Goal: Task Accomplishment & Management: Use online tool/utility

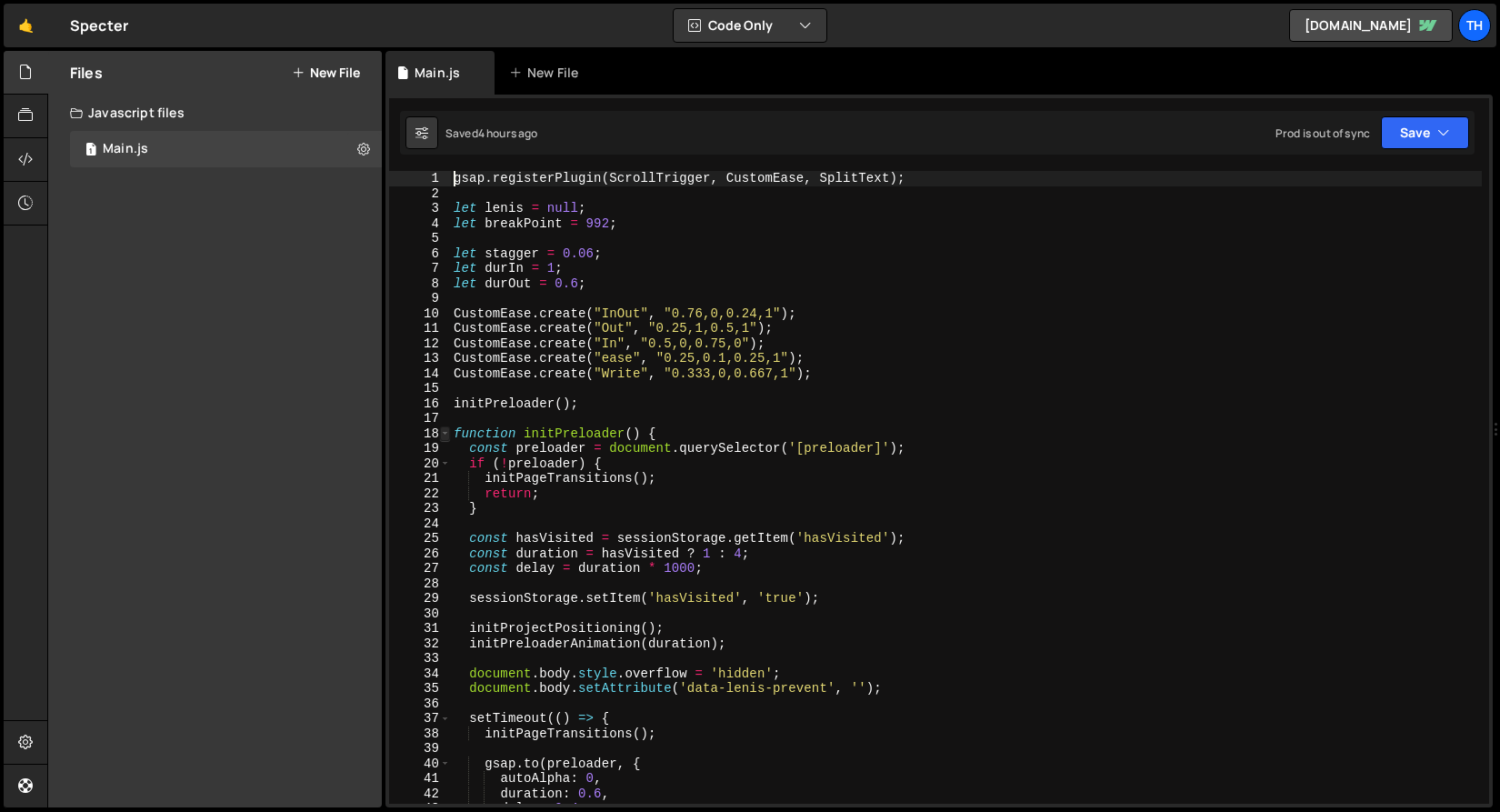
click at [445, 435] on span at bounding box center [444, 434] width 10 height 15
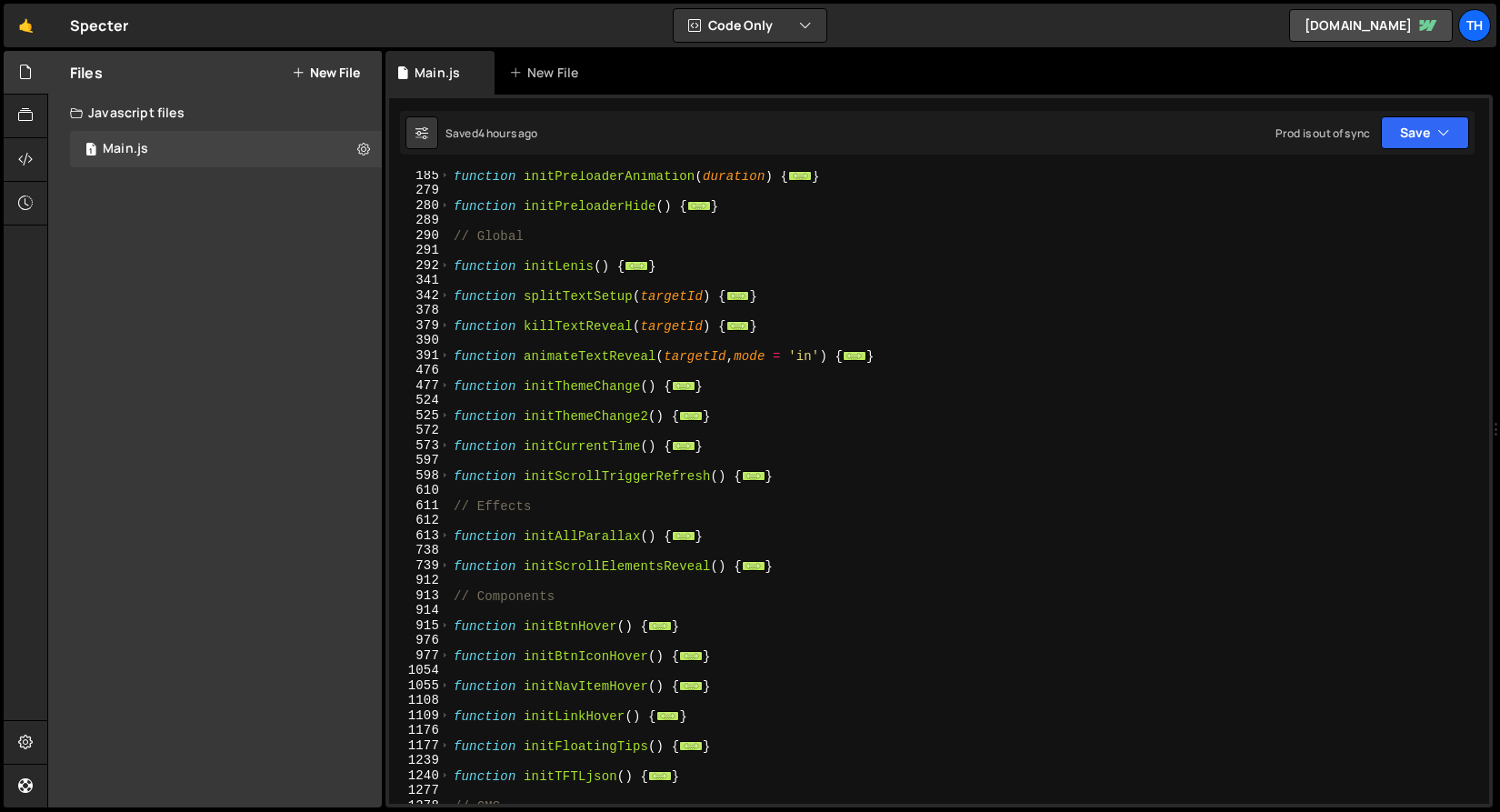
scroll to position [348, 0]
click at [444, 537] on span at bounding box center [444, 535] width 10 height 15
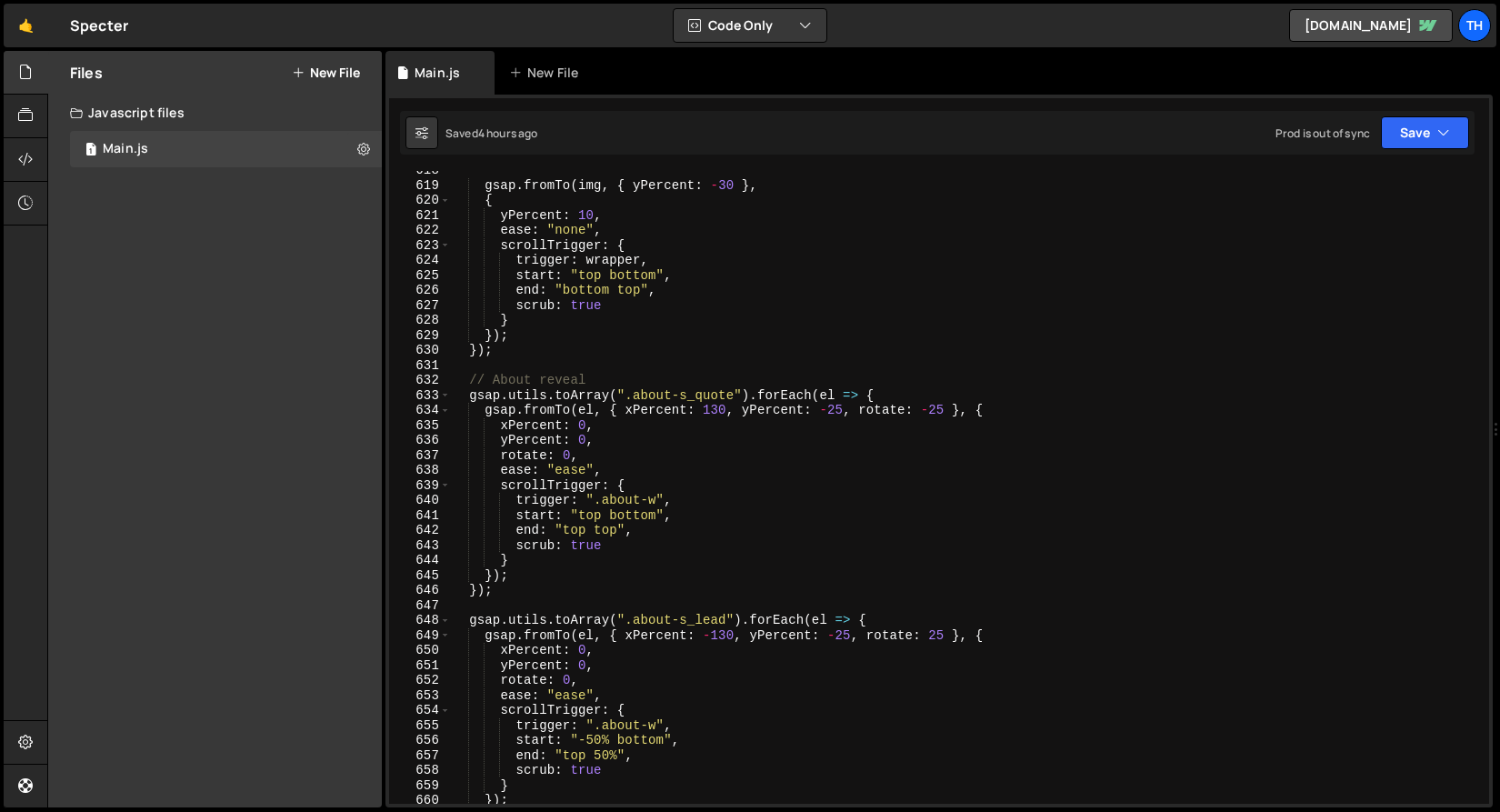
scroll to position [792, 0]
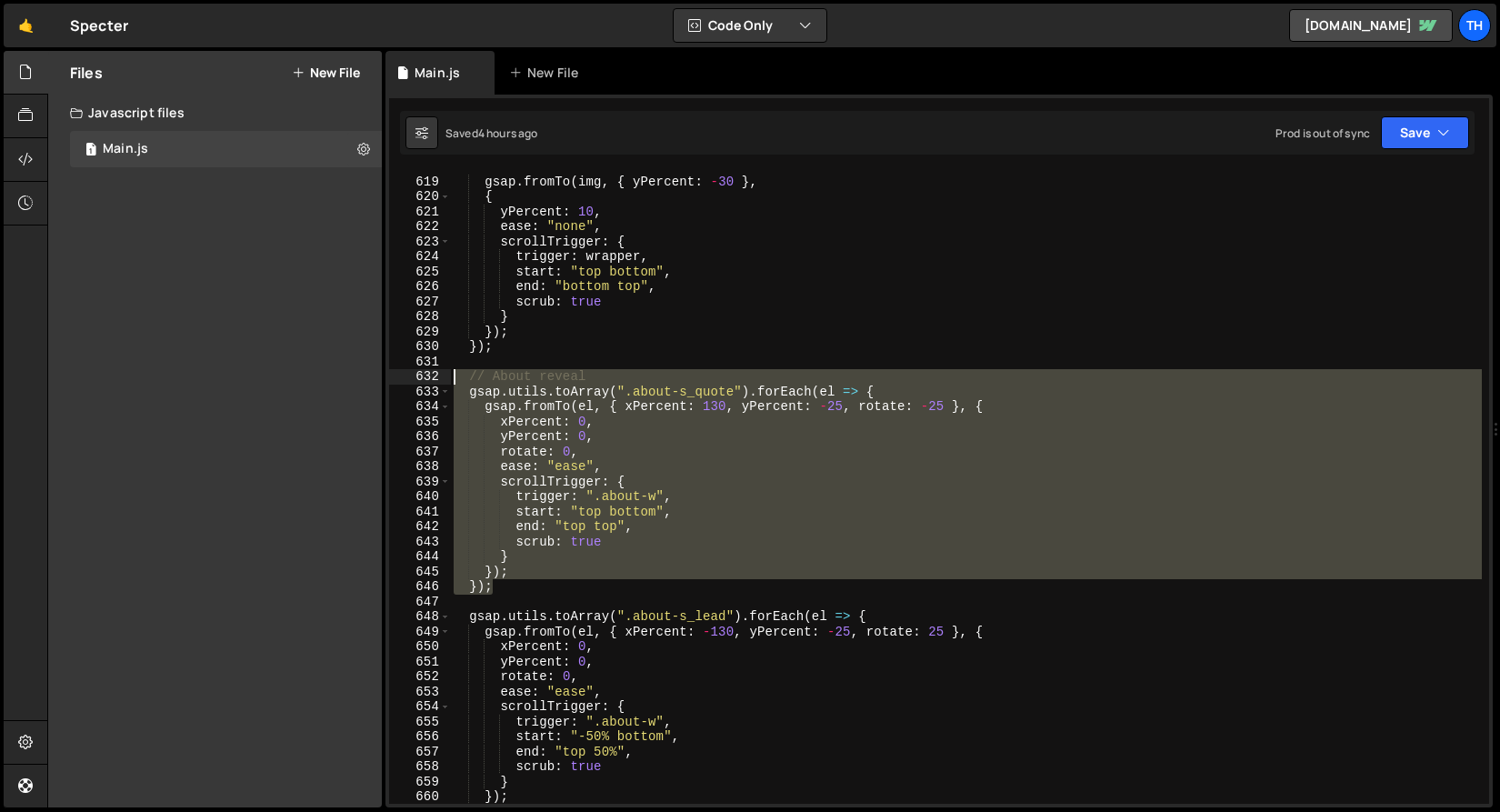
drag, startPoint x: 507, startPoint y: 584, endPoint x: 302, endPoint y: 378, distance: 290.6
click at [302, 378] on div "Files New File Javascript files 1 Main.js 0 CSS files Copy share link Edit File…" at bounding box center [773, 429] width 1453 height 757
type textarea "// About reveal gsap.utils.toArray(".about-s_quote").forEach(el => {"
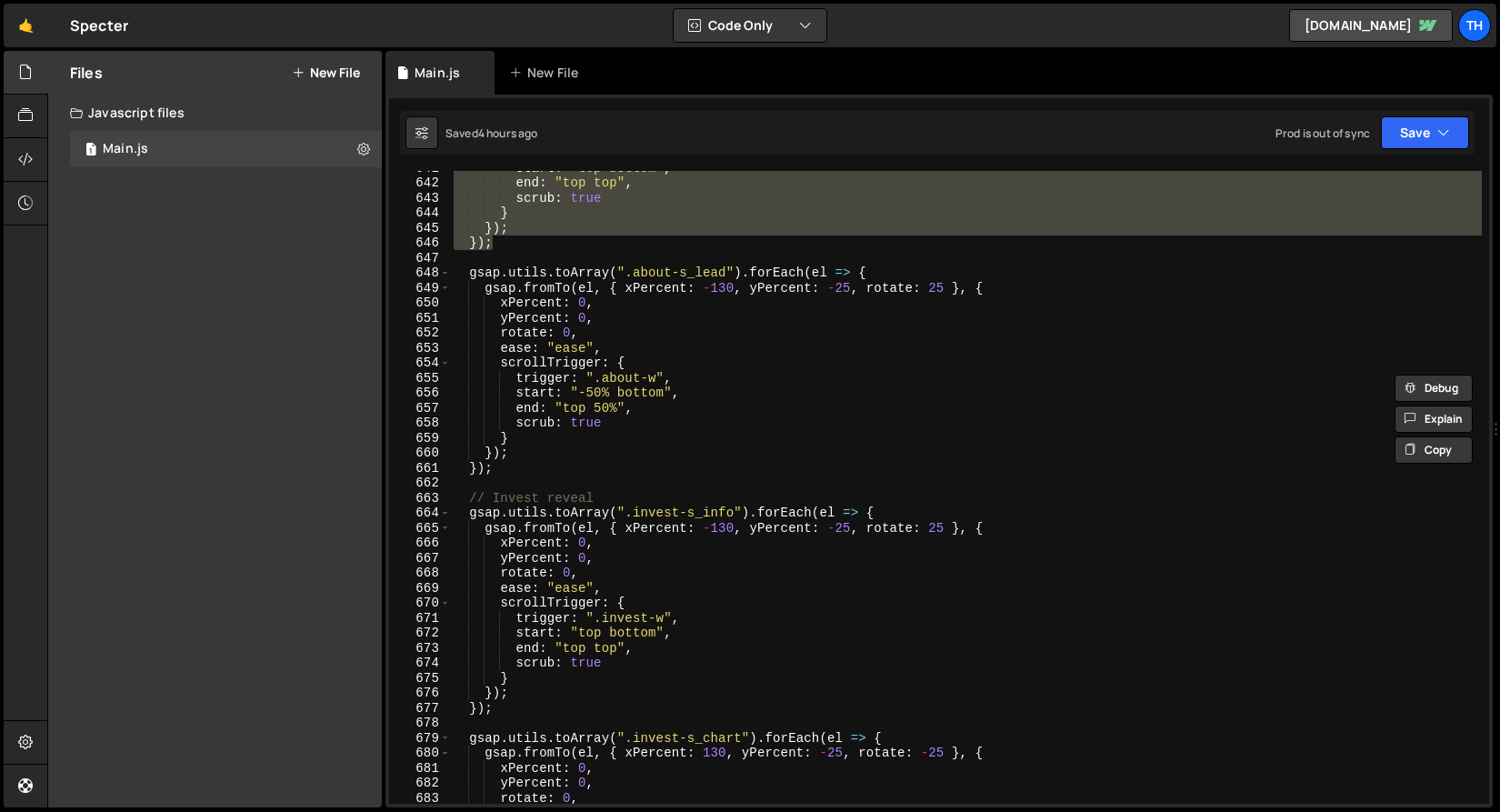
scroll to position [1137, 0]
click at [486, 481] on div "start : "top bottom" , end : "top top" , scrub : true } }) ; }) ; gsap . utils …" at bounding box center [966, 490] width 1032 height 662
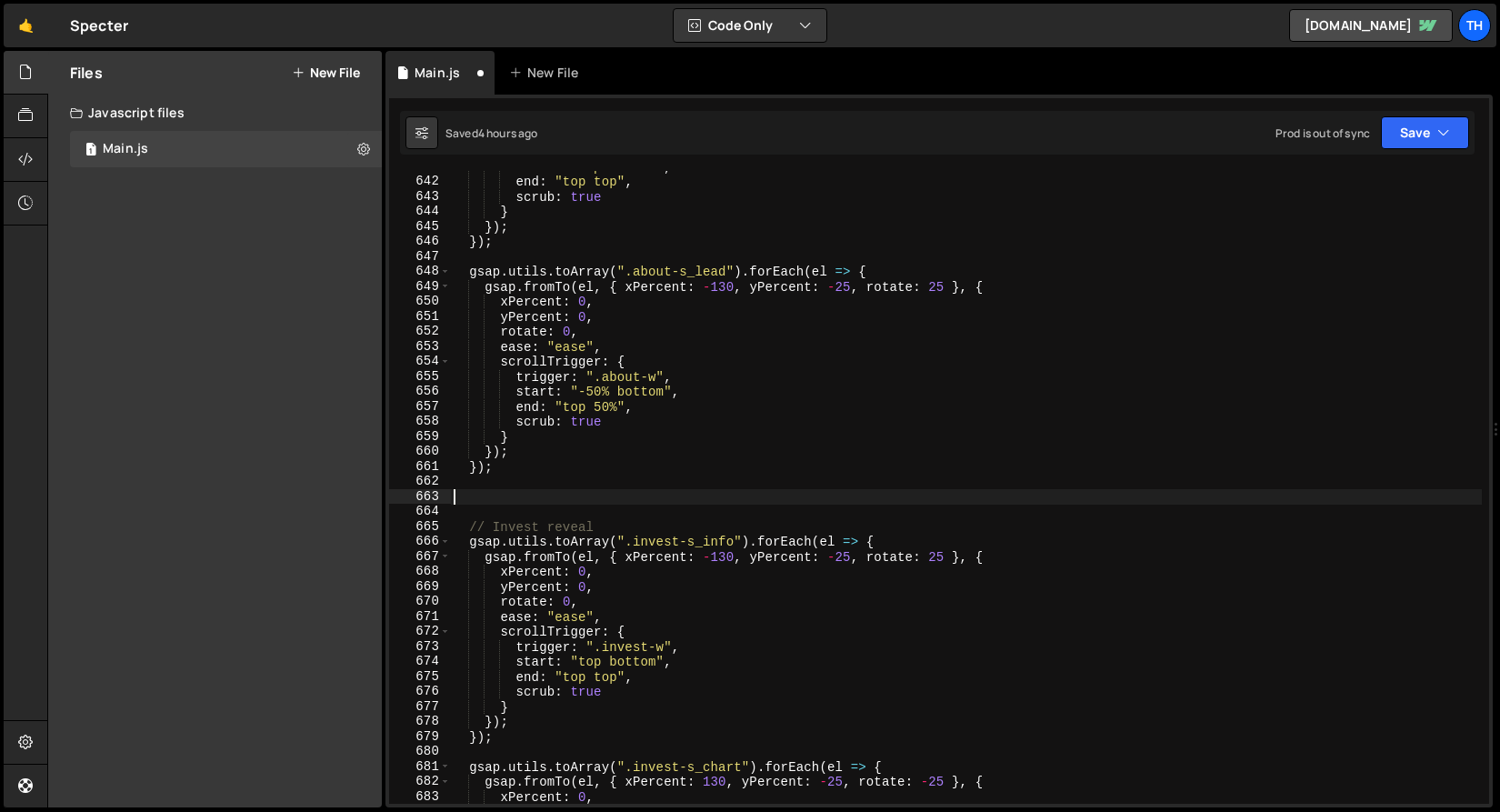
paste textarea "});"
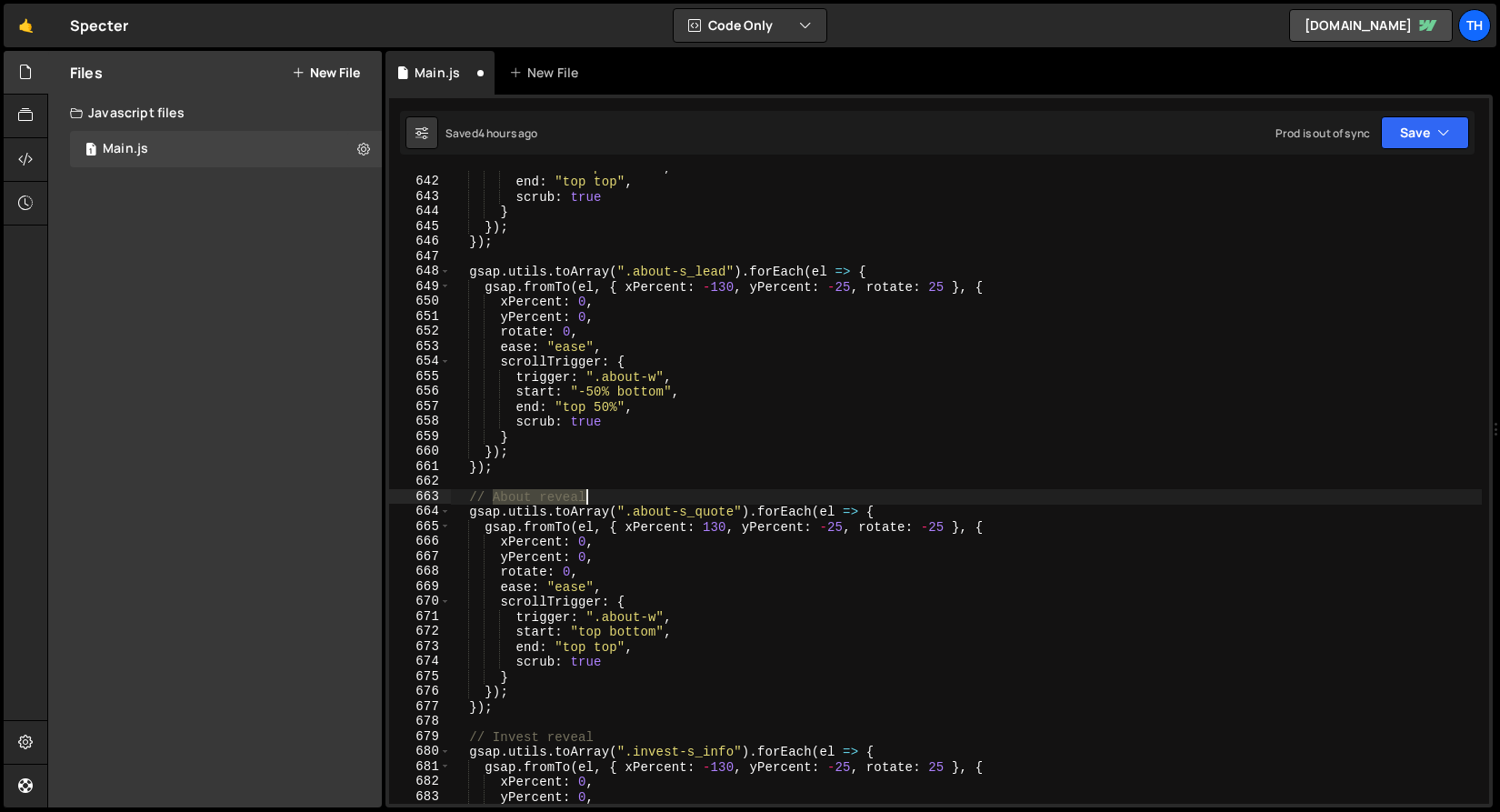
drag, startPoint x: 496, startPoint y: 498, endPoint x: 606, endPoint y: 498, distance: 110.0
click at [605, 498] on div "start : "top bottom" , end : "top top" , scrub : true } }) ; }) ; gsap . utils …" at bounding box center [966, 490] width 1032 height 662
click at [546, 493] on div "start : "top bottom" , end : "top top" , scrub : true } }) ; }) ; gsap . utils …" at bounding box center [966, 490] width 1032 height 662
type textarea "// Projects parallax"
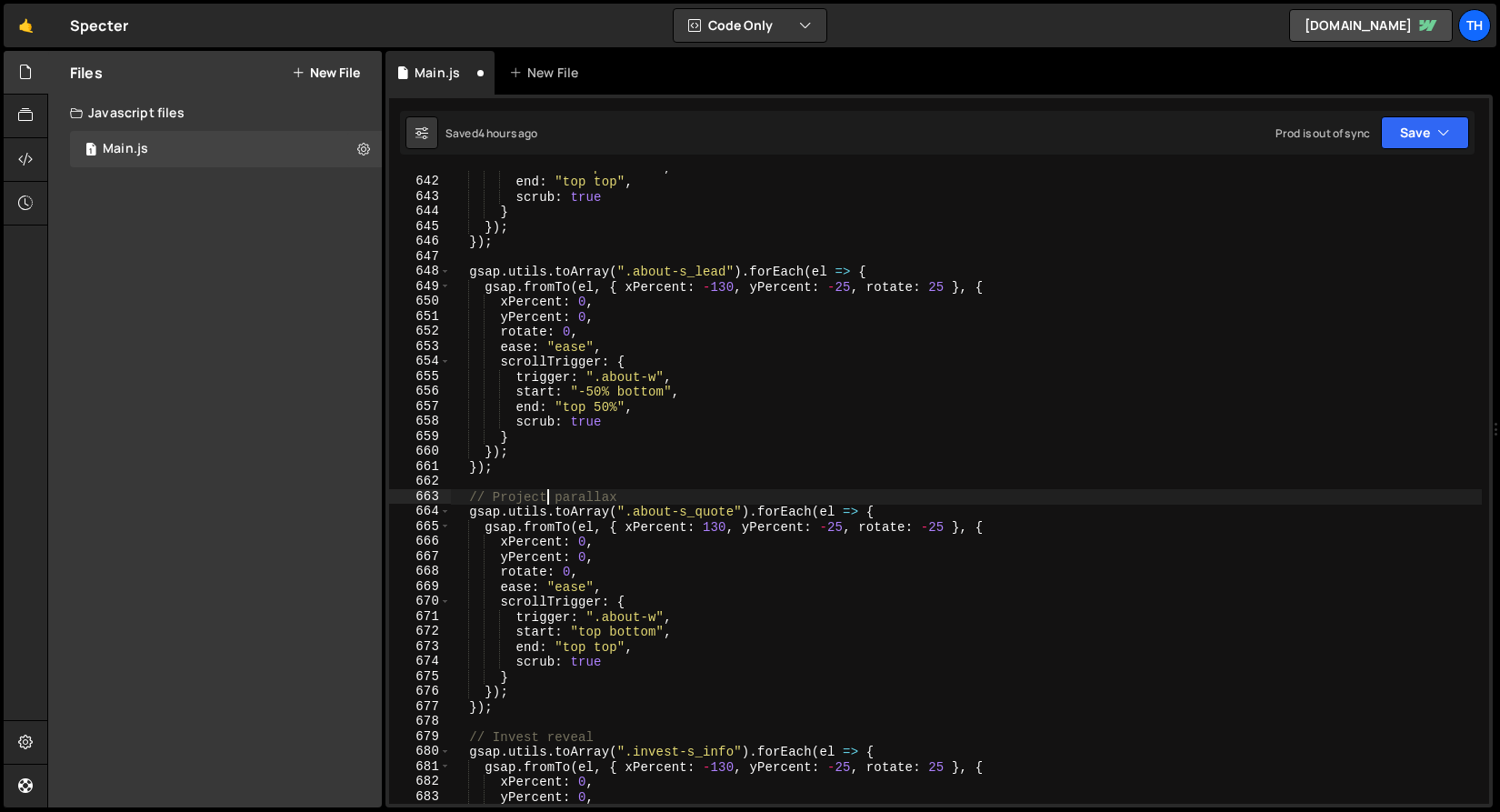
scroll to position [0, 8]
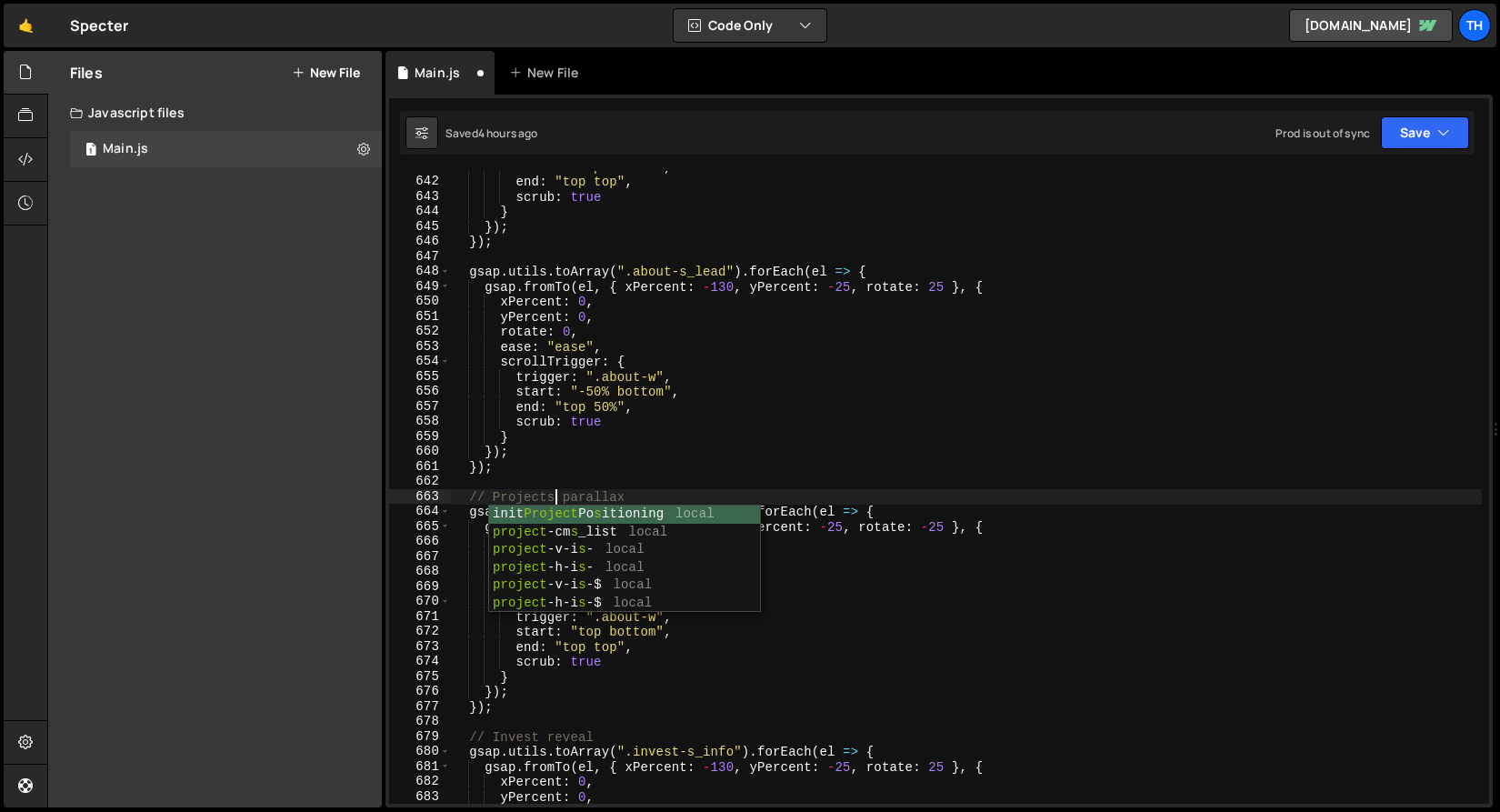
click at [579, 487] on div "start : "top bottom" , end : "top top" , scrub : true } }) ; }) ; gsap . utils …" at bounding box center [966, 490] width 1032 height 662
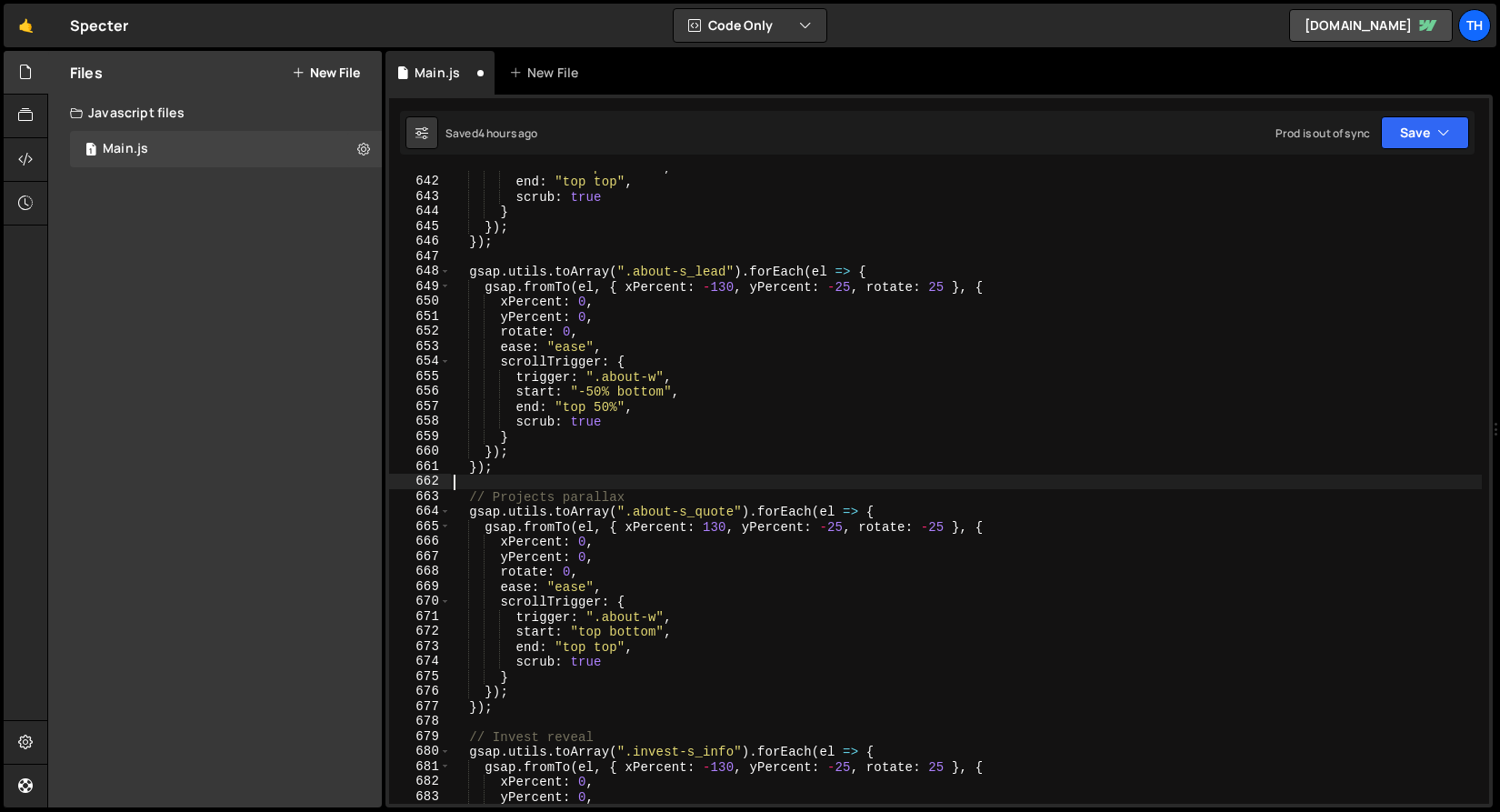
scroll to position [0, 0]
drag, startPoint x: 635, startPoint y: 513, endPoint x: 734, endPoint y: 509, distance: 99.1
click at [736, 509] on div "start : "top bottom" , end : "top top" , scrub : true } }) ; }) ; gsap . utils …" at bounding box center [966, 490] width 1032 height 662
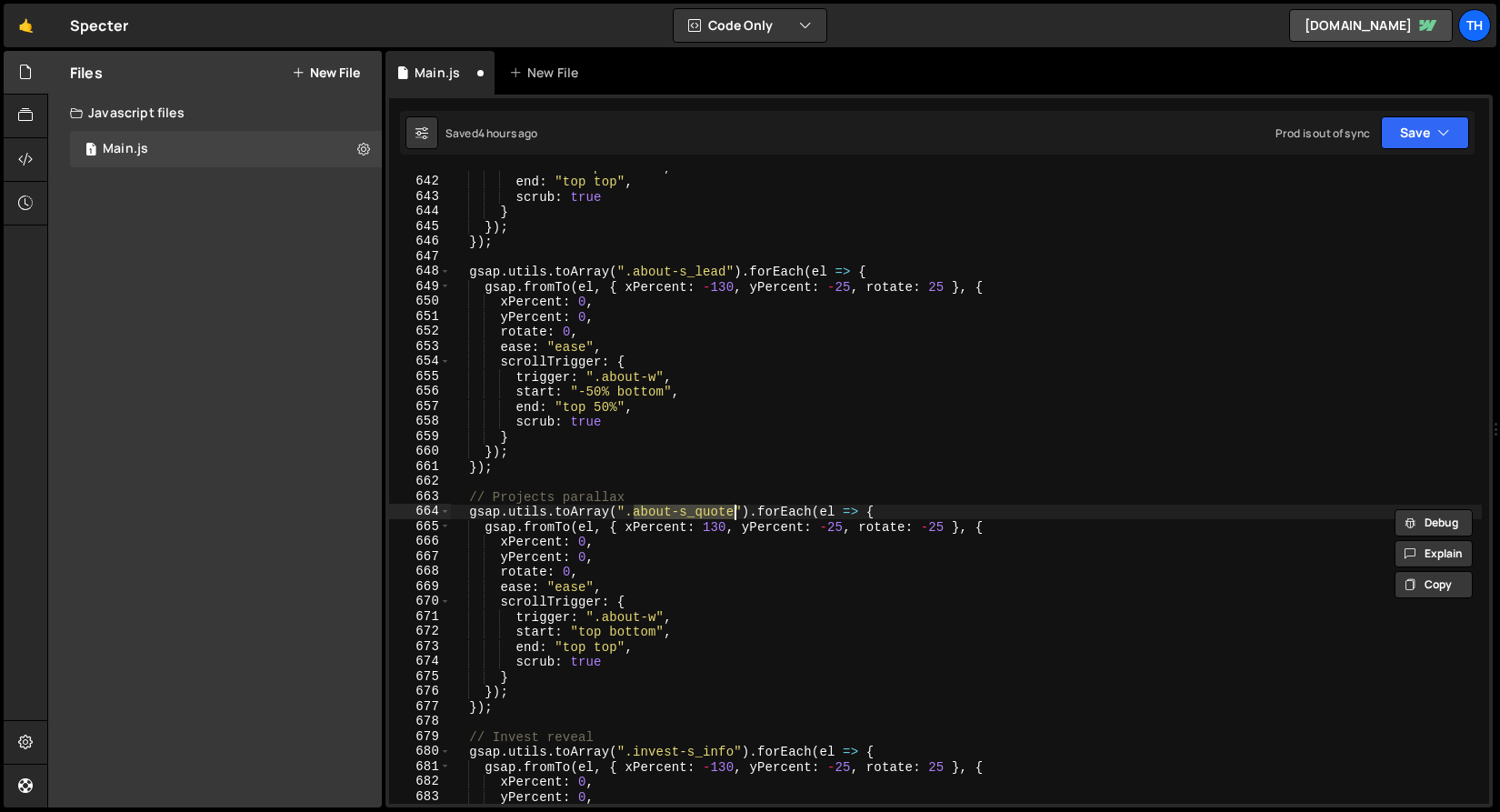
paste textarea ".project-h-is-1"
click at [634, 512] on div "start : "top bottom" , end : "top top" , scrub : true } }) ; }) ; gsap . utils …" at bounding box center [966, 490] width 1032 height 662
click at [837, 506] on div "start : "top bottom" , end : "top top" , scrub : true } }) ; }) ; gsap . utils …" at bounding box center [966, 490] width 1032 height 662
click at [834, 510] on div "start : "top bottom" , end : "top top" , scrub : true } }) ; }) ; gsap . utils …" at bounding box center [966, 490] width 1032 height 662
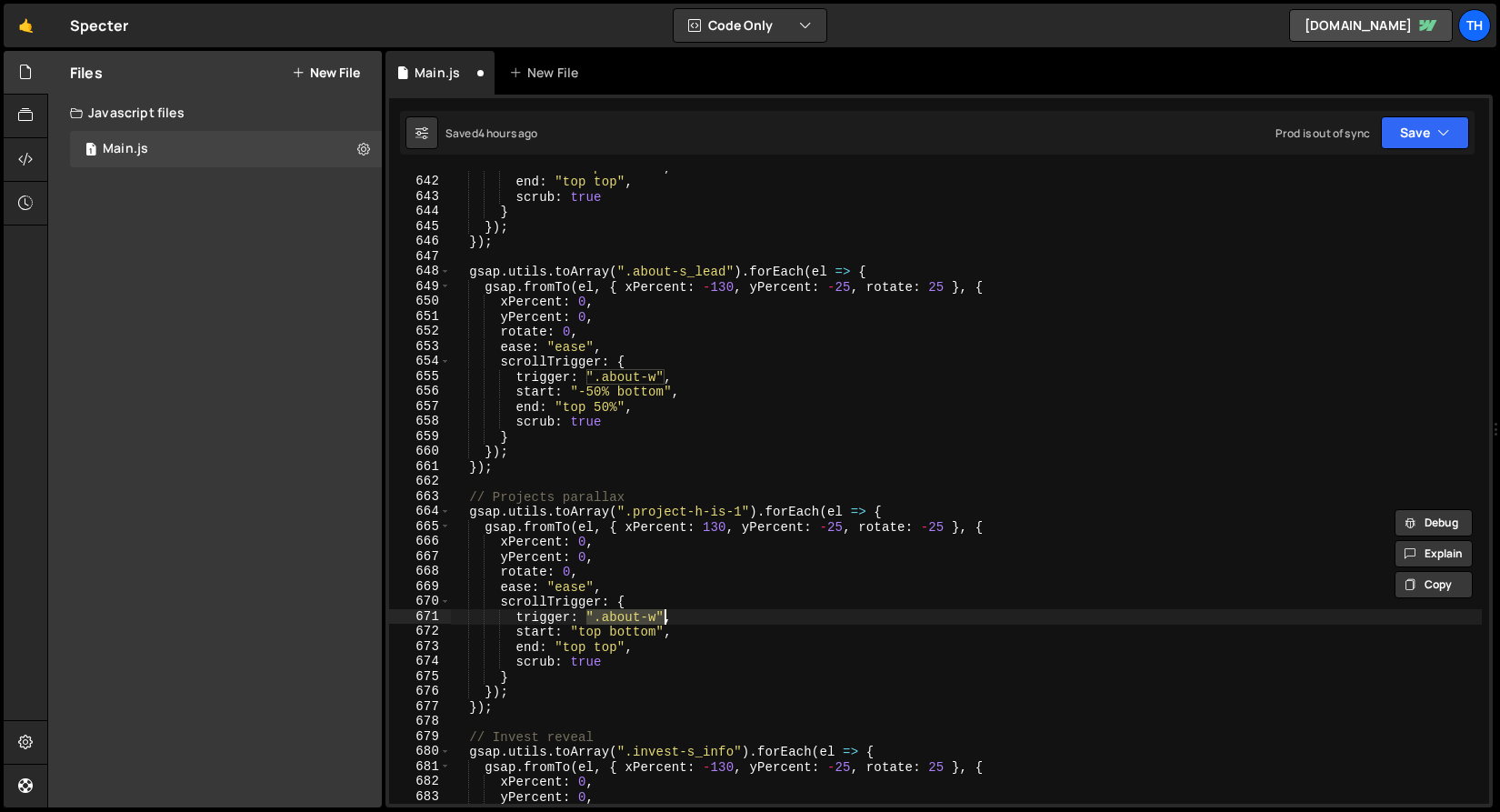
drag, startPoint x: 588, startPoint y: 617, endPoint x: 663, endPoint y: 612, distance: 75.2
click at [663, 613] on div "start : "top bottom" , end : "top top" , scrub : true } }) ; }) ; gsap . utils …" at bounding box center [966, 490] width 1032 height 662
paste textarea "el"
click at [660, 601] on div "start : "top bottom" , end : "top top" , scrub : true } }) ; }) ; gsap . utils …" at bounding box center [966, 490] width 1032 height 662
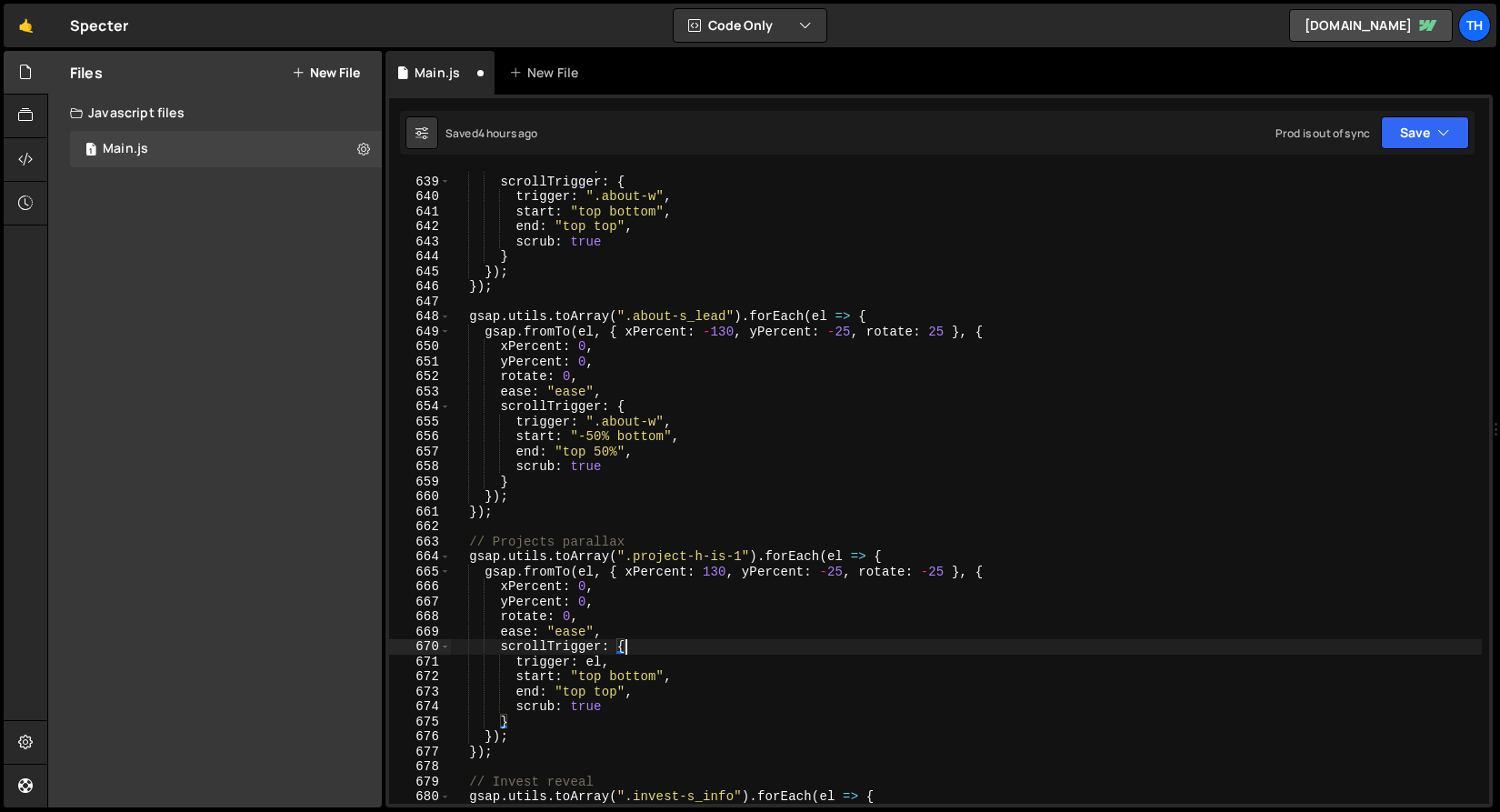
scroll to position [1107, 0]
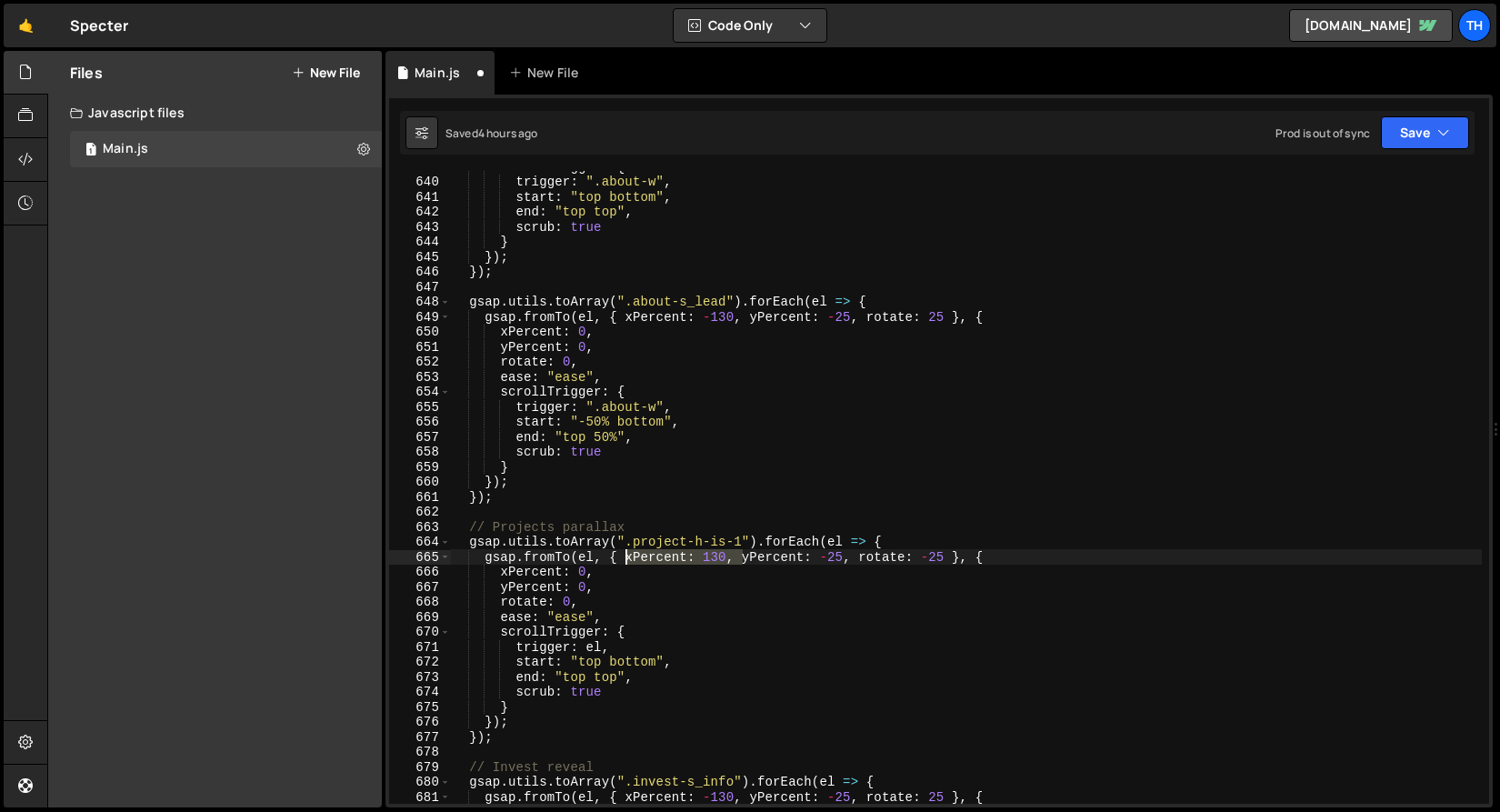
drag, startPoint x: 742, startPoint y: 561, endPoint x: 625, endPoint y: 562, distance: 117.0
click at [625, 562] on div "scrollTrigger : { trigger : ".about-w" , start : "top bottom" , end : "top top"…" at bounding box center [966, 490] width 1032 height 662
drag, startPoint x: 727, startPoint y: 558, endPoint x: 827, endPoint y: 563, distance: 100.1
click at [827, 563] on div "scrollTrigger : { trigger : ".about-w" , start : "top bottom" , end : "top top"…" at bounding box center [966, 490] width 1032 height 662
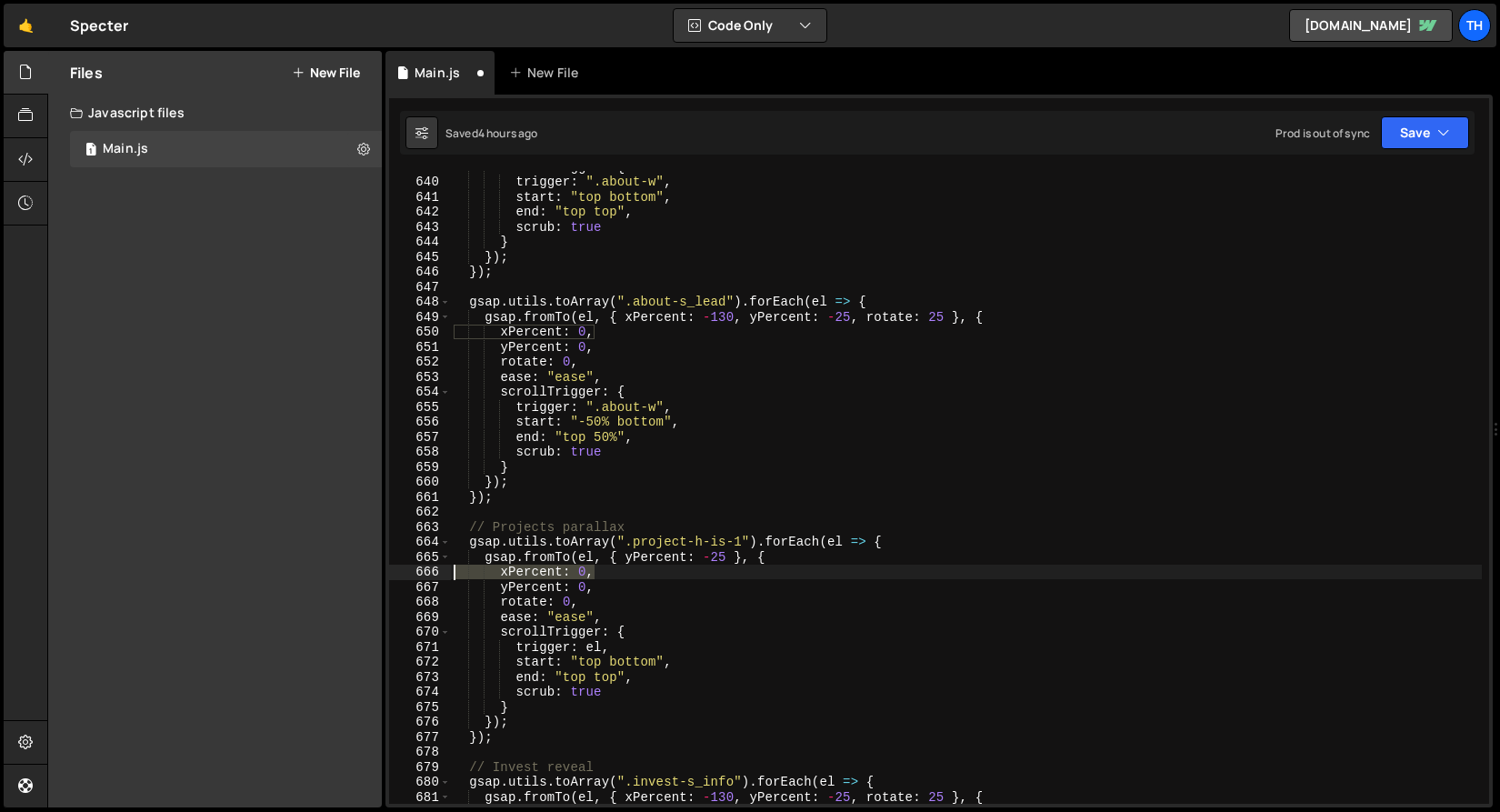
drag, startPoint x: 628, startPoint y: 572, endPoint x: 345, endPoint y: 568, distance: 283.0
click at [345, 568] on div "Files New File Javascript files 1 Main.js 0 CSS files Copy share link Edit File…" at bounding box center [773, 429] width 1453 height 757
type textarea "xPercent: 0,"
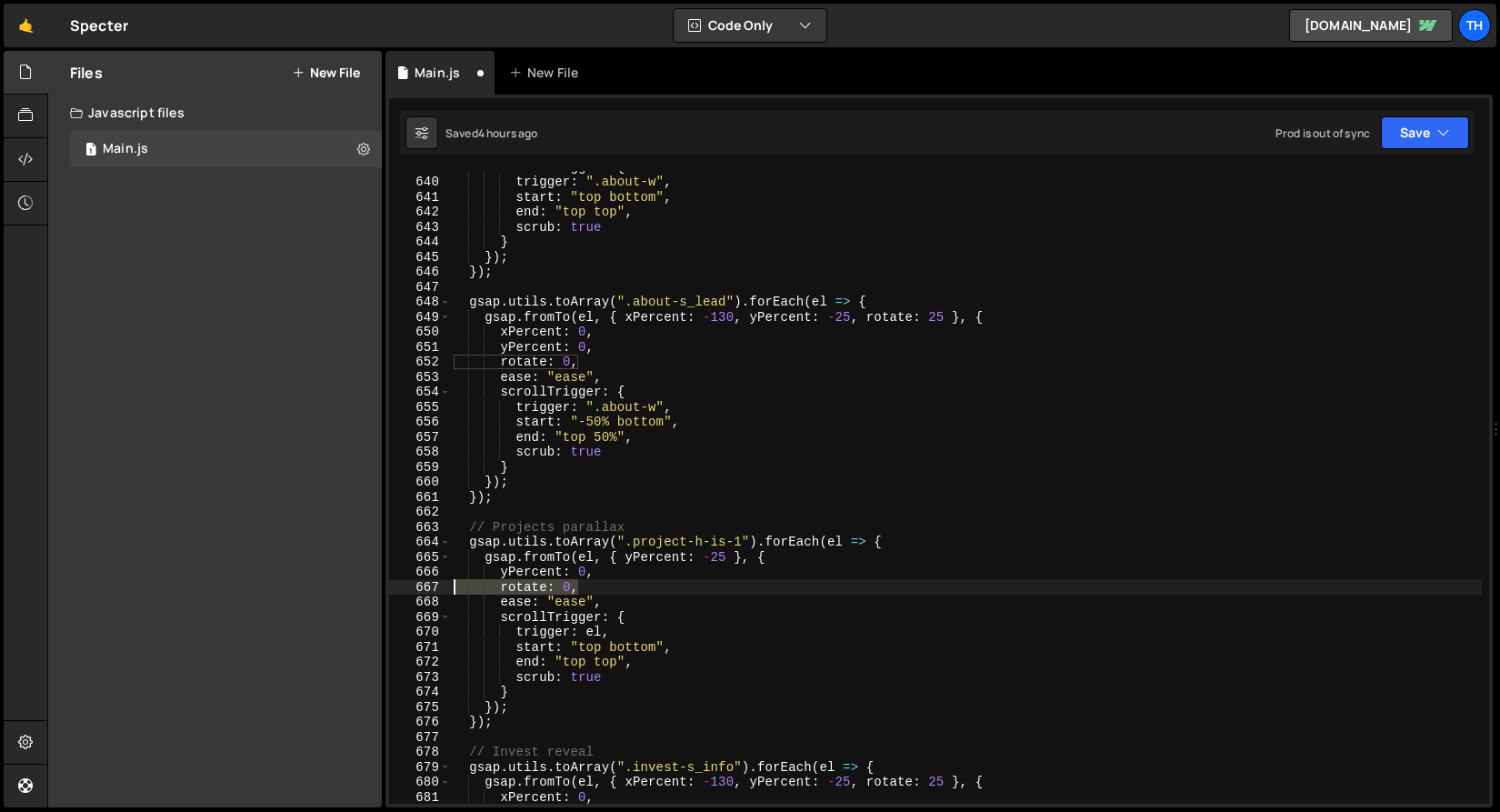
drag, startPoint x: 594, startPoint y: 594, endPoint x: 307, endPoint y: 586, distance: 287.1
click at [307, 586] on div "Files New File Javascript files 1 Main.js 0 CSS files Copy share link Edit File…" at bounding box center [773, 429] width 1453 height 757
type textarea "rotate: 0,"
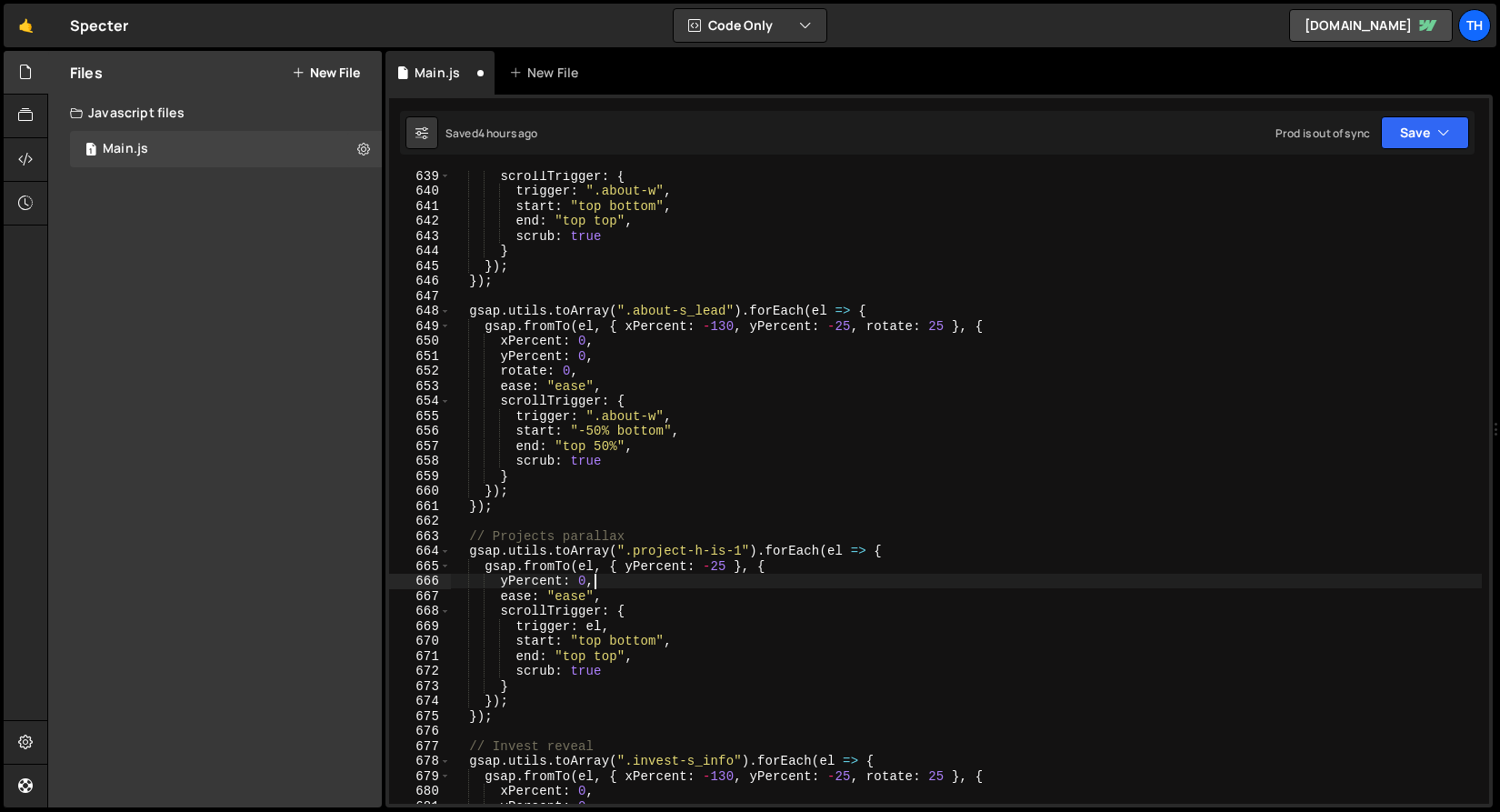
scroll to position [1101, 0]
click at [568, 590] on div "scrollTrigger : { trigger : ".about-w" , start : "top bottom" , end : "top top"…" at bounding box center [966, 496] width 1032 height 662
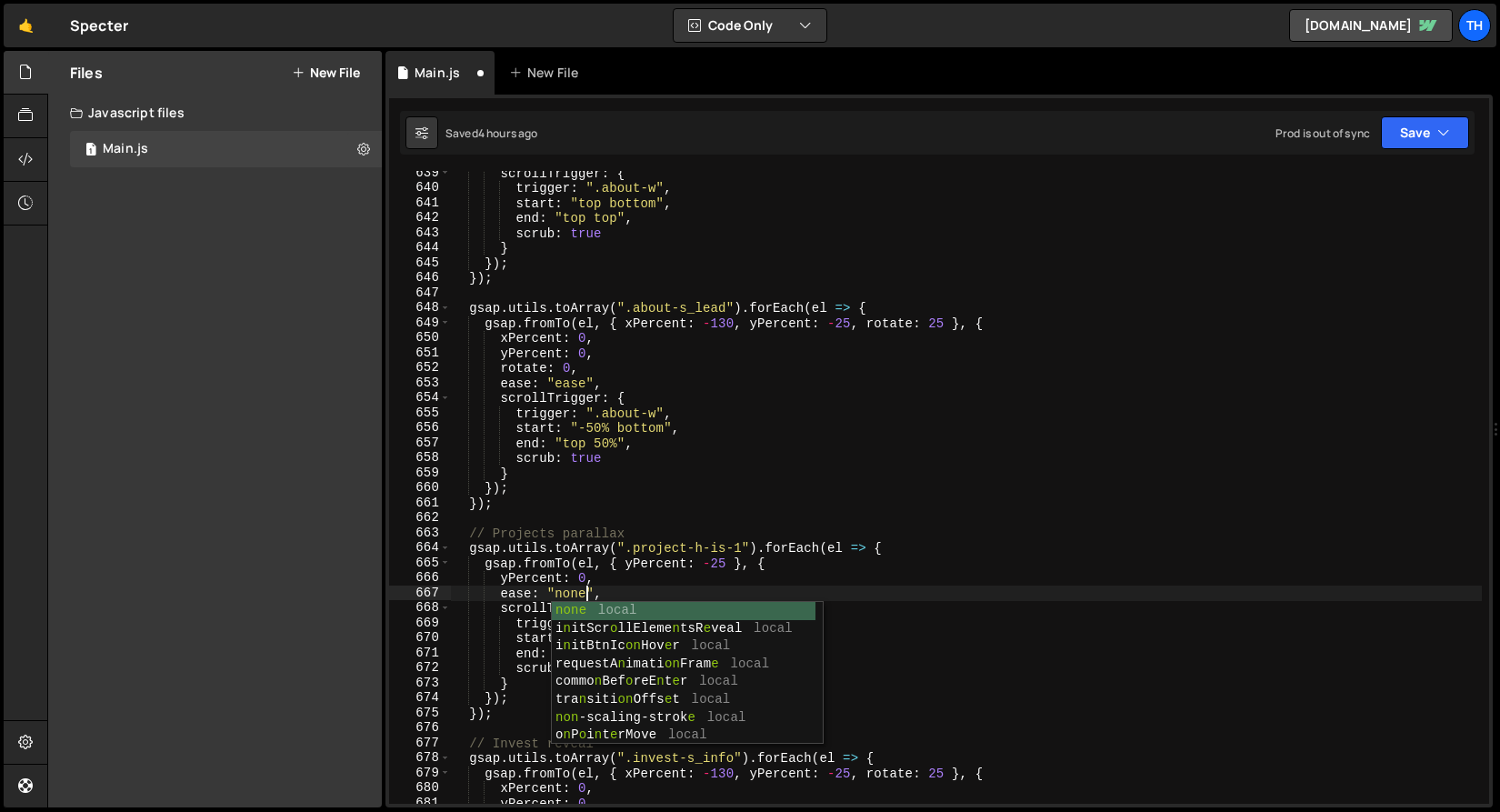
scroll to position [0, 9]
click at [488, 611] on div "scrollTrigger : { trigger : ".about-w" , start : "top bottom" , end : "top top"…" at bounding box center [966, 496] width 1032 height 662
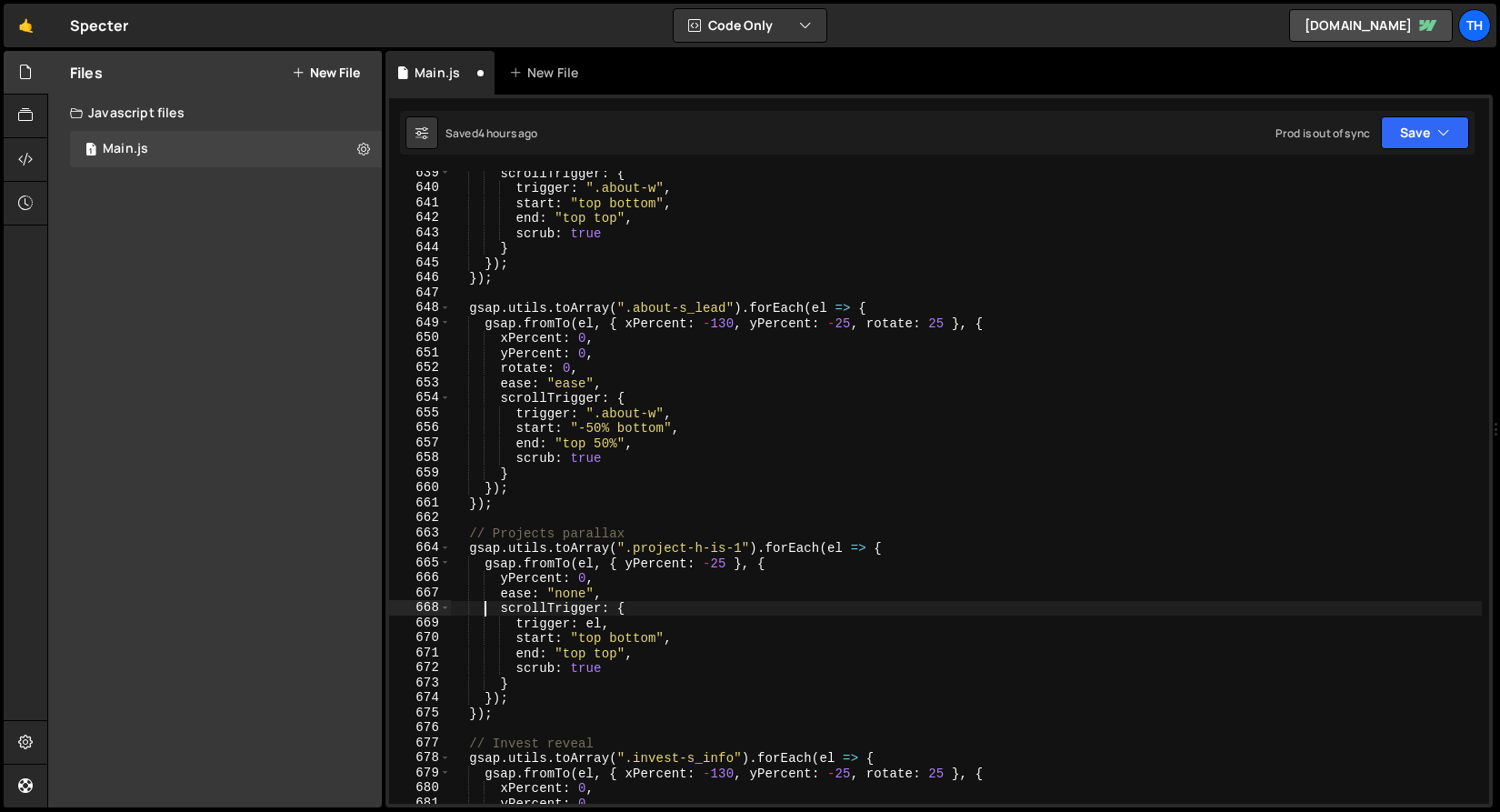
click at [580, 653] on div "scrollTrigger : { trigger : ".about-w" , start : "top bottom" , end : "top top"…" at bounding box center [966, 496] width 1032 height 662
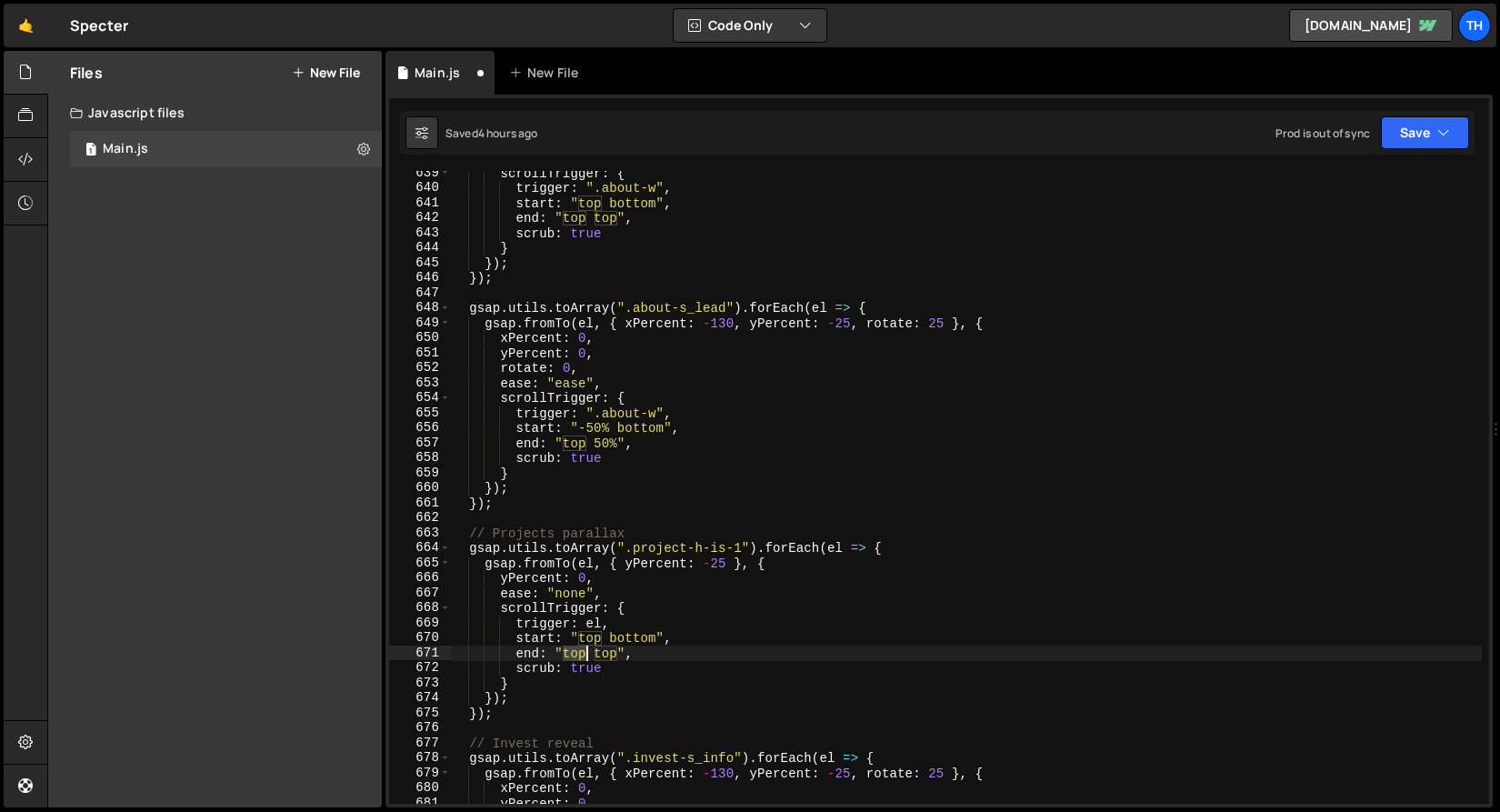
click at [580, 653] on div "scrollTrigger : { trigger : ".about-w" , start : "top bottom" , end : "top top"…" at bounding box center [966, 496] width 1032 height 662
click at [628, 645] on div "scrollTrigger : { trigger : ".about-w" , start : "top bottom" , end : "top top"…" at bounding box center [966, 496] width 1032 height 662
click at [628, 640] on div "scrollTrigger : { trigger : ".about-w" , start : "top bottom" , end : "top top"…" at bounding box center [966, 496] width 1032 height 662
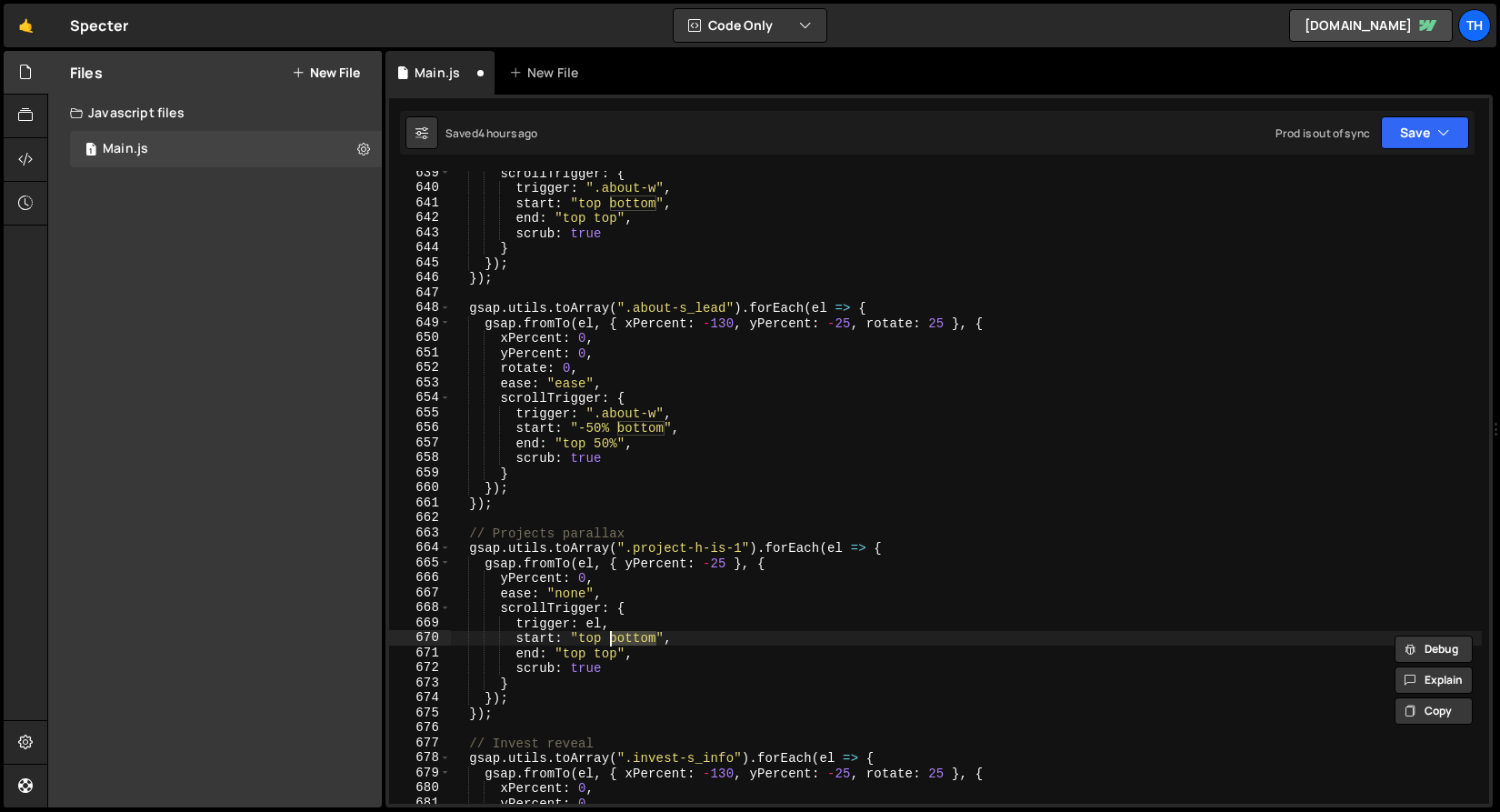
click at [572, 645] on div "scrollTrigger : { trigger : ".about-w" , start : "top bottom" , end : "top top"…" at bounding box center [966, 496] width 1032 height 662
click at [572, 650] on div "scrollTrigger : { trigger : ".about-w" , start : "top bottom" , end : "top top"…" at bounding box center [966, 496] width 1032 height 662
paste textarea "bottom"
click at [512, 659] on div "scrollTrigger : { trigger : ".about-w" , start : "top bottom" , end : "top top"…" at bounding box center [966, 496] width 1032 height 662
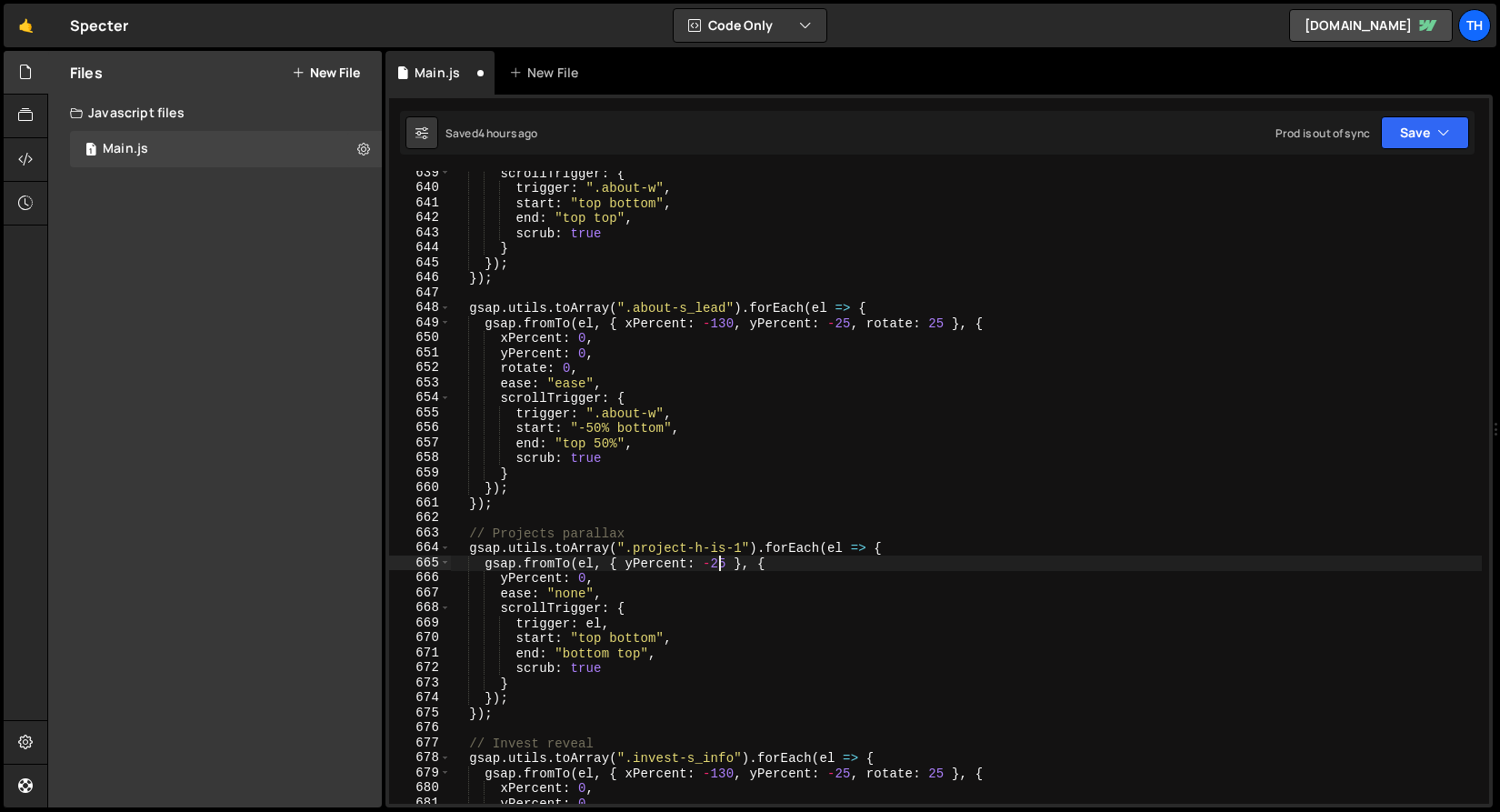
click at [717, 564] on div "scrollTrigger : { trigger : ".about-w" , start : "top bottom" , end : "top top"…" at bounding box center [966, 496] width 1032 height 662
click at [739, 549] on div "scrollTrigger : { trigger : ".about-w" , start : "top bottom" , end : "top top"…" at bounding box center [966, 496] width 1032 height 662
click at [665, 550] on div "scrollTrigger : { trigger : ".about-w" , start : "top bottom" , end : "top top"…" at bounding box center [966, 496] width 1032 height 662
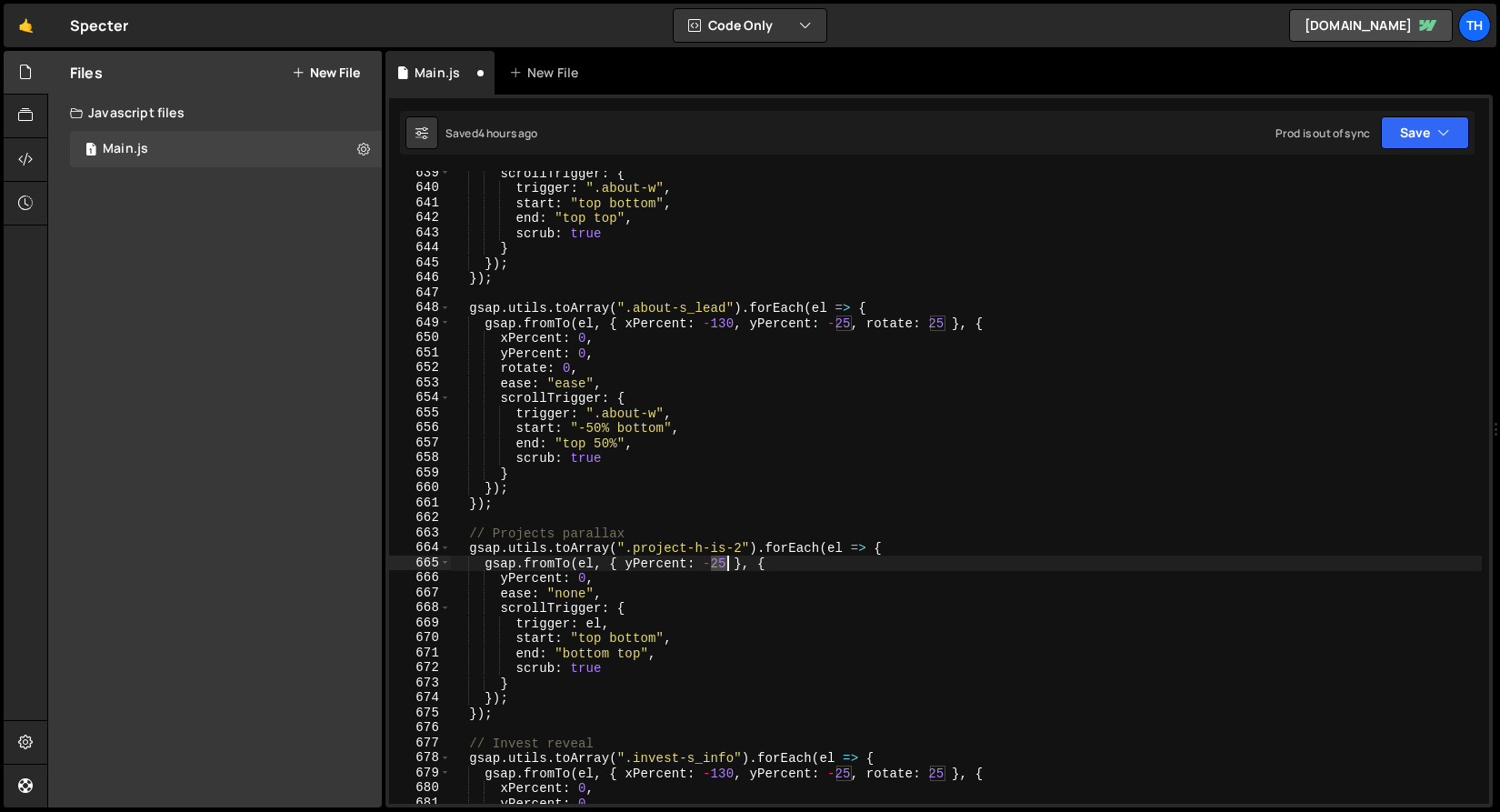
drag, startPoint x: 713, startPoint y: 566, endPoint x: 729, endPoint y: 566, distance: 16.0
click at [729, 566] on div "scrollTrigger : { trigger : ".about-w" , start : "top bottom" , end : "top top"…" at bounding box center [966, 496] width 1032 height 662
click at [585, 576] on div "scrollTrigger : { trigger : ".about-w" , start : "top bottom" , end : "top top"…" at bounding box center [966, 496] width 1032 height 662
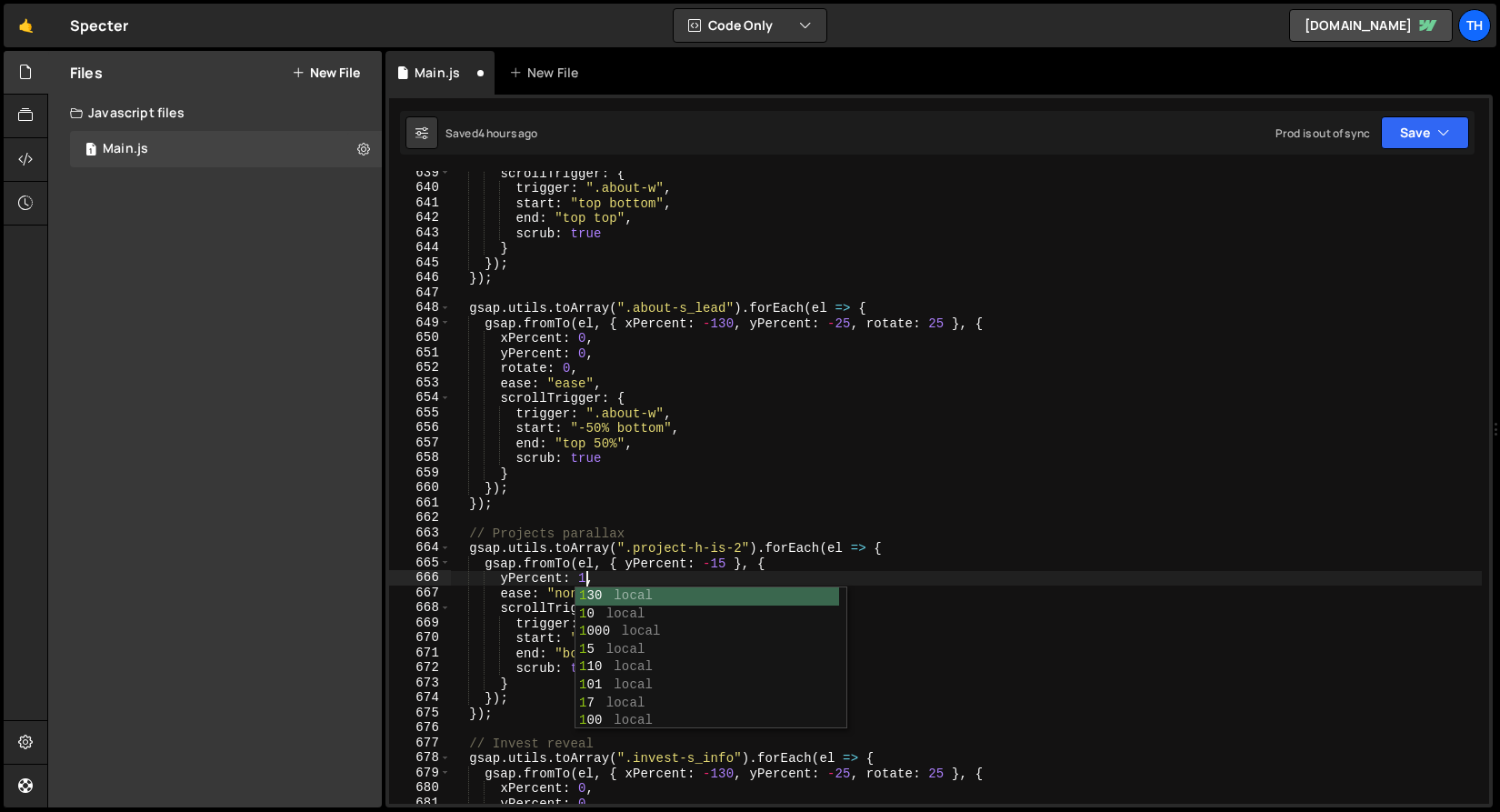
scroll to position [0, 20]
click at [676, 549] on div "scrollTrigger : { trigger : ".about-w" , start : "top bottom" , end : "top top"…" at bounding box center [966, 496] width 1032 height 662
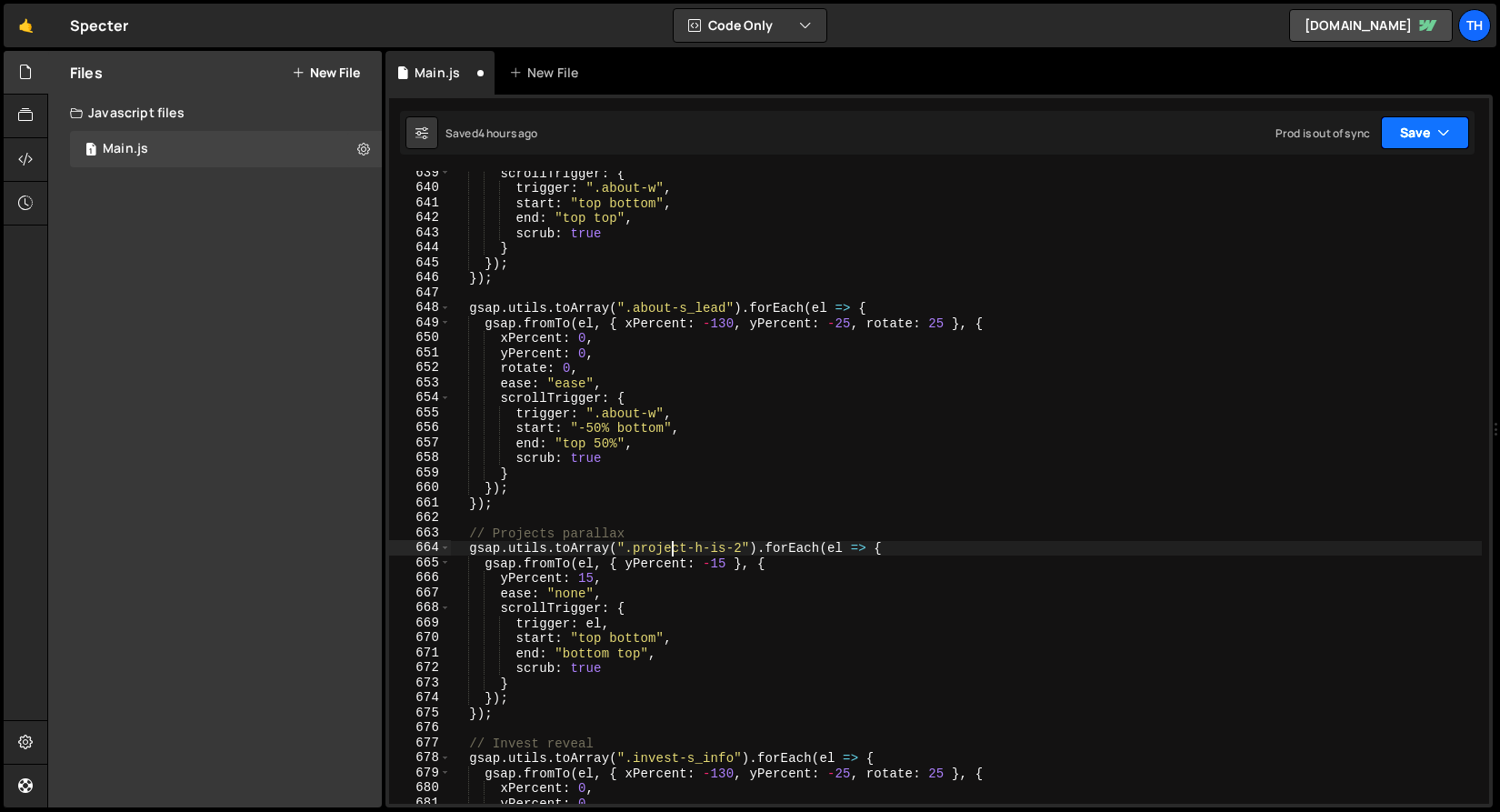
click at [1406, 132] on button "Save" at bounding box center [1424, 133] width 88 height 33
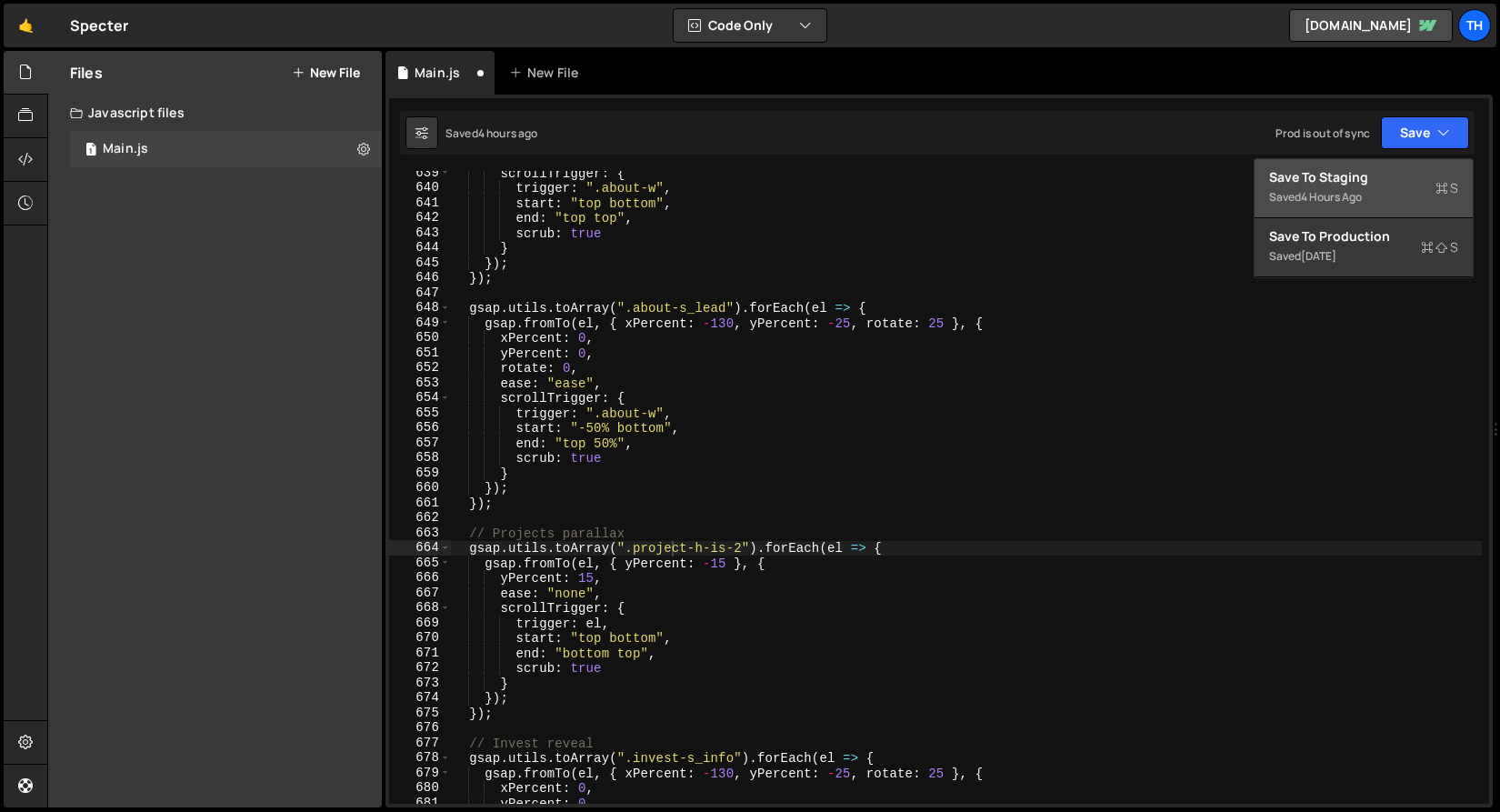
click at [1355, 189] on div "4 hours ago" at bounding box center [1331, 197] width 61 height 15
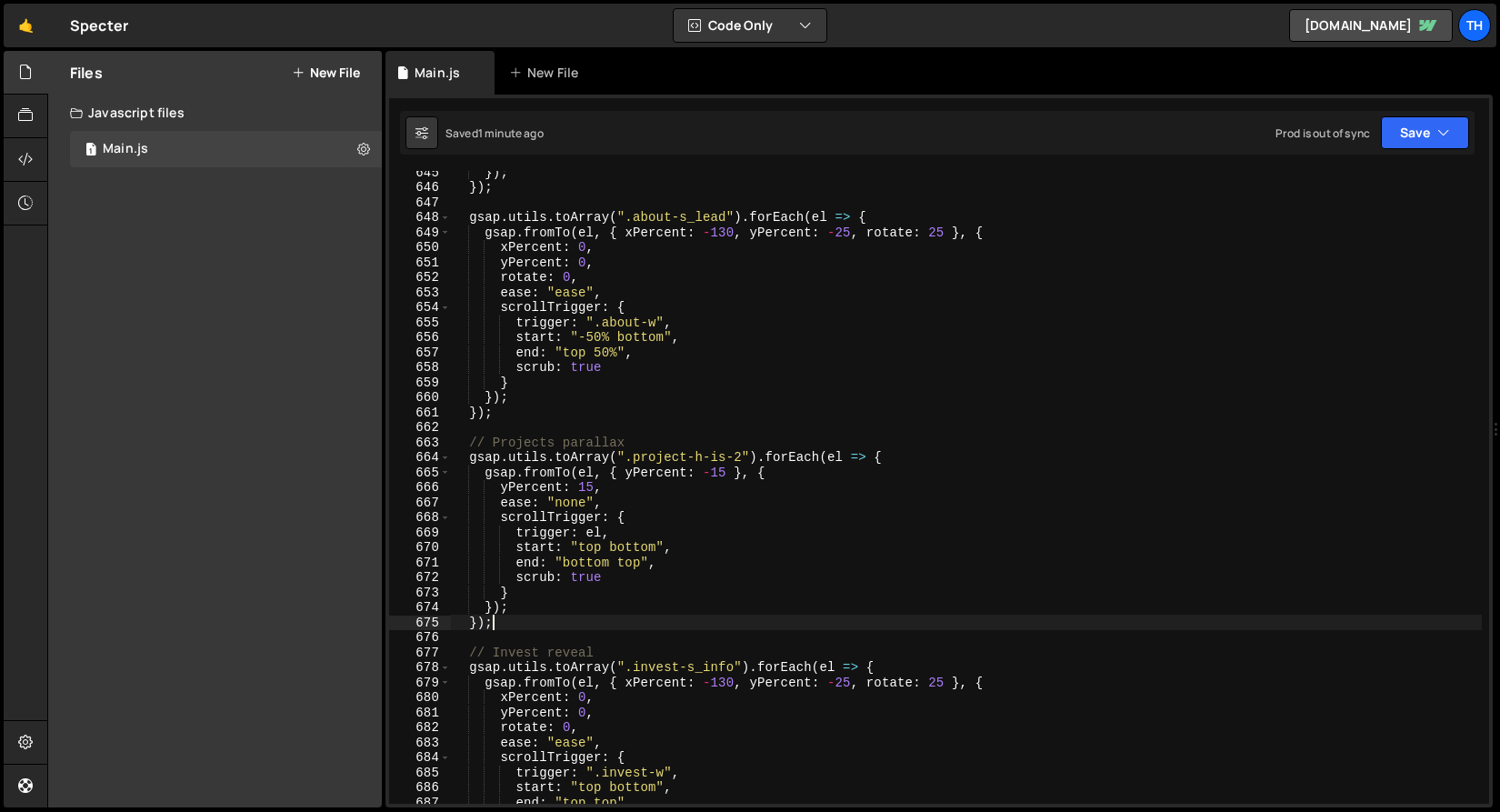
scroll to position [0, 2]
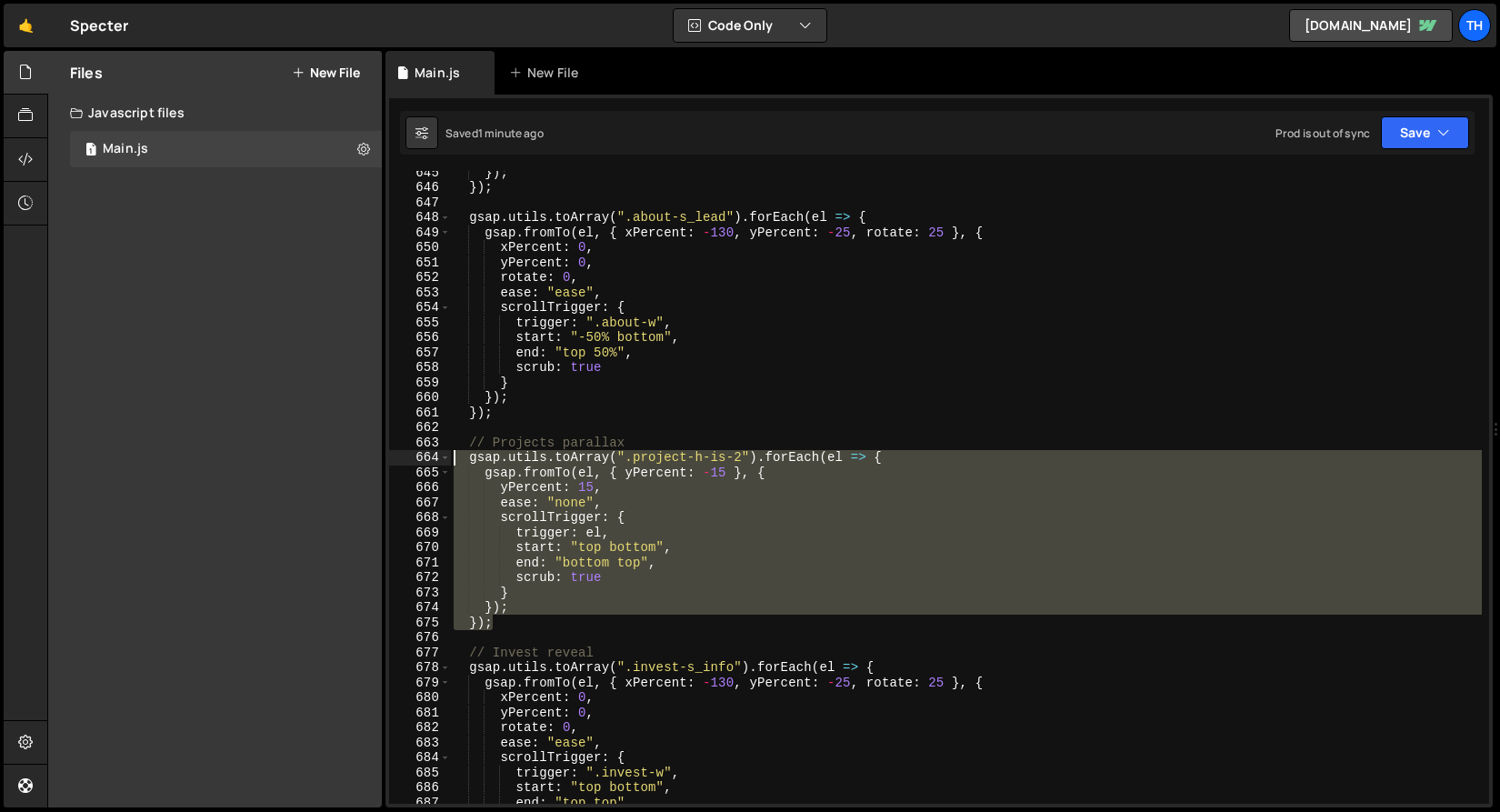
drag, startPoint x: 507, startPoint y: 617, endPoint x: 238, endPoint y: 459, distance: 312.0
click at [238, 459] on div "Files New File Javascript files 1 Main.js 0 CSS files Copy share link Edit File…" at bounding box center [773, 429] width 1453 height 757
type textarea "gsap.utils.toArray(".project-h-is-2").forEach(el => { gsap.fromTo(el, { yPercen…"
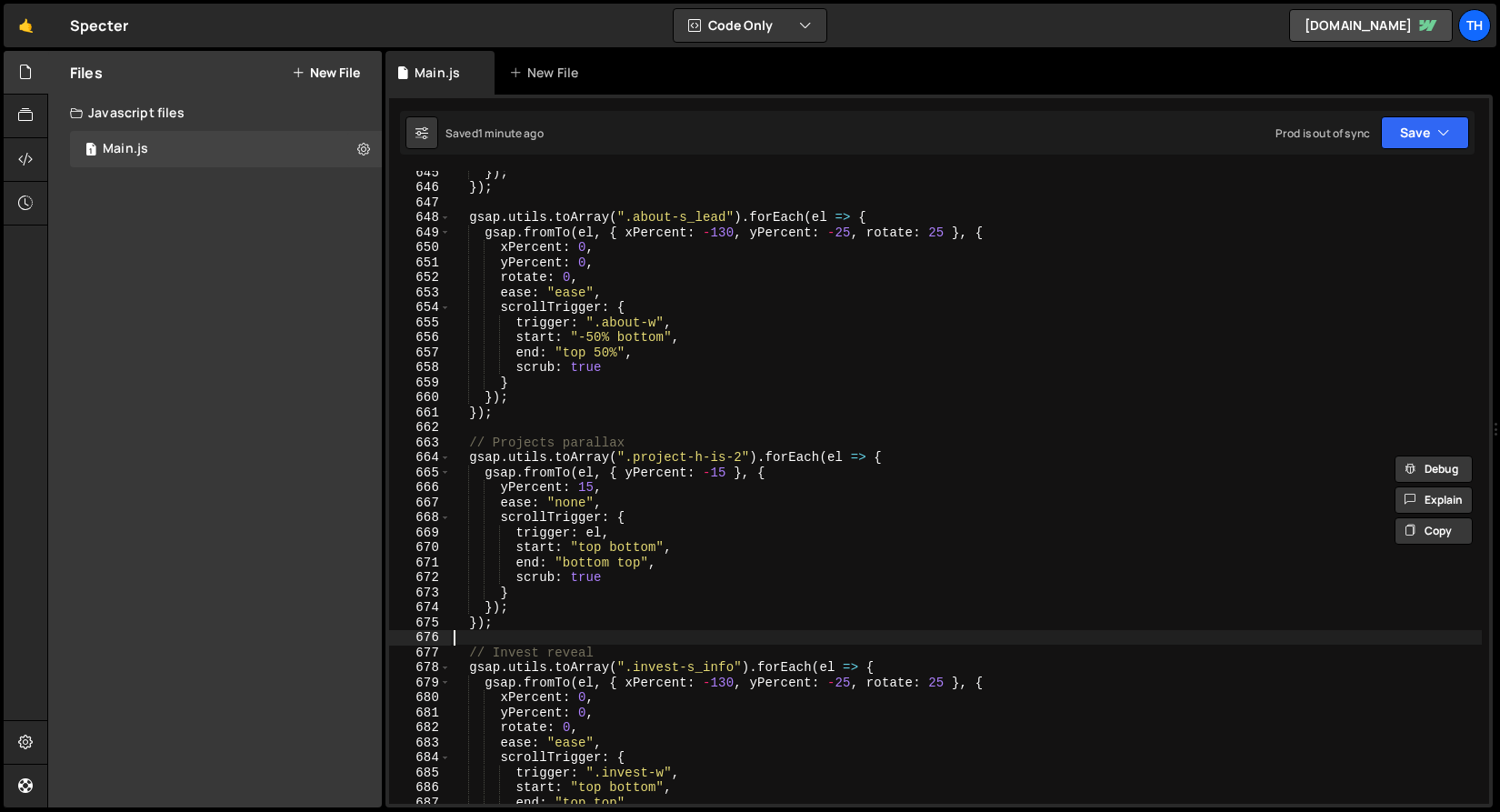
click at [473, 644] on div "}) ; }) ; gsap . utils . toArray ( ".about-s_lead" ) . forEach ( el => { gsap .…" at bounding box center [966, 496] width 1032 height 662
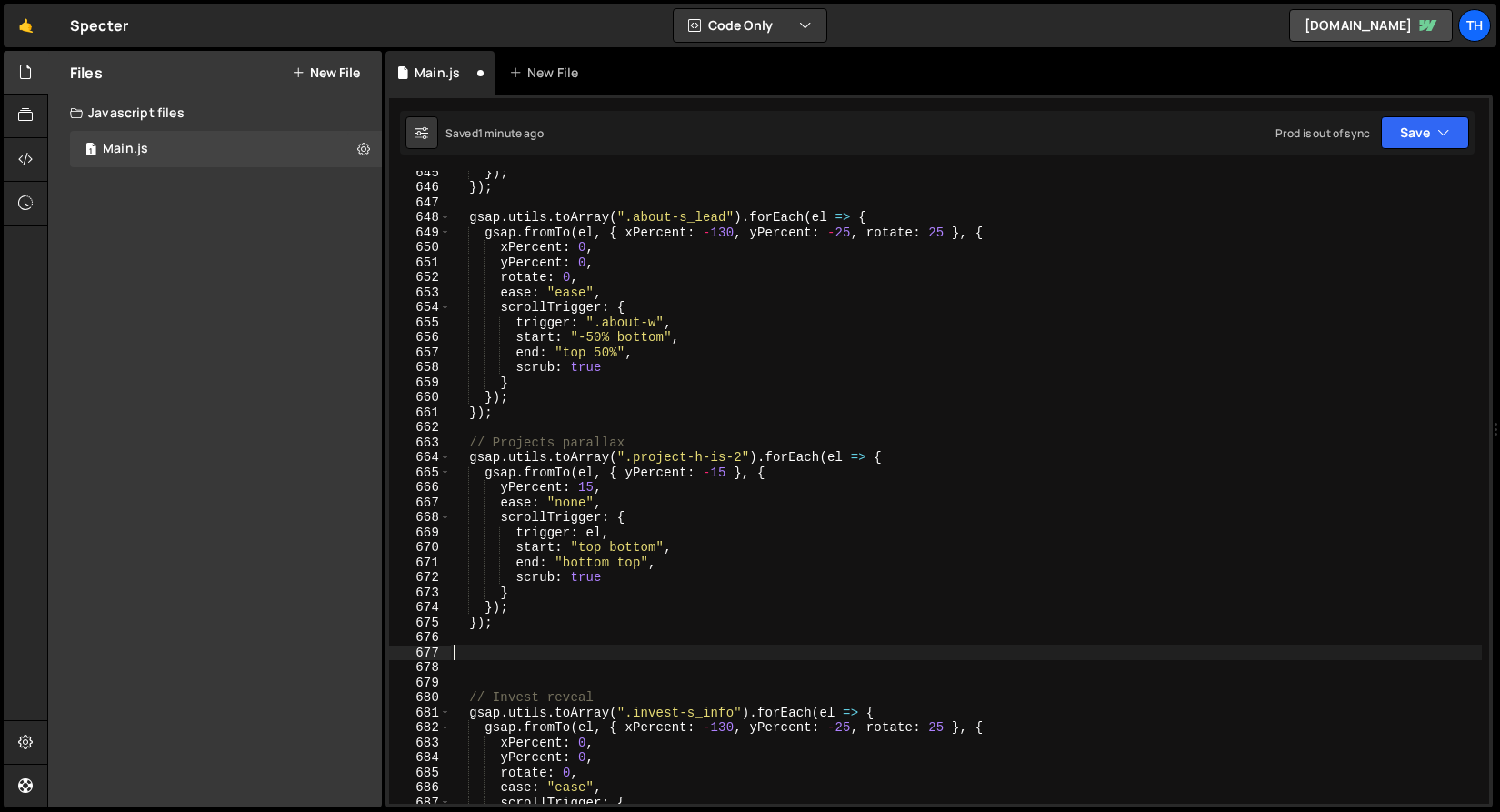
paste textarea "});"
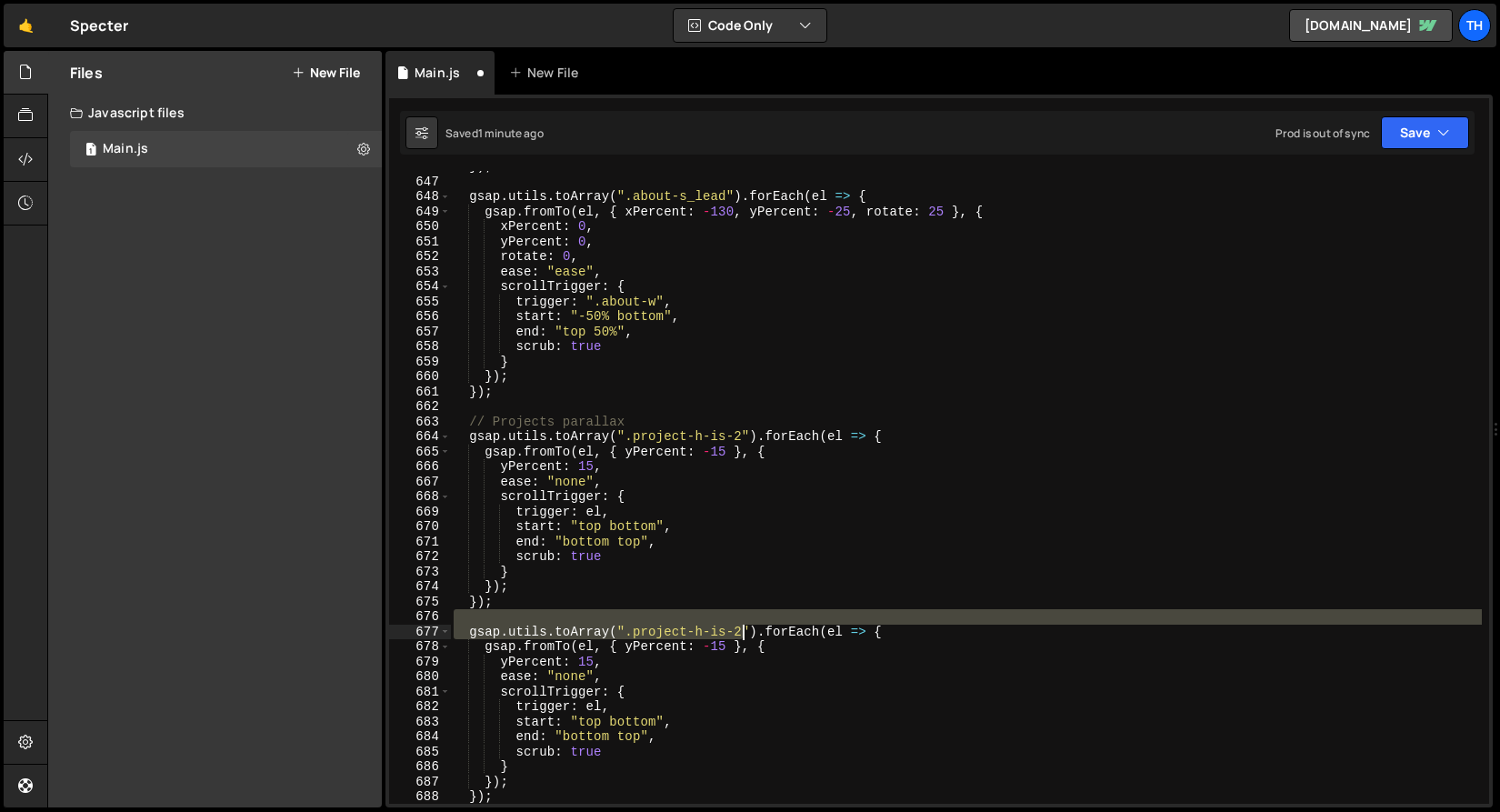
click at [736, 623] on div "}) ; gsap . utils . toArray ( ".about-s_lead" ) . forEach ( el => { gsap . from…" at bounding box center [966, 490] width 1032 height 662
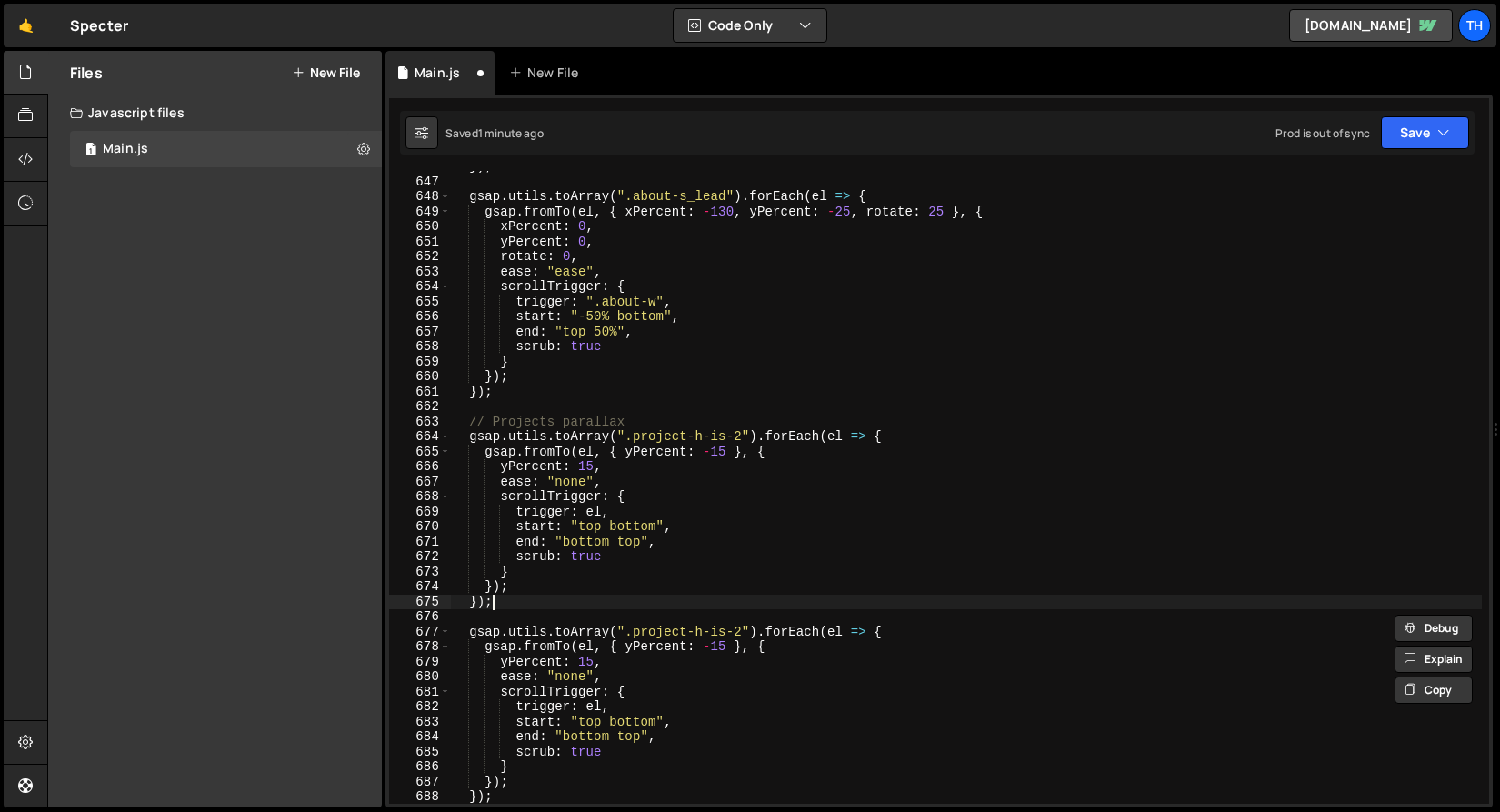
click at [715, 604] on div "}) ; gsap . utils . toArray ( ".about-s_lead" ) . forEach ( el => { gsap . from…" at bounding box center [966, 490] width 1032 height 662
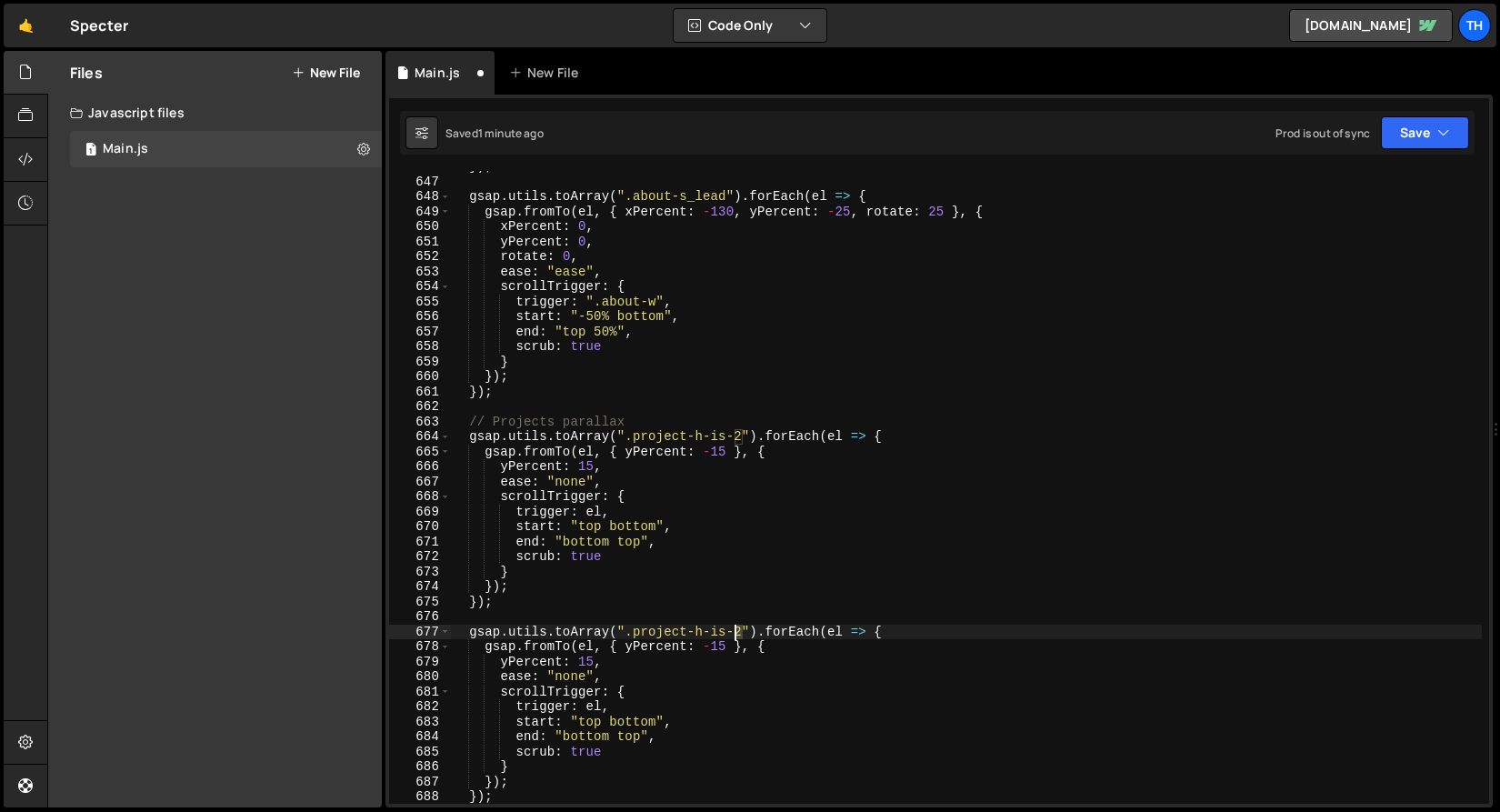
click at [734, 631] on div "}) ; gsap . utils . toArray ( ".about-s_lead" ) . forEach ( el => { gsap . from…" at bounding box center [966, 490] width 1032 height 662
click at [708, 640] on div "}) ; gsap . utils . toArray ( ".about-s_lead" ) . forEach ( el => { gsap . from…" at bounding box center [966, 490] width 1032 height 662
click at [576, 659] on div "}) ; gsap . utils . toArray ( ".about-s_lead" ) . forEach ( el => { gsap . from…" at bounding box center [966, 490] width 1032 height 662
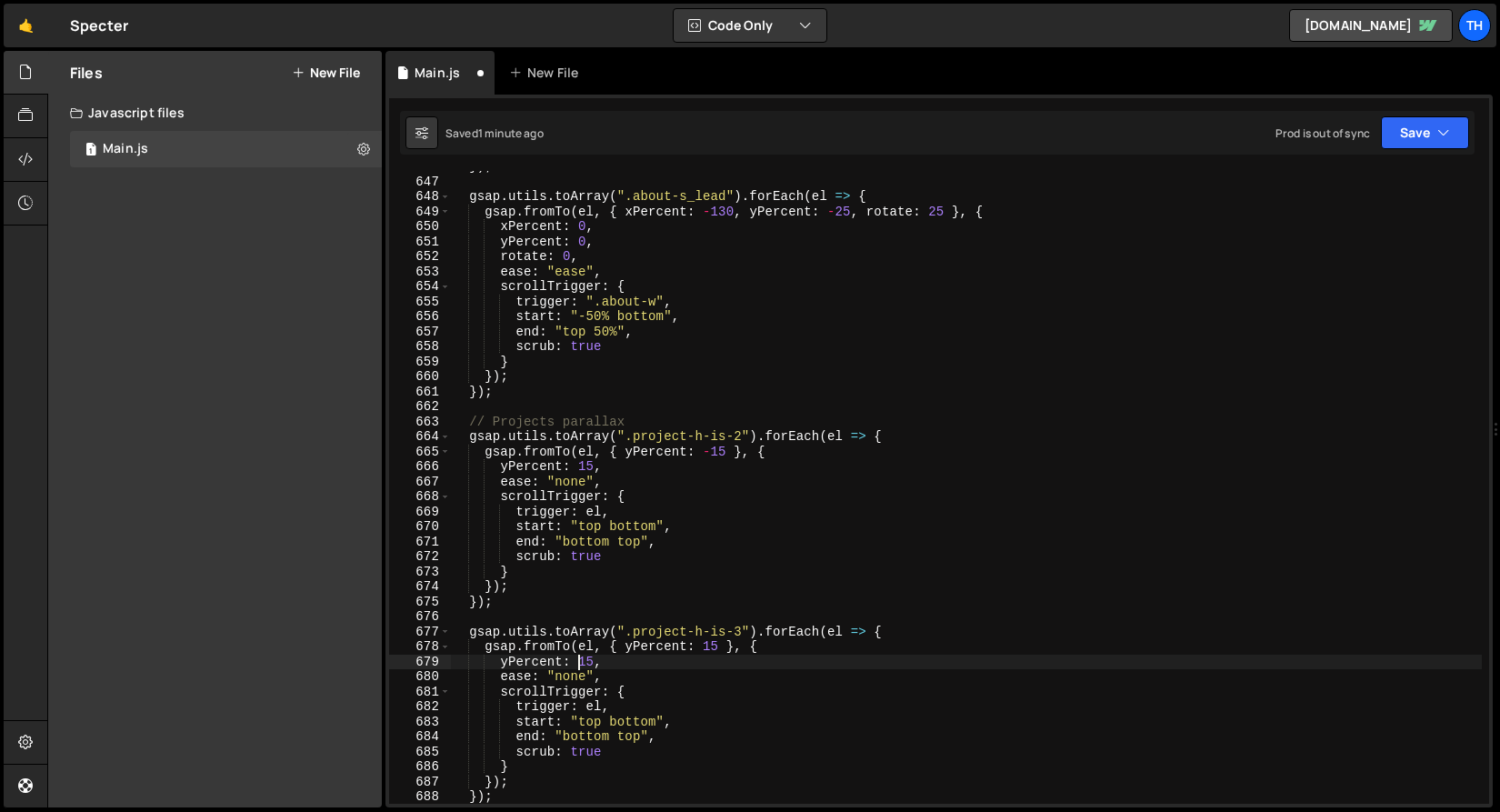
scroll to position [0, 9]
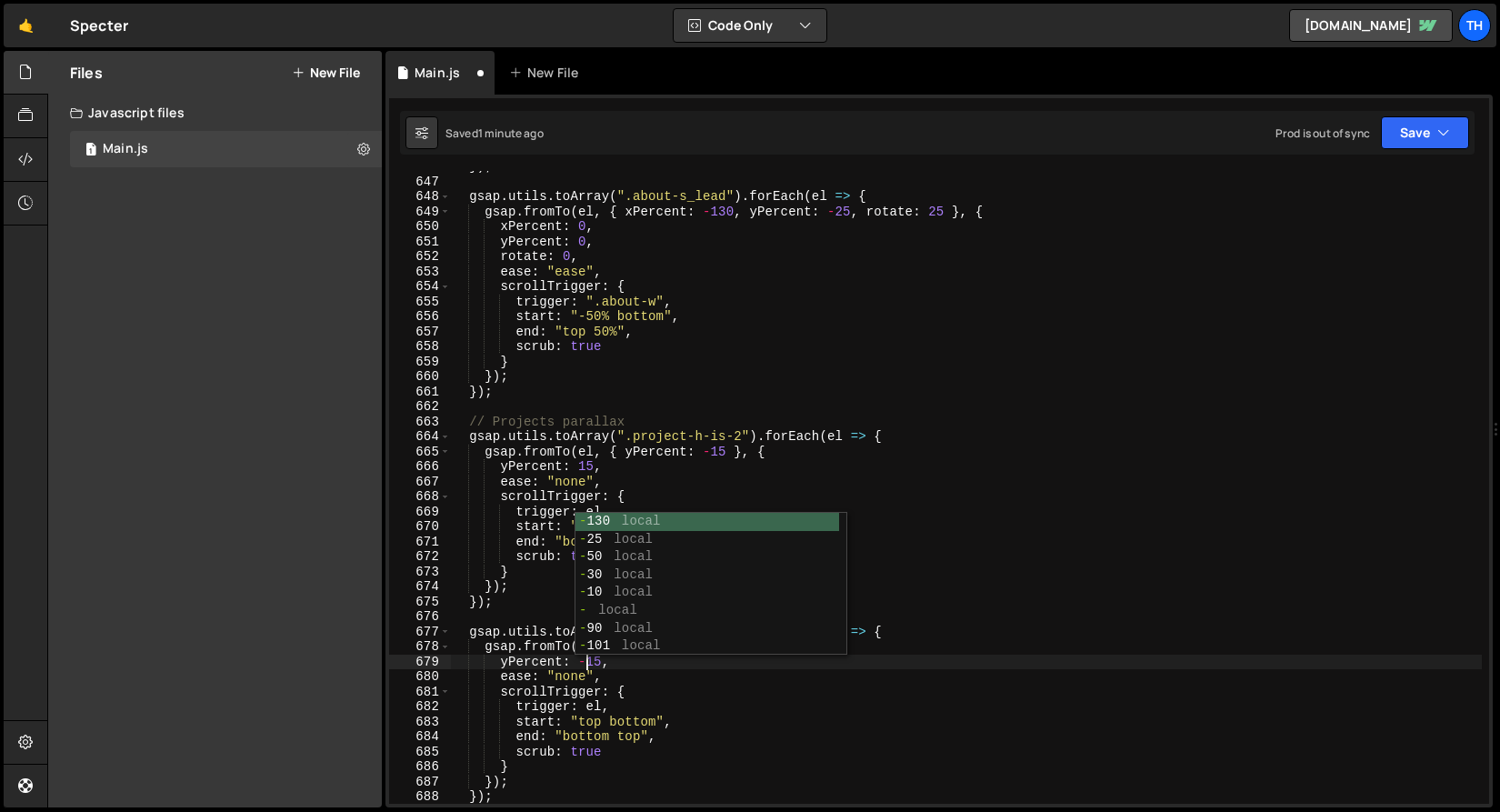
click at [689, 787] on div "}) ; gsap . utils . toArray ( ".about-s_lead" ) . forEach ( el => { gsap . from…" at bounding box center [966, 490] width 1032 height 662
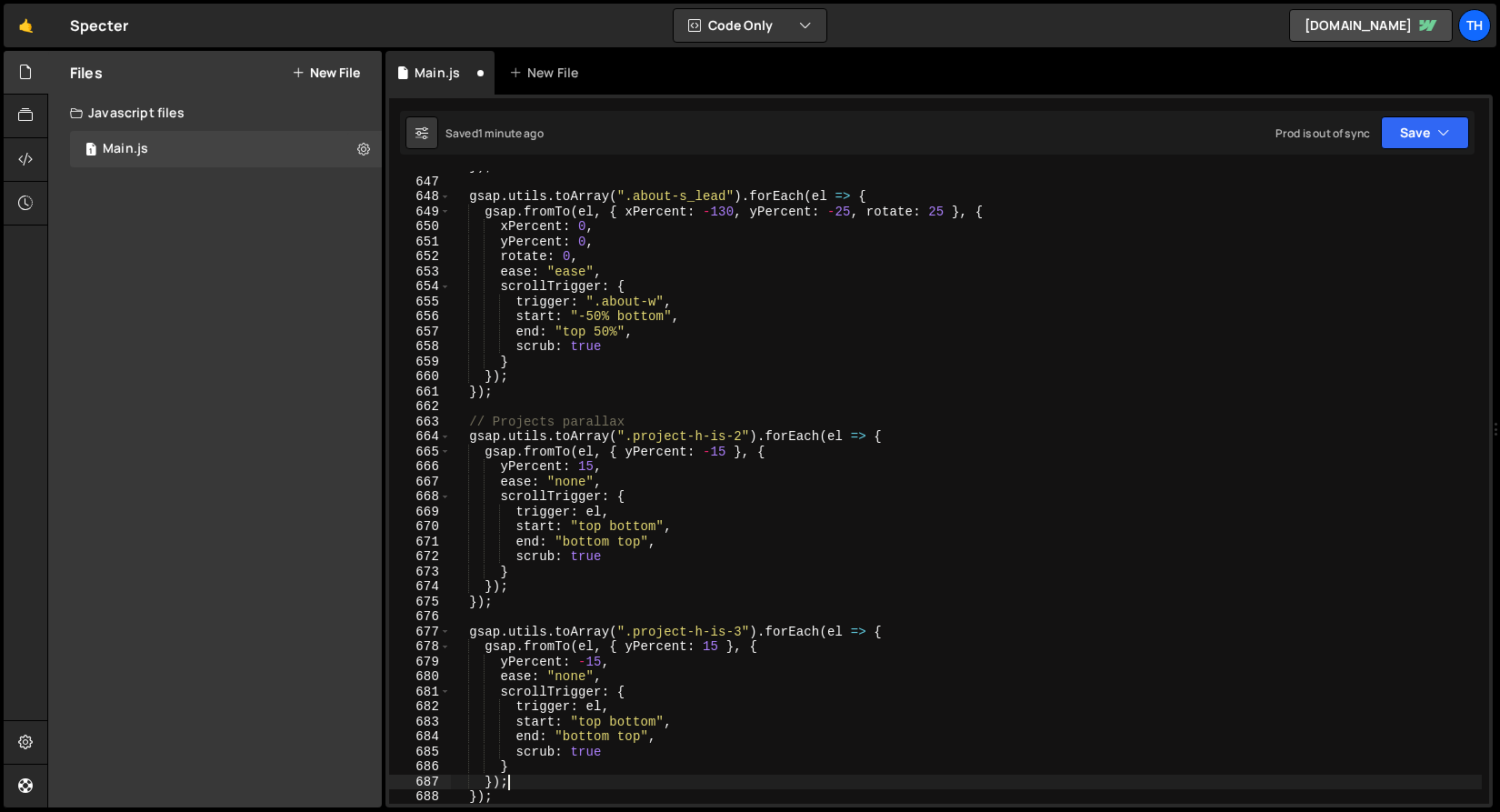
scroll to position [0, 3]
click at [1396, 131] on button "Save" at bounding box center [1424, 133] width 88 height 33
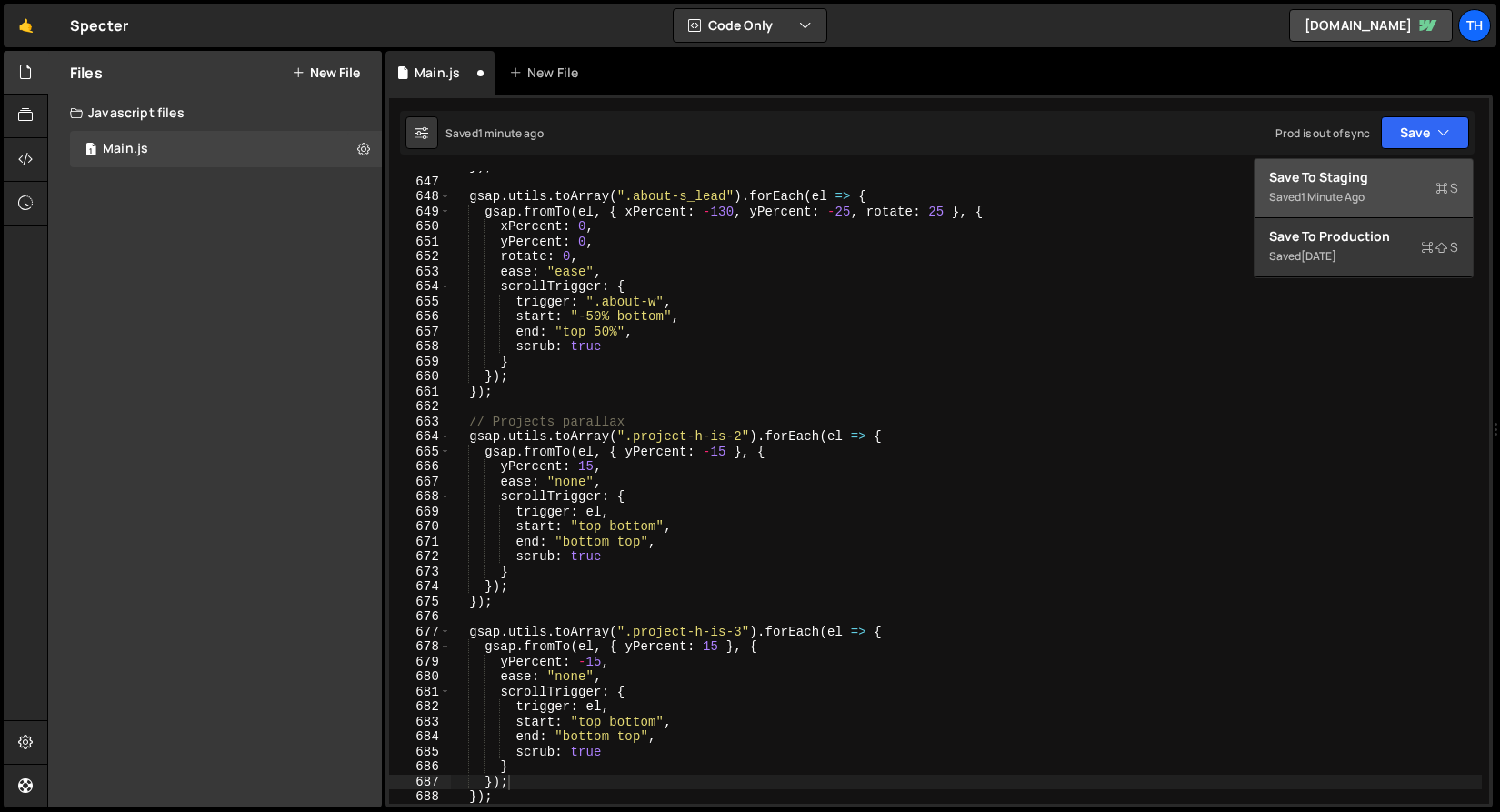
click at [1357, 178] on div "Save to Staging S" at bounding box center [1364, 177] width 190 height 18
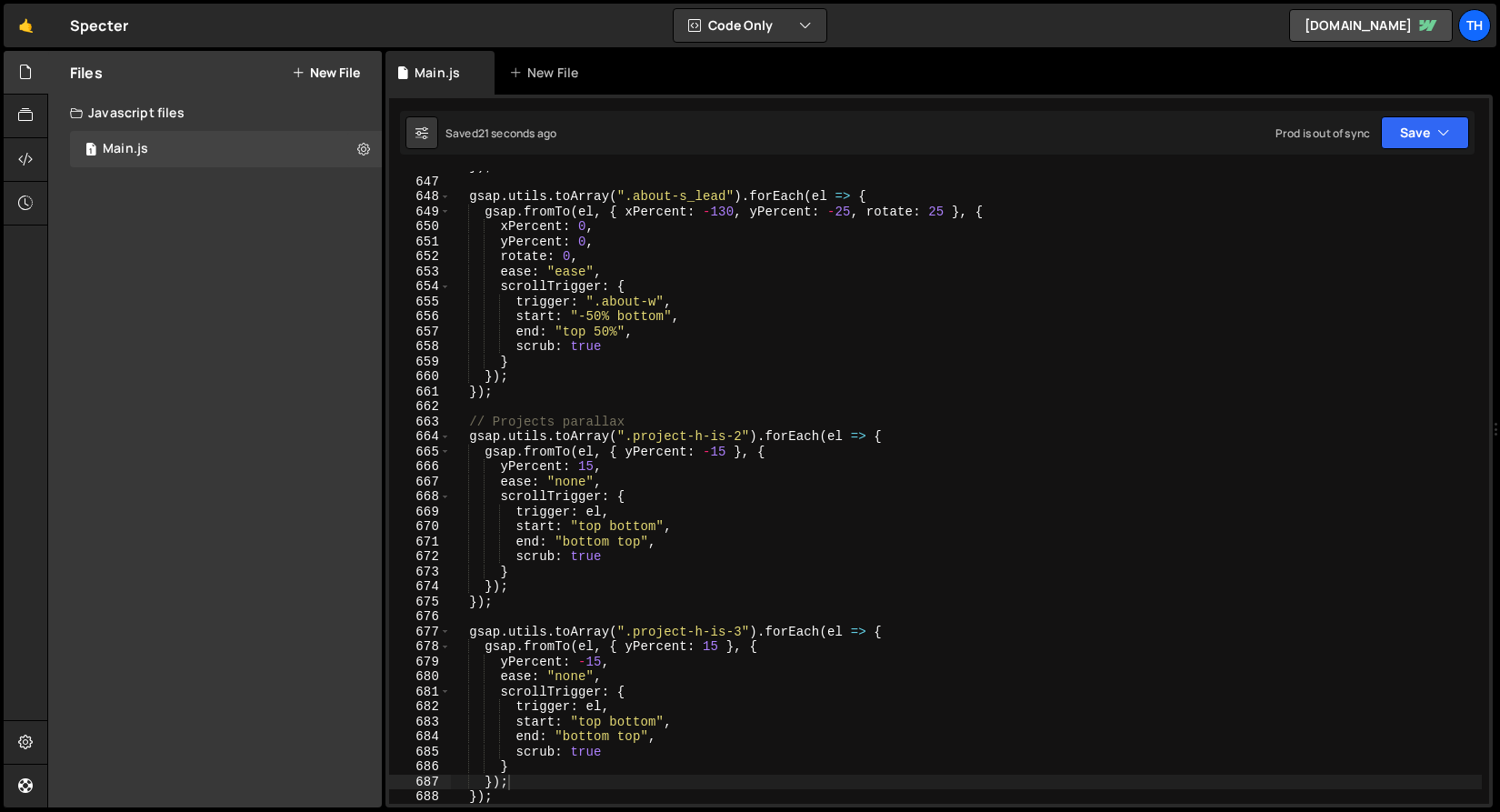
click at [698, 628] on div "}) ; gsap . utils . toArray ( ".about-s_lead" ) . forEach ( el => { gsap . from…" at bounding box center [966, 490] width 1032 height 662
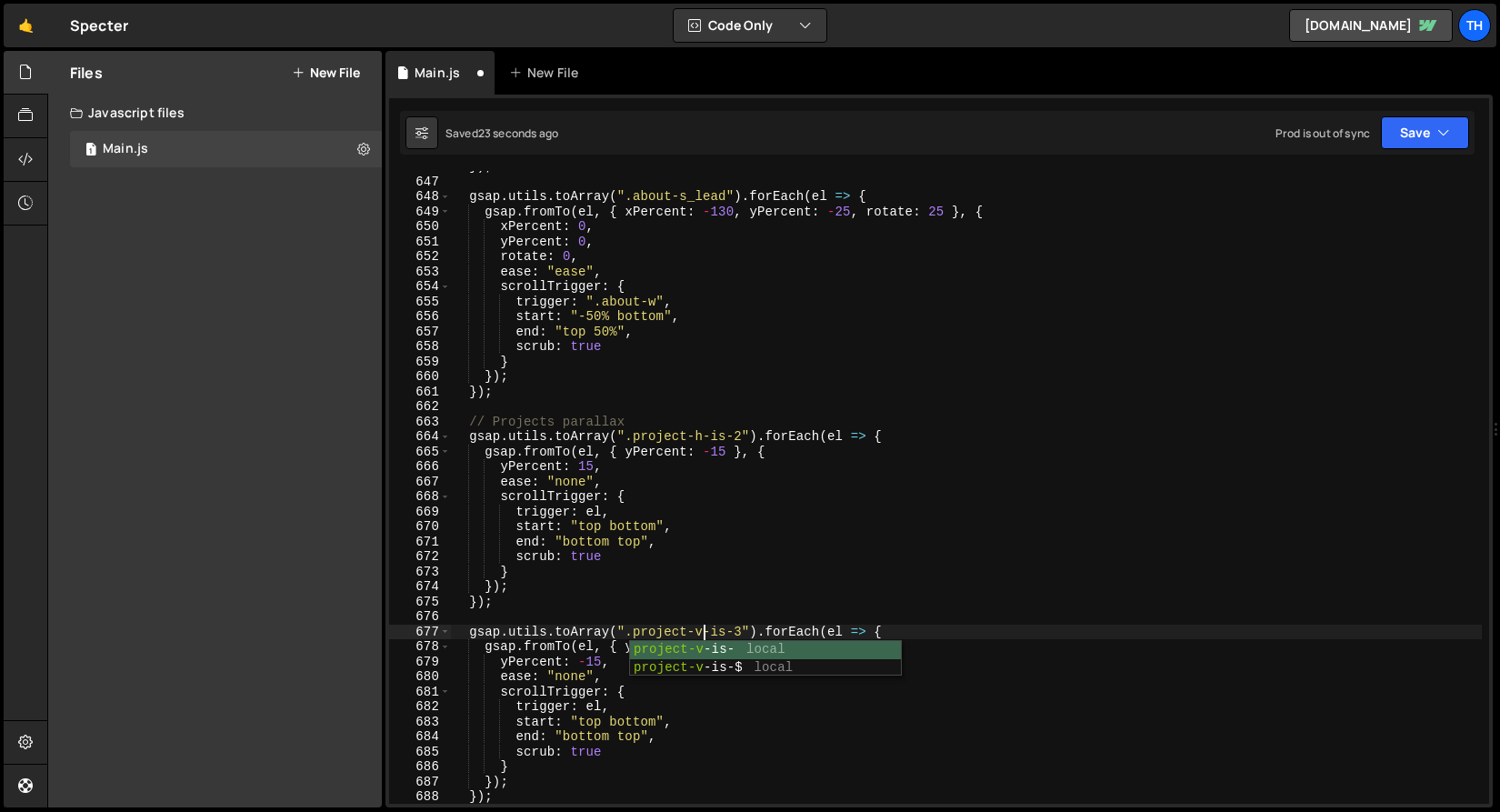
scroll to position [0, 17]
click at [660, 556] on div "}) ; gsap . utils . toArray ( ".about-s_lead" ) . forEach ( el => { gsap . from…" at bounding box center [966, 490] width 1032 height 662
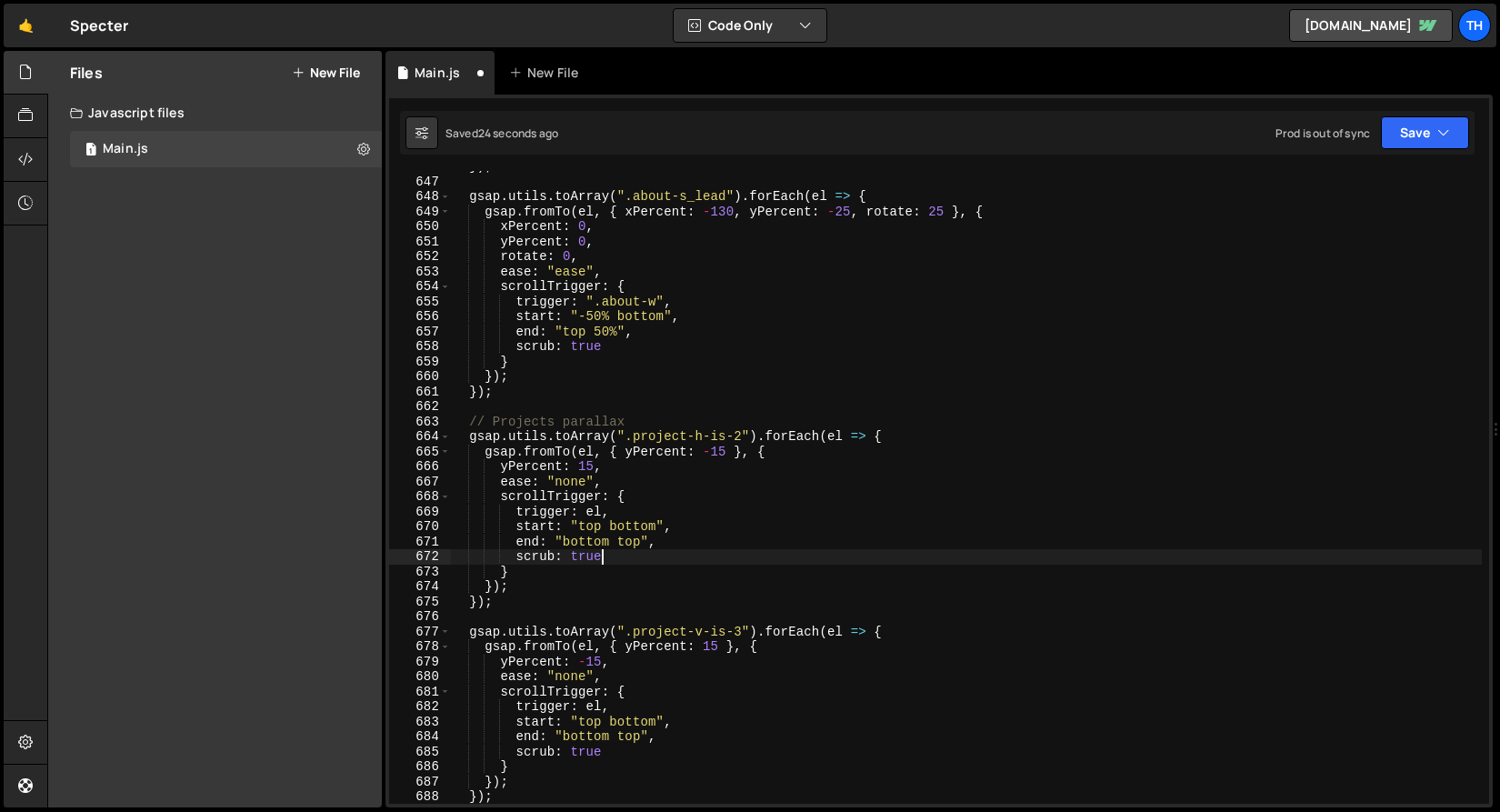
scroll to position [0, 9]
click at [1442, 125] on icon "button" at bounding box center [1443, 132] width 12 height 18
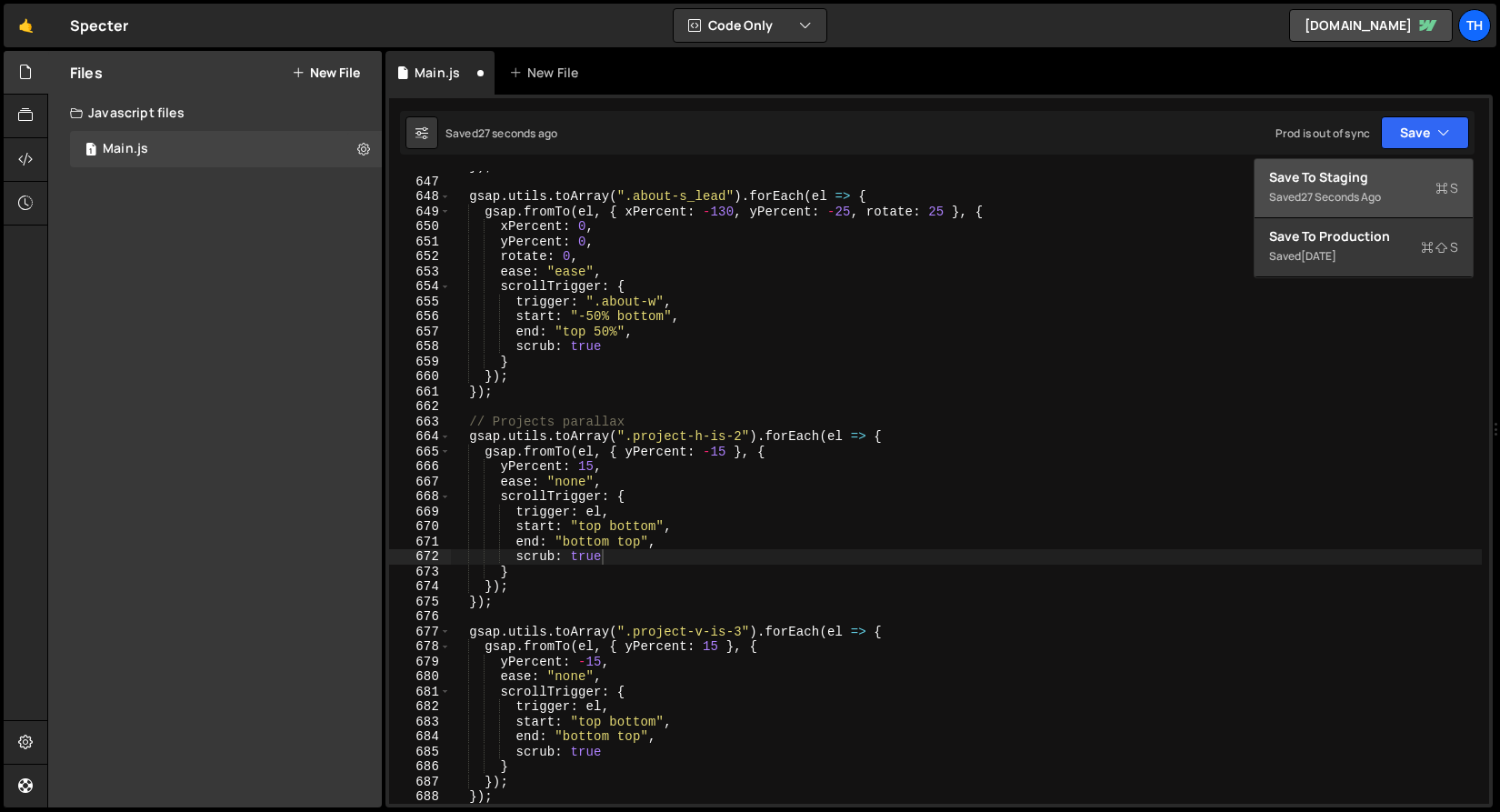
click at [1364, 166] on button "Save to Staging S Saved 27 seconds ago" at bounding box center [1364, 189] width 218 height 59
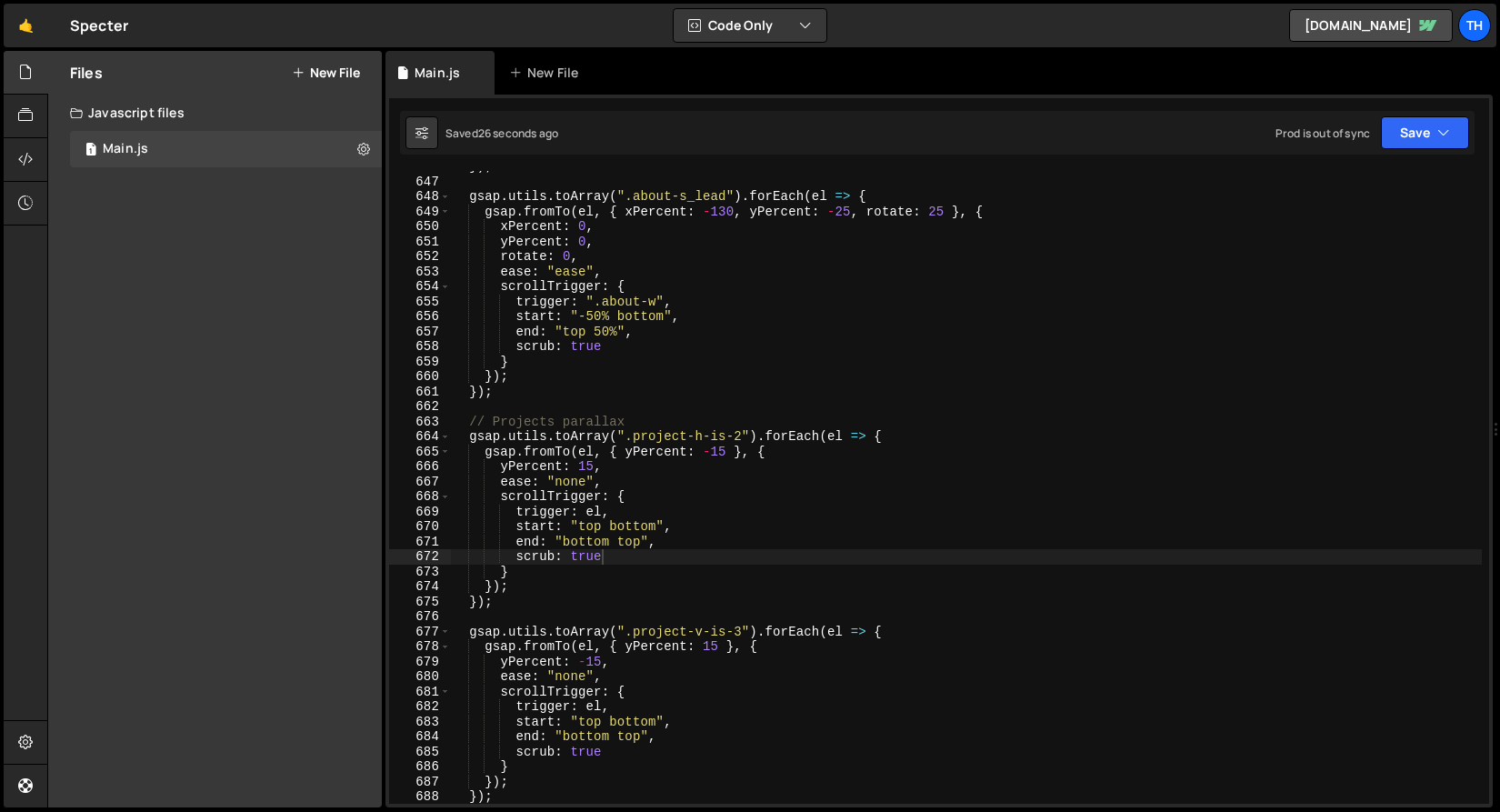
click at [750, 434] on div "}) ; gsap . utils . toArray ( ".about-s_lead" ) . forEach ( el => { gsap . from…" at bounding box center [966, 490] width 1032 height 662
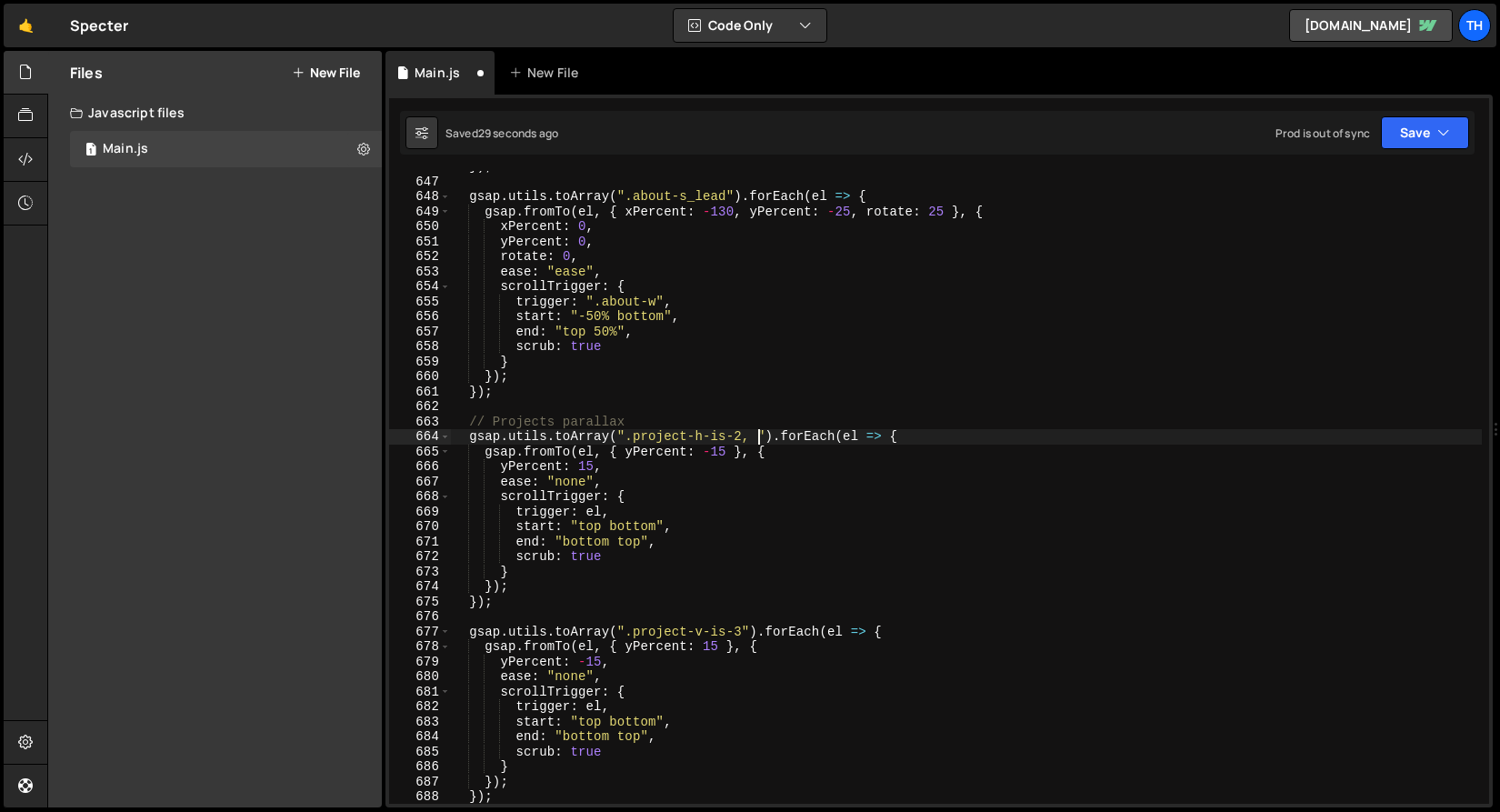
scroll to position [0, 21]
drag, startPoint x: 626, startPoint y: 438, endPoint x: 742, endPoint y: 434, distance: 116.1
click at [743, 434] on div "}) ; gsap . utils . toArray ( ".about-s_lead" ) . forEach ( el => { gsap . from…" at bounding box center [966, 490] width 1032 height 662
click at [756, 435] on div "}) ; gsap . utils . toArray ( ".about-s_lead" ) . forEach ( el => { gsap . from…" at bounding box center [966, 490] width 1032 height 662
paste textarea ".project-h-is-2"
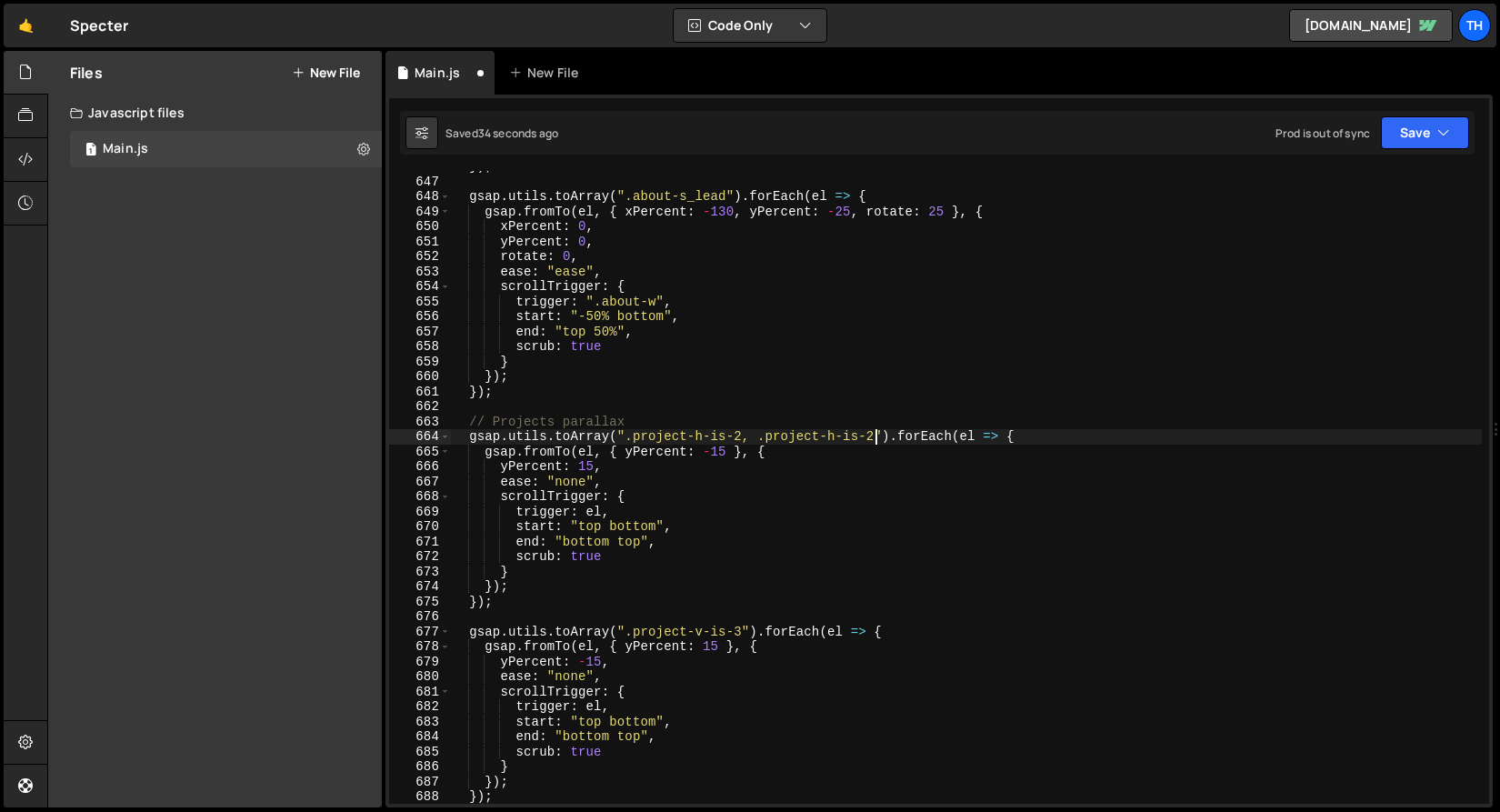
click at [760, 441] on div "}) ; gsap . utils . toArray ( ".about-s_lead" ) . forEach ( el => { gsap . from…" at bounding box center [966, 490] width 1032 height 662
click at [677, 419] on div "}) ; gsap . utils . toArray ( ".about-s_lead" ) . forEach ( el => { gsap . from…" at bounding box center [966, 490] width 1032 height 662
drag, startPoint x: 629, startPoint y: 438, endPoint x: 873, endPoint y: 440, distance: 244.0
click at [873, 441] on div "}) ; gsap . utils . toArray ( ".about-s_lead" ) . forEach ( el => { gsap . from…" at bounding box center [966, 490] width 1032 height 662
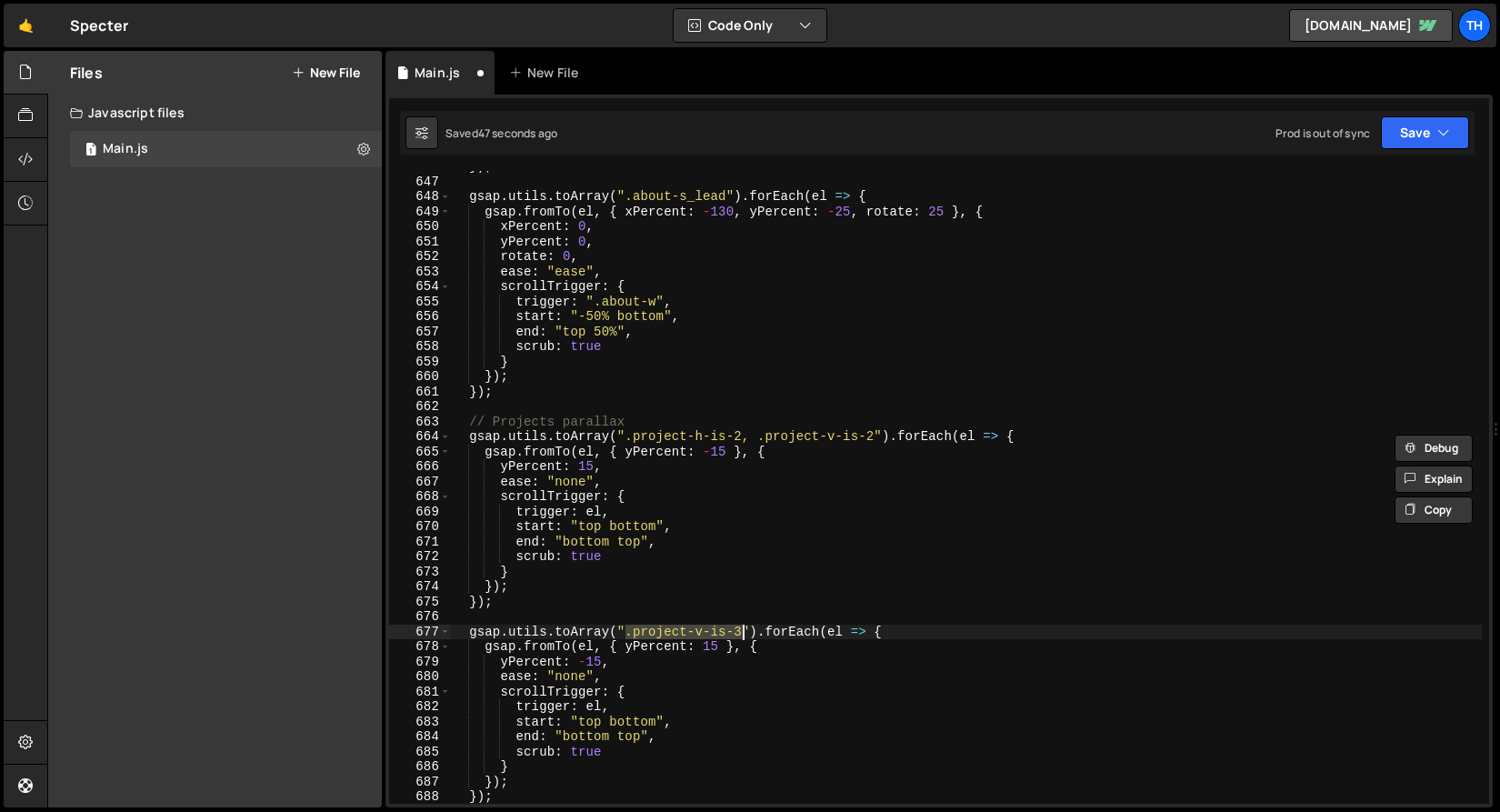
drag, startPoint x: 625, startPoint y: 633, endPoint x: 739, endPoint y: 633, distance: 114.0
click at [740, 633] on div "}) ; gsap . utils . toArray ( ".about-s_lead" ) . forEach ( el => { gsap . from…" at bounding box center [966, 490] width 1032 height 662
paste textarea "h-is-2, .project-v-is-2"
click at [743, 632] on div "}) ; gsap . utils . toArray ( ".about-s_lead" ) . forEach ( el => { gsap . from…" at bounding box center [966, 490] width 1032 height 662
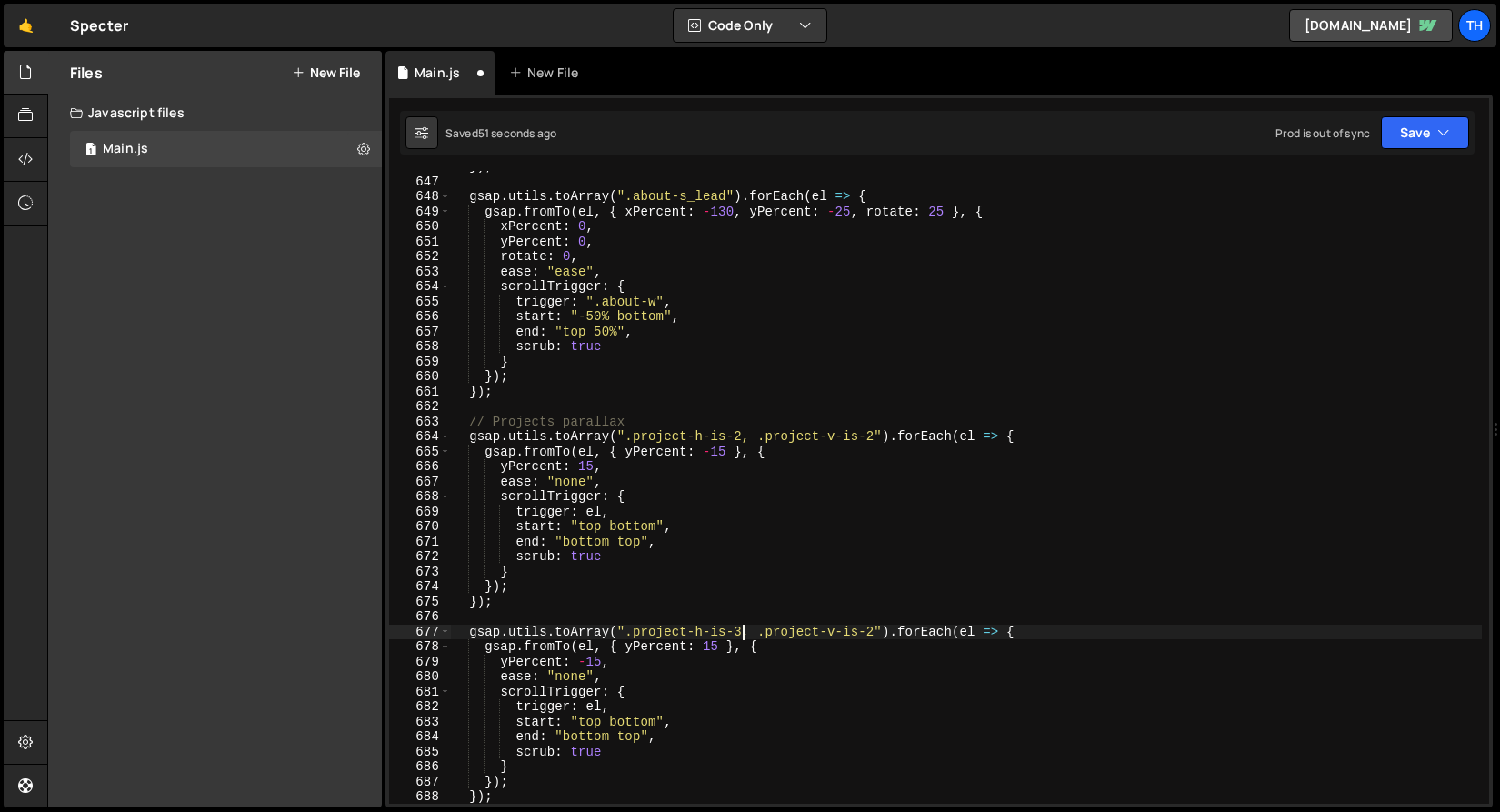
click at [871, 637] on div "}) ; gsap . utils . toArray ( ".about-s_lead" ) . forEach ( el => { gsap . from…" at bounding box center [966, 490] width 1032 height 662
click at [874, 632] on div "}) ; gsap . utils . toArray ( ".about-s_lead" ) . forEach ( el => { gsap . from…" at bounding box center [966, 490] width 1032 height 662
type textarea "gsap.utils.toArray(".project-h-is-3, .project-v-is-3").forEach(el => {"
click at [1419, 123] on button "Save" at bounding box center [1424, 133] width 88 height 33
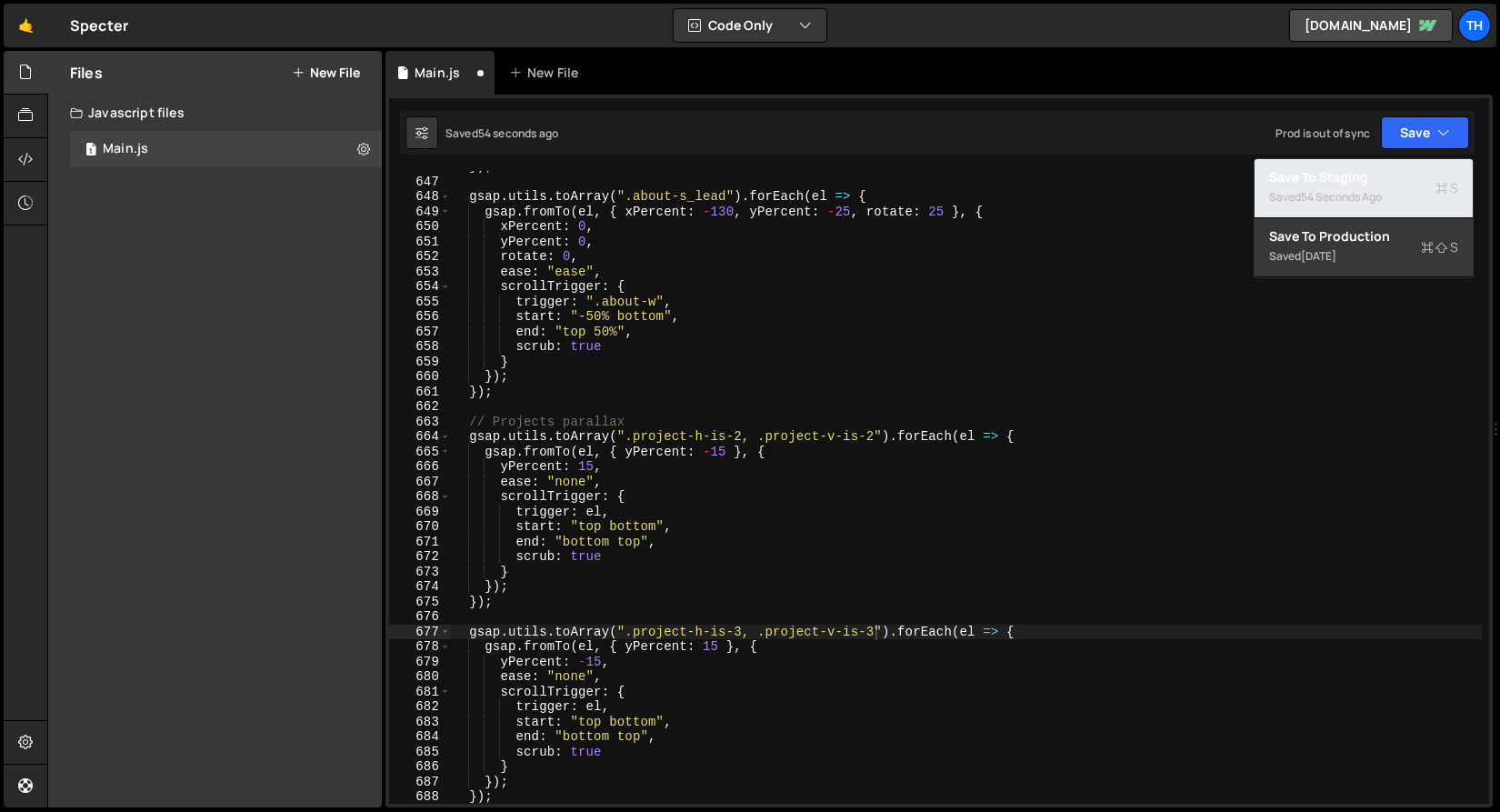
click at [1358, 202] on div "54 seconds ago" at bounding box center [1341, 197] width 81 height 15
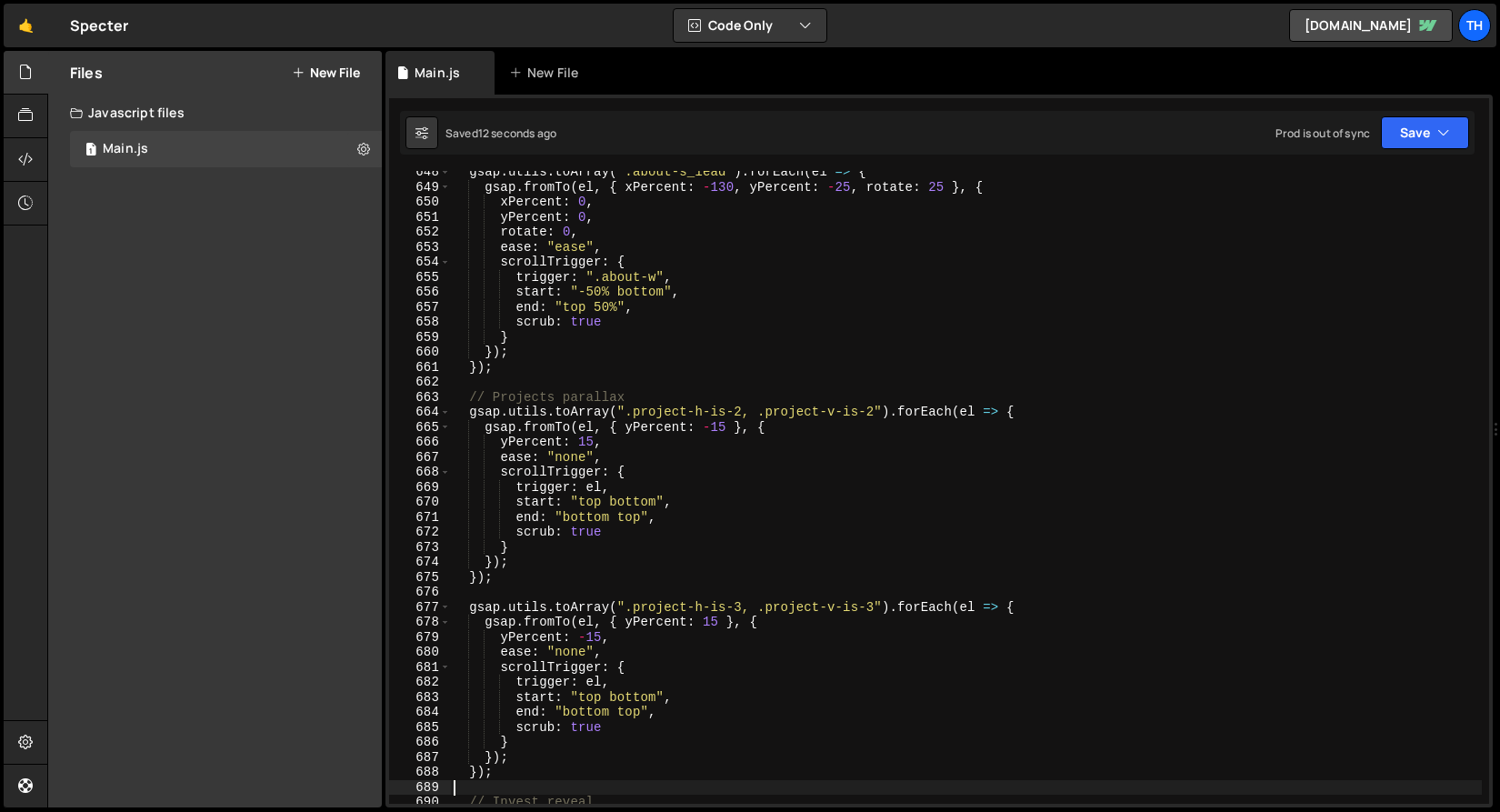
scroll to position [0, 0]
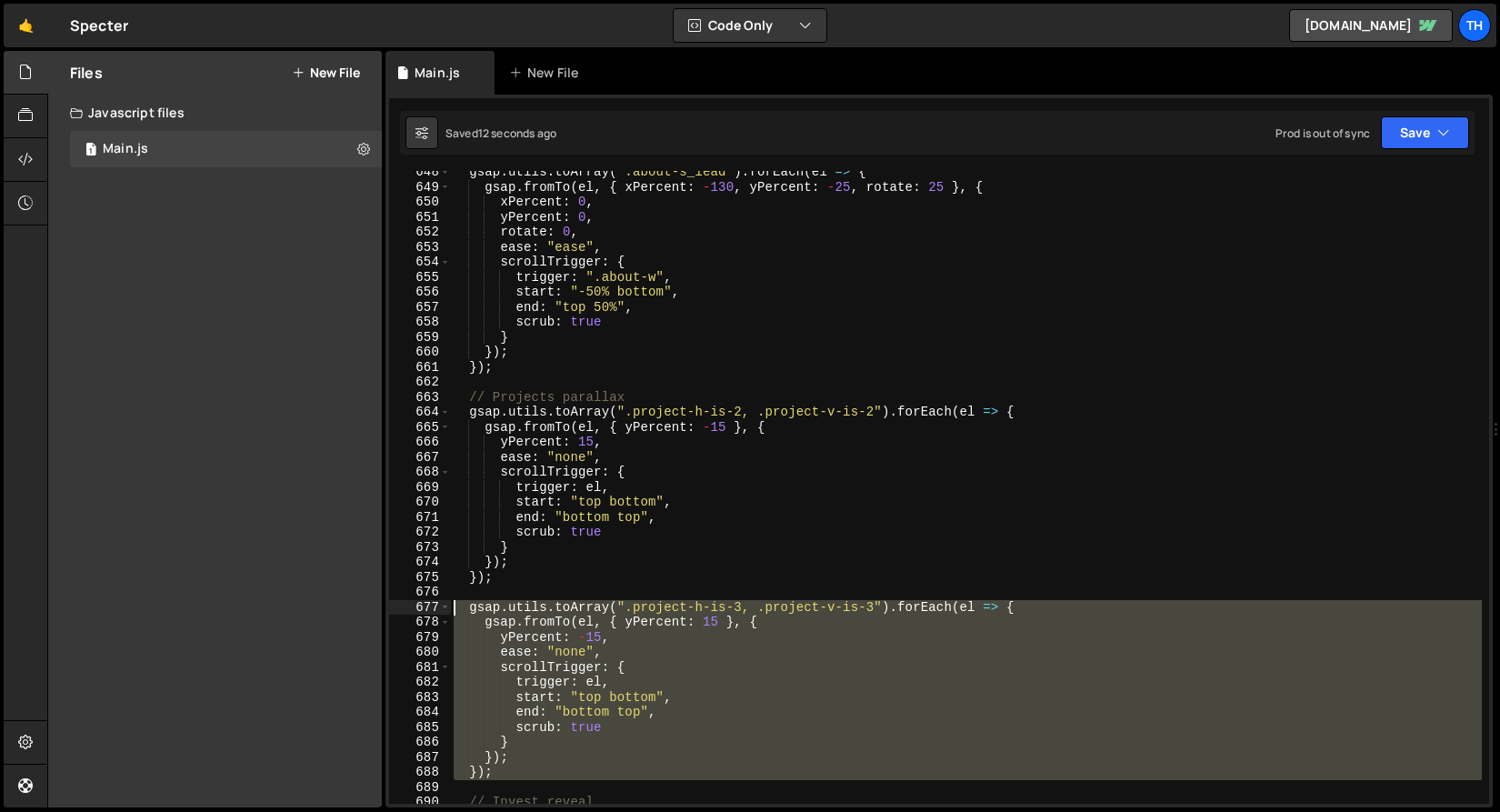
drag, startPoint x: 552, startPoint y: 784, endPoint x: 369, endPoint y: 607, distance: 254.6
click at [369, 607] on div "Files New File Javascript files 1 Main.js 0 CSS files Copy share link Edit File…" at bounding box center [773, 429] width 1453 height 757
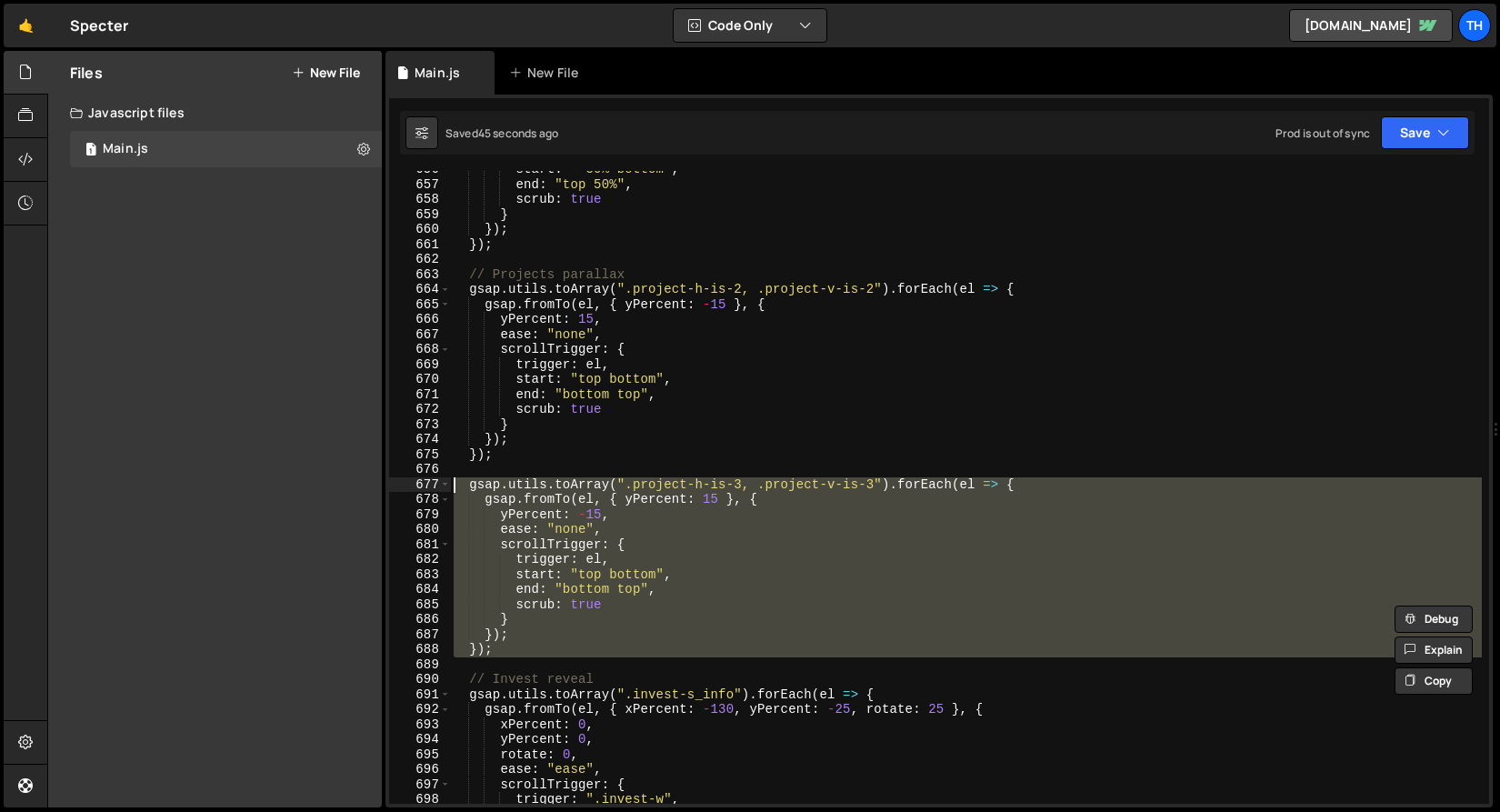
scroll to position [9630, 0]
click at [672, 489] on div "start : "-50% bottom" , end : "top 50%" , scrub : true } }) ; }) ; // Projects …" at bounding box center [966, 487] width 1032 height 633
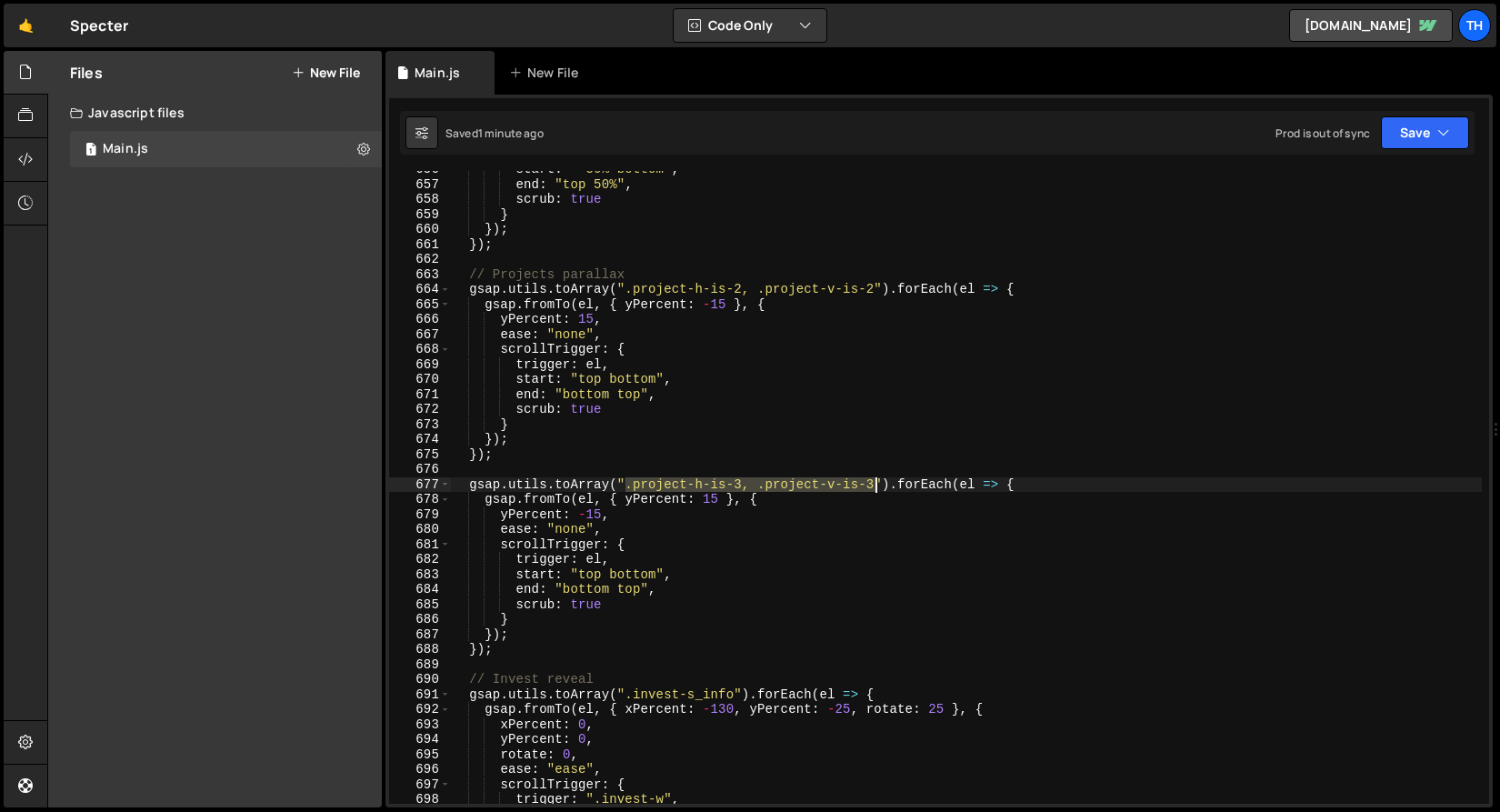
drag, startPoint x: 624, startPoint y: 487, endPoint x: 877, endPoint y: 482, distance: 253.0
click at [877, 483] on div "start : "-50% bottom" , end : "top 50%" , scrub : true } }) ; }) ; // Projects …" at bounding box center [966, 493] width 1032 height 662
paste textarea ".project-h-is-3, .project-v-is-3"
click at [745, 484] on div "start : "-50% bottom" , end : "top 50%" , scrub : true } }) ; }) ; // Projects …" at bounding box center [966, 493] width 1032 height 662
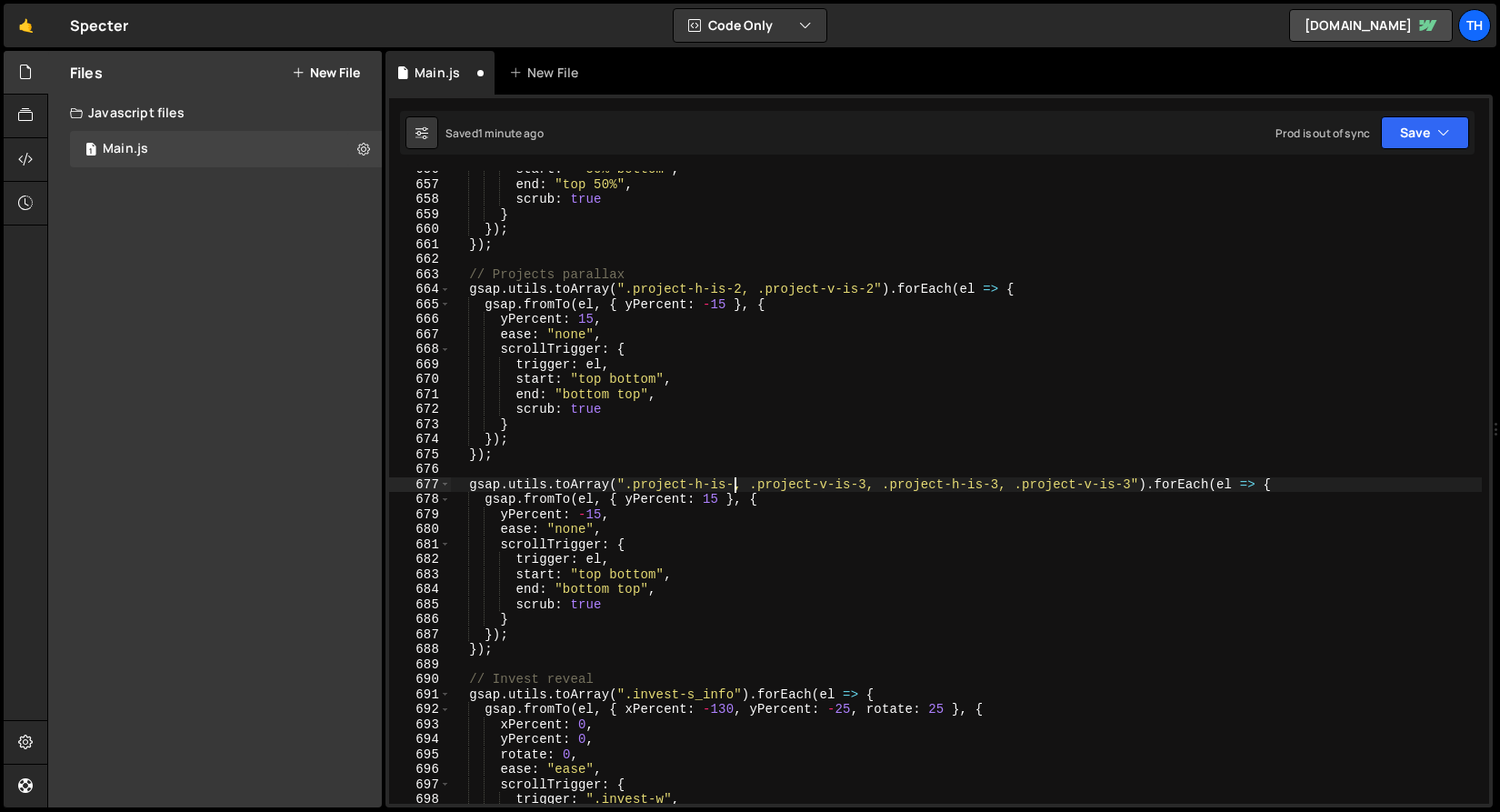
scroll to position [0, 20]
click at [877, 479] on div "start : "-50% bottom" , end : "top 50%" , scrub : true } }) ; }) ; // Projects …" at bounding box center [966, 493] width 1032 height 662
click at [1403, 130] on button "Save" at bounding box center [1424, 133] width 88 height 33
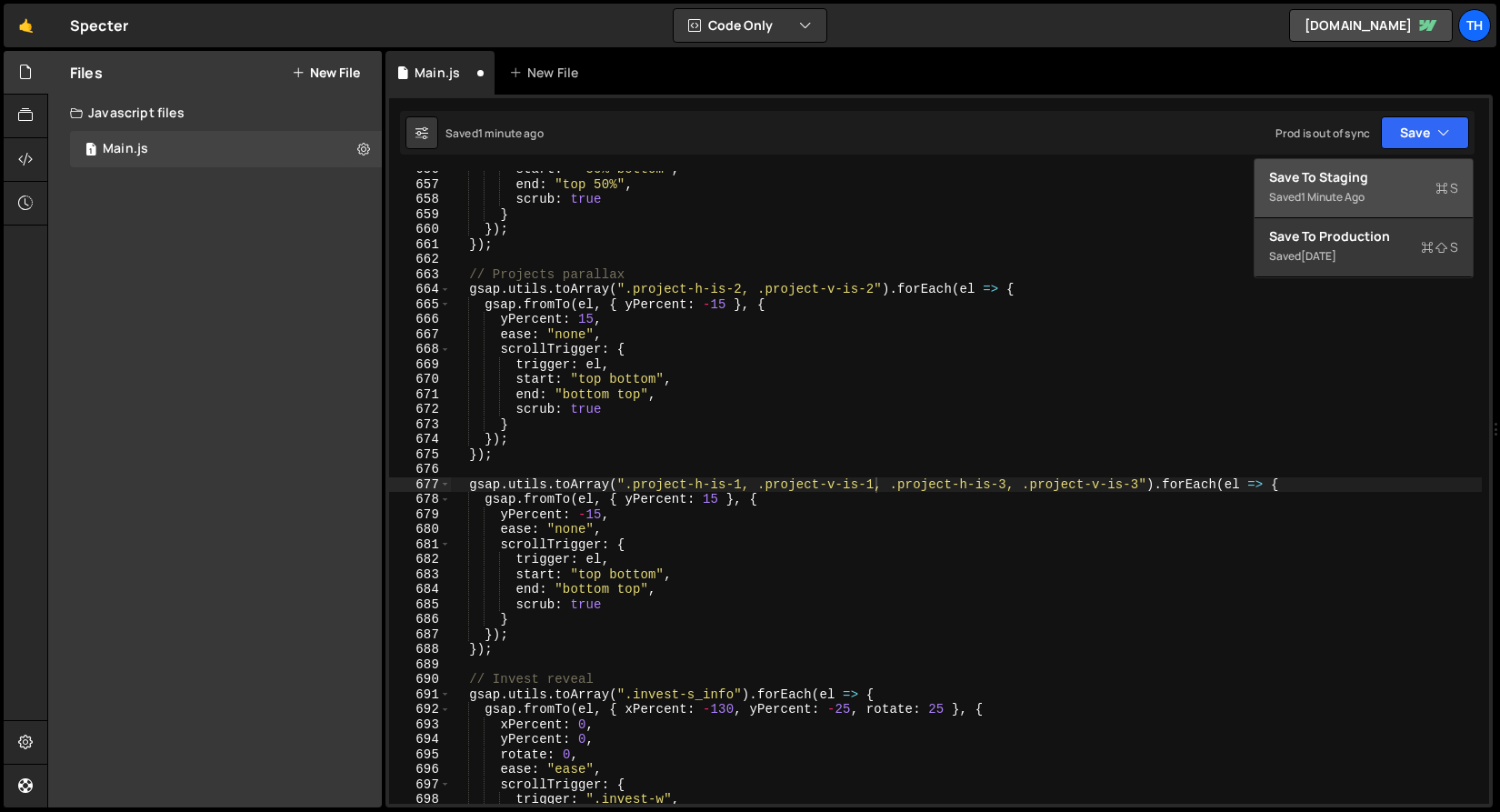
click at [1388, 165] on button "Save to Staging S Saved 1 minute ago" at bounding box center [1364, 189] width 218 height 59
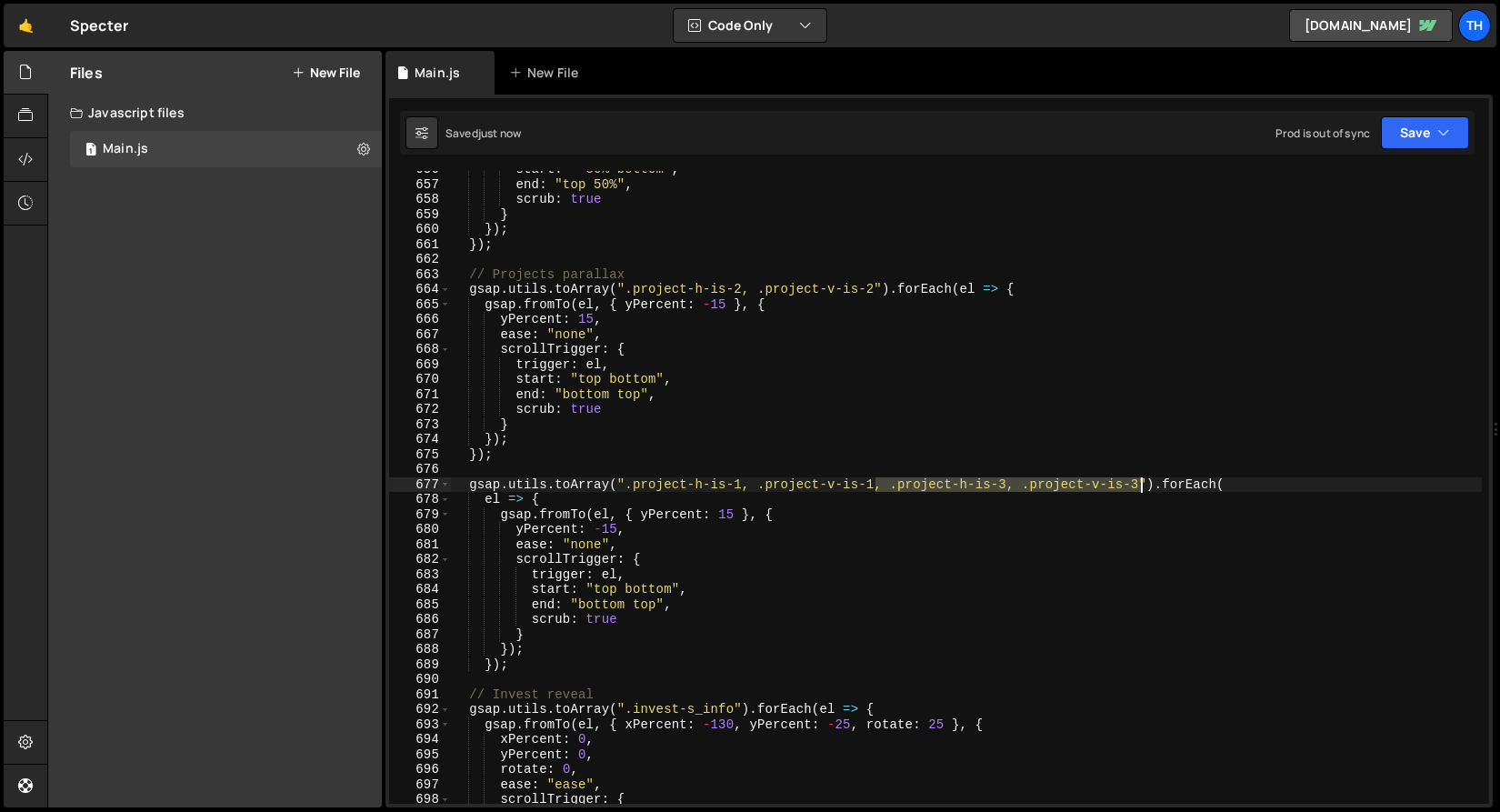
drag, startPoint x: 877, startPoint y: 484, endPoint x: 1138, endPoint y: 484, distance: 261.0
click at [1138, 484] on div "start : "-50% bottom" , end : "top 50%" , scrub : true } }) ; }) ; // Projects …" at bounding box center [966, 493] width 1032 height 662
paste textarea ", .project-h-is-3, .project-v-is-3"
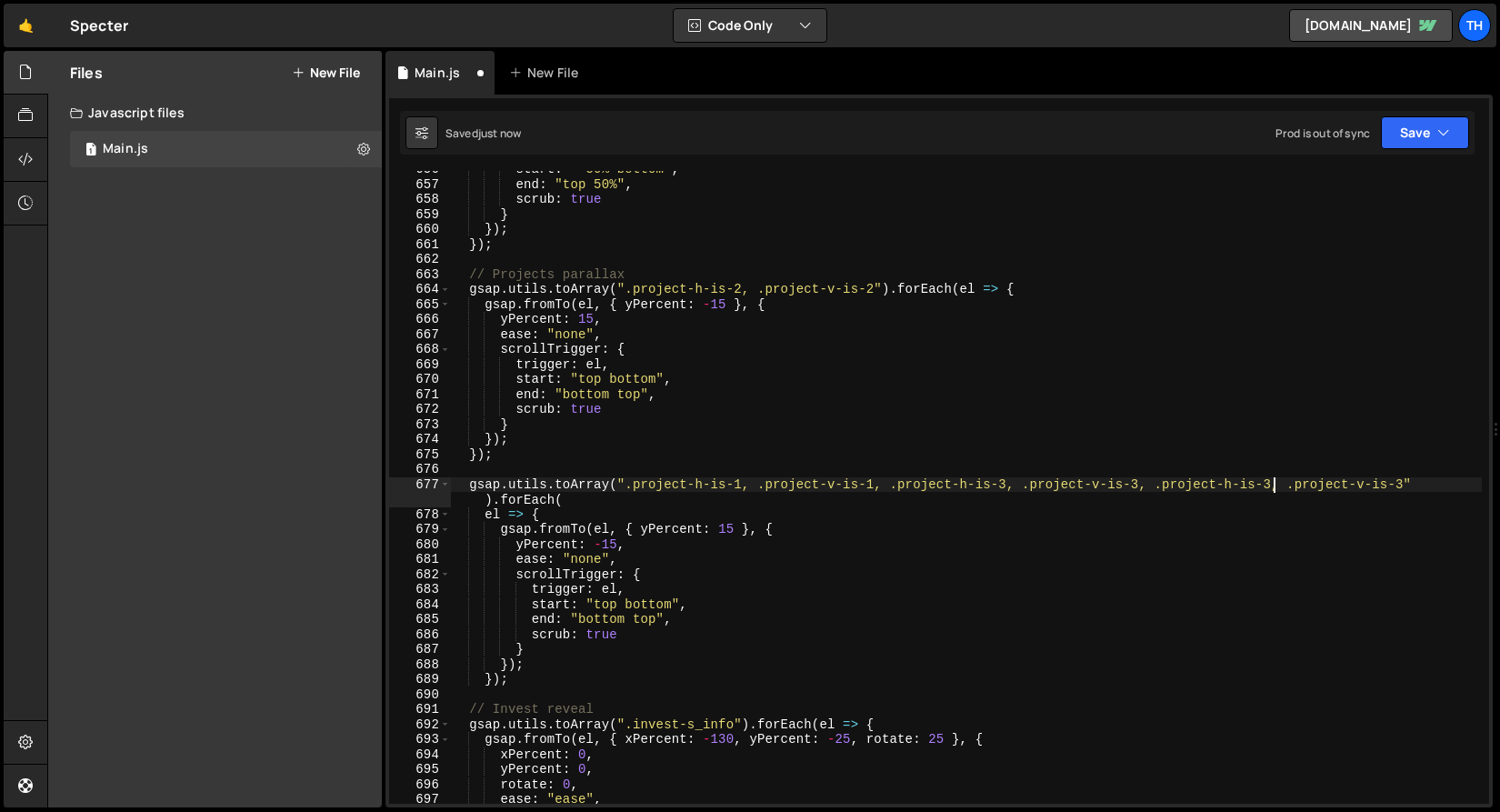
click at [1274, 482] on div "start : "-50% bottom" , end : "top 50%" , scrub : true } }) ; }) ; // Projects …" at bounding box center [966, 493] width 1032 height 662
click at [1402, 486] on div "start : "-50% bottom" , end : "top 50%" , scrub : true } }) ; }) ; // Projects …" at bounding box center [966, 493] width 1032 height 662
drag, startPoint x: 877, startPoint y: 486, endPoint x: 1141, endPoint y: 485, distance: 264.0
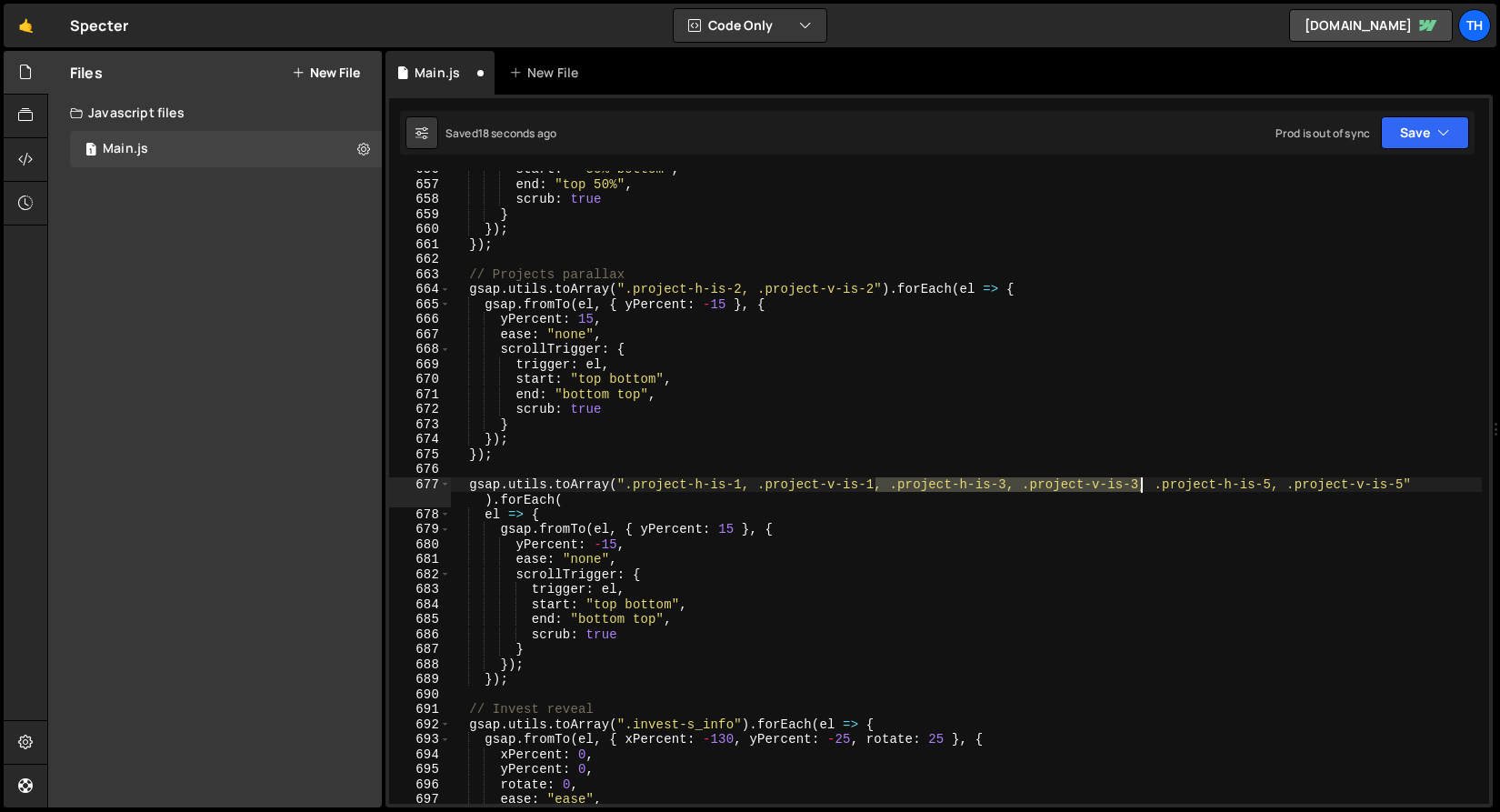
click at [1141, 485] on div "start : "-50% bottom" , end : "top 50%" , scrub : true } }) ; }) ; // Projects …" at bounding box center [966, 493] width 1032 height 662
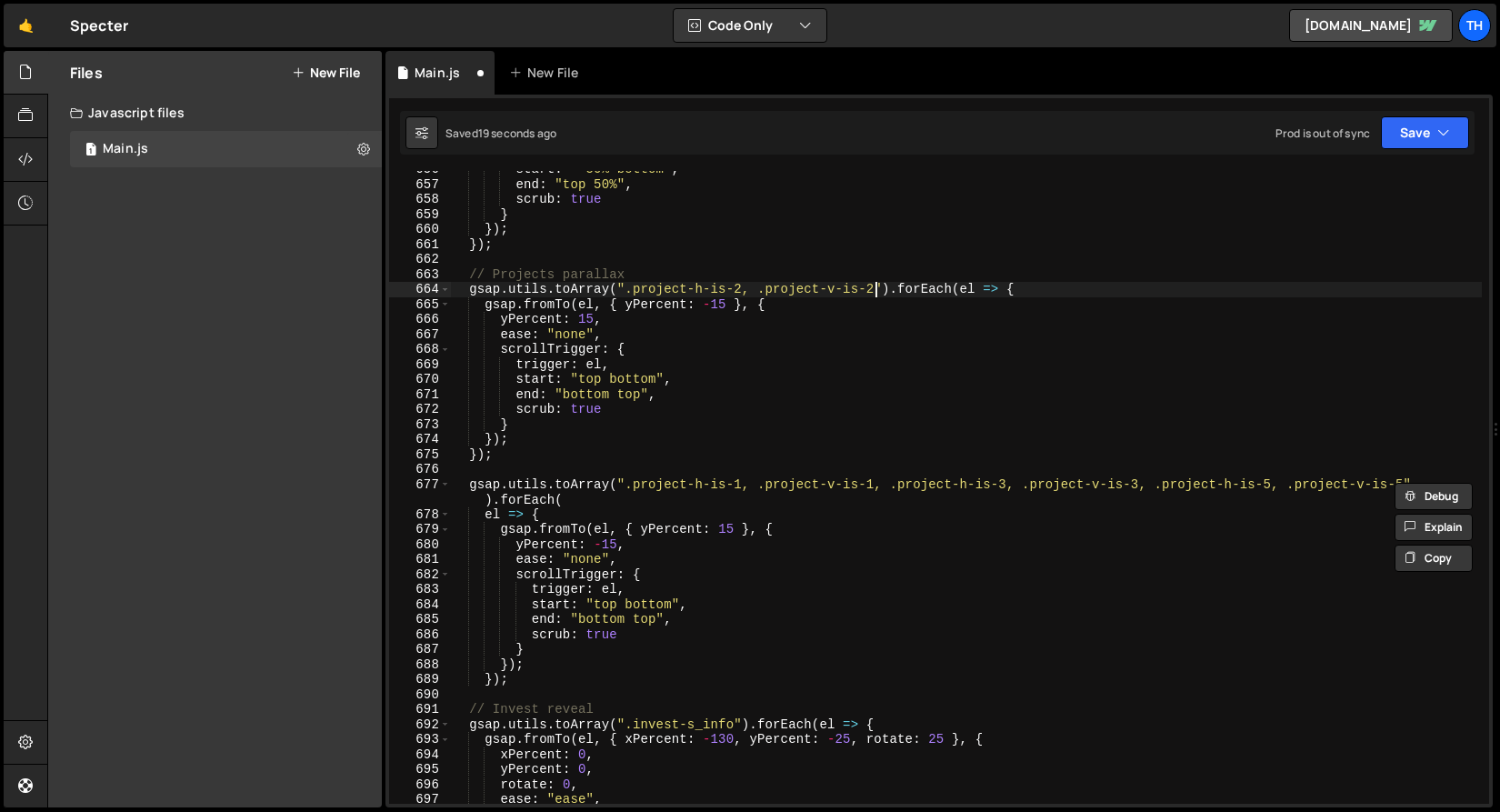
click at [874, 294] on div "start : "-50% bottom" , end : "top 50%" , scrub : true } }) ; }) ; // Projects …" at bounding box center [966, 493] width 1032 height 662
paste textarea ", .project-h-is-3, .project-v-is-3"
click at [1008, 286] on div "start : "-50% bottom" , end : "top 50%" , scrub : true } }) ; }) ; // Projects …" at bounding box center [966, 493] width 1032 height 662
click at [1144, 287] on div "start : "-50% bottom" , end : "top 50%" , scrub : true } }) ; }) ; // Projects …" at bounding box center [966, 493] width 1032 height 662
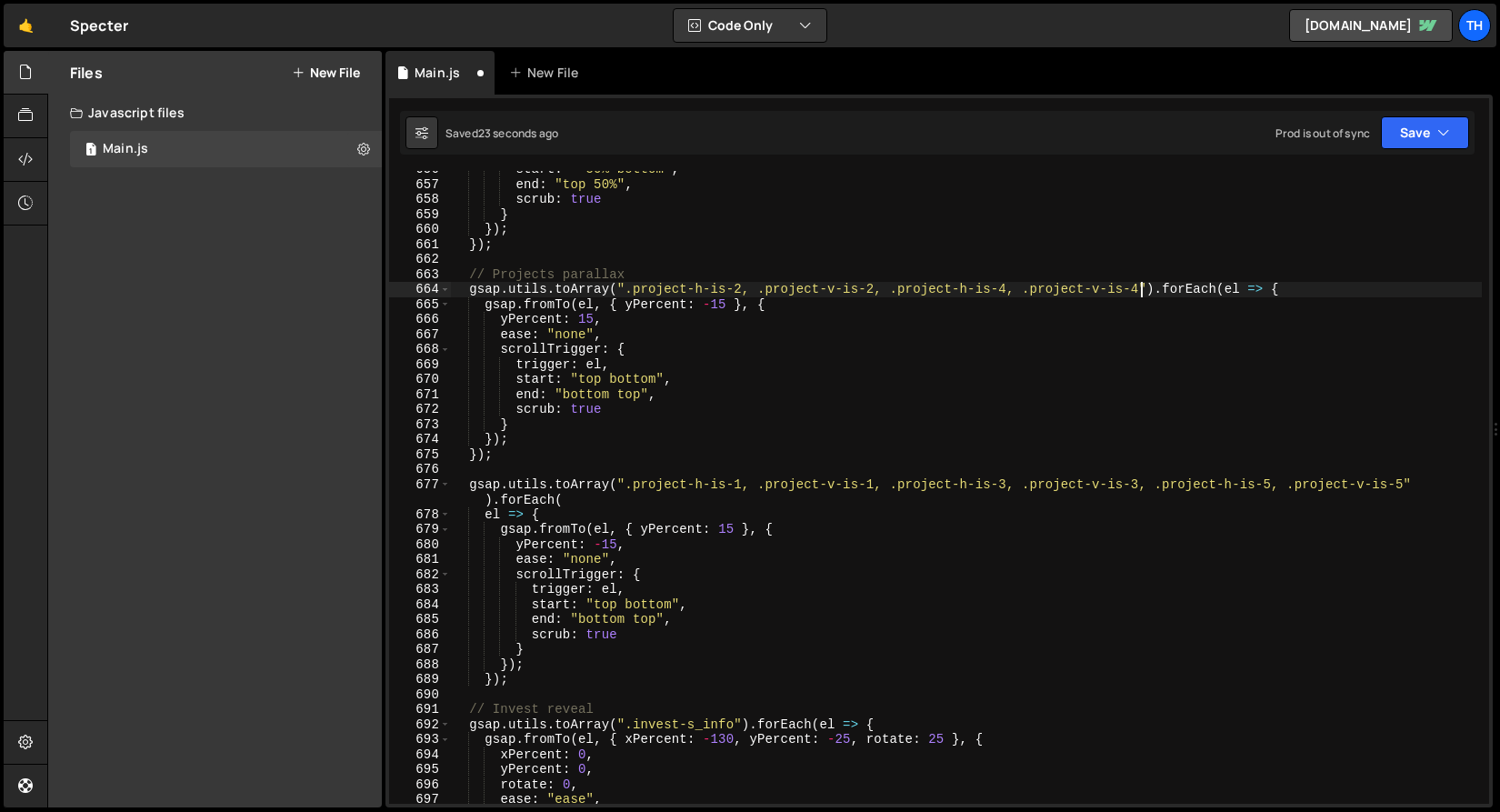
scroll to position [0, 47]
click at [1387, 130] on button "Save" at bounding box center [1424, 133] width 88 height 33
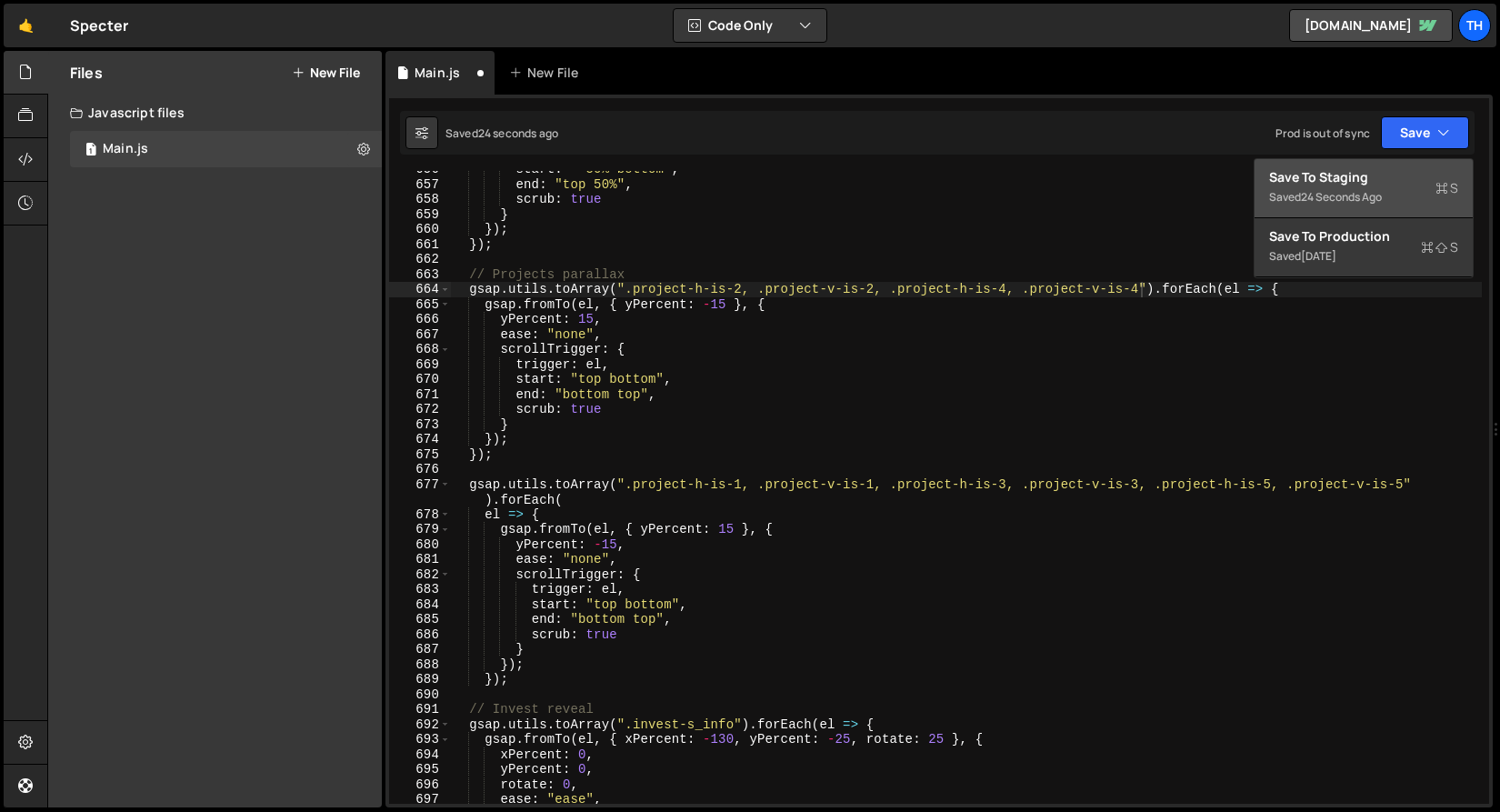
click at [1368, 170] on div "Save to Staging S" at bounding box center [1364, 177] width 190 height 18
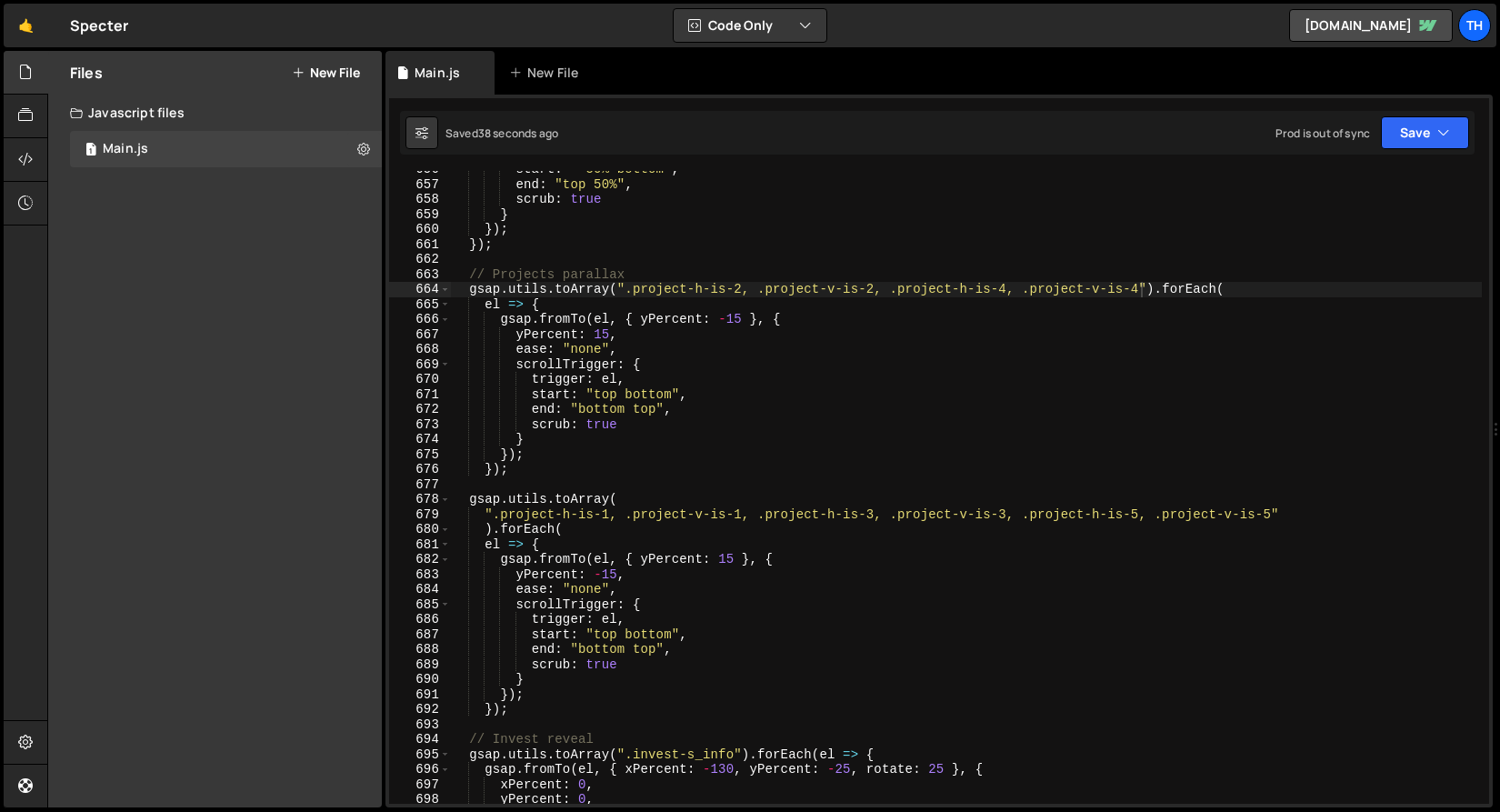
click at [742, 318] on div "start : "-50% bottom" , end : "top 50%" , scrub : true } }) ; }) ; // Projects …" at bounding box center [966, 493] width 1032 height 662
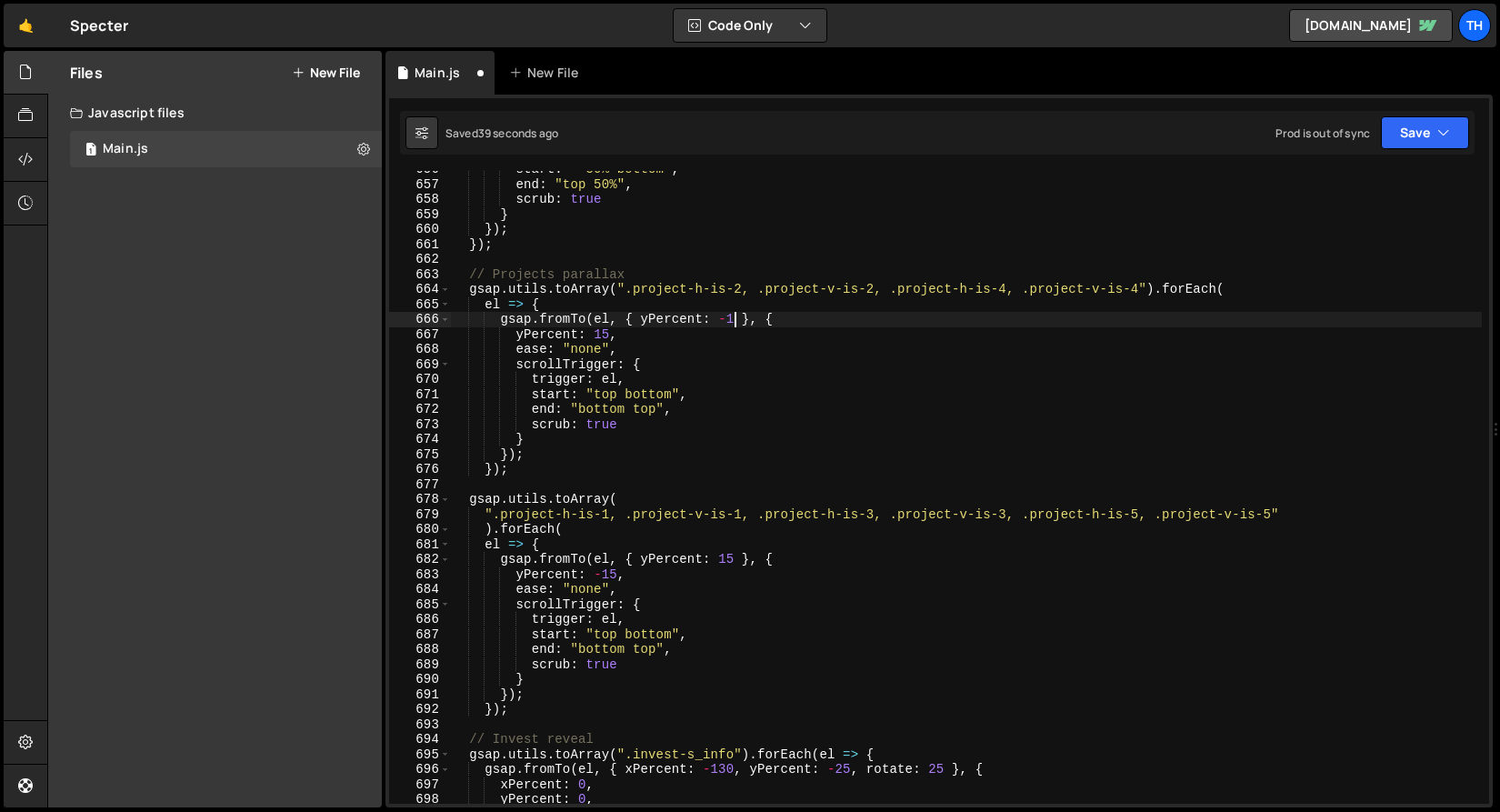
scroll to position [0, 21]
click at [599, 330] on div "start : "-50% bottom" , end : "top 50%" , scrub : true } }) ; }) ; // Projects …" at bounding box center [966, 493] width 1032 height 662
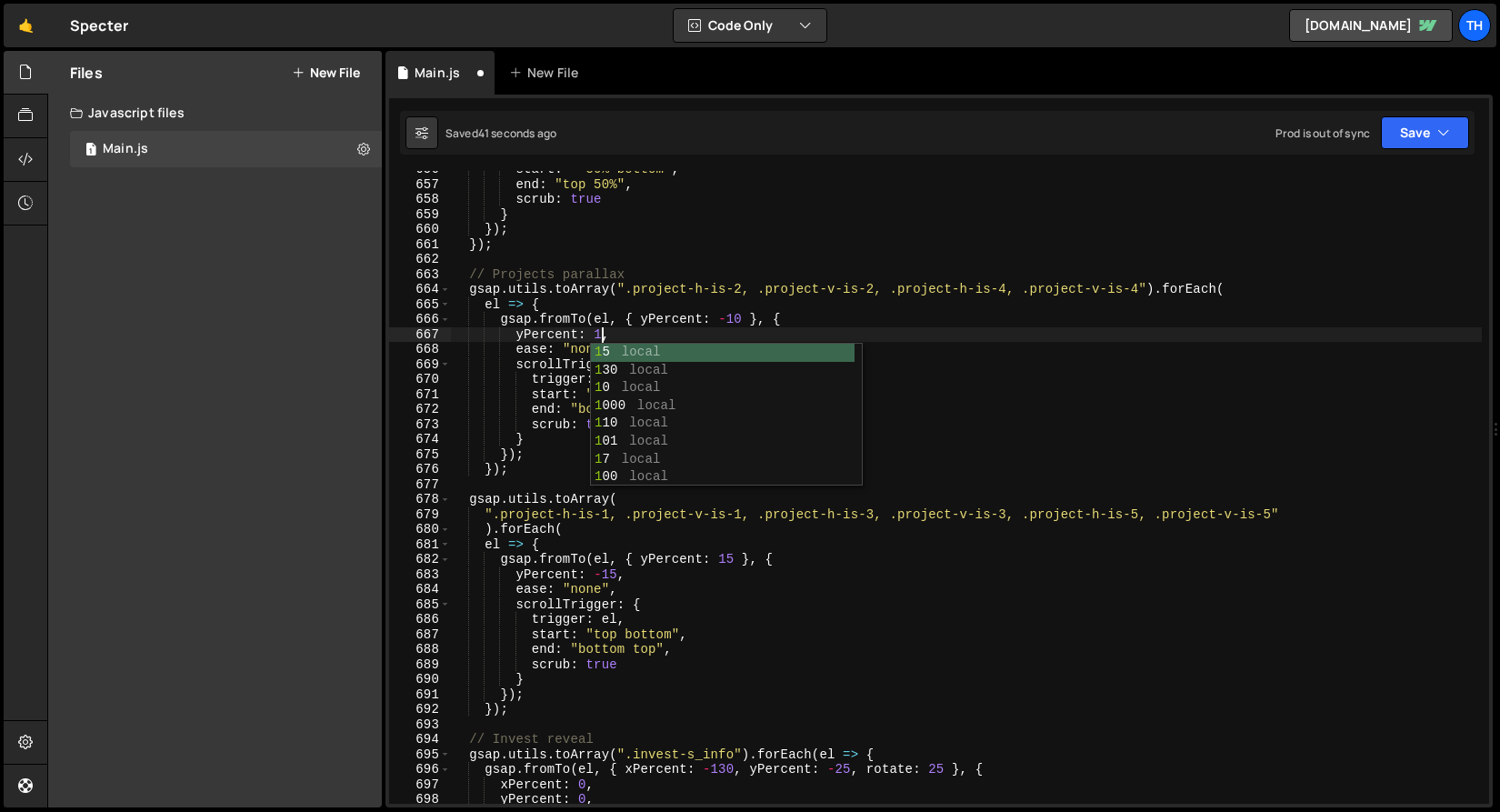
scroll to position [0, 10]
click at [612, 575] on div "start : "-50% bottom" , end : "top 50%" , scrub : true } }) ; }) ; // Projects …" at bounding box center [966, 493] width 1032 height 662
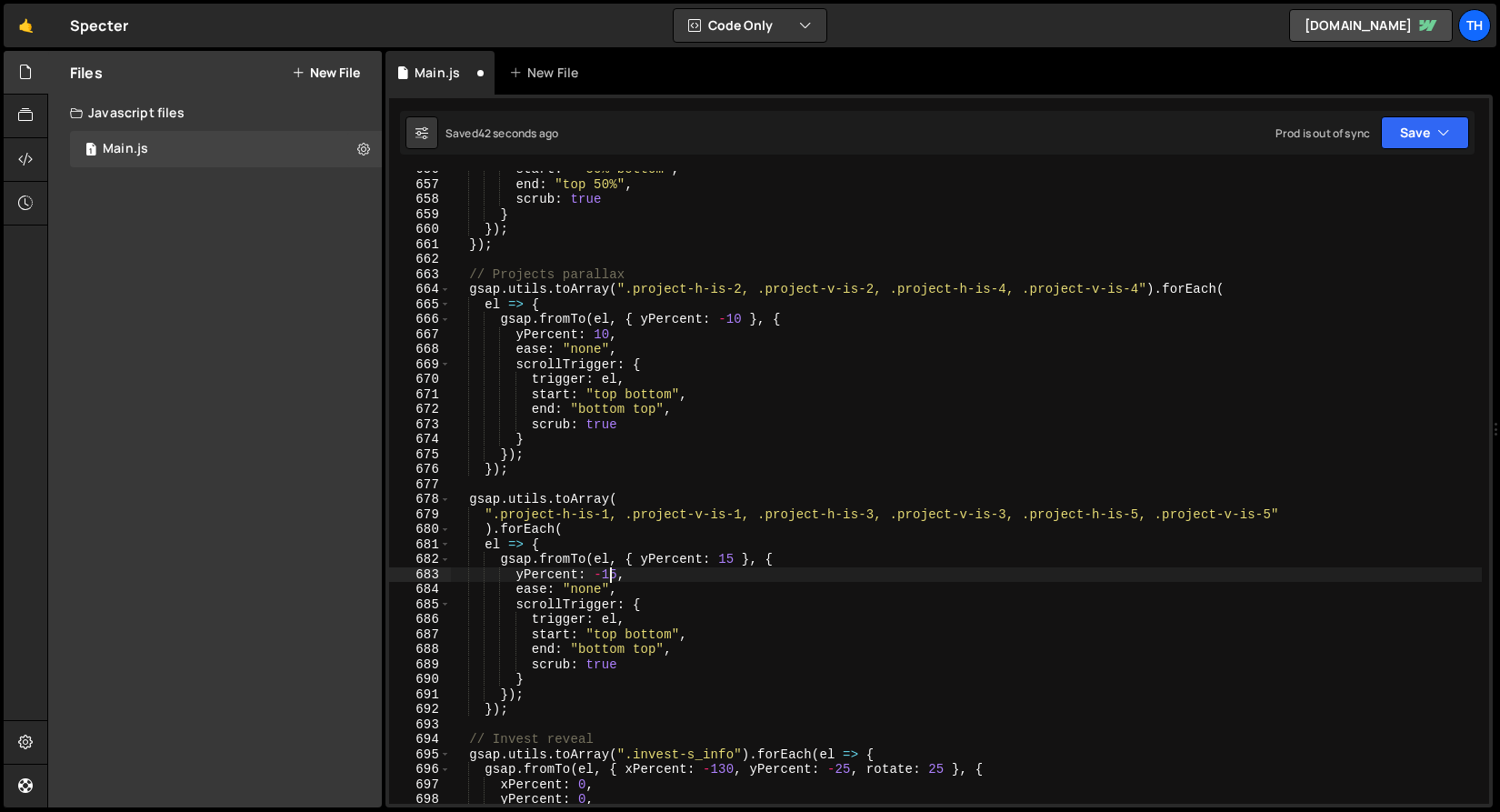
click at [612, 575] on div "start : "-50% bottom" , end : "top 50%" , scrub : true } }) ; }) ; // Projects …" at bounding box center [966, 493] width 1032 height 662
click at [732, 564] on div "start : "-50% bottom" , end : "top 50%" , scrub : true } }) ; }) ; // Projects …" at bounding box center [966, 493] width 1032 height 662
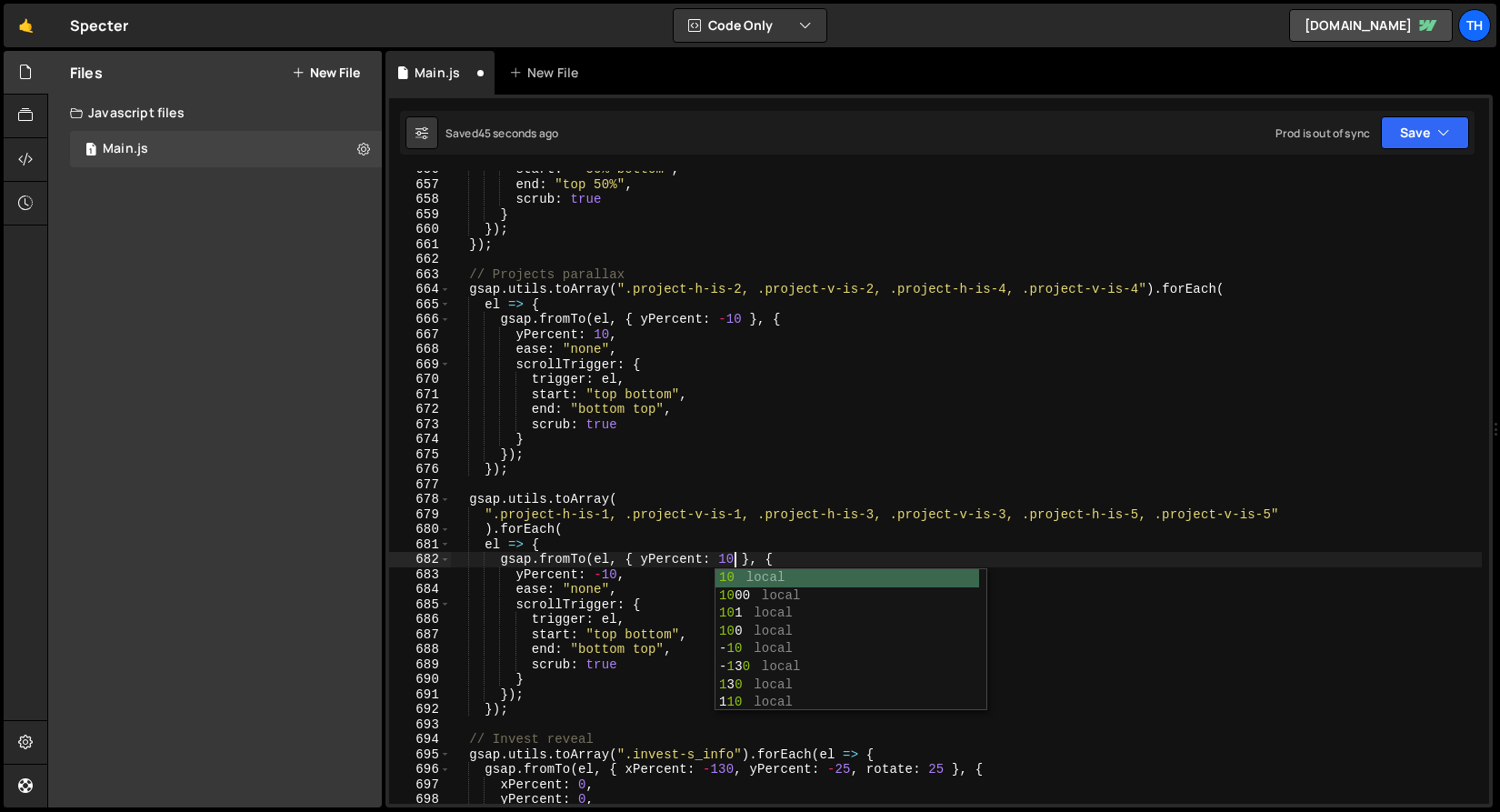
scroll to position [0, 19]
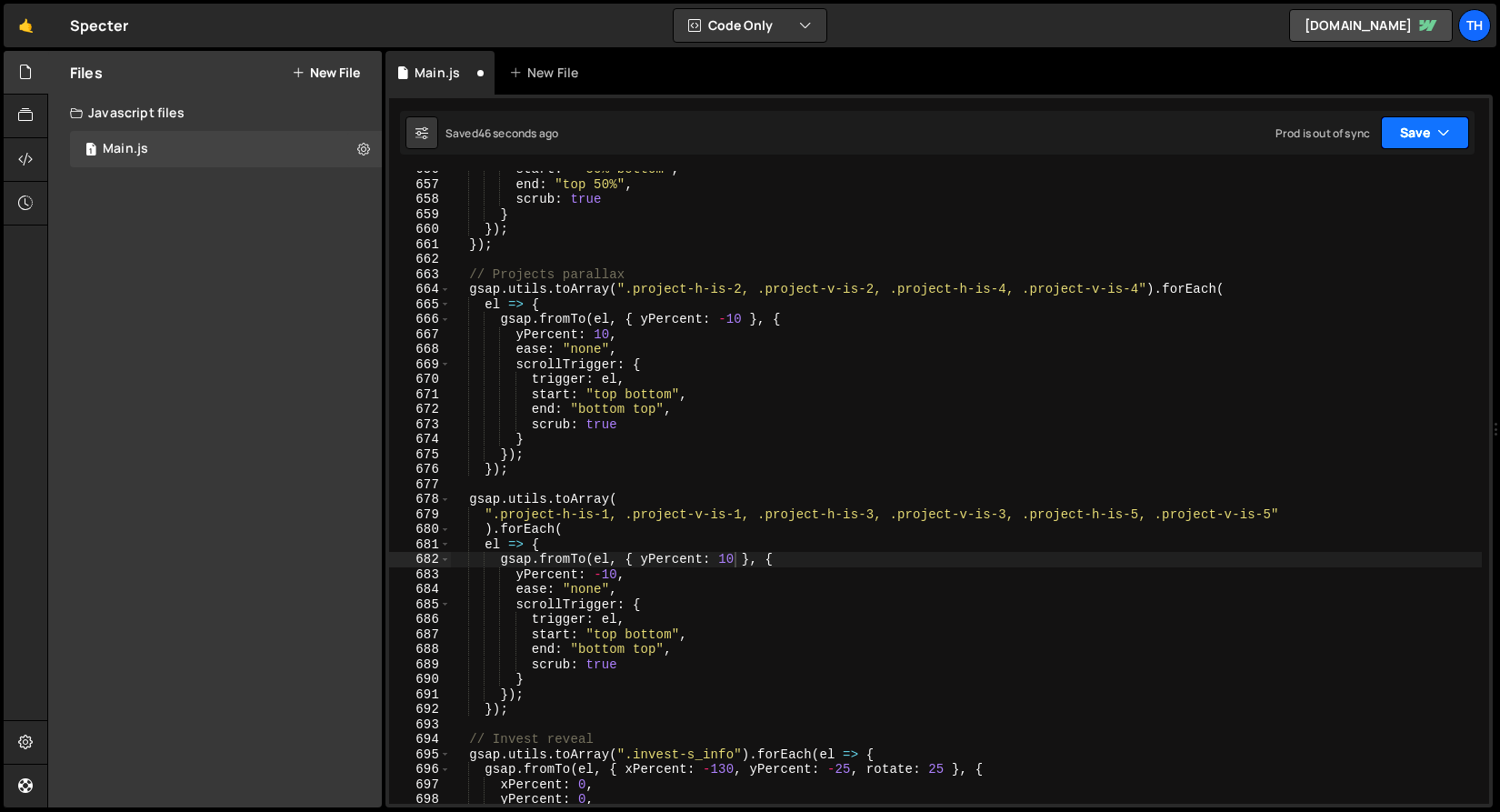
click at [1422, 139] on button "Save" at bounding box center [1424, 133] width 88 height 33
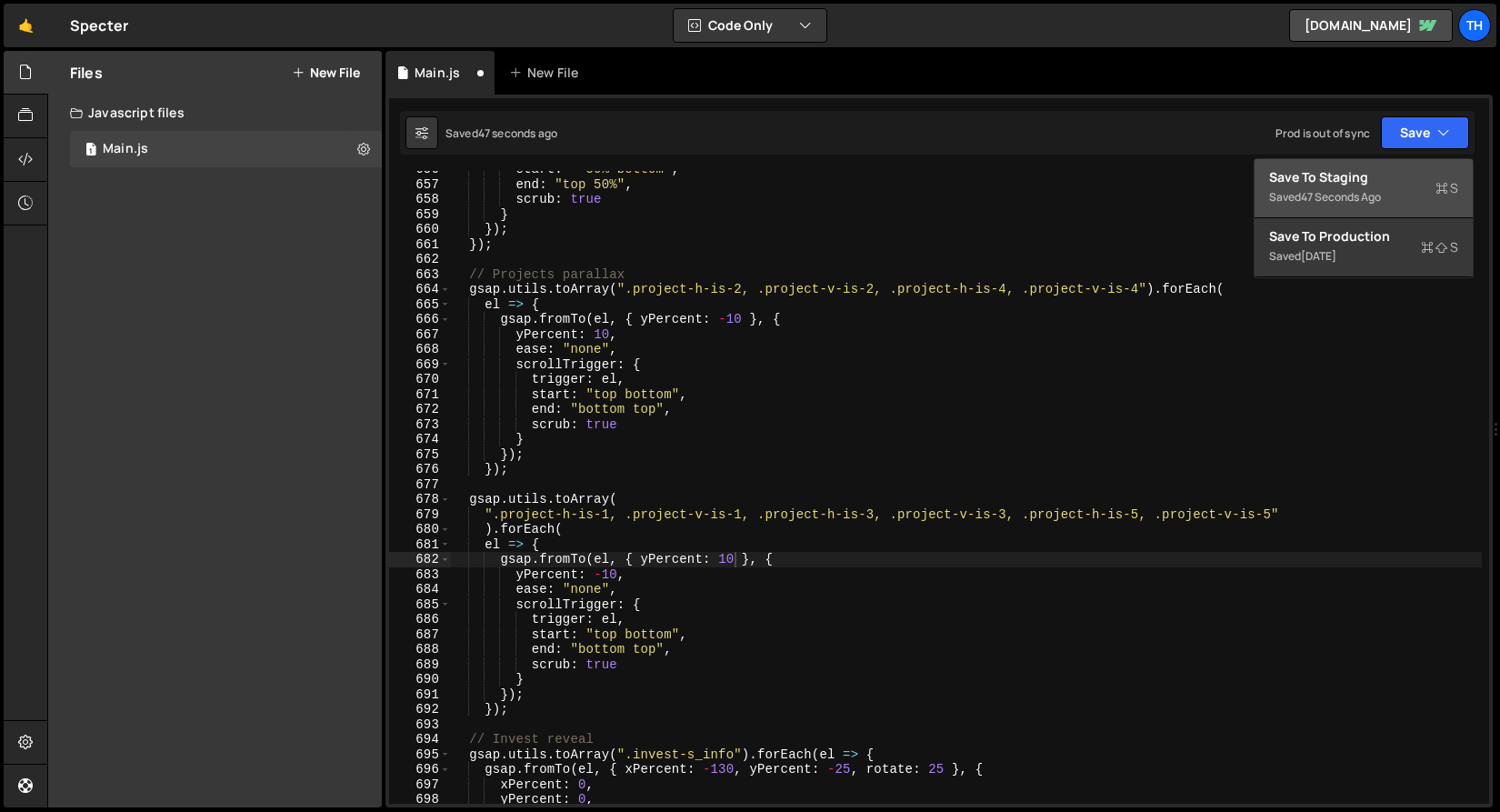
click at [1406, 169] on div "Save to Staging S" at bounding box center [1364, 177] width 190 height 18
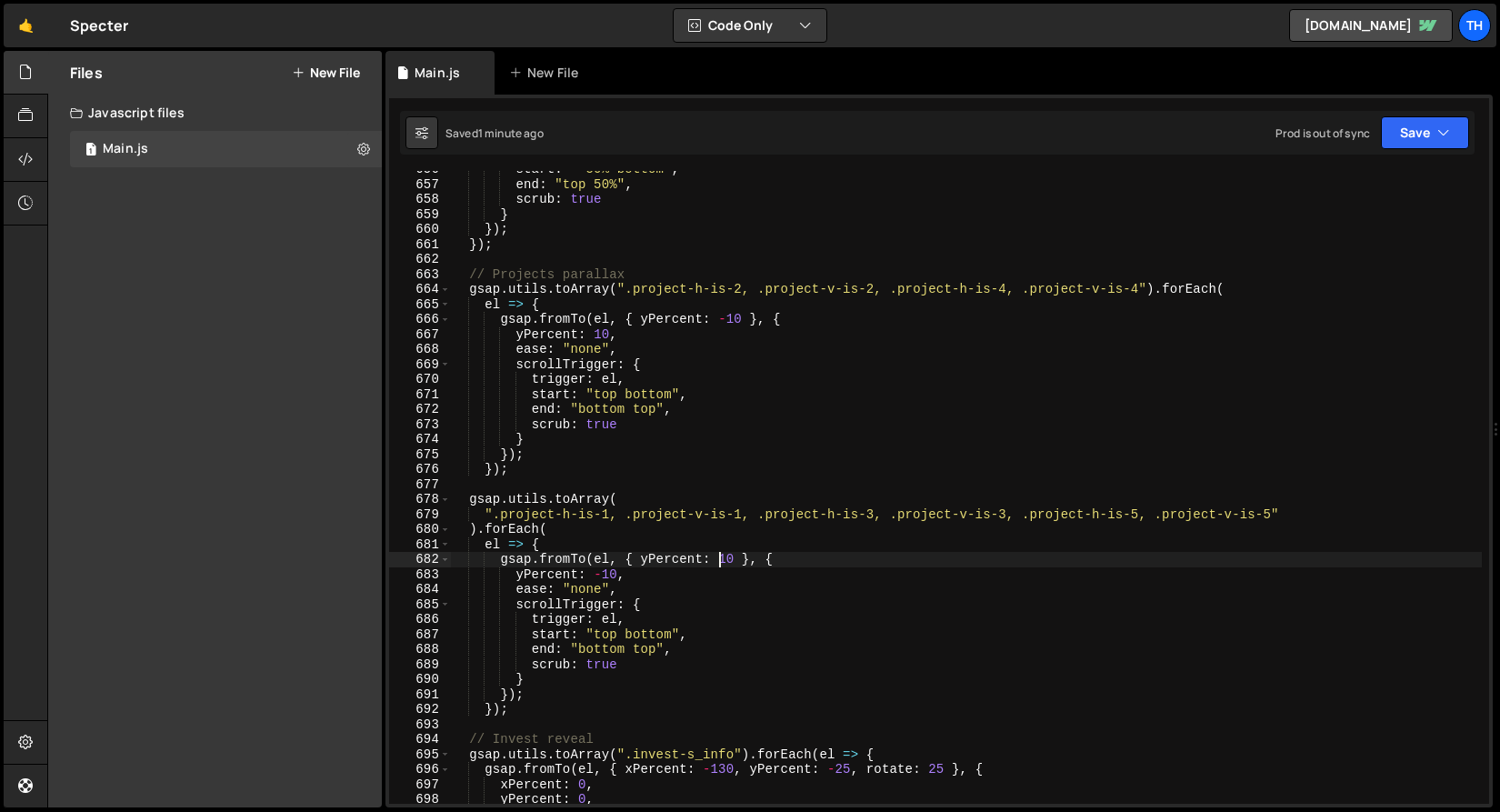
click at [723, 556] on div "start : "-50% bottom" , end : "top 50%" , scrub : true } }) ; }) ; // Projects …" at bounding box center [966, 493] width 1032 height 662
click at [604, 577] on div "start : "-50% bottom" , end : "top 50%" , scrub : true } }) ; }) ; // Projects …" at bounding box center [966, 493] width 1032 height 662
click at [1447, 125] on icon "button" at bounding box center [1443, 132] width 12 height 18
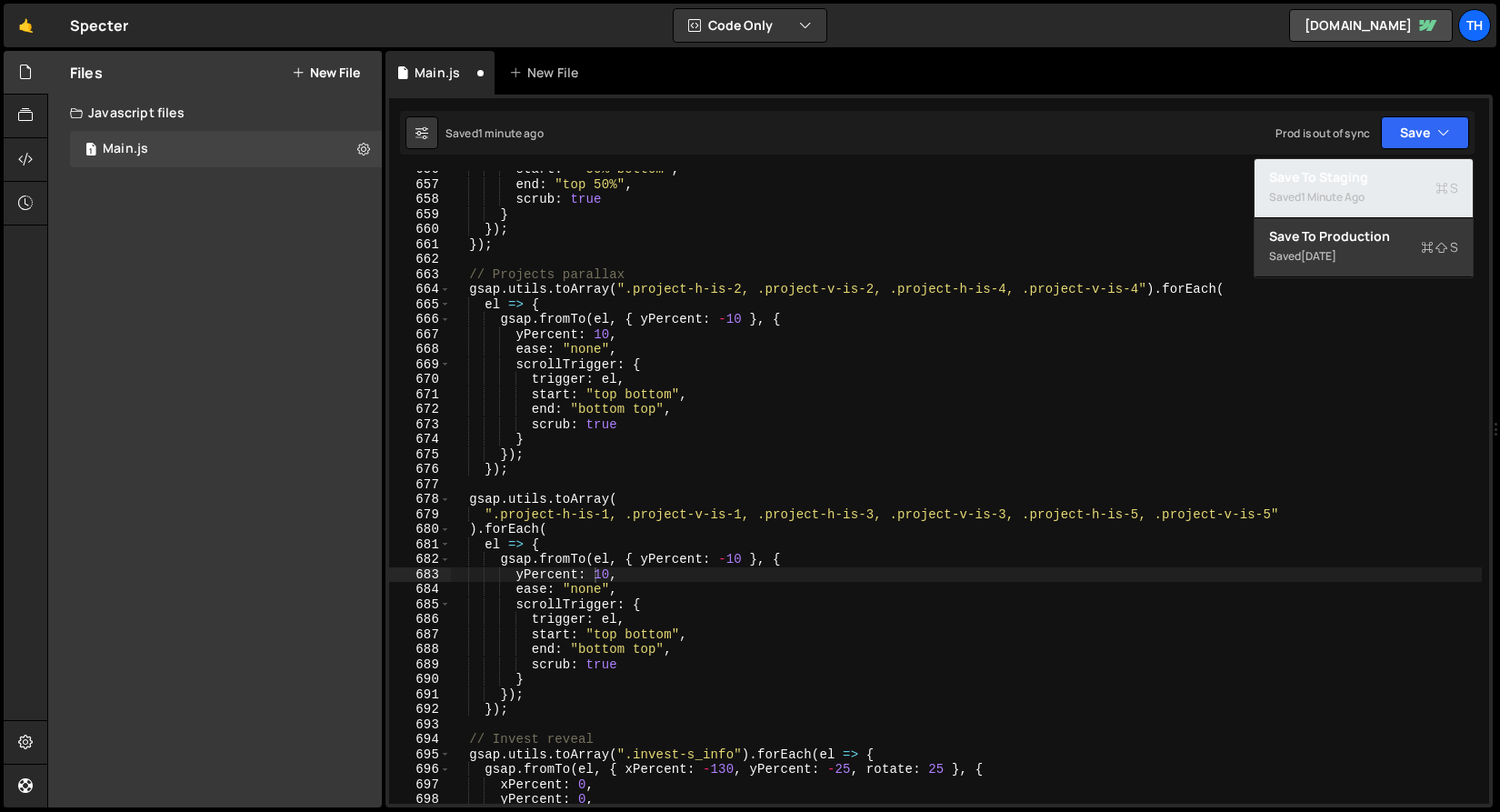
click at [1378, 189] on div "Saved 1 minute ago" at bounding box center [1364, 197] width 190 height 22
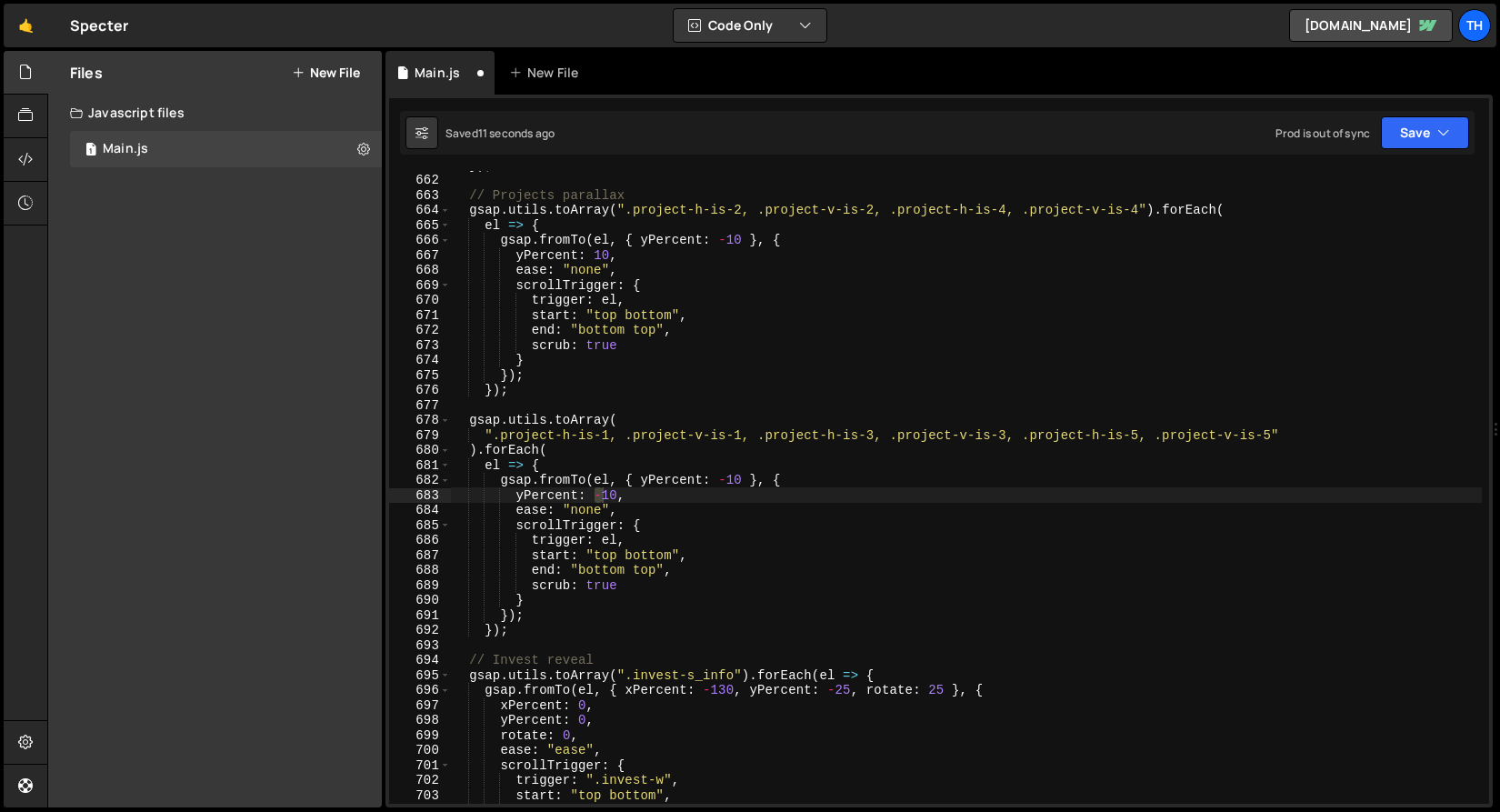
scroll to position [9689, 0]
click at [734, 482] on div "}) ; // Projects parallax gsap . utils . toArray ( ".project-h-is-2, .project-v…" at bounding box center [966, 488] width 1032 height 662
click at [609, 496] on div "}) ; // Projects parallax gsap . utils . toArray ( ".project-h-is-2, .project-v…" at bounding box center [966, 488] width 1032 height 662
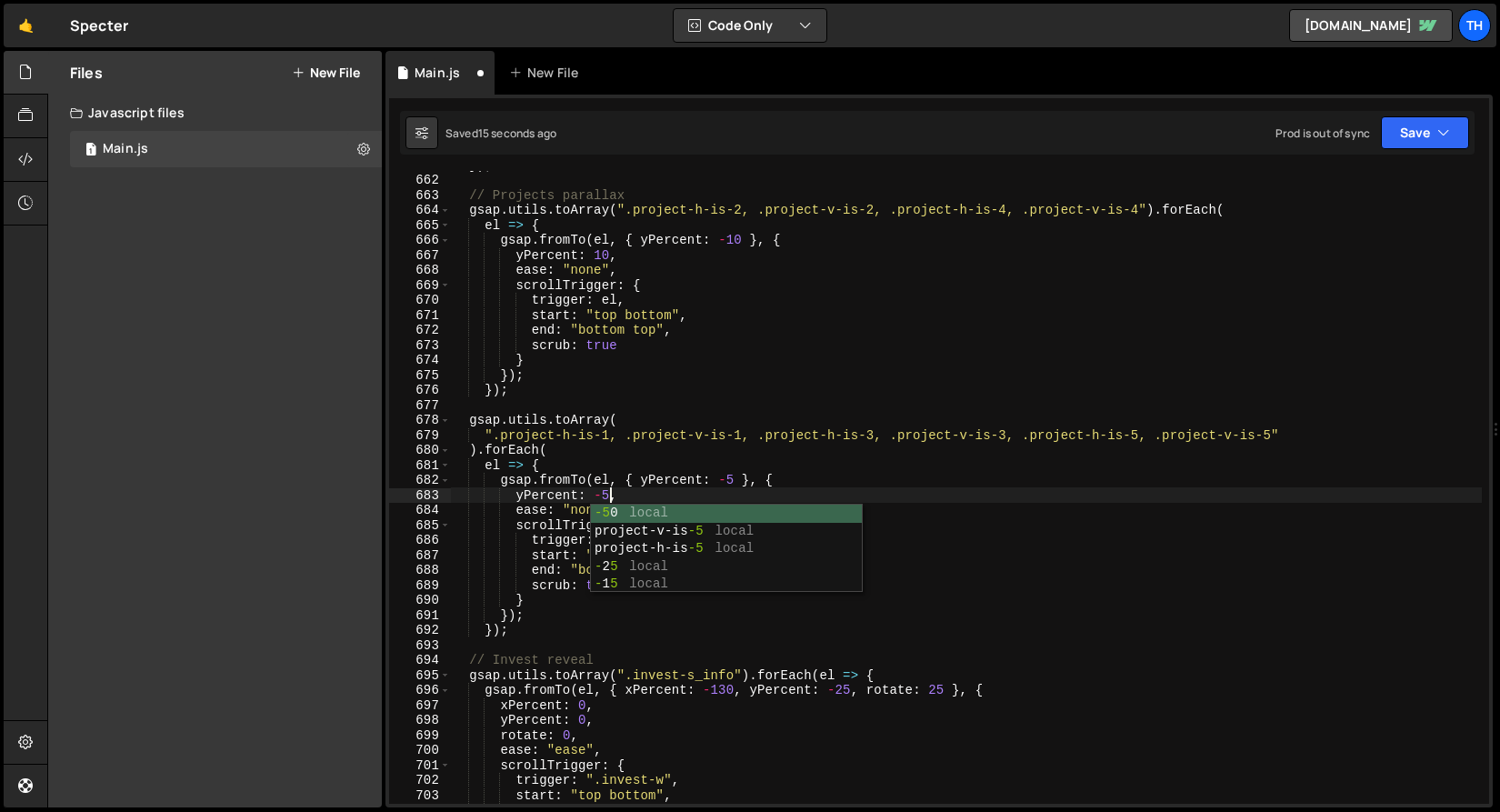
scroll to position [0, 10]
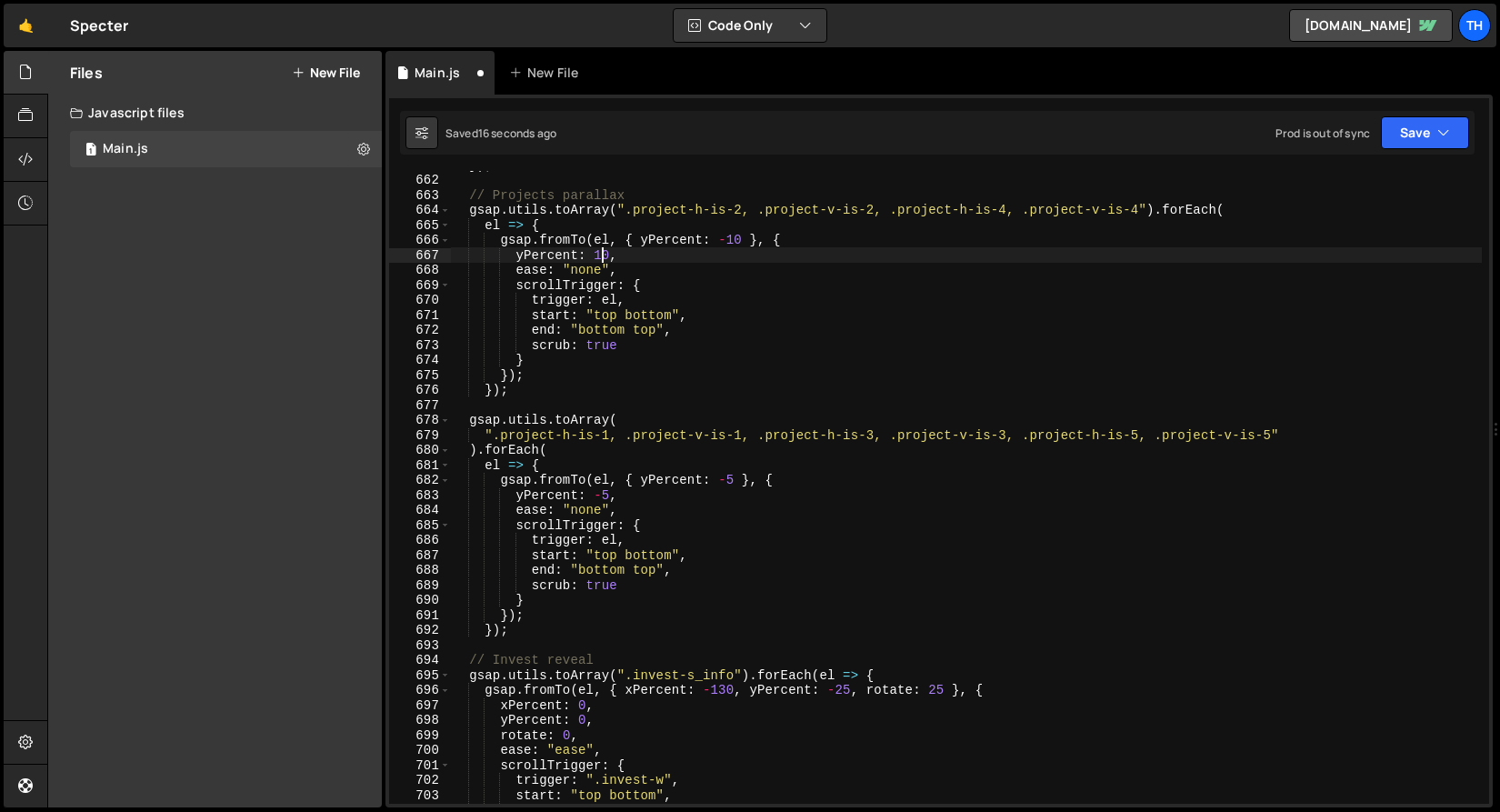
click at [602, 258] on div "}) ; // Projects parallax gsap . utils . toArray ( ".project-h-is-2, .project-v…" at bounding box center [966, 488] width 1032 height 662
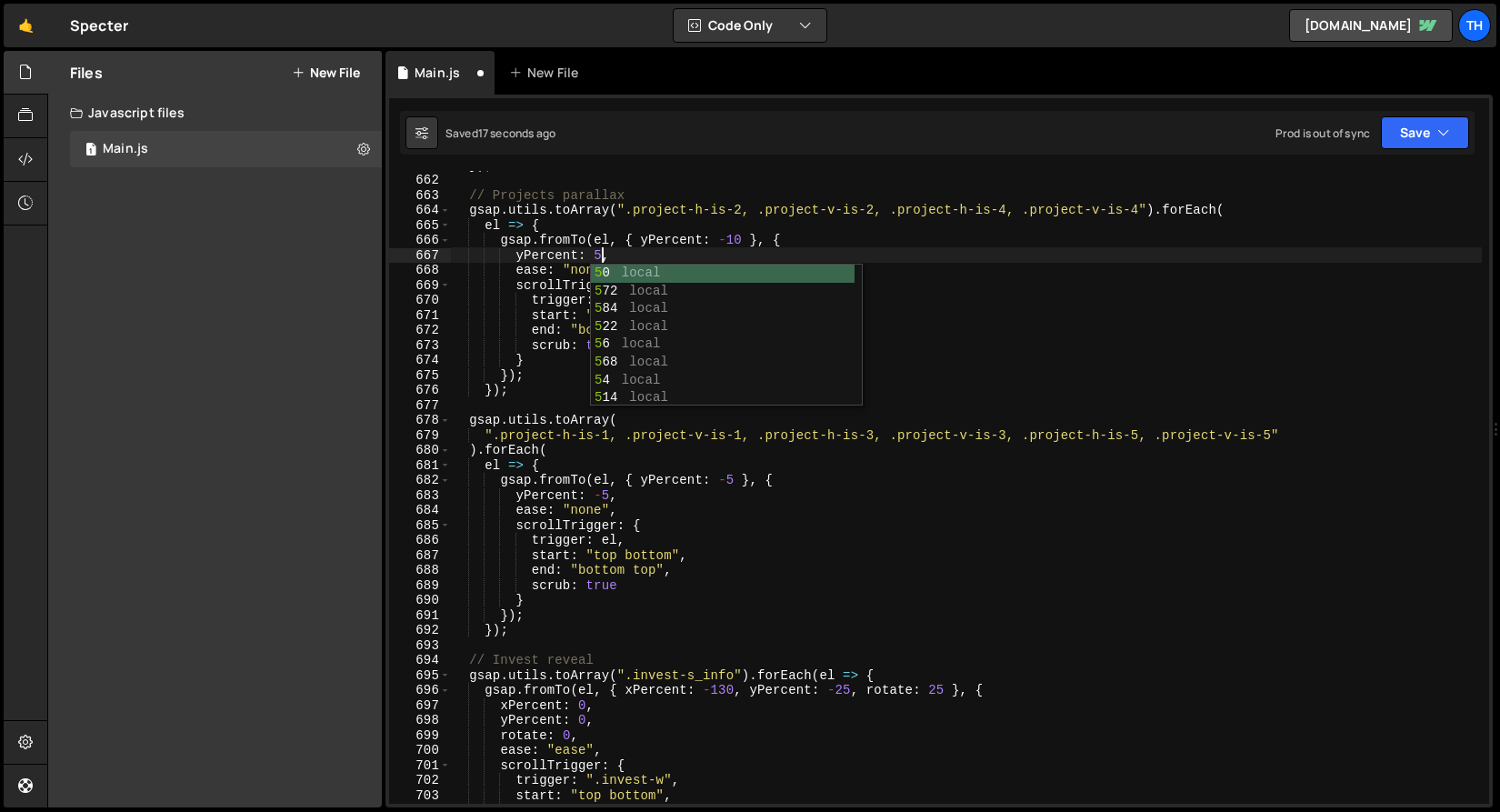
click at [729, 242] on div "}) ; // Projects parallax gsap . utils . toArray ( ".project-h-is-2, .project-v…" at bounding box center [966, 488] width 1032 height 662
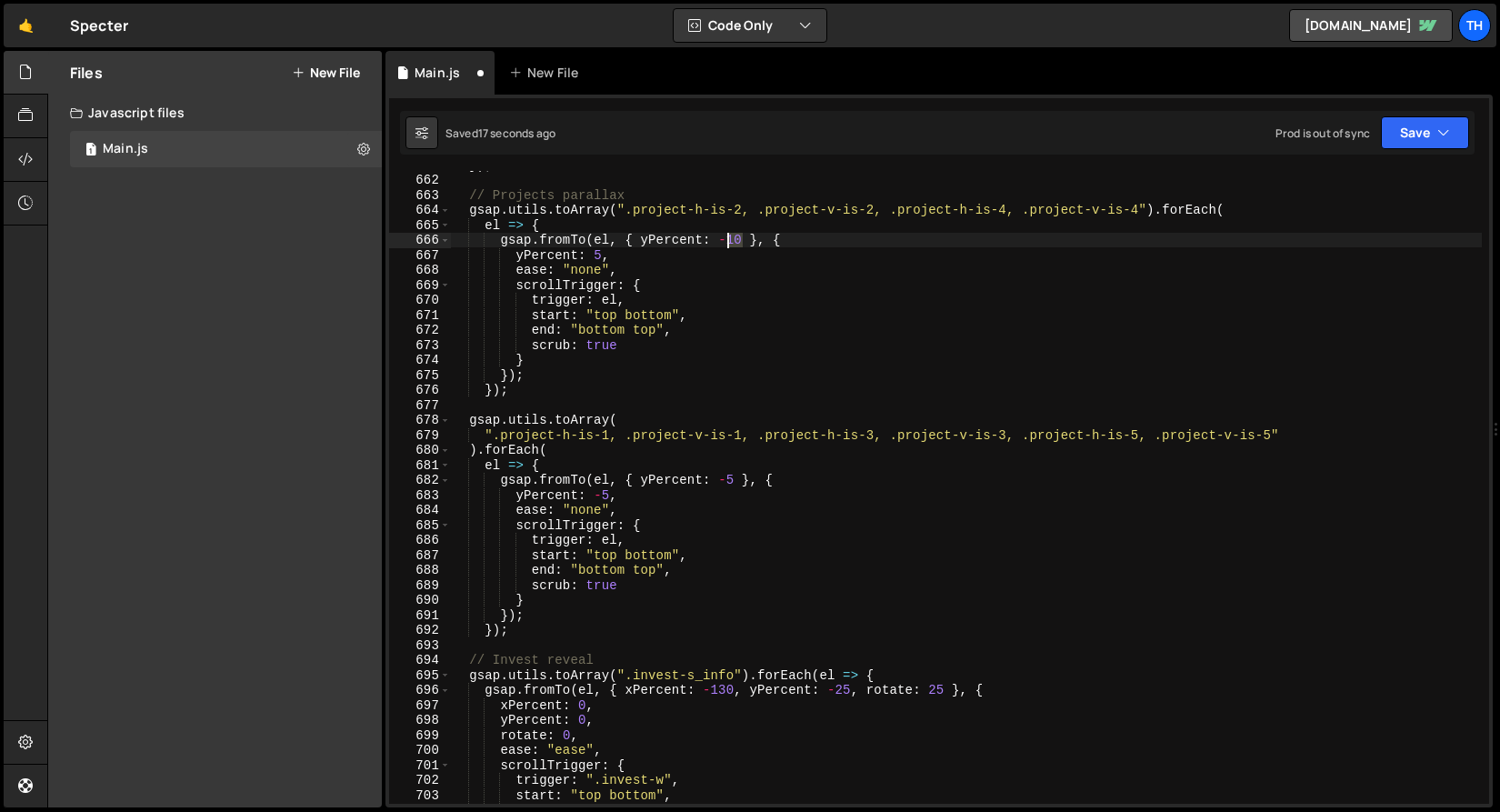
click at [729, 242] on div "}) ; // Projects parallax gsap . utils . toArray ( ".project-h-is-2, .project-v…" at bounding box center [966, 488] width 1032 height 662
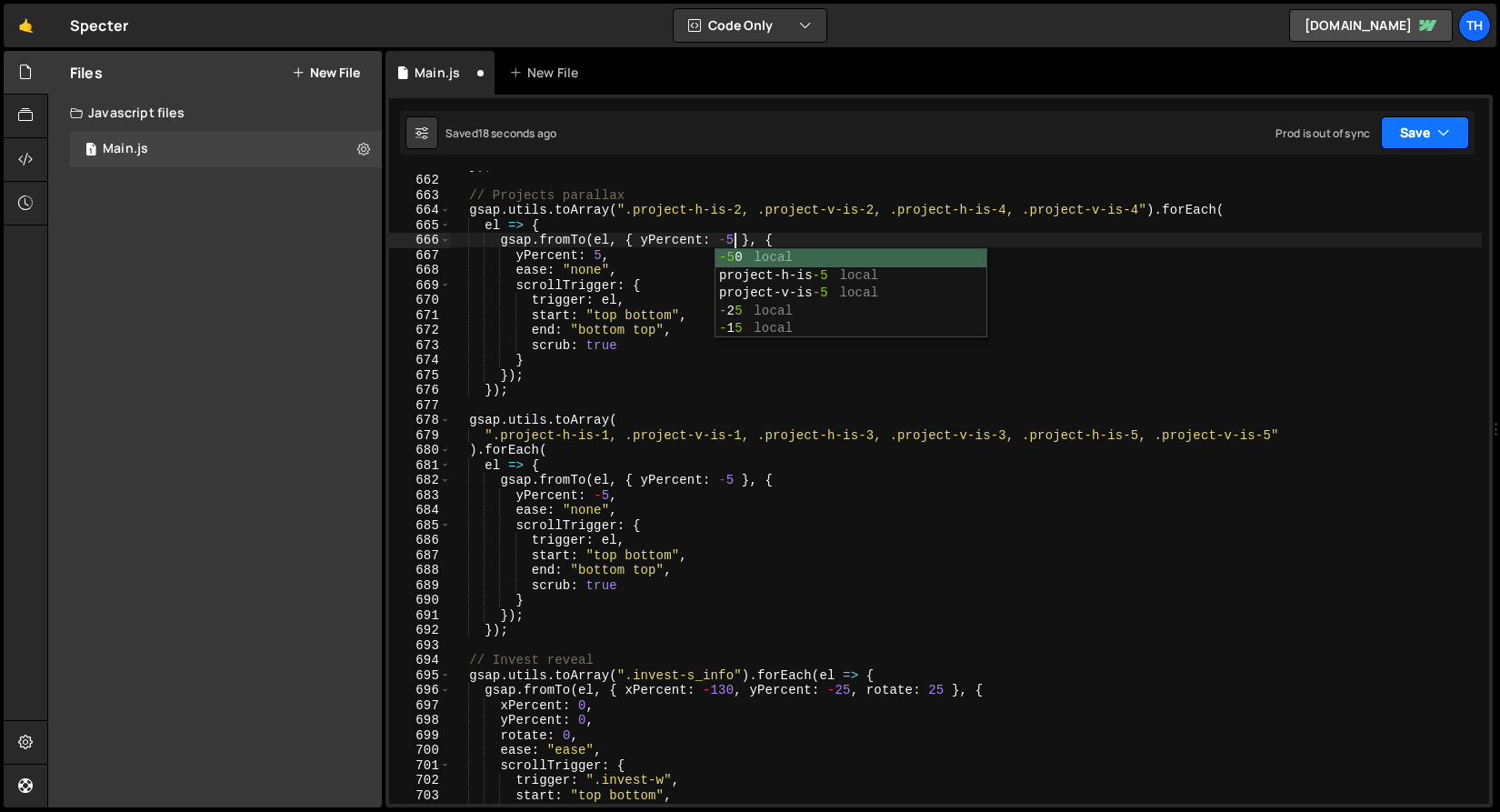
click at [1437, 146] on button "Save" at bounding box center [1424, 133] width 88 height 33
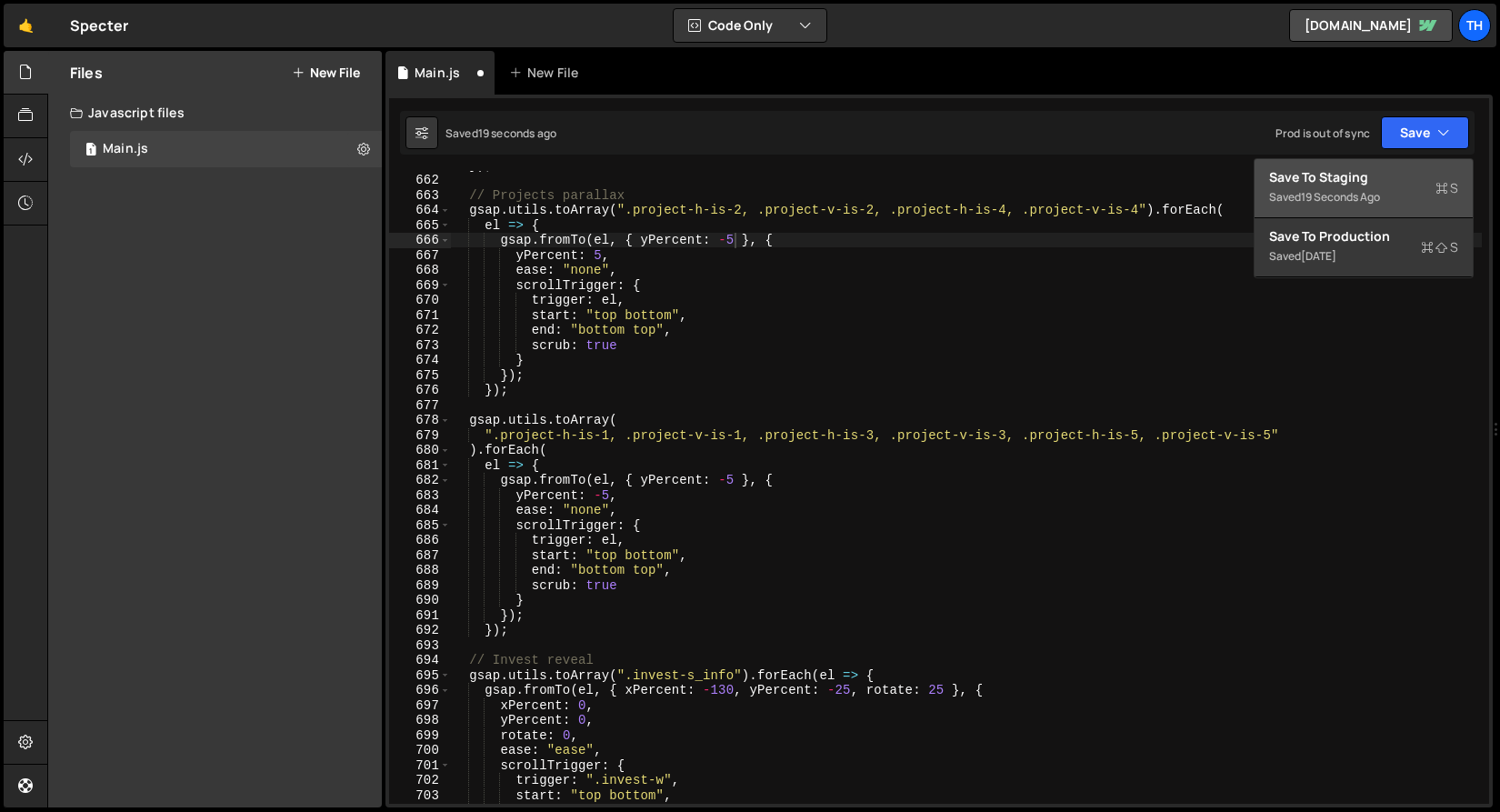
click at [1422, 162] on button "Save to Staging S Saved 19 seconds ago" at bounding box center [1364, 189] width 218 height 59
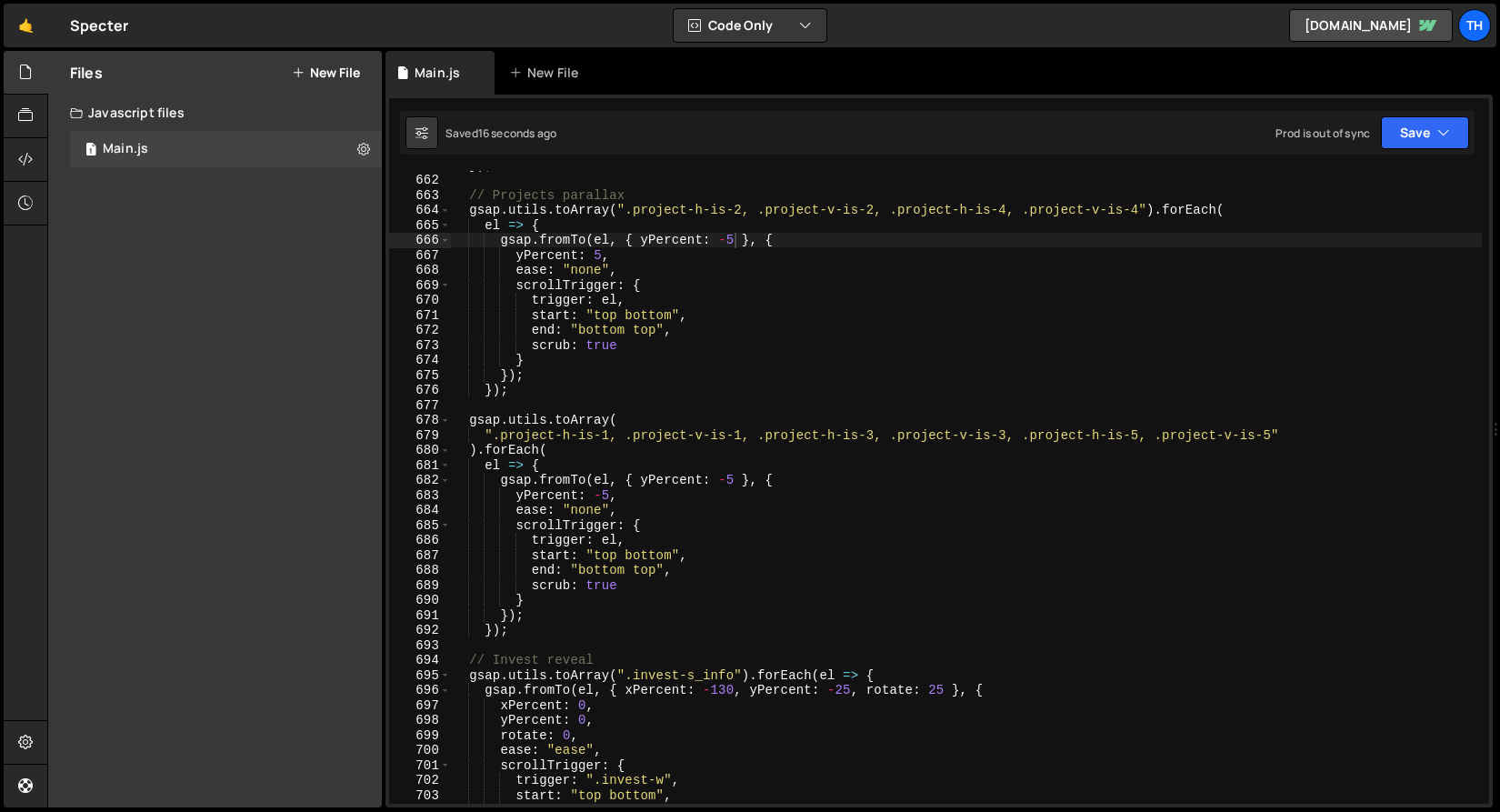
click at [729, 244] on div "}) ; // Projects parallax gsap . utils . toArray ( ".project-h-is-2, .project-v…" at bounding box center [966, 488] width 1032 height 662
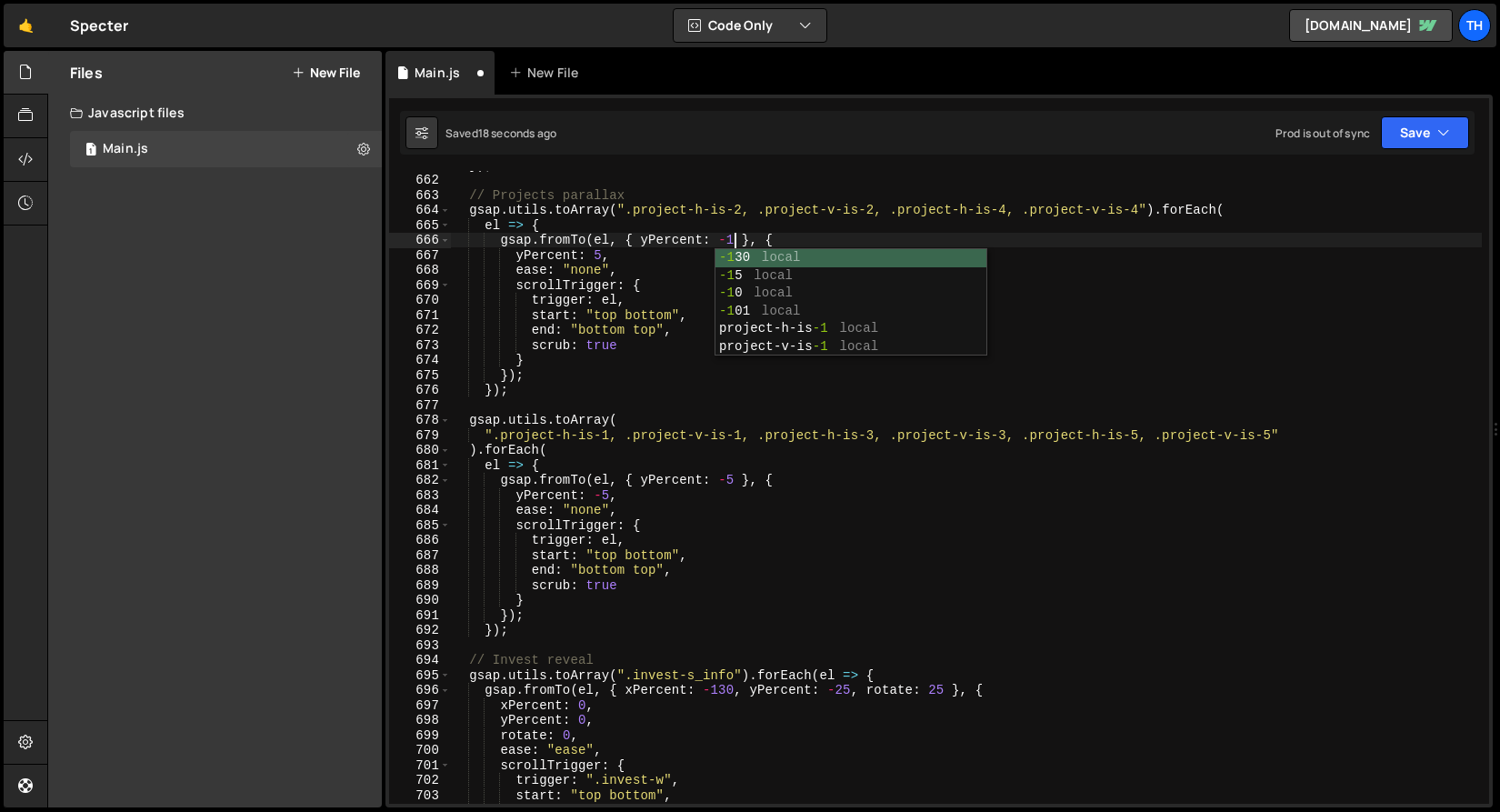
scroll to position [0, 20]
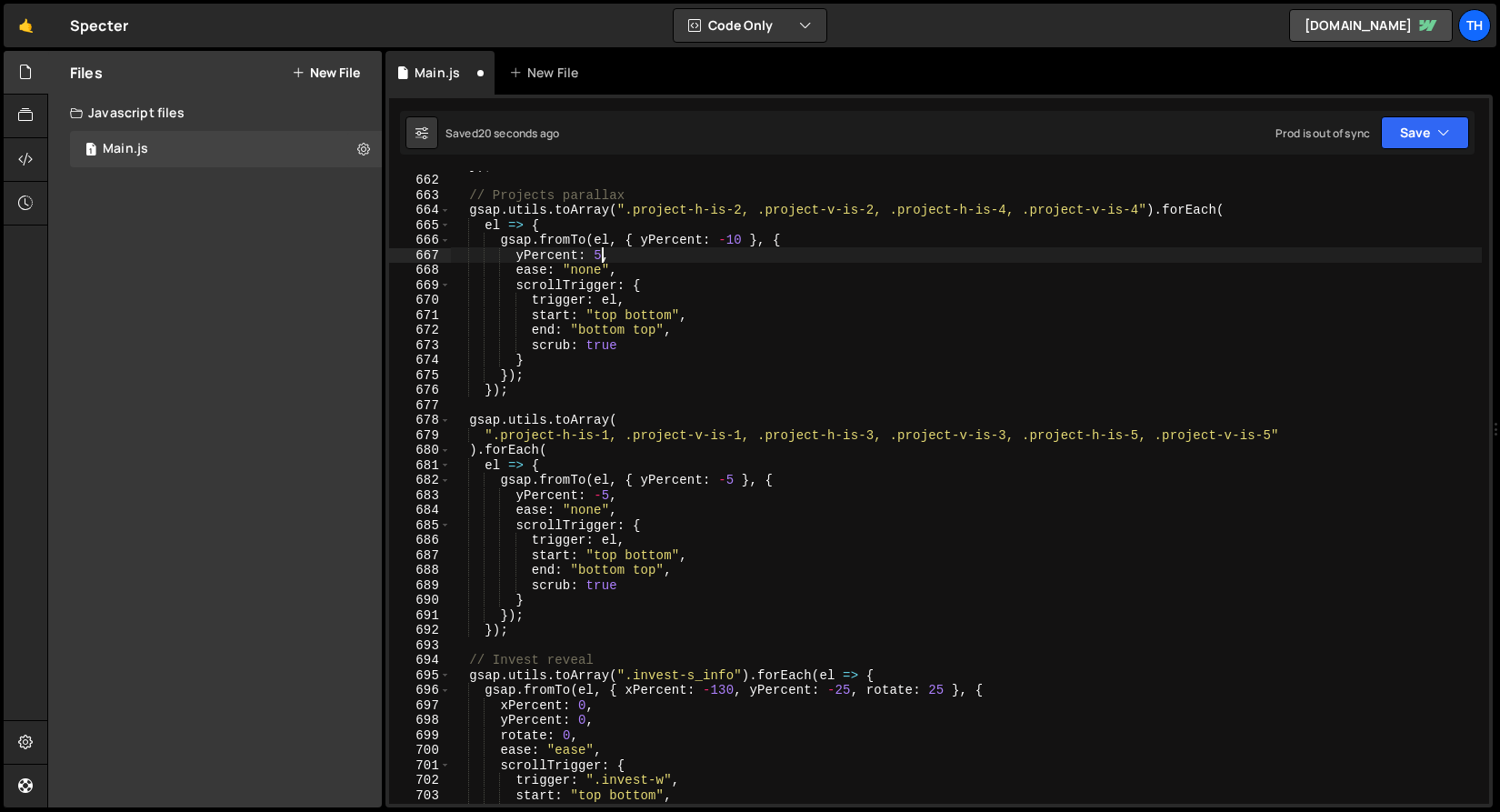
click at [599, 255] on div "}) ; // Projects parallax gsap . utils . toArray ( ".project-h-is-2, .project-v…" at bounding box center [966, 488] width 1032 height 662
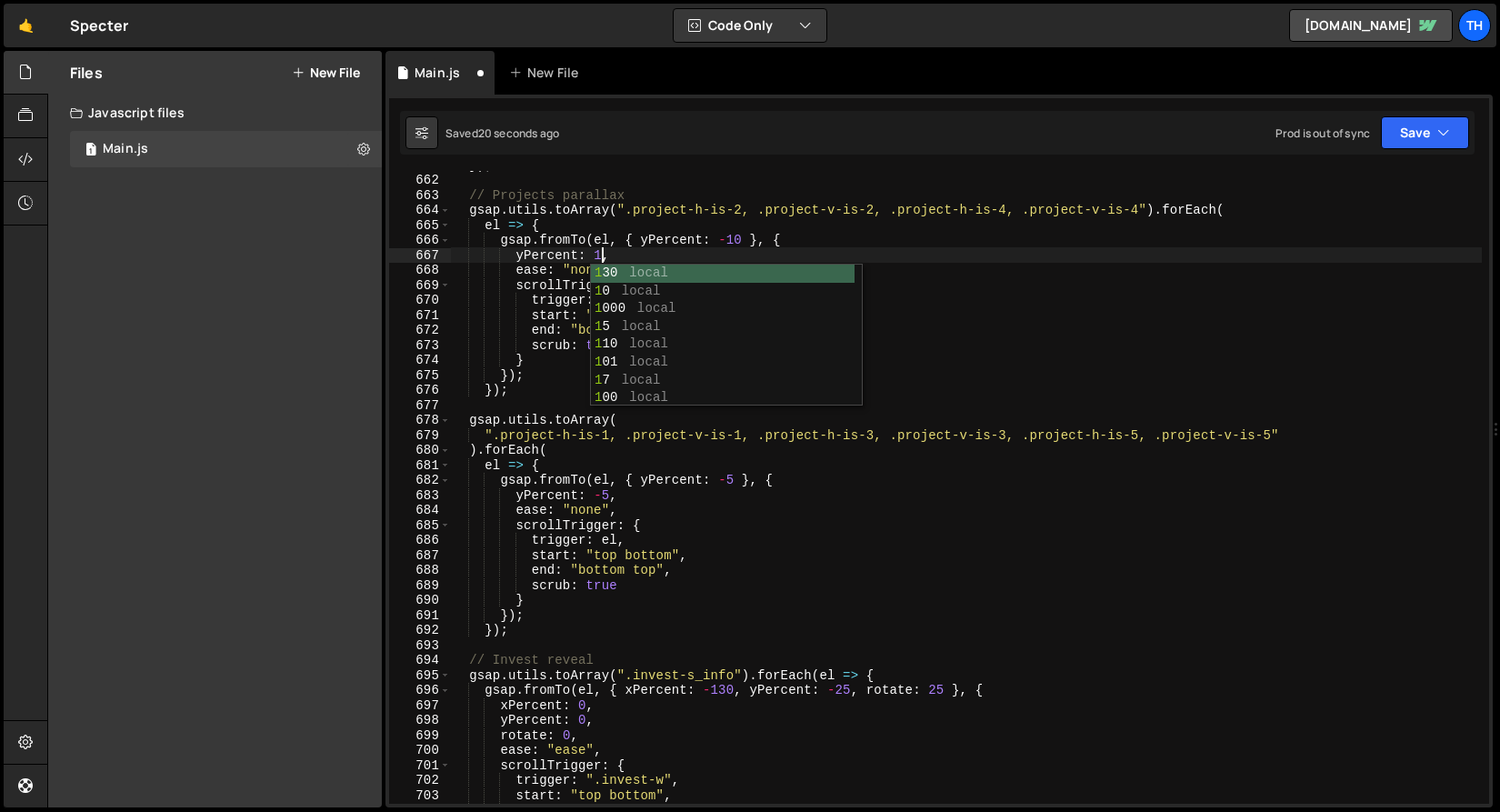
scroll to position [0, 10]
click at [609, 495] on div "}) ; // Projects parallax gsap . utils . toArray ( ".project-h-is-2, .project-v…" at bounding box center [966, 488] width 1032 height 662
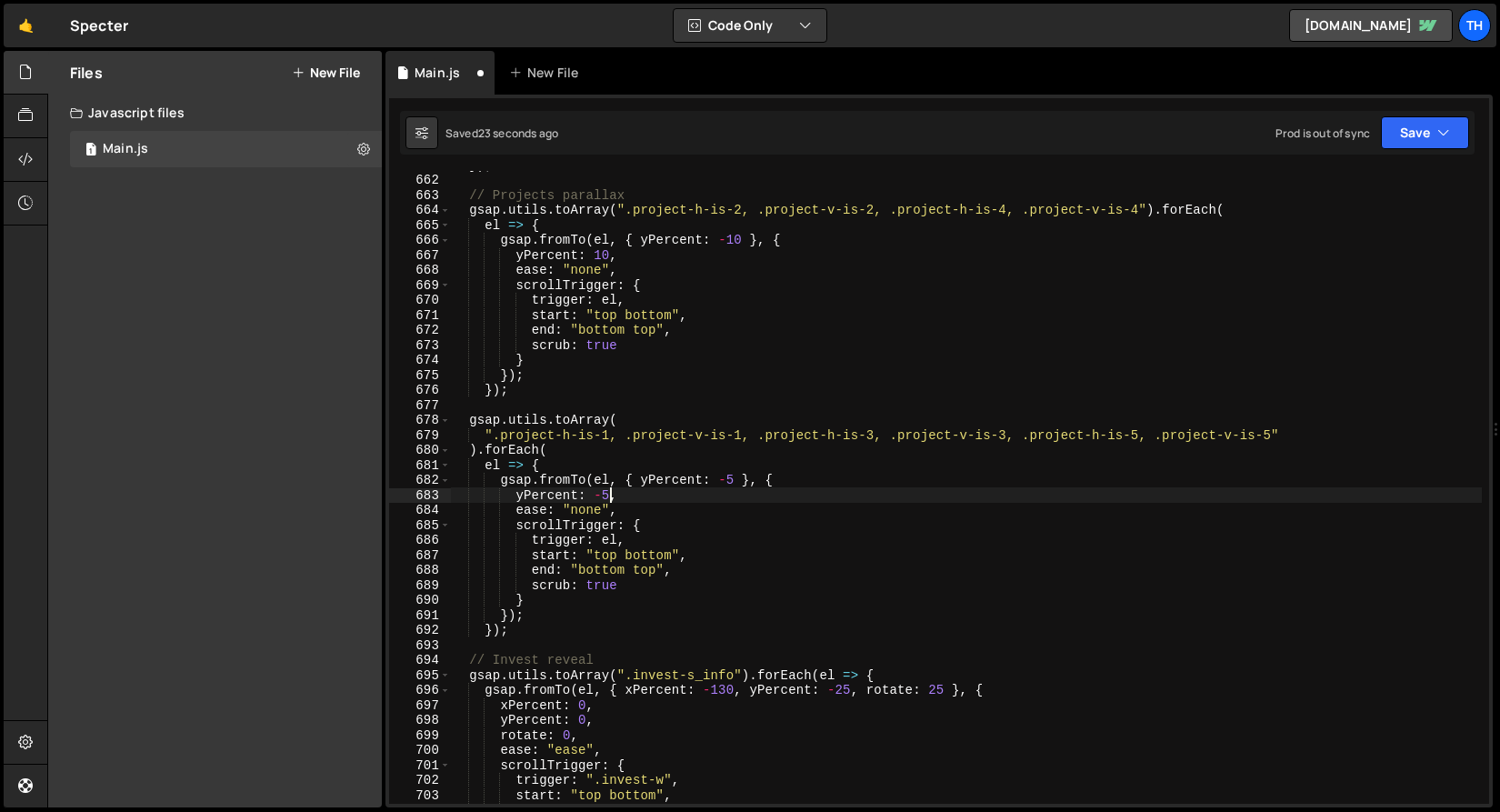
click at [609, 499] on div "}) ; // Projects parallax gsap . utils . toArray ( ".project-h-is-2, .project-v…" at bounding box center [966, 488] width 1032 height 662
click at [727, 480] on div "}) ; // Projects parallax gsap . utils . toArray ( ".project-h-is-2, .project-v…" at bounding box center [966, 488] width 1032 height 662
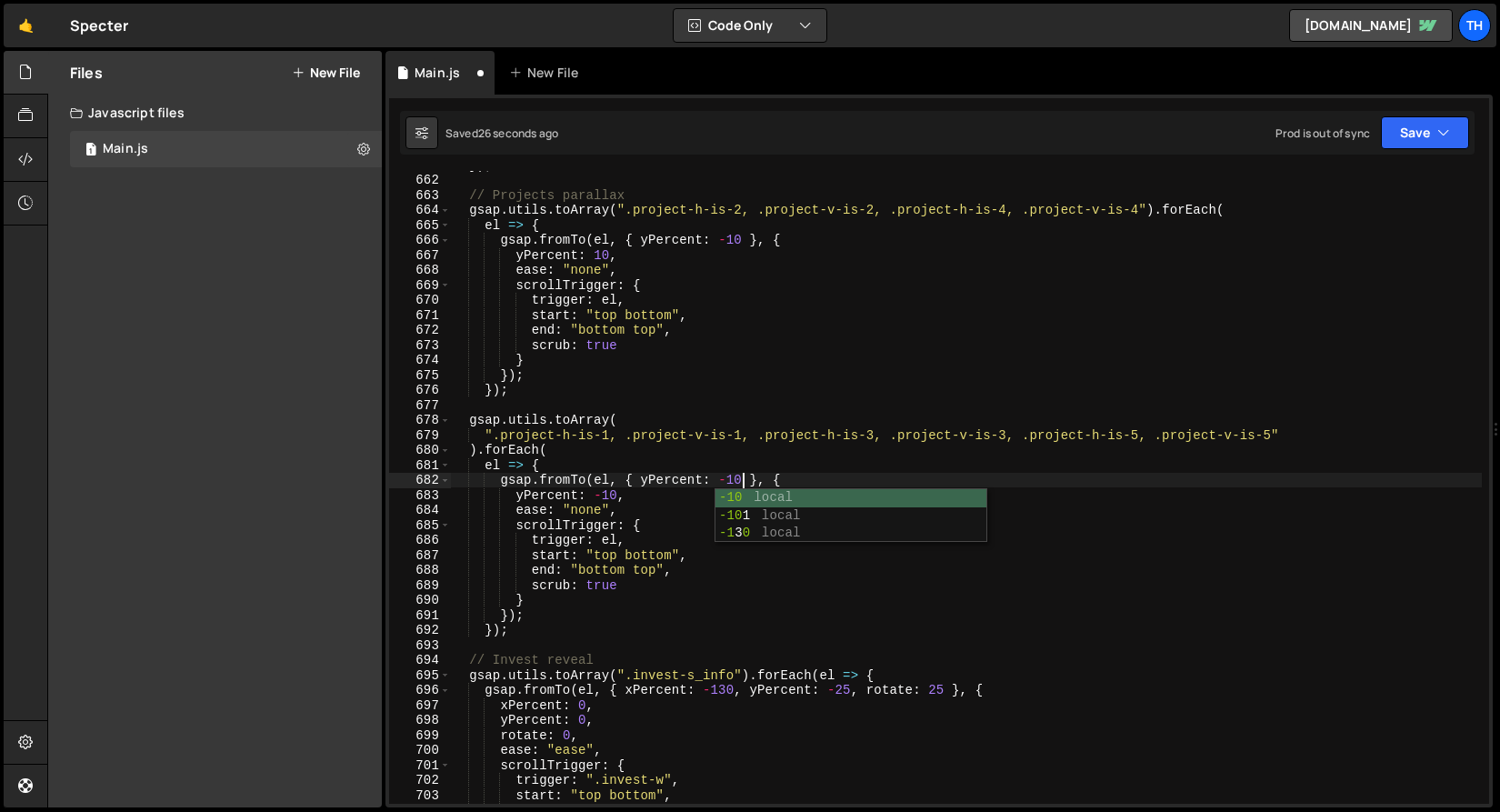
scroll to position [0, 20]
click at [1419, 130] on button "Save" at bounding box center [1424, 133] width 88 height 33
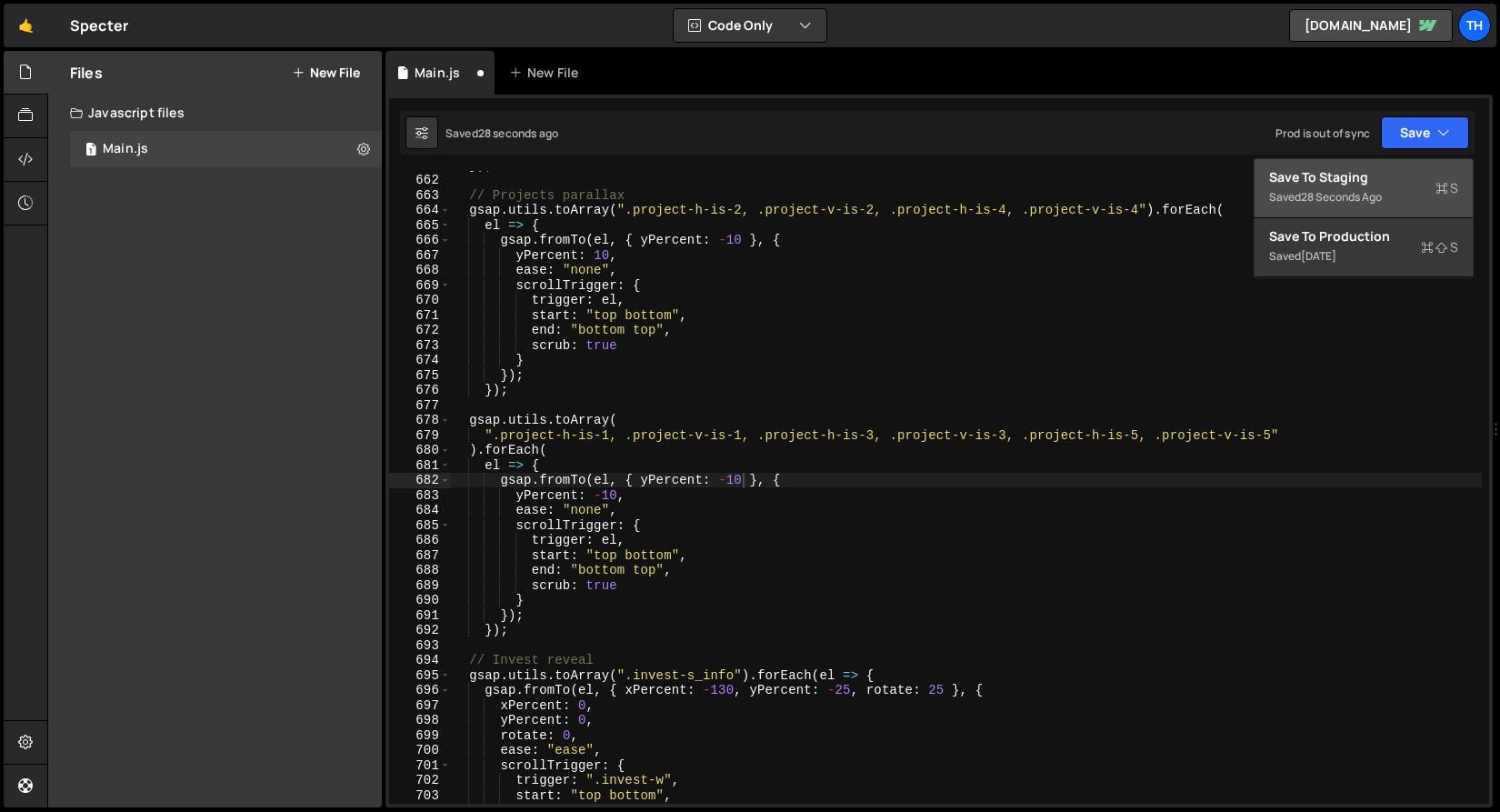
click at [1408, 166] on button "Save to Staging S Saved 28 seconds ago" at bounding box center [1364, 189] width 218 height 59
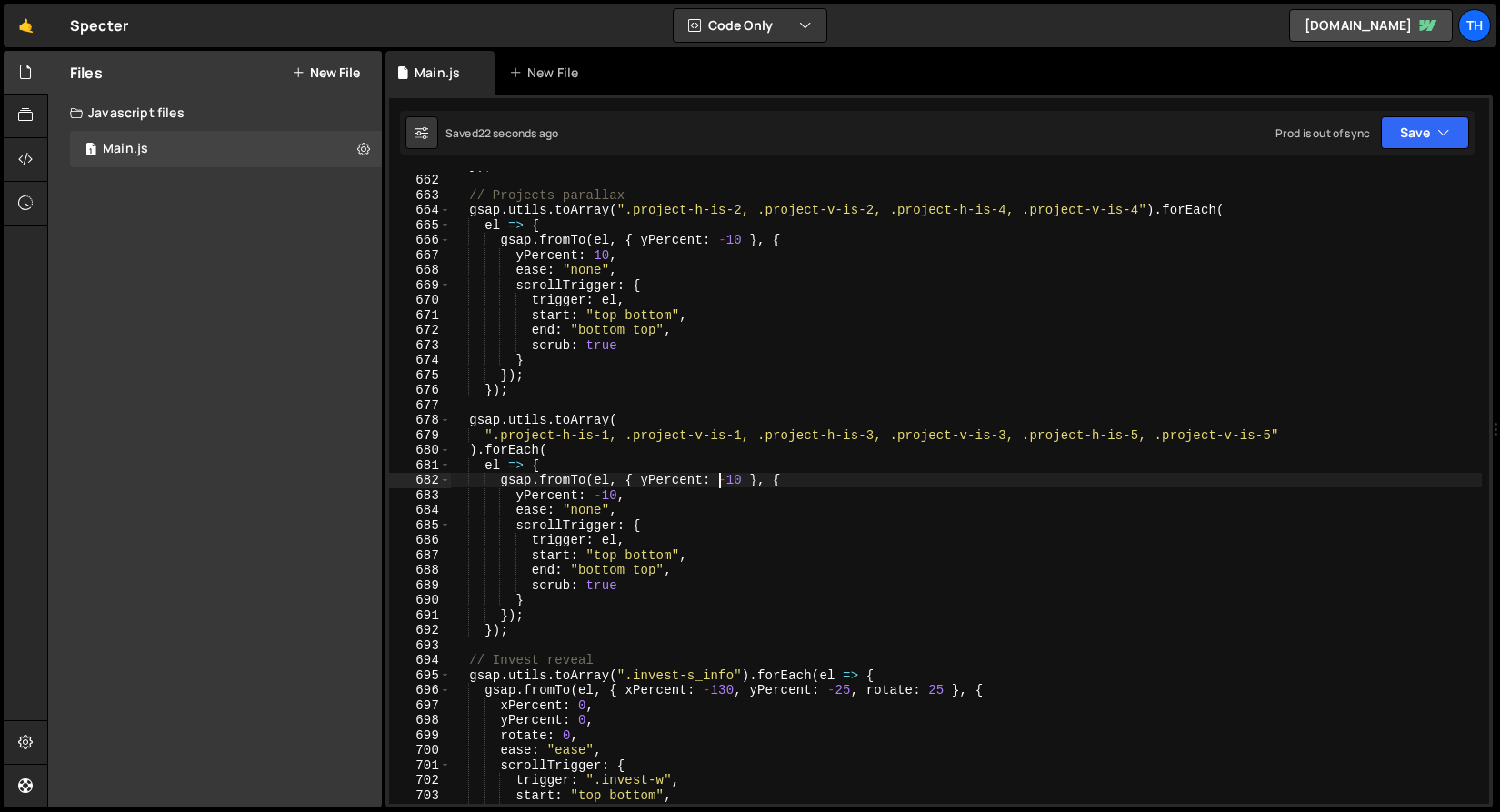
click at [725, 478] on div "}) ; // Projects parallax gsap . utils . toArray ( ".project-h-is-2, .project-v…" at bounding box center [966, 488] width 1032 height 662
click at [1386, 136] on button "Save" at bounding box center [1424, 133] width 88 height 33
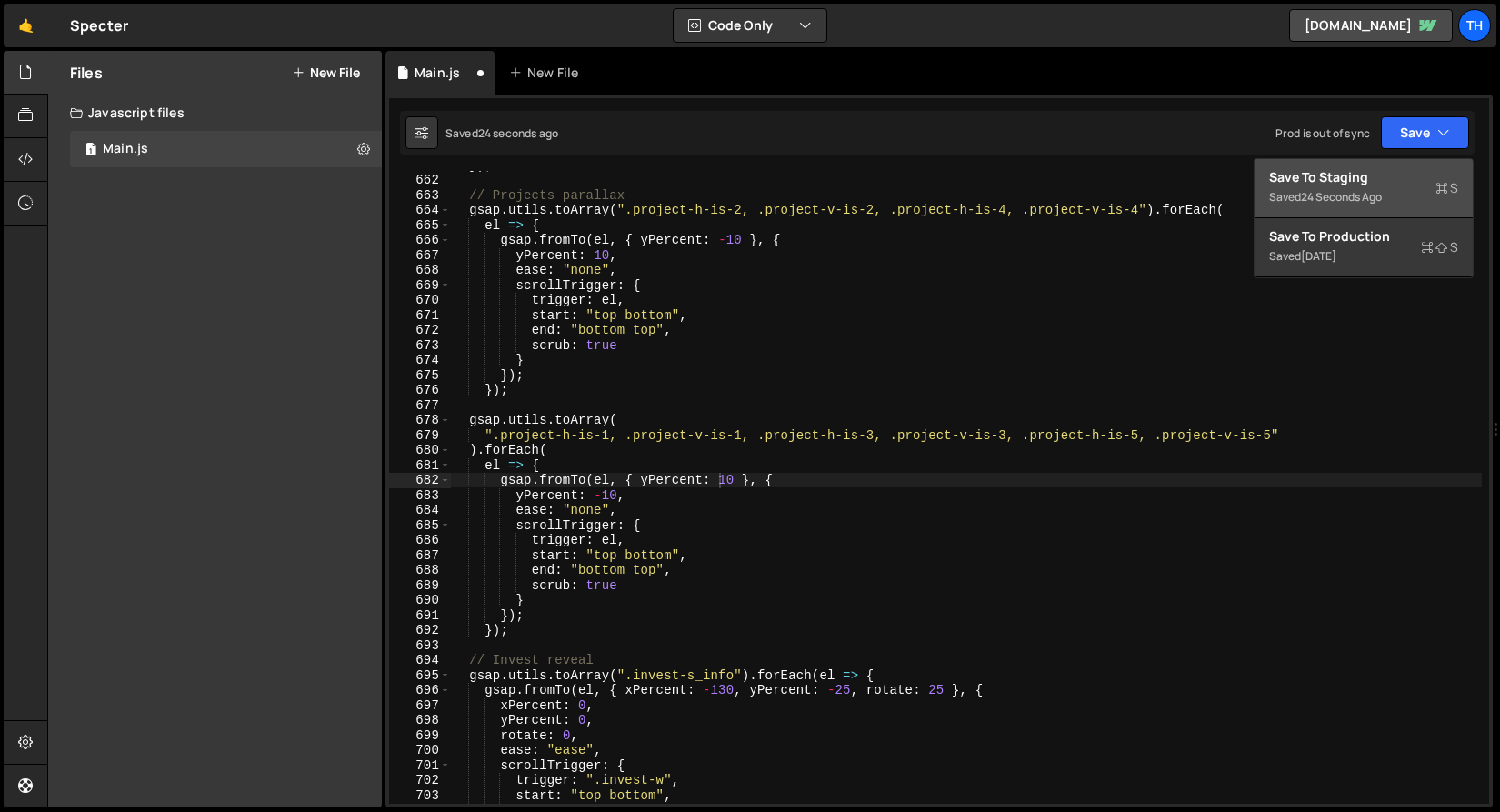
click at [1346, 168] on button "Save to Staging S Saved 24 seconds ago" at bounding box center [1364, 189] width 218 height 59
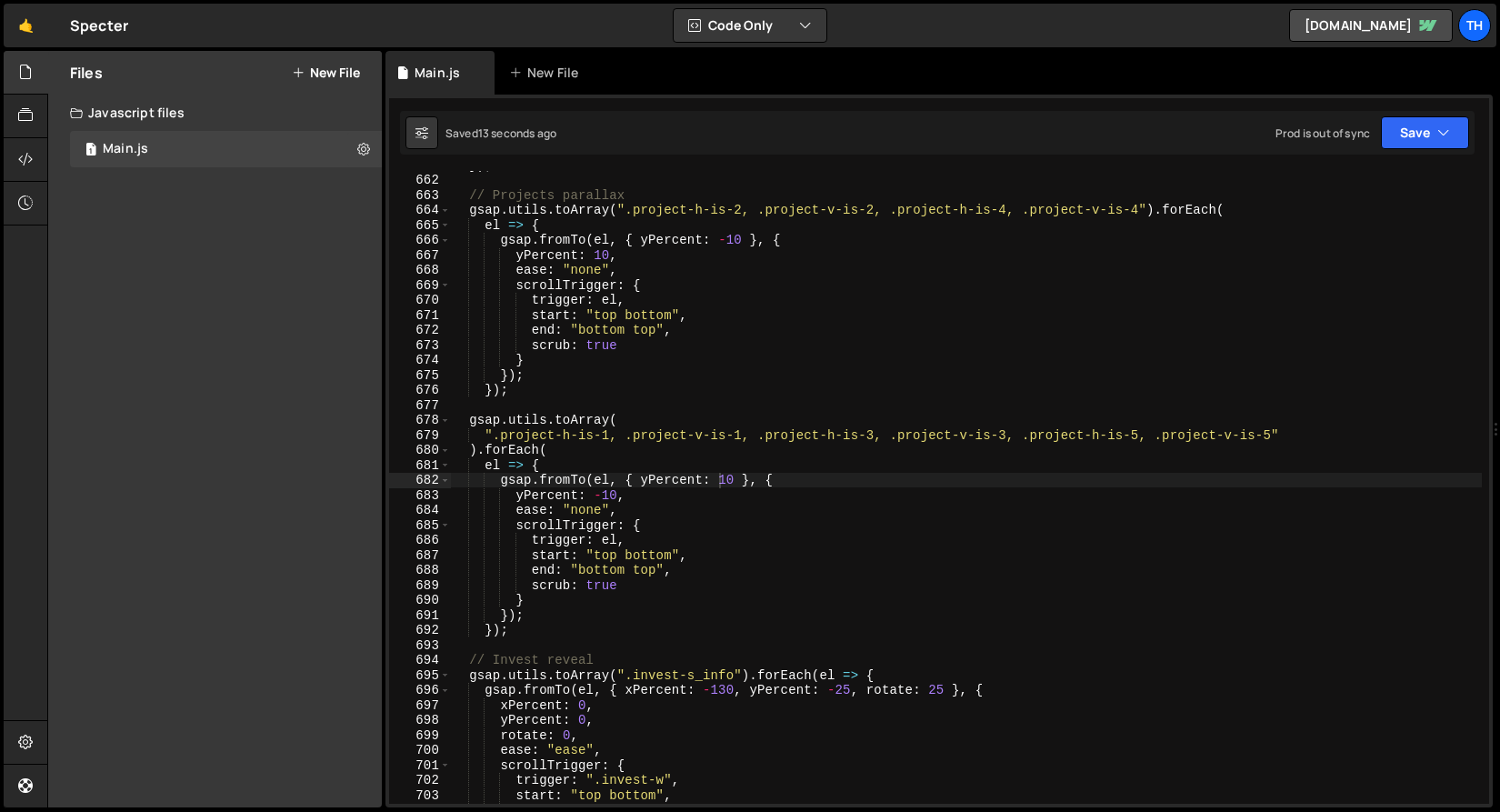
click at [759, 207] on div "}) ; // Projects parallax gsap . utils . toArray ( ".project-h-is-2, .project-v…" at bounding box center [966, 488] width 1032 height 662
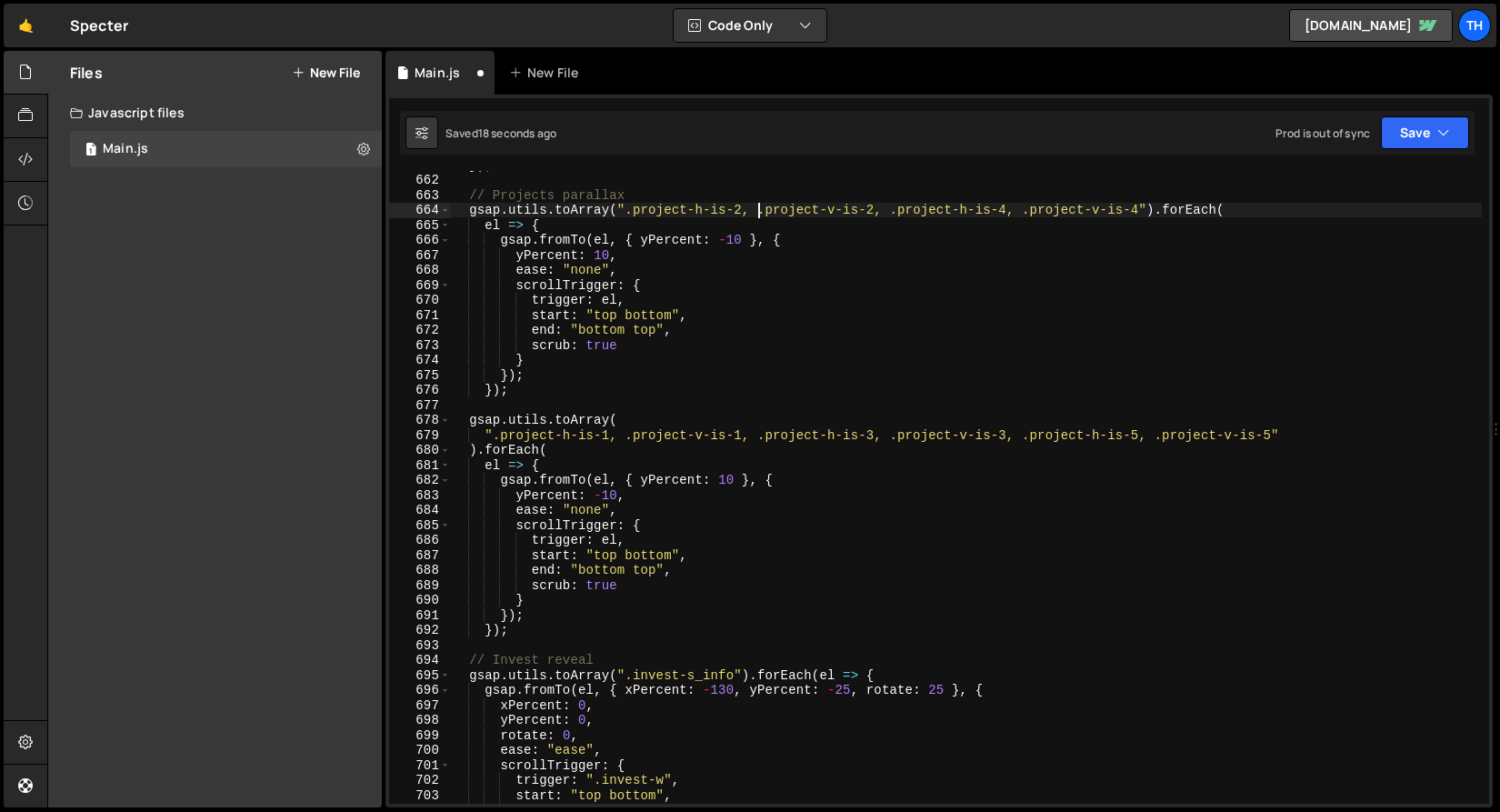
scroll to position [0, 1]
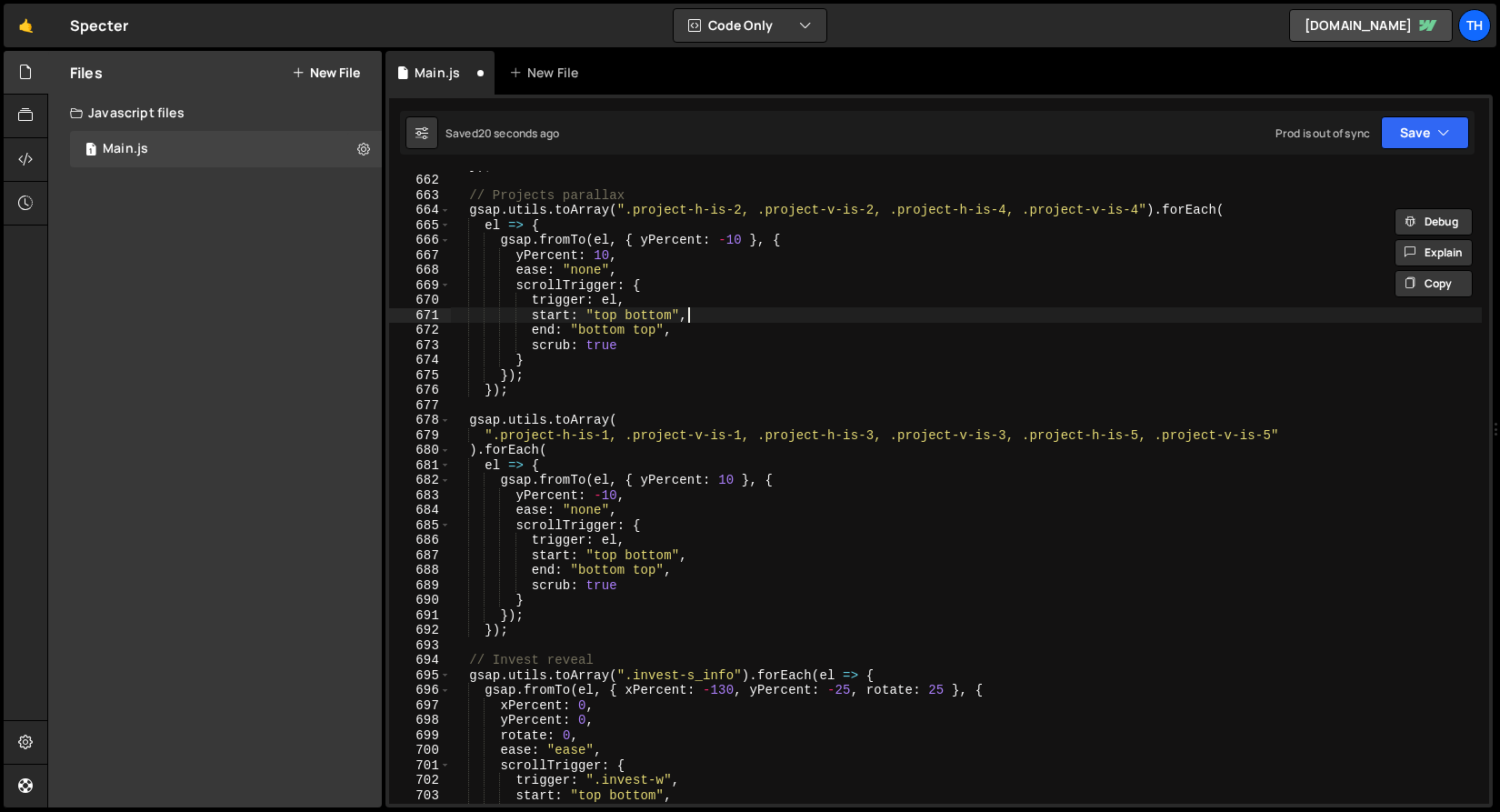
click at [901, 316] on div "}) ; // Projects parallax gsap . utils . toArray ( ".project-h-is-2, .project-v…" at bounding box center [966, 488] width 1032 height 662
click at [616, 211] on div "}) ; // Projects parallax gsap . utils . toArray ( ".project-h-is-2, .project-v…" at bounding box center [966, 488] width 1032 height 662
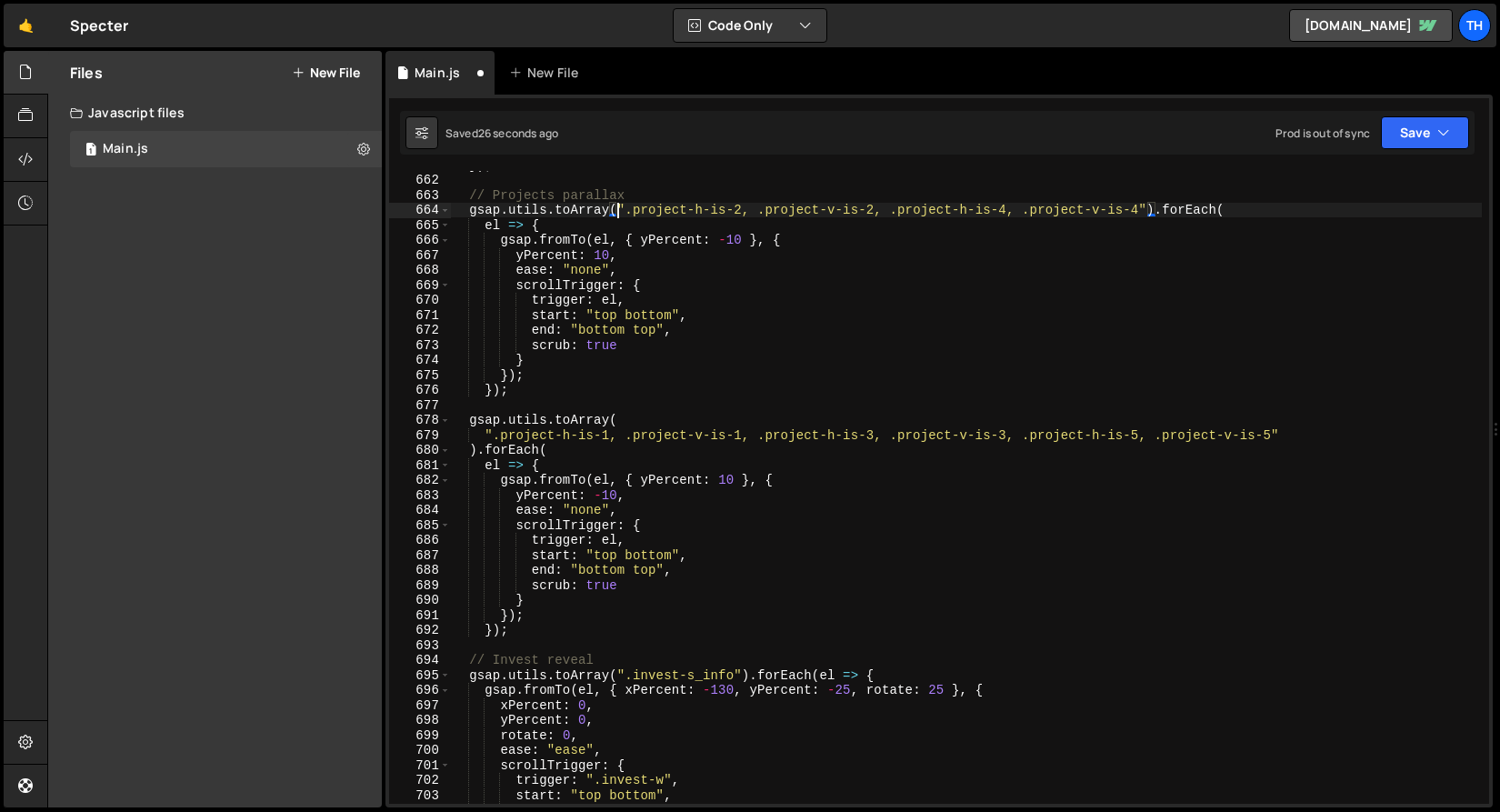
scroll to position [0, 2]
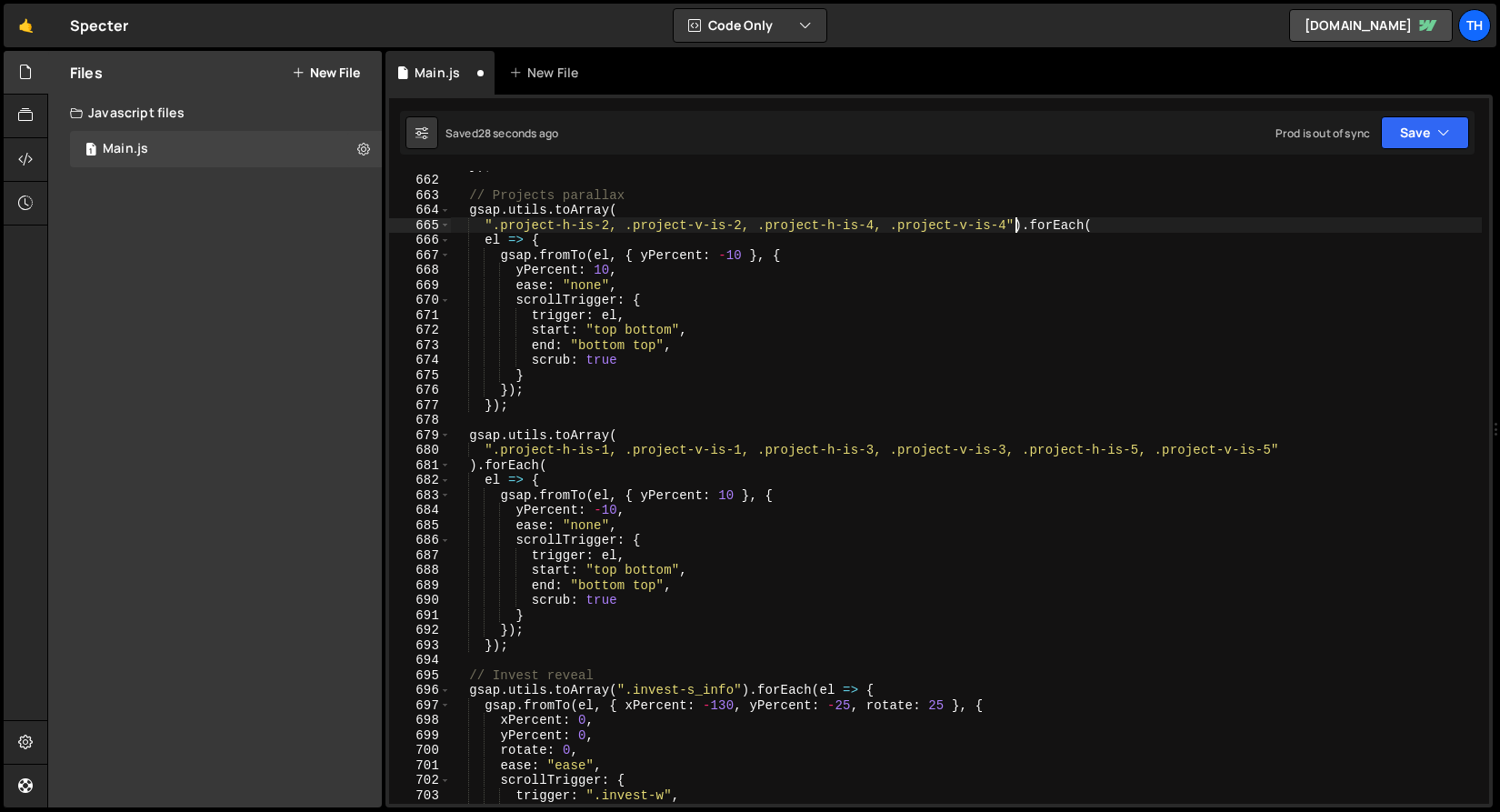
click at [1019, 225] on div "}) ; // Projects parallax gsap . utils . toArray ( ".project-h-is-2, .project-v…" at bounding box center [966, 488] width 1032 height 662
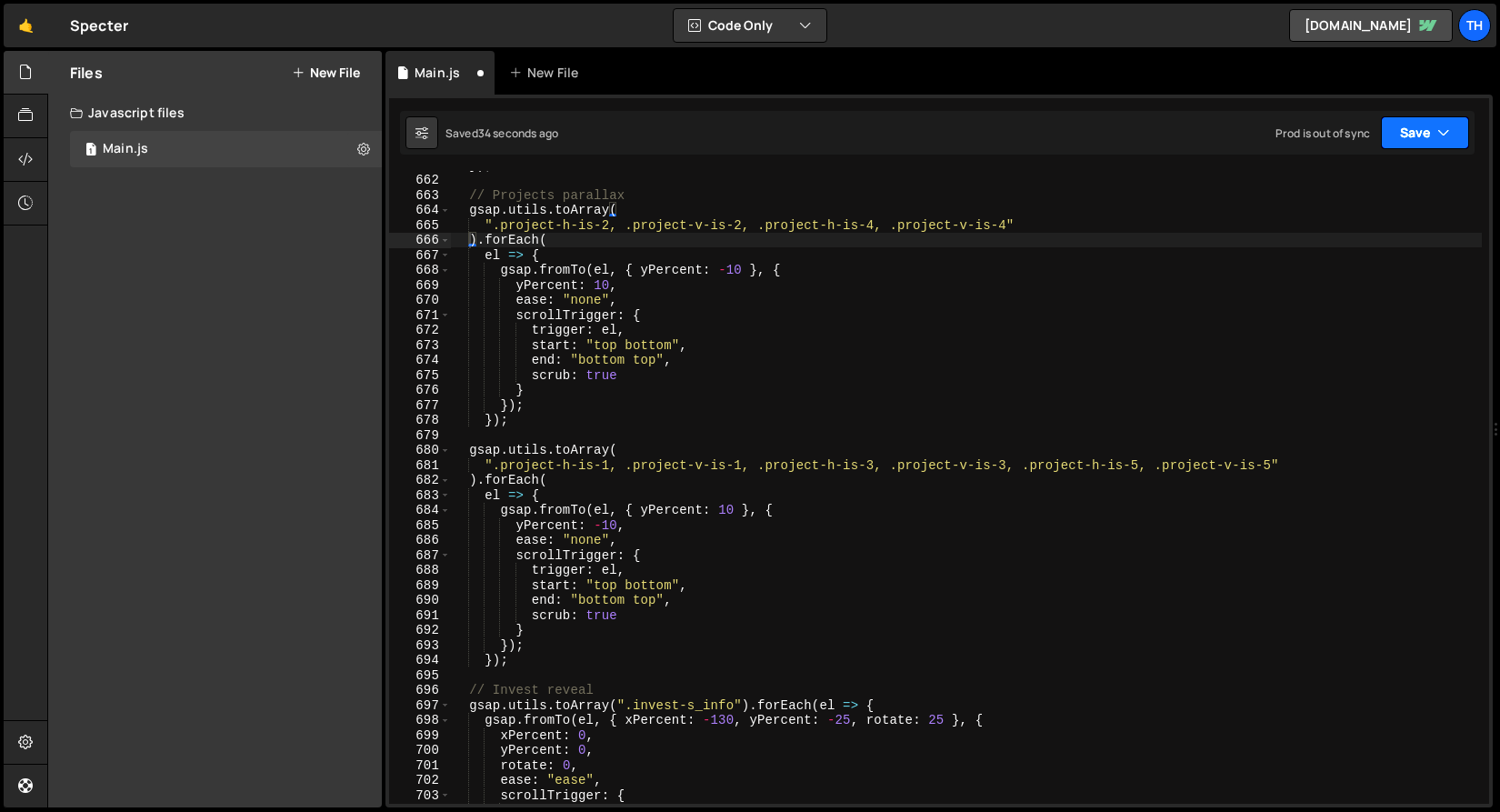
click at [1388, 136] on button "Save" at bounding box center [1424, 133] width 88 height 33
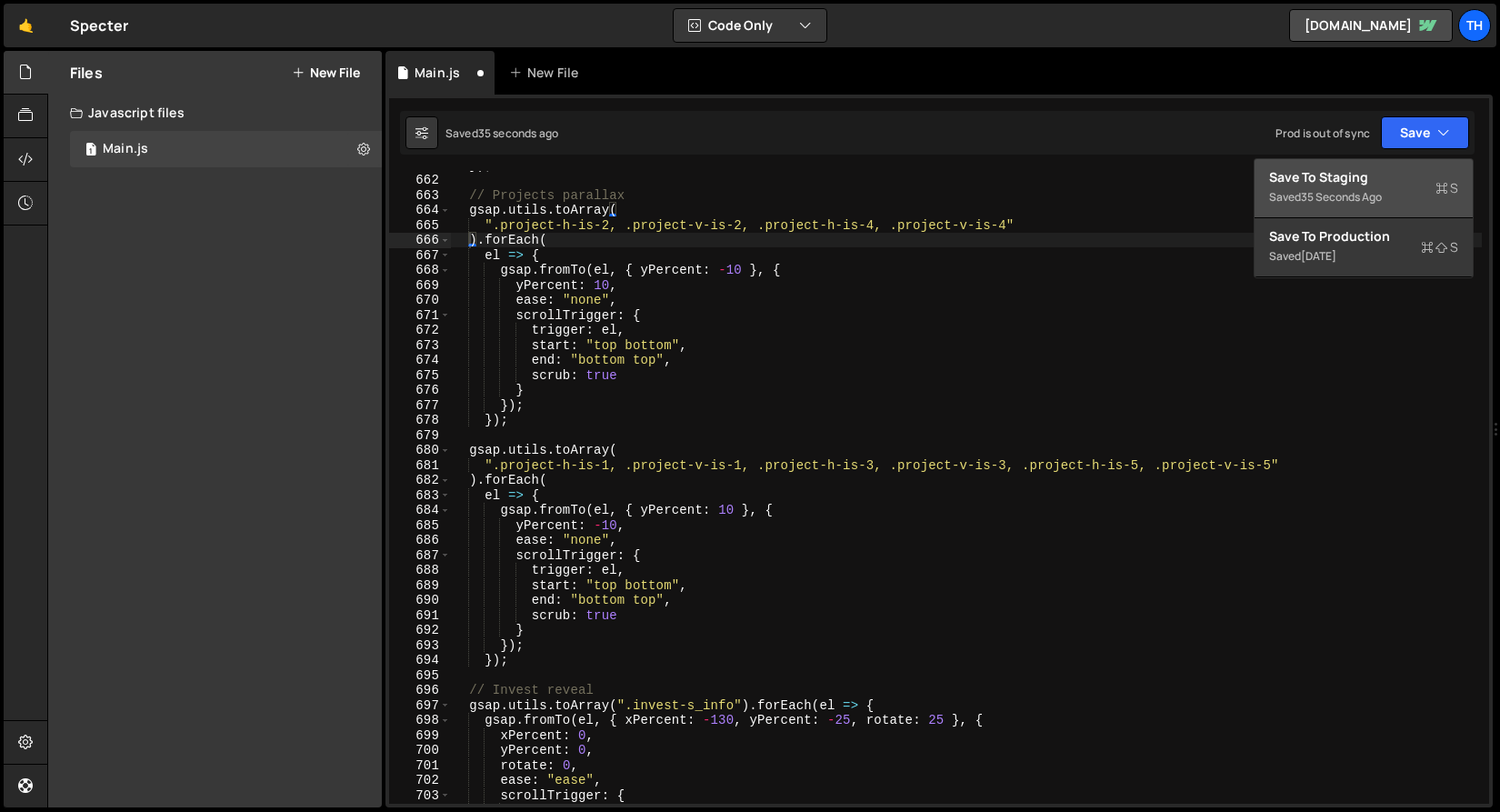
click at [1372, 161] on button "Save to Staging S Saved 35 seconds ago" at bounding box center [1364, 189] width 218 height 59
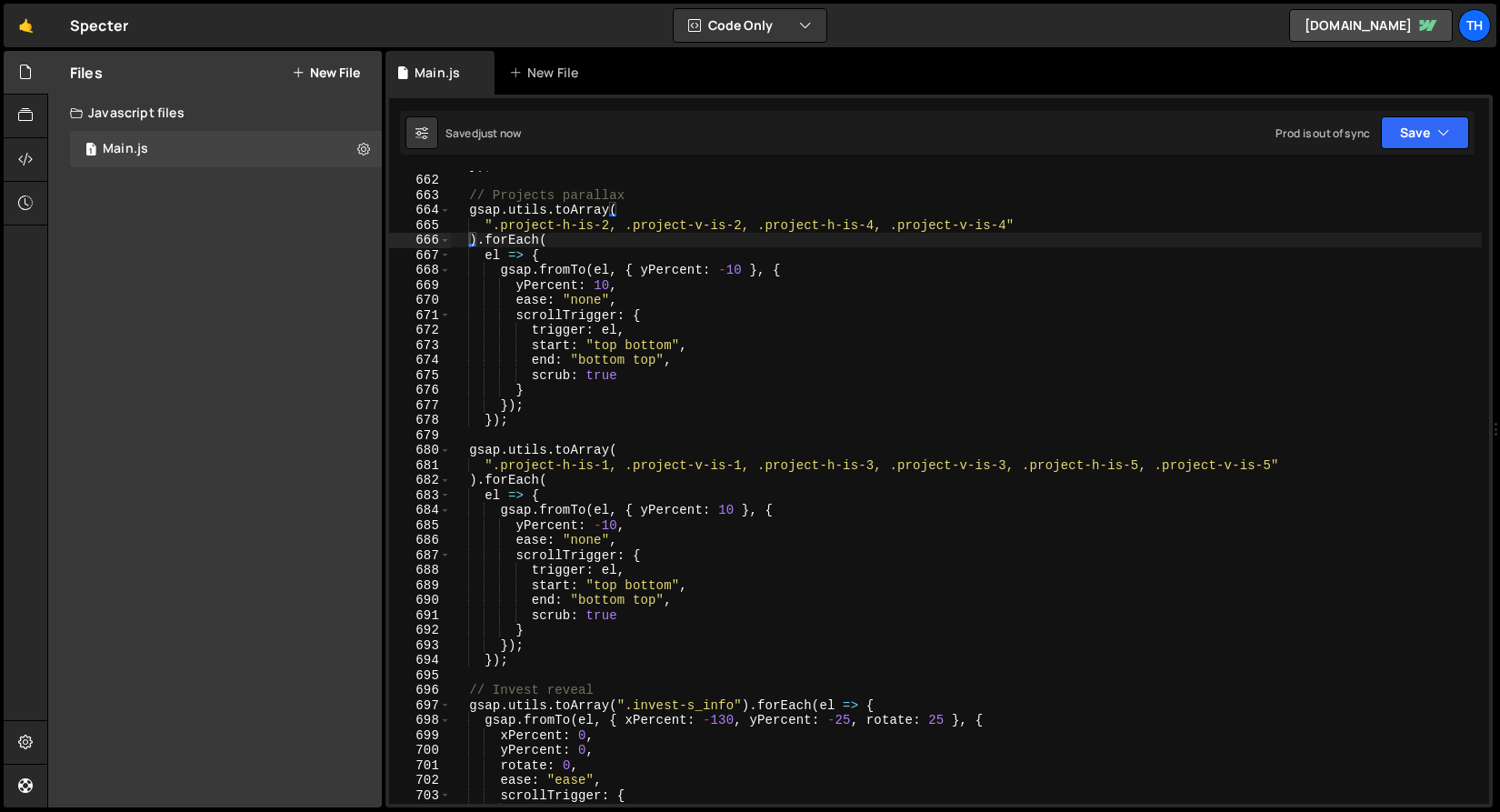
click at [1432, 112] on div "Saved just now Prod is out of sync Upgrade to Edit Save Save to Staging S Saved…" at bounding box center [937, 133] width 1075 height 44
click at [1424, 128] on button "Save" at bounding box center [1424, 133] width 88 height 33
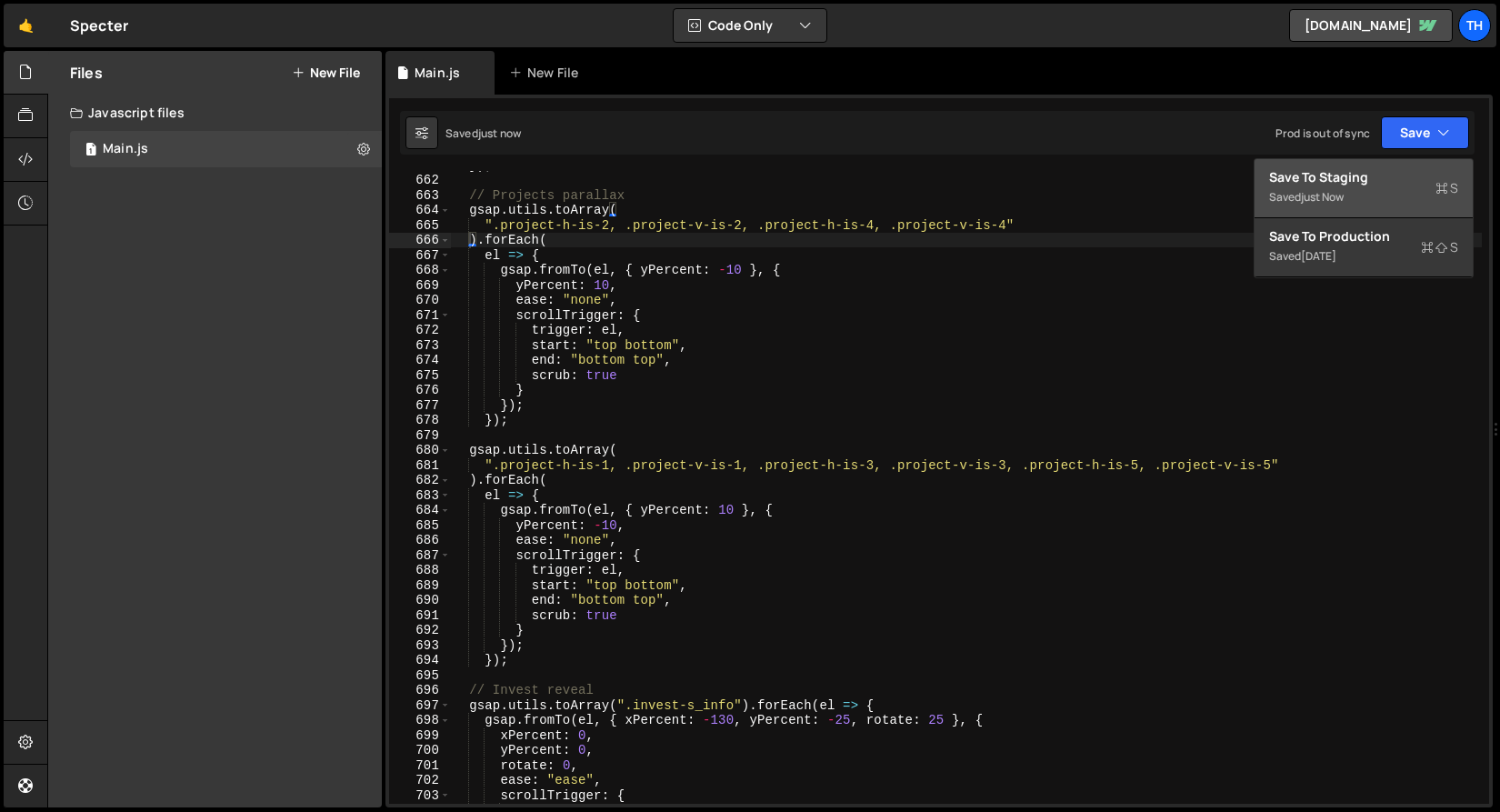
click at [1401, 167] on button "Save to Staging S Saved just now" at bounding box center [1364, 189] width 218 height 59
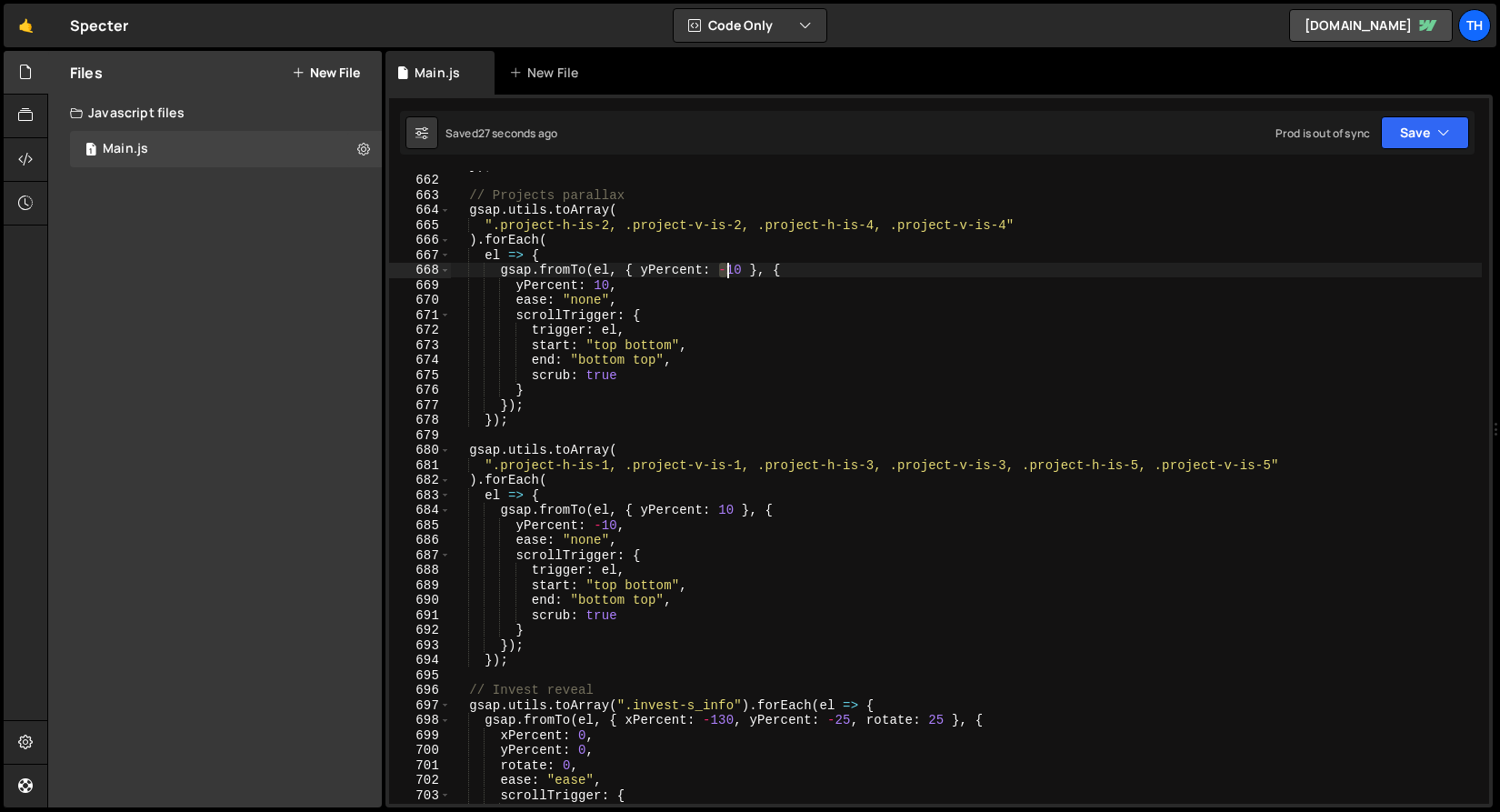
click at [727, 277] on div "}) ; // Projects parallax gsap . utils . toArray ( ".project-h-is-2, .project-v…" at bounding box center [966, 488] width 1032 height 662
click at [595, 283] on div "}) ; // Projects parallax gsap . utils . toArray ( ".project-h-is-2, .project-v…" at bounding box center [966, 488] width 1032 height 662
paste textarea "-"
click at [720, 506] on div "}) ; // Projects parallax gsap . utils . toArray ( ".project-h-is-2, .project-v…" at bounding box center [966, 488] width 1032 height 662
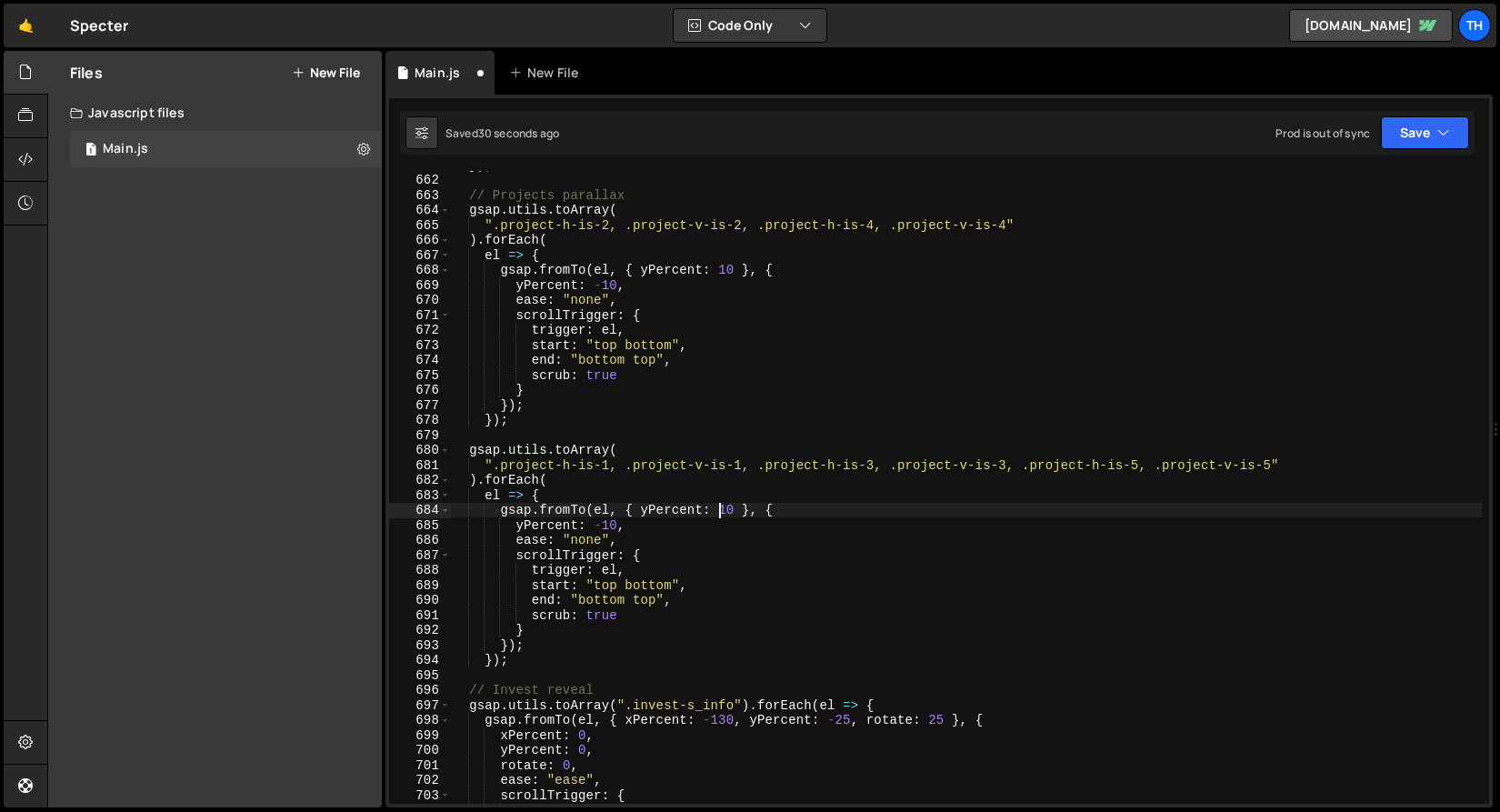
paste textarea "-"
click at [596, 520] on div "}) ; // Projects parallax gsap . utils . toArray ( ".project-h-is-2, .project-v…" at bounding box center [966, 488] width 1032 height 662
click at [1430, 135] on button "Save" at bounding box center [1424, 133] width 88 height 33
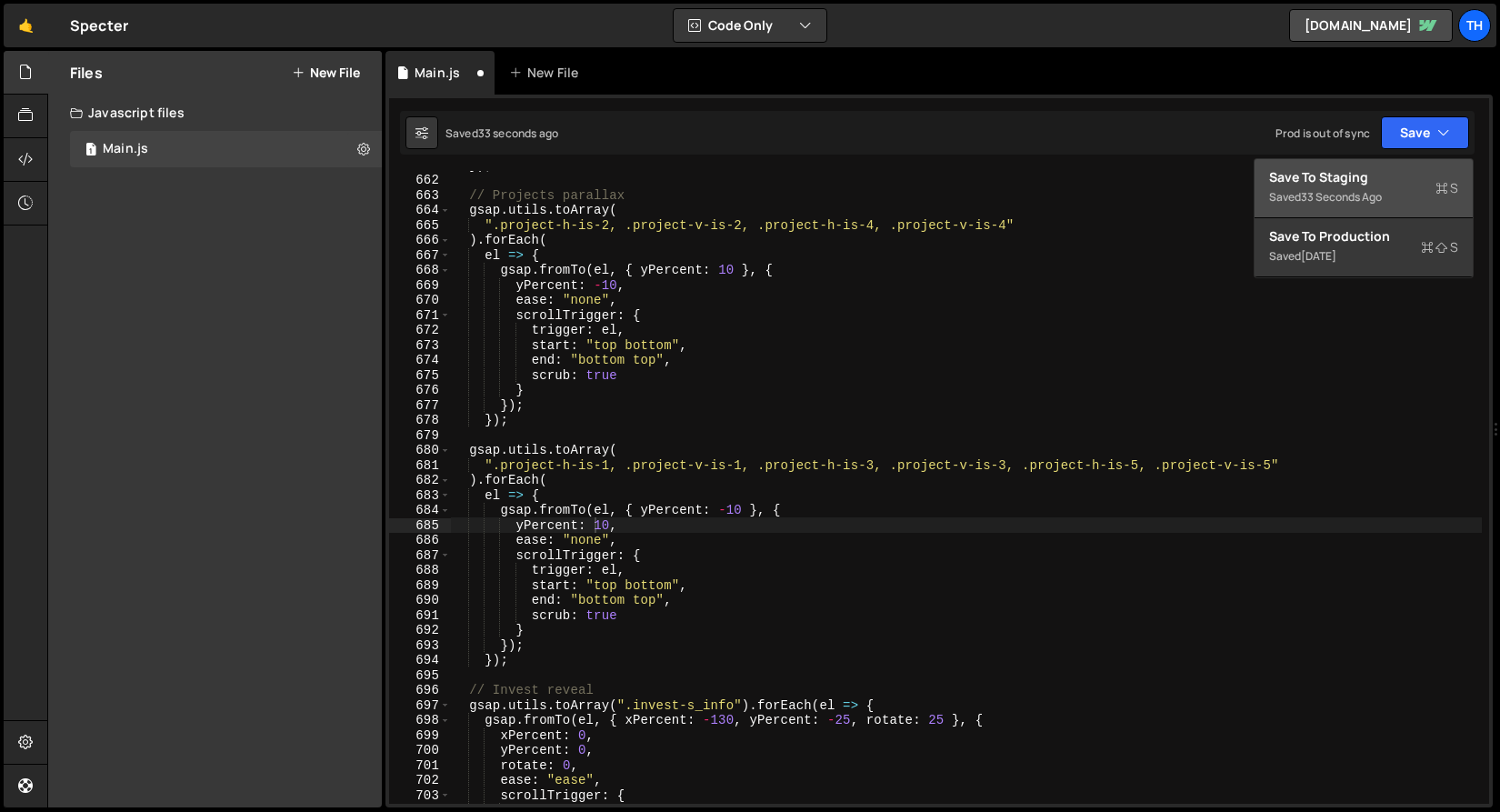
click at [1400, 197] on div "Saved 33 seconds ago" at bounding box center [1364, 197] width 190 height 22
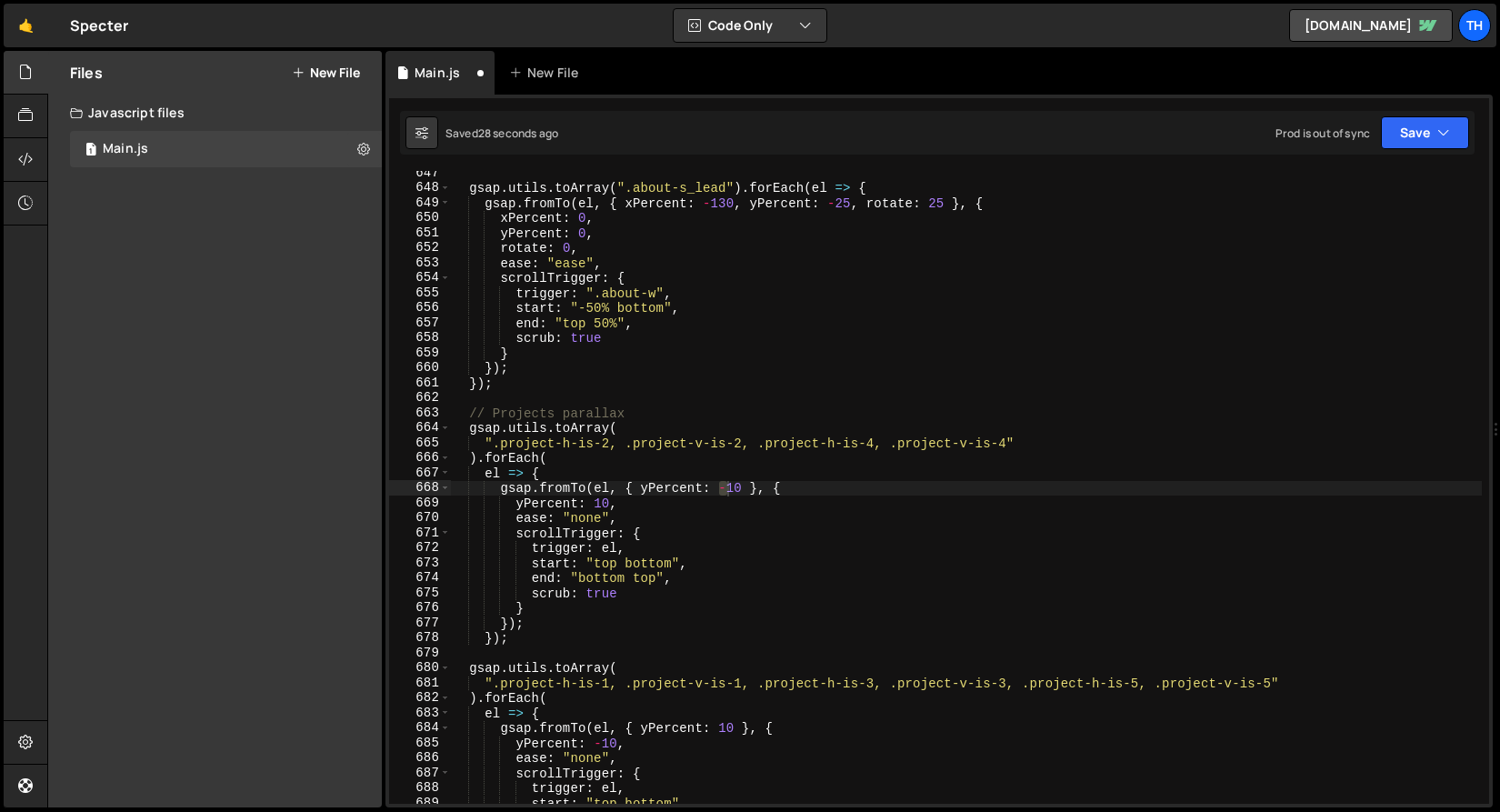
scroll to position [9524, 0]
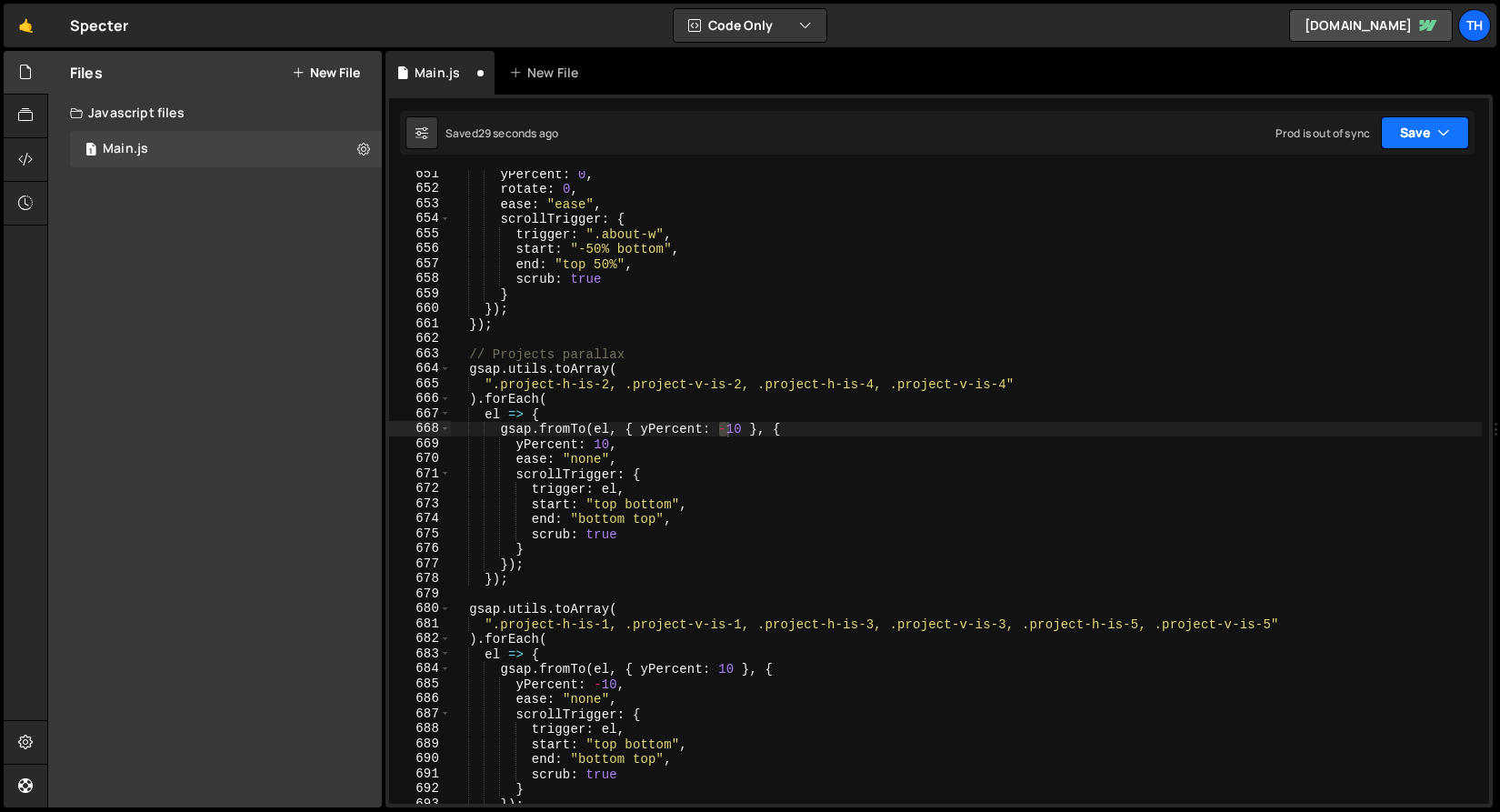
click at [1416, 141] on button "Save" at bounding box center [1424, 133] width 88 height 33
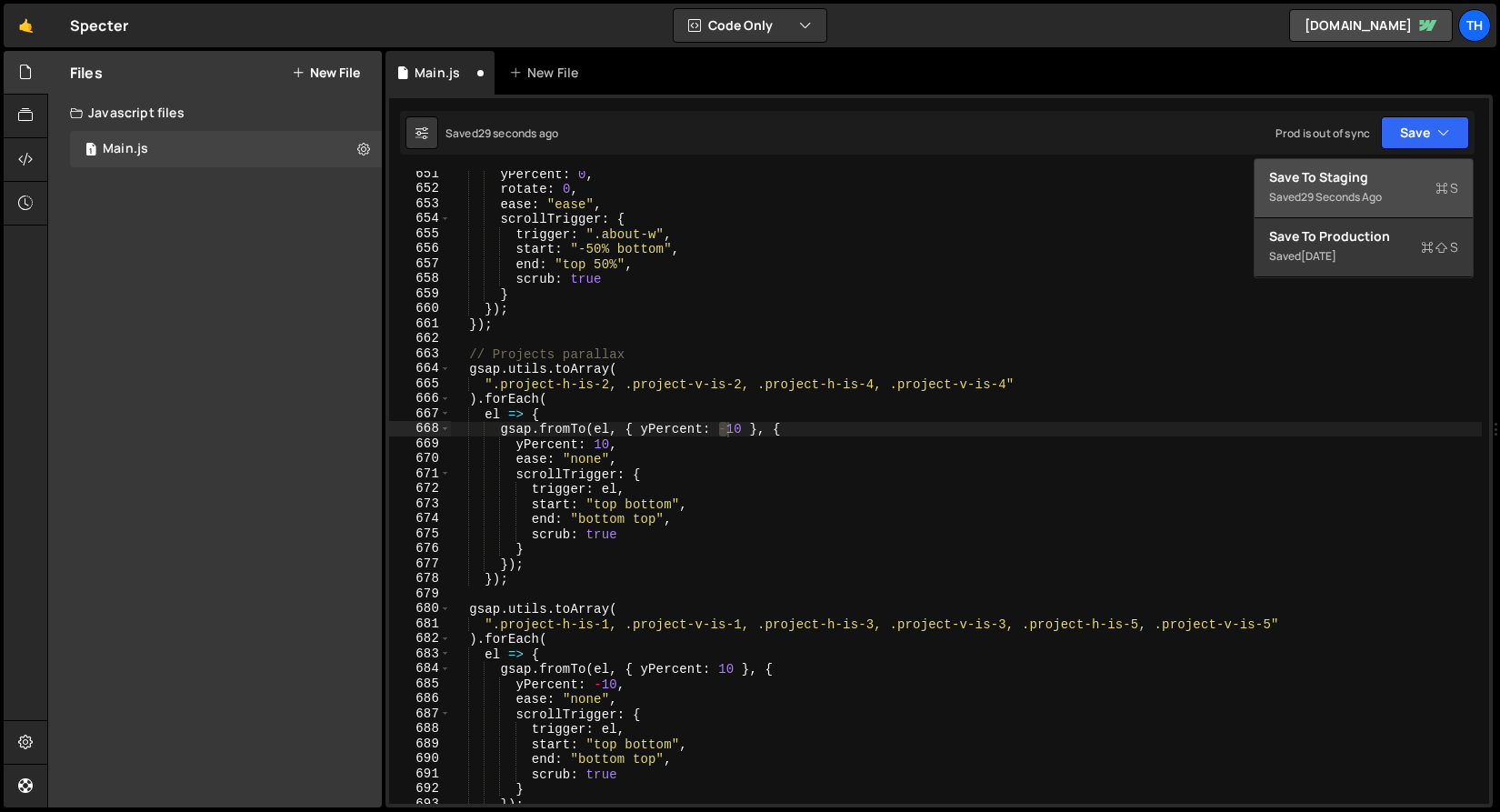
click at [1392, 185] on div "Save to Staging S" at bounding box center [1364, 177] width 190 height 18
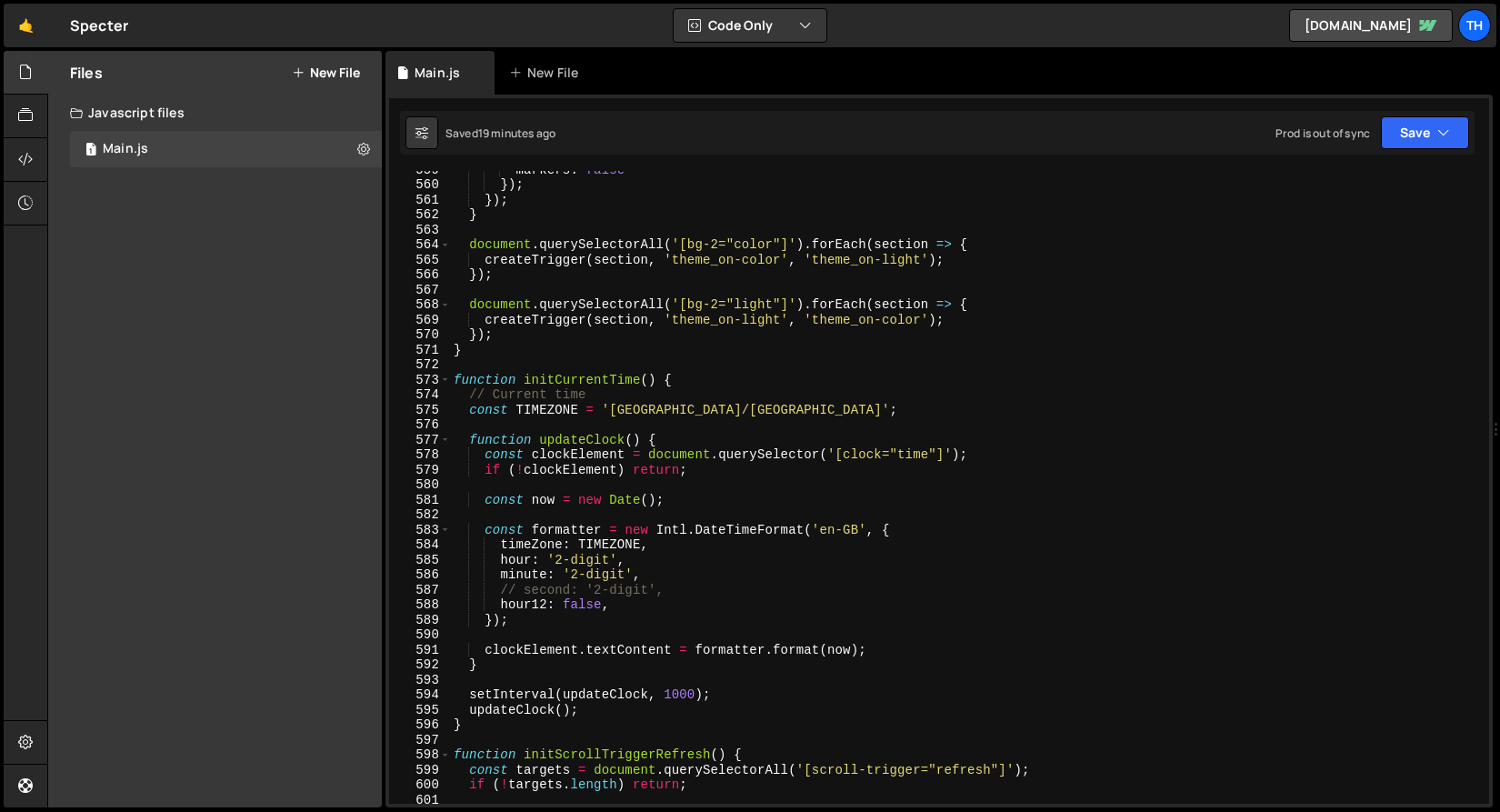
scroll to position [8145, 0]
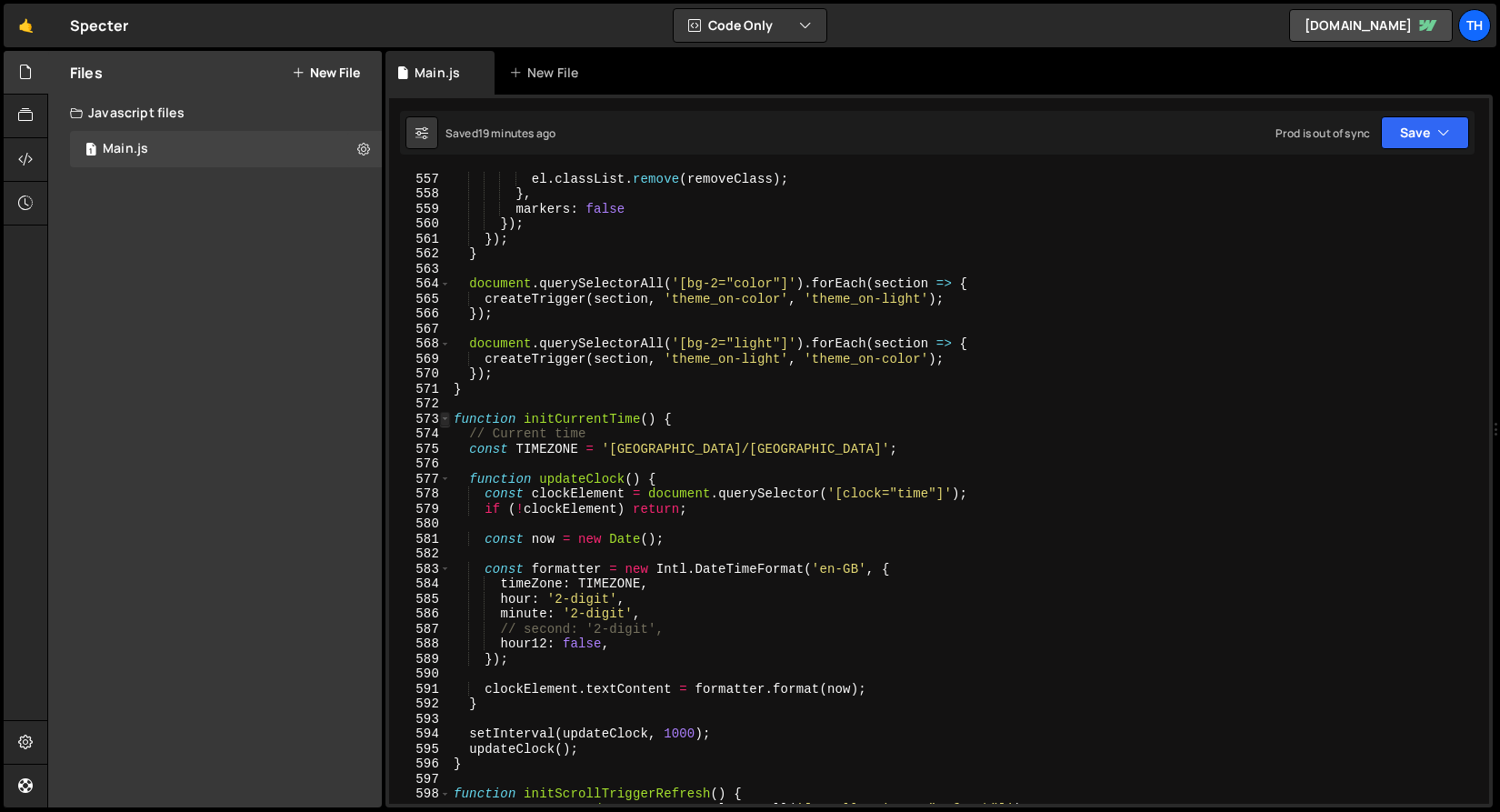
click at [442, 415] on span at bounding box center [444, 420] width 10 height 15
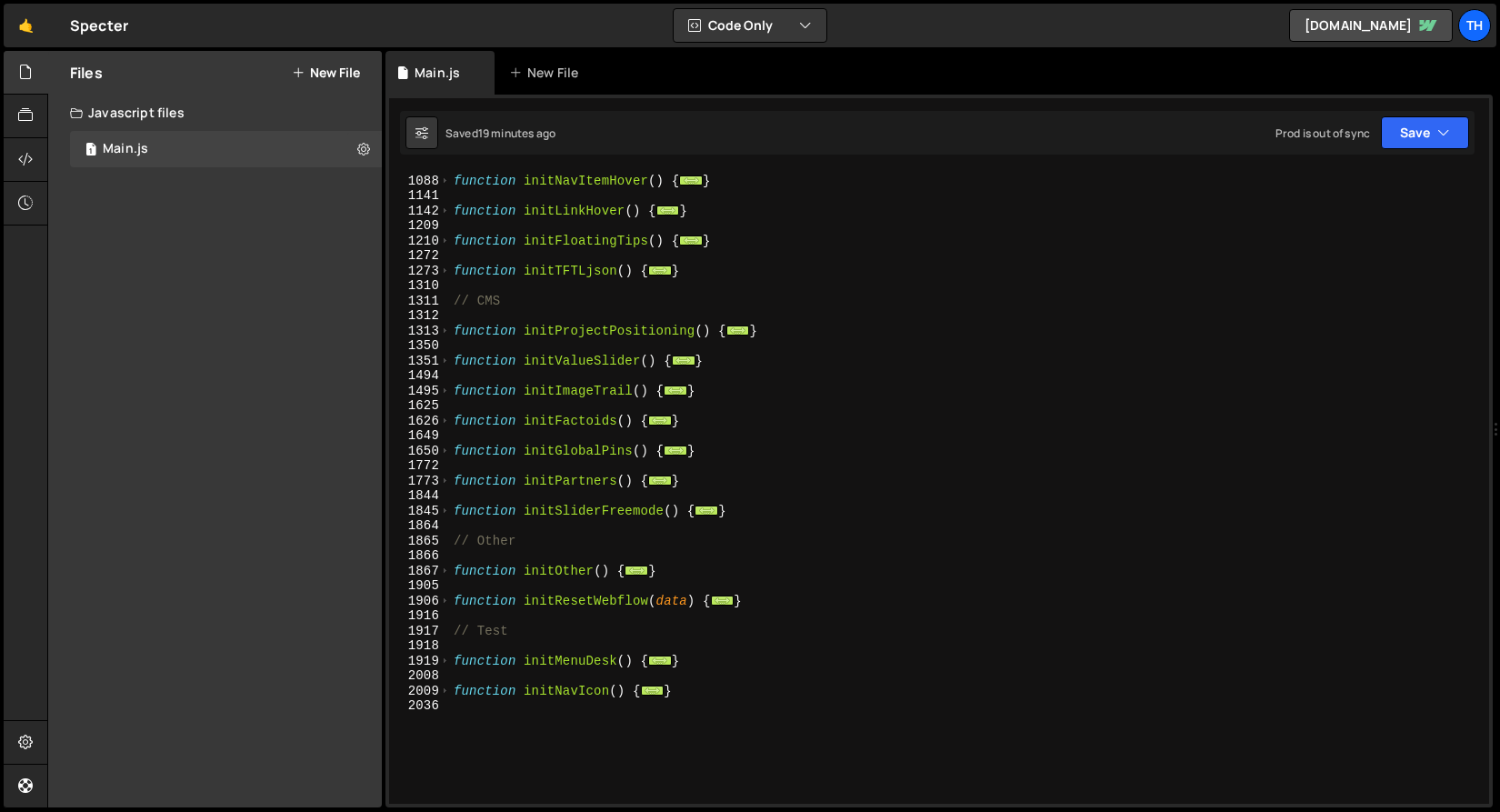
scroll to position [852, 0]
click at [628, 303] on div "function initNavItemHover ( ) { ... } function initLinkHover ( ) { ... } functi…" at bounding box center [966, 489] width 1032 height 662
type textarea "// CMS"
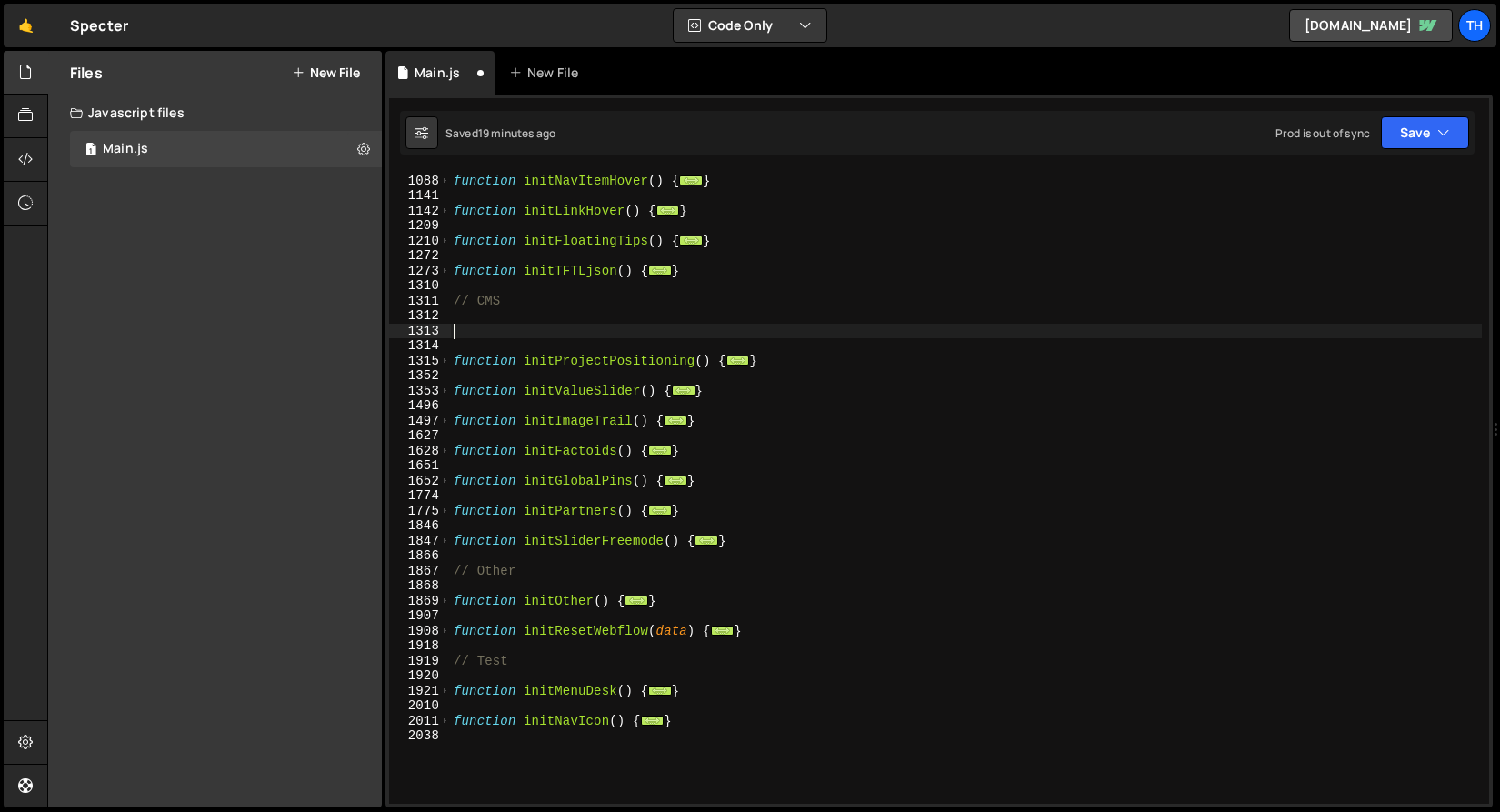
paste textarea "}"
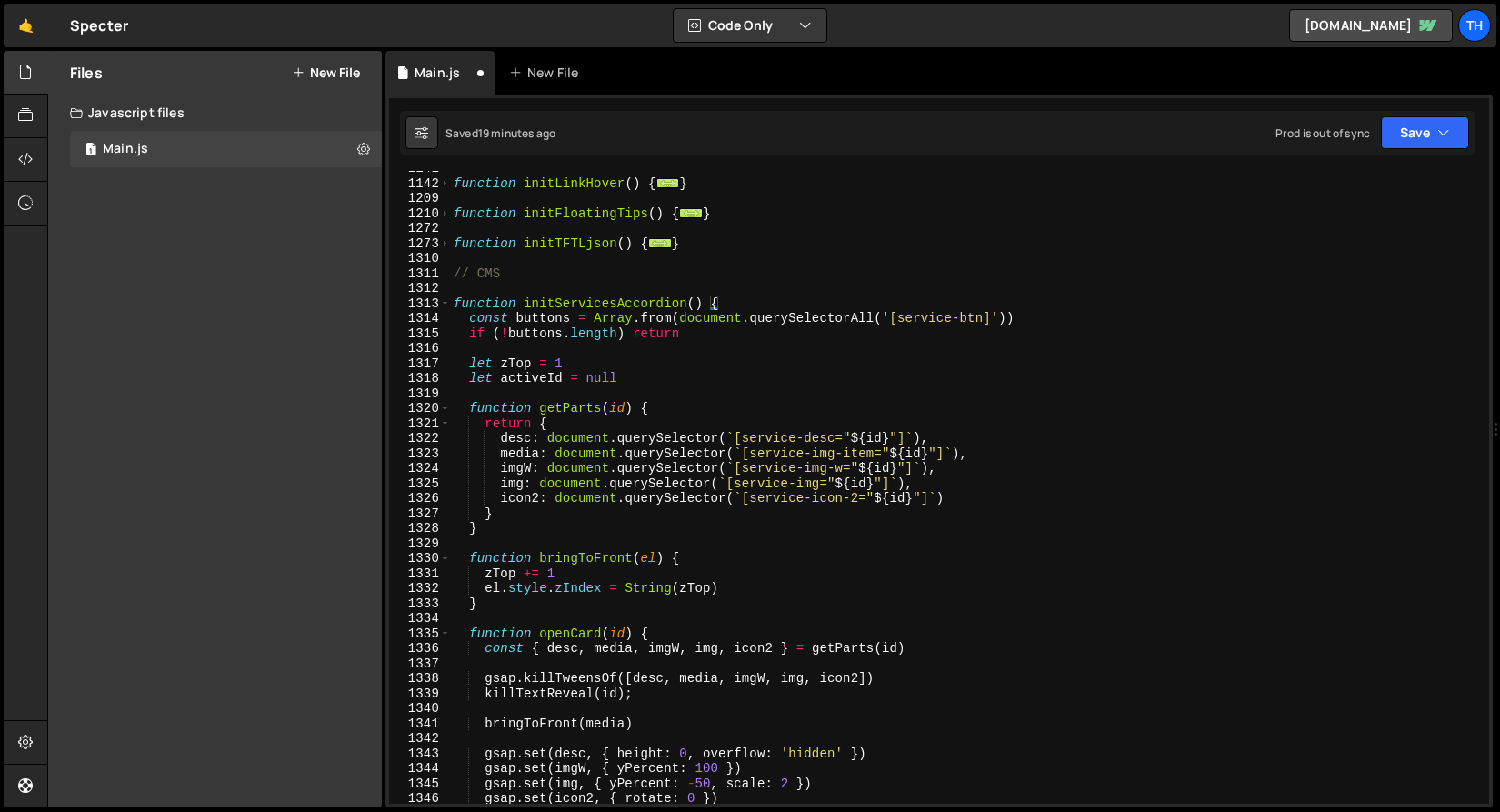
scroll to position [870, 0]
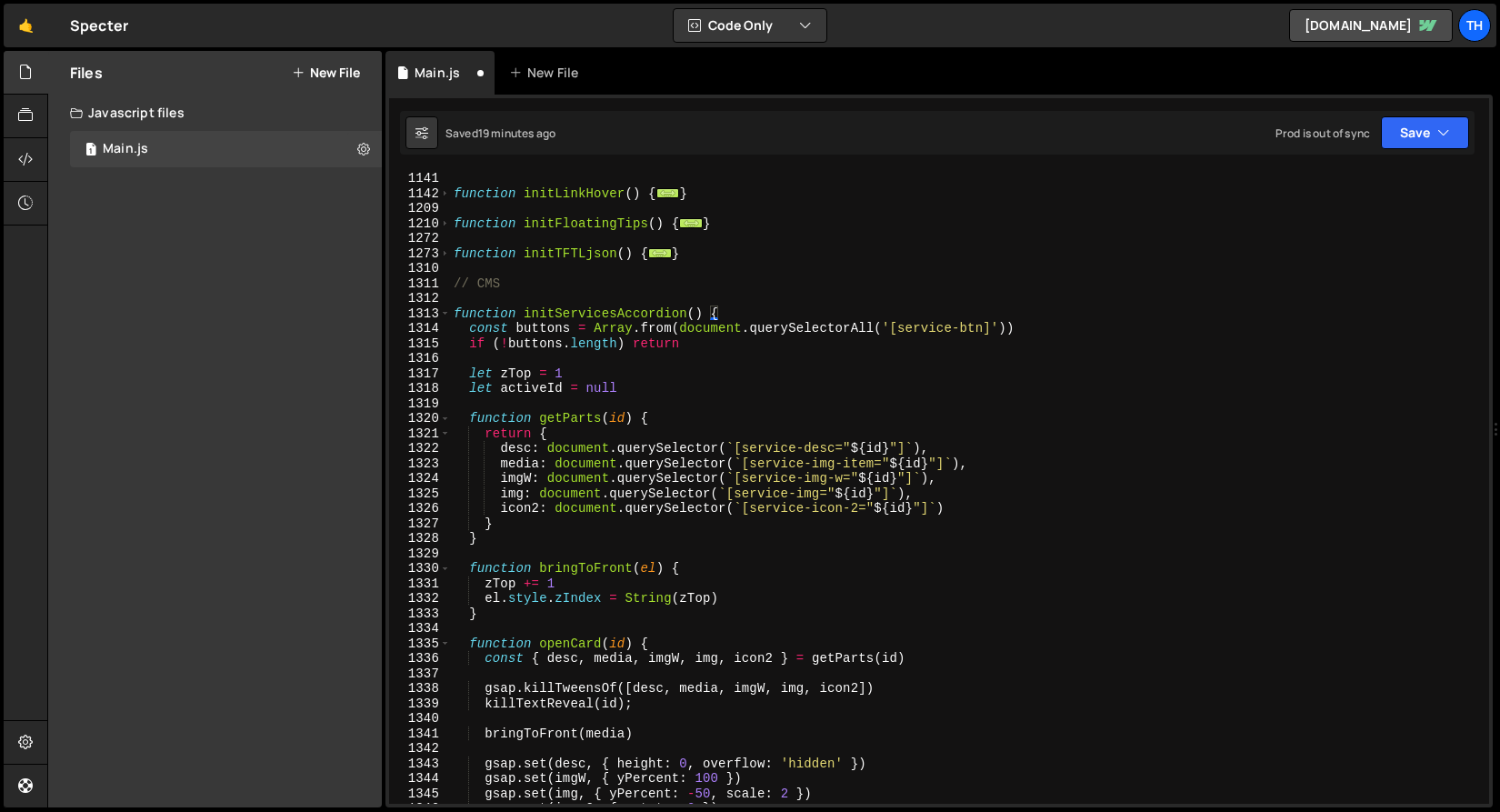
click at [581, 319] on div "function initLinkHover ( ) { ... } function initFloatingTips ( ) { ... } functi…" at bounding box center [966, 501] width 1032 height 662
click at [564, 316] on div "function initLinkHover ( ) { ... } function initFloatingTips ( ) { ... } functi…" at bounding box center [966, 487] width 1032 height 633
drag, startPoint x: 556, startPoint y: 316, endPoint x: 686, endPoint y: 312, distance: 130.1
click at [686, 312] on div "function initLinkHover ( ) { ... } function initFloatingTips ( ) { ... } functi…" at bounding box center [966, 501] width 1032 height 662
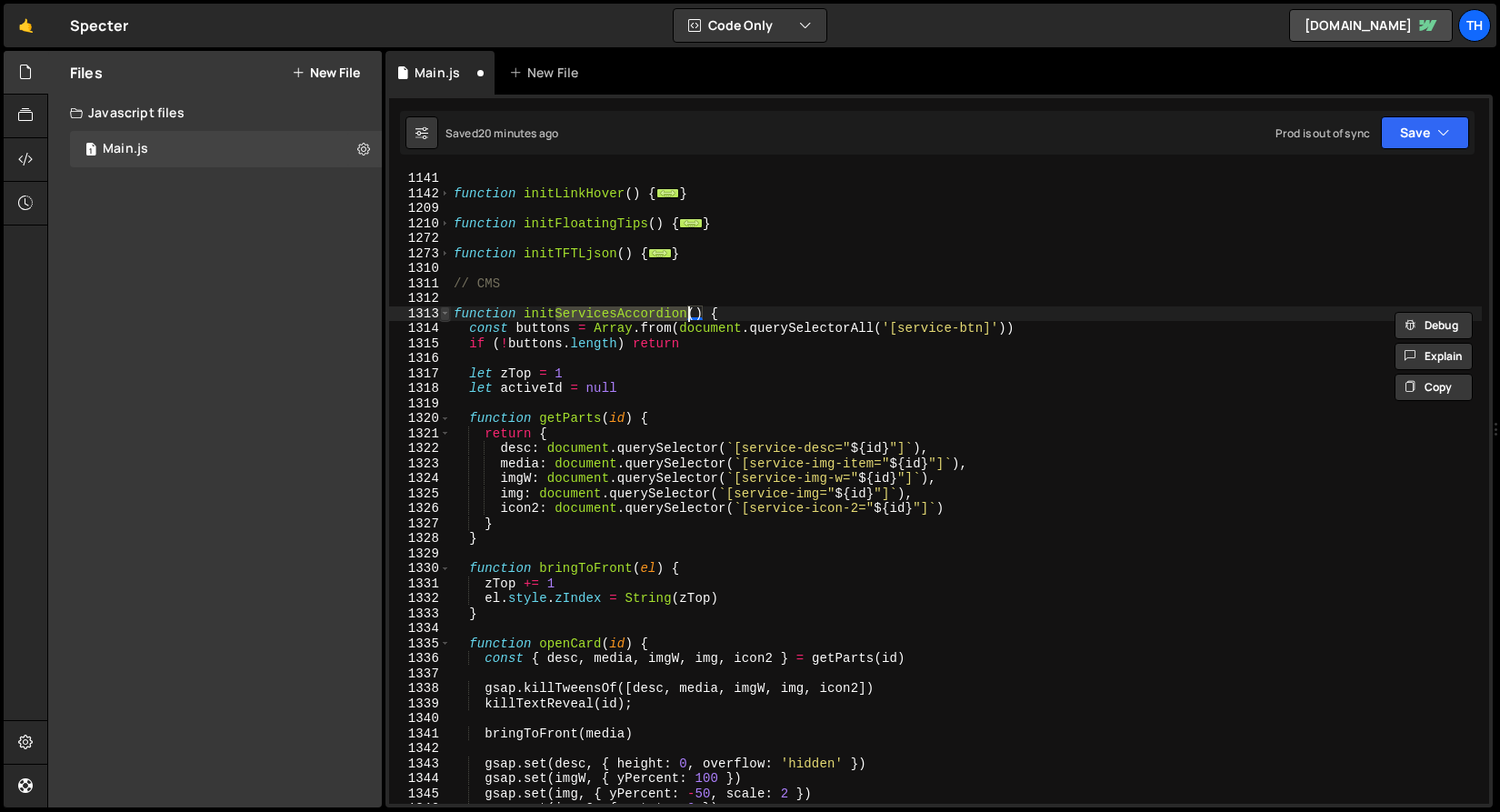
click at [443, 315] on span at bounding box center [444, 314] width 10 height 15
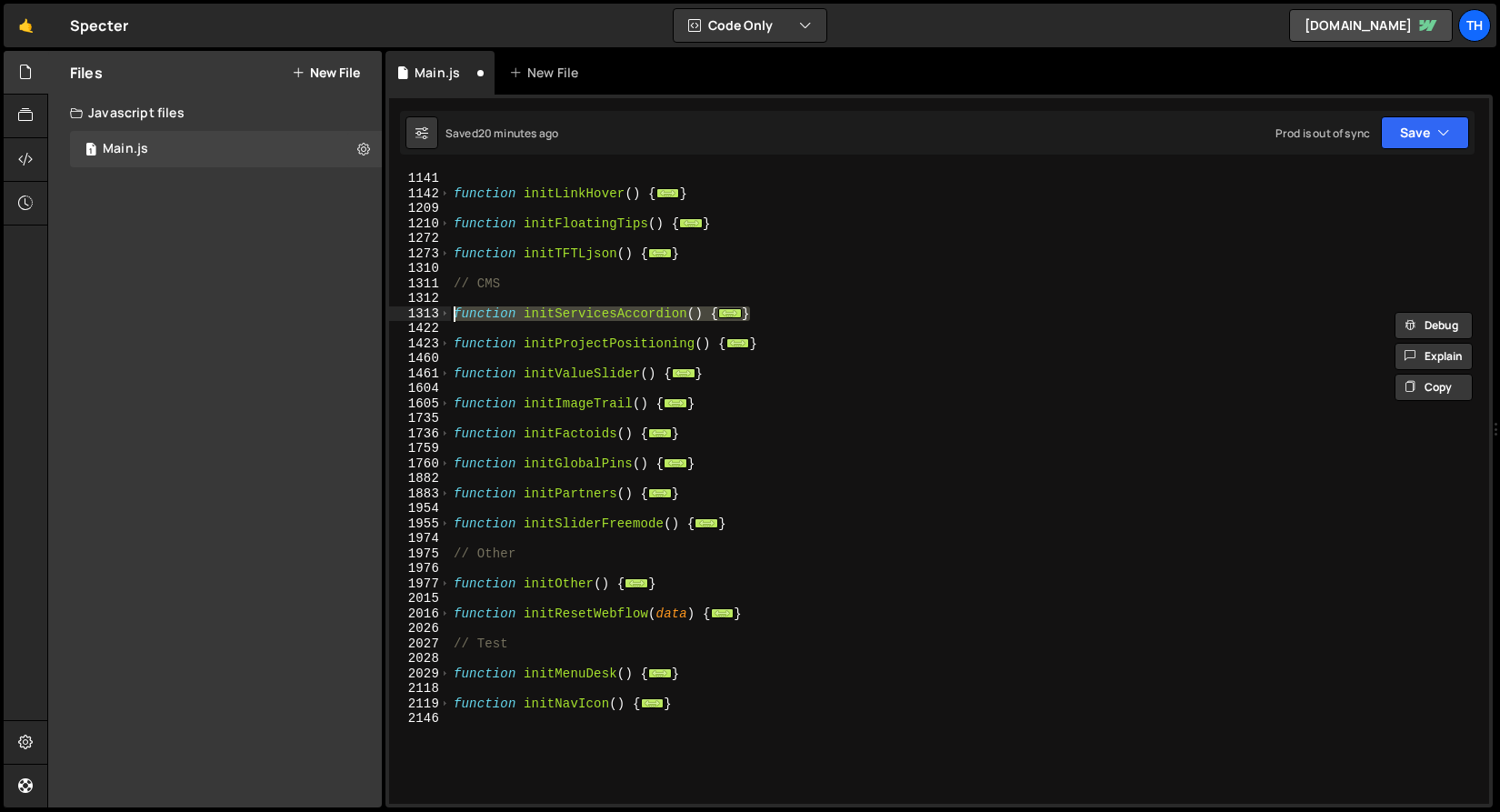
drag, startPoint x: 777, startPoint y: 306, endPoint x: 413, endPoint y: 312, distance: 364.0
click at [413, 312] on div "function initServicesAccordion() { 1141 1142 1209 1210 1272 1273 1310 1311 1312…" at bounding box center [939, 487] width 1100 height 633
type textarea "function initServicesAccordion() { const buttons = Array.from(document.querySel…"
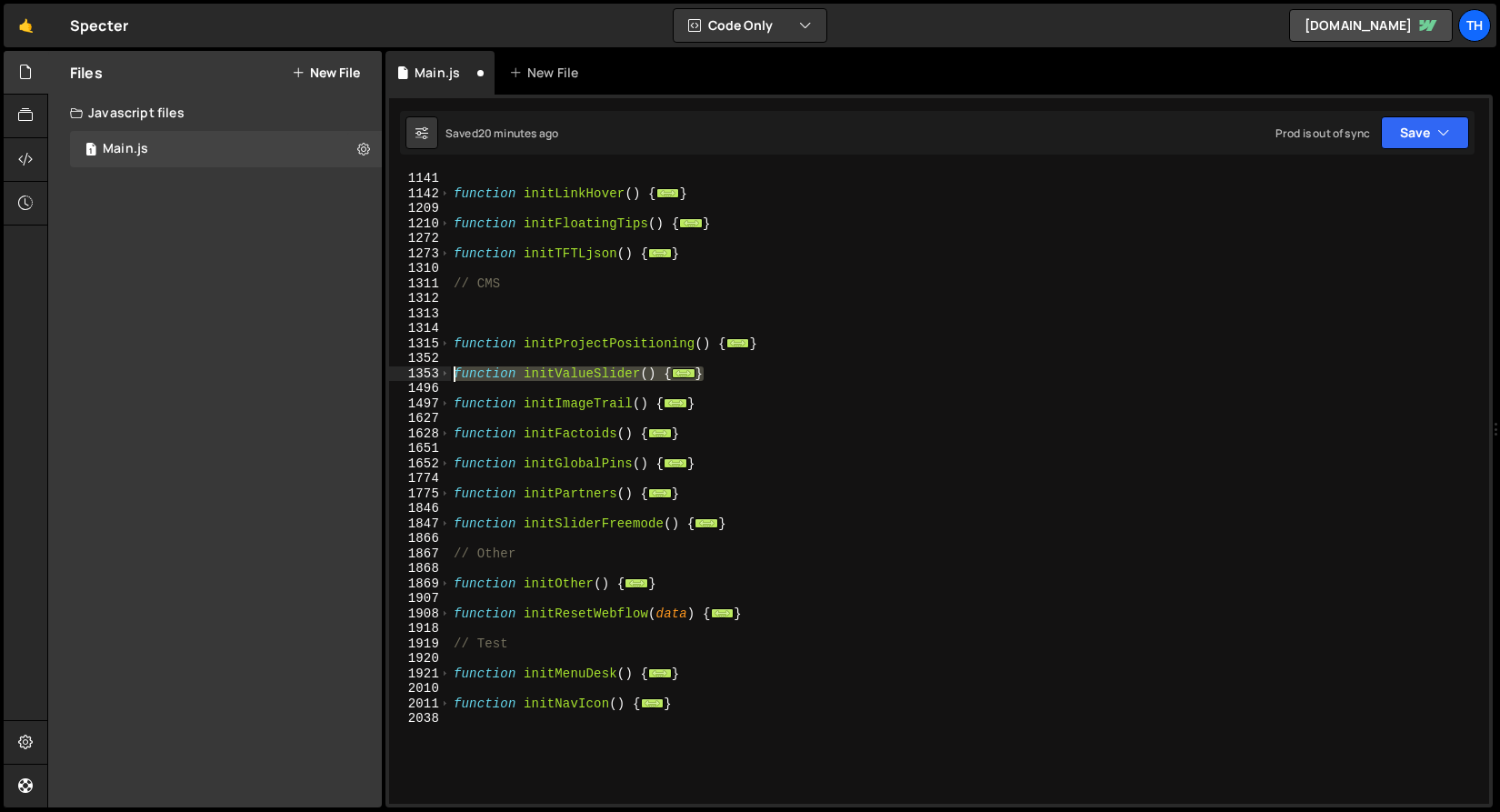
drag, startPoint x: 724, startPoint y: 370, endPoint x: 312, endPoint y: 373, distance: 412.0
click at [312, 373] on div "Files New File Javascript files 1 Main.js 0 CSS files Copy share link Edit File…" at bounding box center [773, 429] width 1453 height 757
type textarea "function initValueSlider() { const buttons = Array.from(document.querySelectorA…"
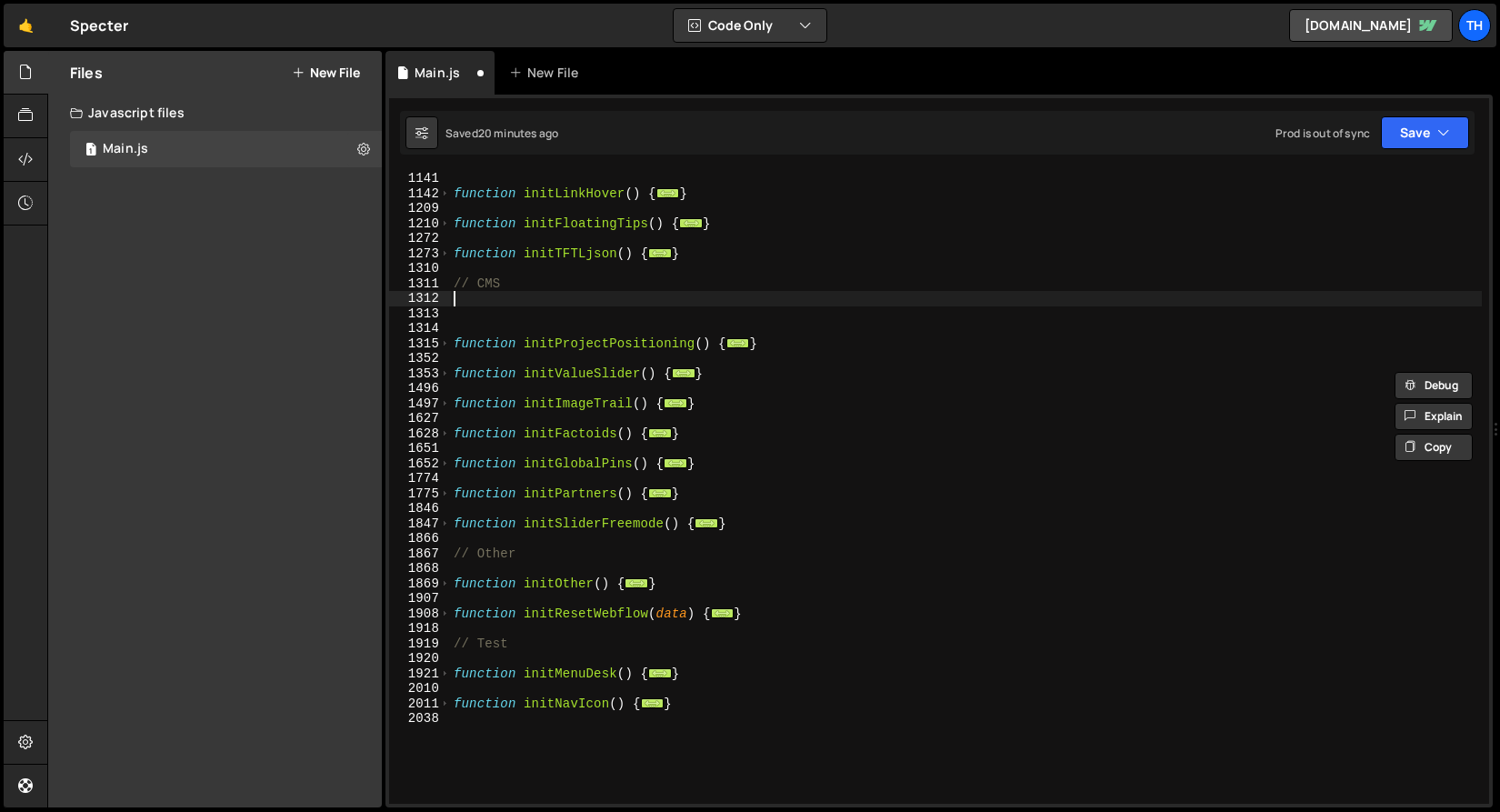
click at [517, 302] on div "function initLinkHover ( ) { ... } function initFloatingTips ( ) { ... } functi…" at bounding box center [966, 501] width 1032 height 662
click at [515, 310] on div "function initLinkHover ( ) { ... } function initFloatingTips ( ) { ... } functi…" at bounding box center [966, 501] width 1032 height 662
paste textarea "}"
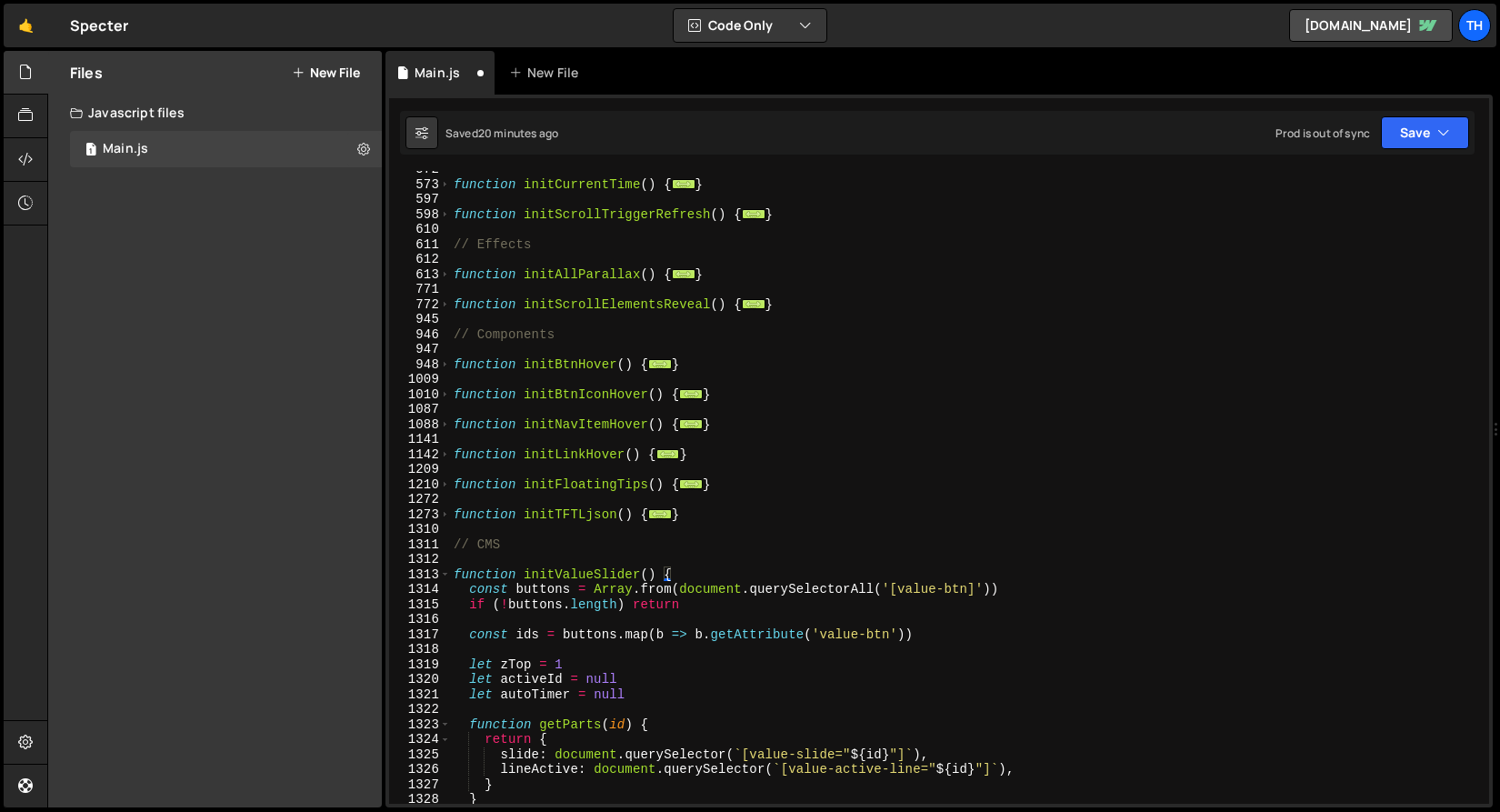
scroll to position [647, 0]
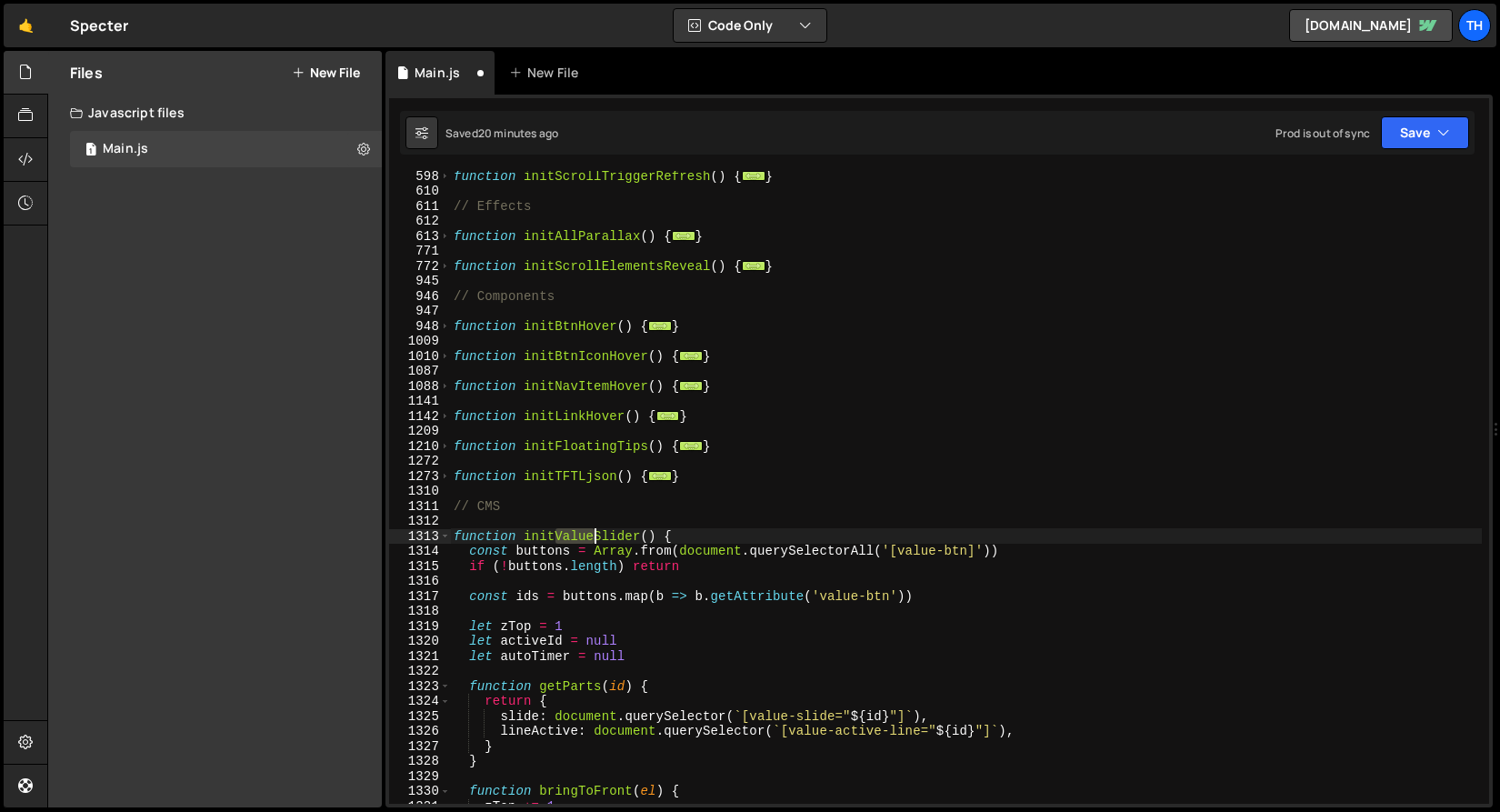
drag, startPoint x: 559, startPoint y: 539, endPoint x: 595, endPoint y: 539, distance: 36.0
click at [595, 539] on div "function initScrollTriggerRefresh ( ) { ... } // Effects function initAllParall…" at bounding box center [966, 499] width 1032 height 662
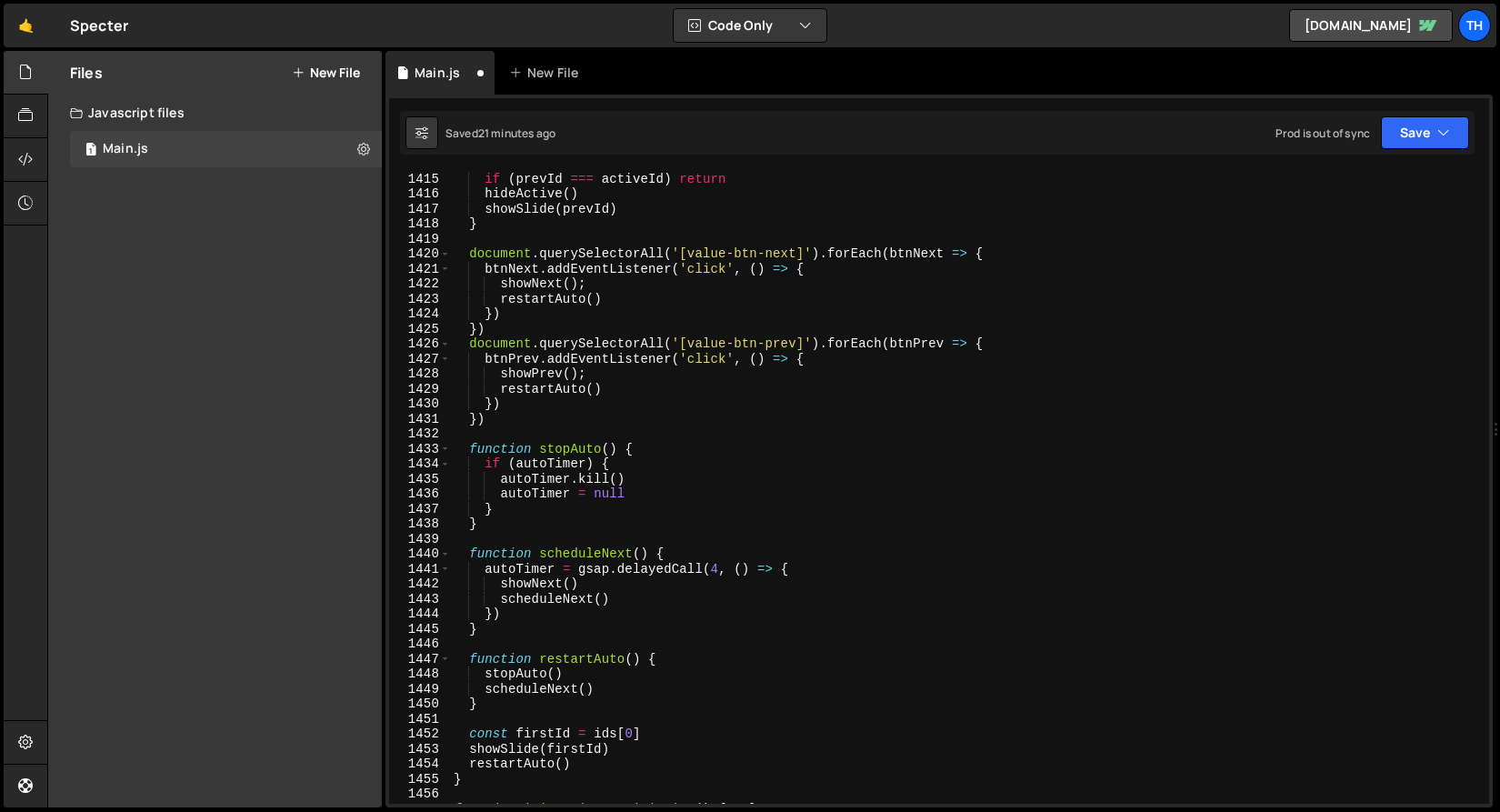
scroll to position [2533, 0]
click at [711, 251] on div "const prevId = ids [( i - 1 + ids . length ) % ids . length ] if ( prevId === a…" at bounding box center [966, 489] width 1032 height 662
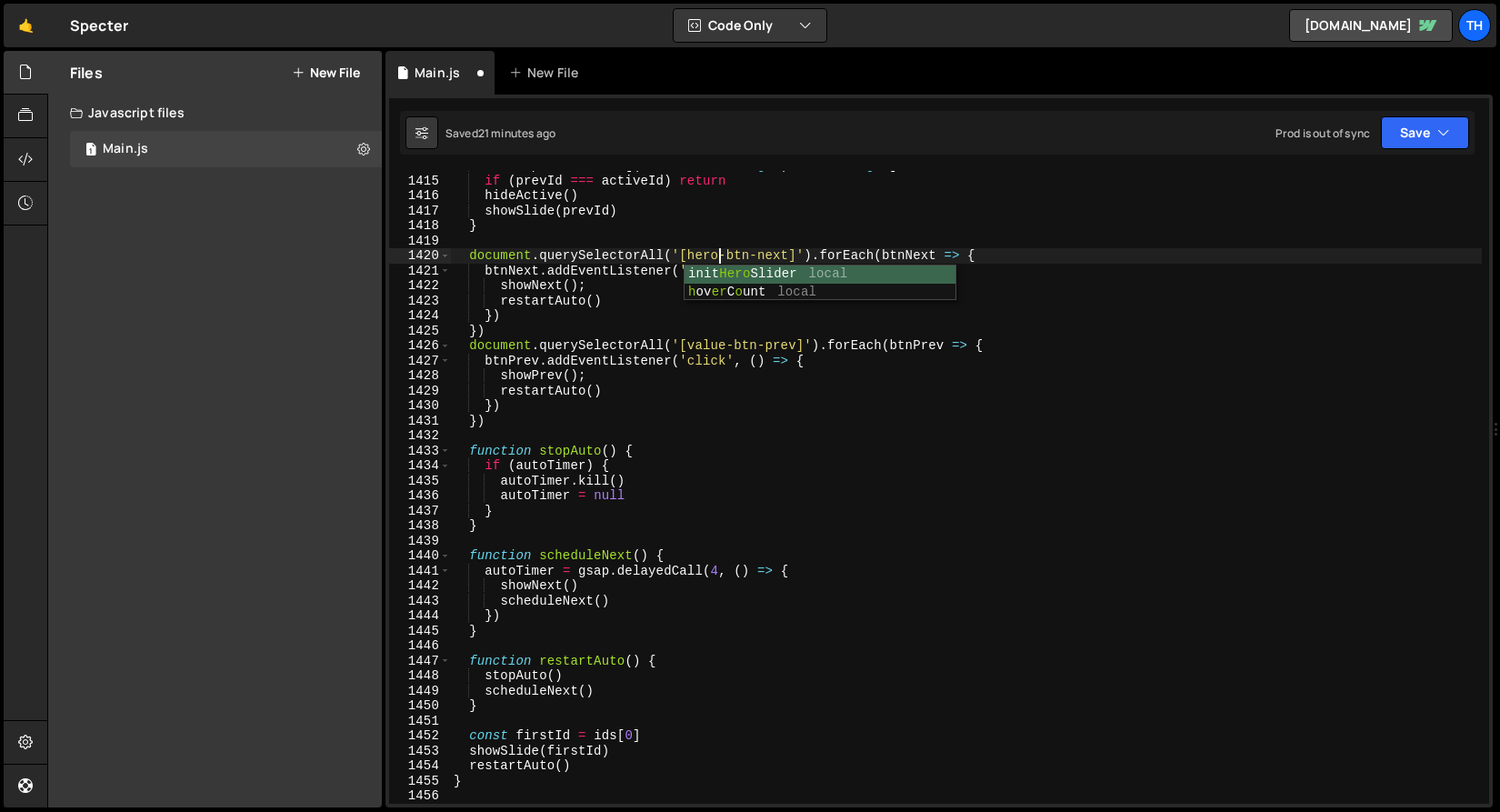
drag, startPoint x: 673, startPoint y: 199, endPoint x: 676, endPoint y: 226, distance: 27.2
click at [673, 199] on div "const prevId = ids [( i - 1 + ids . length ) % ids . length ] if ( prevId === a…" at bounding box center [966, 489] width 1032 height 662
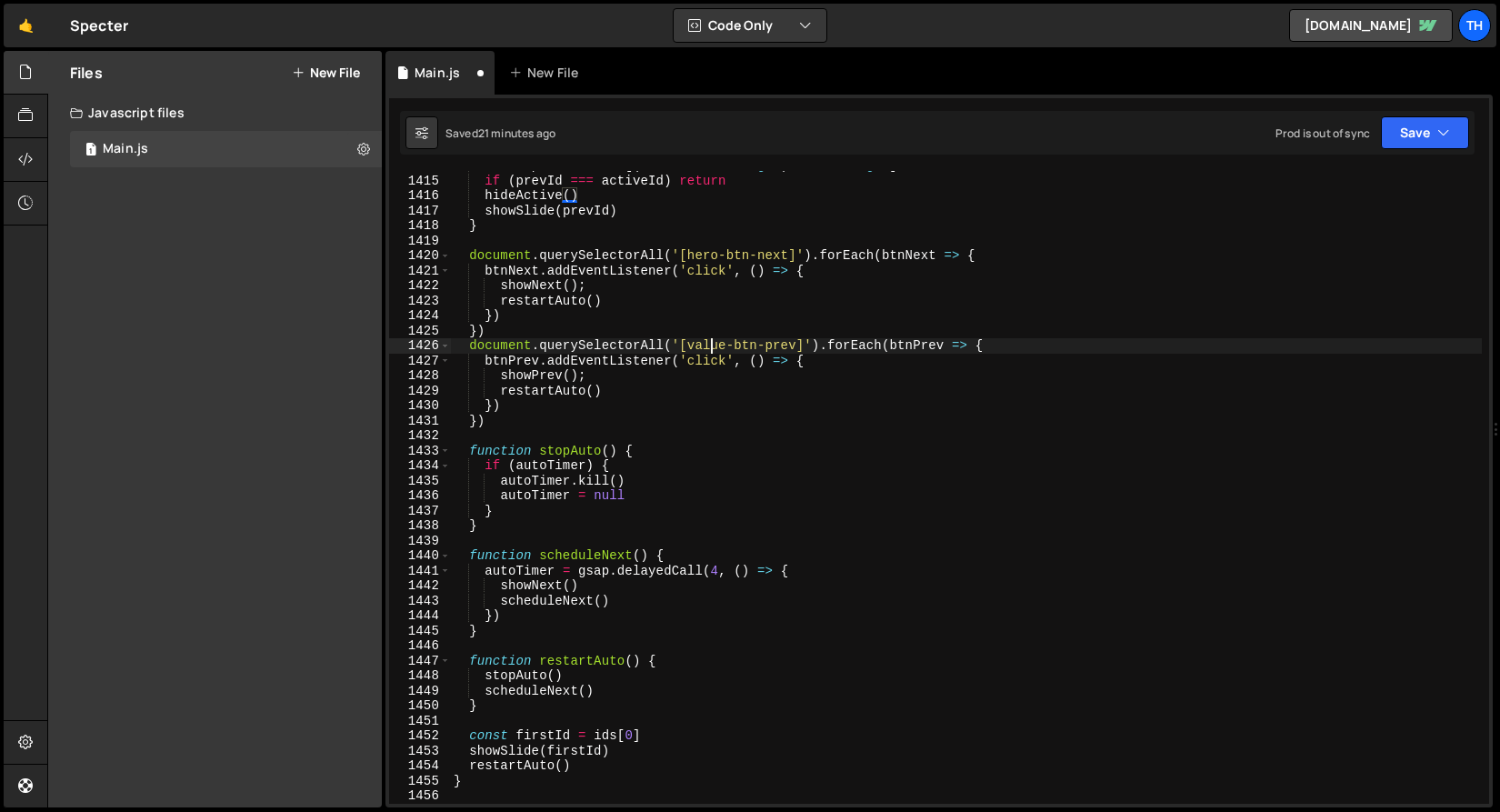
click at [712, 346] on div "const prevId = ids [( i - 1 + ids . length ) % ids . length ] if ( prevId === a…" at bounding box center [966, 489] width 1032 height 662
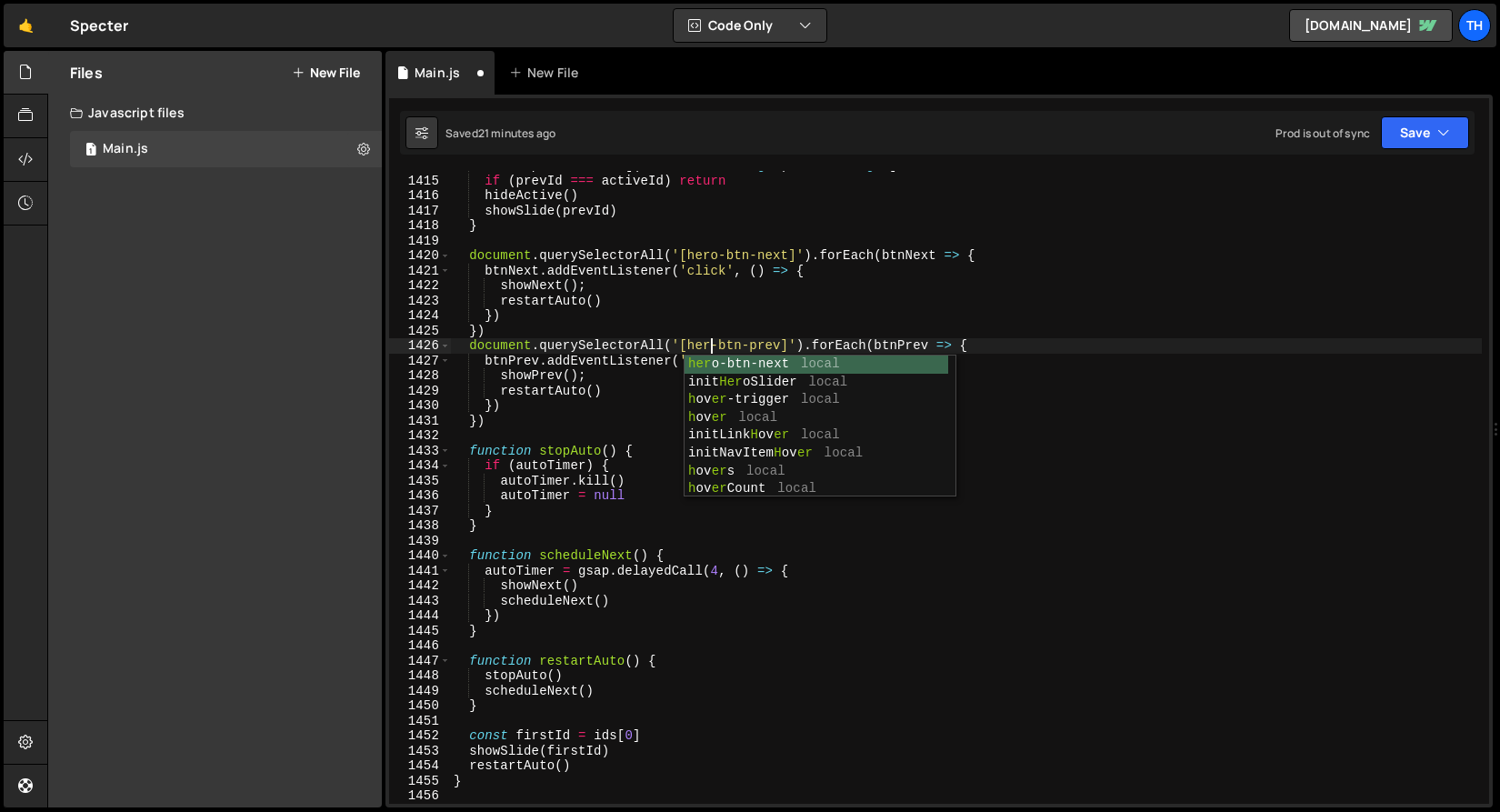
scroll to position [0, 18]
click at [689, 279] on div "const prevId = ids [( i - 1 + ids . length ) % ids . length ] if ( prevId === a…" at bounding box center [966, 489] width 1032 height 662
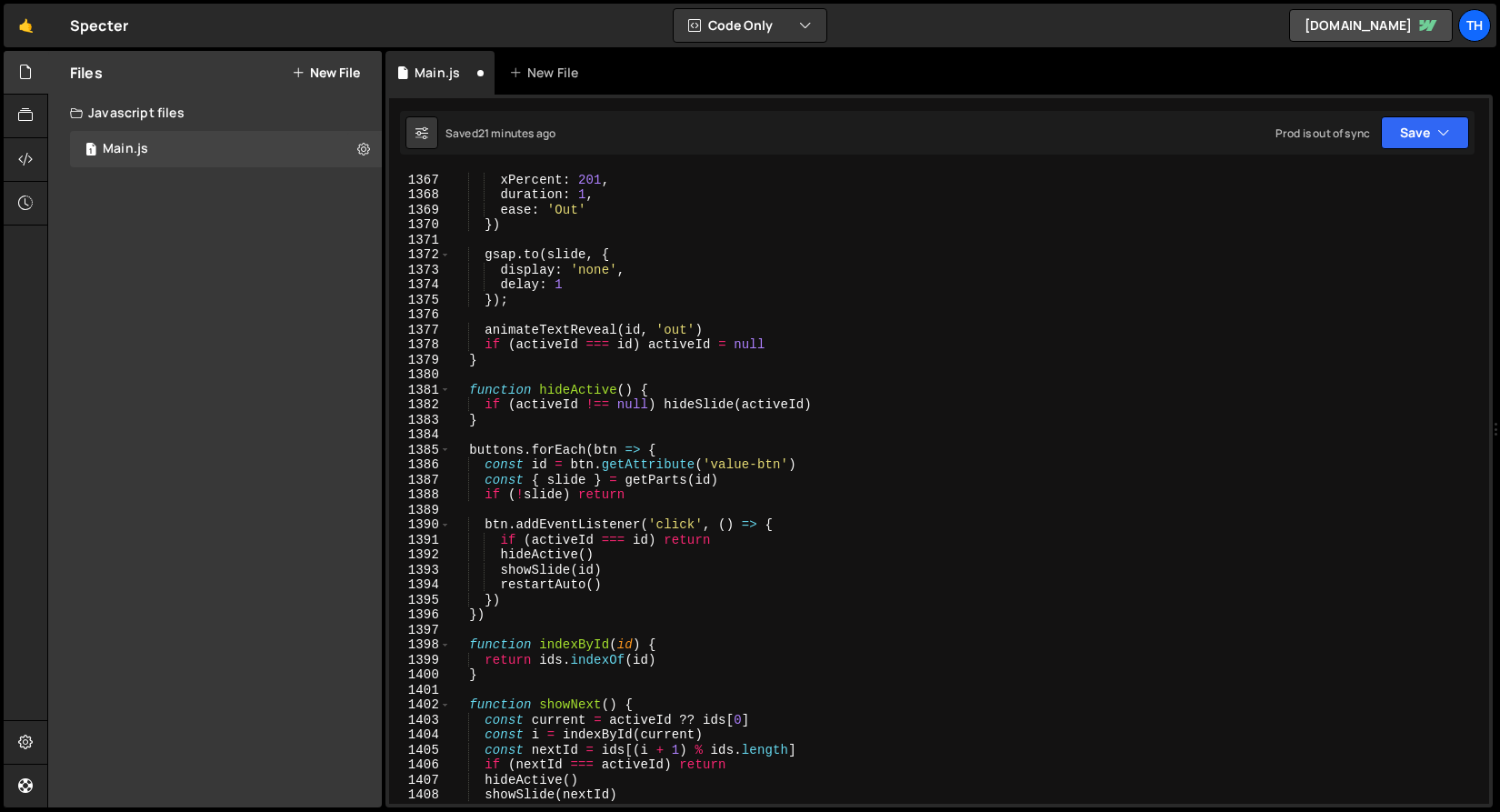
scroll to position [1813, 0]
click at [714, 461] on div "gsap . to ( lineActive , { xPercent : 201 , duration : 1 , ease : 'Out' }) gsap…" at bounding box center [966, 488] width 1032 height 662
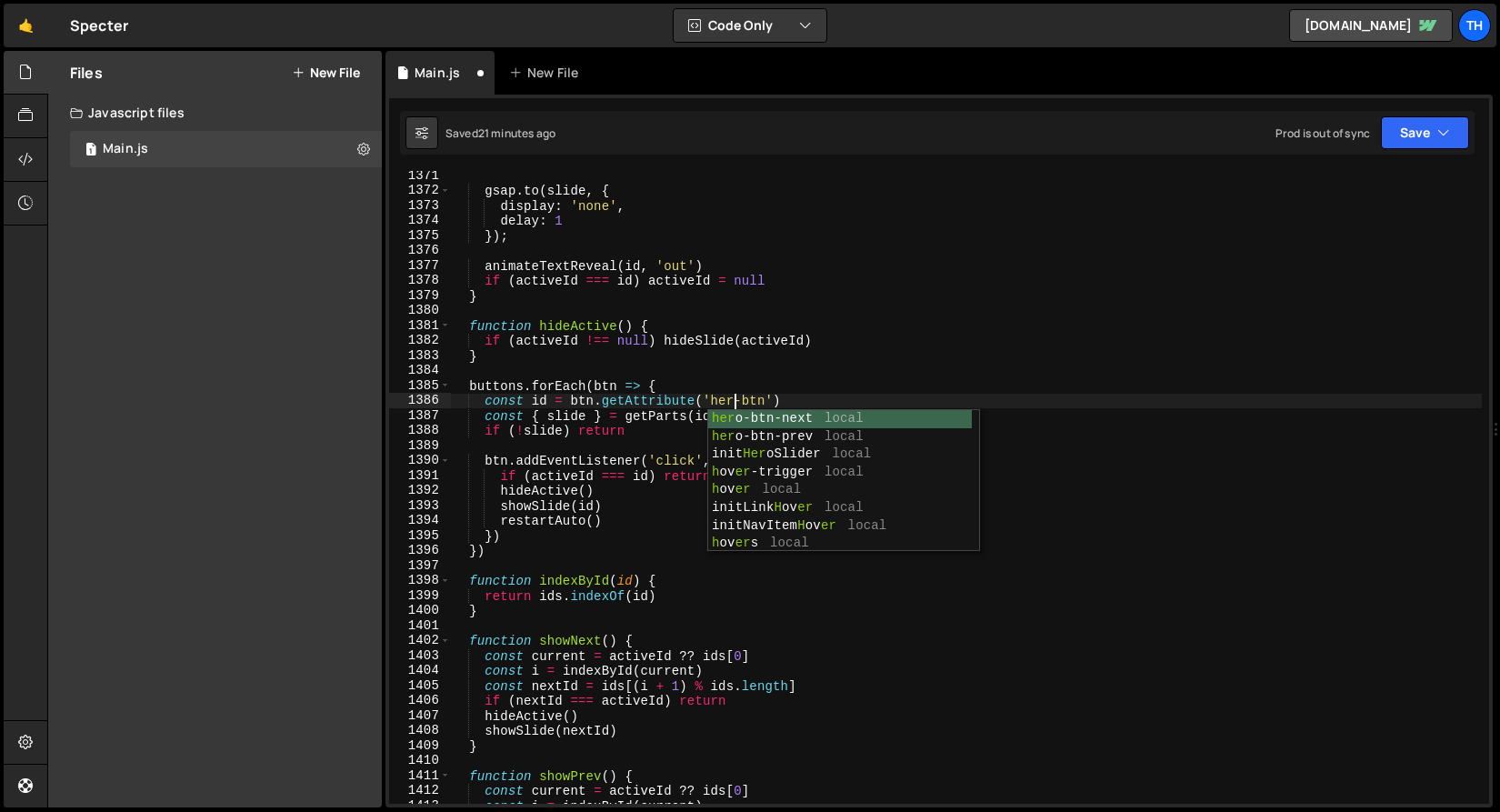
scroll to position [0, 20]
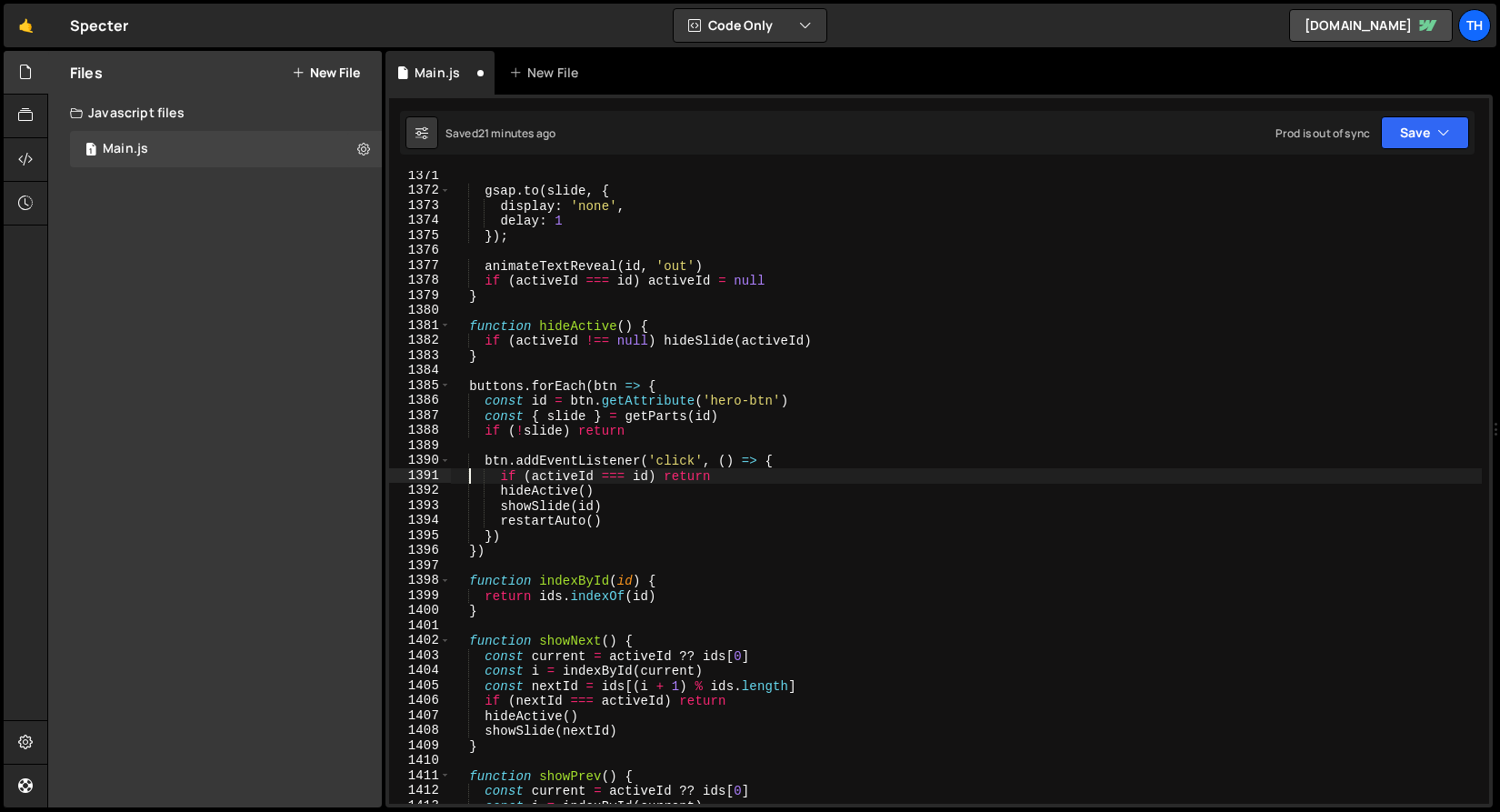
click at [466, 468] on div "gsap . to ( slide , { display : 'none' , delay : 1 }) ; animateTextReveal ( id …" at bounding box center [966, 499] width 1032 height 662
click at [1396, 141] on button "Save" at bounding box center [1424, 133] width 88 height 33
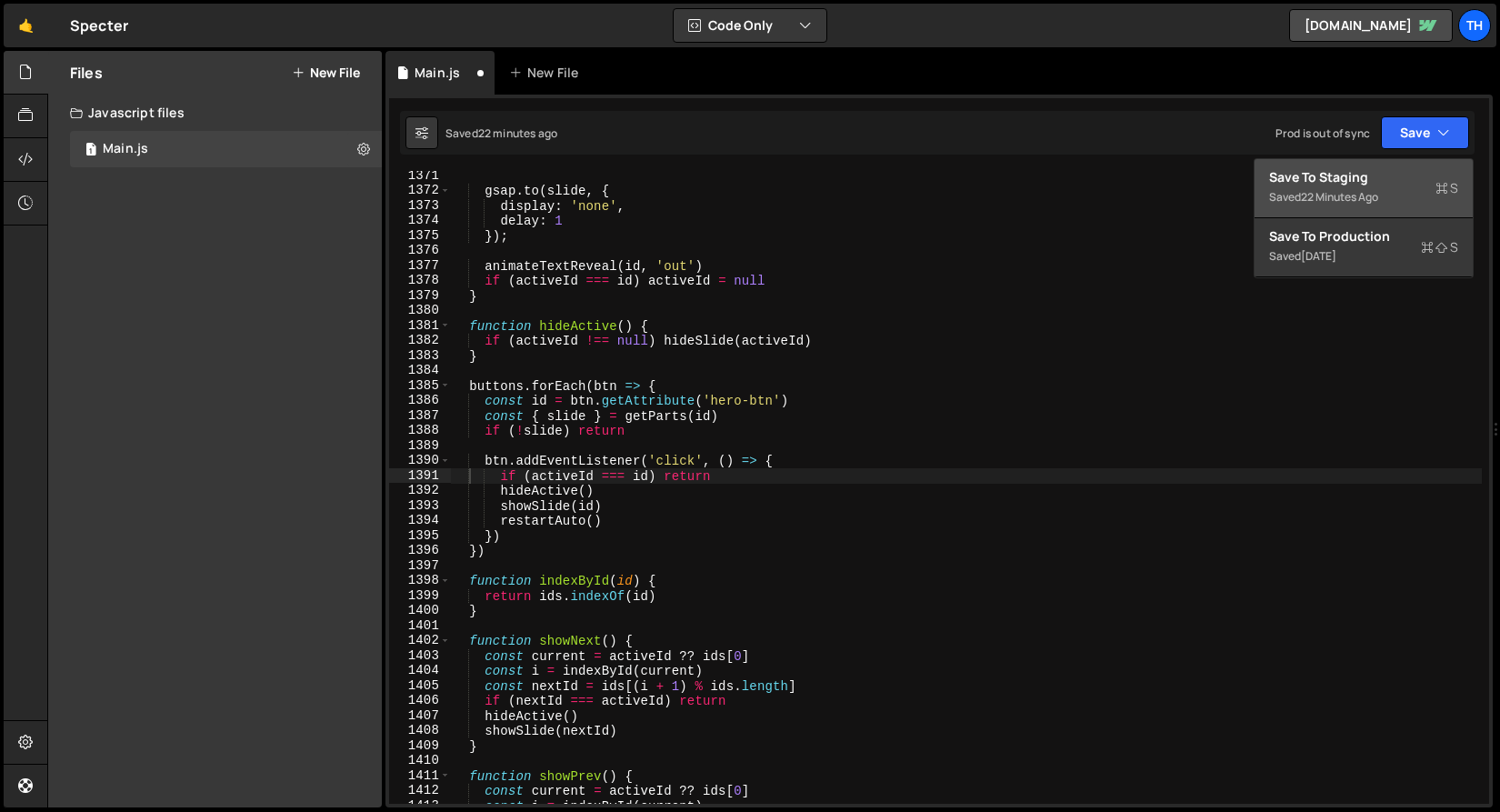
click at [1340, 171] on div "Save to Staging S" at bounding box center [1364, 177] width 190 height 18
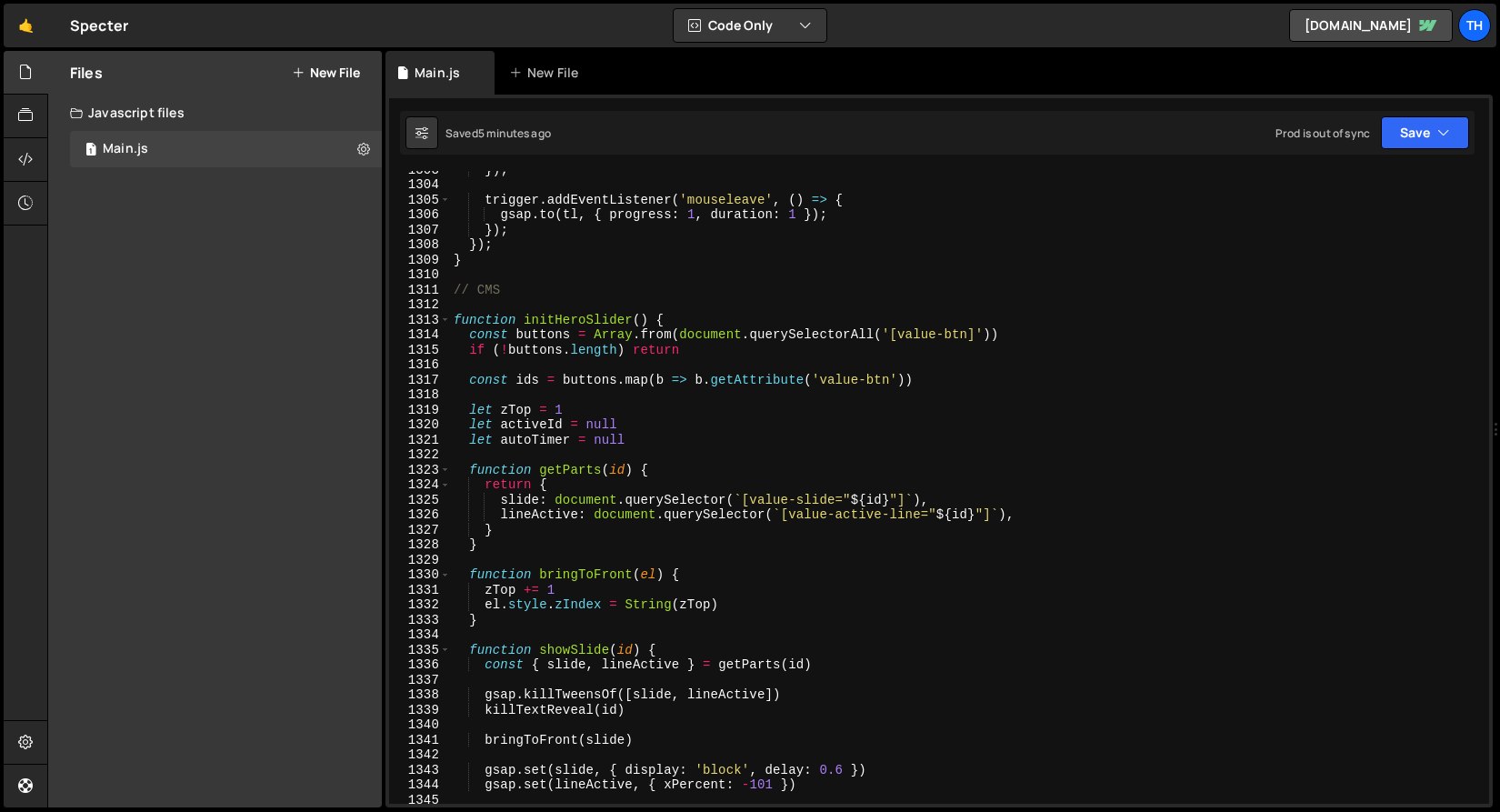
scroll to position [17799, 0]
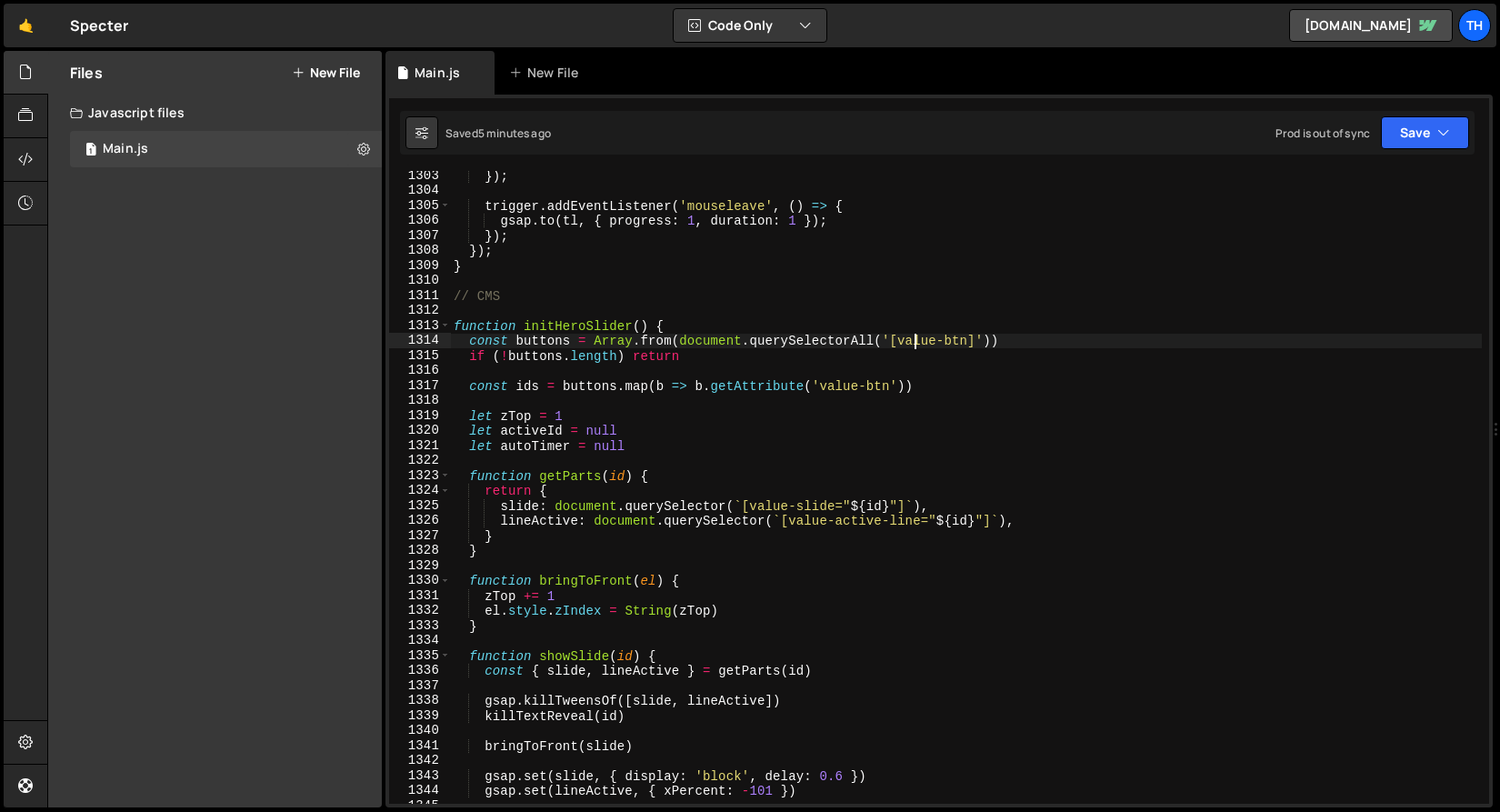
click at [917, 341] on div "}) ; trigger . addEventListener ( 'mouseleave' , ( ) => { gsap . to ( tl , { pr…" at bounding box center [966, 499] width 1032 height 662
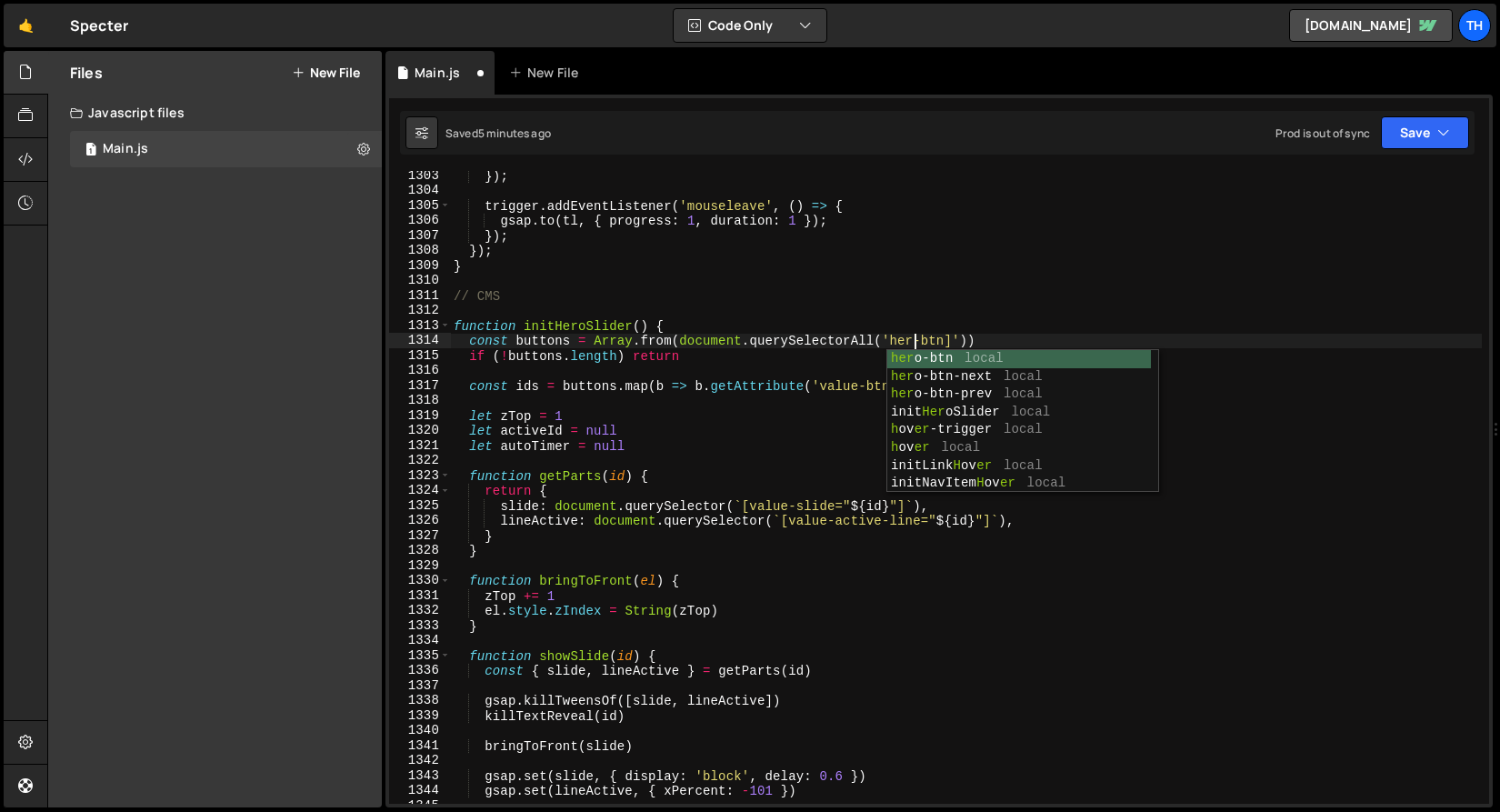
scroll to position [0, 32]
click at [837, 387] on div "}) ; trigger . addEventListener ( 'mouseleave' , ( ) => { gsap . to ( tl , { pr…" at bounding box center [966, 499] width 1032 height 662
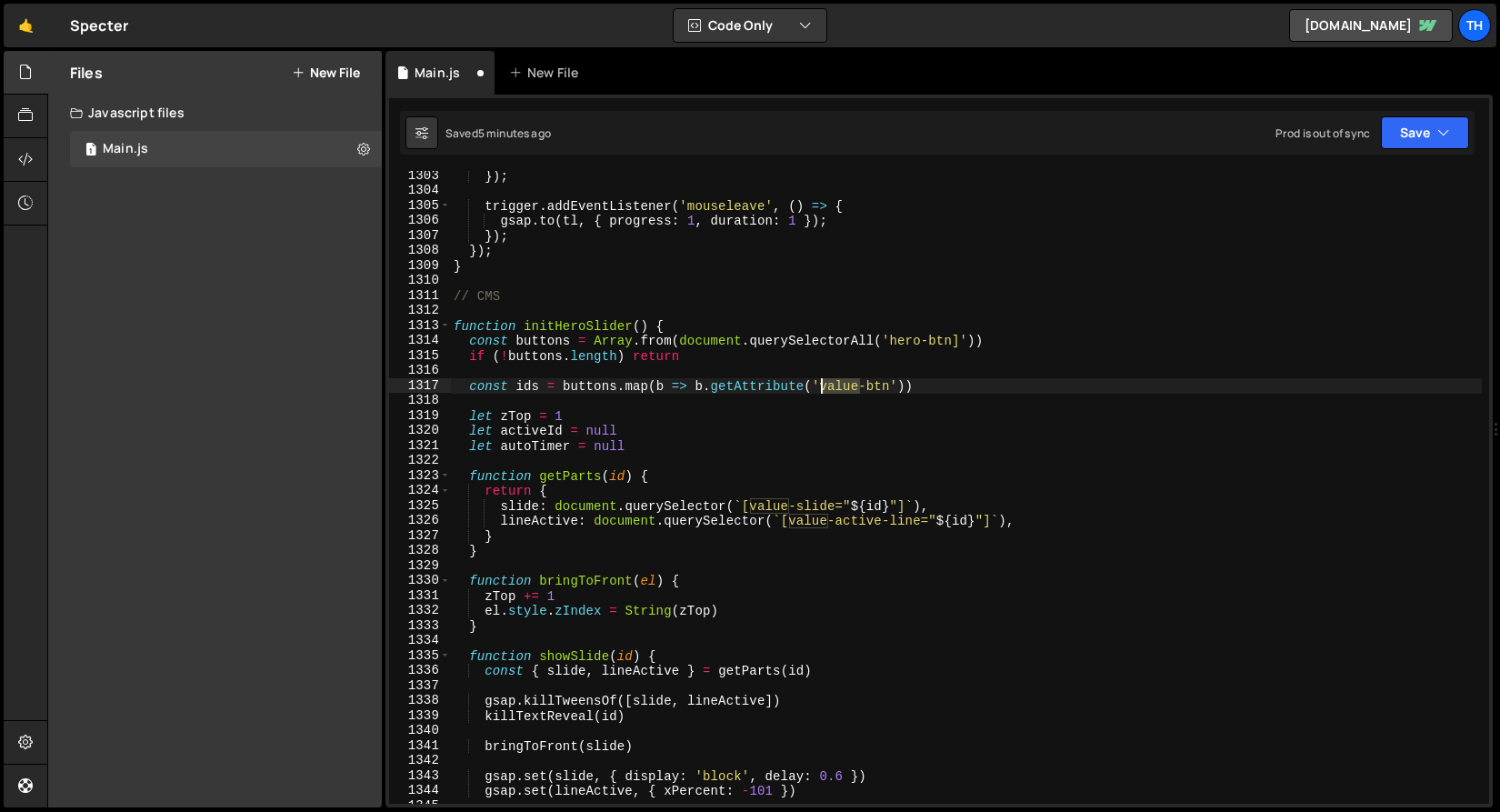
click at [837, 387] on div "}) ; trigger . addEventListener ( 'mouseleave' , ( ) => { gsap . to ( tl , { pr…" at bounding box center [966, 499] width 1032 height 662
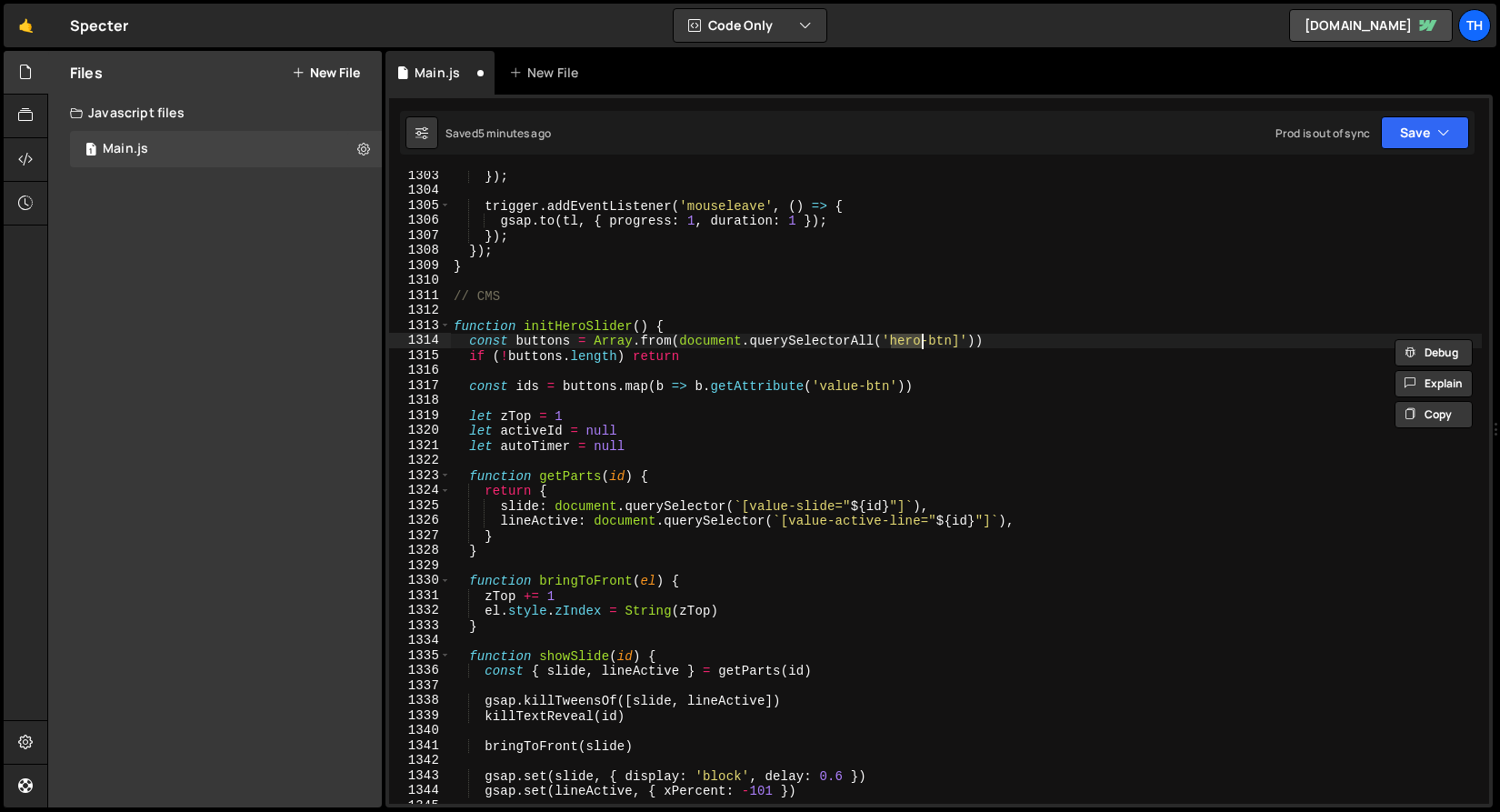
click at [829, 385] on div "}) ; trigger . addEventListener ( 'mouseleave' , ( ) => { gsap . to ( tl , { pr…" at bounding box center [966, 499] width 1032 height 662
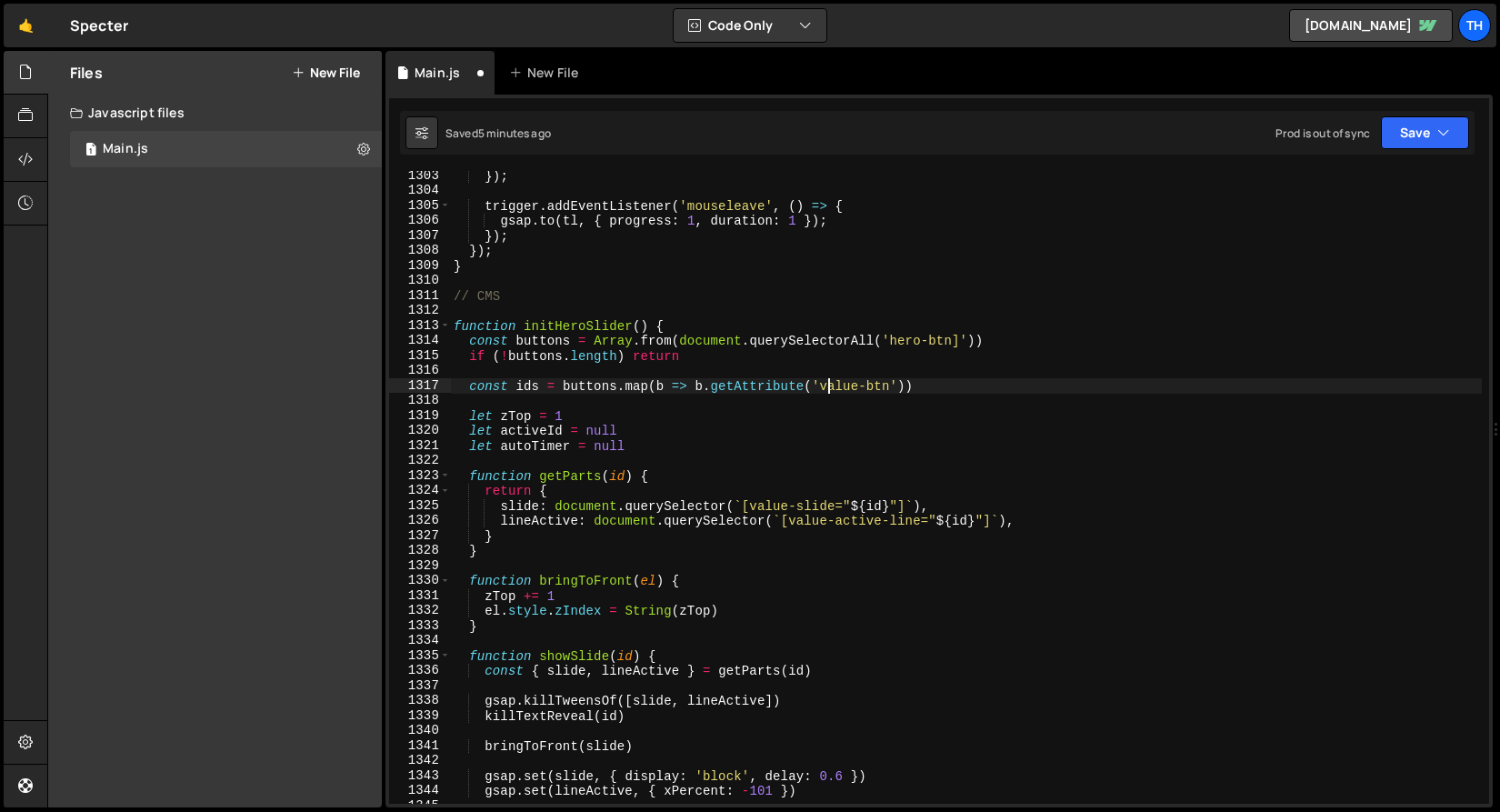
click at [829, 385] on div "}) ; trigger . addEventListener ( 'mouseleave' , ( ) => { gsap . to ( tl , { pr…" at bounding box center [966, 499] width 1032 height 662
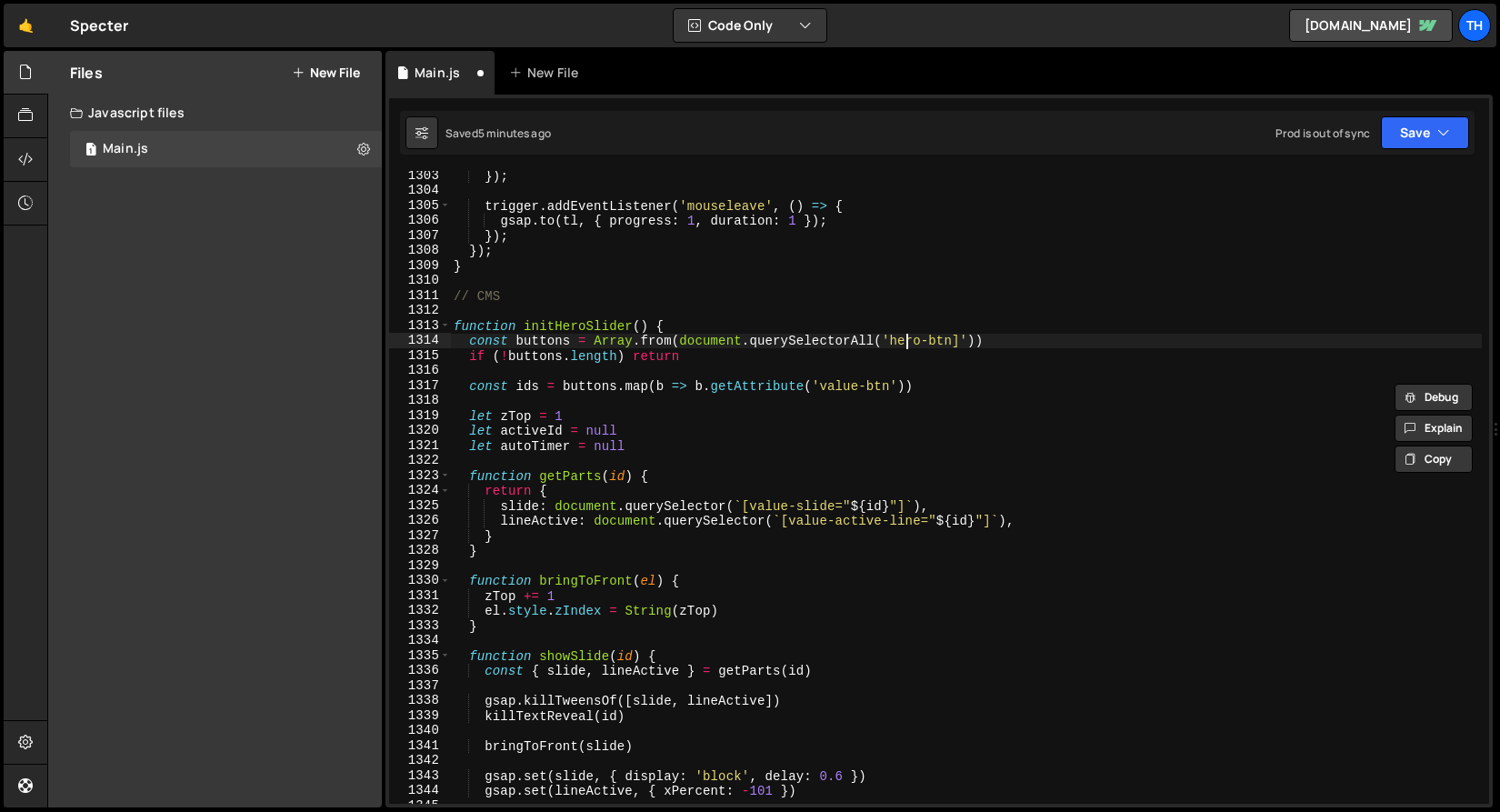
click at [908, 344] on div "}) ; trigger . addEventListener ( 'mouseleave' , ( ) => { gsap . to ( tl , { pr…" at bounding box center [966, 499] width 1032 height 662
click at [840, 387] on div "}) ; trigger . addEventListener ( 'mouseleave' , ( ) => { gsap . to ( tl , { pr…" at bounding box center [966, 499] width 1032 height 662
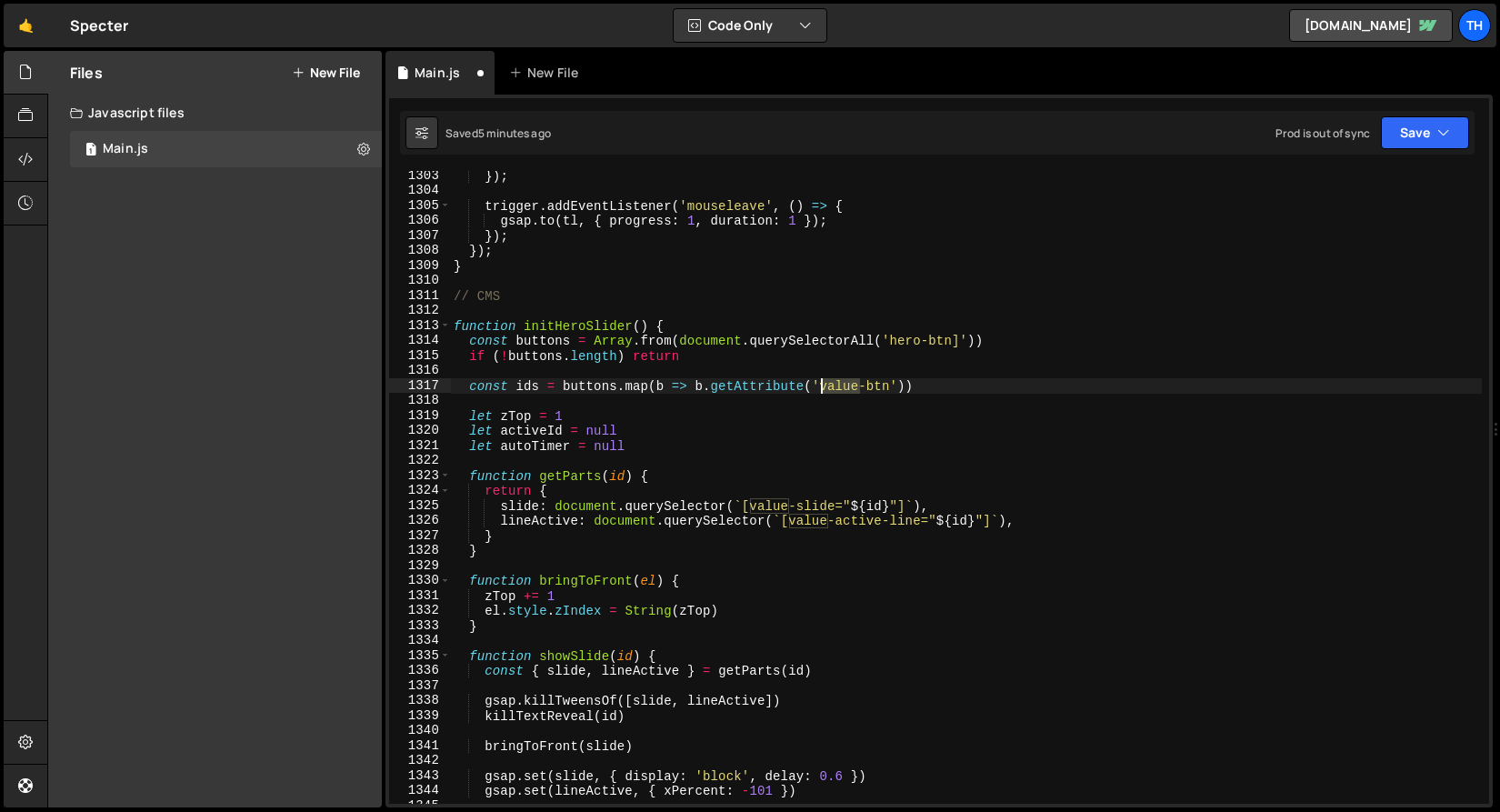
click at [840, 387] on div "}) ; trigger . addEventListener ( 'mouseleave' , ( ) => { gsap . to ( tl , { pr…" at bounding box center [966, 499] width 1032 height 662
paste textarea "hero"
click at [750, 426] on div "}) ; trigger . addEventListener ( 'mouseleave' , ( ) => { gsap . to ( tl , { pr…" at bounding box center [966, 499] width 1032 height 662
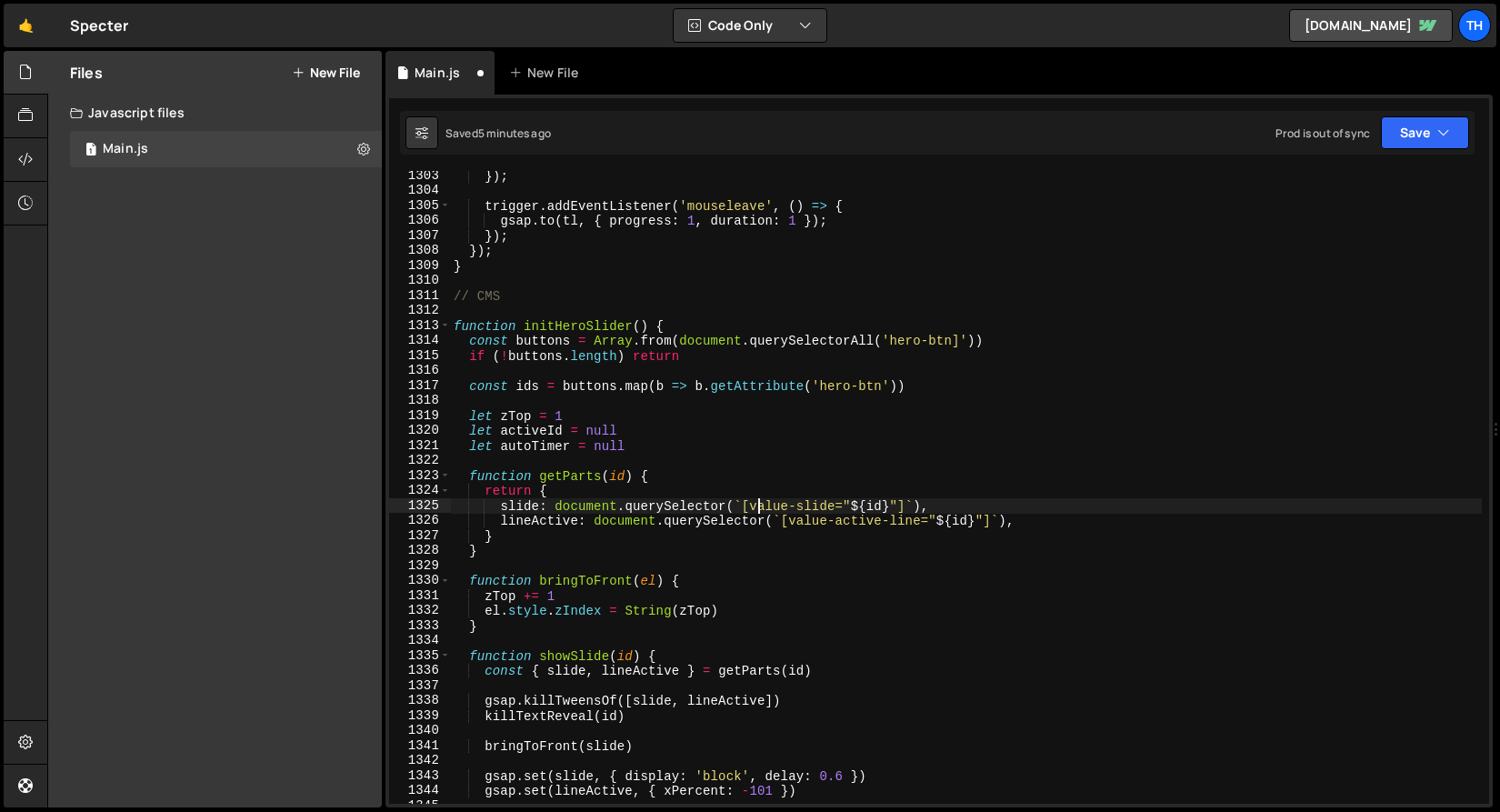
click at [759, 502] on div "}) ; trigger . addEventListener ( 'mouseleave' , ( ) => { gsap . to ( tl , { pr…" at bounding box center [966, 499] width 1032 height 662
type textarea "slide: document.querySelector(`[value-slide="${id}"]`),"
click at [759, 502] on div "}) ; trigger . addEventListener ( 'mouseleave' , ( ) => { gsap . to ( tl , { pr…" at bounding box center [966, 499] width 1032 height 662
click at [706, 456] on div "}) ; trigger . addEventListener ( 'mouseleave' , ( ) => { gsap . to ( tl , { pr…" at bounding box center [966, 499] width 1032 height 662
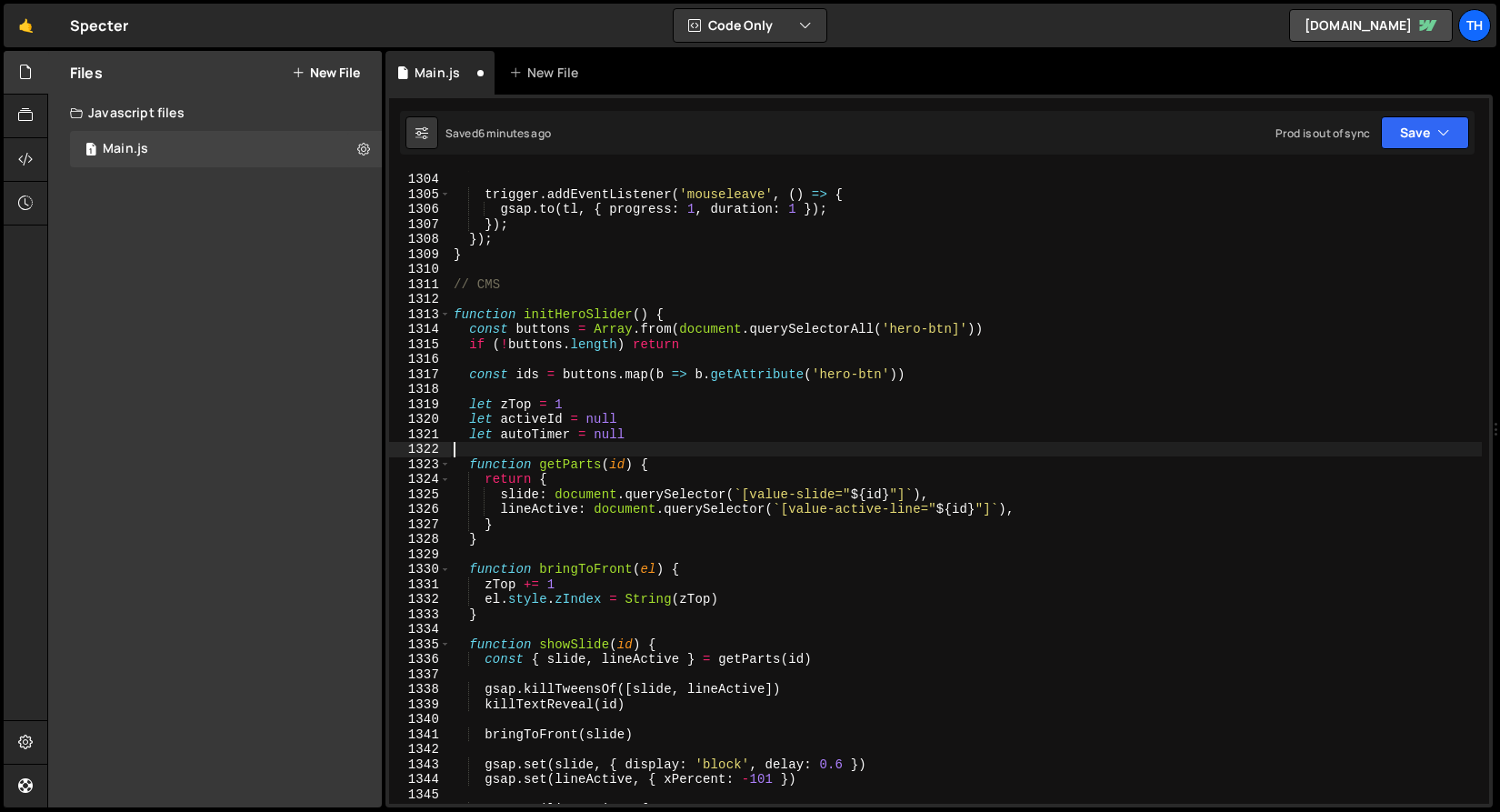
scroll to position [17810, 0]
click at [760, 506] on div "}) ; trigger . addEventListener ( 'mouseleave' , ( ) => { gsap . to ( tl , { pr…" at bounding box center [966, 487] width 1032 height 662
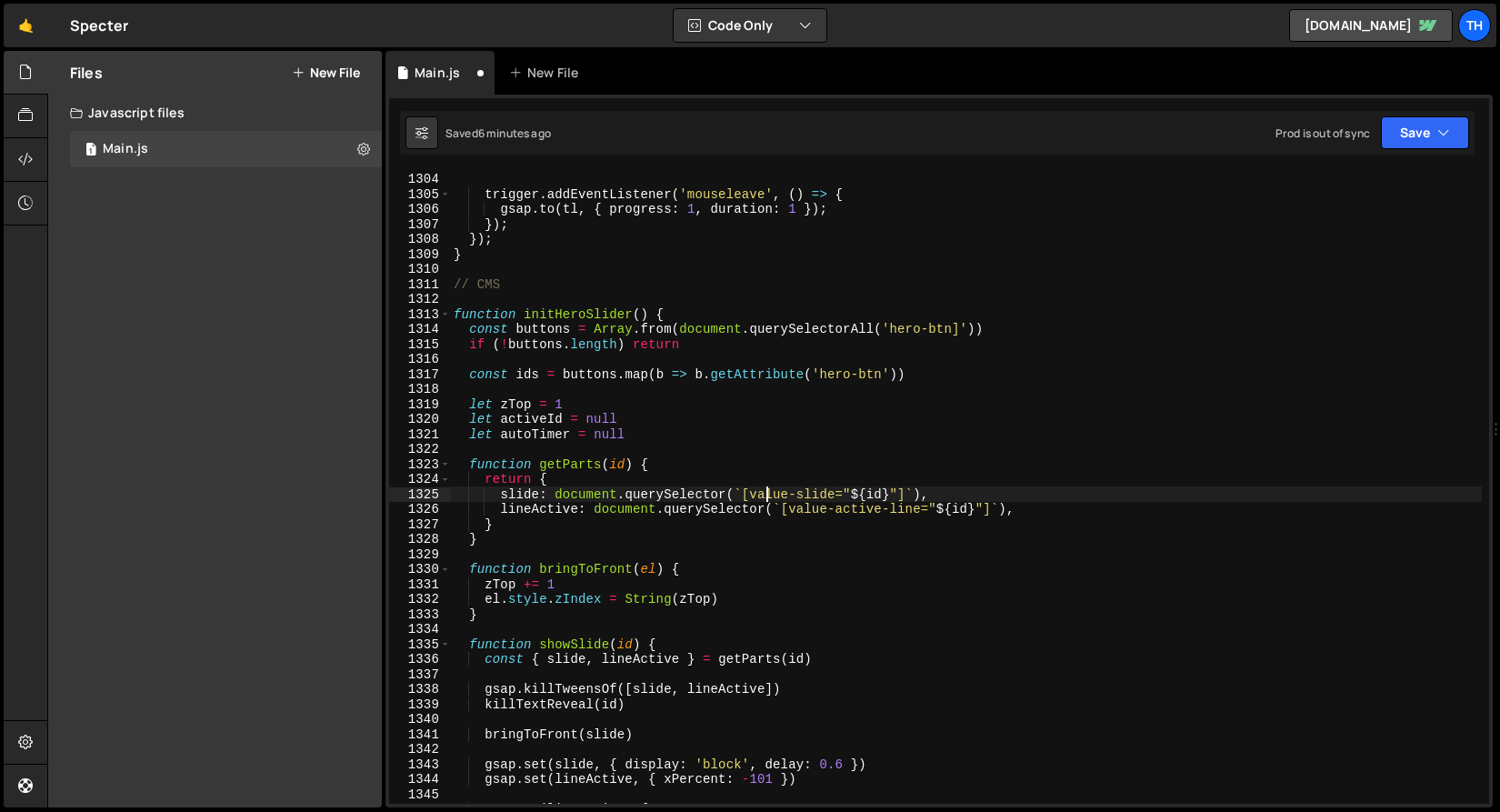
click at [767, 498] on div "}) ; trigger . addEventListener ( 'mouseleave' , ( ) => { gsap . to ( tl , { pr…" at bounding box center [966, 487] width 1032 height 662
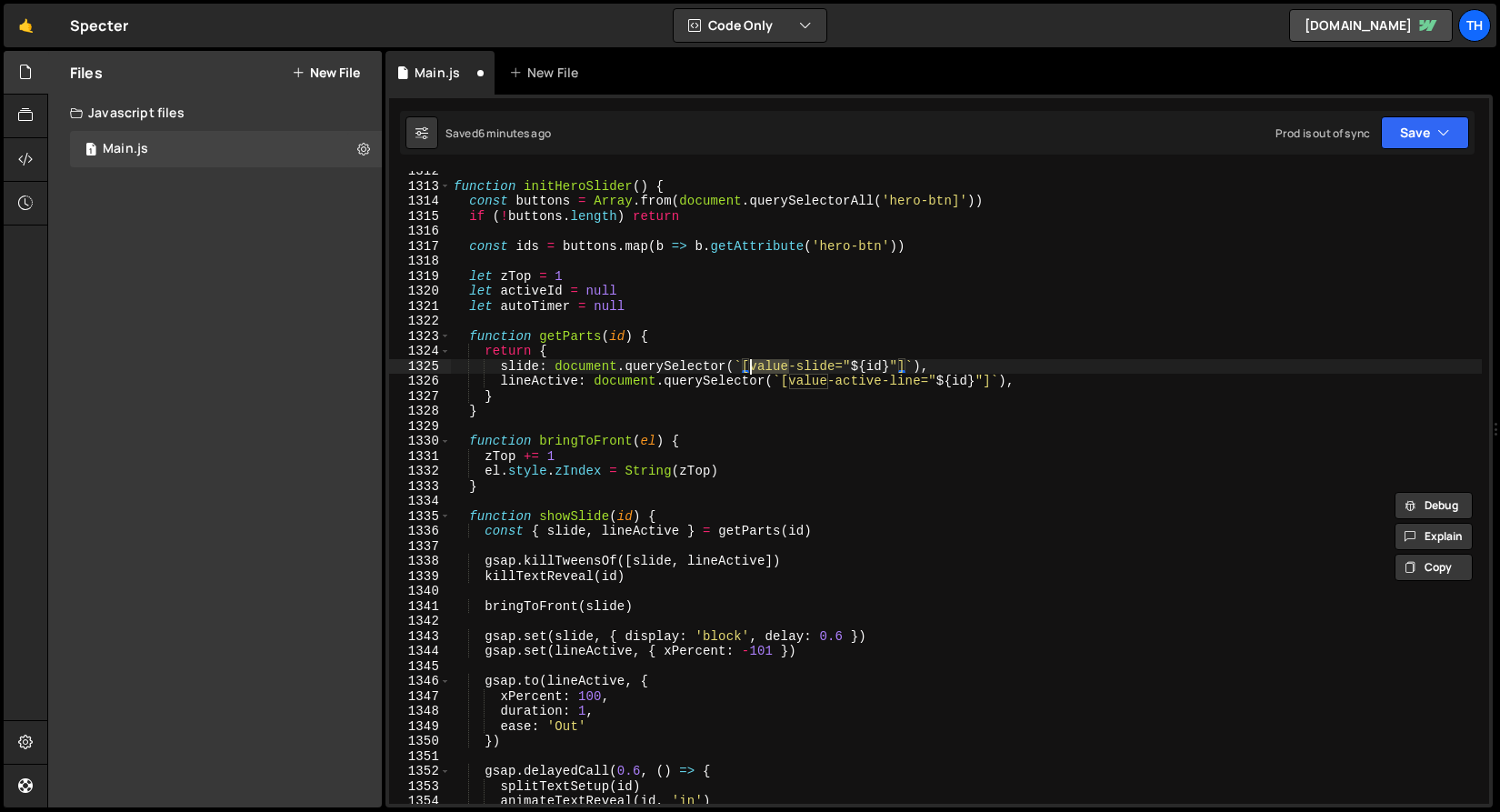
scroll to position [17844, 0]
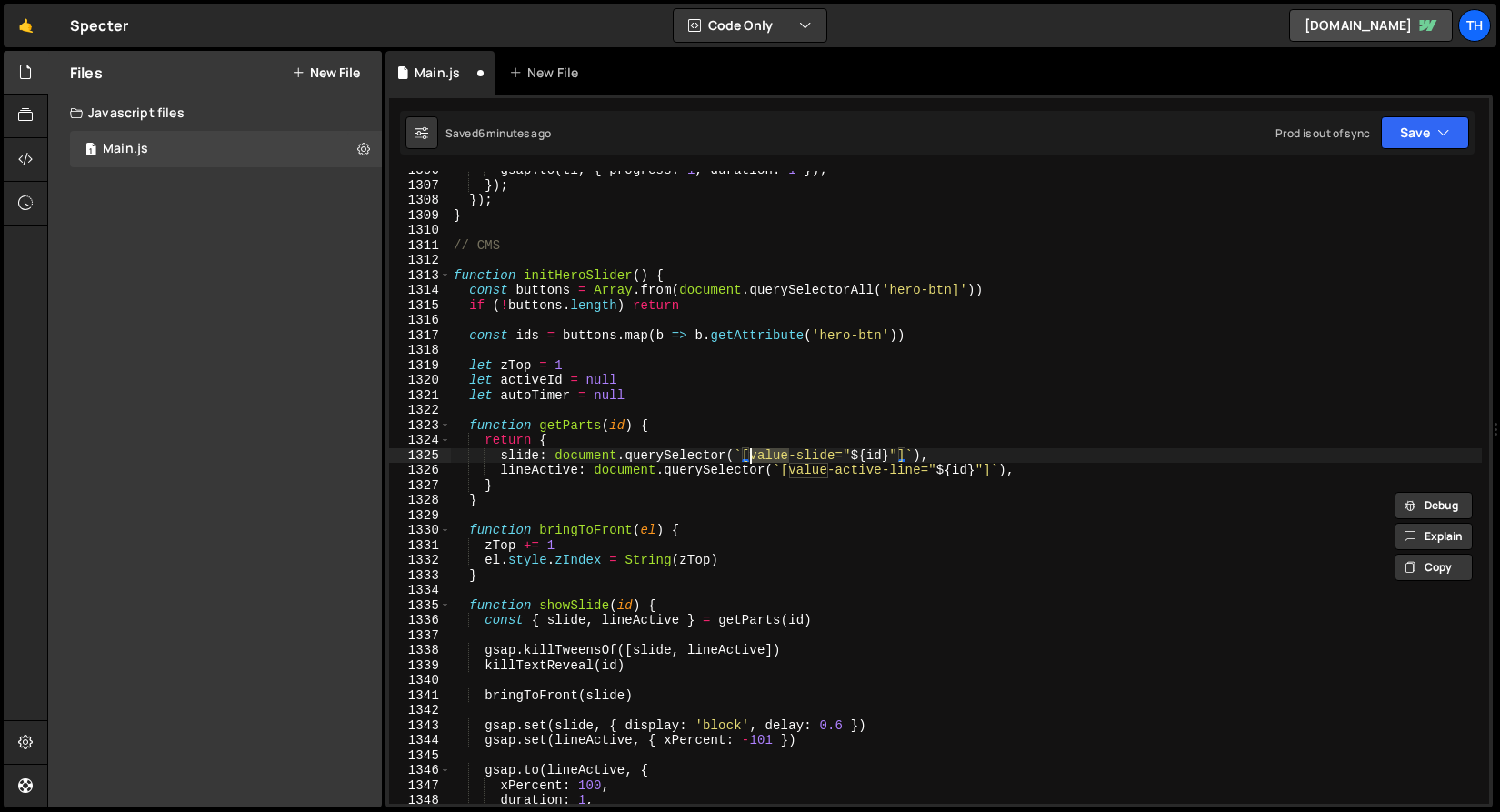
click at [515, 452] on div "gsap . to ( tl , { progress : 1 , duration : 1 }) ; }) ; }) ; } // CMS function…" at bounding box center [966, 494] width 1032 height 662
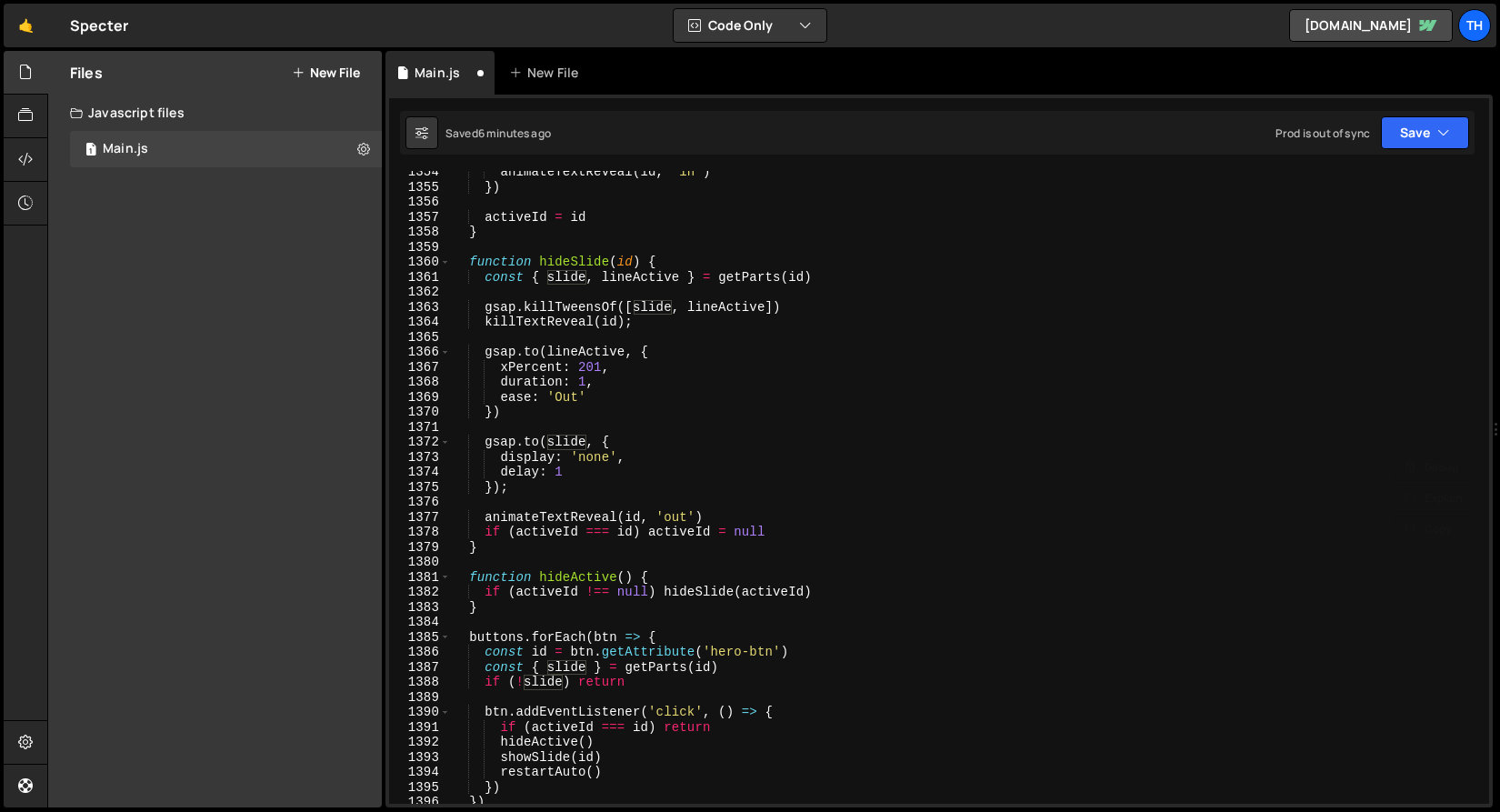
scroll to position [18497, 0]
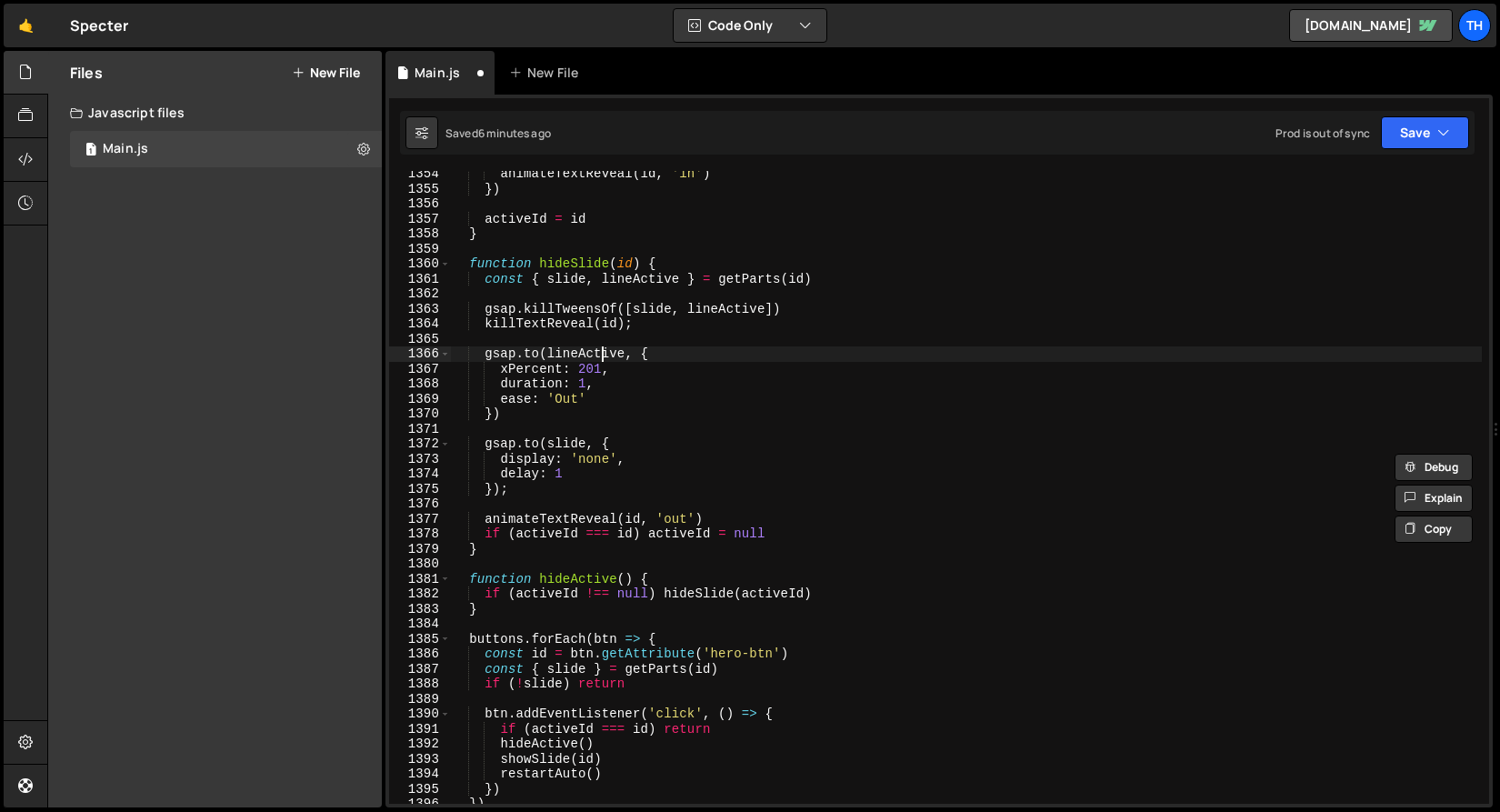
click at [601, 354] on div "animateTextReveal ( id , 'in' ) }) activeId = id } function hideSlide ( id ) { …" at bounding box center [966, 497] width 1032 height 662
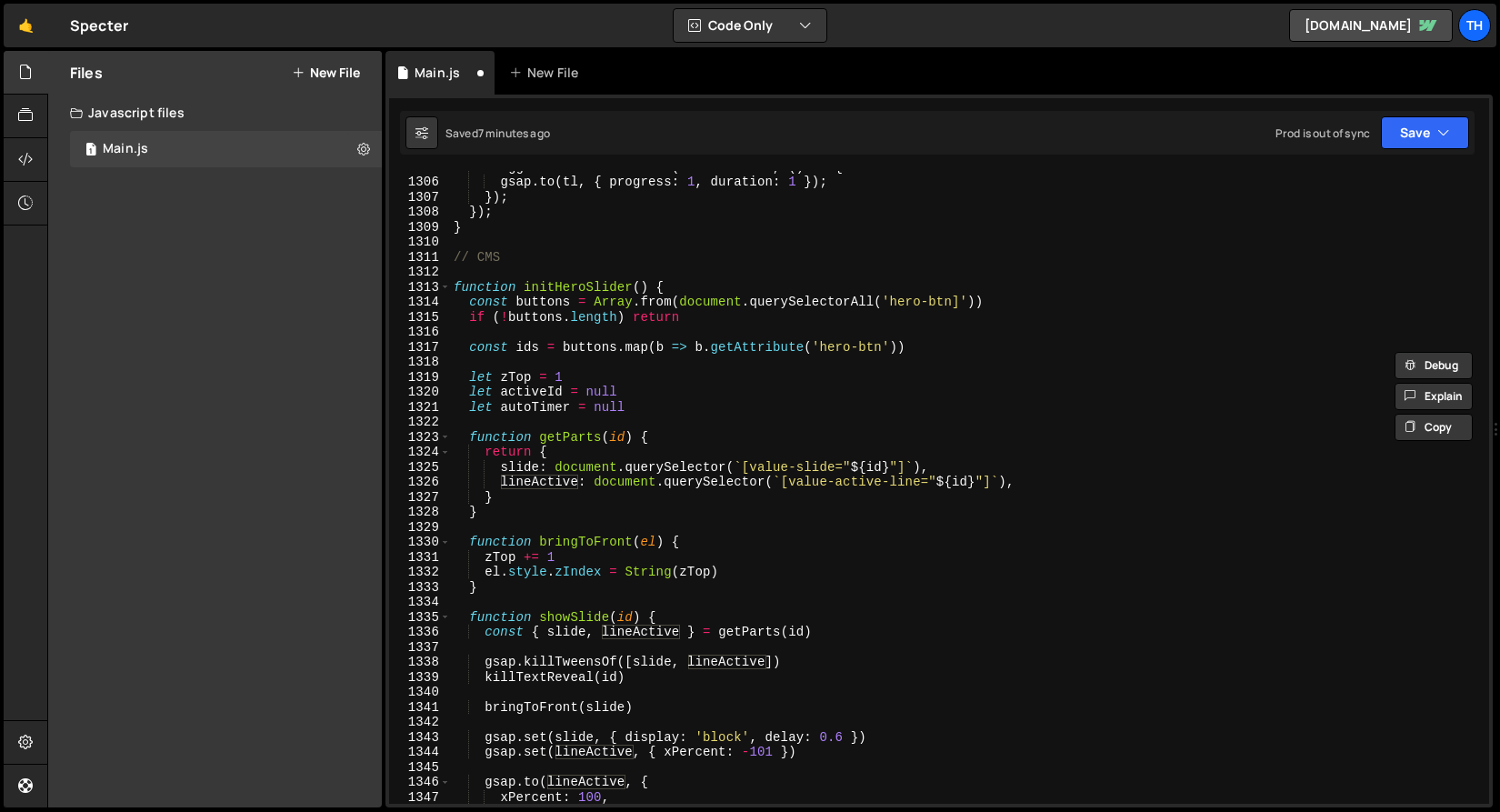
scroll to position [17835, 0]
click at [565, 471] on div "trigger . addEventListener ( 'mouseleave' , ( ) => { gsap . to ( tl , { progres…" at bounding box center [966, 490] width 1032 height 662
click at [502, 464] on div "trigger . addEventListener ( 'mouseleave' , ( ) => { gsap . to ( tl , { progres…" at bounding box center [966, 490] width 1032 height 662
click at [502, 478] on div "trigger . addEventListener ( 'mouseleave' , ( ) => { gsap . to ( tl , { progres…" at bounding box center [966, 490] width 1032 height 662
click at [569, 462] on div "trigger . addEventListener ( 'mouseleave' , ( ) => { gsap . to ( tl , { progres…" at bounding box center [966, 490] width 1032 height 662
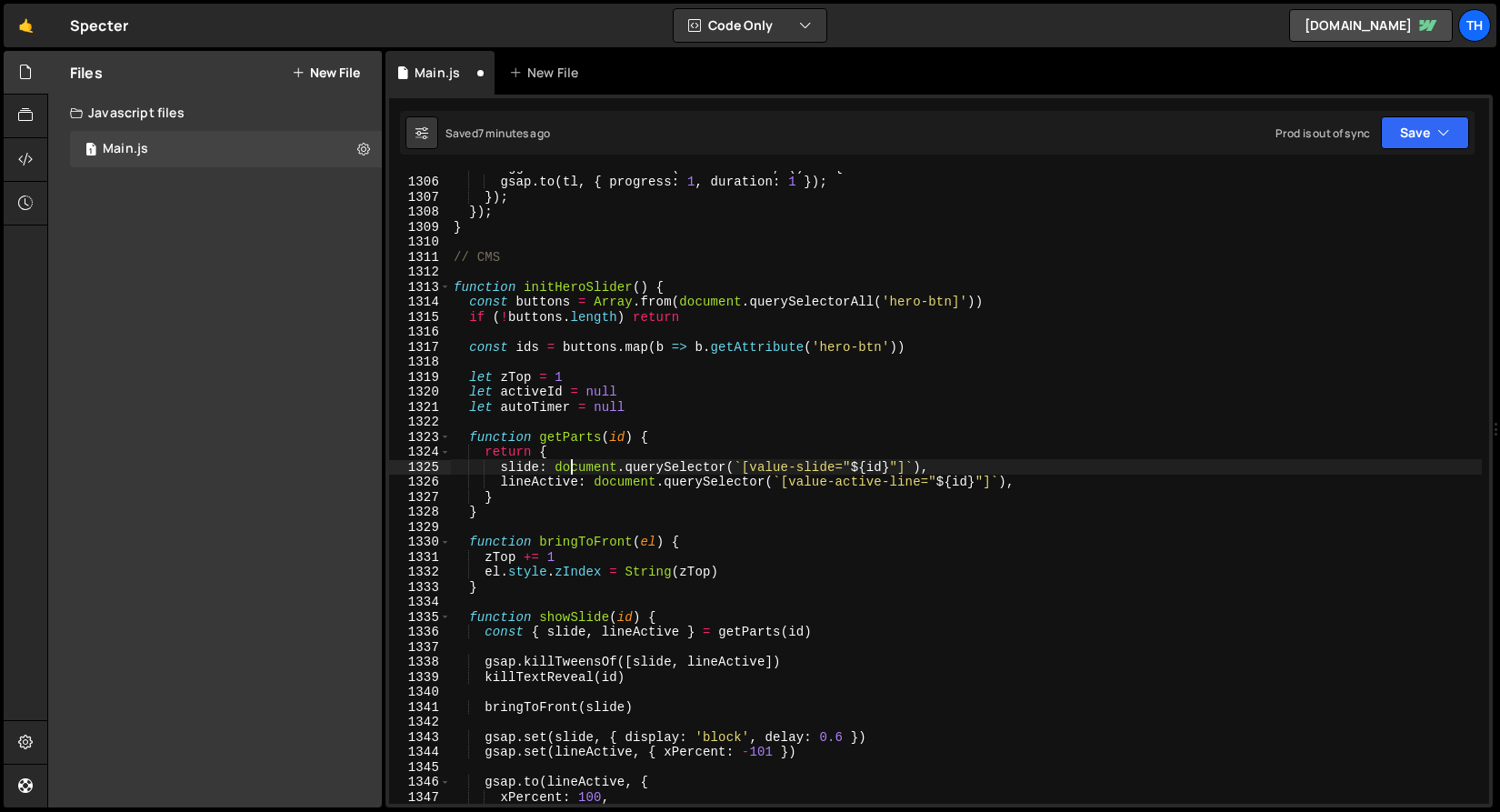
click at [575, 437] on div "trigger . addEventListener ( 'mouseleave' , ( ) => { gsap . to ( tl , { progres…" at bounding box center [966, 490] width 1032 height 662
click at [564, 449] on div "trigger . addEventListener ( 'mouseleave' , ( ) => { gsap . to ( tl , { progres…" at bounding box center [966, 490] width 1032 height 662
type textarea "return {"
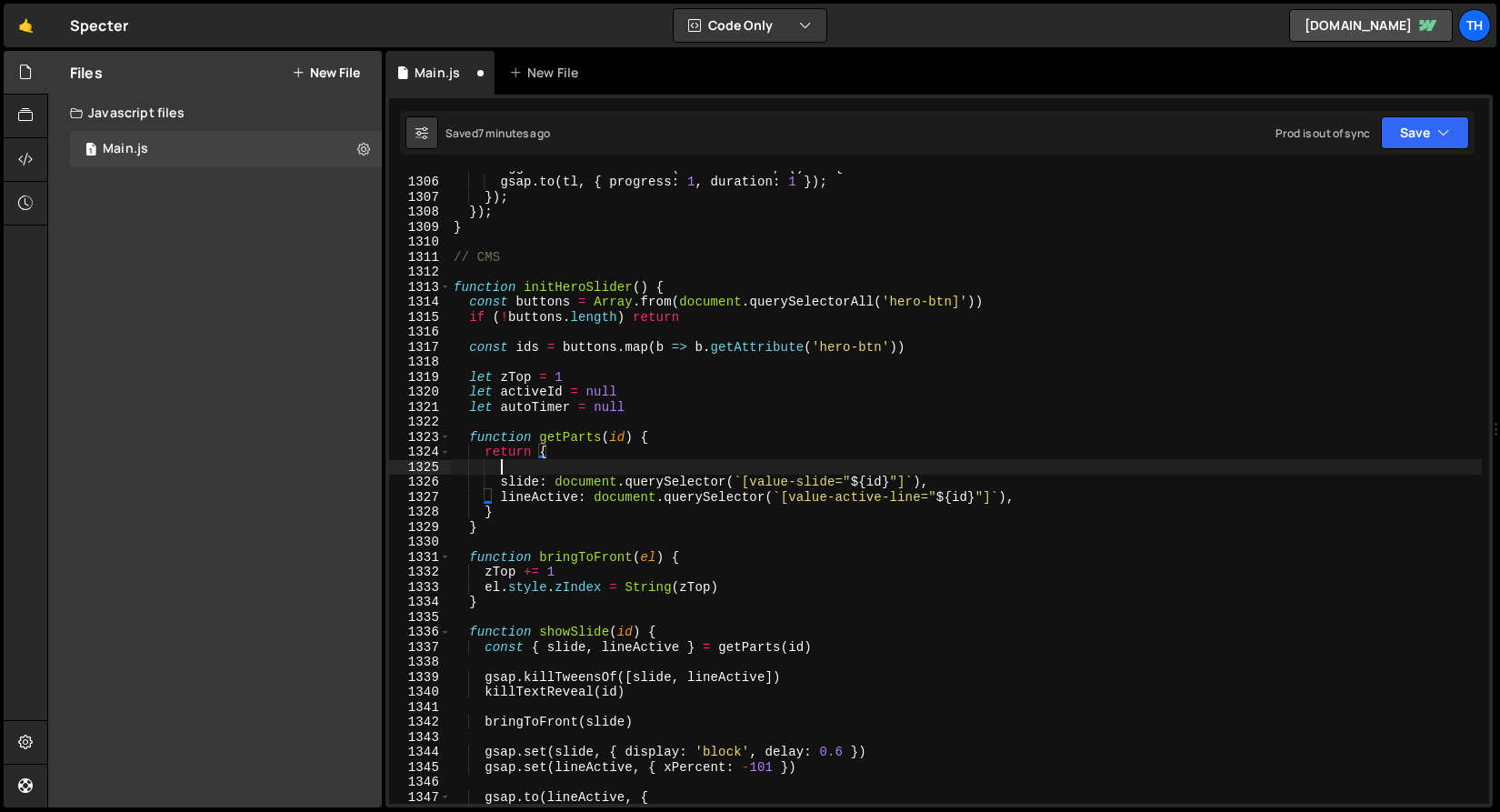
scroll to position [0, 2]
click at [619, 460] on div "trigger . addEventListener ( 'mouseleave' , ( ) => { gsap . to ( tl , { progres…" at bounding box center [966, 490] width 1032 height 662
drag, startPoint x: 568, startPoint y: 460, endPoint x: 383, endPoint y: 461, distance: 185.0
click at [383, 461] on div "Files New File Javascript files 1 Main.js 0 CSS files Copy share link Edit File…" at bounding box center [773, 429] width 1453 height 757
paste textarea "img: document.querySelector(`[service-img="${id}"]`),"
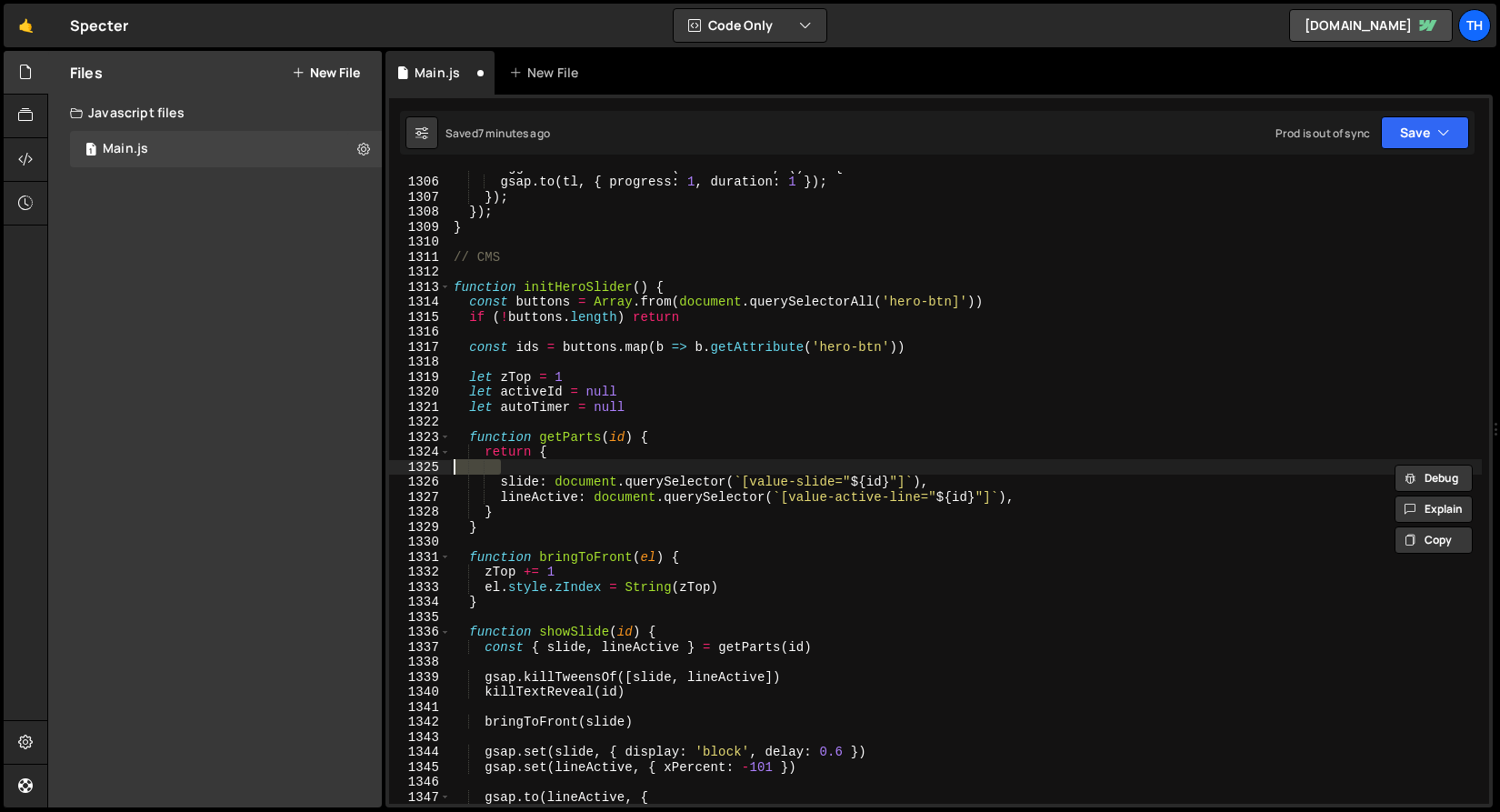
type textarea "img: document.querySelector(`[service-img="${id}"]`),"
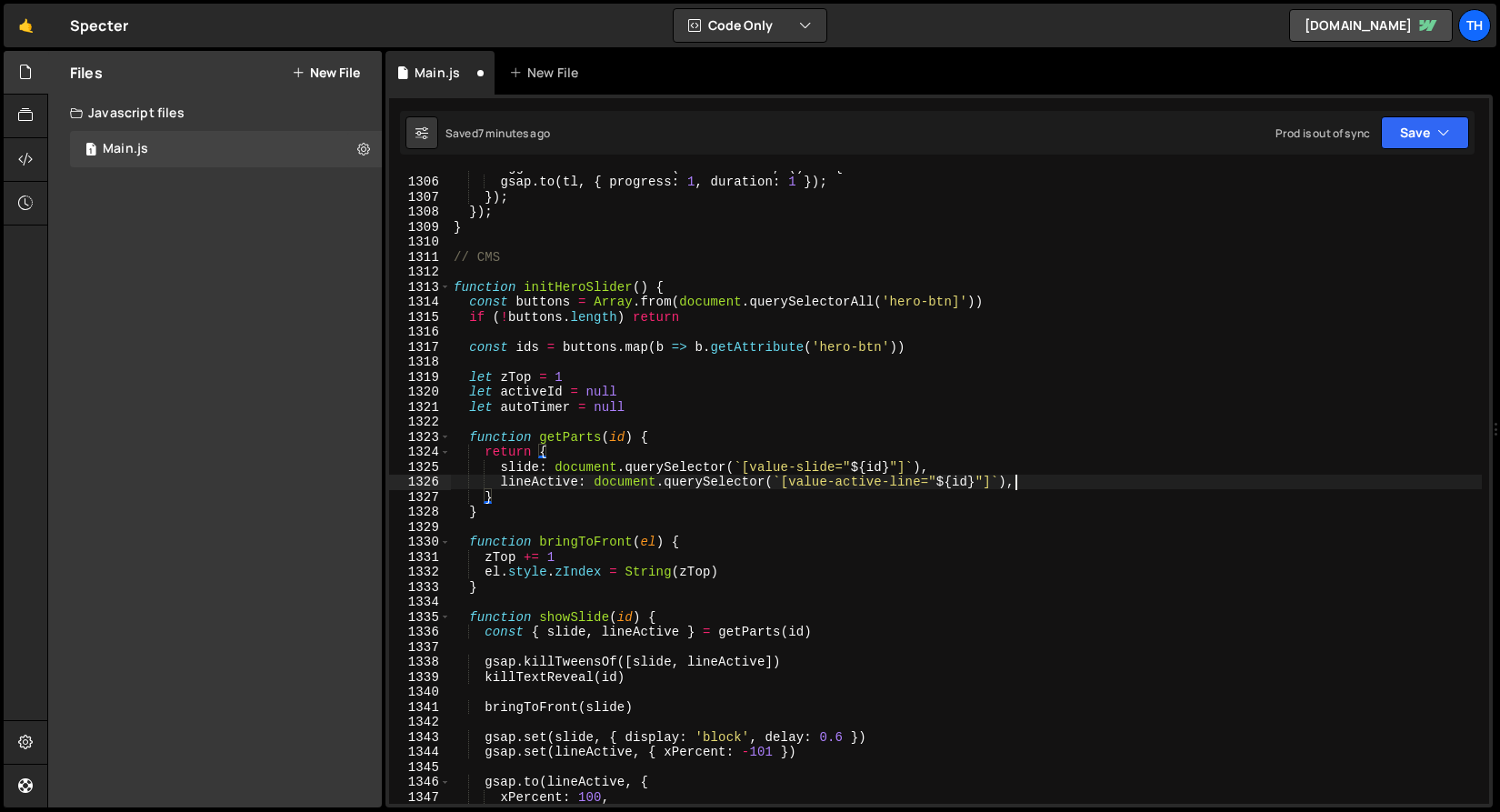
click at [1024, 489] on div "trigger . addEventListener ( 'mouseleave' , ( ) => { gsap . to ( tl , { progres…" at bounding box center [966, 490] width 1032 height 662
type textarea "lineActive: document.querySelector(`[value-active-line="${id}"]`),"
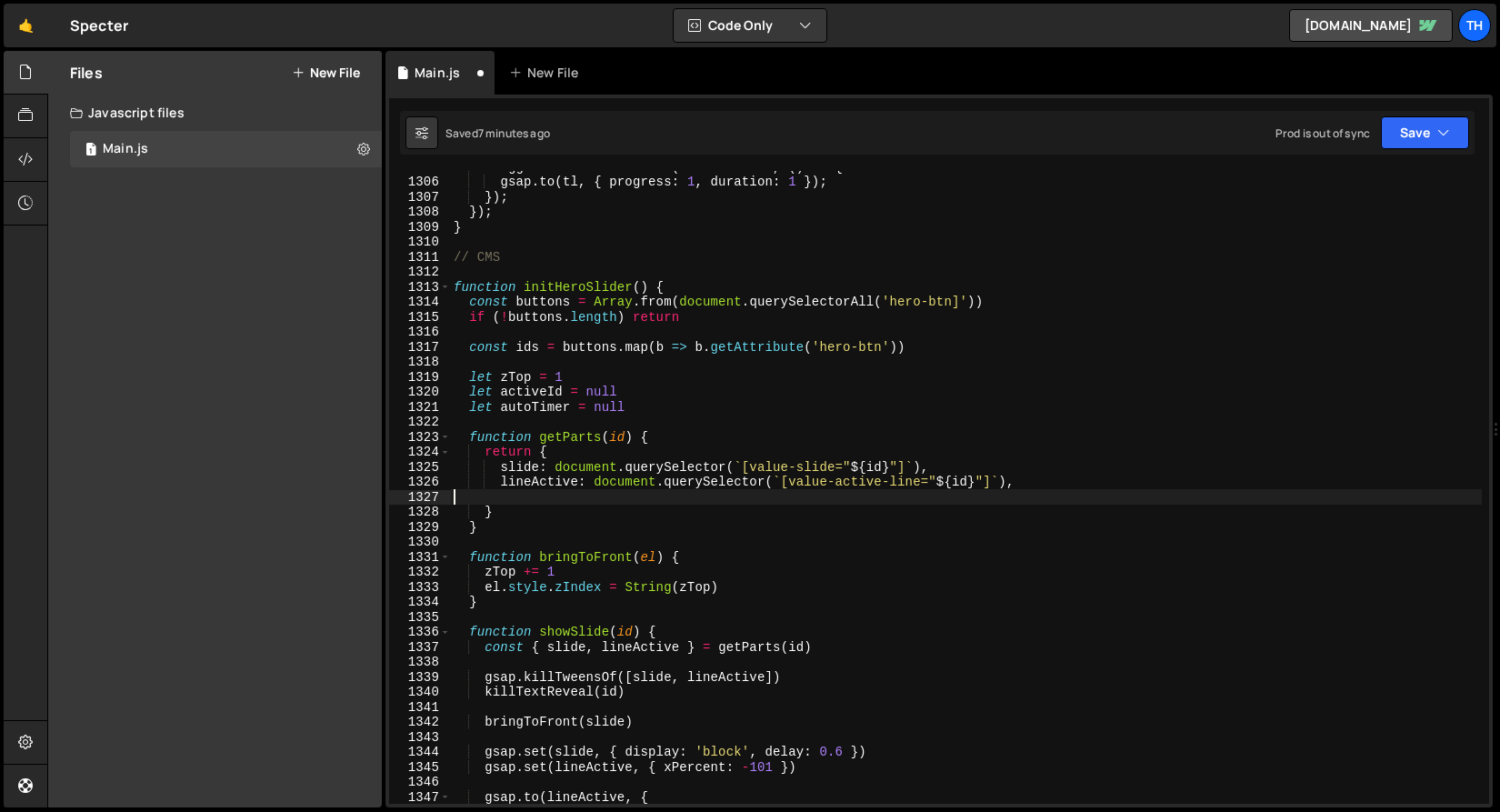
paste textarea "img: document.querySelector(`[service-img="${id}"]`),"
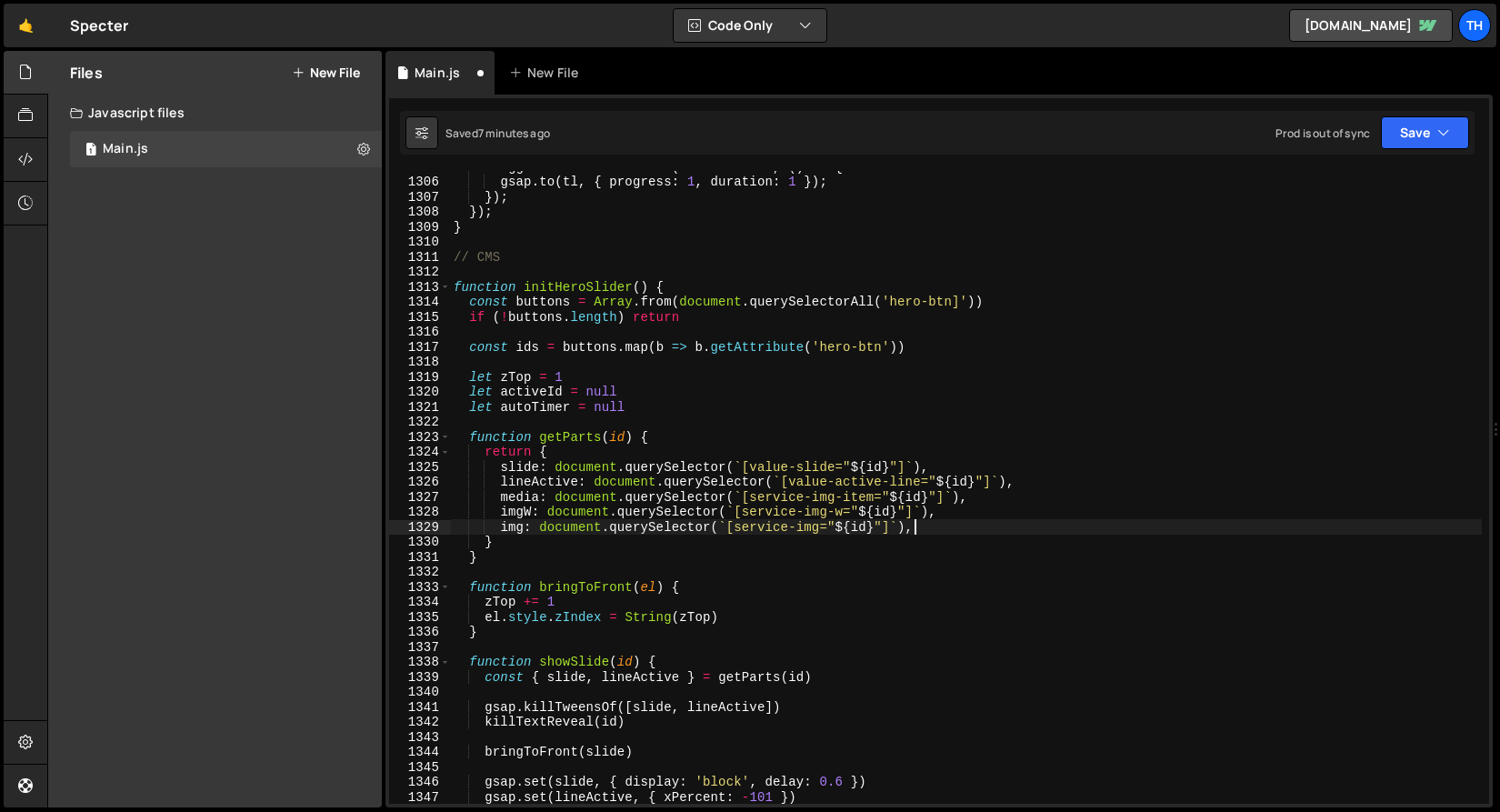
click at [502, 484] on div "trigger . addEventListener ( 'mouseleave' , ( ) => { gsap . to ( tl , { progres…" at bounding box center [966, 490] width 1032 height 662
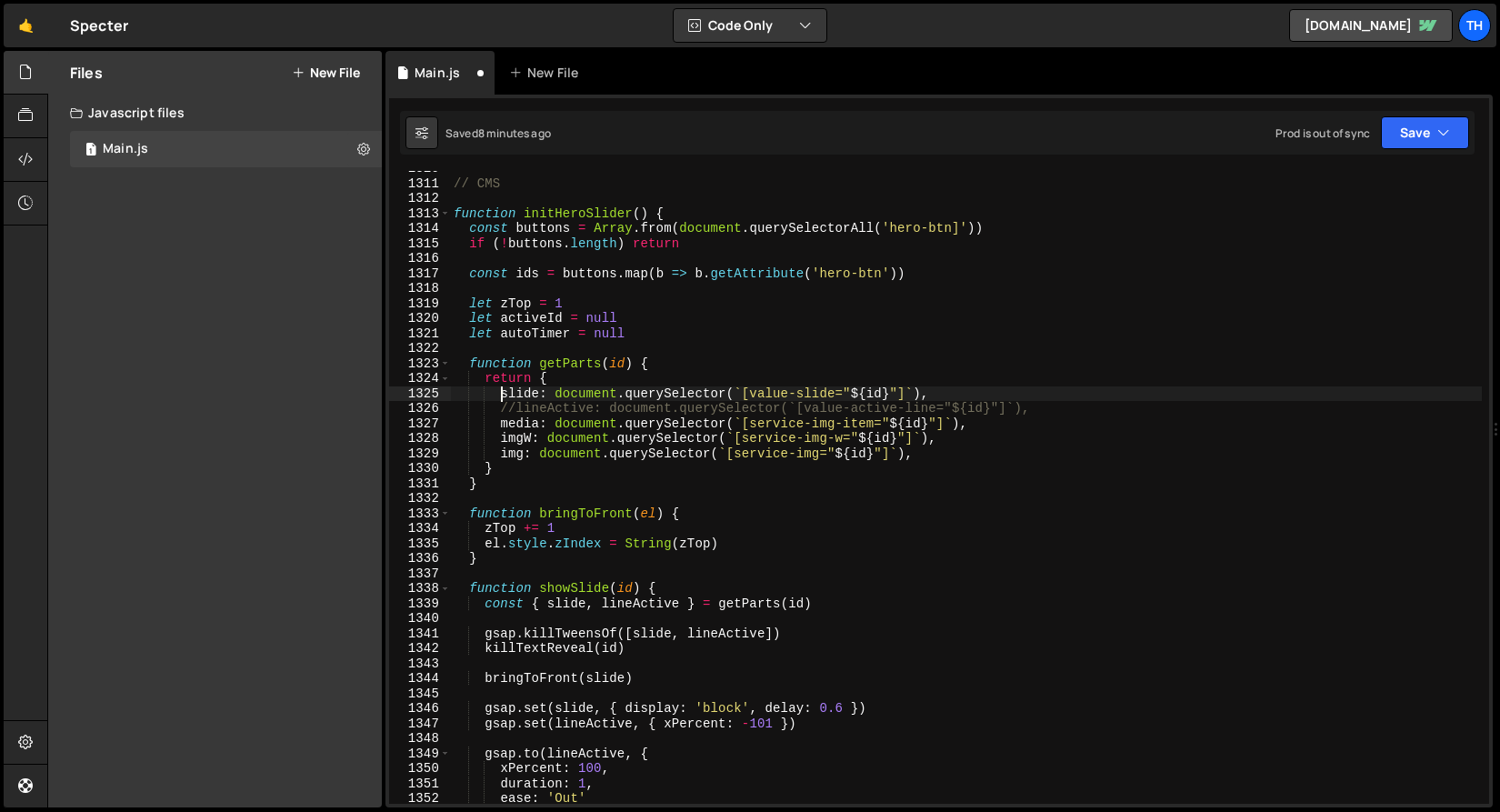
scroll to position [17919, 0]
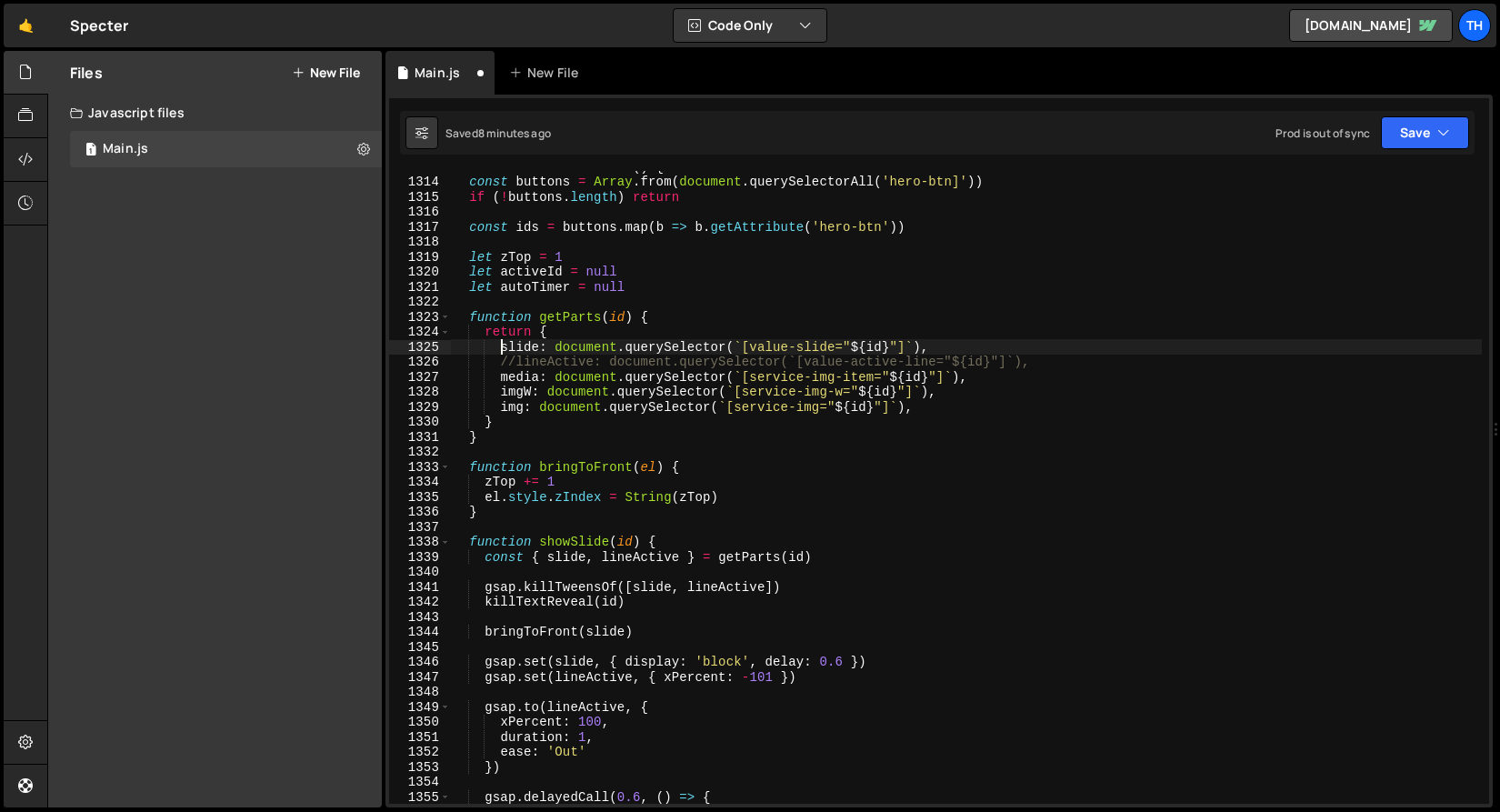
click at [521, 384] on div "function initHeroSlider ( ) { const buttons = Array . from ( document . querySe…" at bounding box center [966, 490] width 1032 height 662
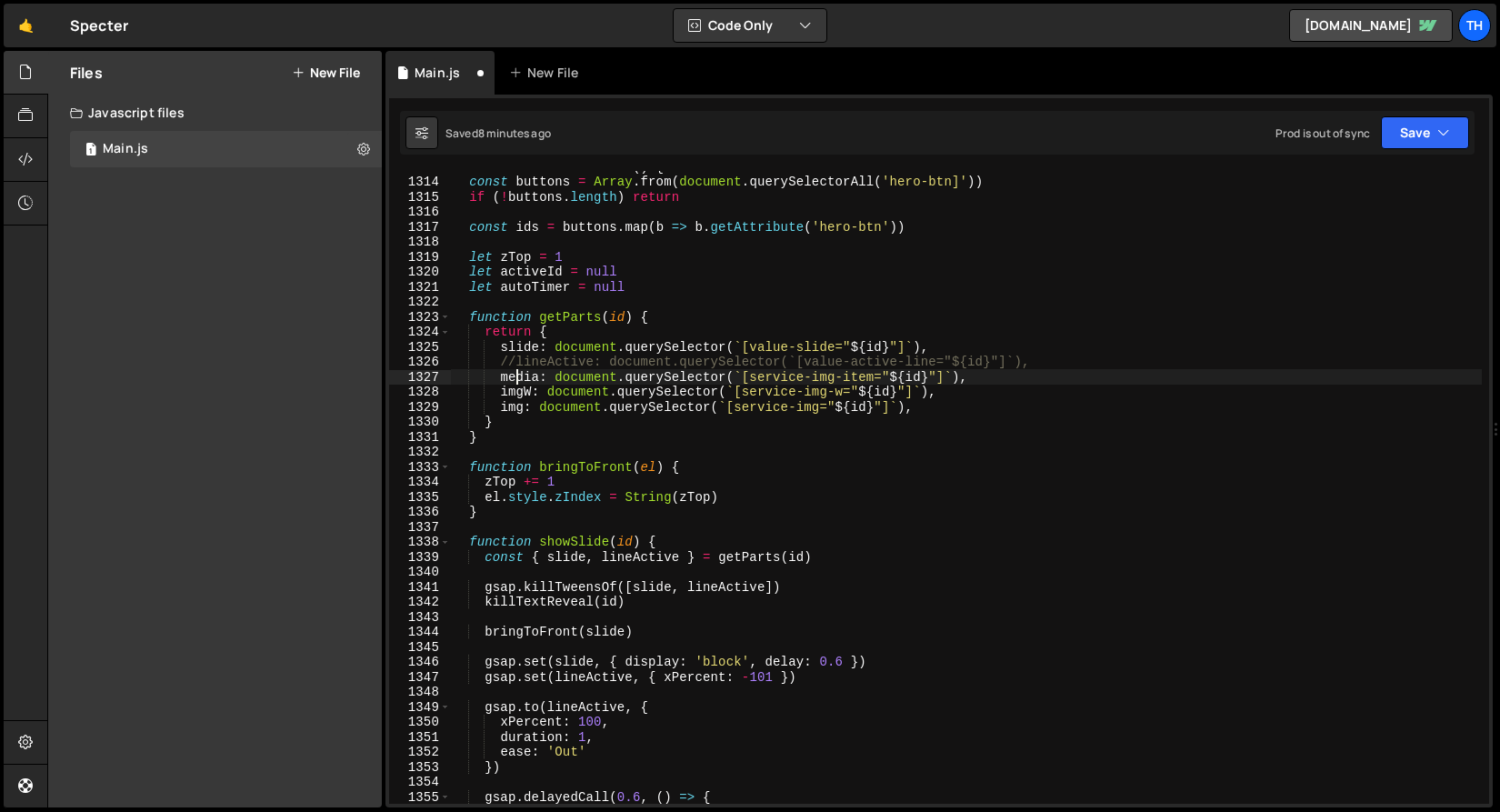
click at [520, 375] on div "function initHeroSlider ( ) { const buttons = Array . from ( document . querySe…" at bounding box center [966, 490] width 1032 height 662
click at [592, 380] on div "function initHeroSlider ( ) { const buttons = Array . from ( document . querySe…" at bounding box center [966, 490] width 1032 height 662
click at [523, 383] on div "function initHeroSlider ( ) { const buttons = Array . from ( document . querySe…" at bounding box center [966, 490] width 1032 height 662
click at [517, 390] on div "function initHeroSlider ( ) { const buttons = Array . from ( document . querySe…" at bounding box center [966, 490] width 1032 height 662
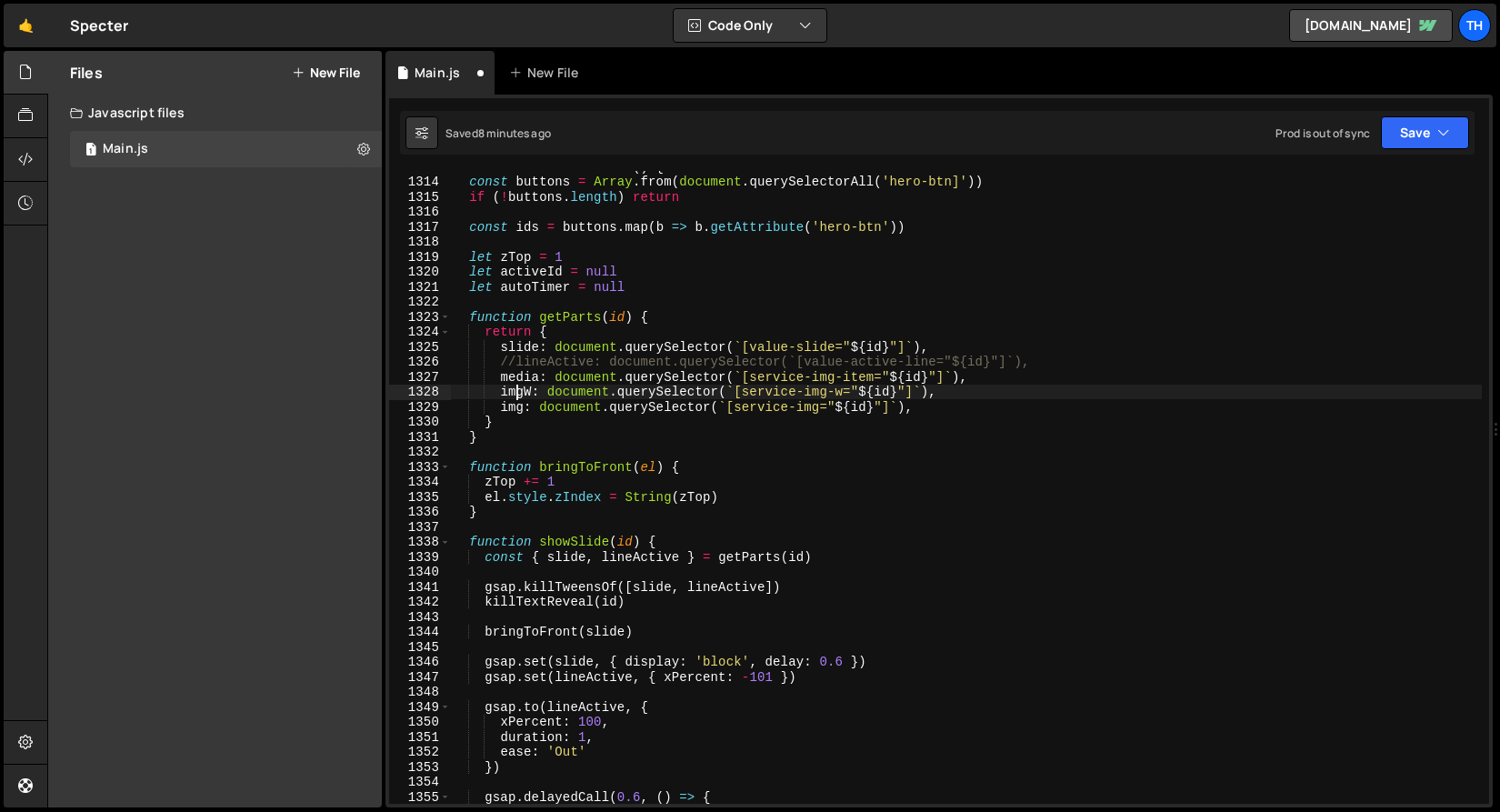
click at [517, 390] on div "function initHeroSlider ( ) { const buttons = Array . from ( document . querySe…" at bounding box center [966, 490] width 1032 height 662
click at [529, 373] on div "function initHeroSlider ( ) { const buttons = Array . from ( document . querySe…" at bounding box center [966, 490] width 1032 height 662
paste textarea "imgW"
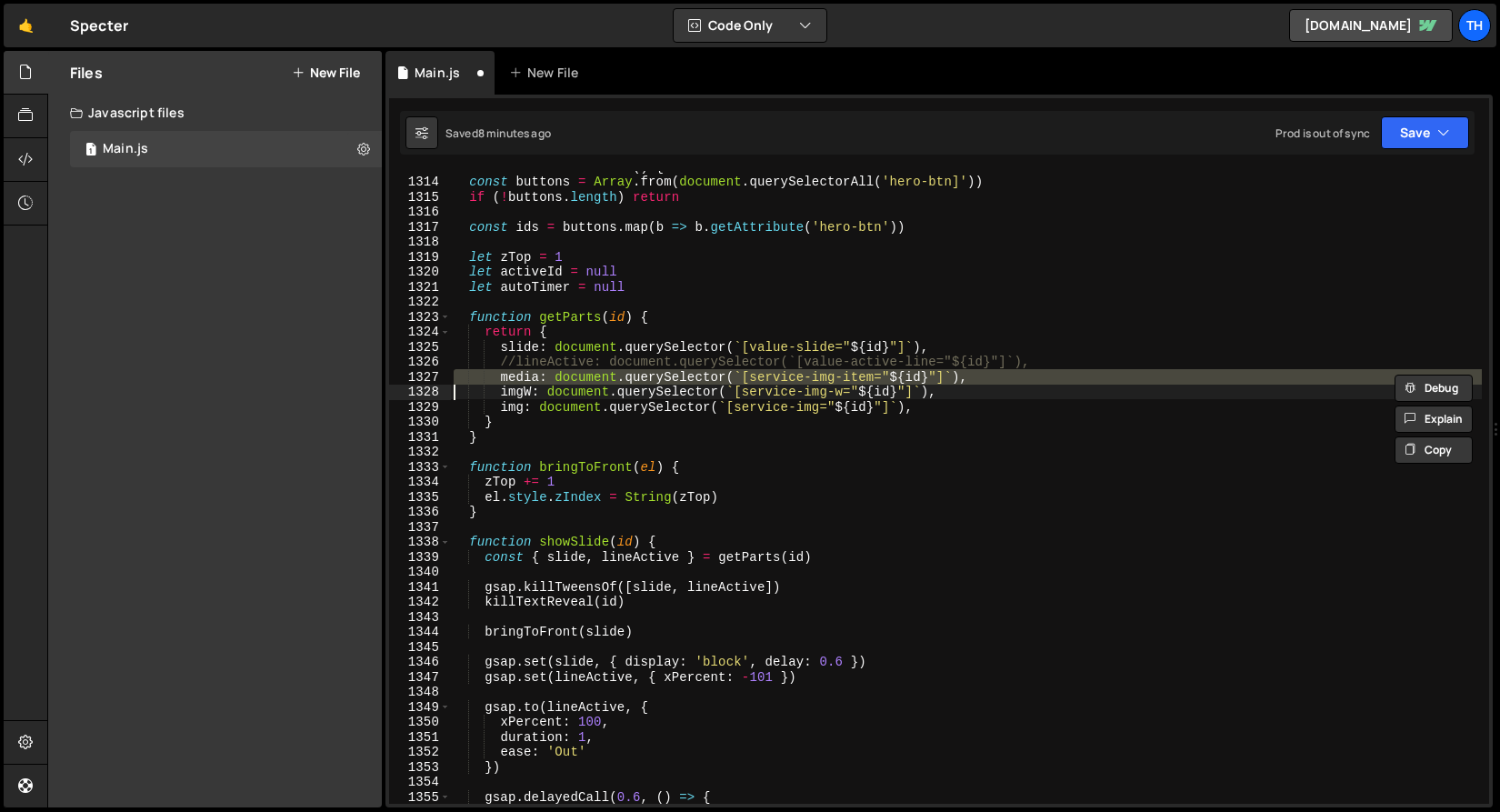
click at [521, 380] on div "function initHeroSlider ( ) { const buttons = Array . from ( document . querySe…" at bounding box center [966, 487] width 1032 height 633
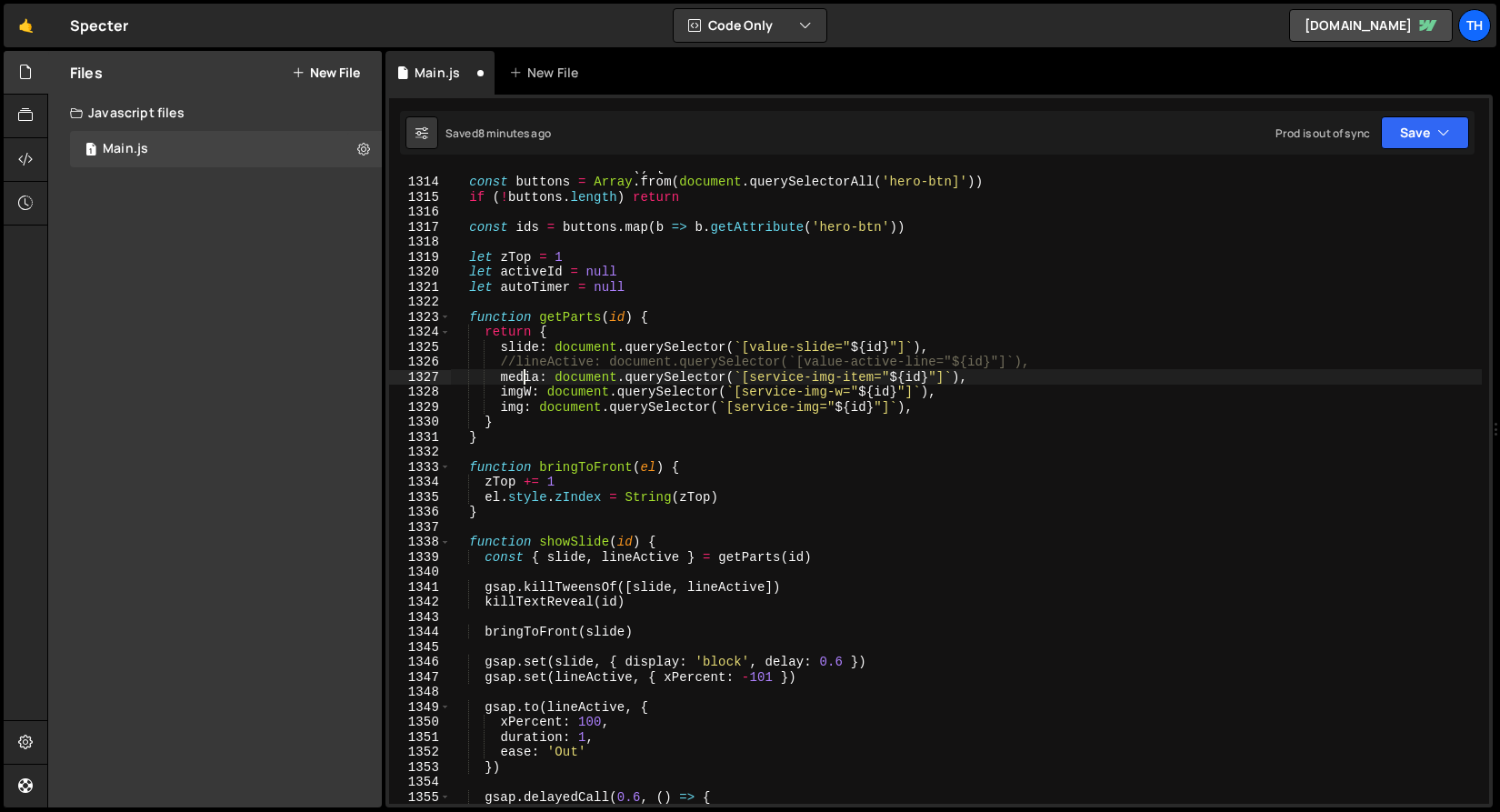
click at [521, 380] on div "function initHeroSlider ( ) { const buttons = Array . from ( document . querySe…" at bounding box center [966, 490] width 1032 height 662
paste textarea "imgW"
click at [560, 348] on div "function initHeroSlider ( ) { const buttons = Array . from ( document . querySe…" at bounding box center [966, 490] width 1032 height 662
click at [535, 380] on div "function initHeroSlider ( ) { const buttons = Array . from ( document . querySe…" at bounding box center [966, 490] width 1032 height 662
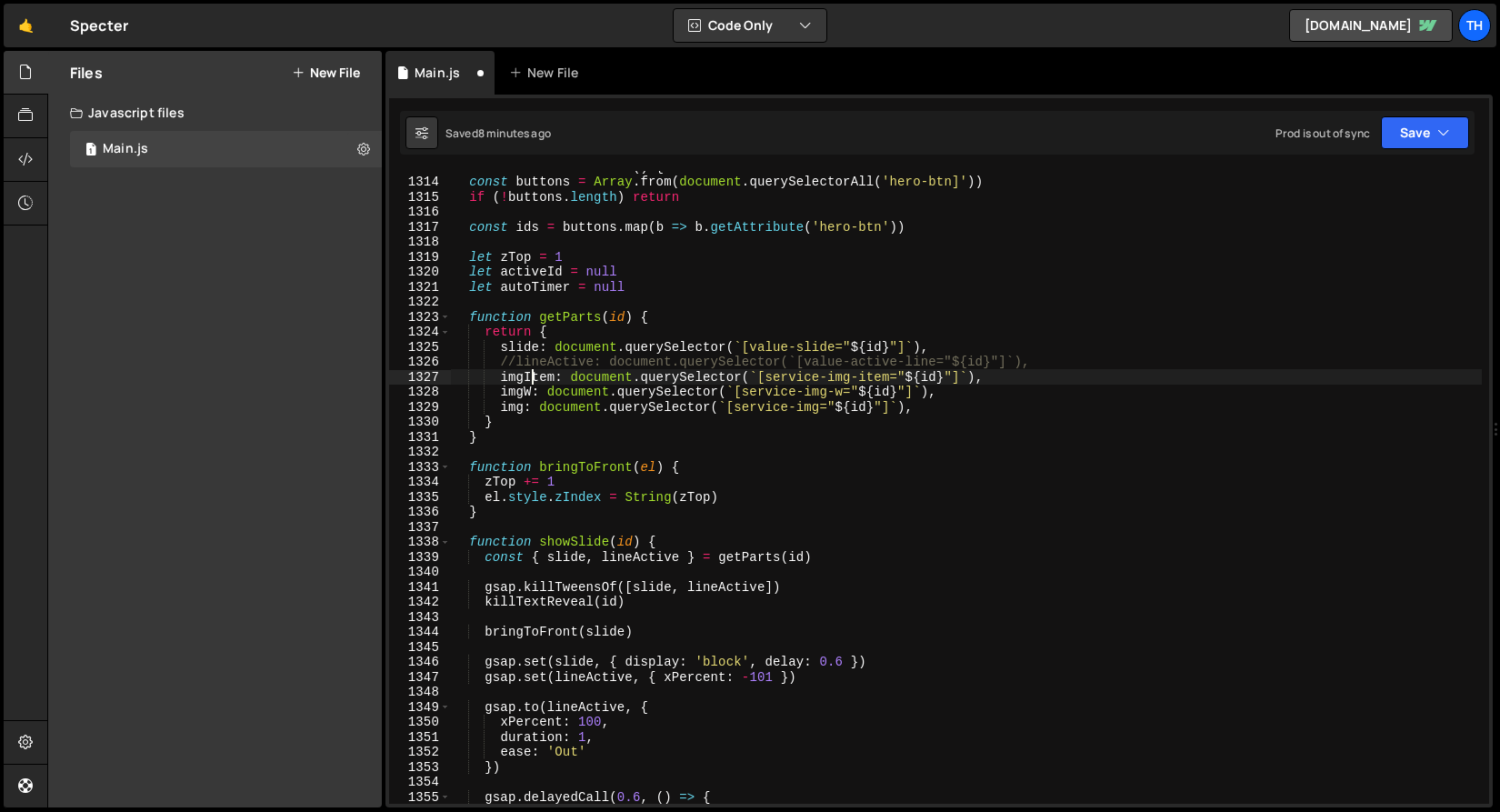
click at [535, 380] on div "function initHeroSlider ( ) { const buttons = Array . from ( document . querySe…" at bounding box center [966, 490] width 1032 height 662
click at [618, 551] on div "function initHeroSlider ( ) { const buttons = Array . from ( document . querySe…" at bounding box center [966, 490] width 1032 height 662
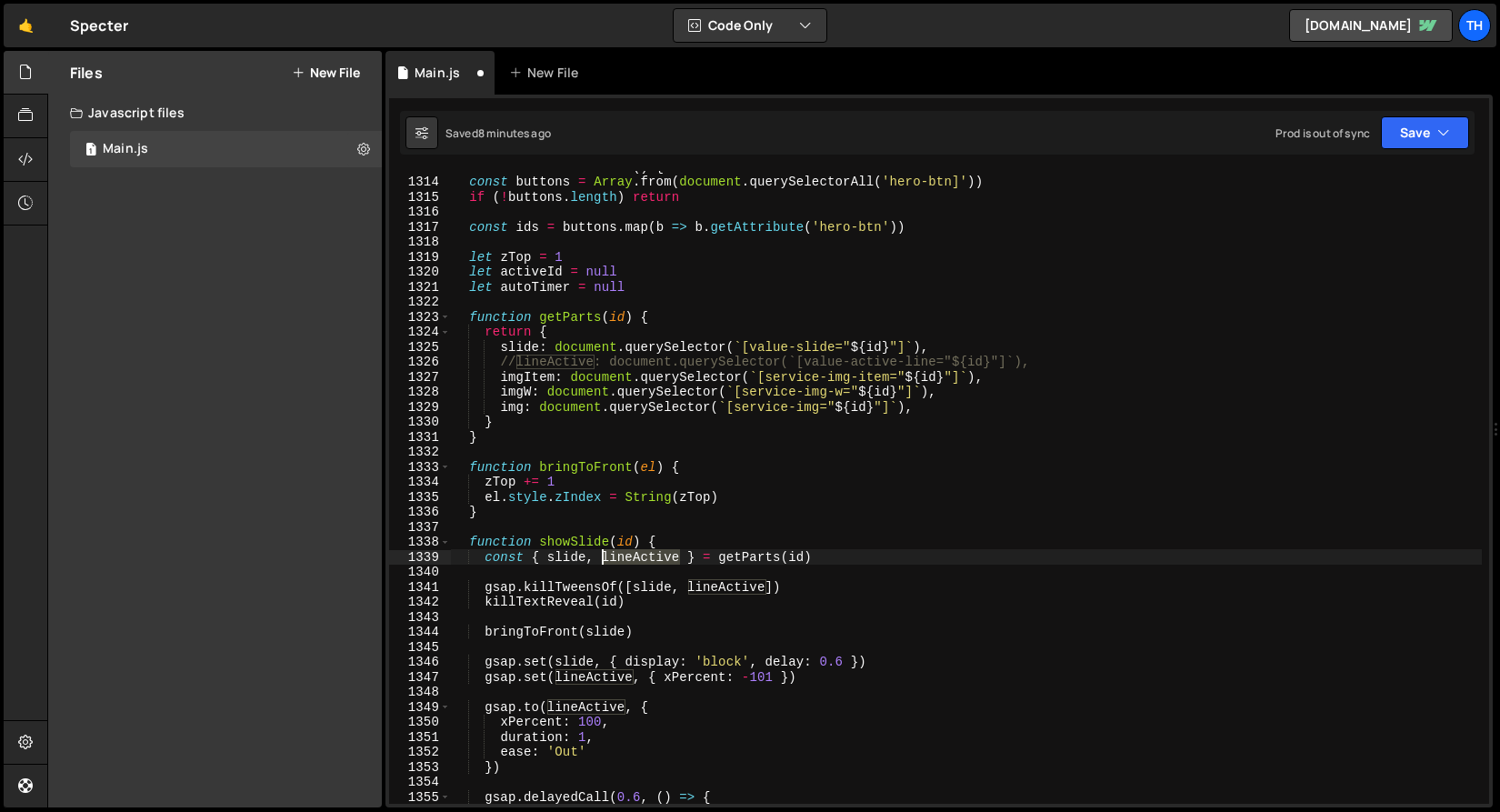
click at [618, 551] on div "function initHeroSlider ( ) { const buttons = Array . from ( document . querySe…" at bounding box center [966, 490] width 1032 height 662
paste textarea "imgItem"
drag, startPoint x: 588, startPoint y: 556, endPoint x: 657, endPoint y: 554, distance: 69.0
click at [657, 554] on div "function initHeroSlider ( ) { const buttons = Array . from ( document . querySe…" at bounding box center [966, 490] width 1032 height 662
paste textarea ", imgItem"
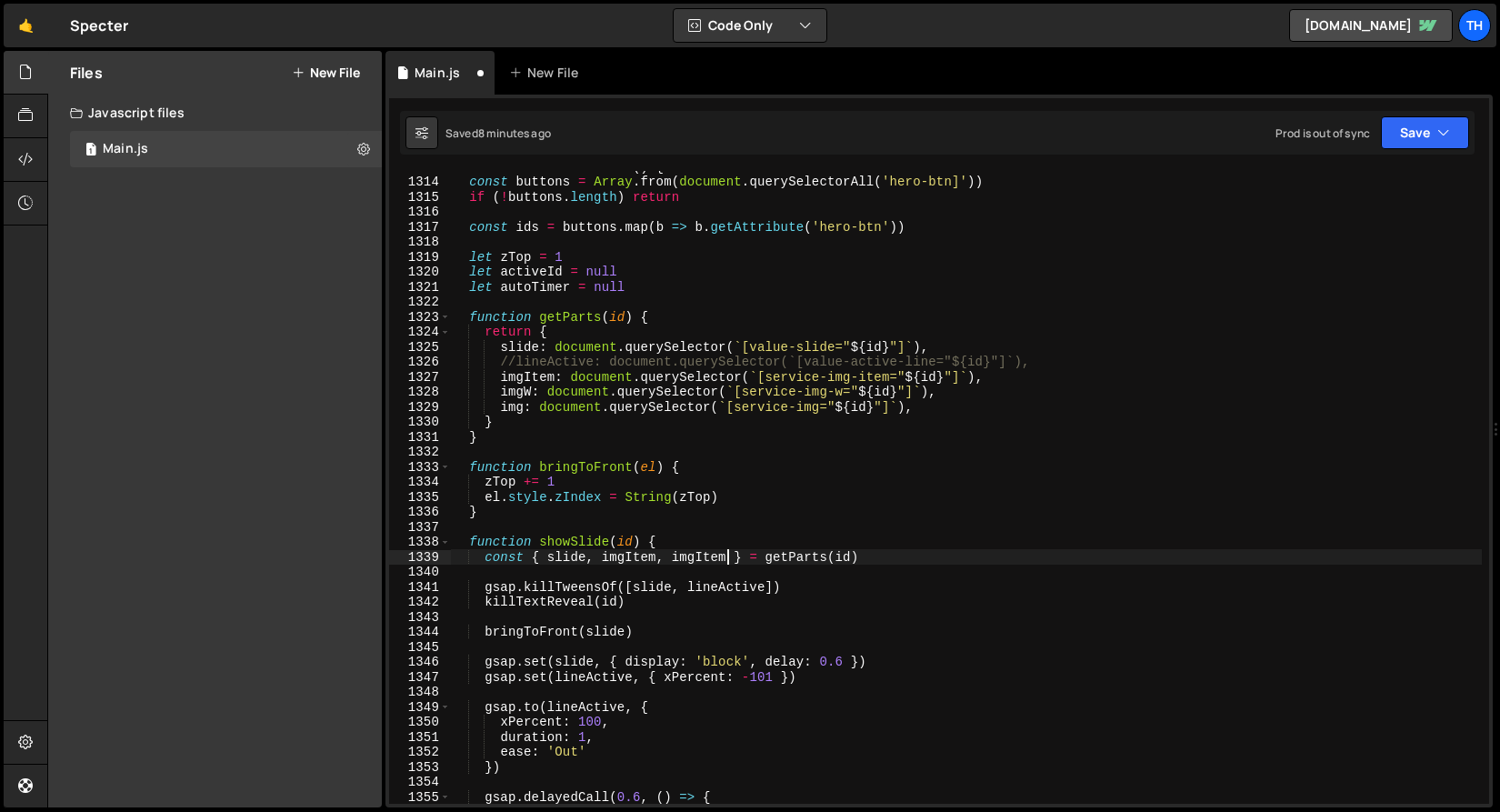
paste textarea ", imgItem"
click at [520, 382] on div "function initHeroSlider ( ) { const buttons = Array . from ( document . querySe…" at bounding box center [966, 490] width 1032 height 662
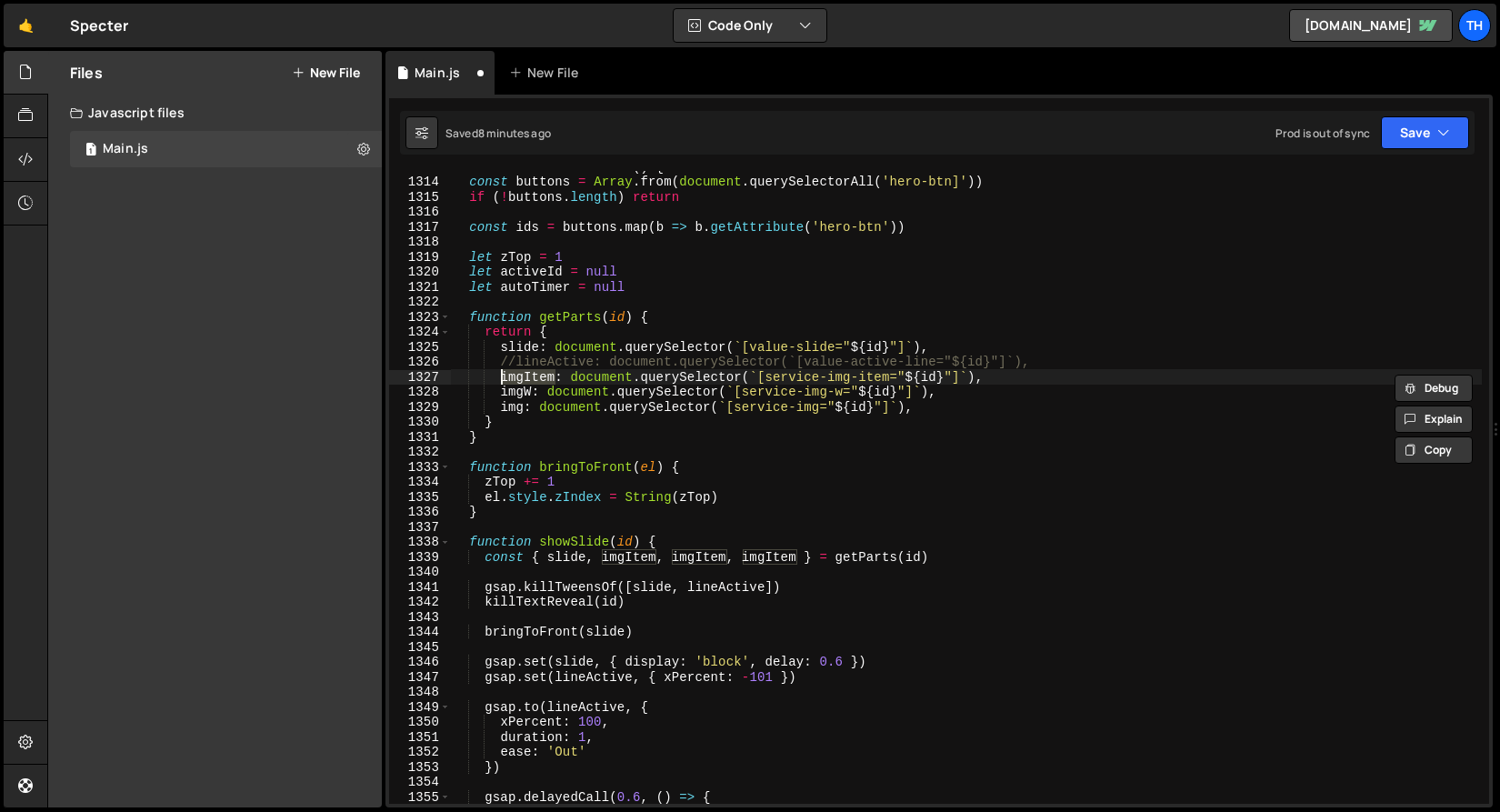
click at [519, 388] on div "function initHeroSlider ( ) { const buttons = Array . from ( document . querySe…" at bounding box center [966, 490] width 1032 height 662
click at [718, 550] on div "function initHeroSlider ( ) { const buttons = Array . from ( document . querySe…" at bounding box center [966, 490] width 1032 height 662
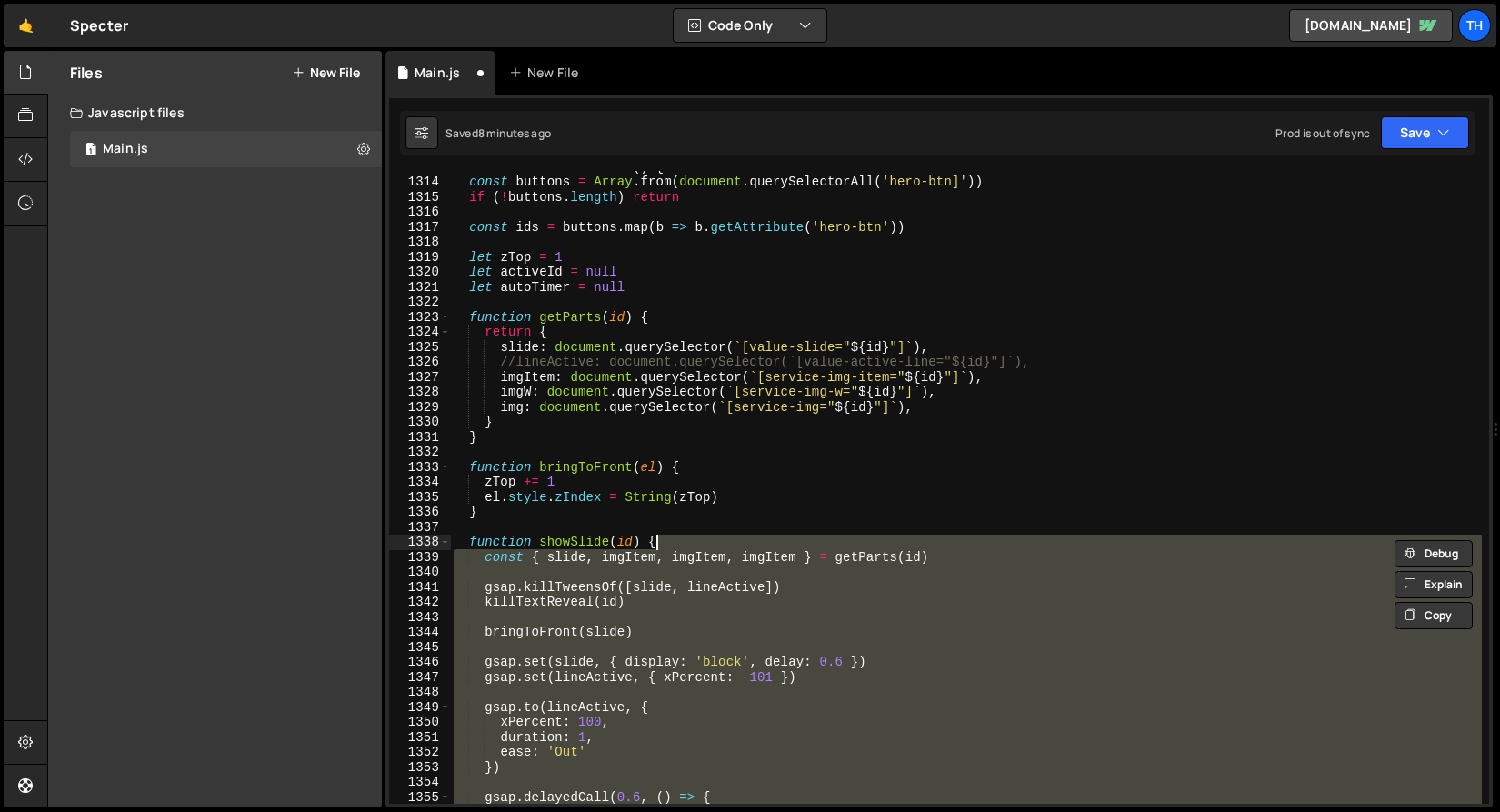
click at [717, 550] on div "function initHeroSlider ( ) { const buttons = Array . from ( document . querySe…" at bounding box center [966, 490] width 1032 height 662
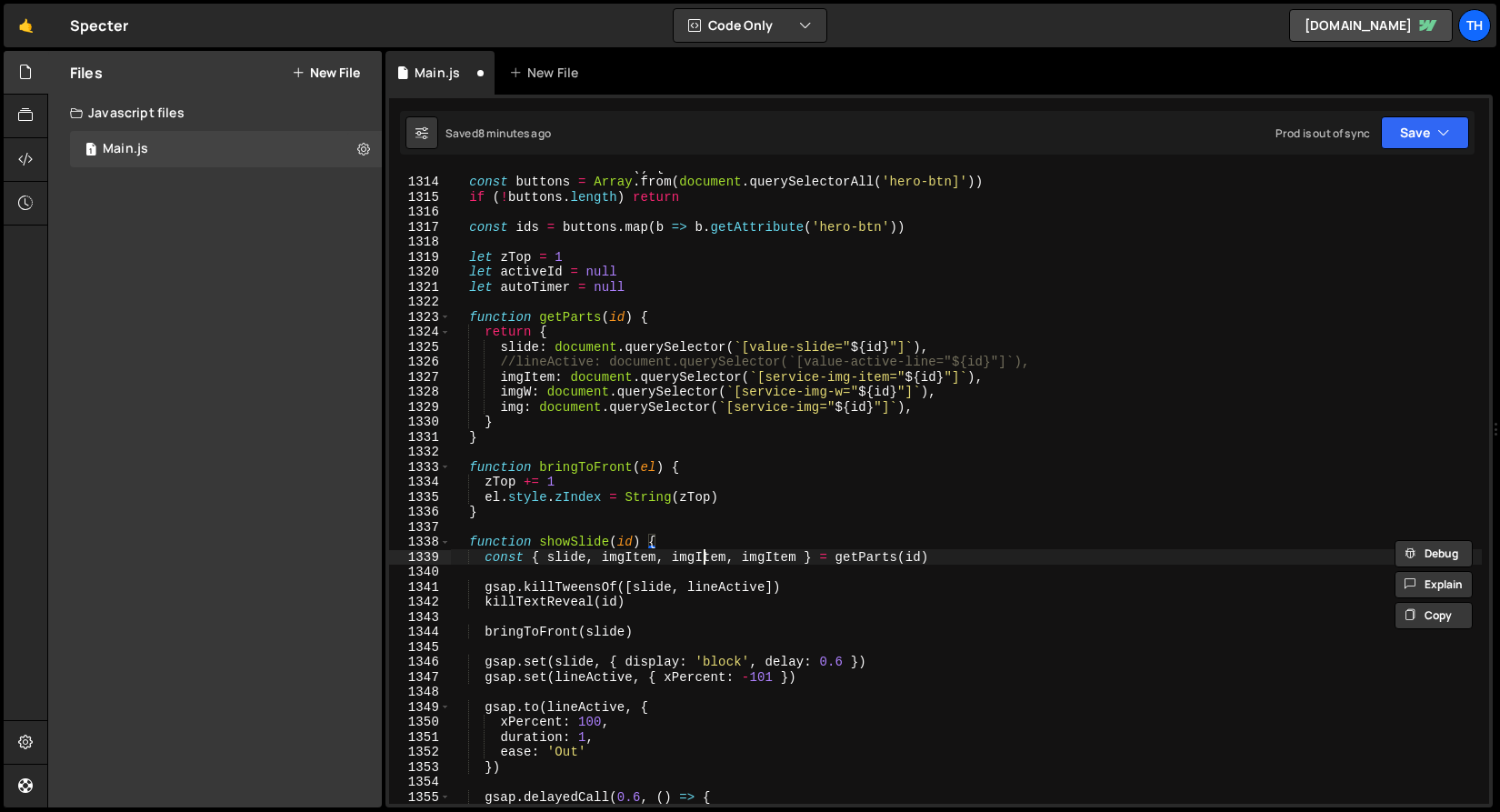
click at [703, 554] on div "function initHeroSlider ( ) { const buttons = Array . from ( document . querySe…" at bounding box center [966, 490] width 1032 height 662
paste textarea "W"
click at [519, 415] on div "function initHeroSlider ( ) { const buttons = Array . from ( document . querySe…" at bounding box center [966, 490] width 1032 height 662
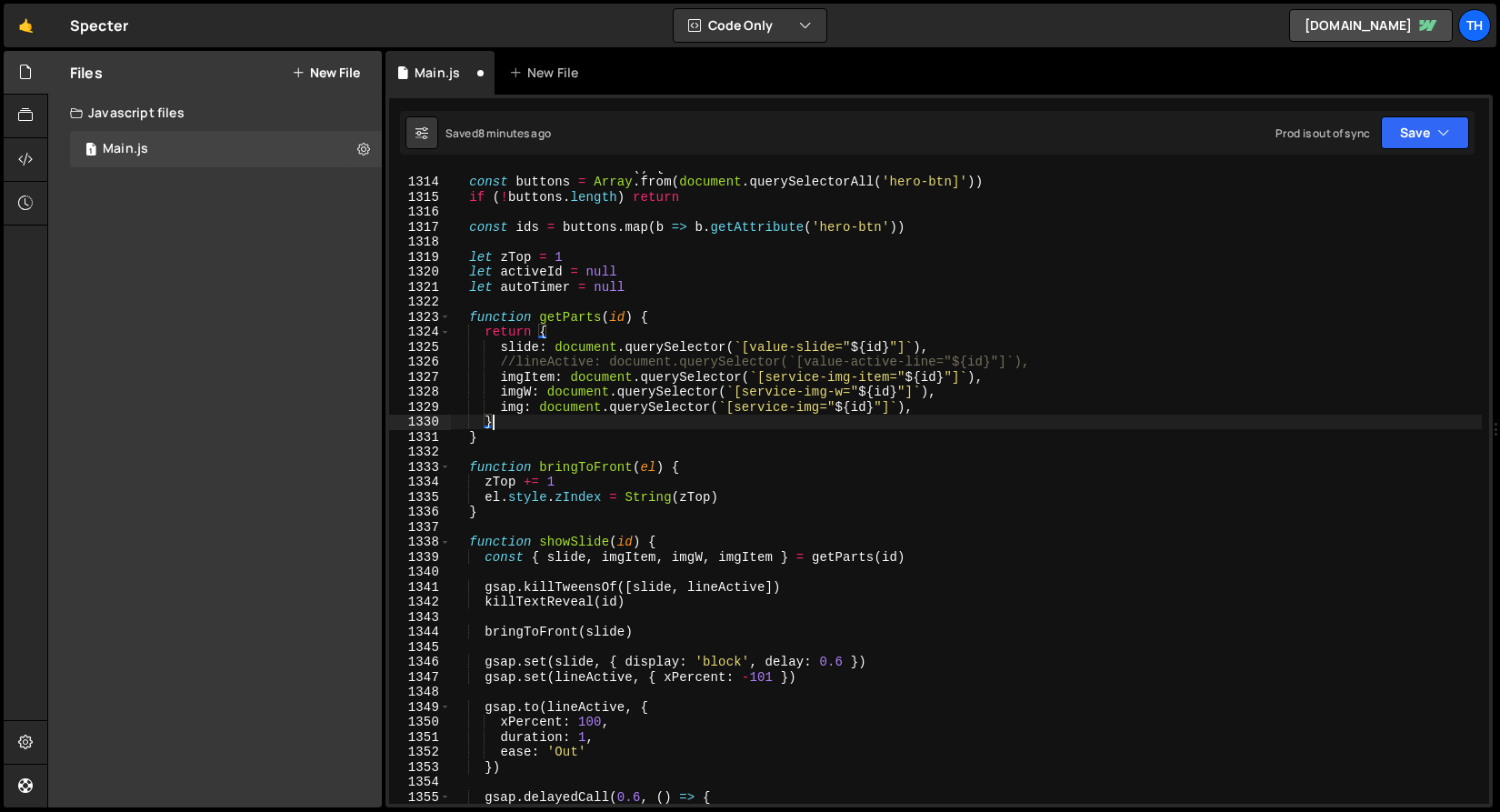
scroll to position [0, 2]
click at [519, 415] on div "function initHeroSlider ( ) { const buttons = Array . from ( document . querySe…" at bounding box center [966, 490] width 1032 height 662
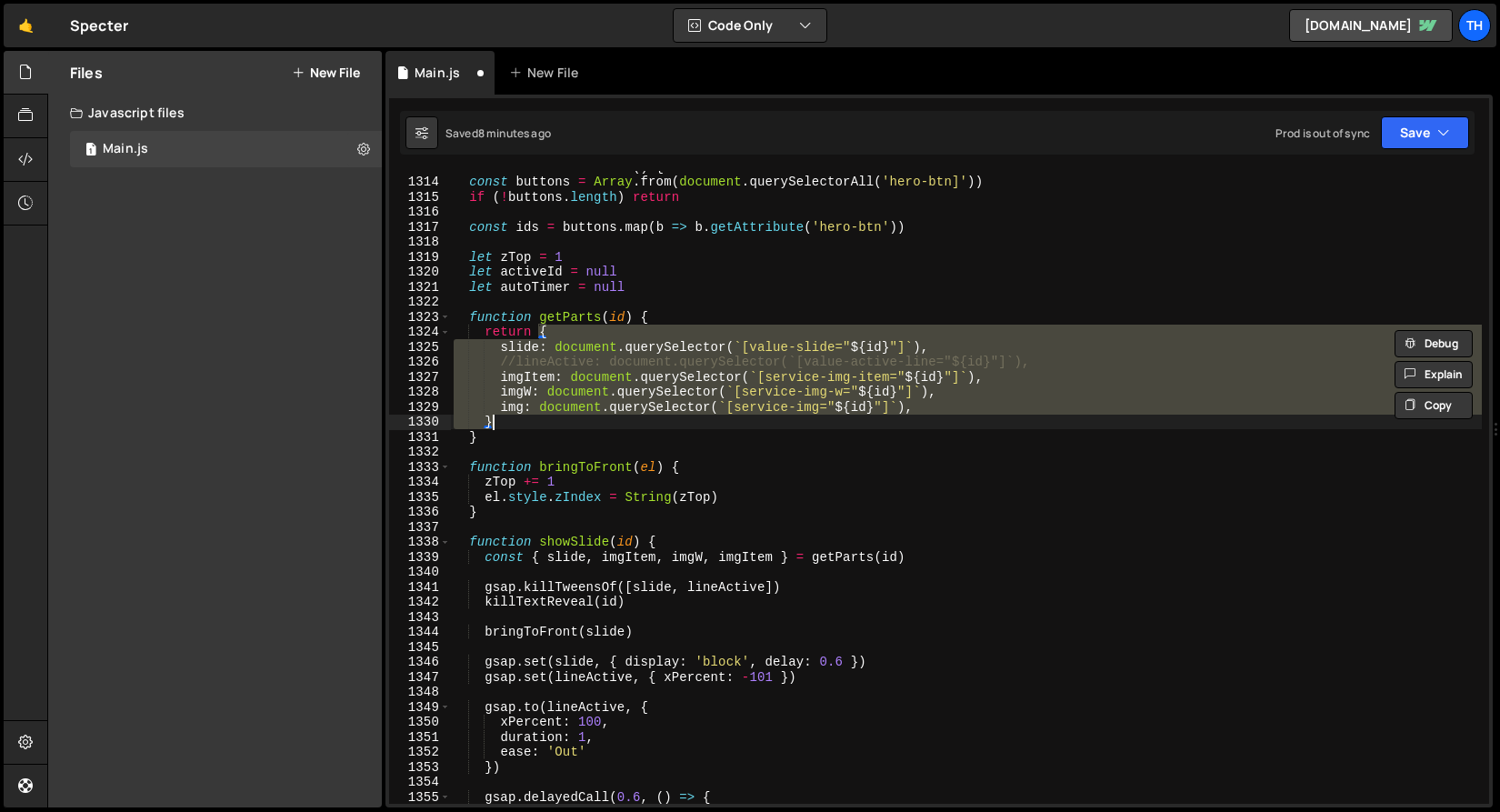
click at [518, 408] on div "function initHeroSlider ( ) { const buttons = Array . from ( document . querySe…" at bounding box center [966, 487] width 1032 height 633
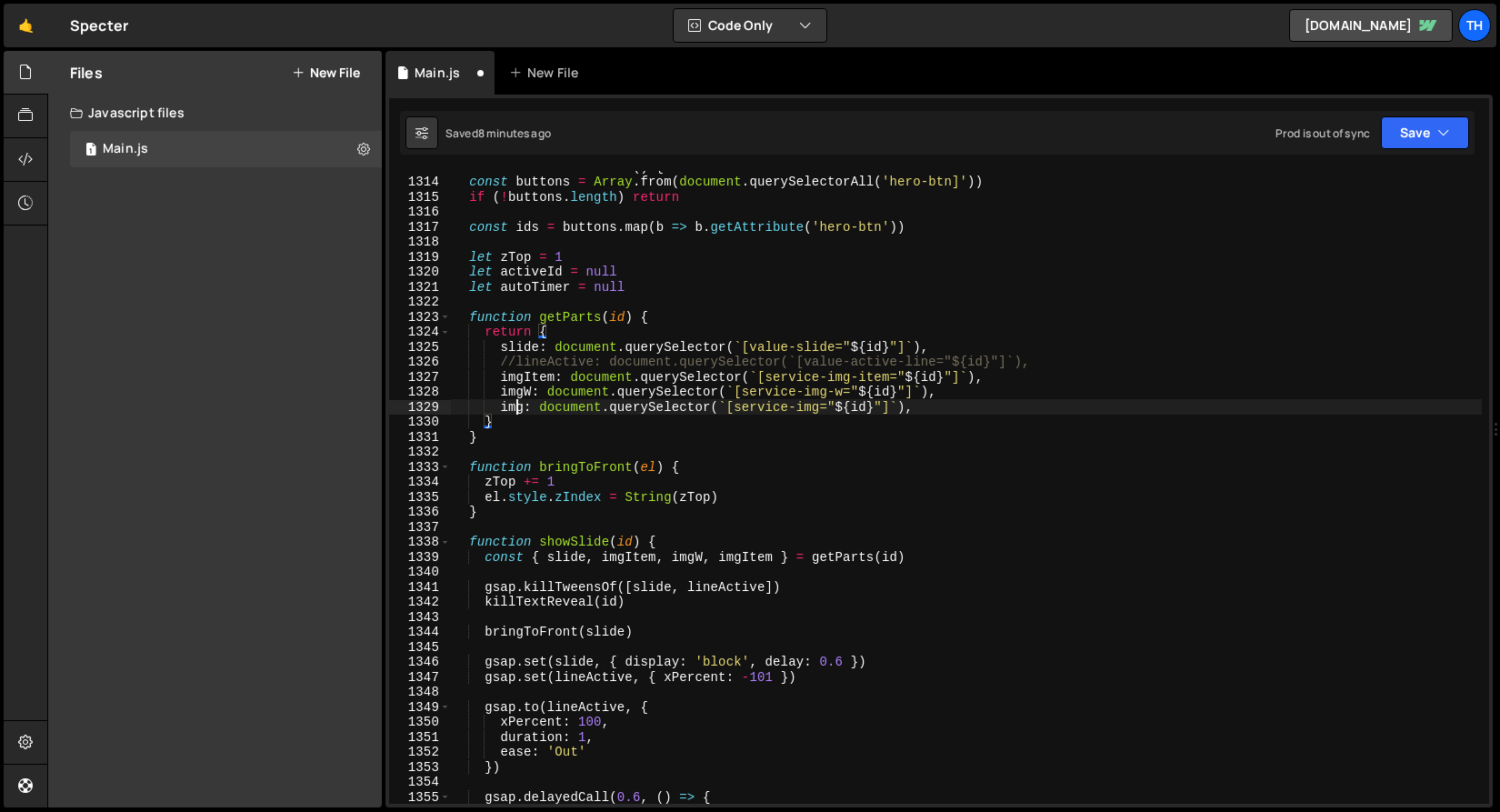
click at [518, 408] on div "function initHeroSlider ( ) { const buttons = Array . from ( document . querySe…" at bounding box center [966, 490] width 1032 height 662
click at [737, 556] on div "function initHeroSlider ( ) { const buttons = Array . from ( document . querySe…" at bounding box center [966, 490] width 1032 height 662
paste textarea
type textarea "const { slide, imgItem, imgW, img } = getParts(id)"
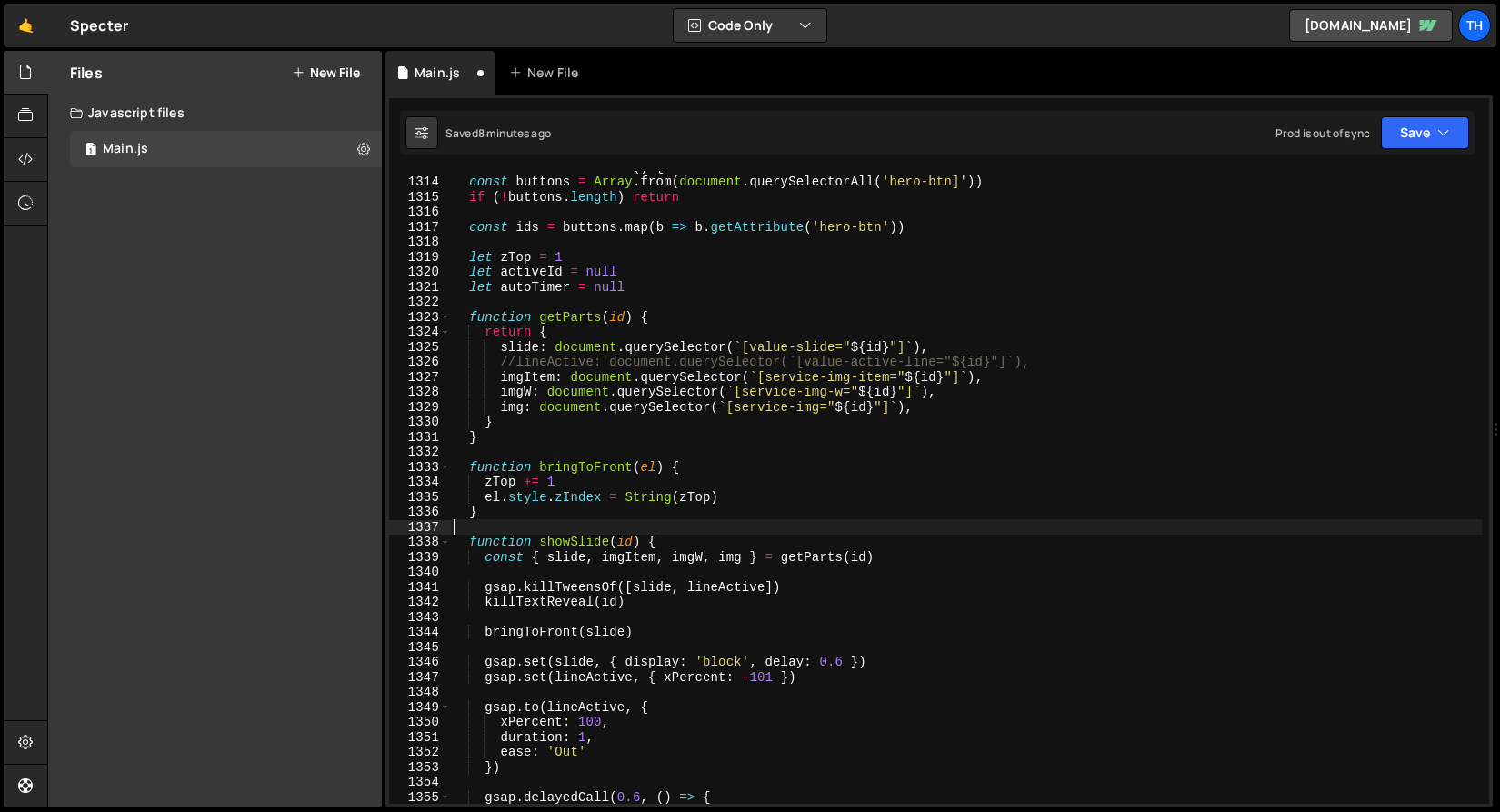
click at [699, 531] on div "function initHeroSlider ( ) { const buttons = Array . from ( document . querySe…" at bounding box center [966, 490] width 1032 height 662
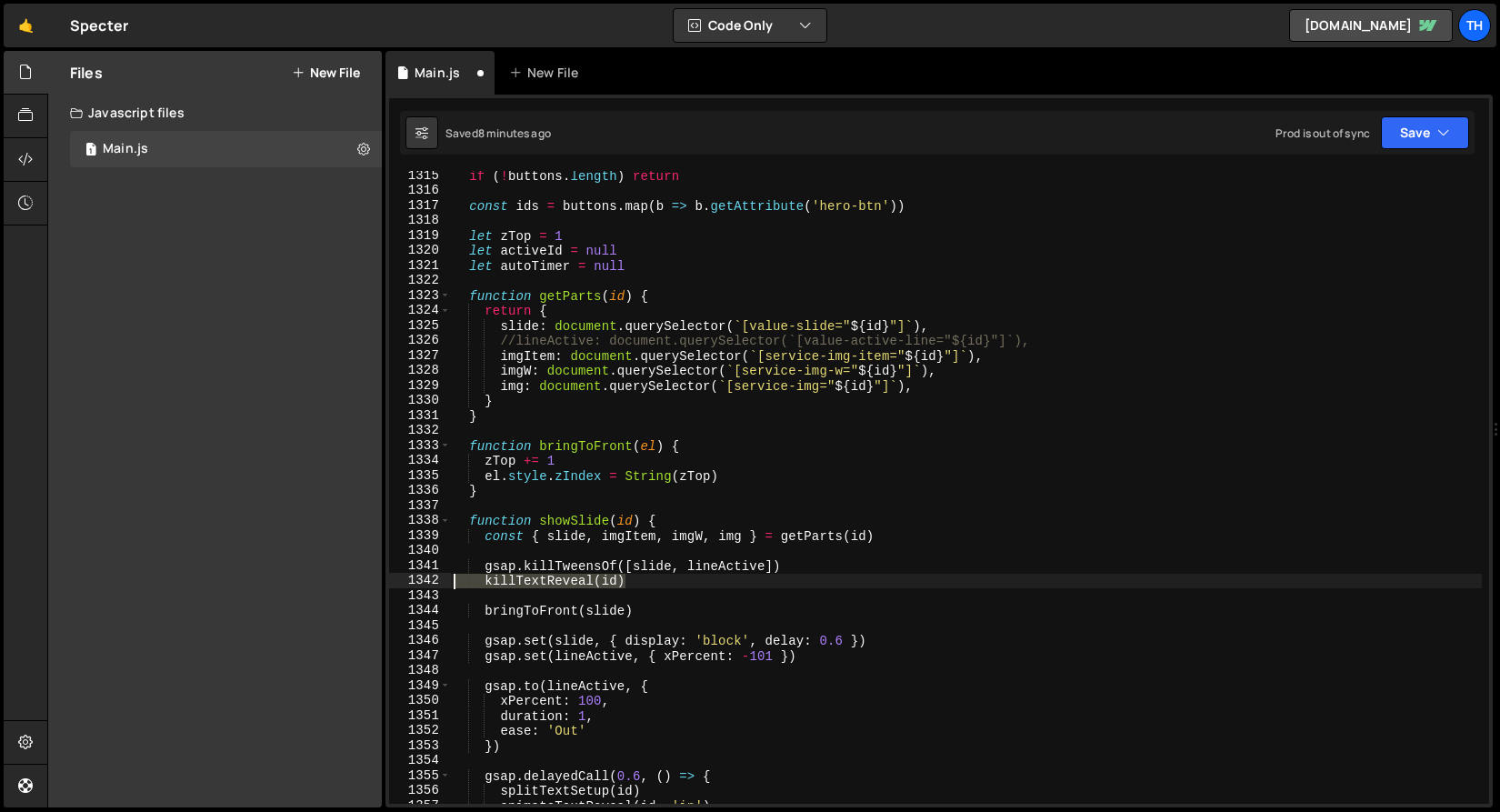
drag, startPoint x: 640, startPoint y: 583, endPoint x: 307, endPoint y: 587, distance: 333.0
click at [308, 587] on div "Files New File Javascript files 1 Main.js 0 CSS files Copy share link Edit File…" at bounding box center [773, 429] width 1453 height 757
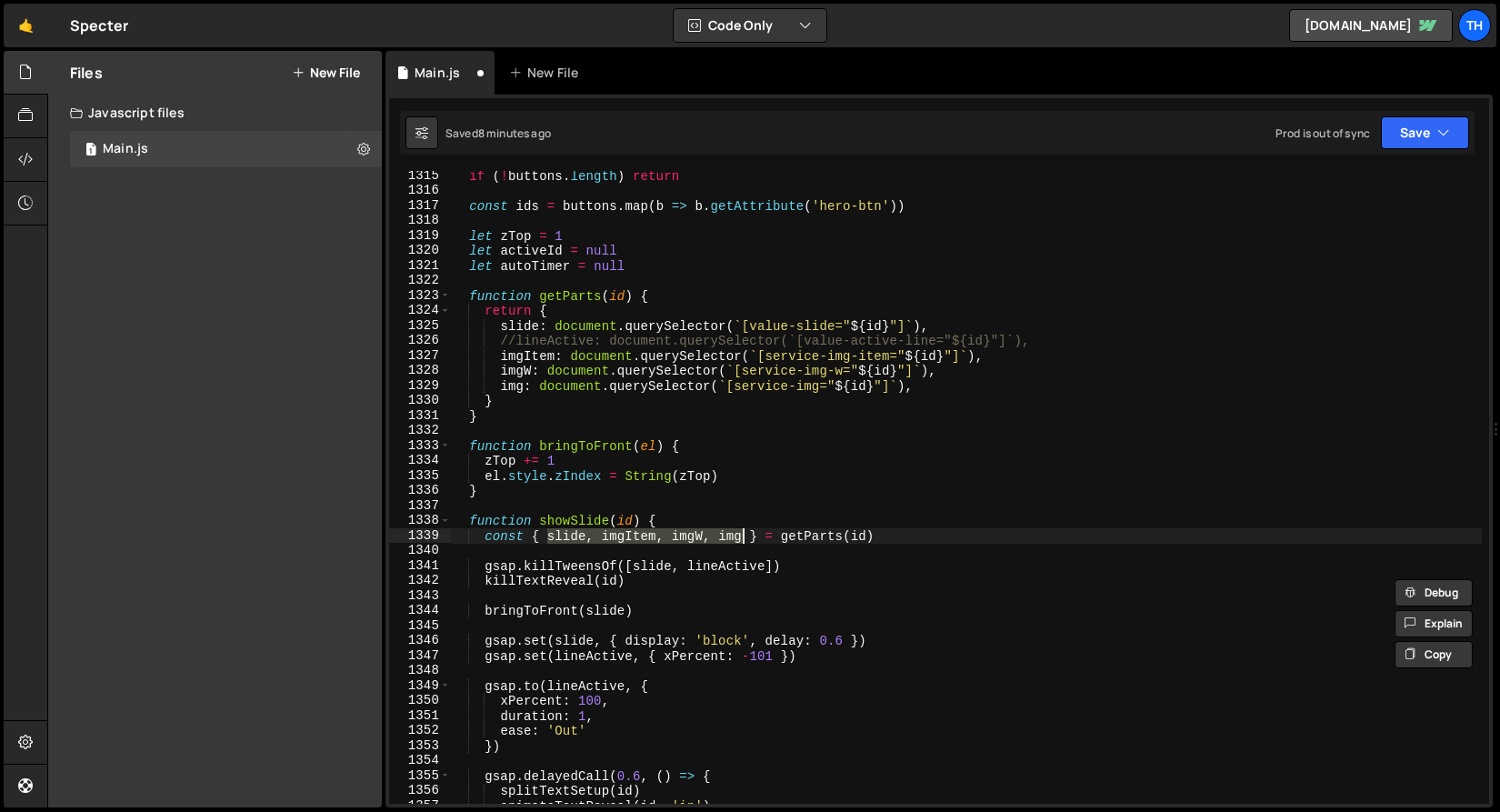
drag, startPoint x: 550, startPoint y: 533, endPoint x: 742, endPoint y: 542, distance: 192.2
click at [744, 542] on div "if ( ! buttons . length ) return const ids = buttons . map ( b => b . getAttrib…" at bounding box center [966, 499] width 1032 height 662
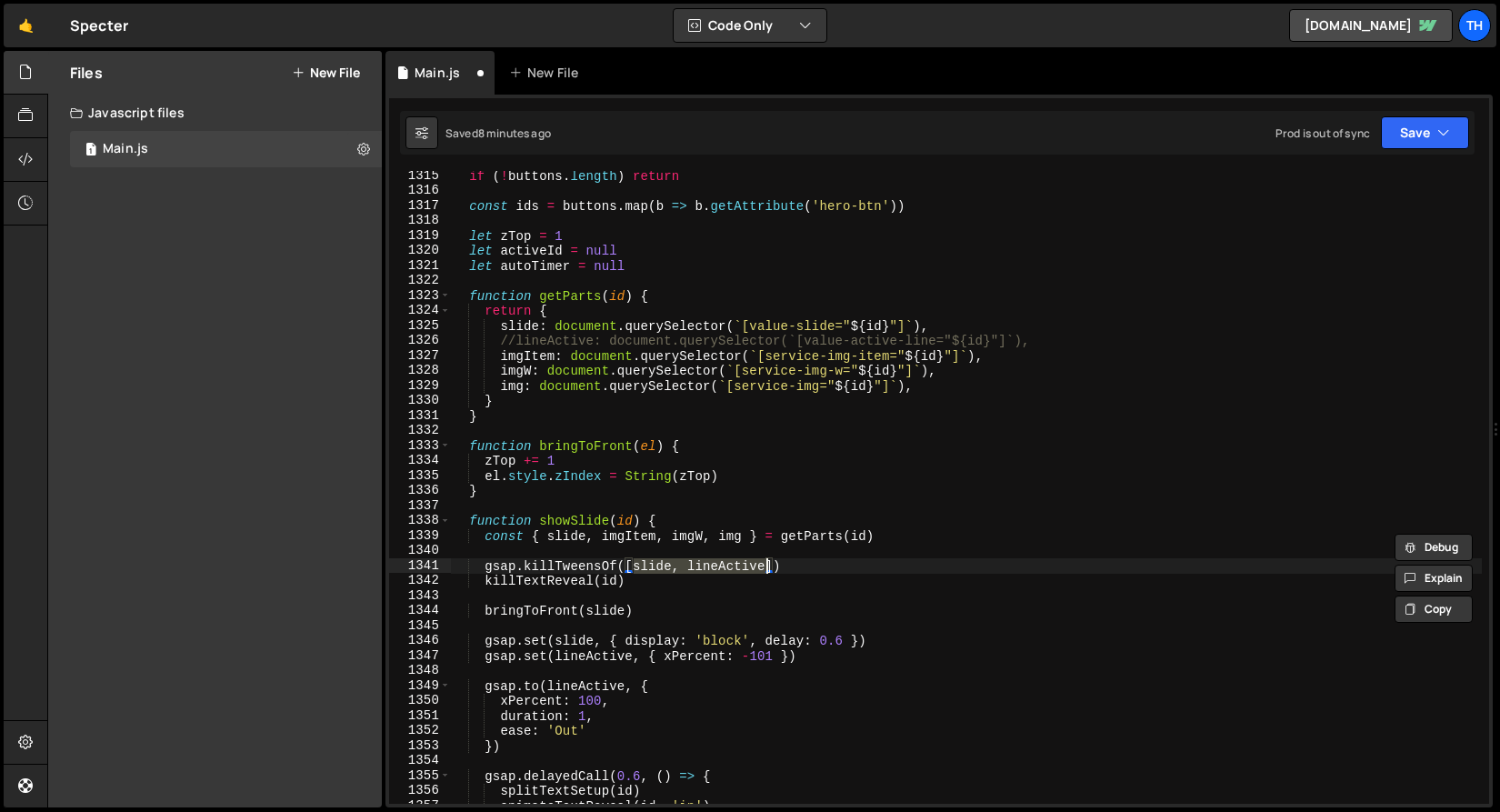
drag, startPoint x: 635, startPoint y: 564, endPoint x: 768, endPoint y: 562, distance: 133.0
click at [768, 562] on div "if ( ! buttons . length ) return const ids = buttons . map ( b => b . getAttrib…" at bounding box center [966, 499] width 1032 height 662
paste textarea "imgItem, imgW, img"
click at [511, 612] on div "if ( ! buttons . length ) return const ids = buttons . map ( b => b . getAttrib…" at bounding box center [966, 499] width 1032 height 662
type textarea "bringToFront(slide)"
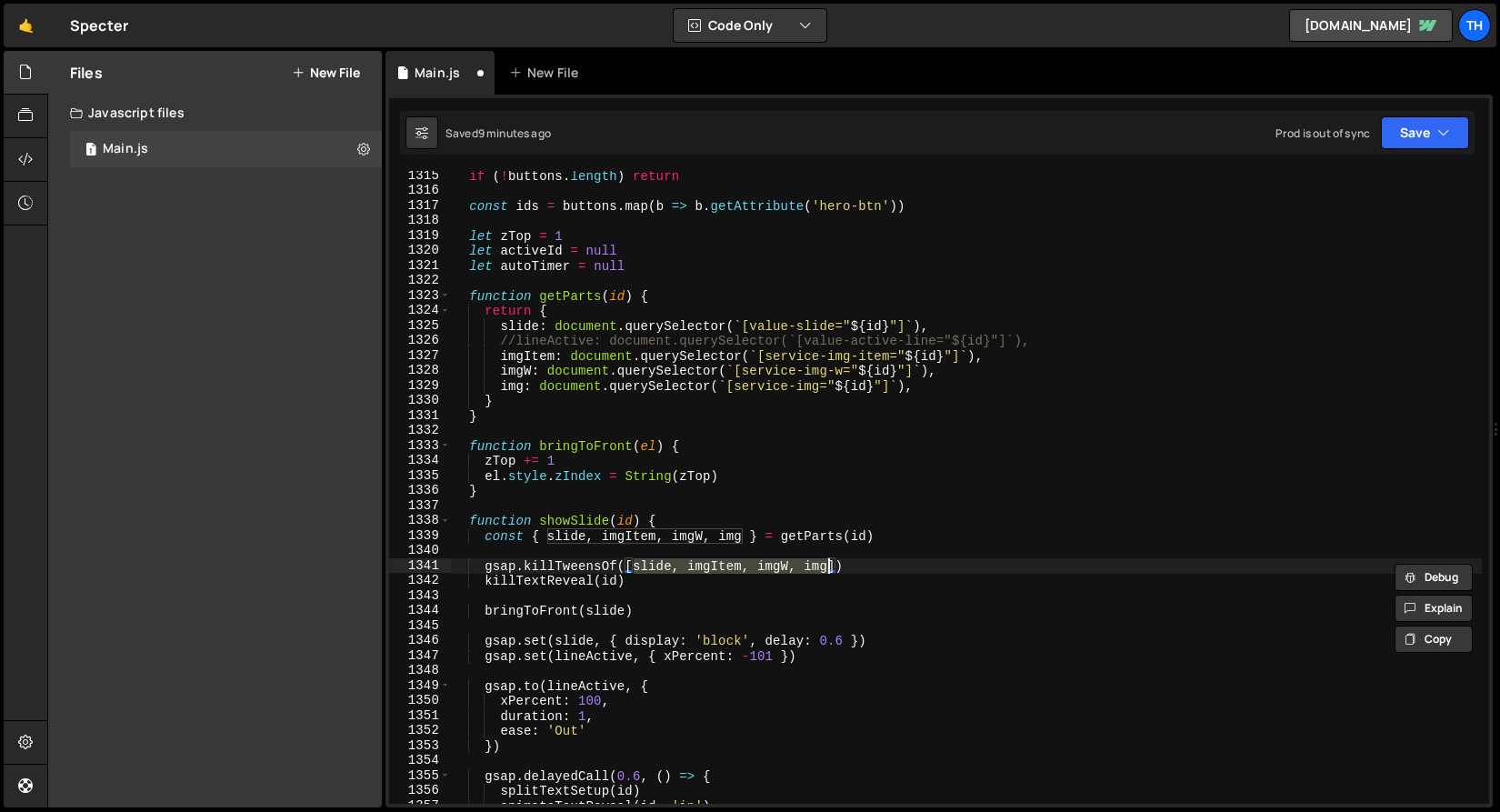
click at [511, 612] on div "if ( ! buttons . length ) return const ids = buttons . map ( b => b . getAttrib…" at bounding box center [966, 499] width 1032 height 662
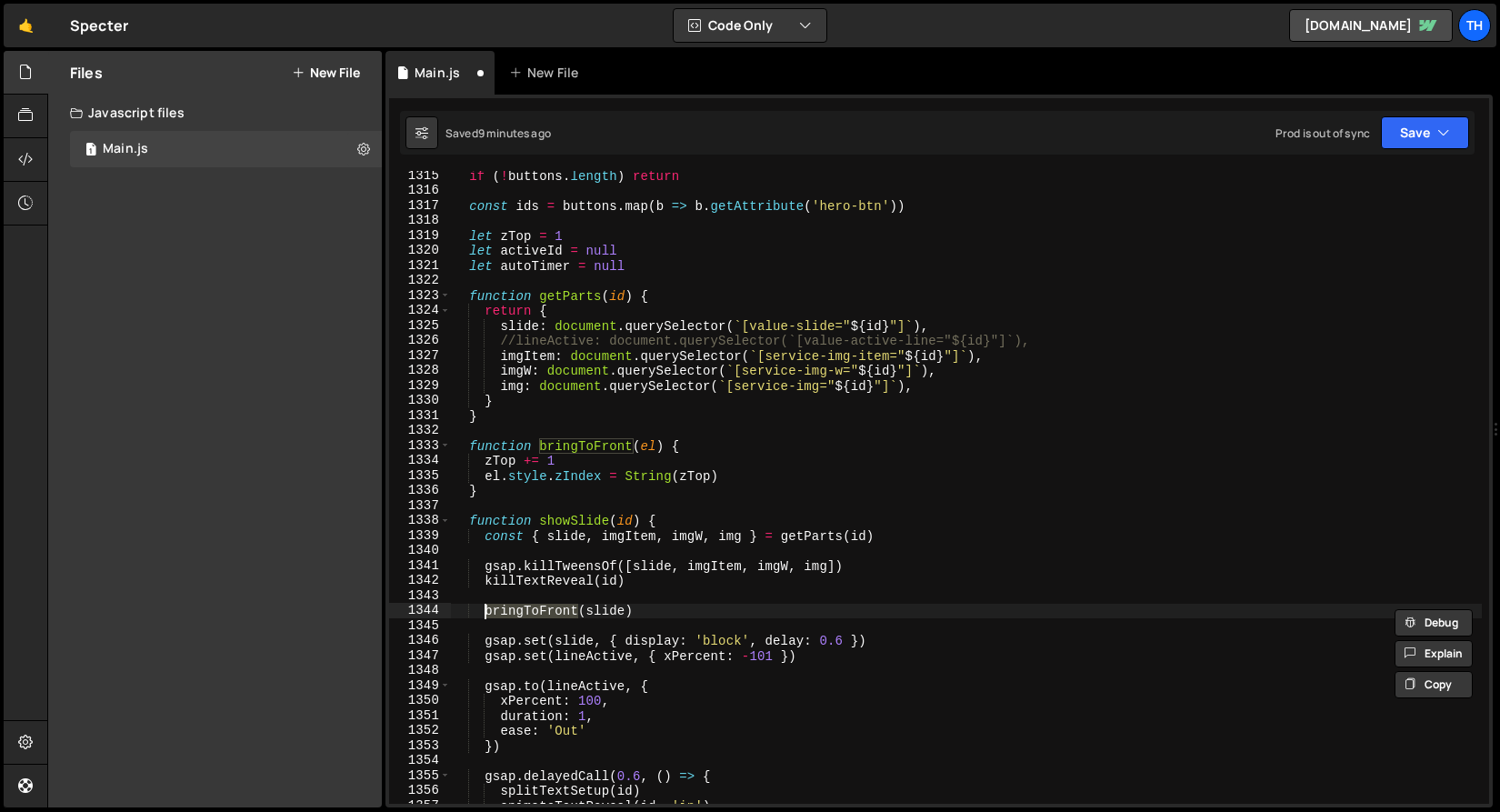
click at [608, 611] on div "if ( ! buttons . length ) return const ids = buttons . map ( b => b . getAttrib…" at bounding box center [966, 499] width 1032 height 662
click at [603, 607] on div "if ( ! buttons . length ) return const ids = buttons . map ( b => b . getAttrib…" at bounding box center [966, 487] width 1032 height 633
click at [603, 607] on div "if ( ! buttons . length ) return const ids = buttons . map ( b => b . getAttrib…" at bounding box center [966, 499] width 1032 height 662
click at [587, 609] on div "if ( ! buttons . length ) return const ids = buttons . map ( b => b . getAttrib…" at bounding box center [966, 487] width 1032 height 633
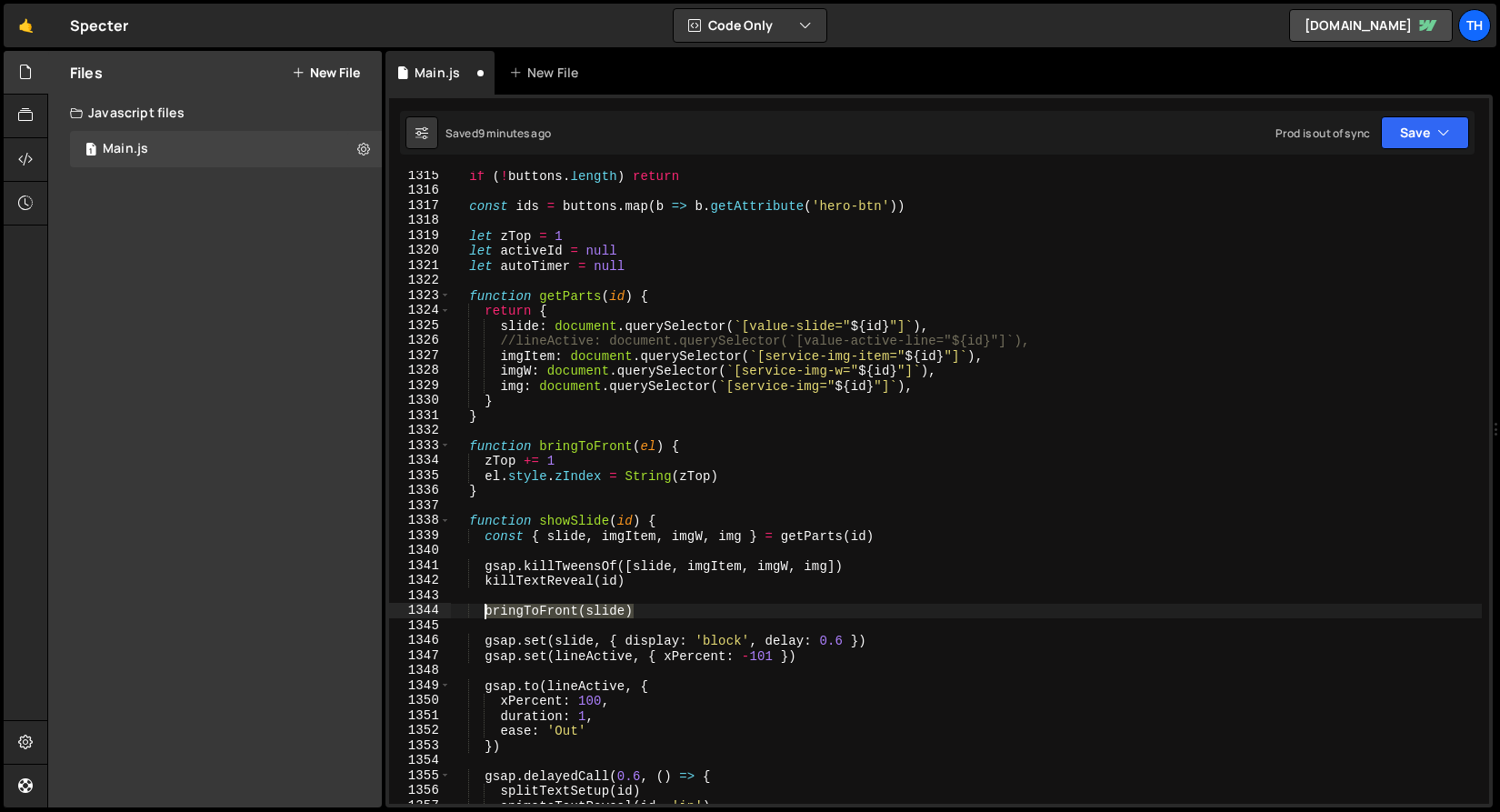
drag, startPoint x: 635, startPoint y: 612, endPoint x: 486, endPoint y: 608, distance: 149.1
click at [486, 608] on div "if ( ! buttons . length ) return const ids = buttons . map ( b => b . getAttrib…" at bounding box center [966, 499] width 1032 height 662
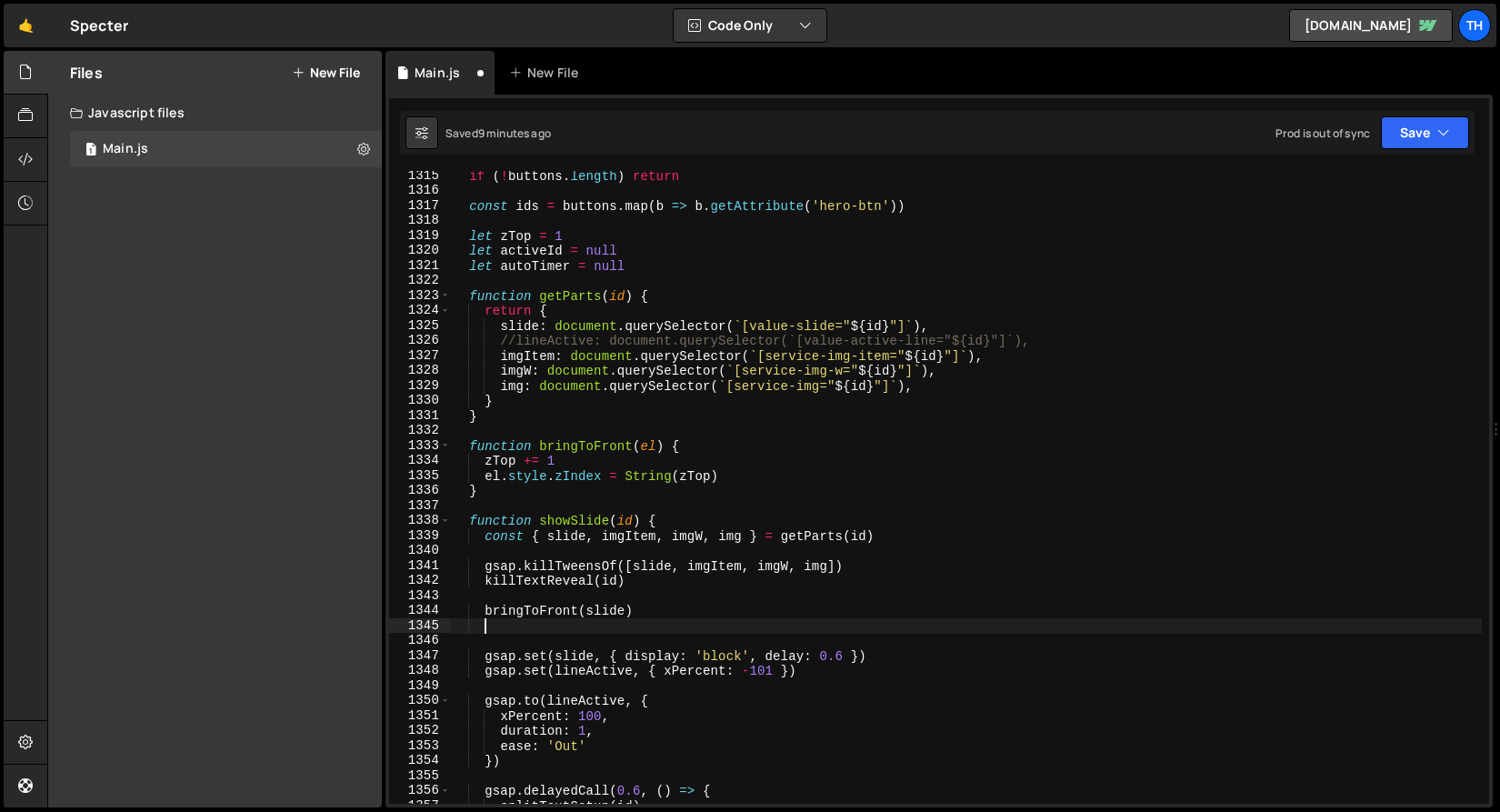
paste textarea "bringToFront(slide)"
click at [539, 361] on div "if ( ! buttons . length ) return const ids = buttons . map ( b => b . getAttrib…" at bounding box center [966, 499] width 1032 height 662
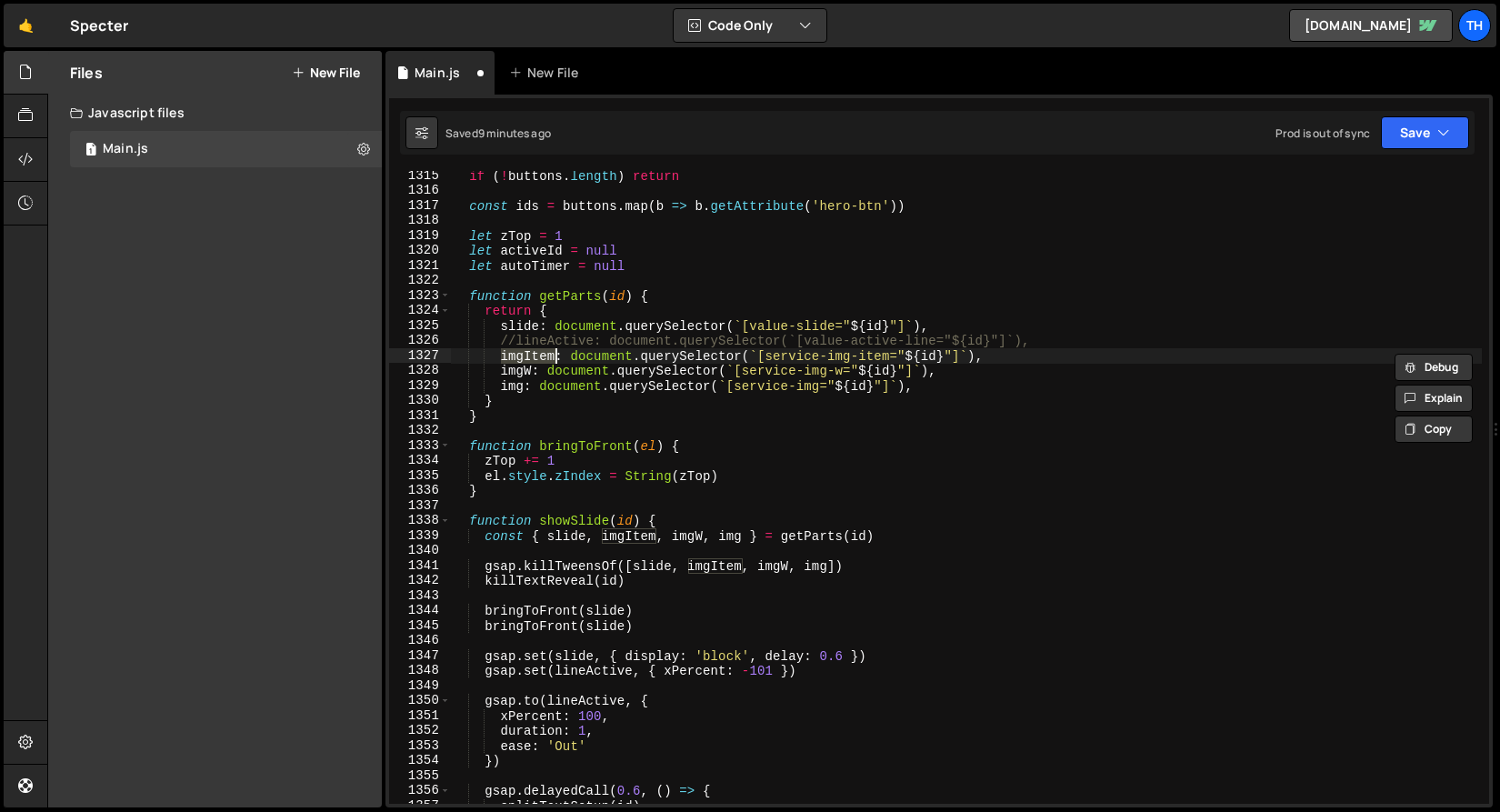
click at [619, 625] on div "if ( ! buttons . length ) return const ids = buttons . map ( b => b . getAttrib…" at bounding box center [966, 499] width 1032 height 662
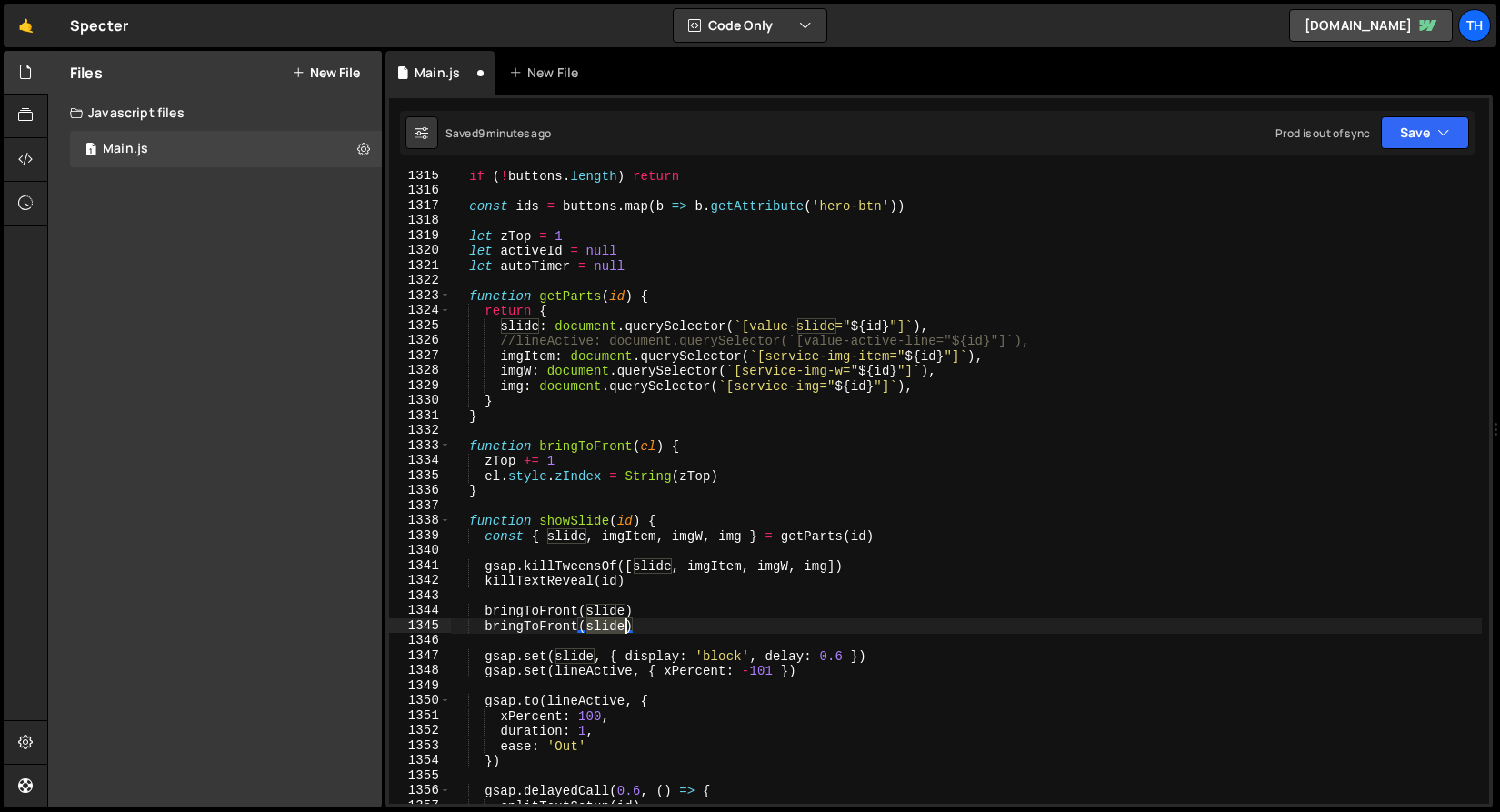
click at [619, 625] on div "if ( ! buttons . length ) return const ids = buttons . map ( b => b . getAttrib…" at bounding box center [966, 499] width 1032 height 662
paste textarea "imgItem"
click at [676, 572] on div "if ( ! buttons . length ) return const ids = buttons . map ( b => b . getAttrib…" at bounding box center [966, 499] width 1032 height 662
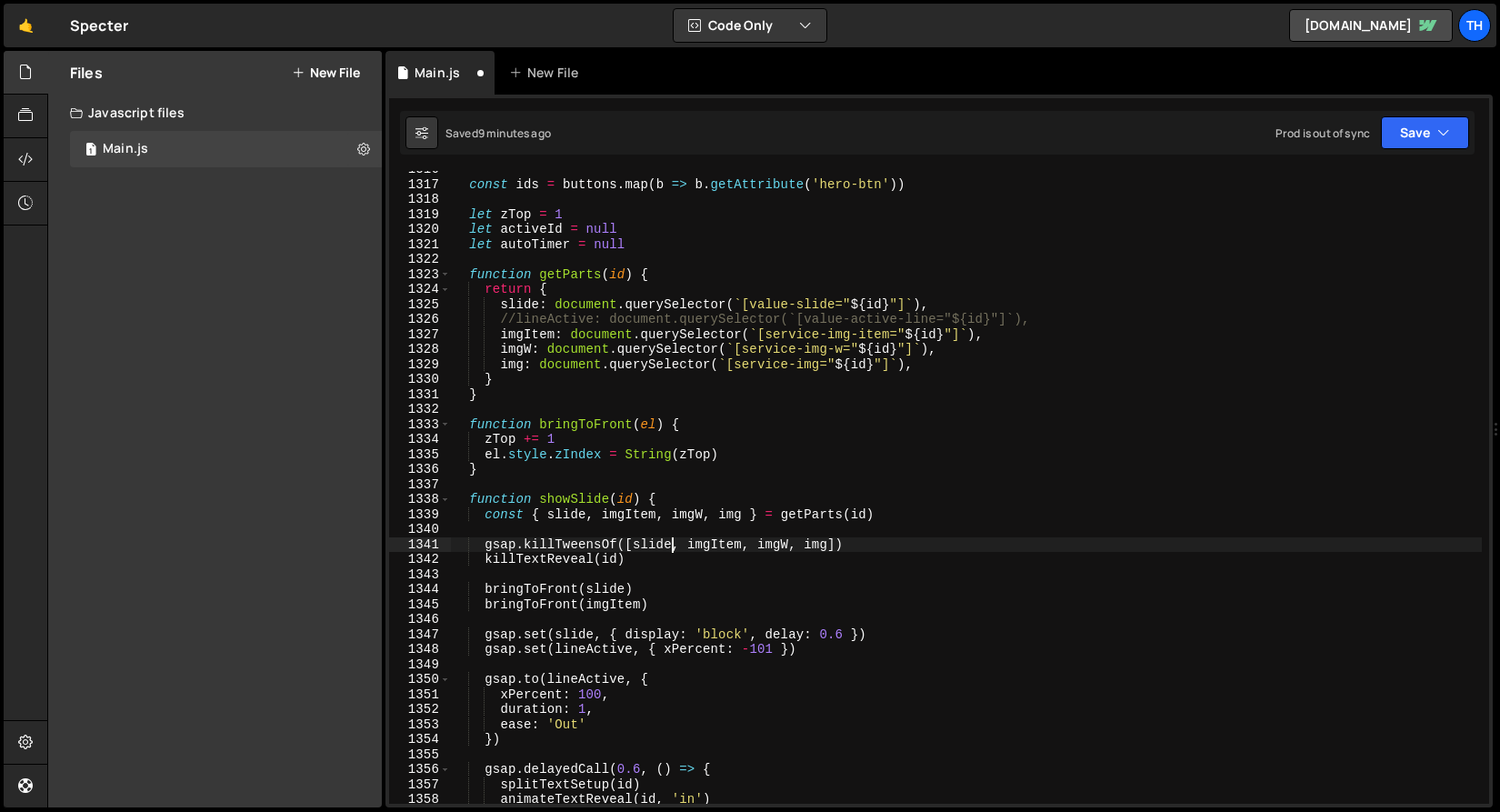
scroll to position [17950, 0]
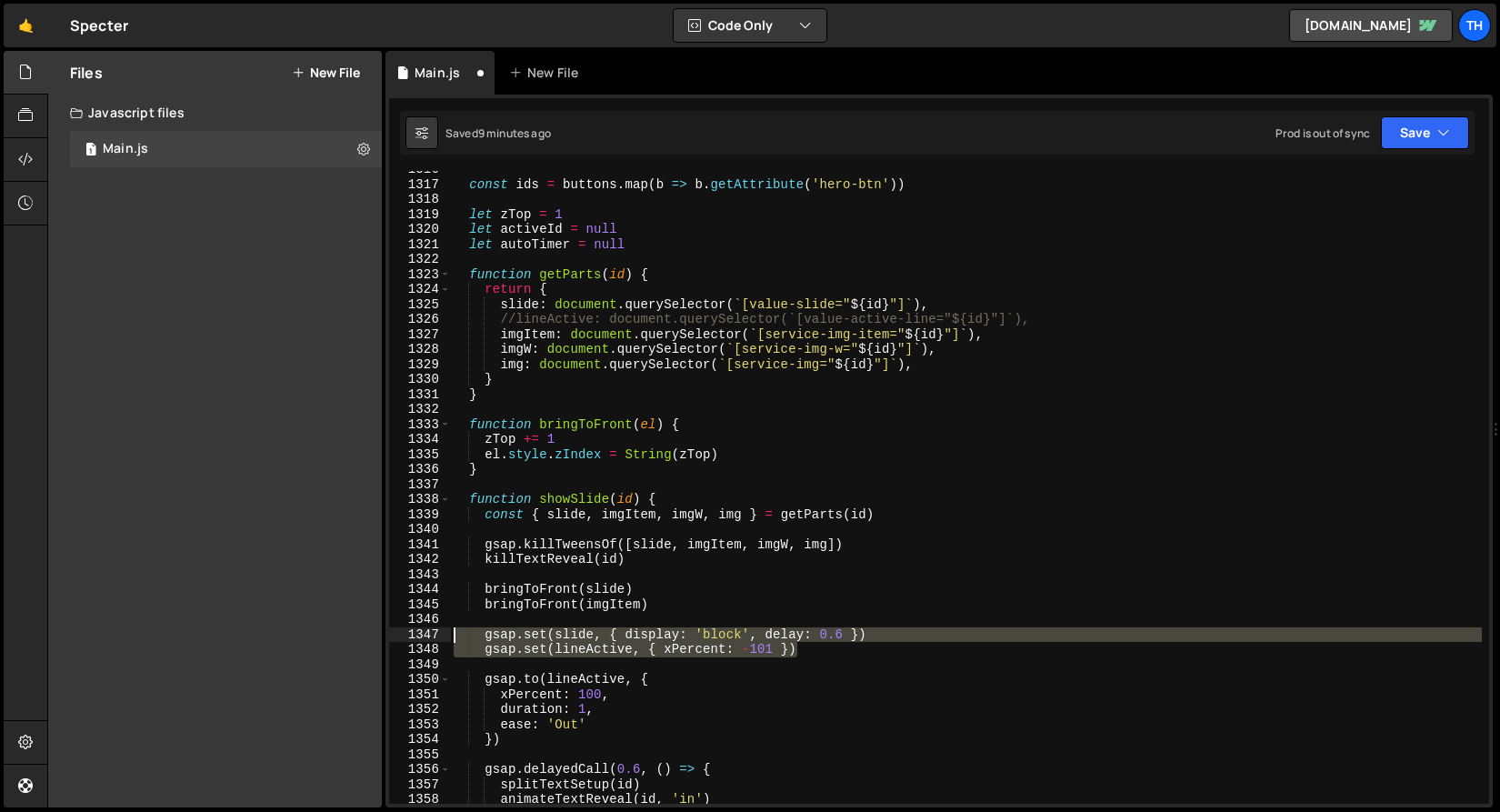
drag, startPoint x: 855, startPoint y: 652, endPoint x: 186, endPoint y: 635, distance: 669.2
click at [186, 635] on div "Files New File Javascript files 1 Main.js 0 CSS files Copy share link Edit File…" at bounding box center [773, 429] width 1453 height 757
type textarea "gsap.set(slide, { display: 'block', delay: 0.6 }) gsap.set(lineActive, { xPerce…"
click at [568, 572] on div "const ids = buttons . map ( b => b . getAttribute ( 'hero-btn' )) let zTop = 1 …" at bounding box center [966, 493] width 1032 height 662
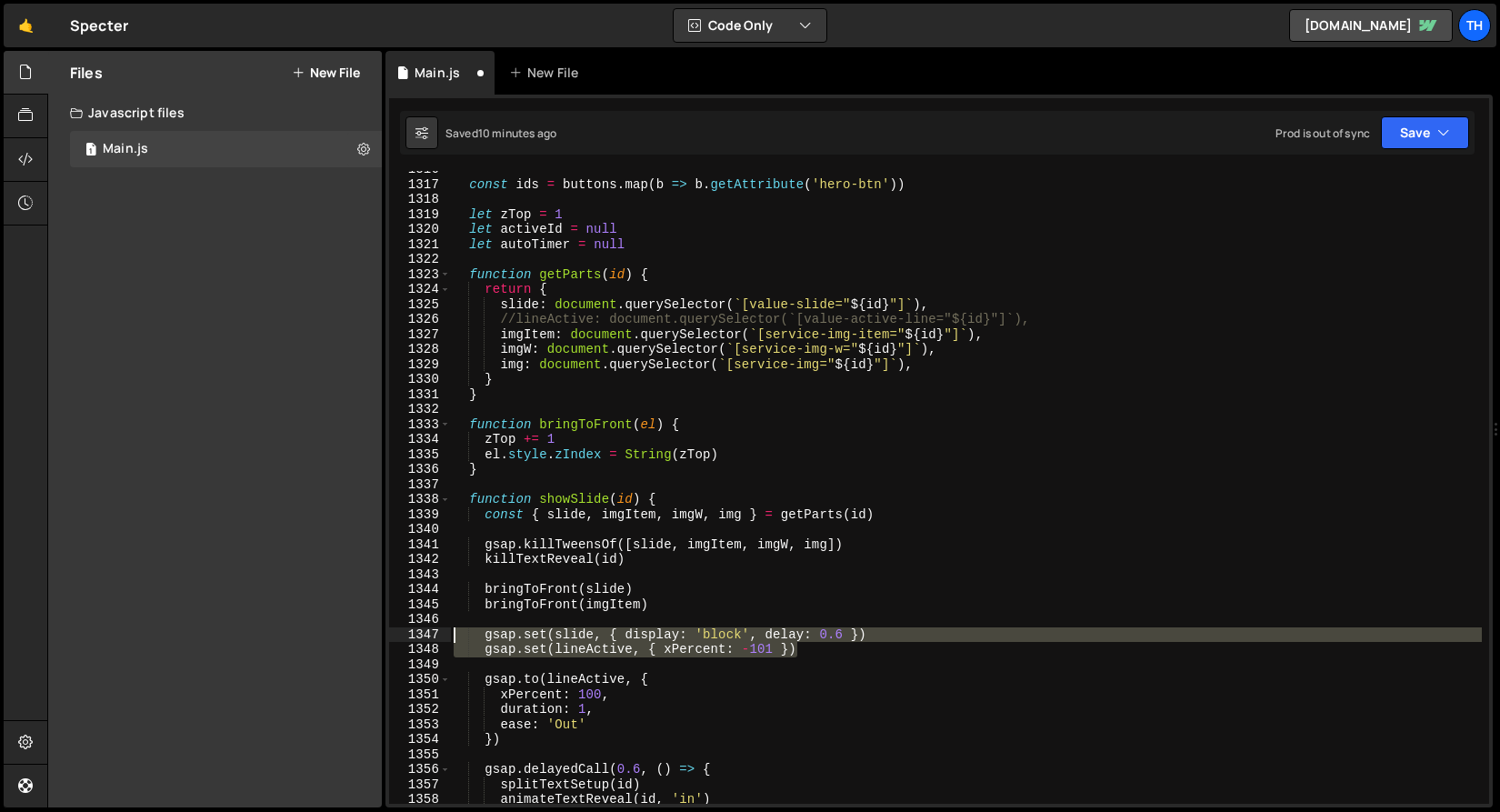
drag, startPoint x: 777, startPoint y: 650, endPoint x: 309, endPoint y: 638, distance: 468.2
click at [309, 638] on div "Files New File Javascript files 1 Main.js 0 CSS files Copy share link Edit File…" at bounding box center [773, 429] width 1453 height 757
paste textarea "img, { yPercent: -50, scale: 2"
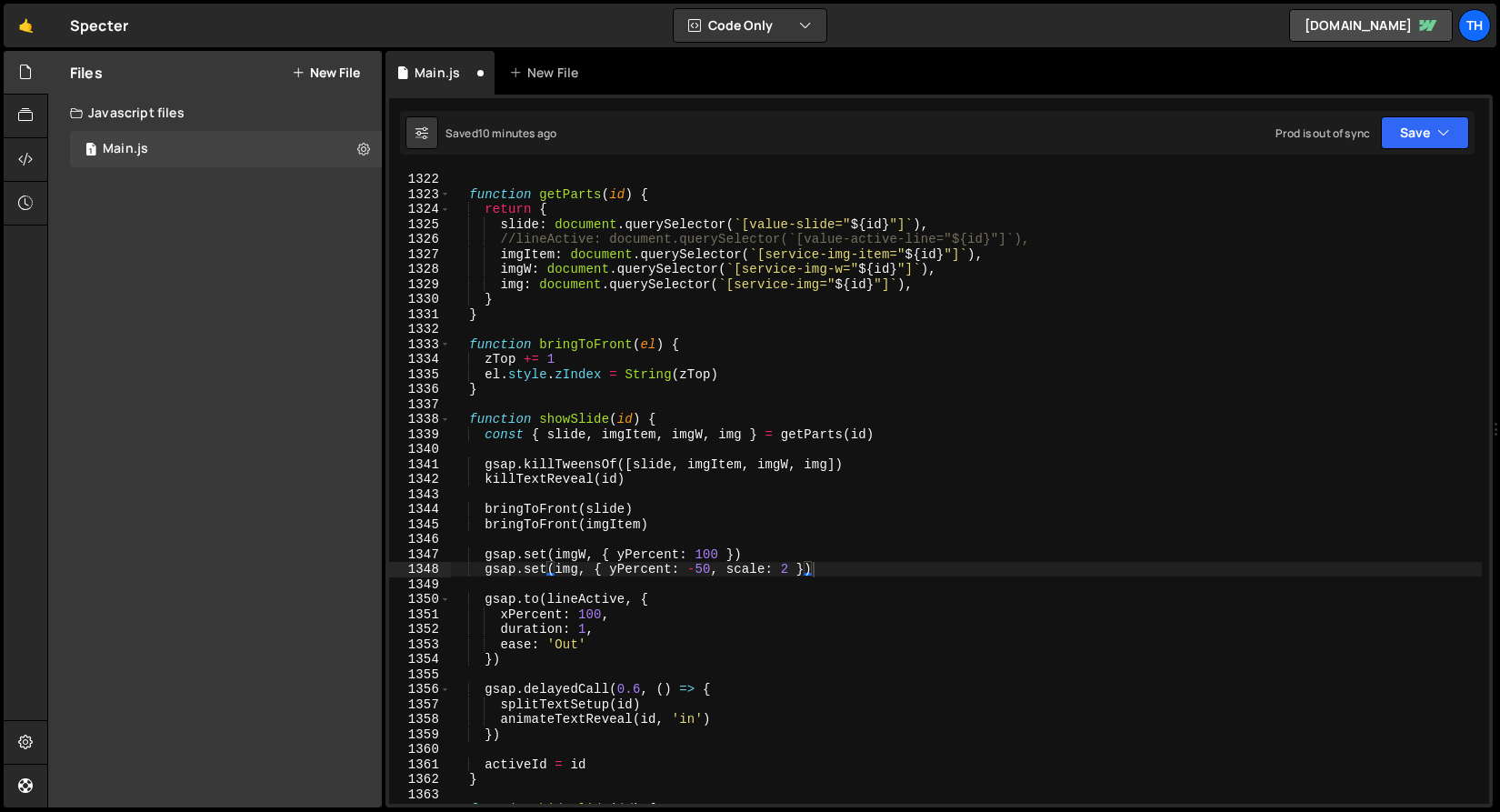
scroll to position [18022, 0]
click at [536, 626] on div "let autoTimer = null function getParts ( id ) { return { slide : document . que…" at bounding box center [966, 487] width 1032 height 662
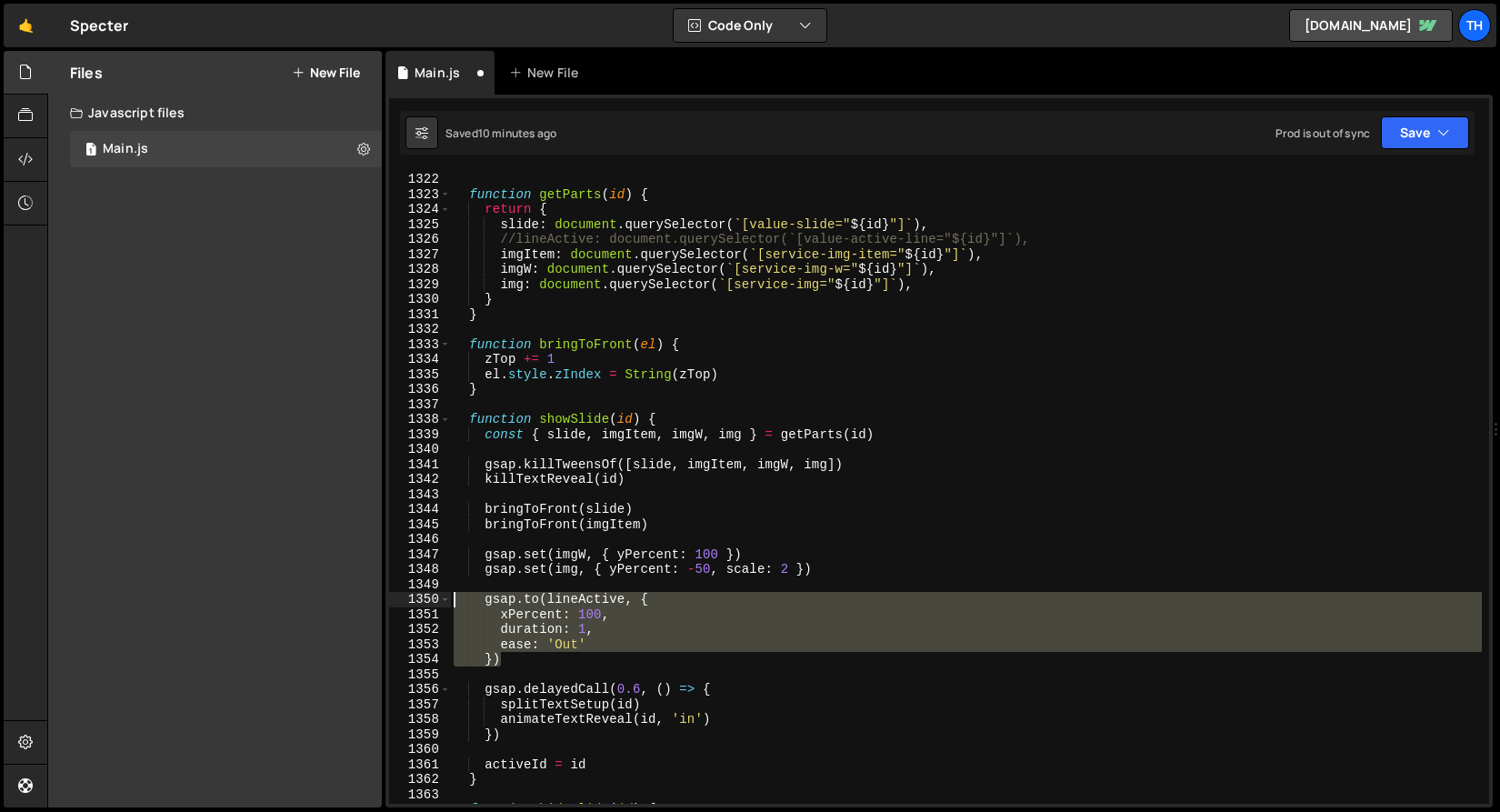
drag, startPoint x: 529, startPoint y: 665, endPoint x: 349, endPoint y: 604, distance: 190.1
click at [349, 604] on div "Files New File Javascript files 1 Main.js 0 CSS files Copy share link Edit File…" at bounding box center [773, 429] width 1453 height 757
paste textarea "})"
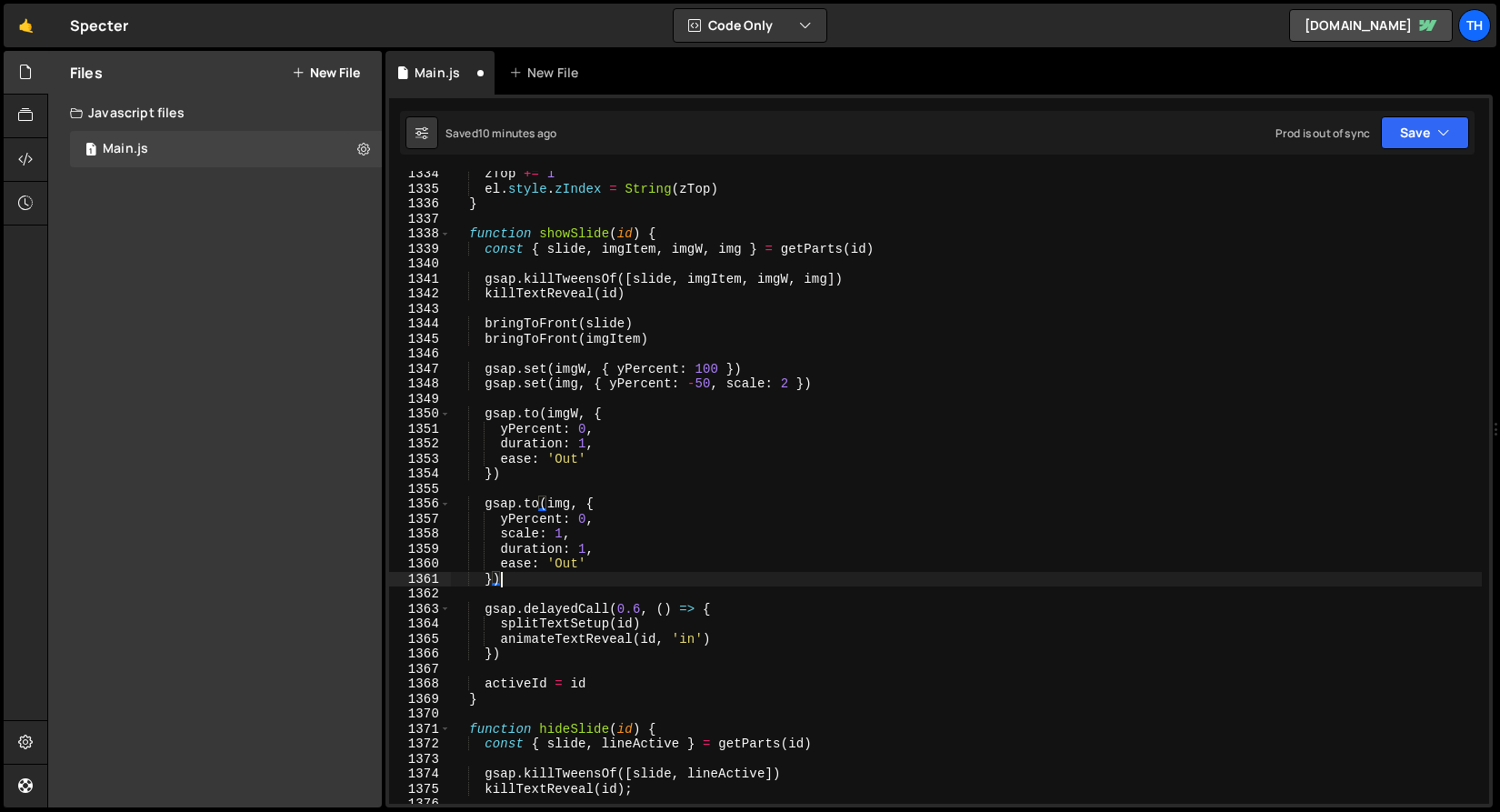
scroll to position [18132, 0]
drag, startPoint x: 488, startPoint y: 250, endPoint x: 926, endPoint y: 245, distance: 438.0
click at [926, 245] on div "zTop += 1 el . style . zIndex = String ( zTop ) } function showSlide ( id ) { c…" at bounding box center [966, 497] width 1032 height 662
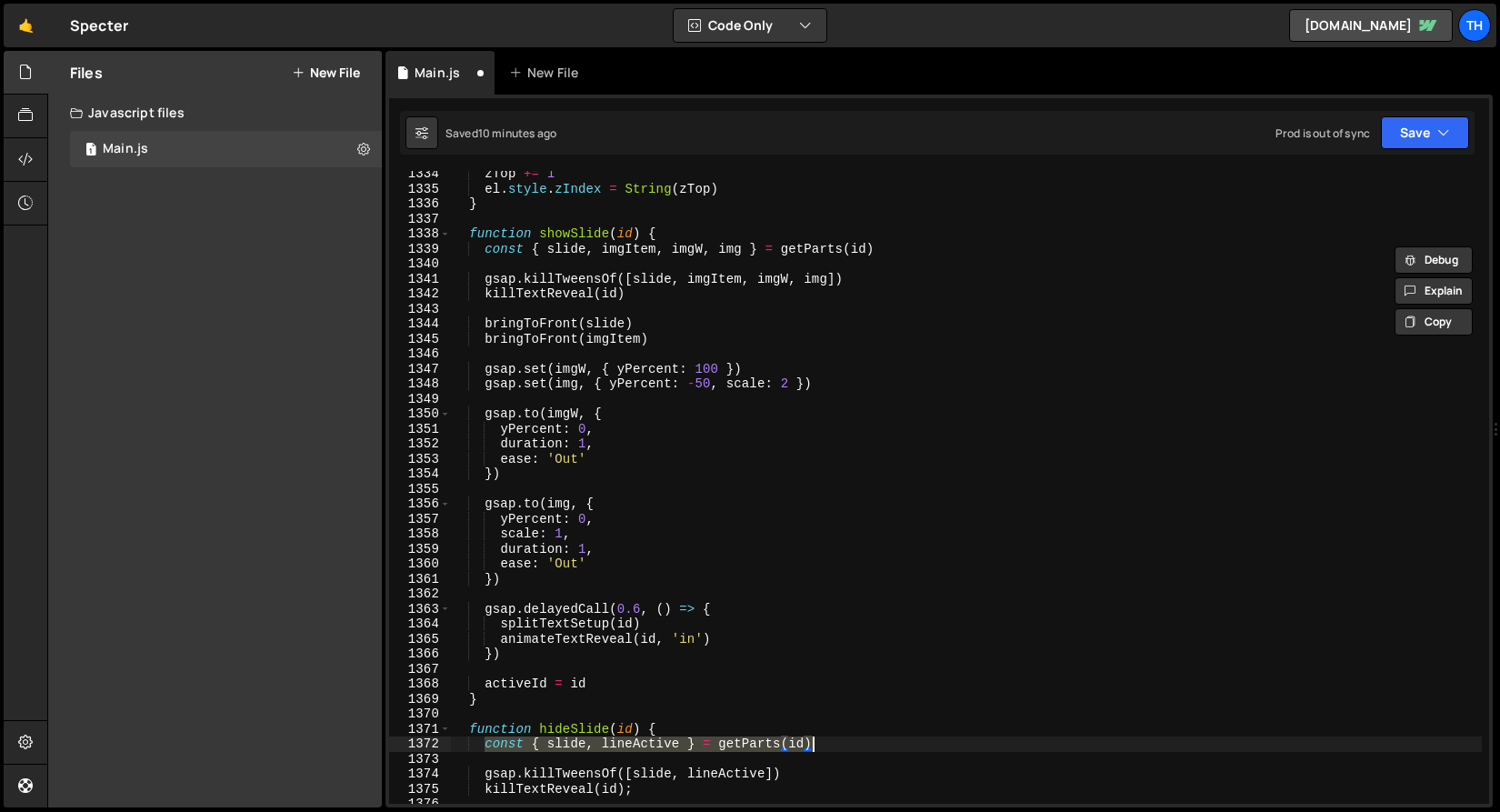
drag, startPoint x: 487, startPoint y: 741, endPoint x: 999, endPoint y: 742, distance: 512.0
click at [999, 742] on div "zTop += 1 el . style . zIndex = String ( zTop ) } function showSlide ( id ) { c…" at bounding box center [966, 497] width 1032 height 662
paste textarea "imgItem, imgW, img"
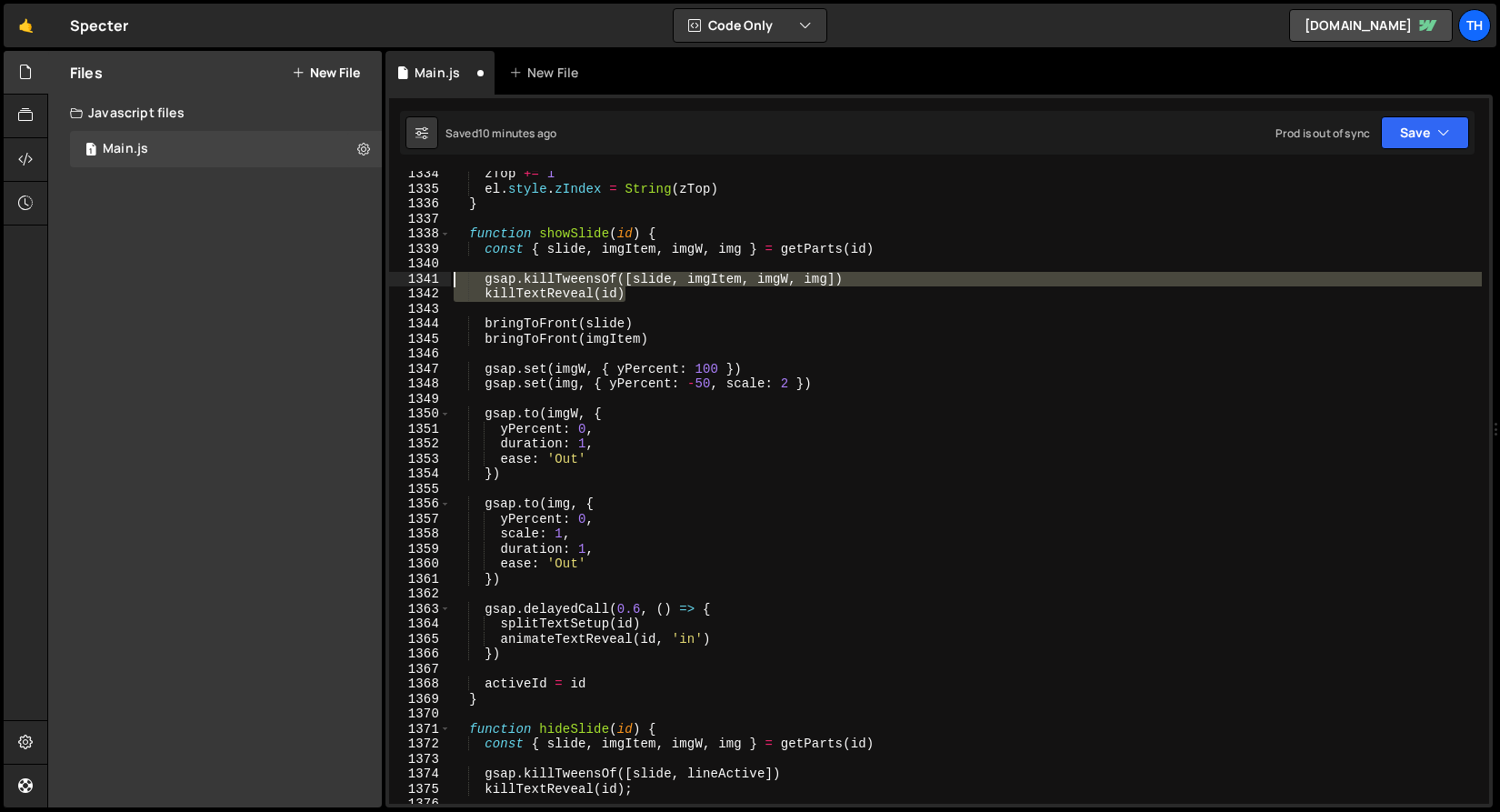
drag, startPoint x: 644, startPoint y: 291, endPoint x: 334, endPoint y: 282, distance: 310.1
click at [334, 282] on div "Files New File Javascript files 1 Main.js 0 CSS files Copy share link Edit File…" at bounding box center [773, 429] width 1453 height 757
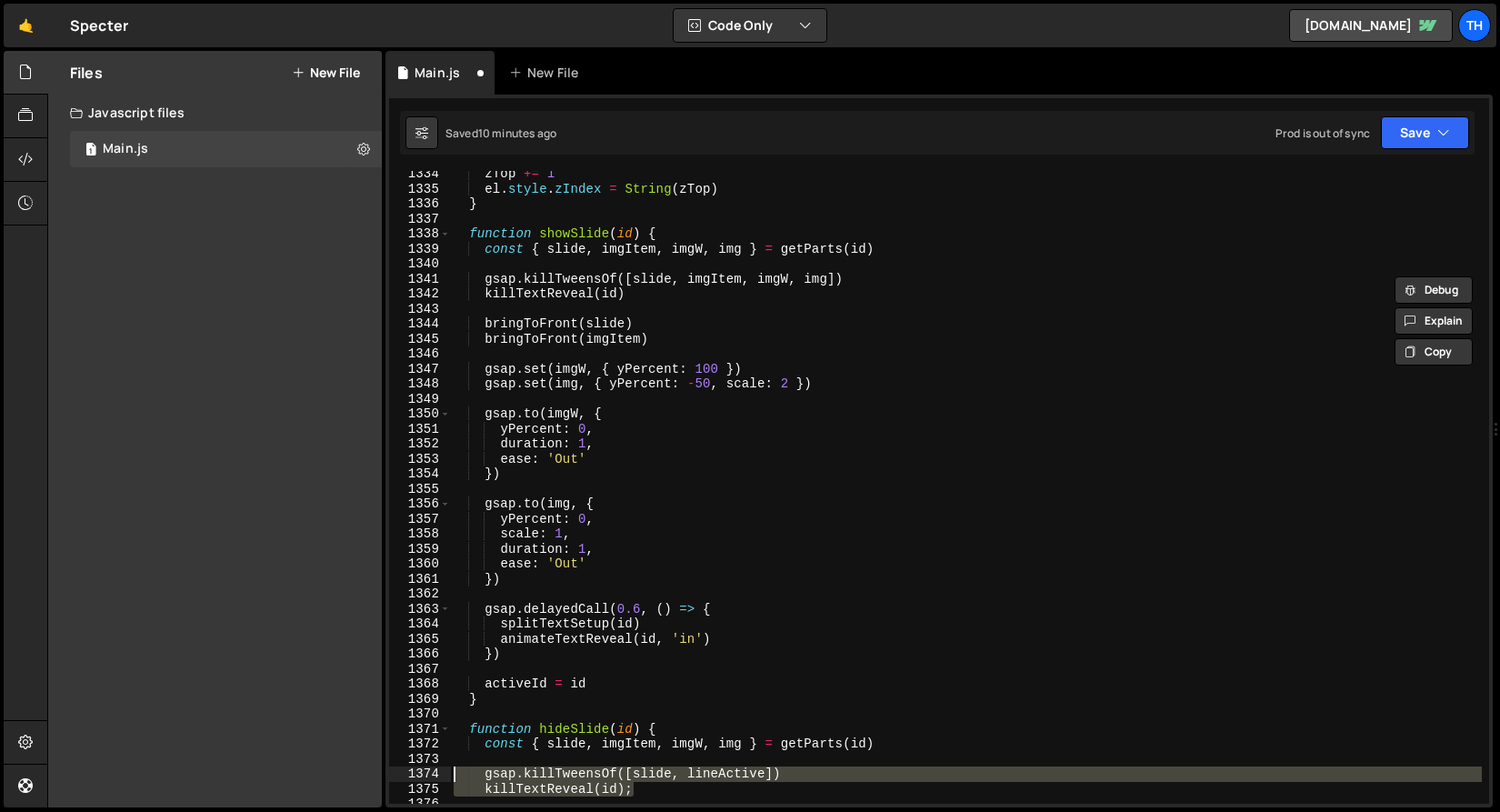
drag, startPoint x: 652, startPoint y: 790, endPoint x: 309, endPoint y: 772, distance: 343.5
click at [309, 772] on div "Files New File Javascript files 1 Main.js 0 CSS files Copy share link Edit File…" at bounding box center [773, 429] width 1453 height 757
paste textarea "killTextReveal(id)"
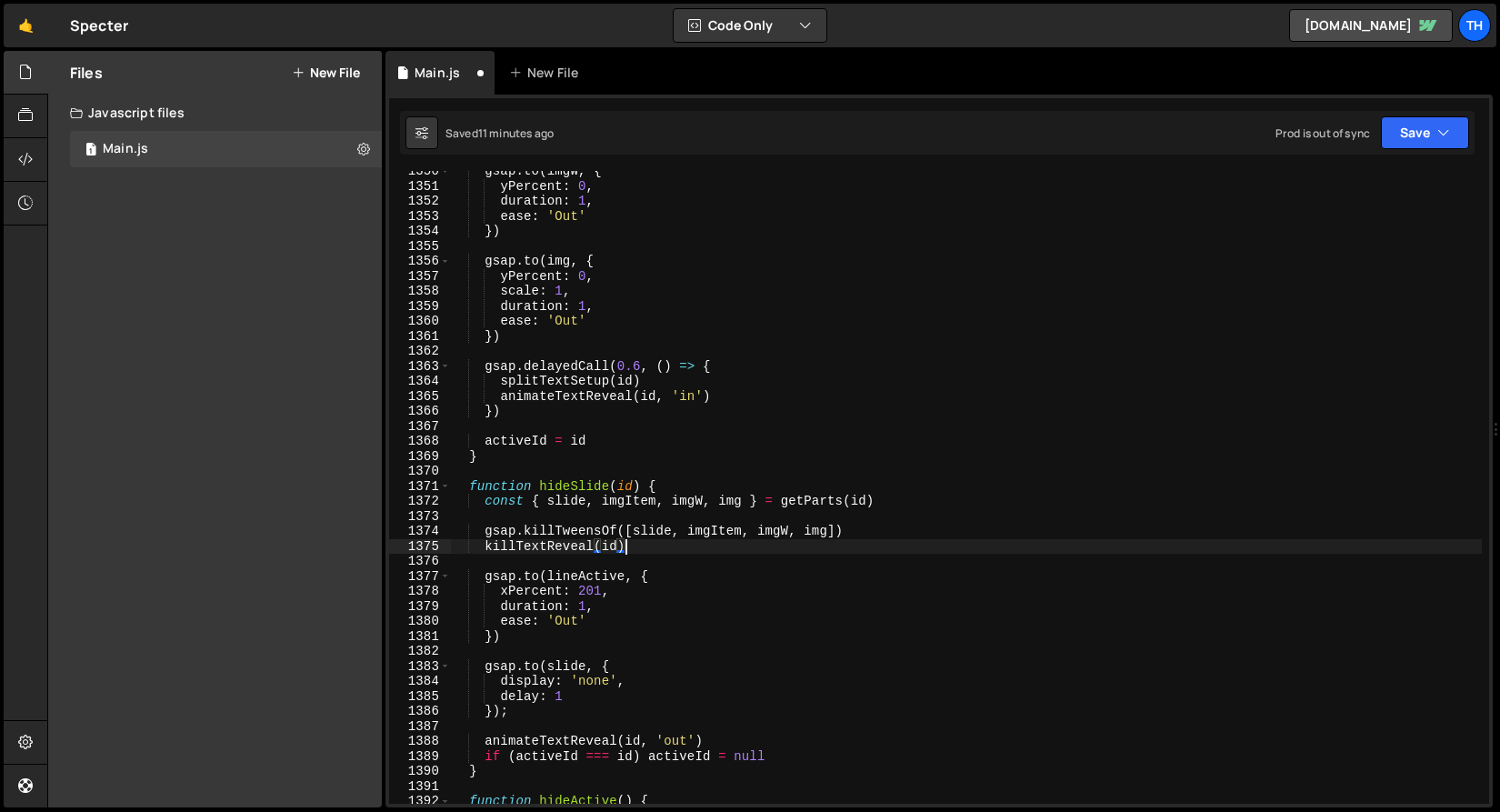
scroll to position [18353, 0]
click at [565, 634] on div "gsap . to ( imgW , { yPercent : 0 , duration : 1 , ease : 'Out' }) gsap . to ( …" at bounding box center [966, 495] width 1032 height 662
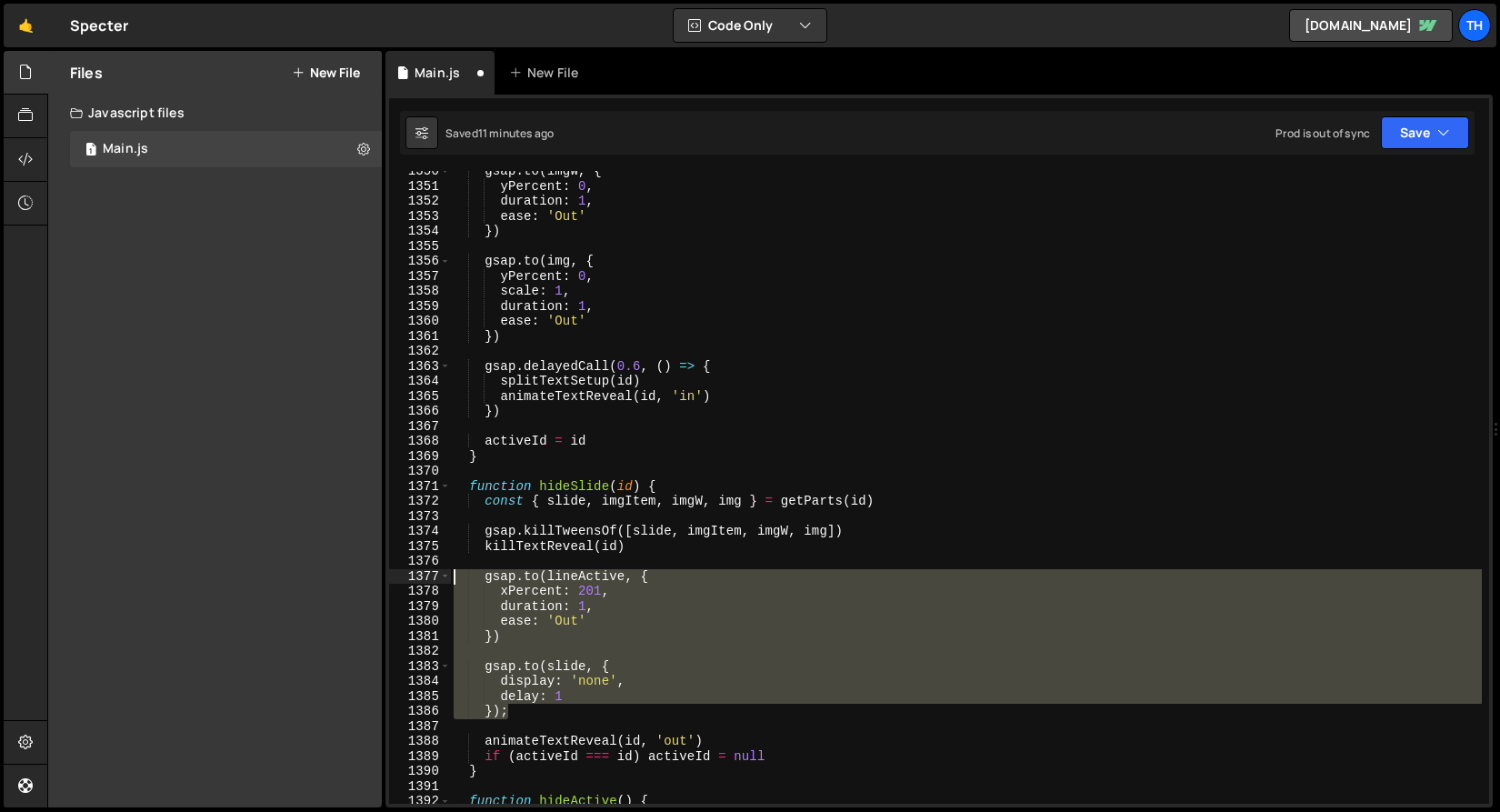
drag, startPoint x: 534, startPoint y: 714, endPoint x: 394, endPoint y: 575, distance: 197.3
click at [394, 575] on div "}) 1350 1351 1352 1353 1354 1355 1356 1357 1358 1359 1360 1361 1362 1363 1364 1…" at bounding box center [939, 487] width 1100 height 633
type textarea "gsap.to(lineActive, { xPercent: 201,"
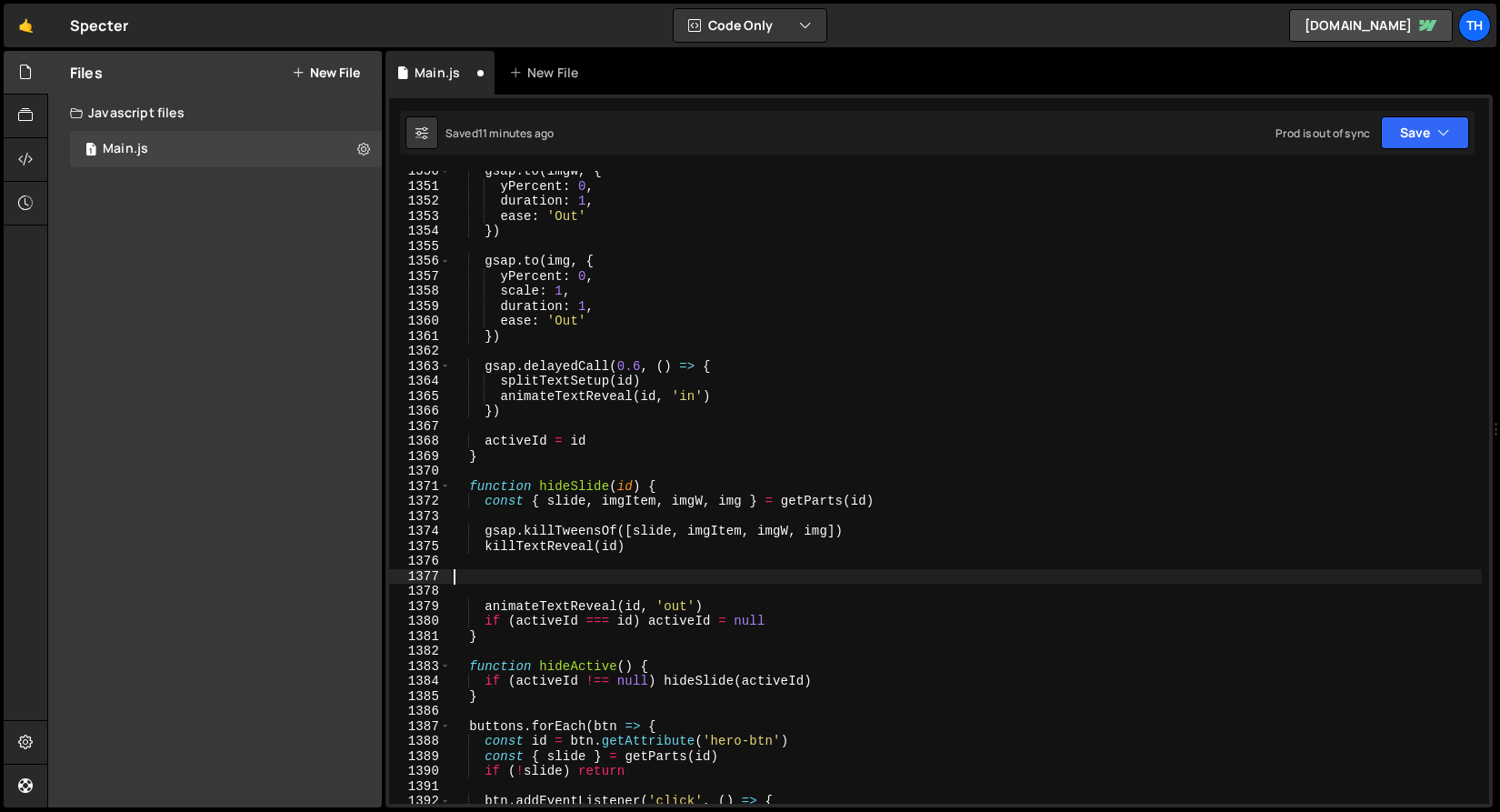
type textarea "="
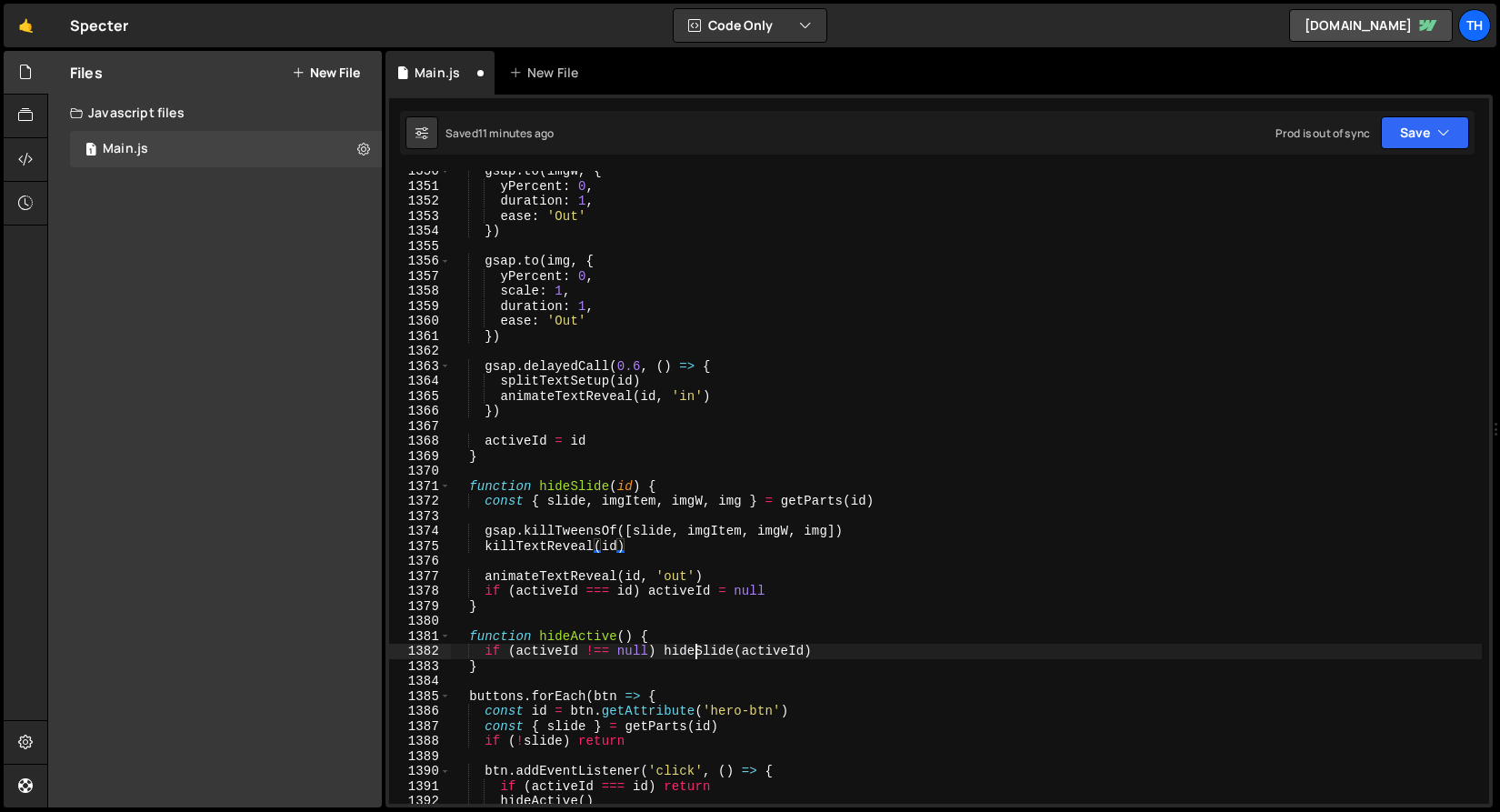
click at [695, 658] on div "gsap . to ( imgW , { yPercent : 0 , duration : 1 , ease : 'Out' }) gsap . to ( …" at bounding box center [966, 495] width 1032 height 662
click at [696, 657] on div "gsap . to ( imgW , { yPercent : 0 , duration : 1 , ease : 'Out' }) gsap . to ( …" at bounding box center [966, 495] width 1032 height 662
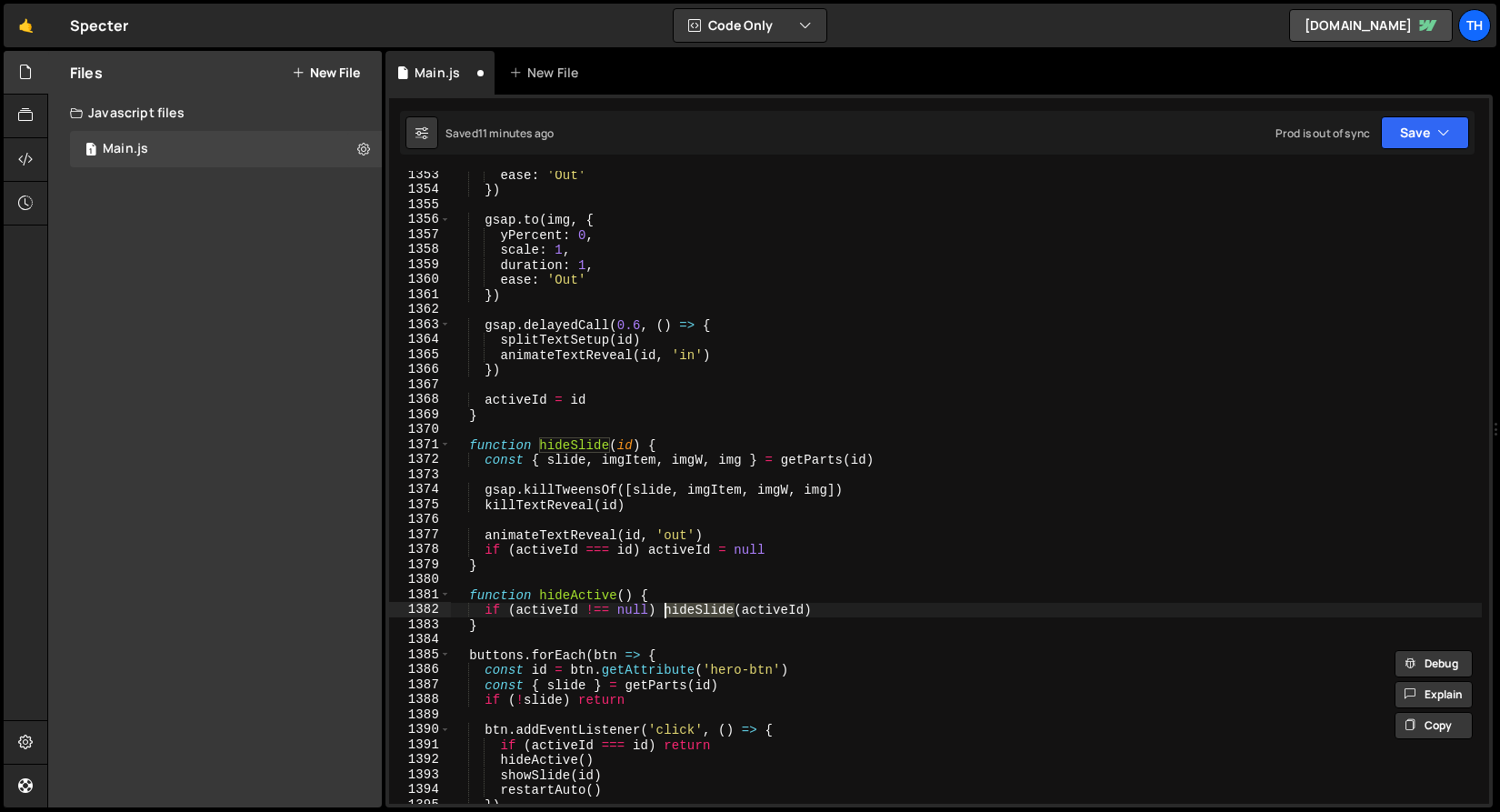
scroll to position [18489, 0]
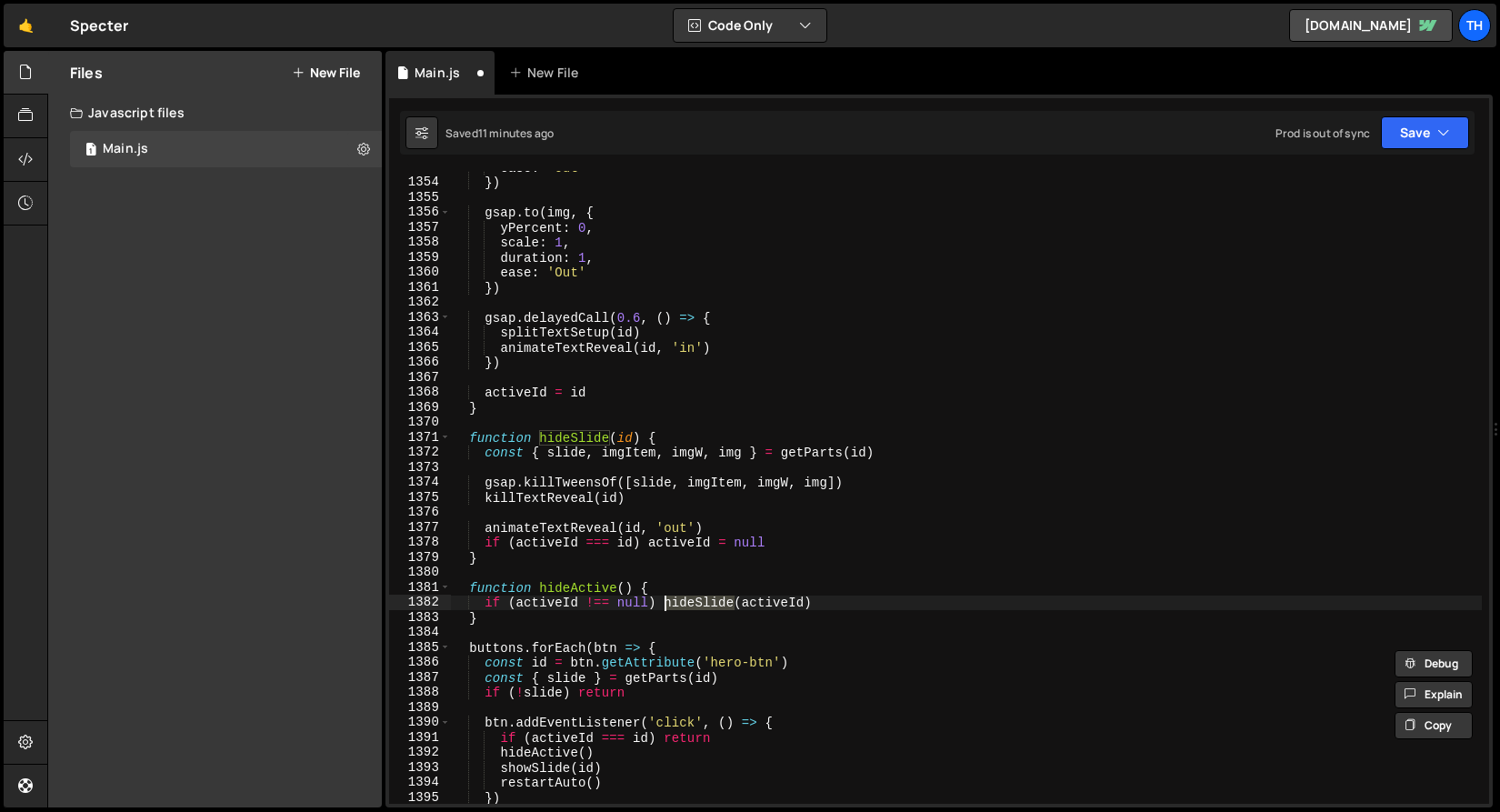
click at [579, 682] on div "ease : 'Out' }) gsap . to ( img , { yPercent : 0 , scale : 1 , duration : 1 , e…" at bounding box center [966, 491] width 1032 height 662
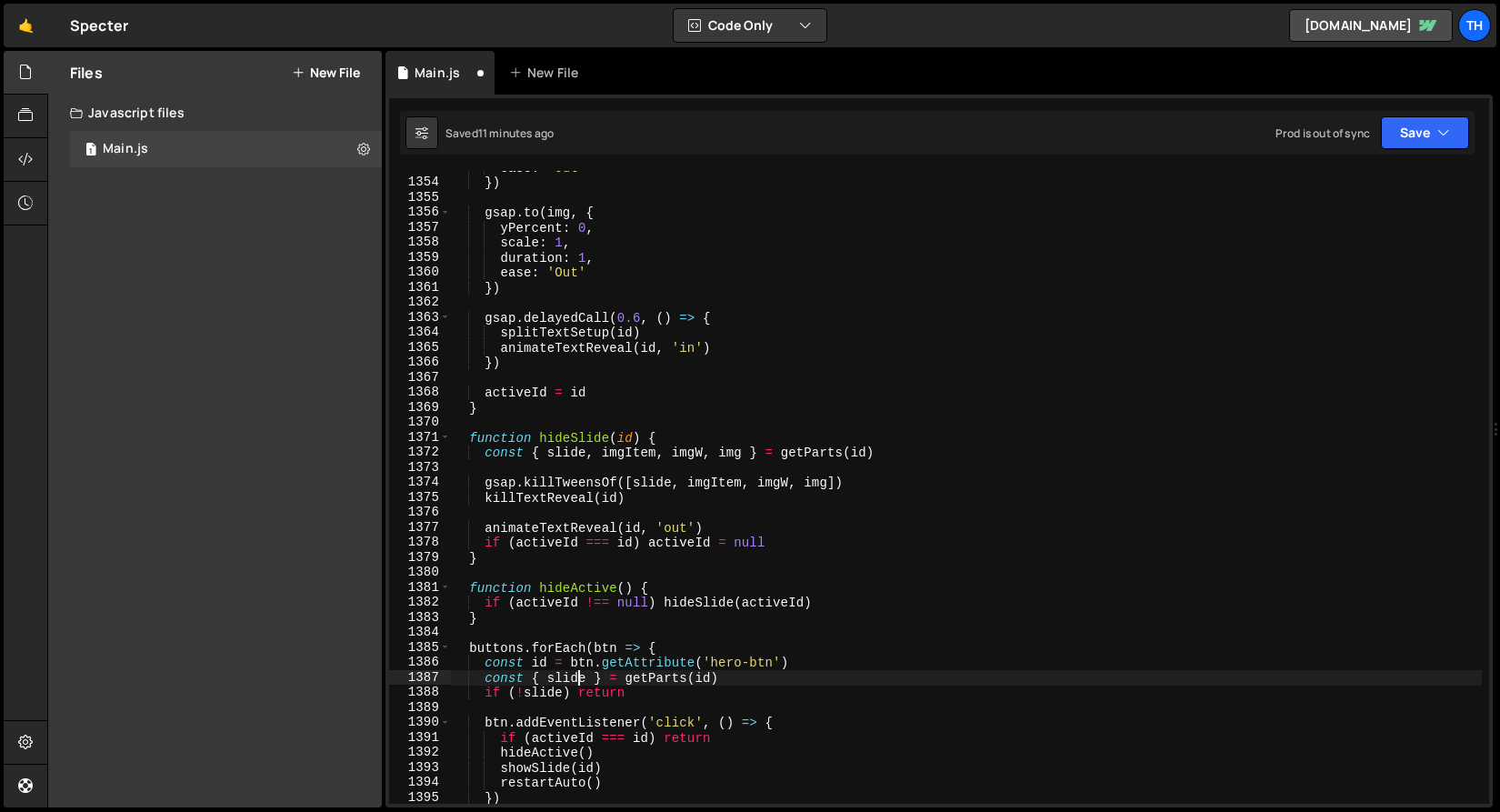
click at [579, 682] on div "ease : 'Out' }) gsap . to ( img , { yPercent : 0 , scale : 1 , duration : 1 , e…" at bounding box center [966, 491] width 1032 height 662
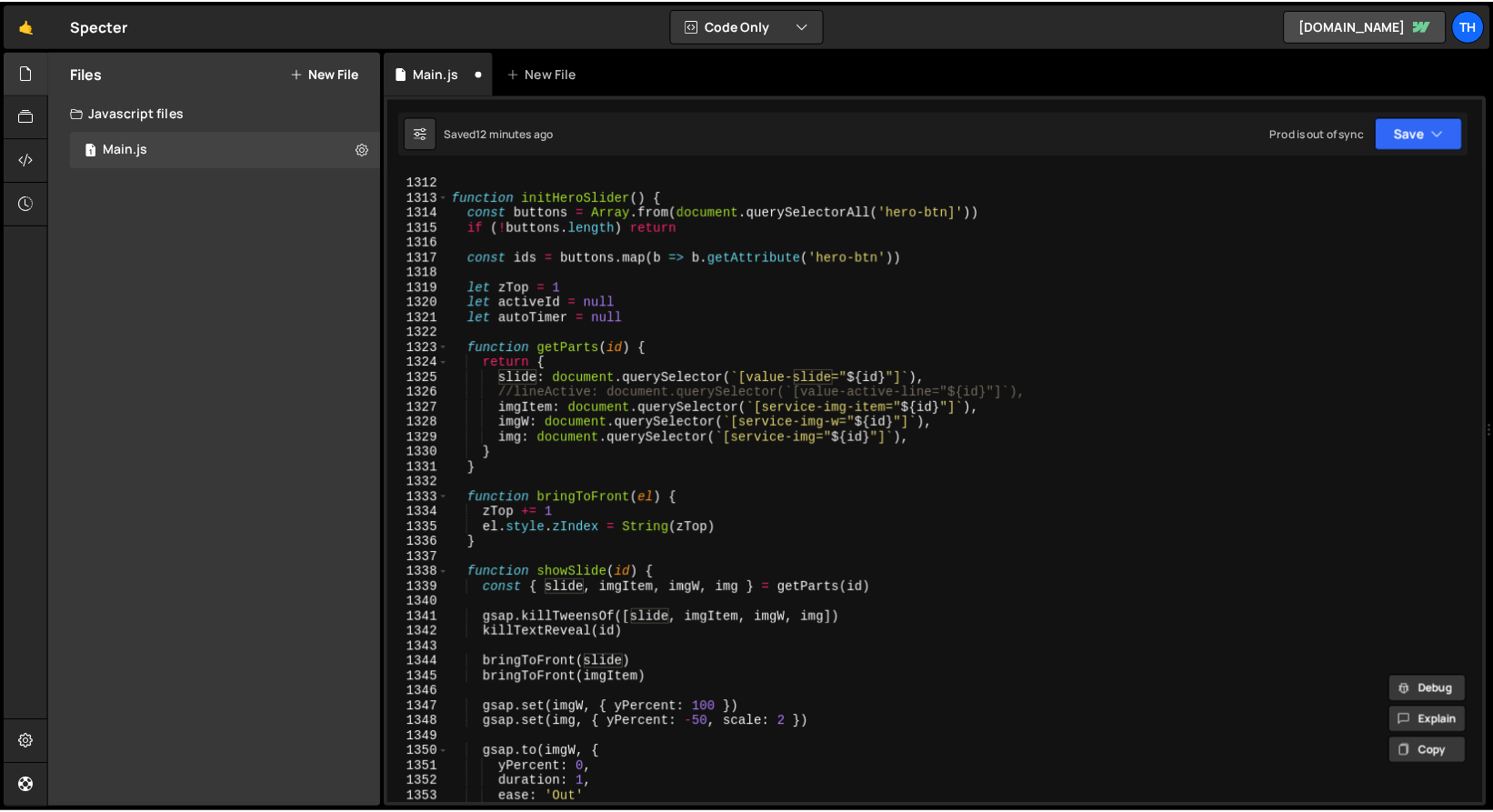
scroll to position [17916, 0]
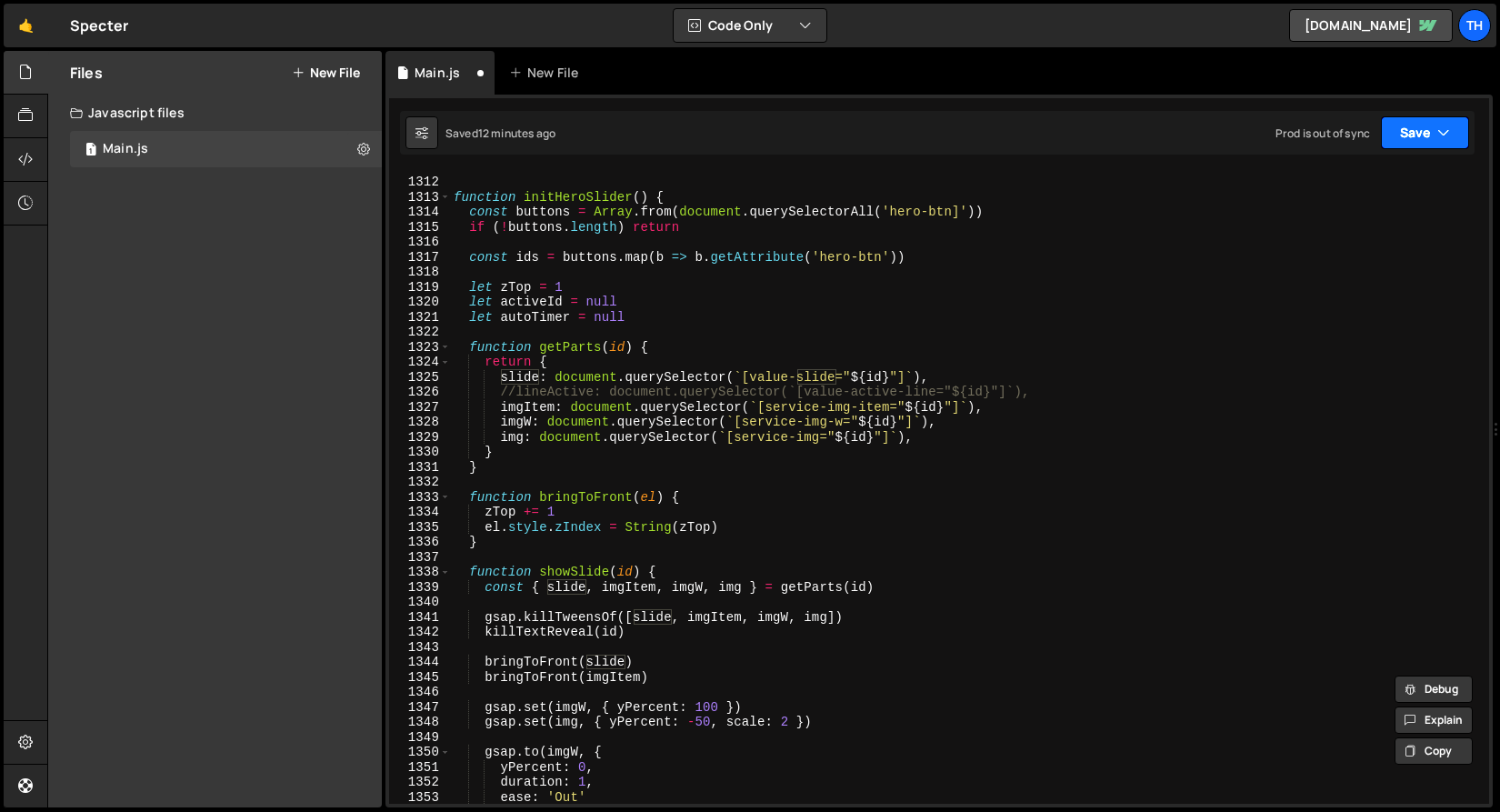
click at [1439, 133] on icon "button" at bounding box center [1443, 132] width 12 height 18
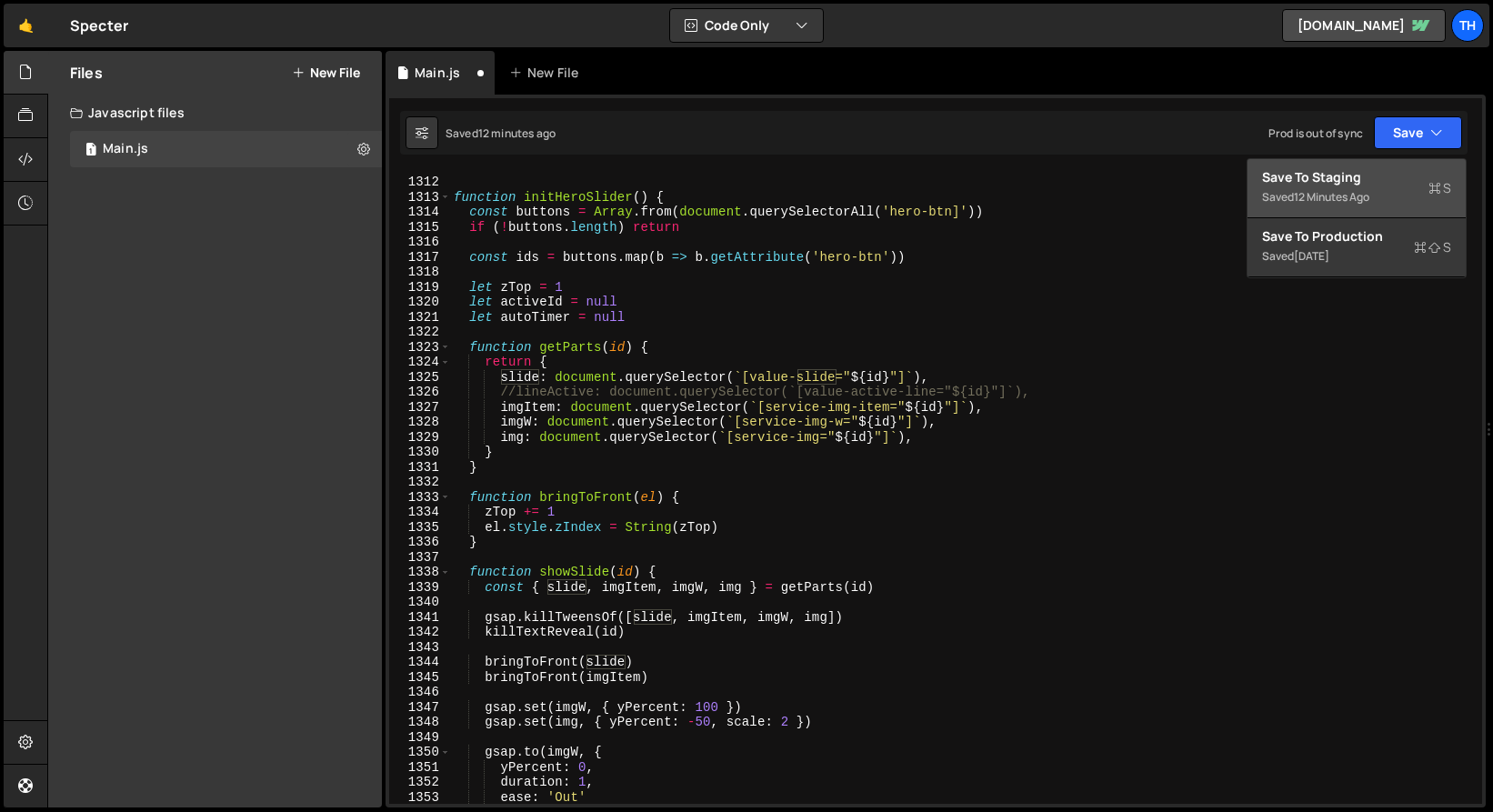
click at [1395, 184] on div "Save to Staging S" at bounding box center [1357, 177] width 190 height 18
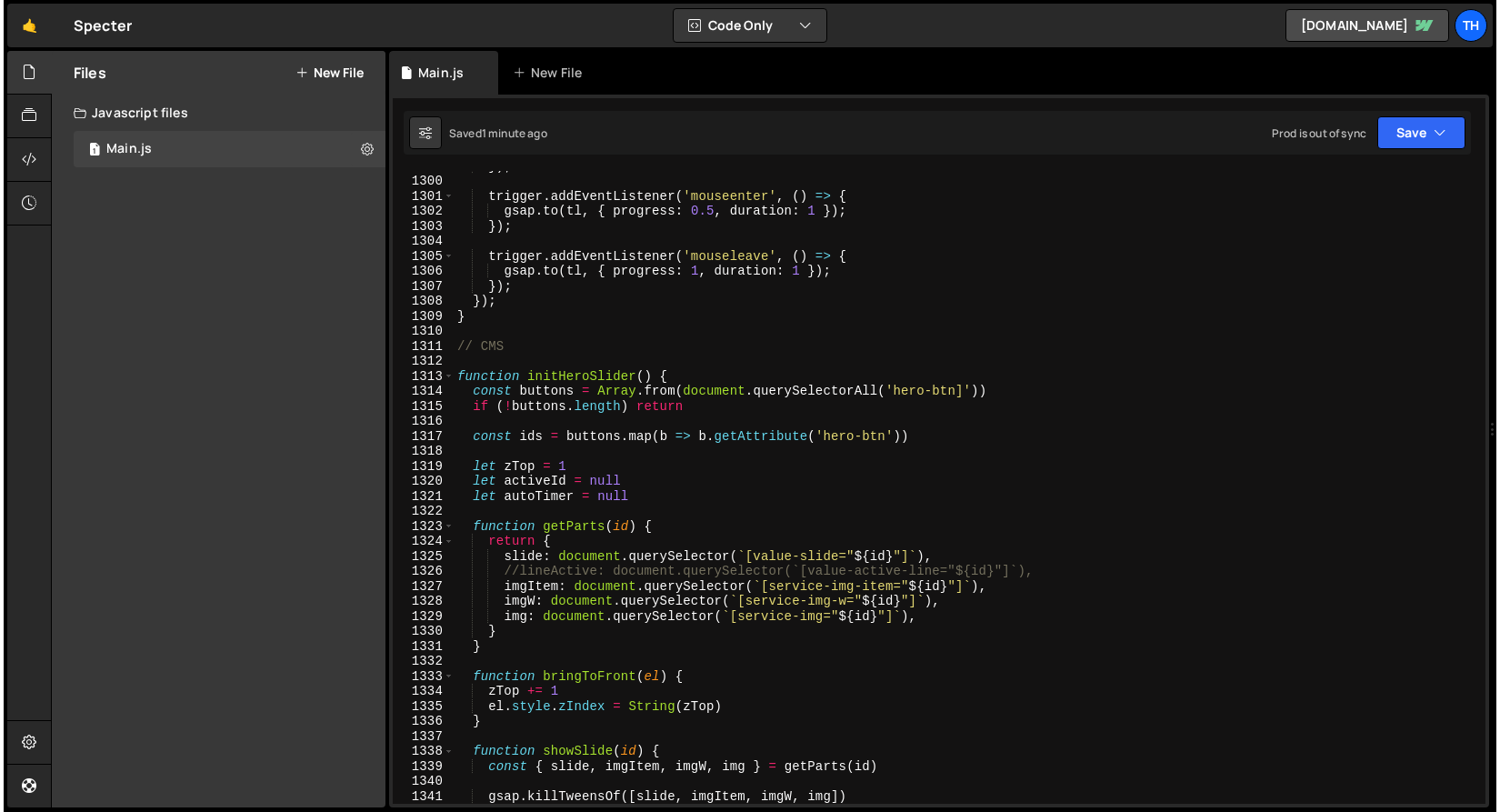
scroll to position [17752, 0]
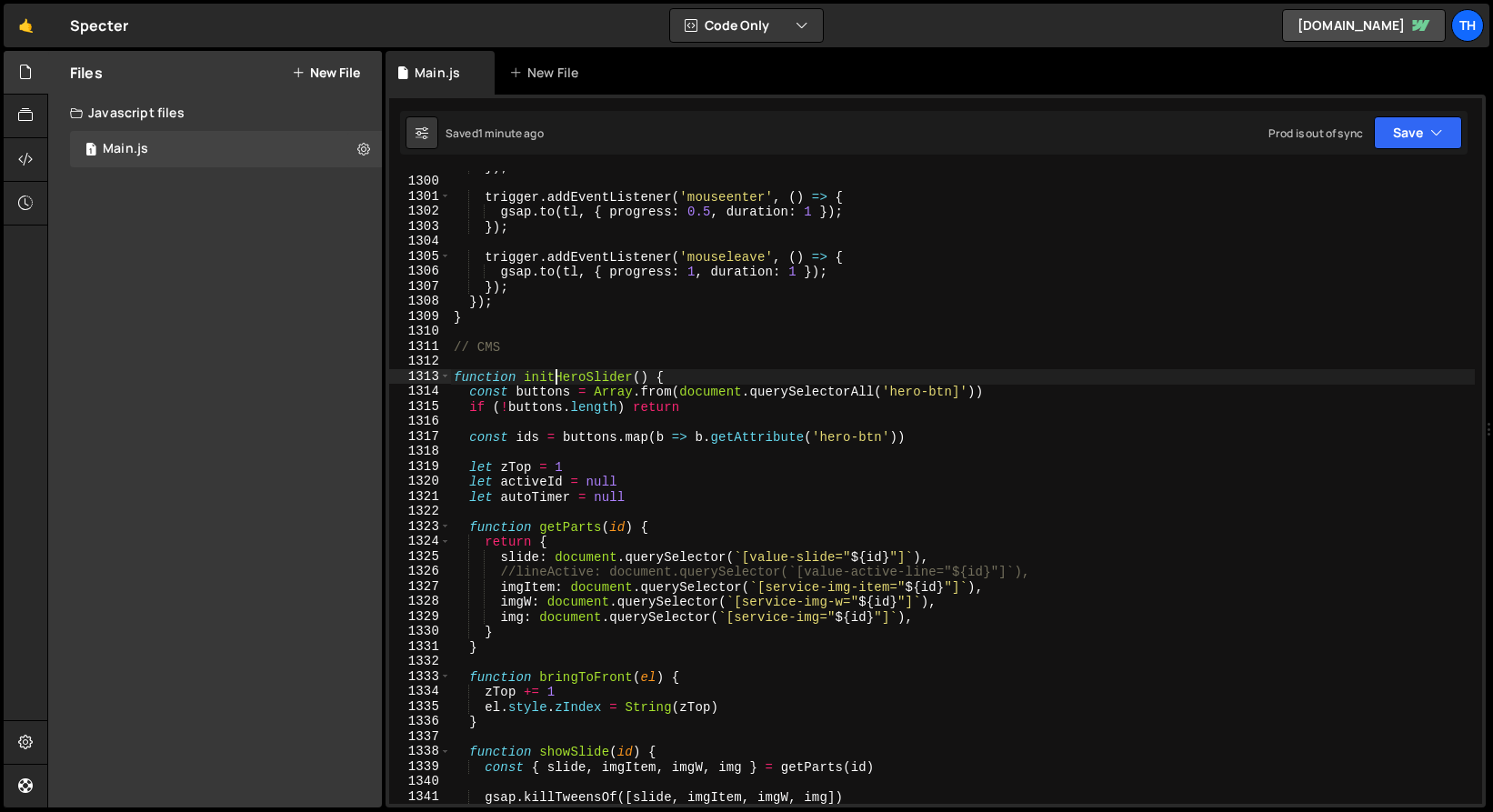
click at [558, 370] on div "}) ; trigger . addEventListener ( 'mouseenter' , ( ) => { gsap . to ( tl , { pr…" at bounding box center [966, 490] width 1032 height 662
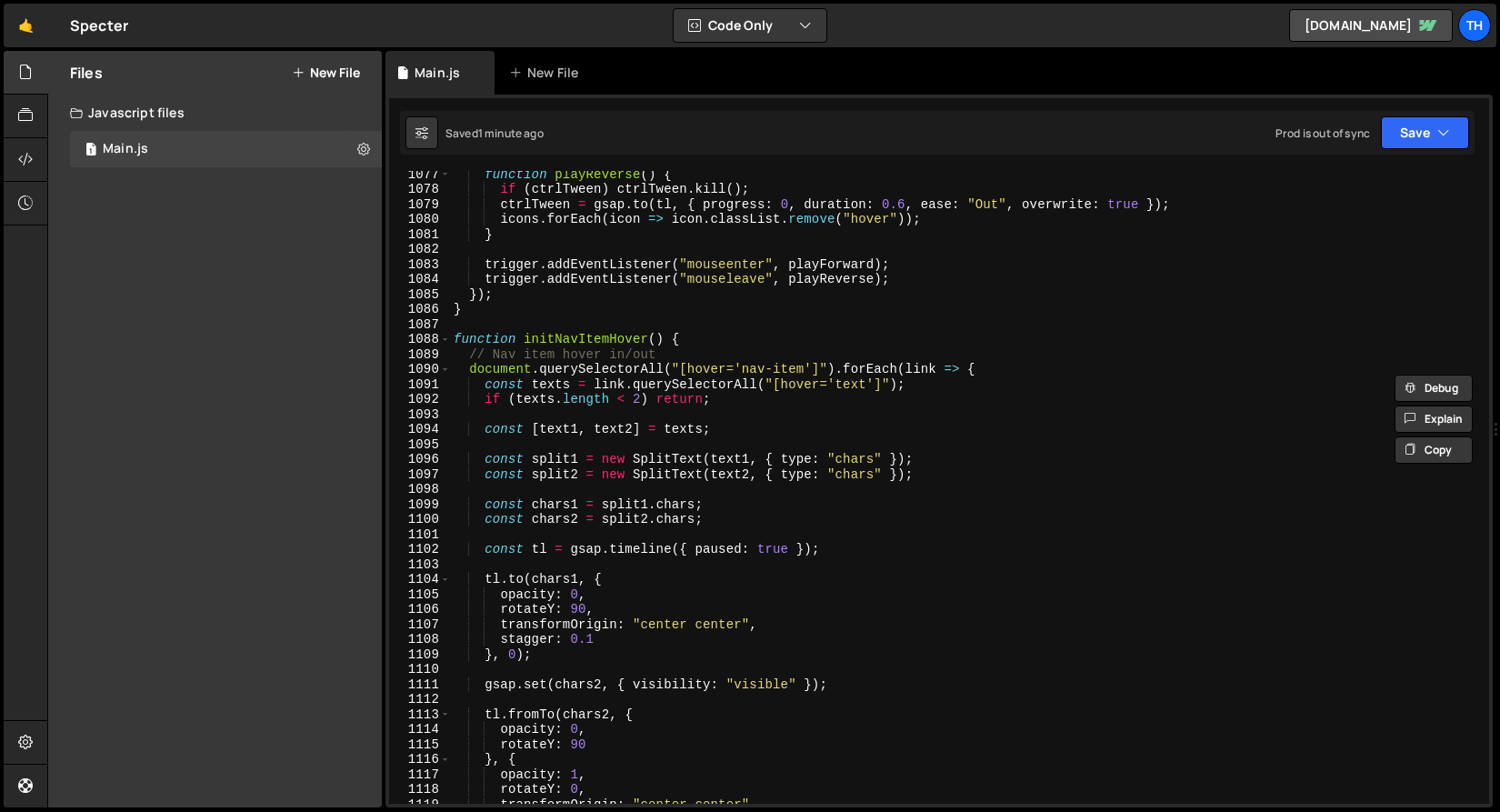
scroll to position [14624, 0]
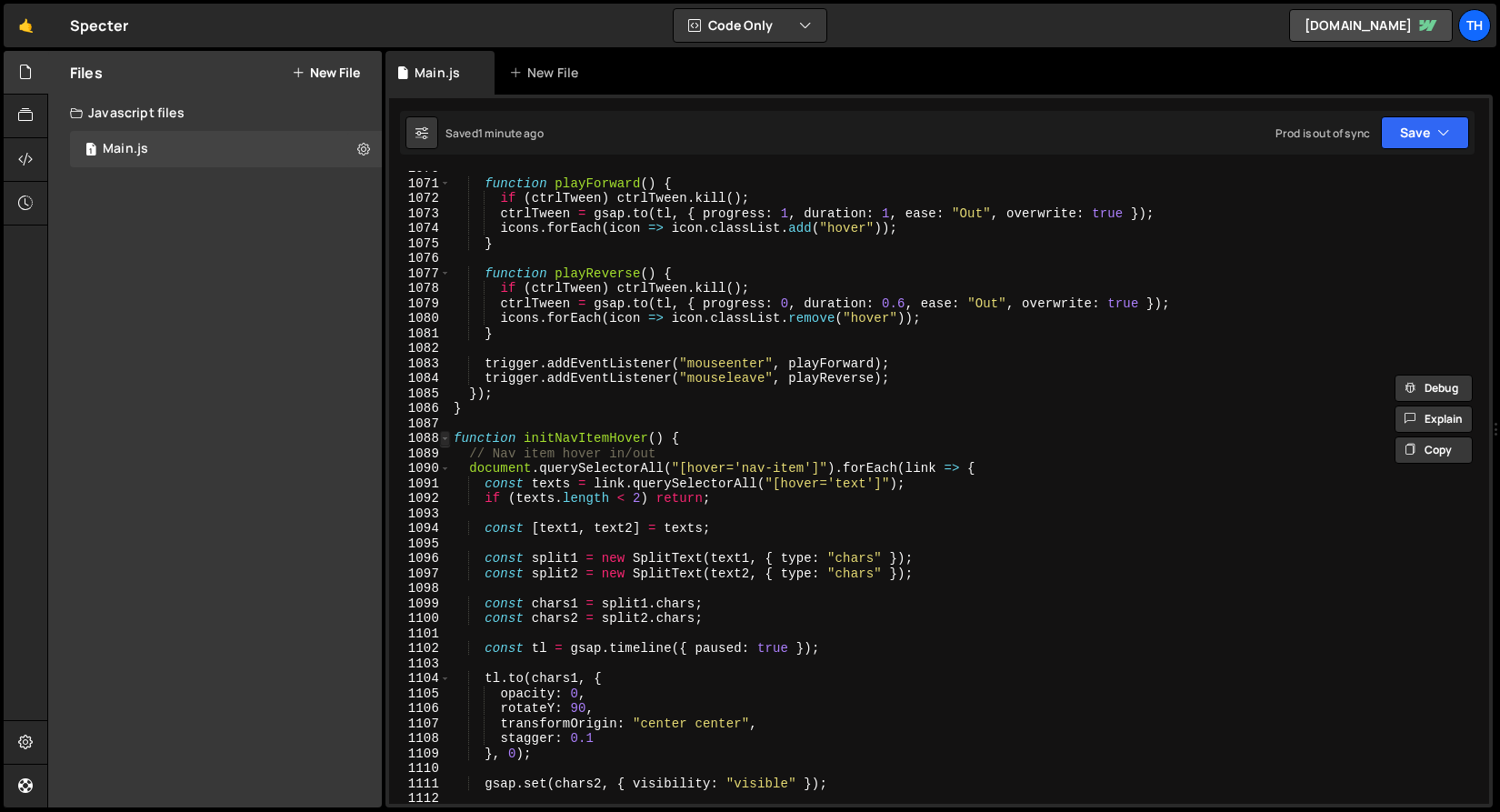
click at [449, 438] on span at bounding box center [444, 439] width 10 height 15
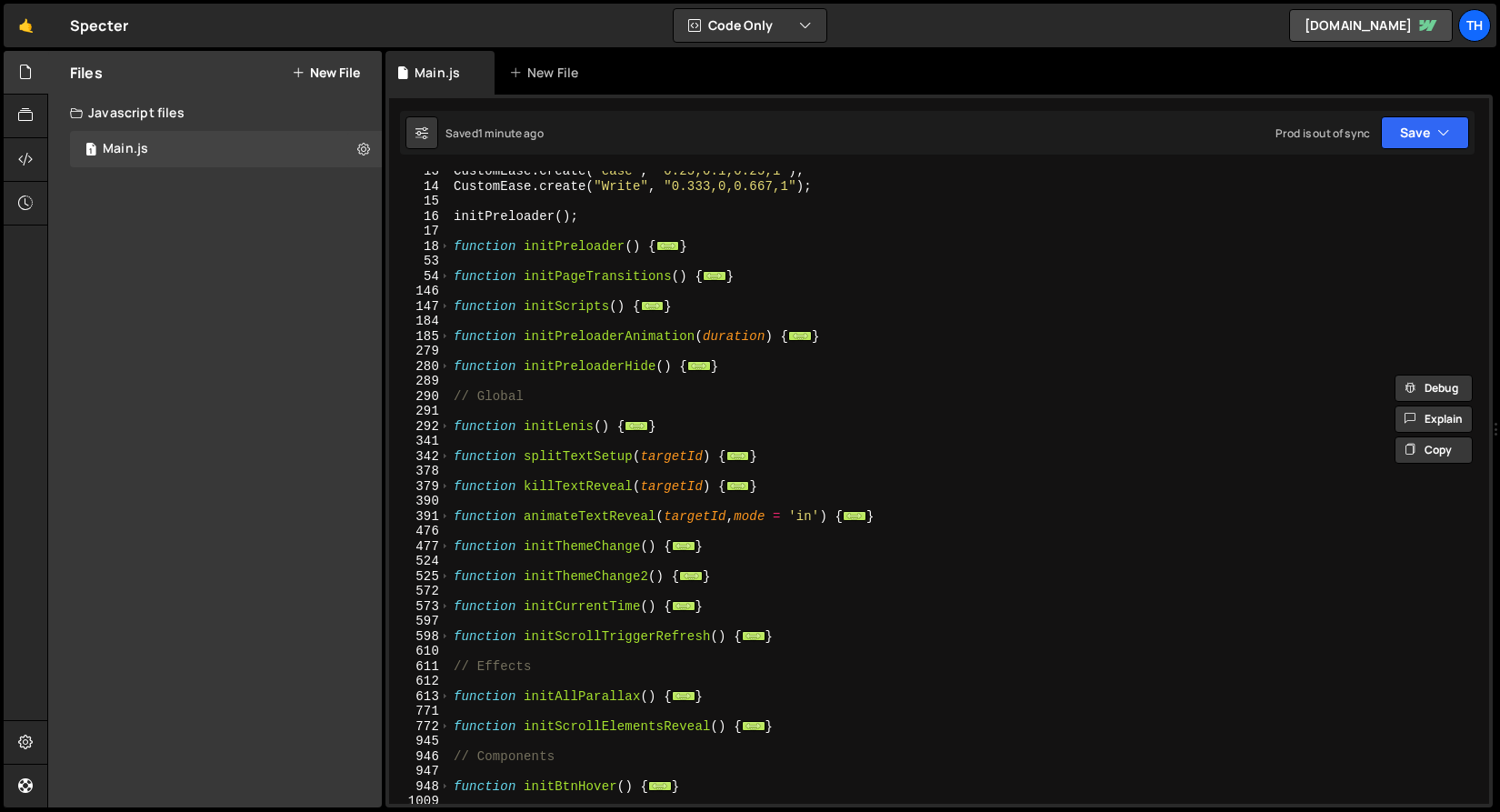
scroll to position [0, 0]
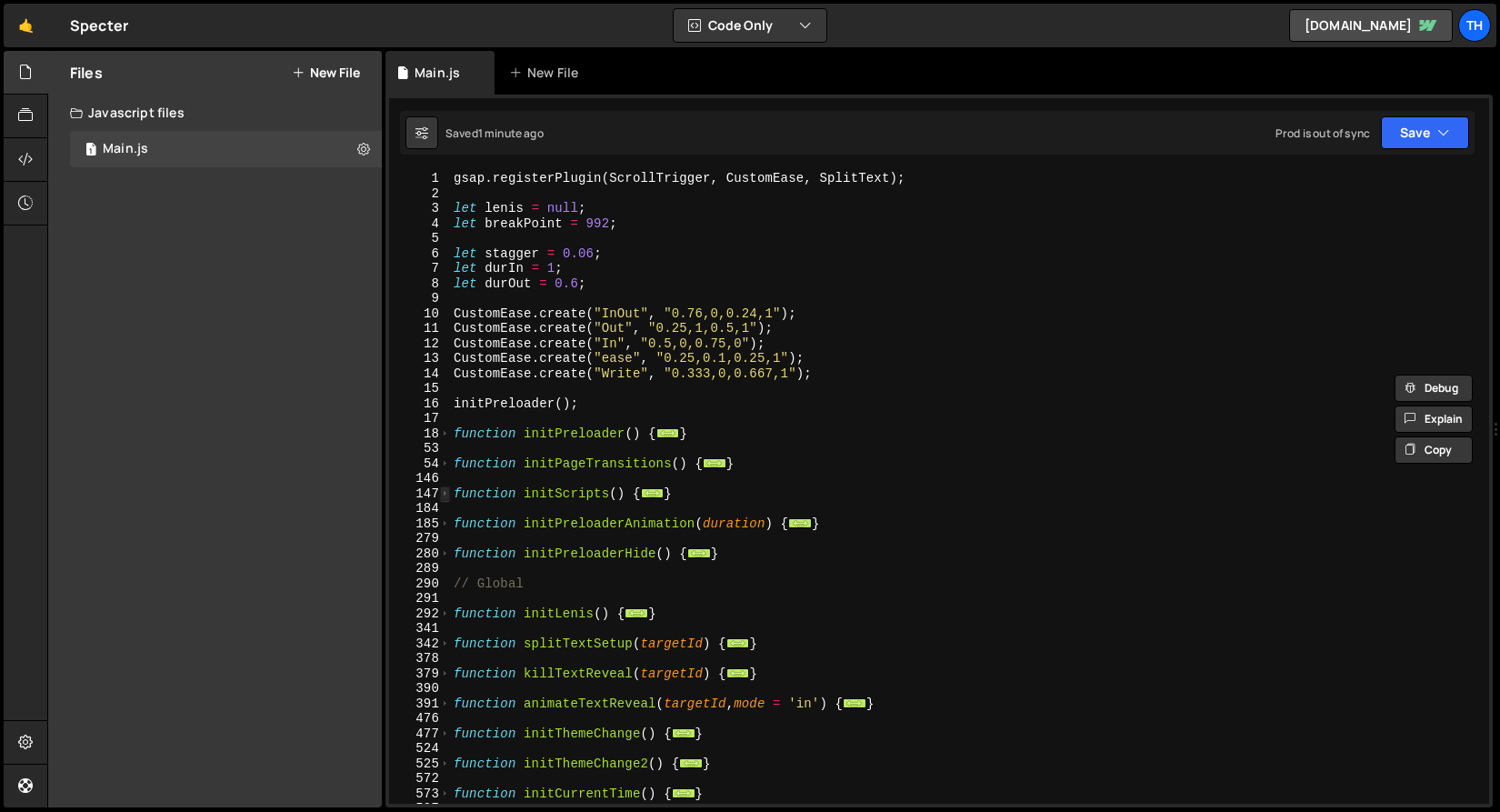
click at [449, 494] on span at bounding box center [444, 494] width 10 height 15
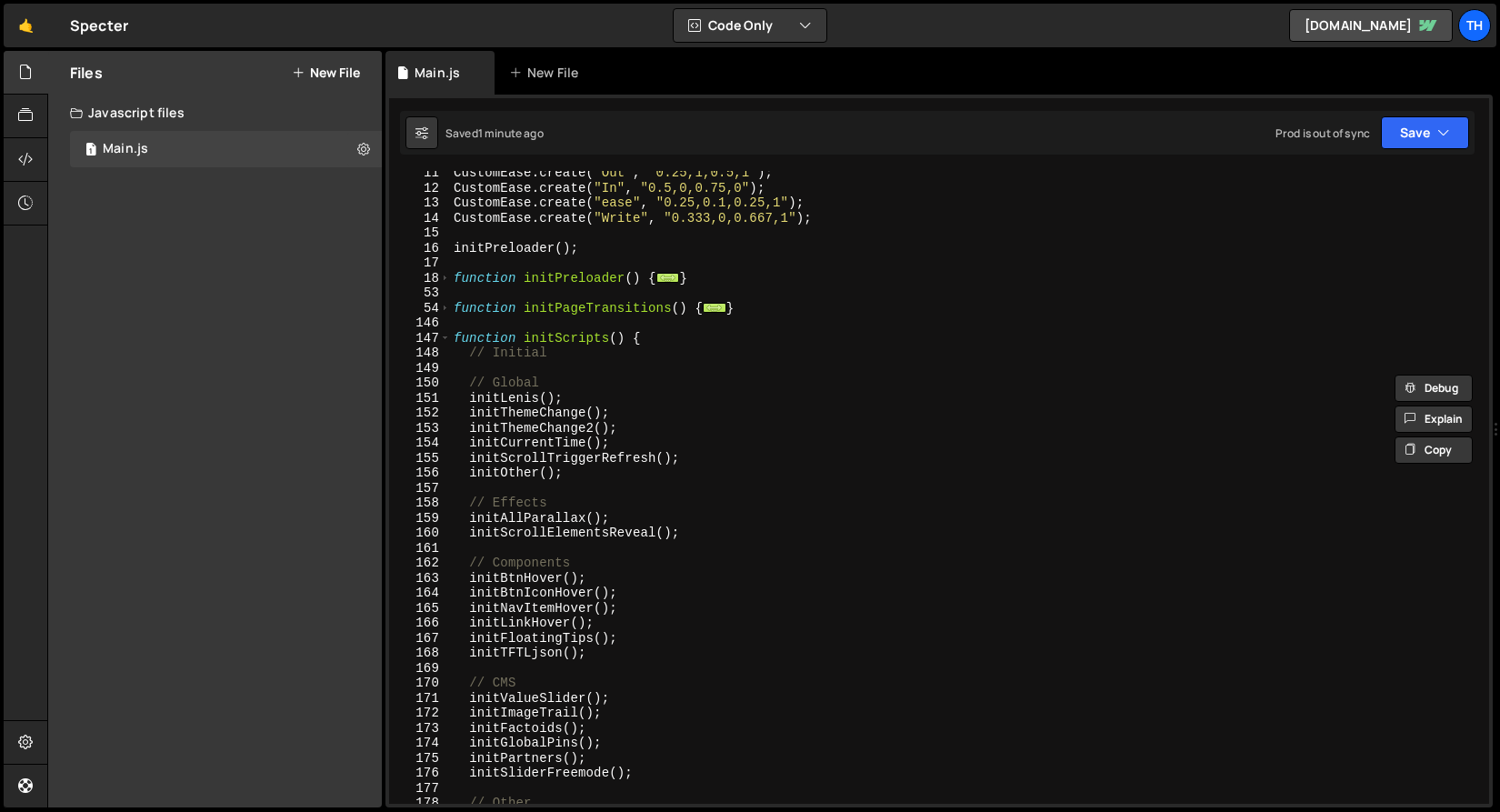
scroll to position [161, 0]
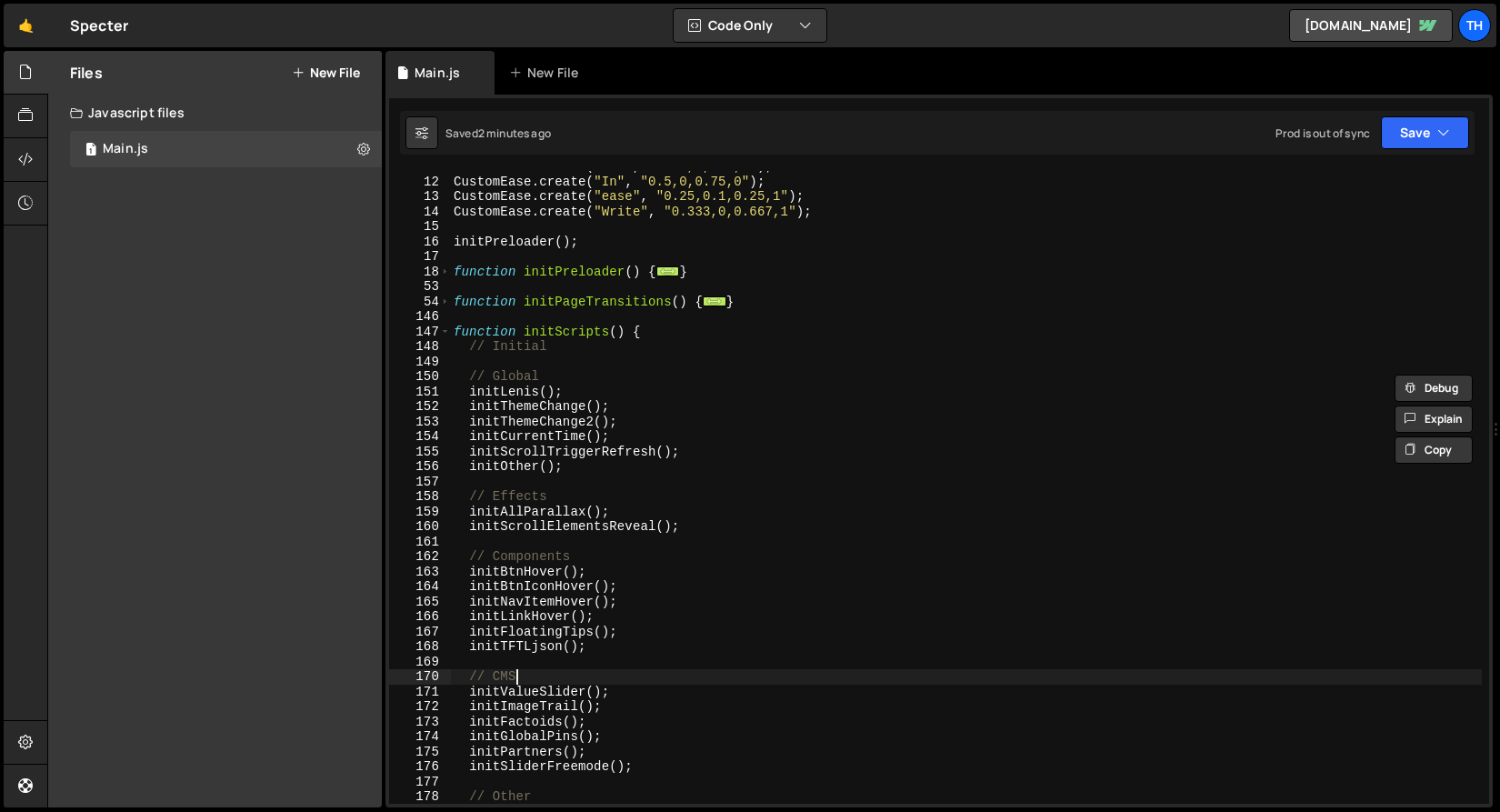
click at [586, 674] on div "CustomEase . create ( "Out" , "0.25,1,0.5,1" ) ; CustomEase . create ( "In" , "…" at bounding box center [966, 490] width 1032 height 662
type textarea "// CMS"
paste textarea "initHeroSlider"
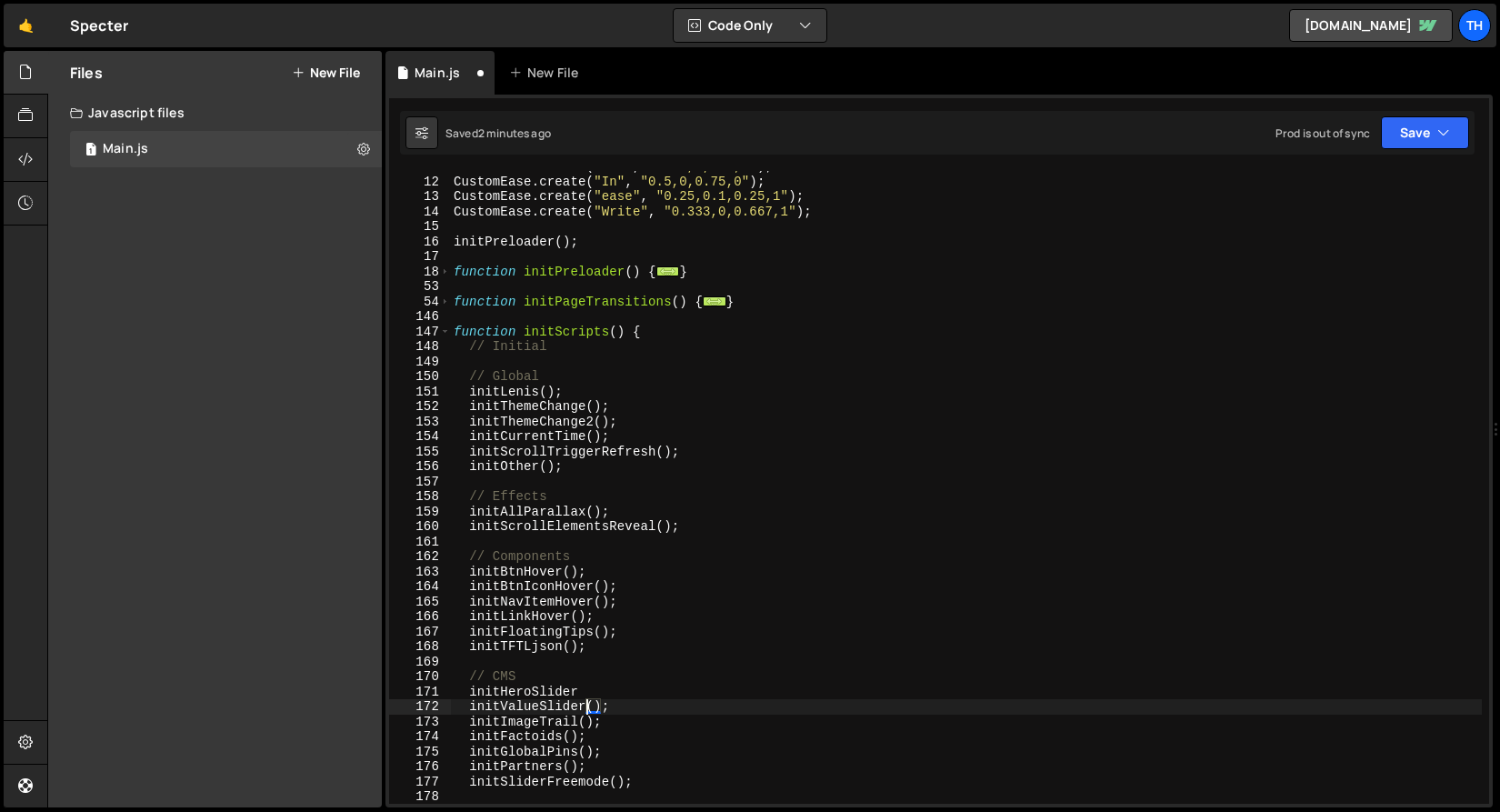
drag, startPoint x: 589, startPoint y: 706, endPoint x: 613, endPoint y: 706, distance: 24.0
click at [613, 706] on div "CustomEase . create ( "Out" , "0.25,1,0.5,1" ) ; CustomEase . create ( "In" , "…" at bounding box center [966, 490] width 1032 height 662
click at [605, 697] on div "CustomEase . create ( "Out" , "0.25,1,0.5,1" ) ; CustomEase . create ( "In" , "…" at bounding box center [966, 490] width 1032 height 662
paste textarea "();"
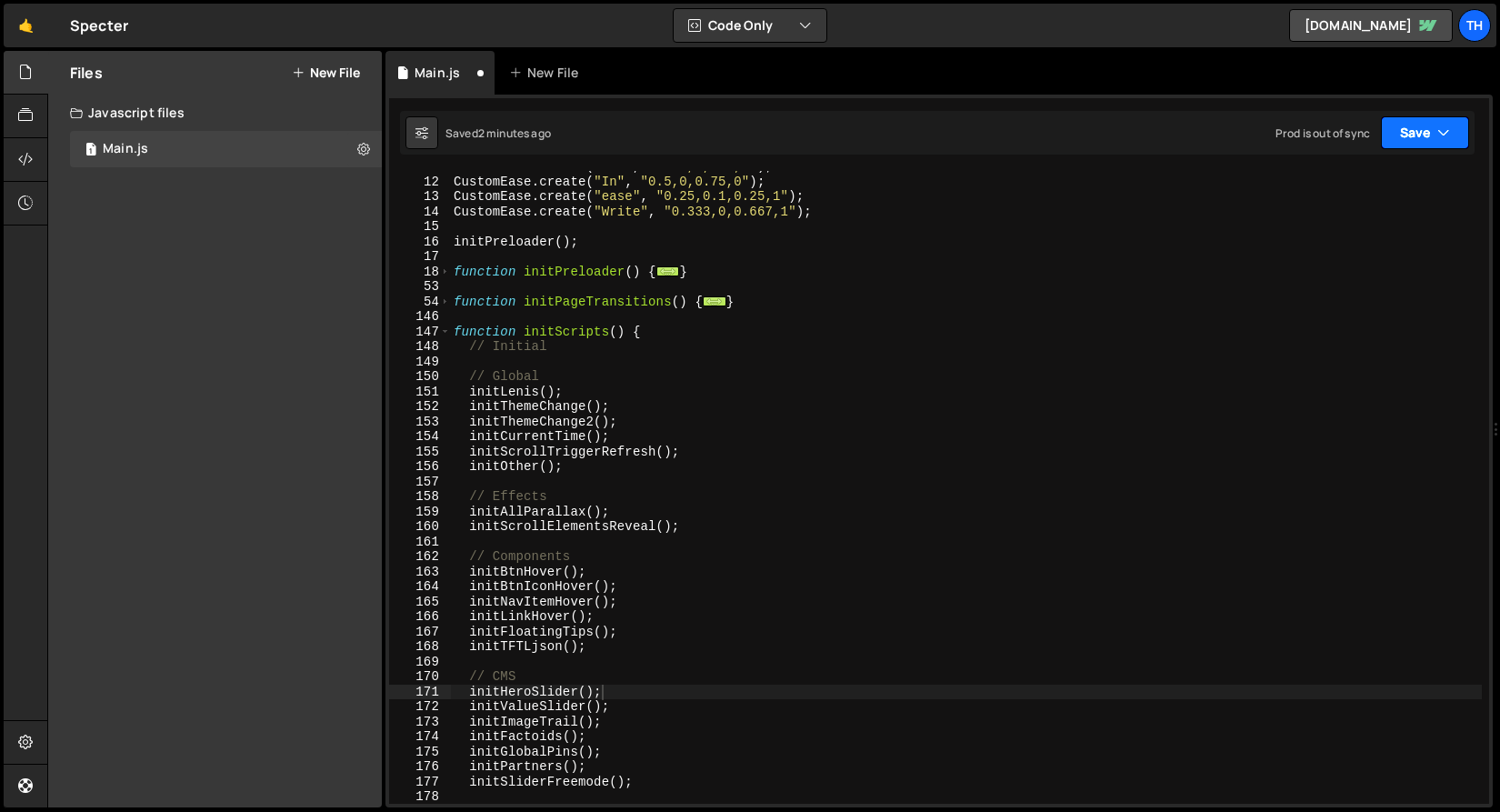
click at [1405, 148] on button "Save" at bounding box center [1424, 133] width 88 height 33
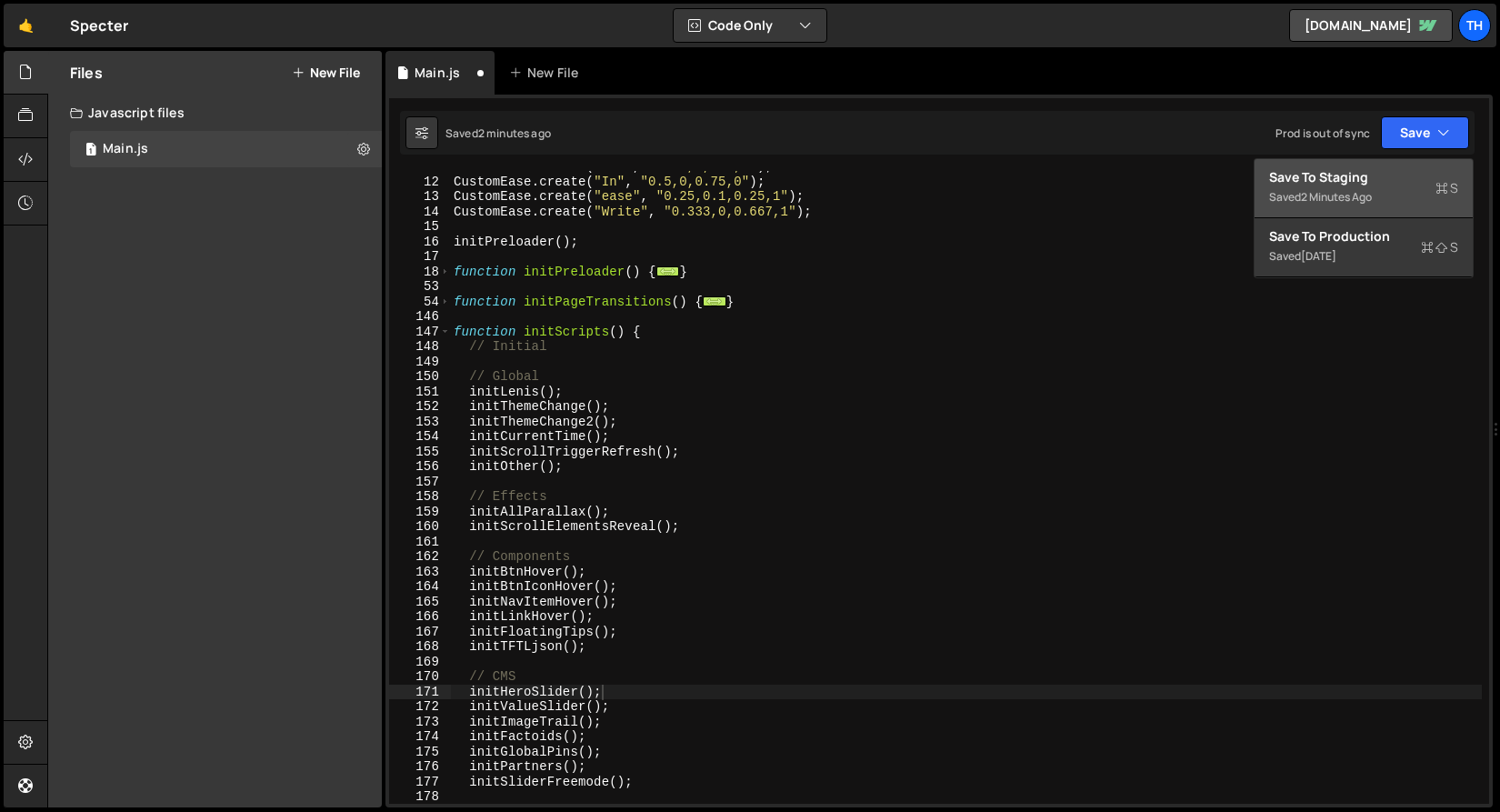
click at [1386, 179] on div "Save to Staging S" at bounding box center [1364, 177] width 190 height 18
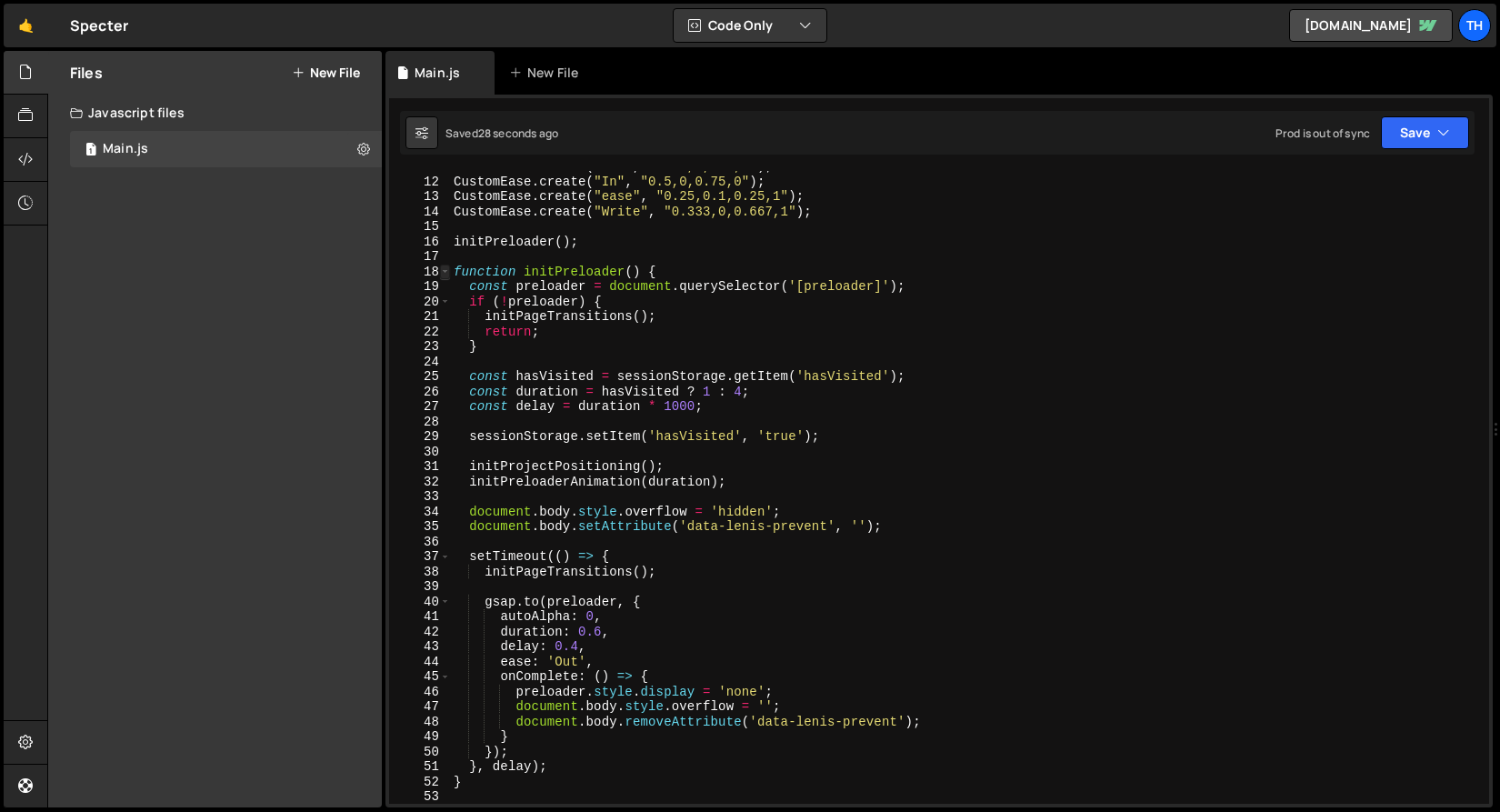
click at [443, 269] on span at bounding box center [444, 272] width 10 height 15
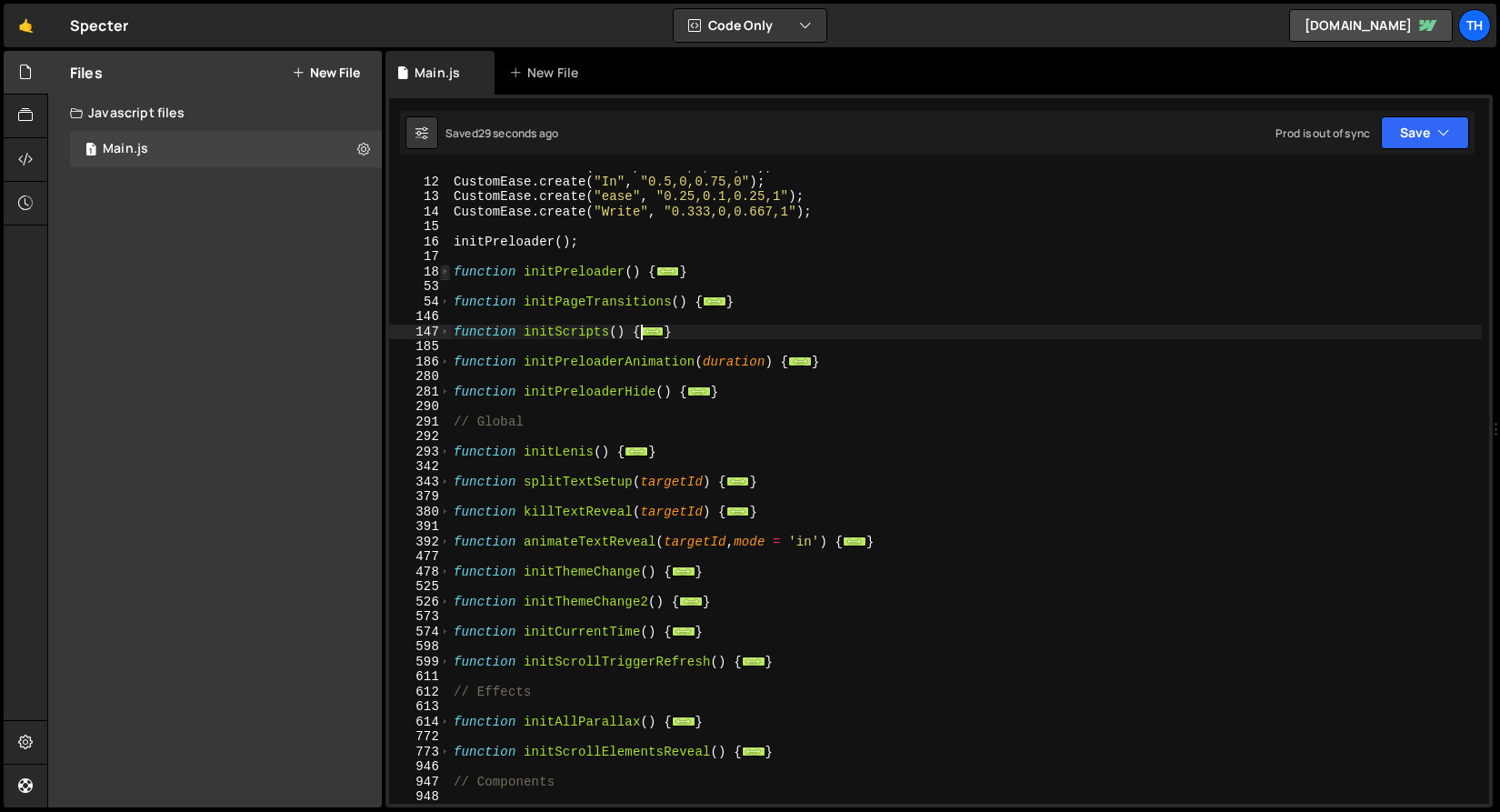
click at [443, 269] on span at bounding box center [444, 272] width 10 height 15
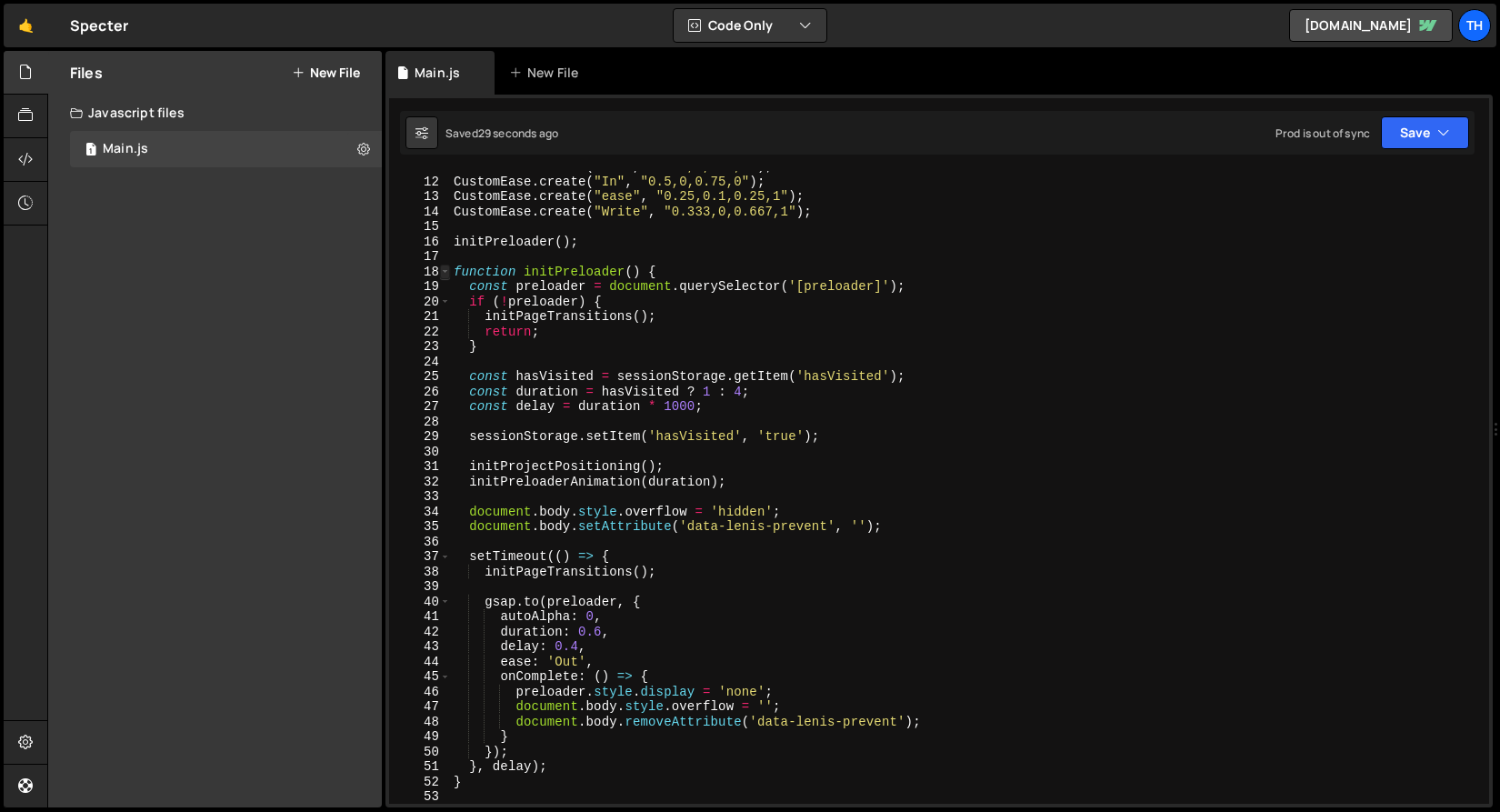
click at [443, 269] on span at bounding box center [444, 272] width 10 height 15
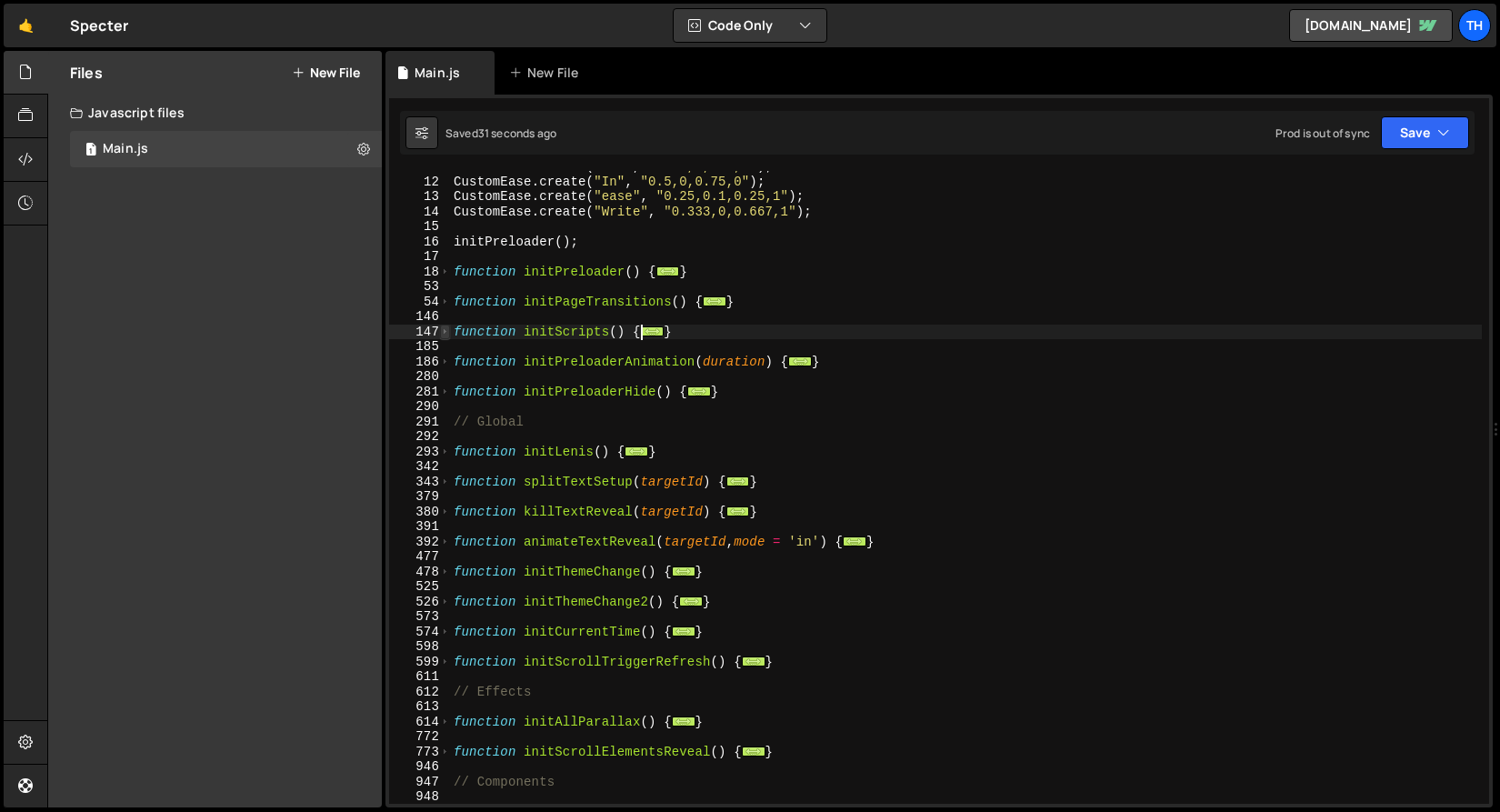
click at [448, 333] on span at bounding box center [444, 333] width 10 height 15
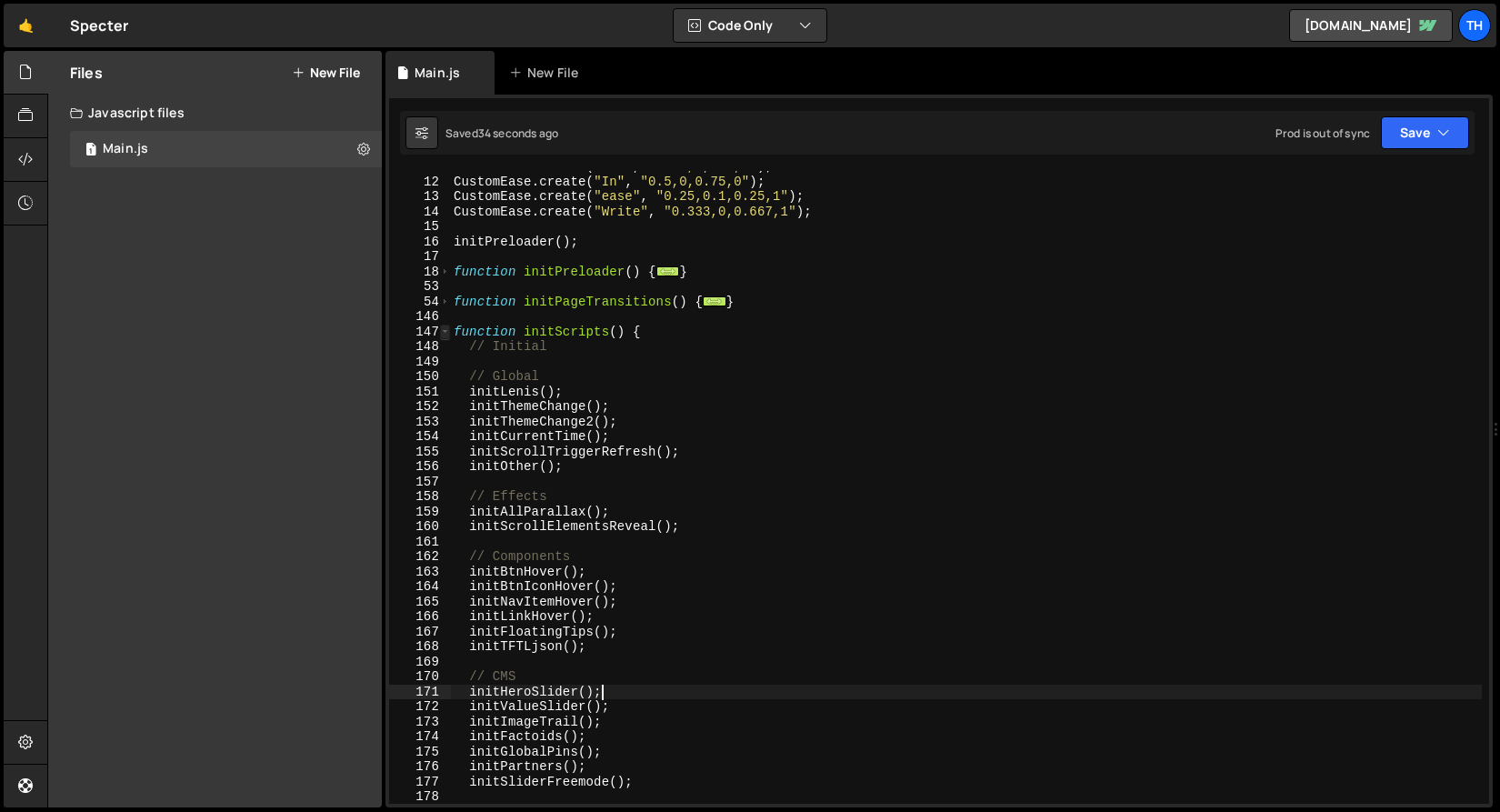
click at [446, 334] on span at bounding box center [444, 333] width 10 height 15
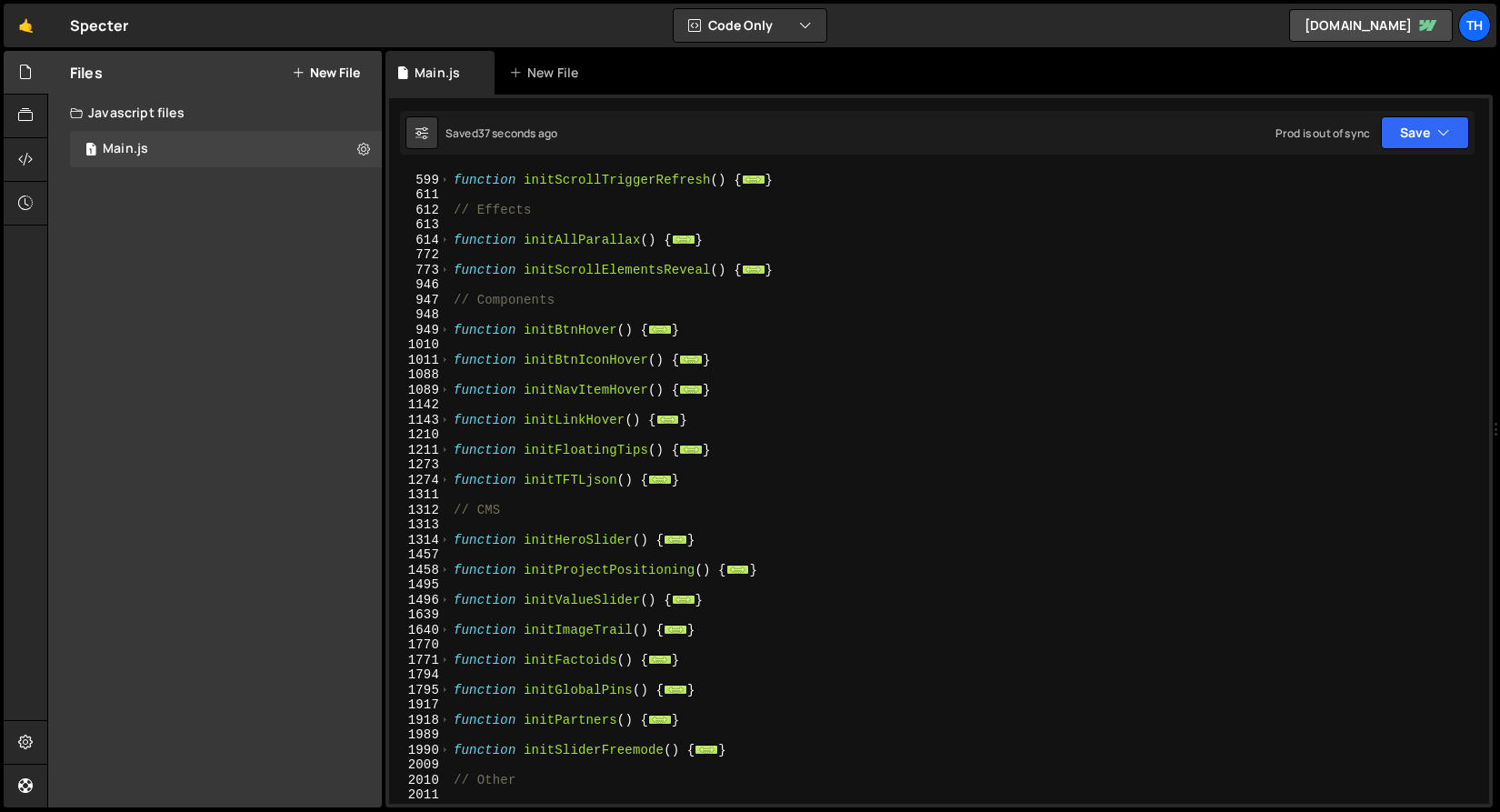
scroll to position [643, 0]
drag, startPoint x: 712, startPoint y: 544, endPoint x: 438, endPoint y: 543, distance: 274.0
click at [438, 543] on div "initHeroSlider(); 598 599 611 612 613 614 772 773 946 947 948 949 1010 1011 108…" at bounding box center [939, 487] width 1100 height 633
type textarea "function initHeroSlider() { const buttons = Array.from(document.querySelectorAl…"
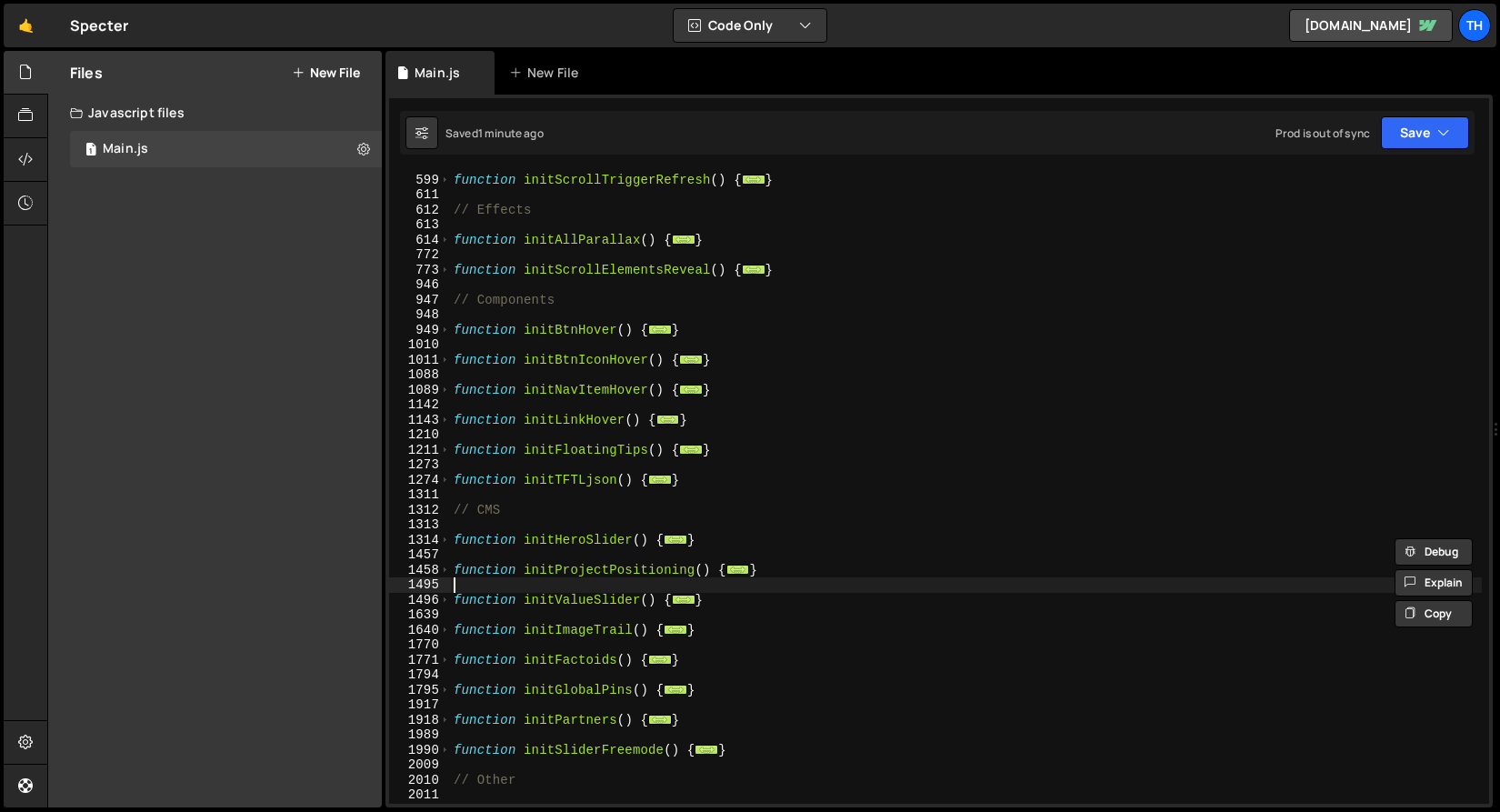
click at [466, 586] on div "function initScrollTriggerRefresh ( ) { ... } // Effects function initAllParall…" at bounding box center [966, 488] width 1032 height 662
click at [444, 538] on span at bounding box center [444, 540] width 10 height 15
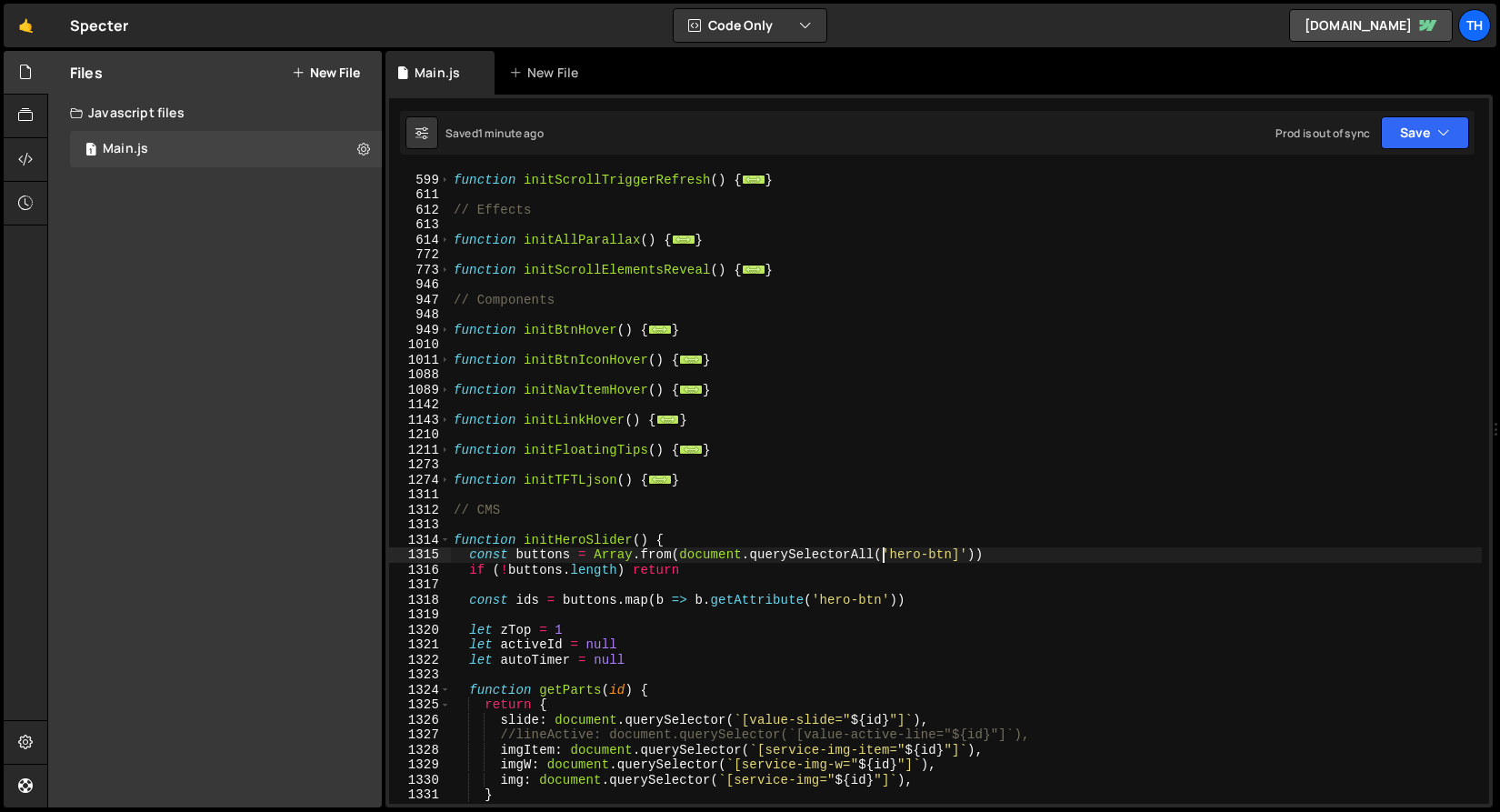
click at [885, 555] on div "function initScrollTriggerRefresh ( ) { ... } // Effects function initAllParall…" at bounding box center [966, 488] width 1032 height 662
click at [1427, 131] on button "Save" at bounding box center [1424, 133] width 88 height 33
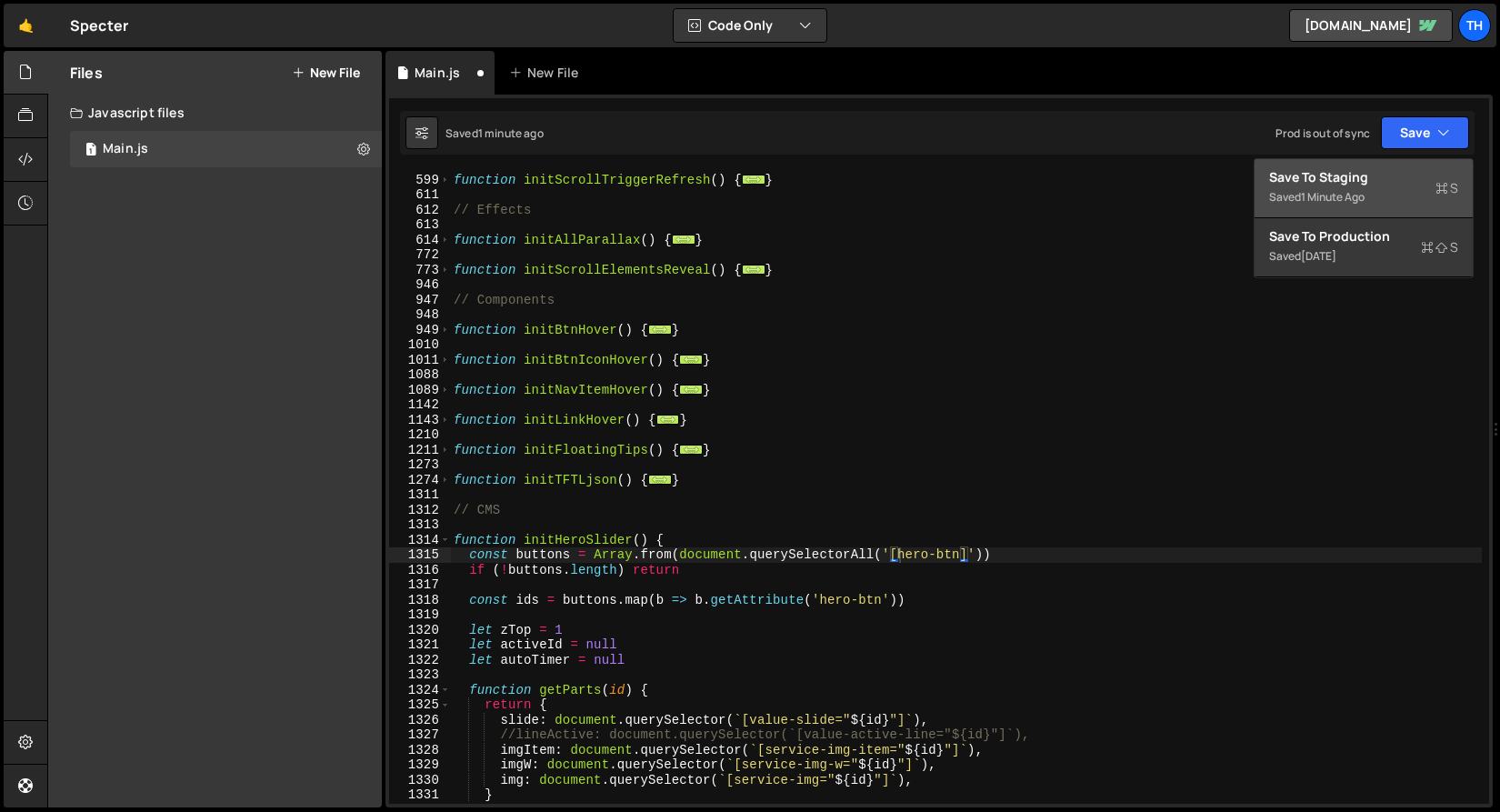
click at [1396, 169] on div "Save to Staging S" at bounding box center [1364, 177] width 190 height 18
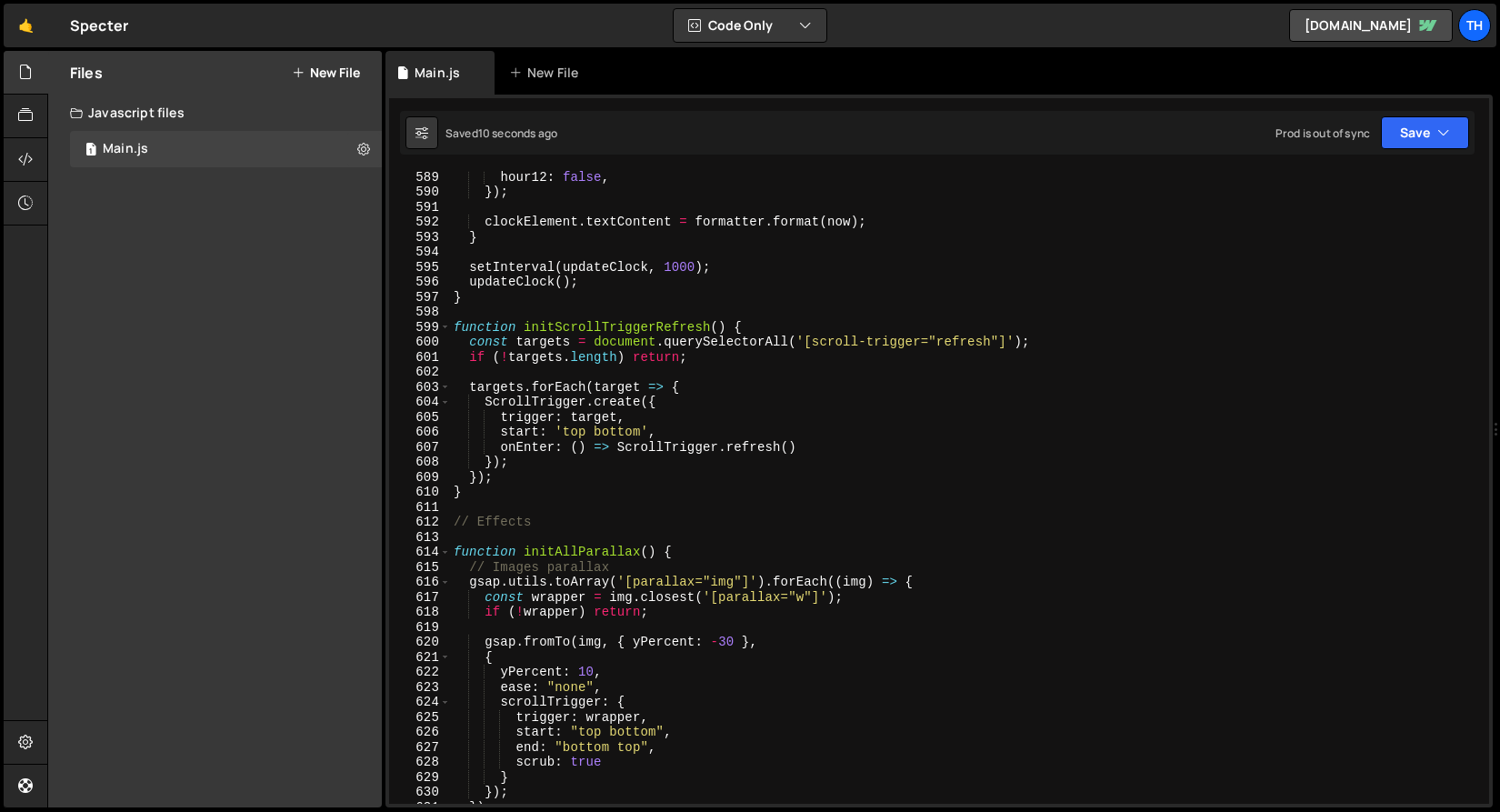
scroll to position [8038, 0]
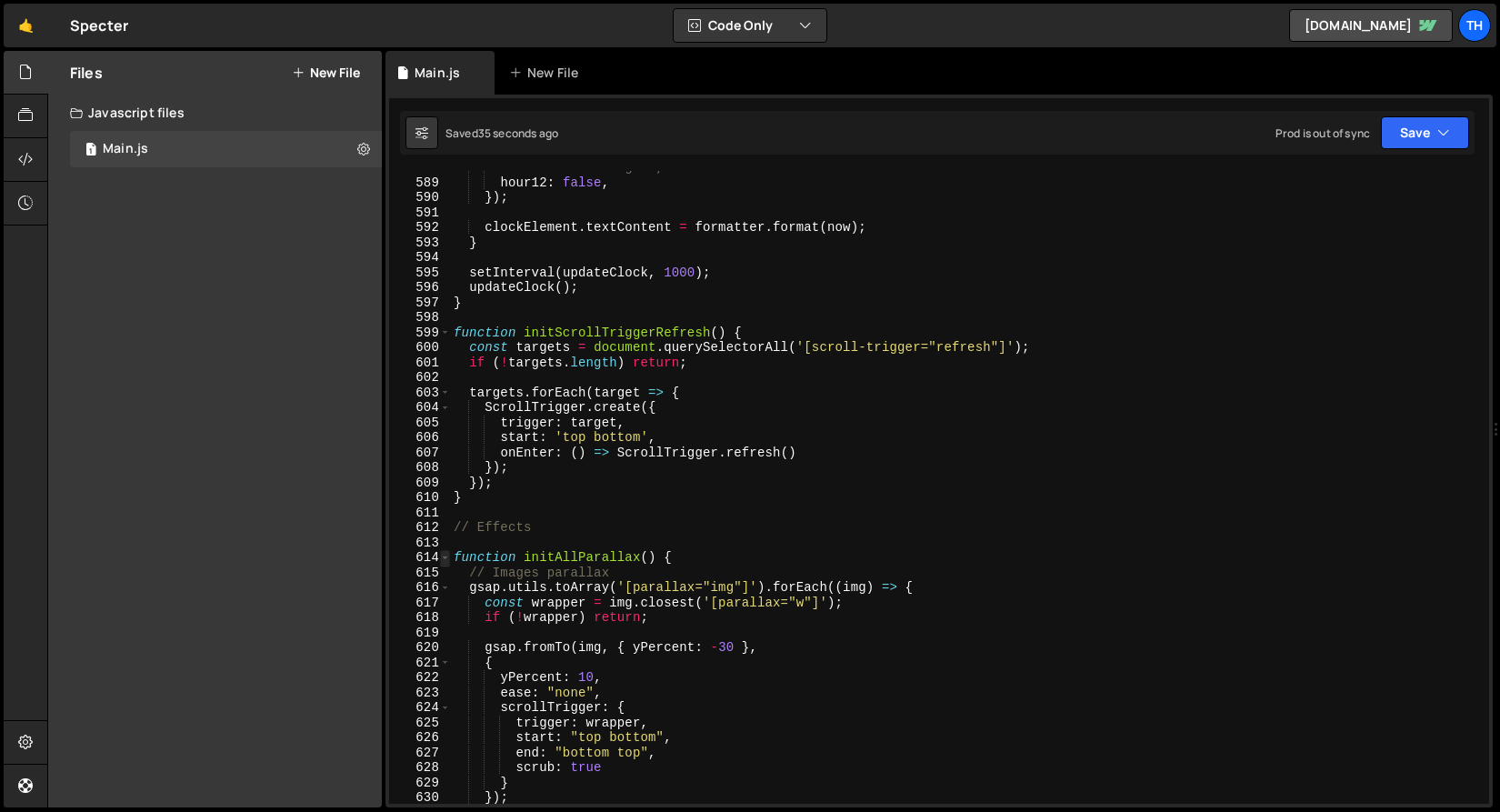
click at [442, 554] on span at bounding box center [444, 557] width 10 height 15
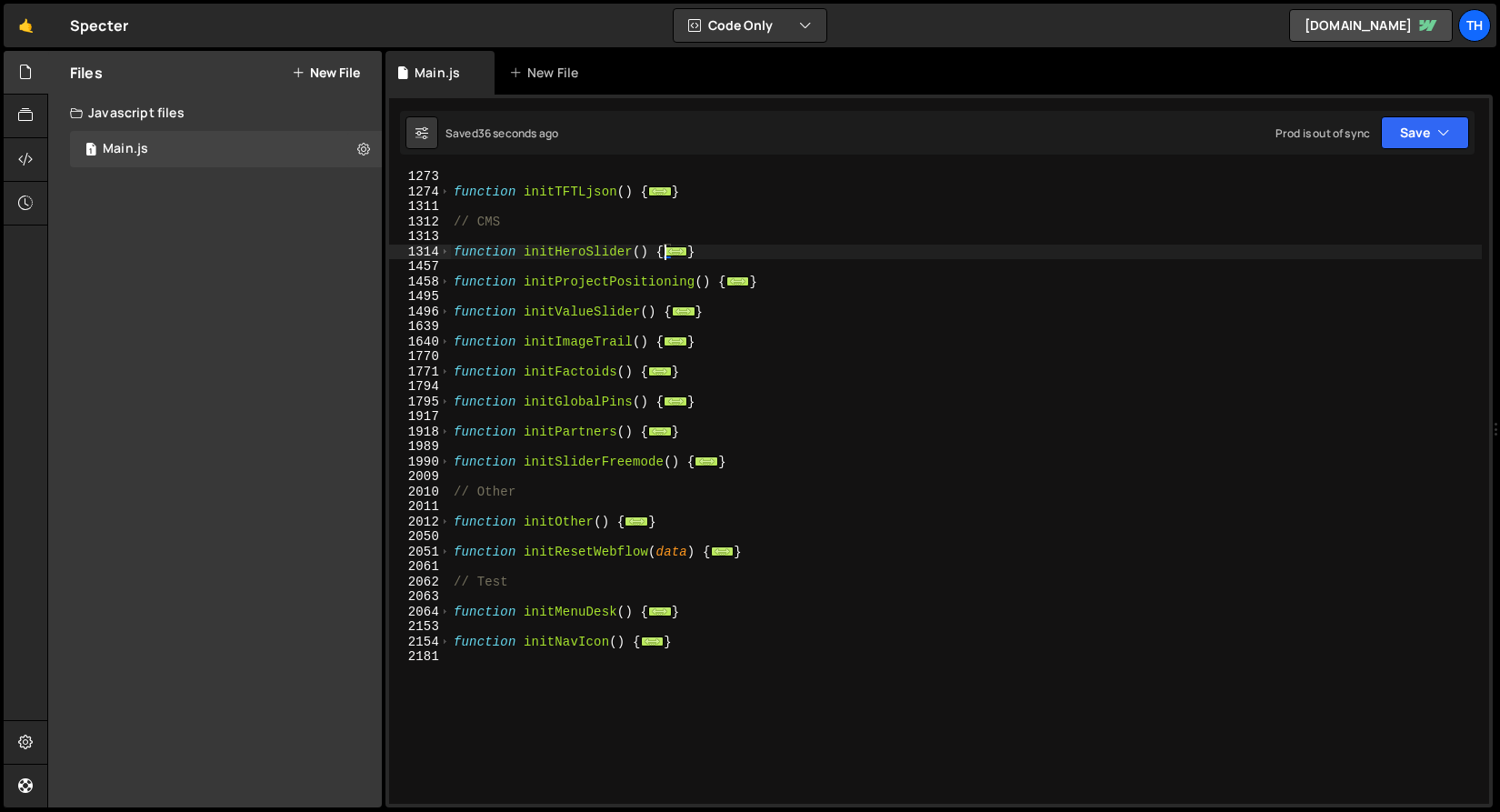
scroll to position [831, 0]
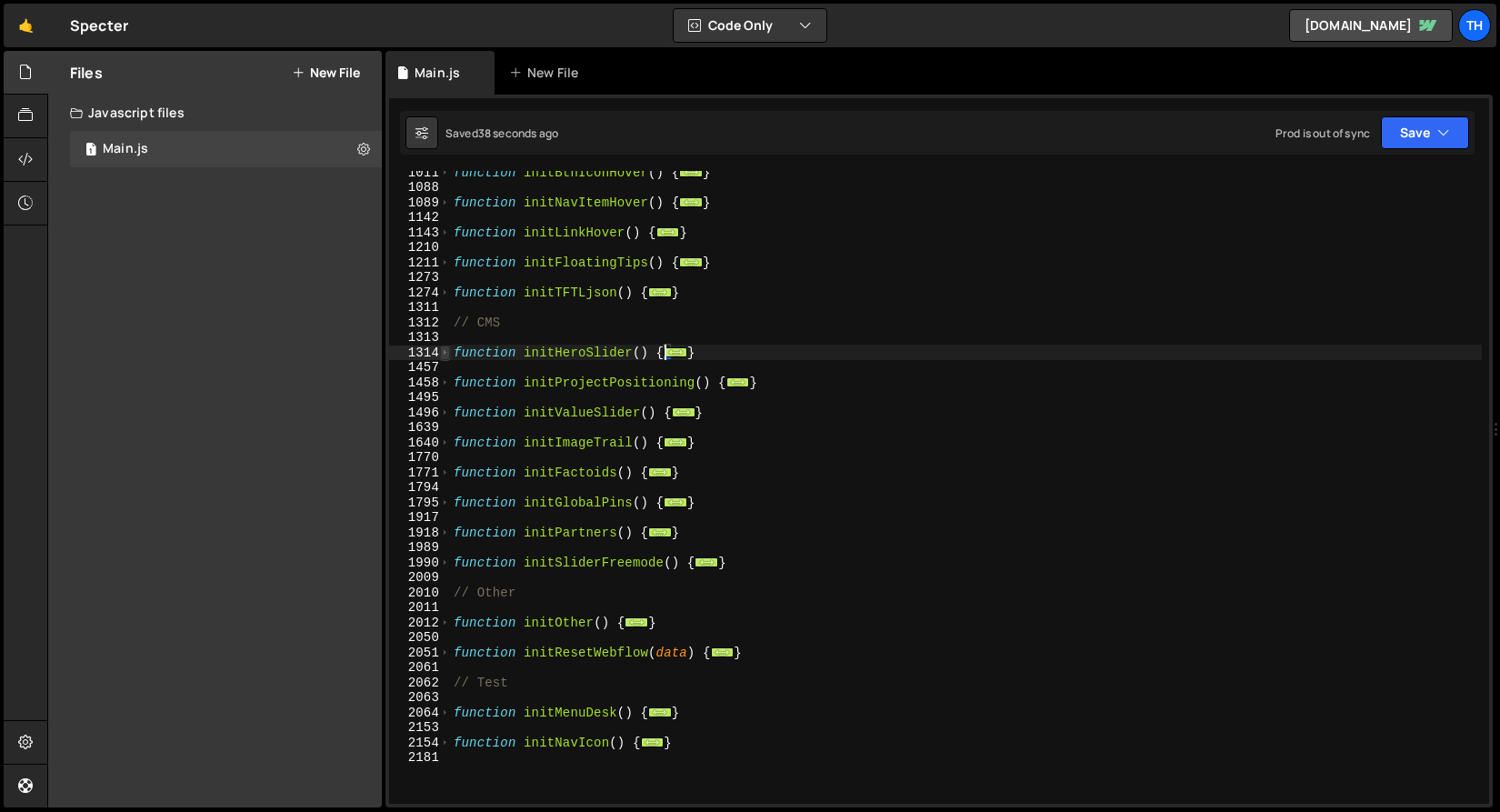
click at [445, 356] on span at bounding box center [444, 353] width 10 height 15
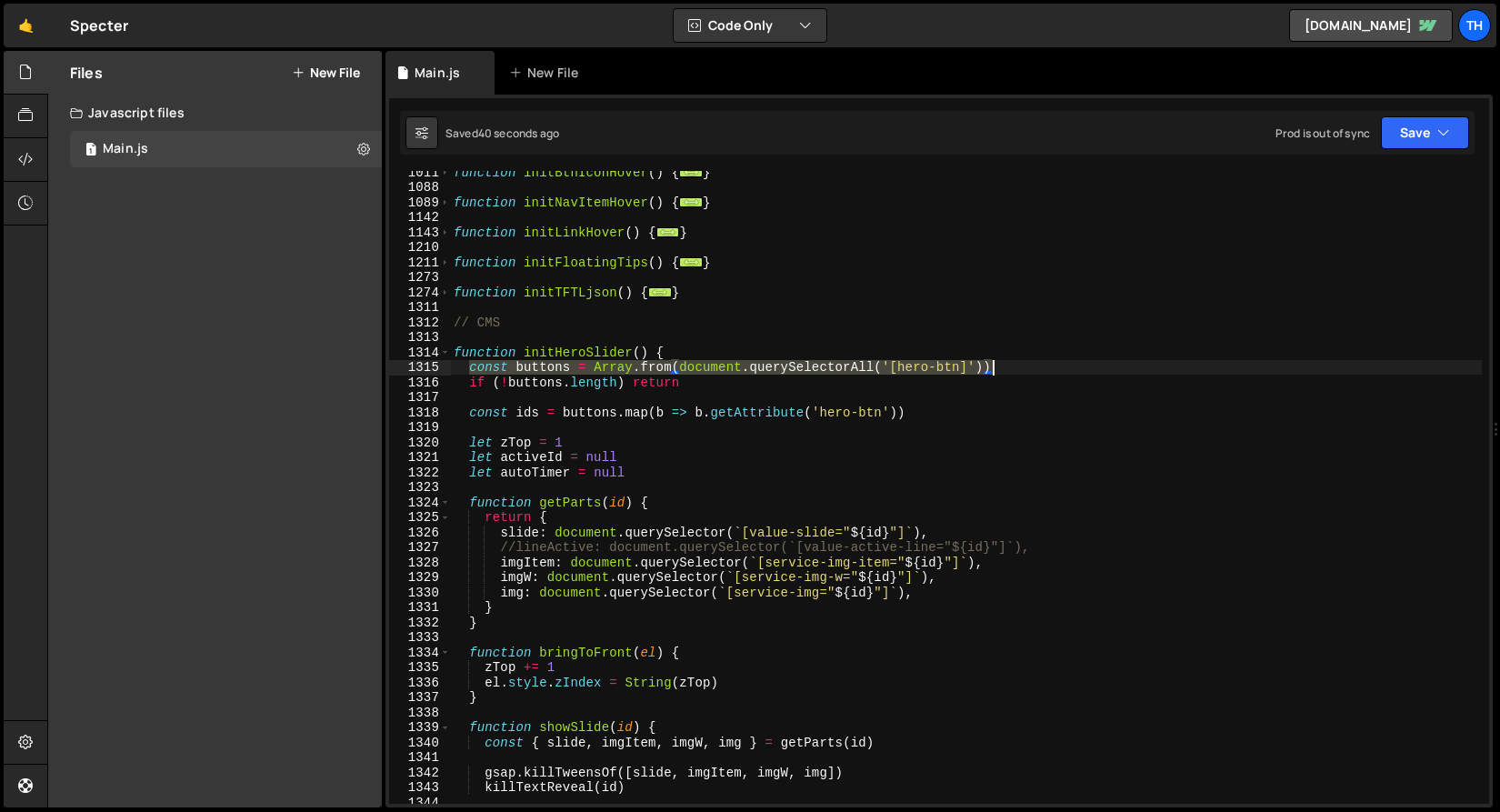
drag, startPoint x: 473, startPoint y: 370, endPoint x: 1184, endPoint y: 370, distance: 711.0
click at [1184, 370] on div "function initBtnIconHover ( ) { ... } function initNavItemHover ( ) { ... } fun…" at bounding box center [966, 496] width 1032 height 662
click at [1011, 371] on div "function initBtnIconHover ( ) { ... } function initNavItemHover ( ) { ... } fun…" at bounding box center [966, 496] width 1032 height 662
drag, startPoint x: 470, startPoint y: 370, endPoint x: 1106, endPoint y: 367, distance: 636.0
click at [1106, 367] on div "function initBtnIconHover ( ) { ... } function initNavItemHover ( ) { ... } fun…" at bounding box center [966, 496] width 1032 height 662
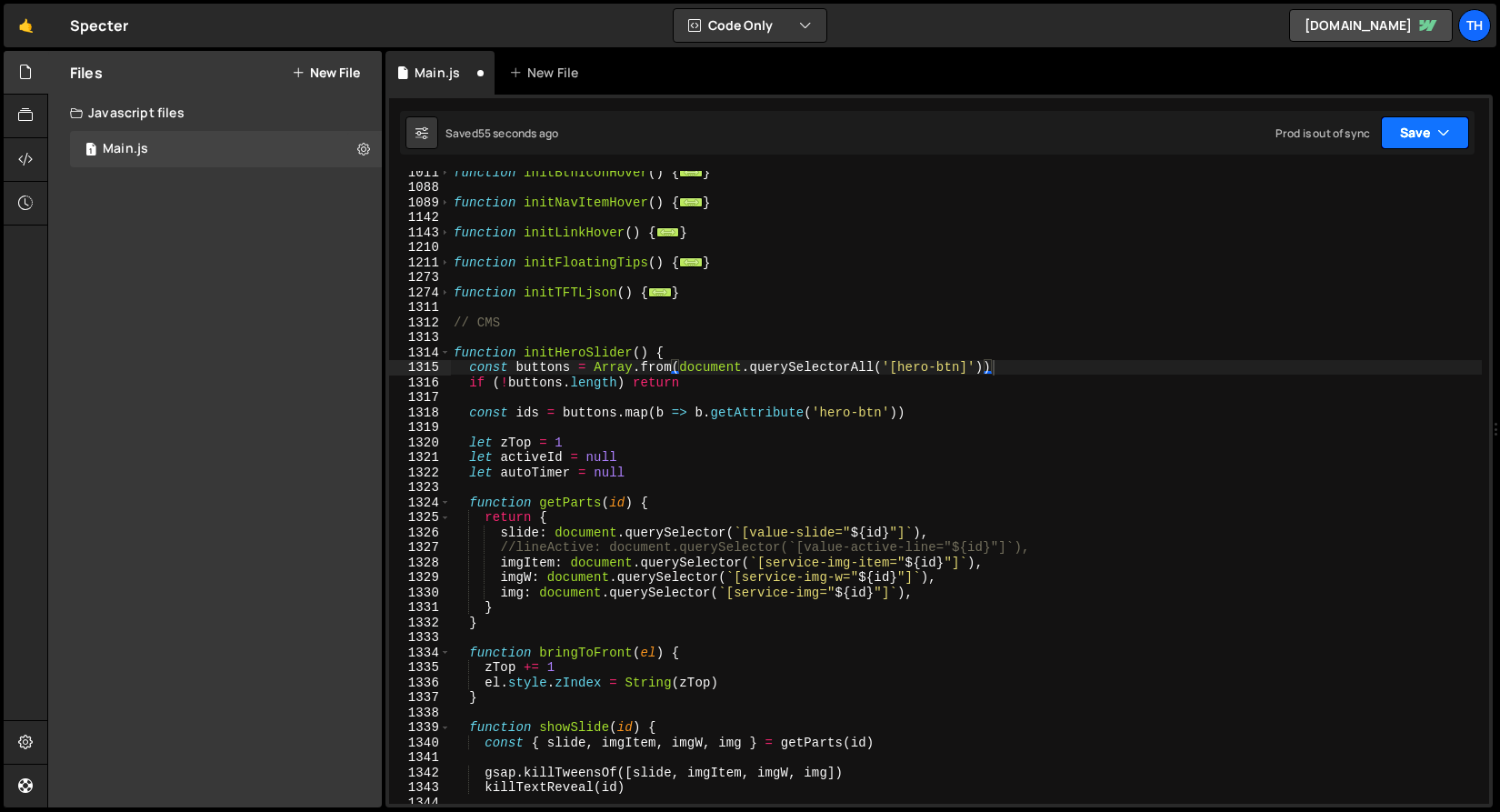
click at [1429, 141] on button "Save" at bounding box center [1424, 133] width 88 height 33
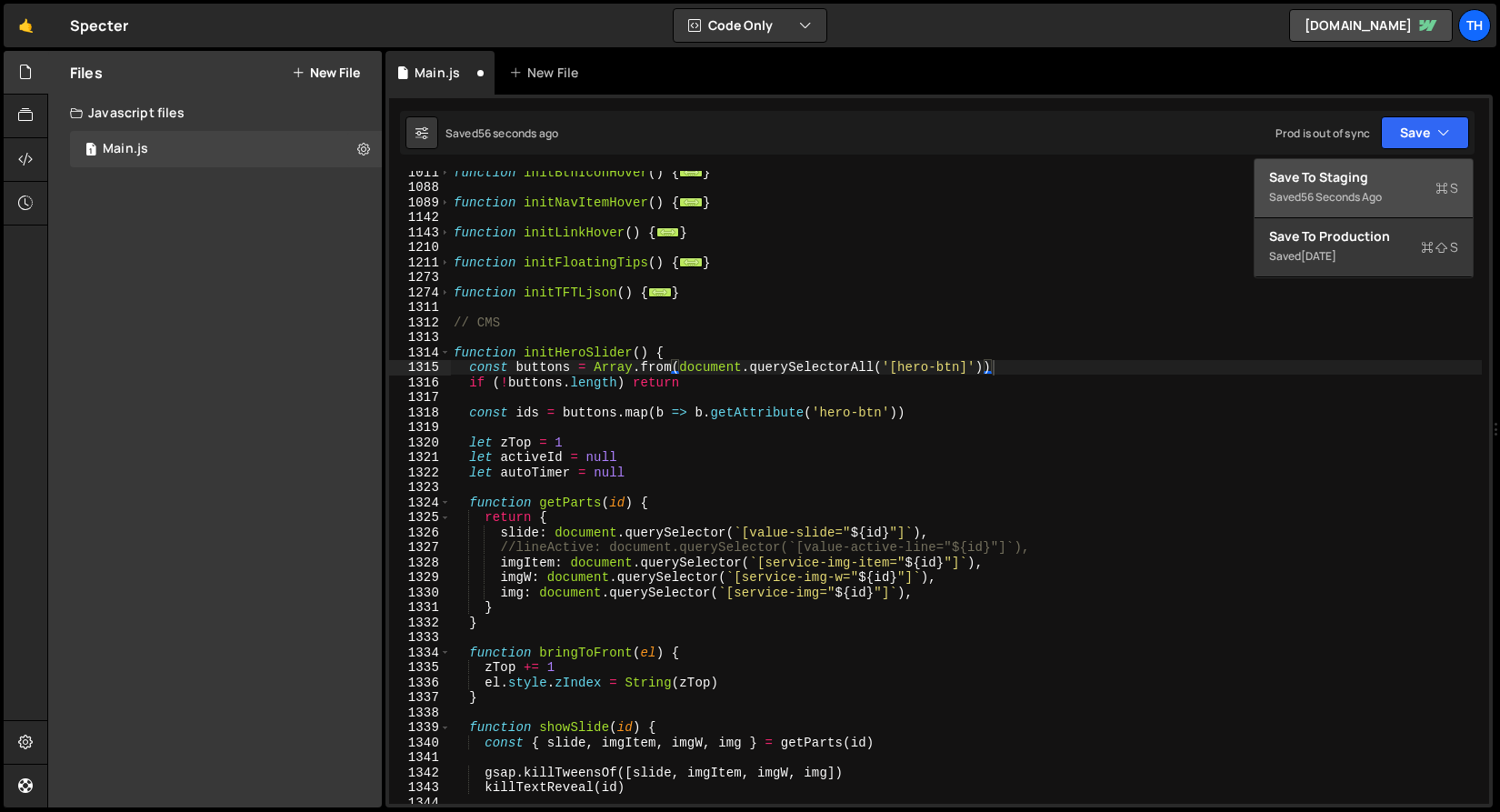
click at [1382, 193] on div "56 seconds ago" at bounding box center [1341, 197] width 81 height 15
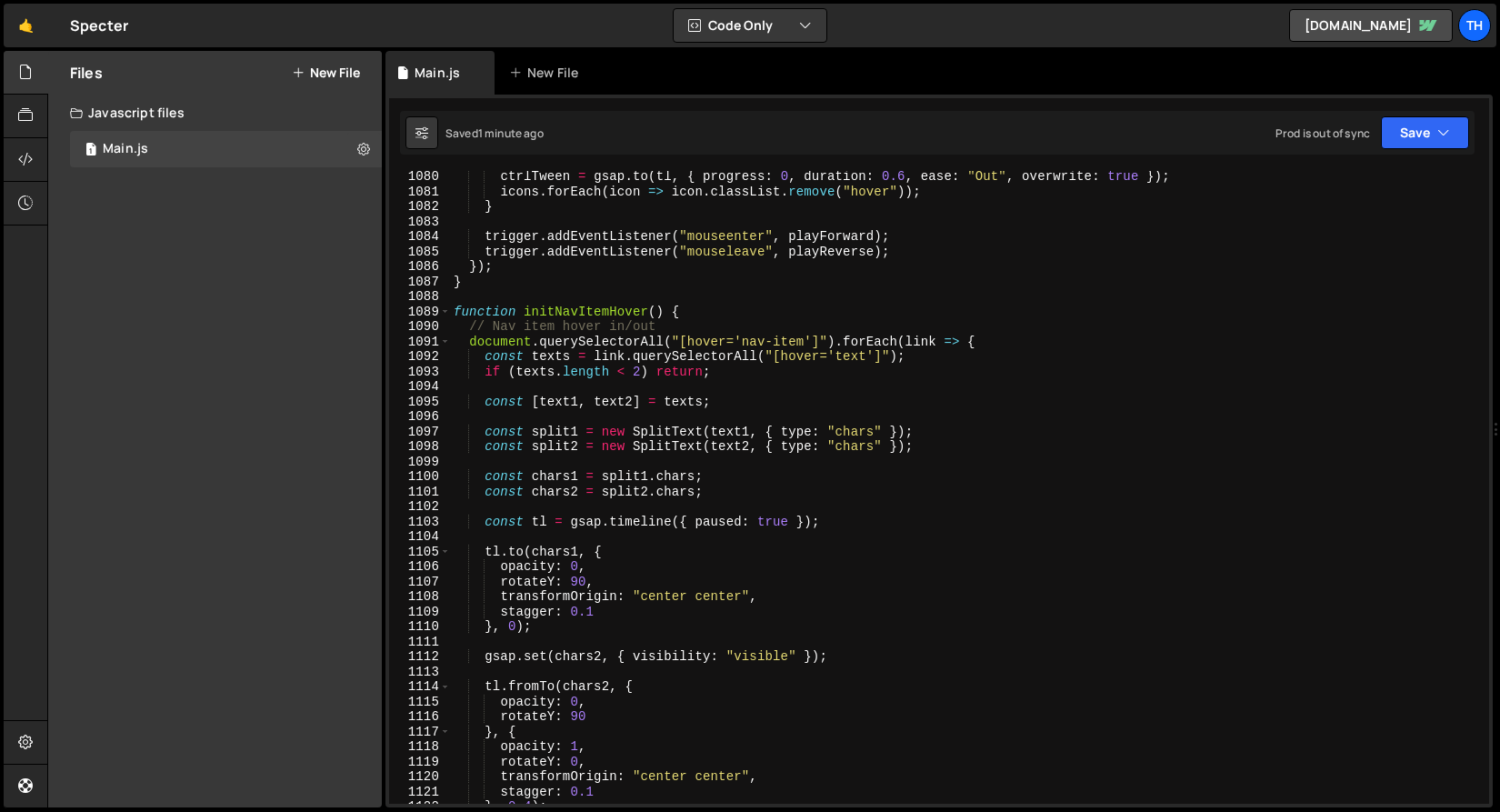
scroll to position [14745, 0]
click at [448, 315] on span at bounding box center [444, 312] width 10 height 15
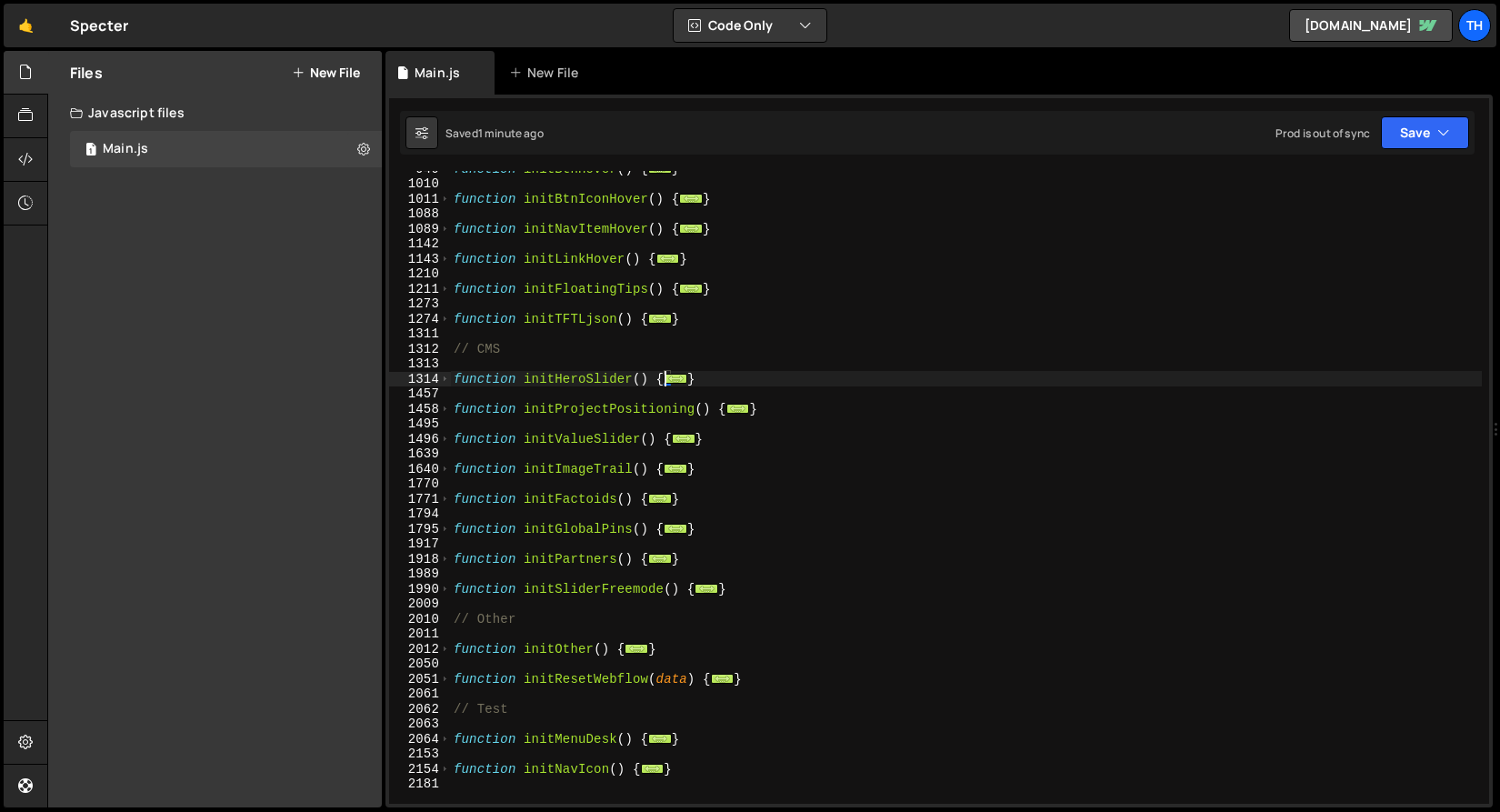
scroll to position [799, 0]
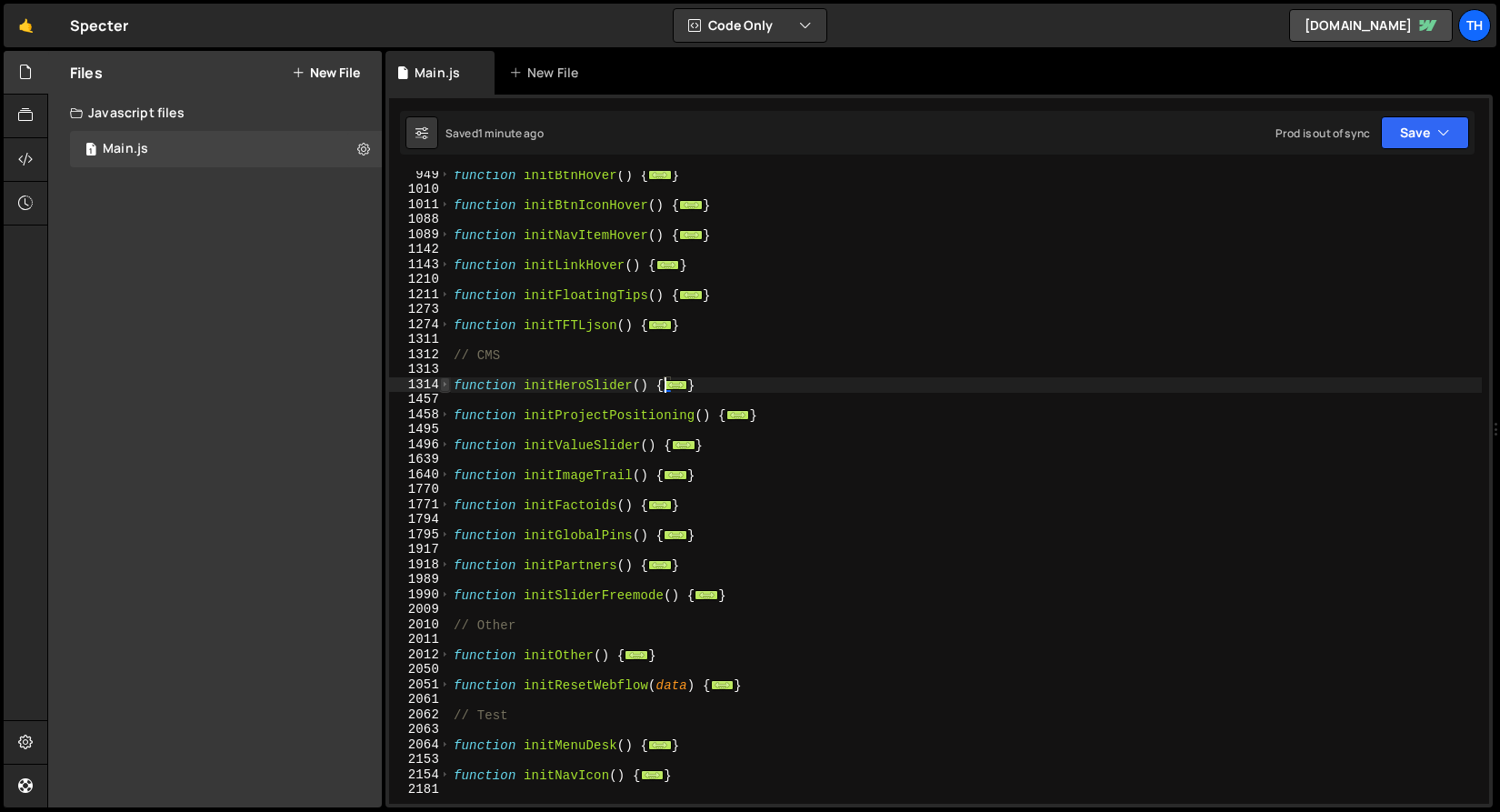
click at [443, 384] on span at bounding box center [444, 385] width 10 height 15
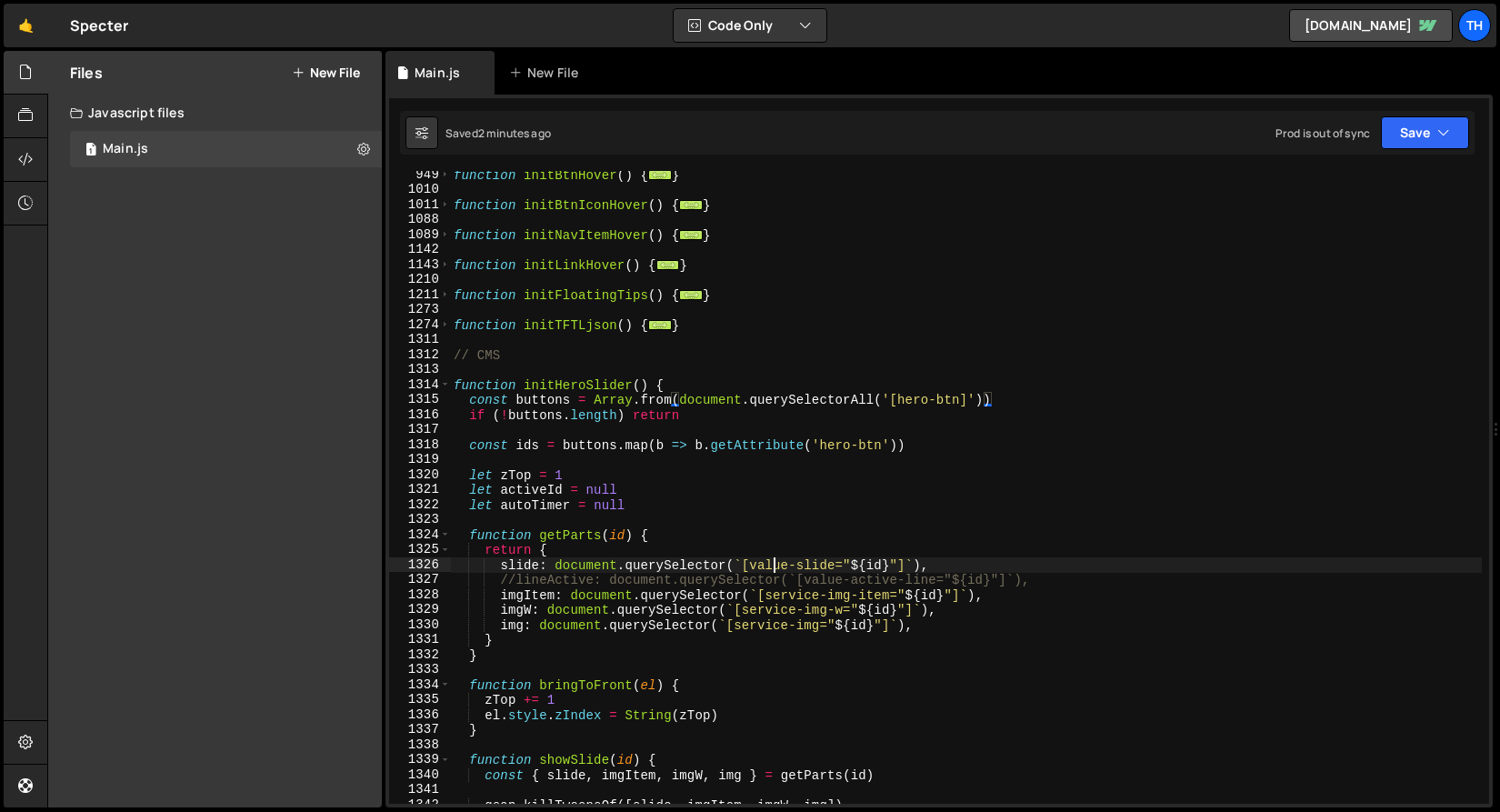
click at [774, 569] on div "function initBtnHover ( ) { ... } function initBtnIconHover ( ) { ... } functio…" at bounding box center [966, 498] width 1032 height 662
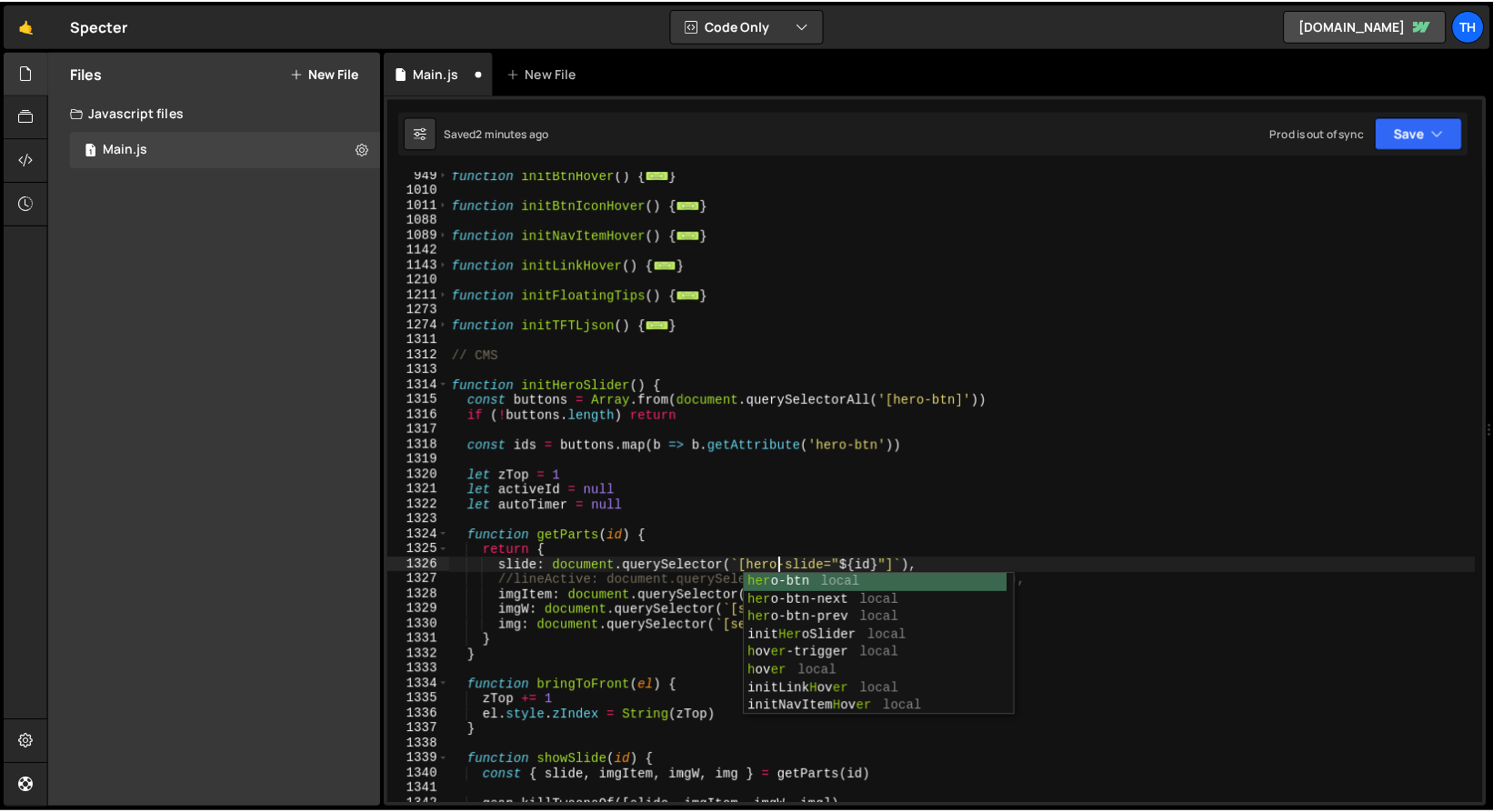
scroll to position [0, 23]
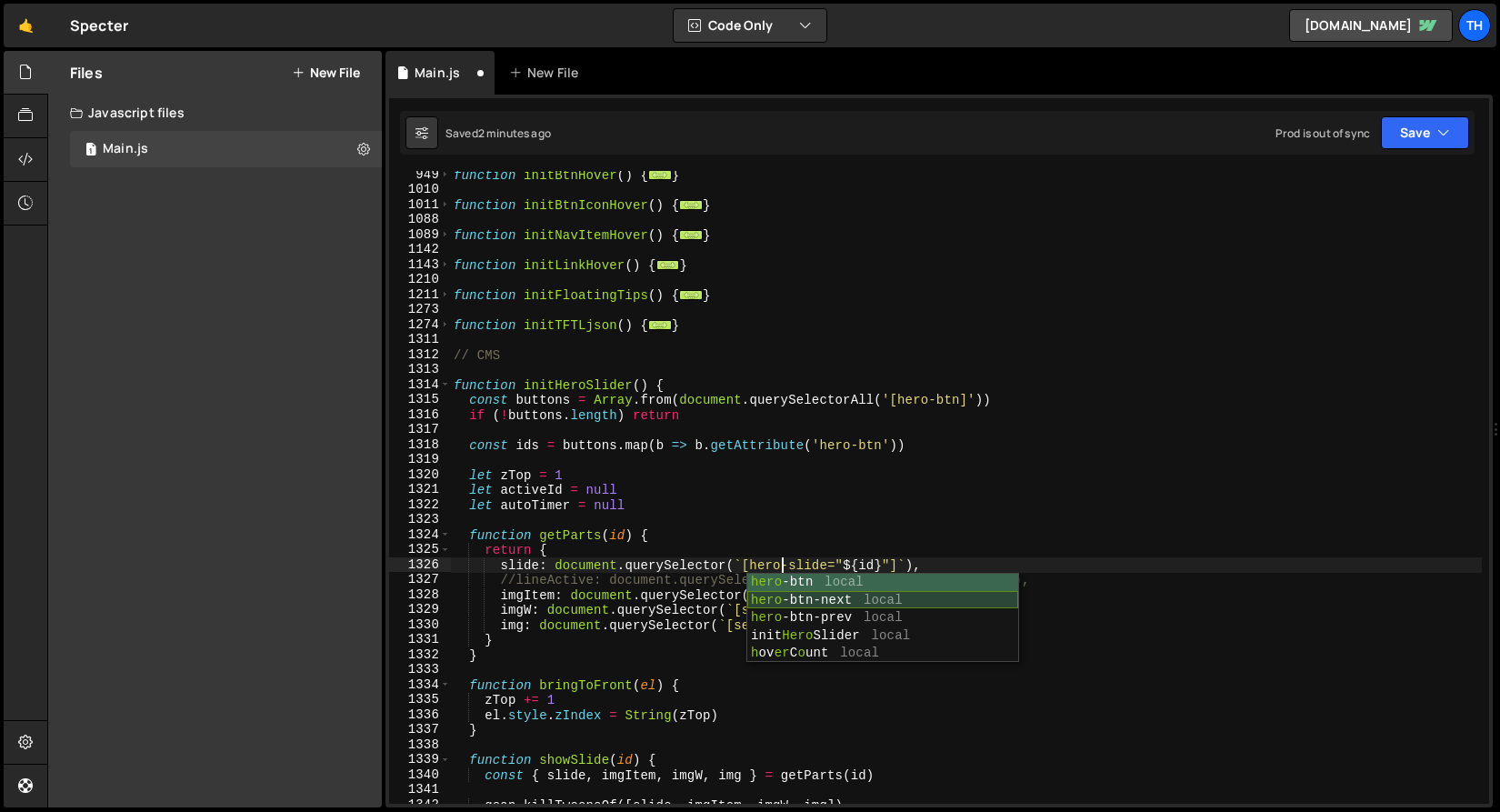
click at [814, 594] on div "hero -btn local hero -btn-next local hero -btn-prev local init Hero Slider loca…" at bounding box center [883, 635] width 271 height 124
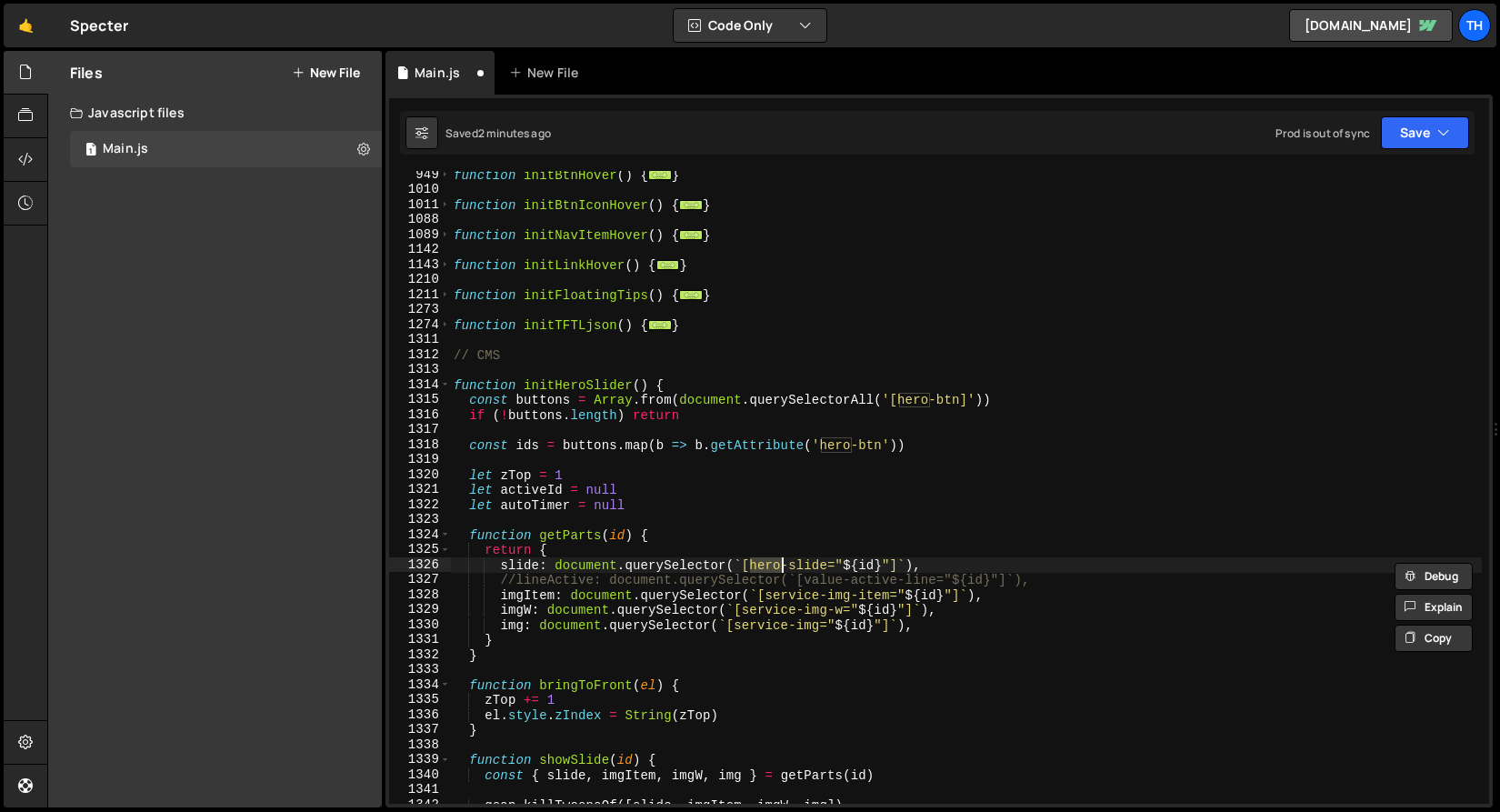
click at [773, 572] on div "function initBtnHover ( ) { ... } function initBtnIconHover ( ) { ... } functio…" at bounding box center [966, 487] width 1032 height 633
click at [773, 572] on div "function initBtnHover ( ) { ... } function initBtnIconHover ( ) { ... } functio…" at bounding box center [966, 498] width 1032 height 662
click at [785, 596] on div "function initBtnHover ( ) { ... } function initBtnIconHover ( ) { ... } functio…" at bounding box center [966, 498] width 1032 height 662
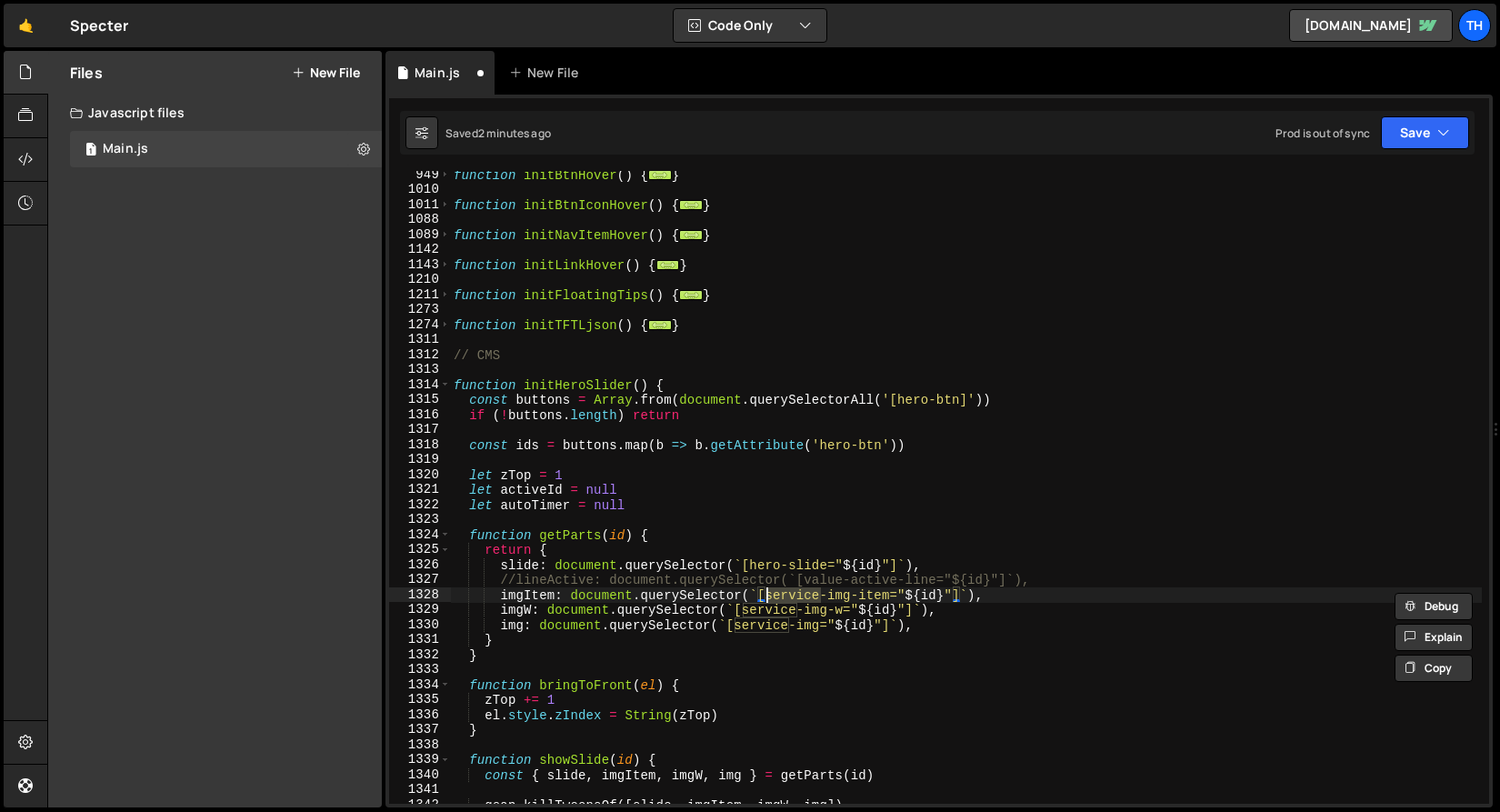
paste textarea "hero"
click at [770, 608] on div "function initBtnHover ( ) { ... } function initBtnIconHover ( ) { ... } functio…" at bounding box center [966, 498] width 1032 height 662
paste textarea "hero"
click at [766, 622] on div "function initBtnHover ( ) { ... } function initBtnIconHover ( ) { ... } functio…" at bounding box center [966, 498] width 1032 height 662
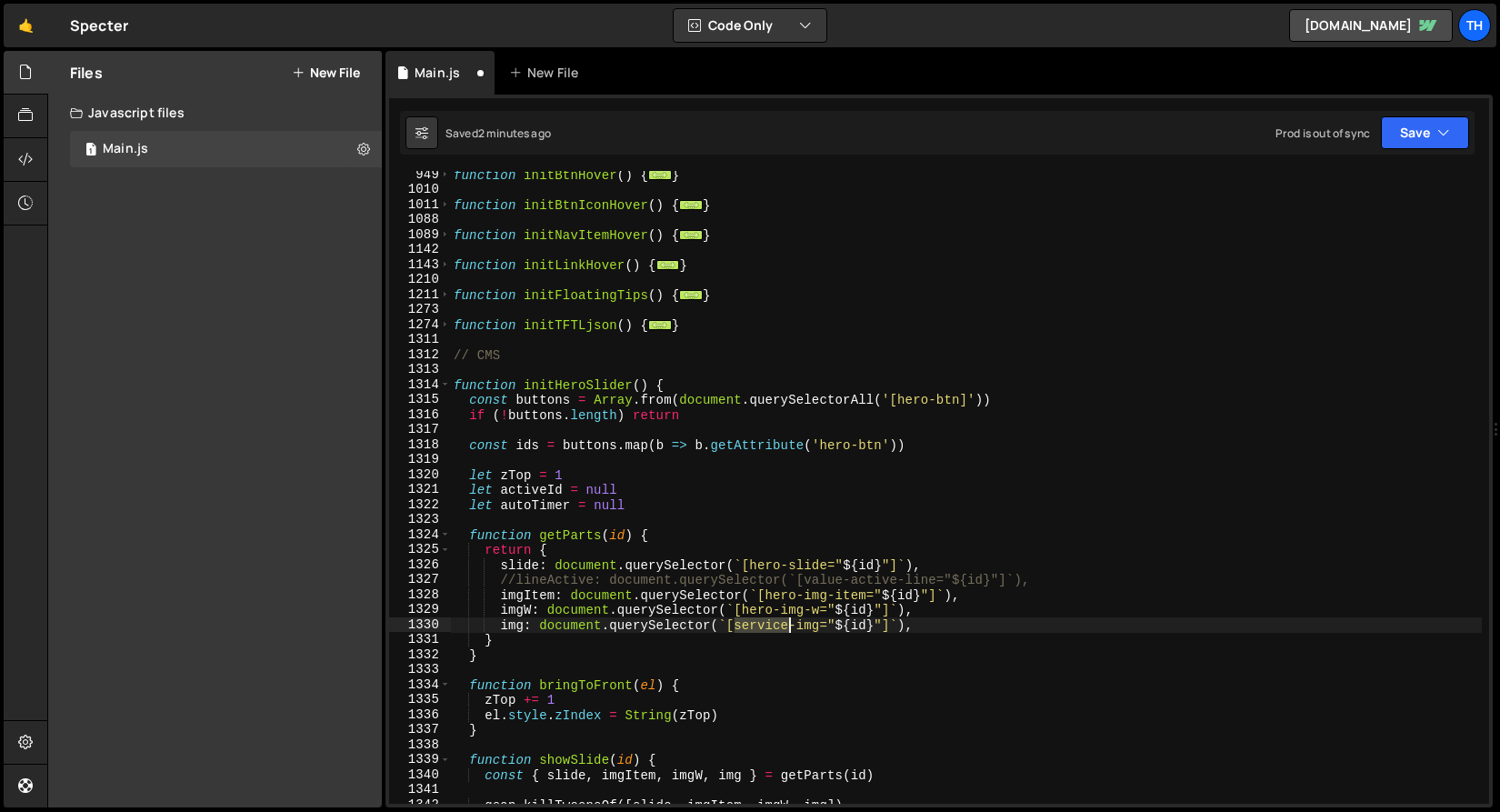
click at [766, 622] on div "function initBtnHover ( ) { ... } function initBtnIconHover ( ) { ... } functio…" at bounding box center [966, 498] width 1032 height 662
paste textarea "hero"
click at [1405, 135] on button "Save" at bounding box center [1424, 133] width 88 height 33
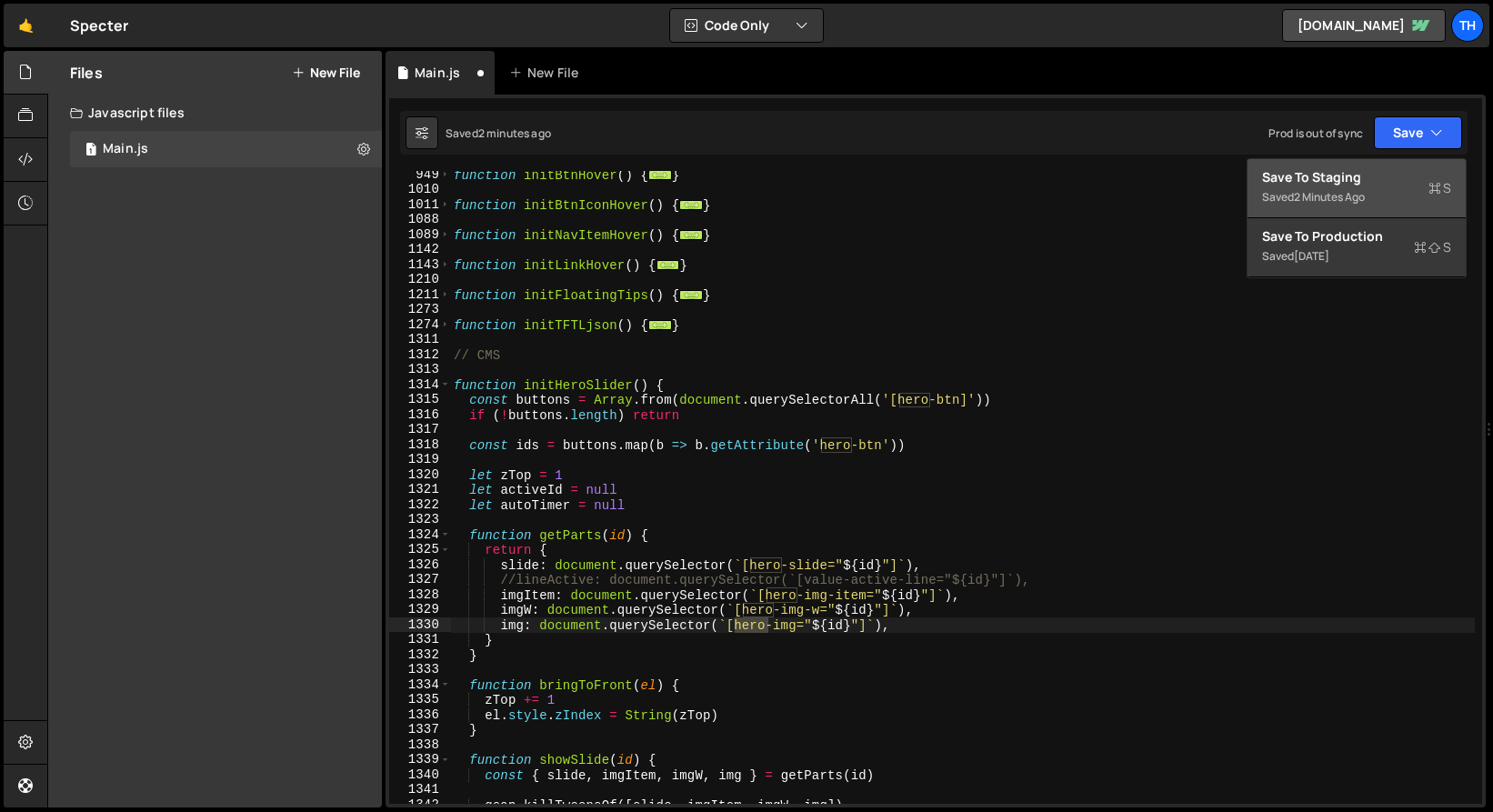
click at [1392, 171] on div "Save to Staging S" at bounding box center [1357, 177] width 190 height 18
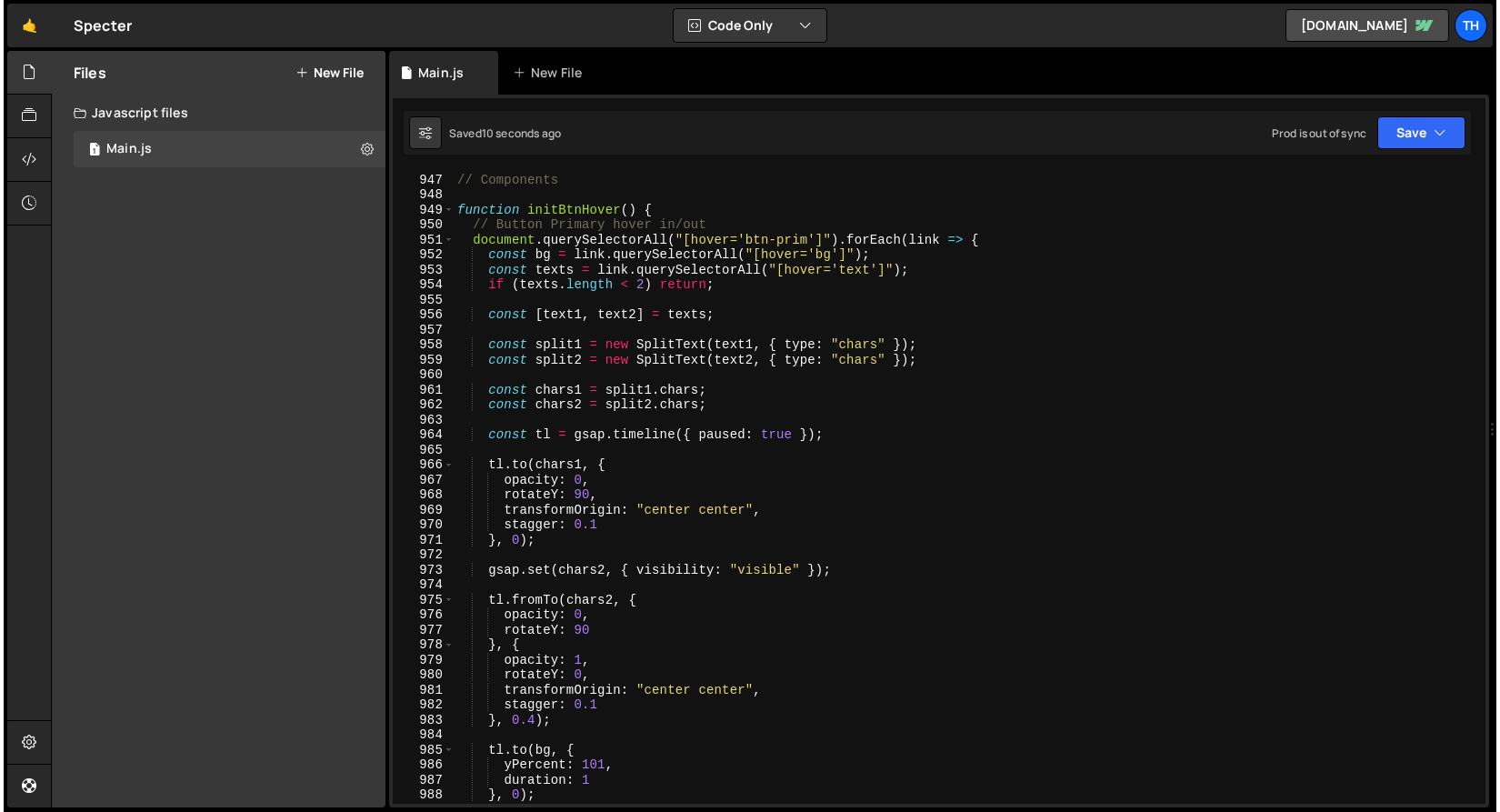
scroll to position [12926, 0]
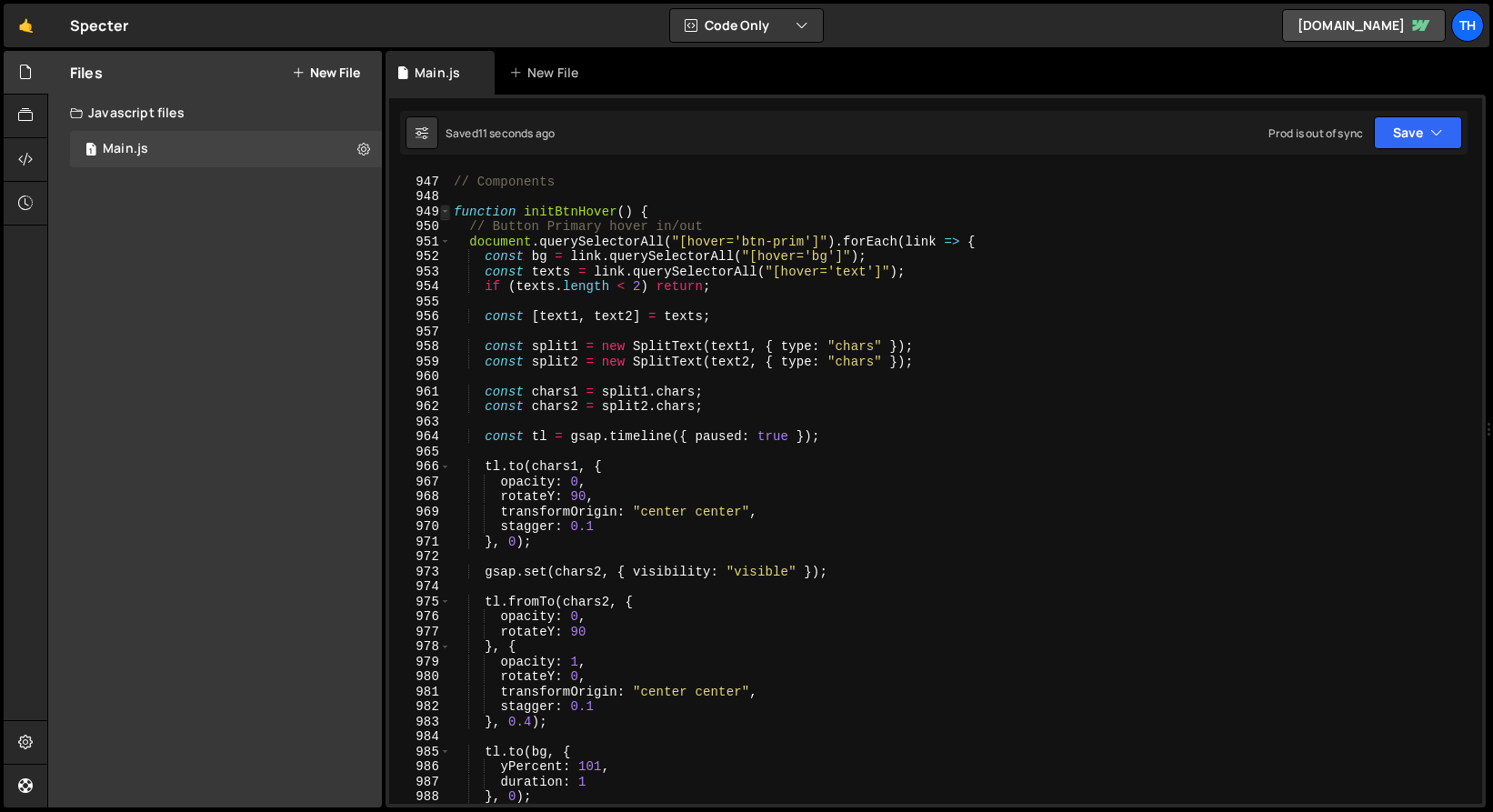
click at [441, 206] on span at bounding box center [445, 212] width 10 height 15
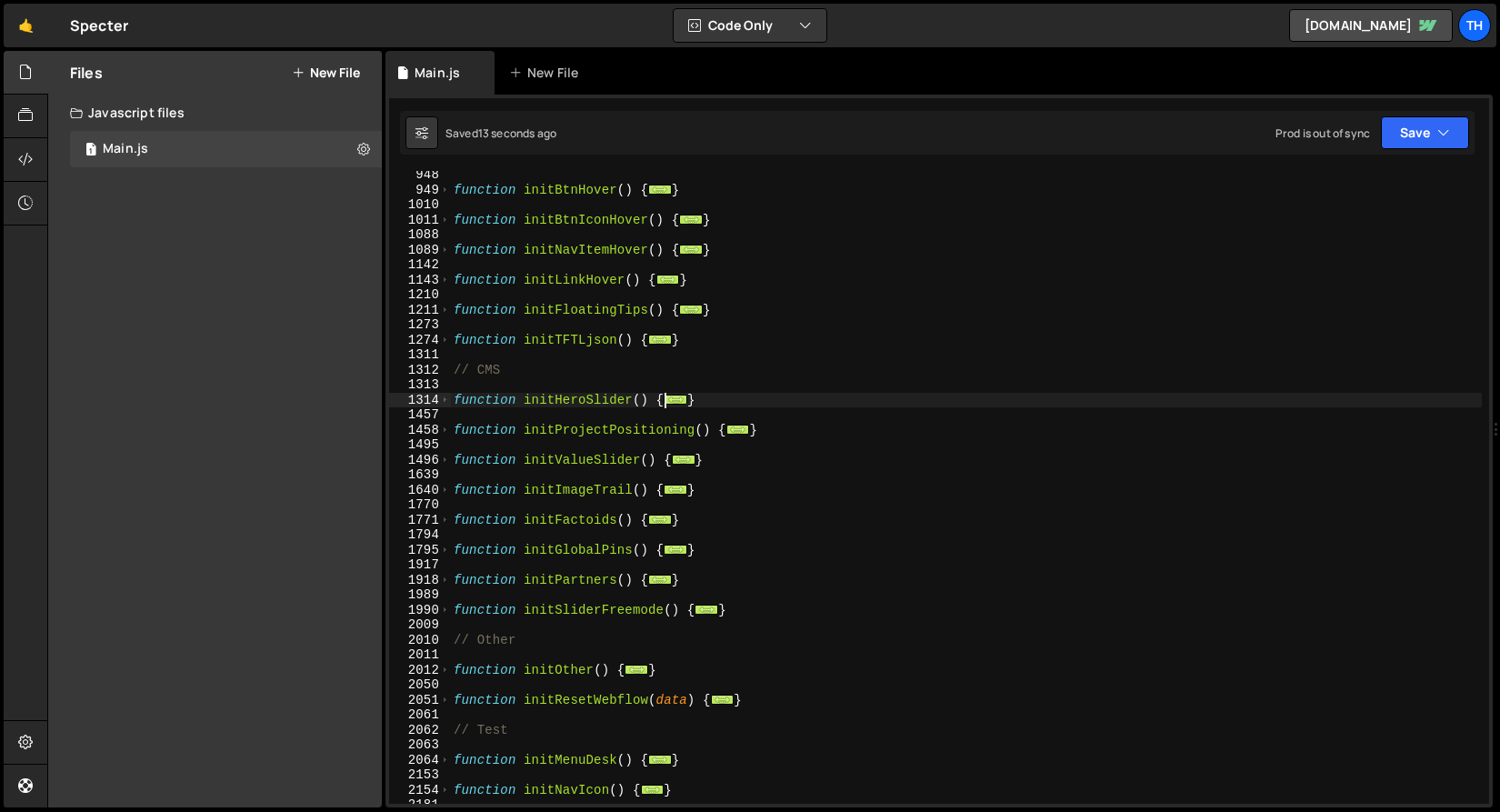
scroll to position [784, 0]
click at [443, 402] on span at bounding box center [444, 400] width 10 height 15
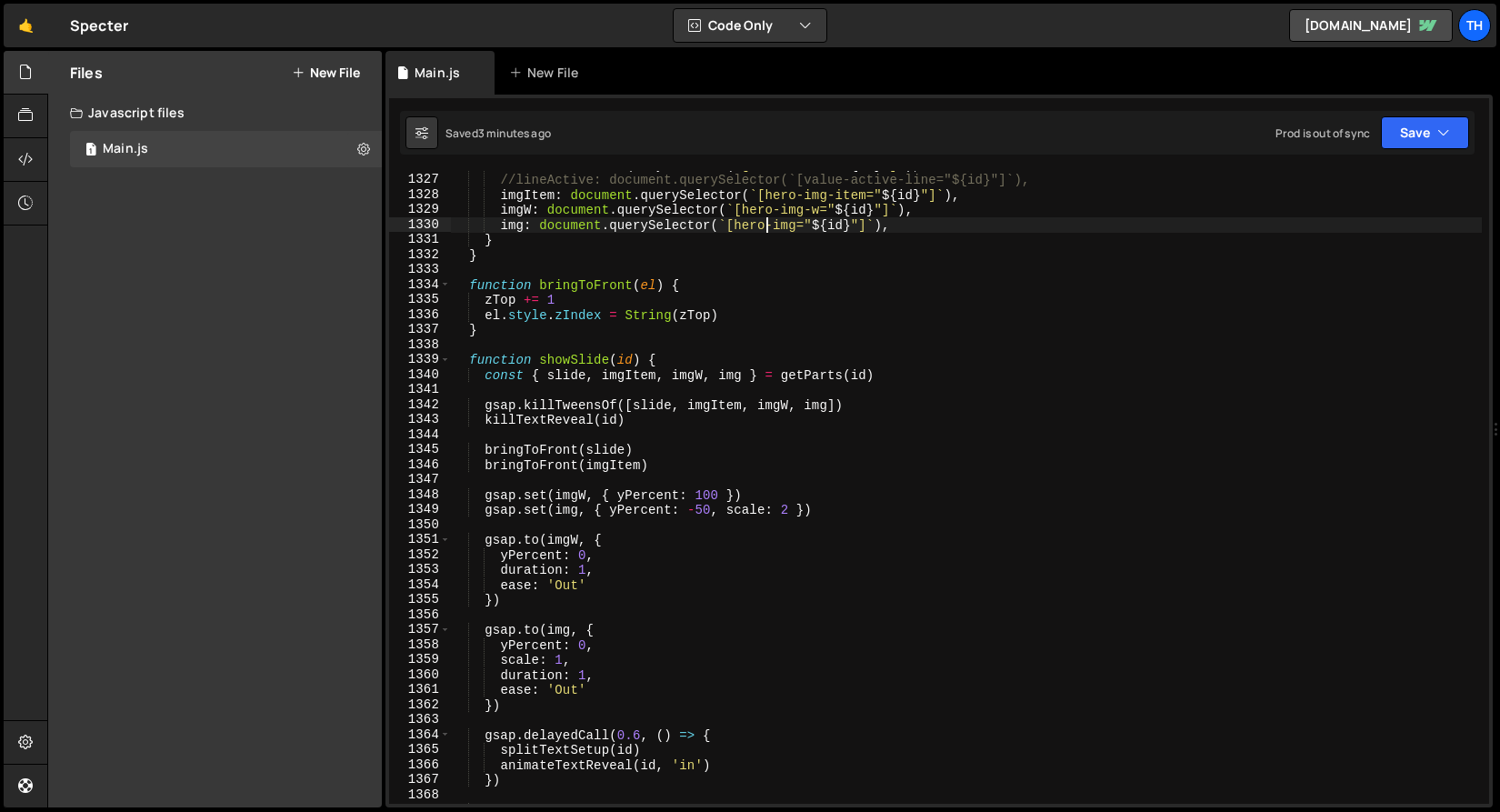
scroll to position [1200, 0]
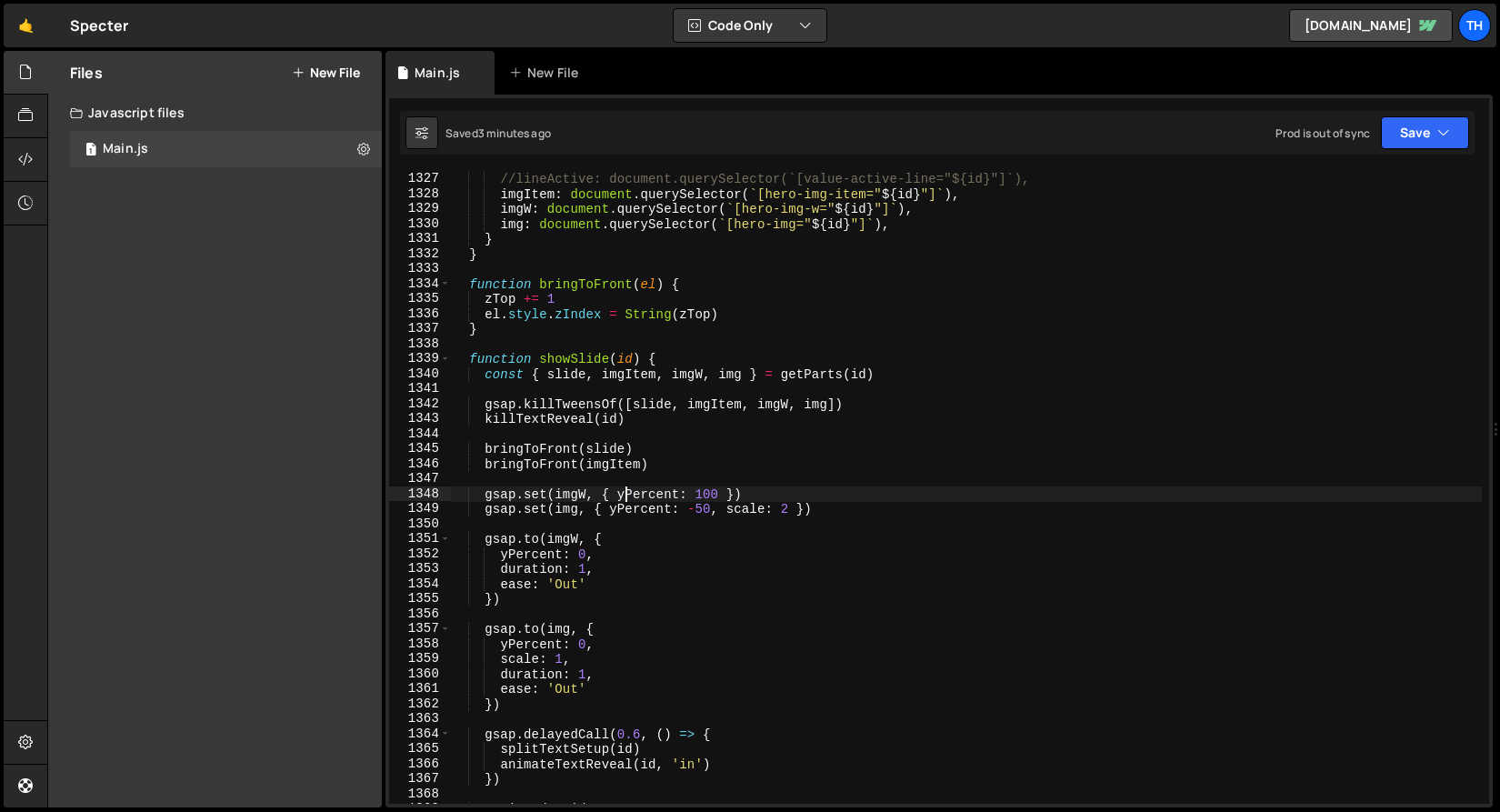
click at [624, 496] on div "slide : document . querySelector ( ` [hero-slide=" ${ id } "] ` ) , //lineActiv…" at bounding box center [966, 487] width 1032 height 662
type textarea "gsap.set(imgW, { xPercent: 100 })"
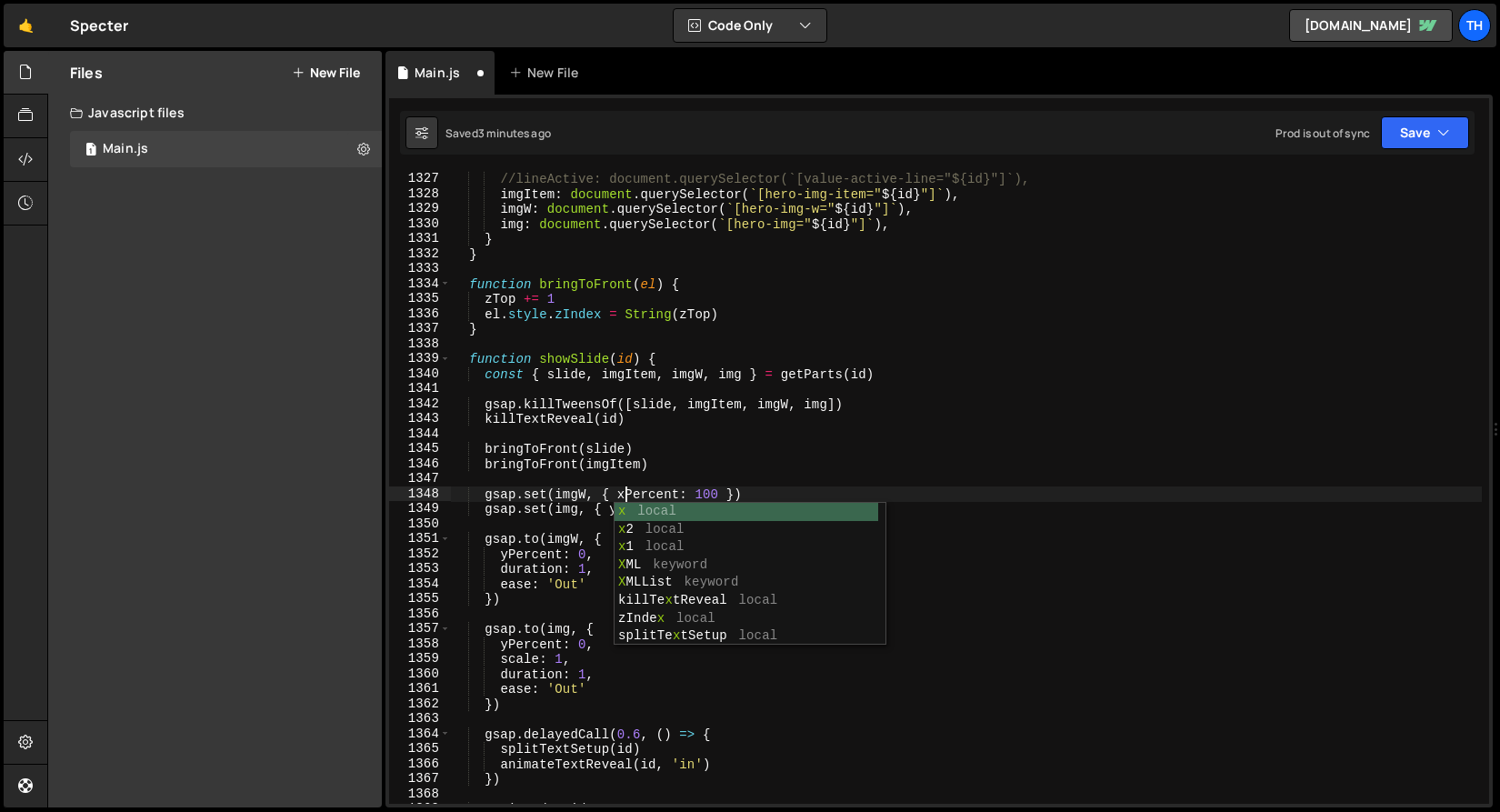
scroll to position [0, 11]
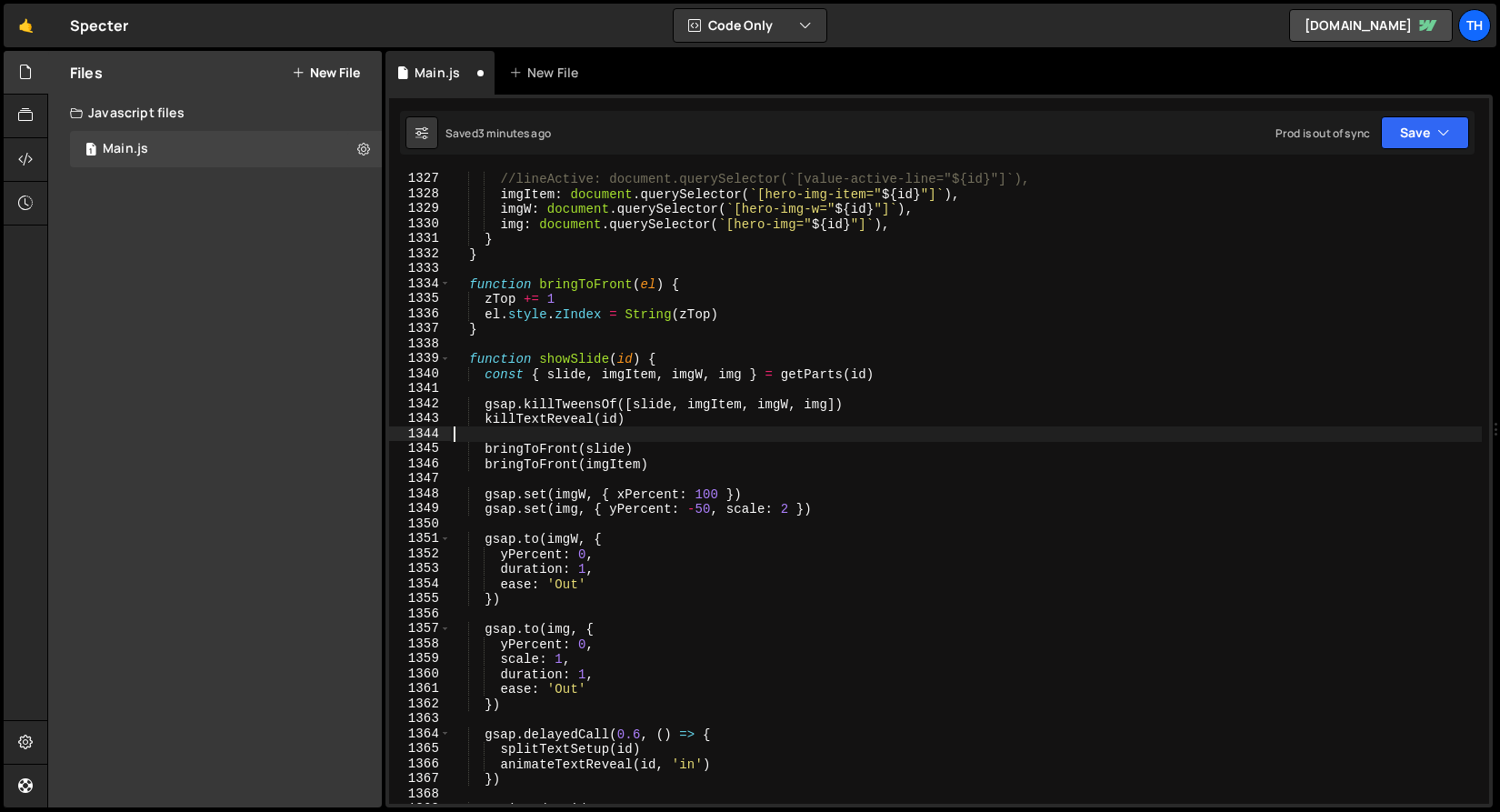
click at [684, 437] on div "slide : document . querySelector ( ` [hero-slide=" ${ id } "] ` ) , //lineActiv…" at bounding box center [966, 487] width 1032 height 662
click at [617, 506] on div "slide : document . querySelector ( ` [hero-slide=" ${ id } "] ` ) , //lineActiv…" at bounding box center [966, 487] width 1032 height 662
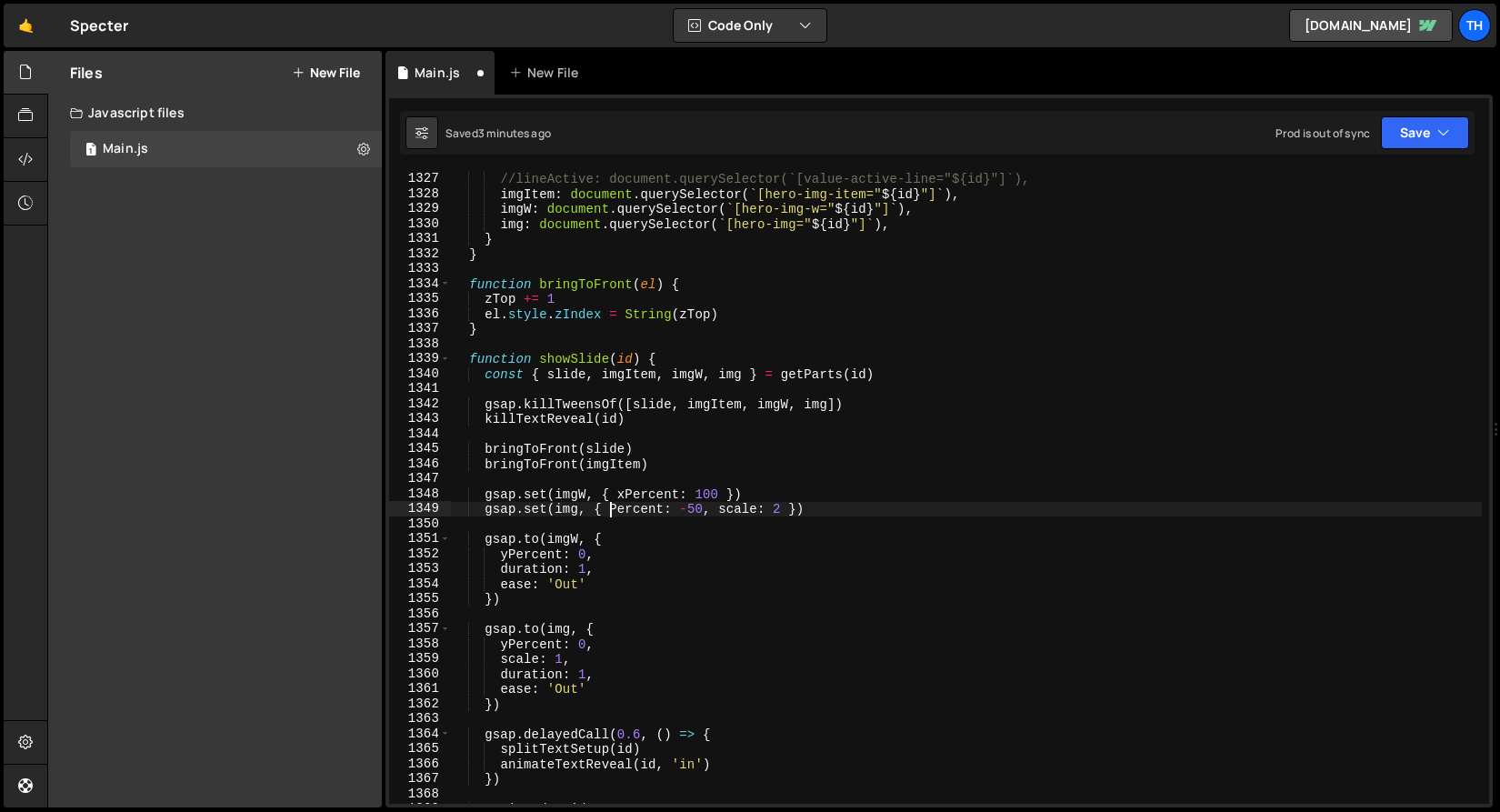
type textarea "gsap.set(img, { xPercent: -50, scale: 2 })"
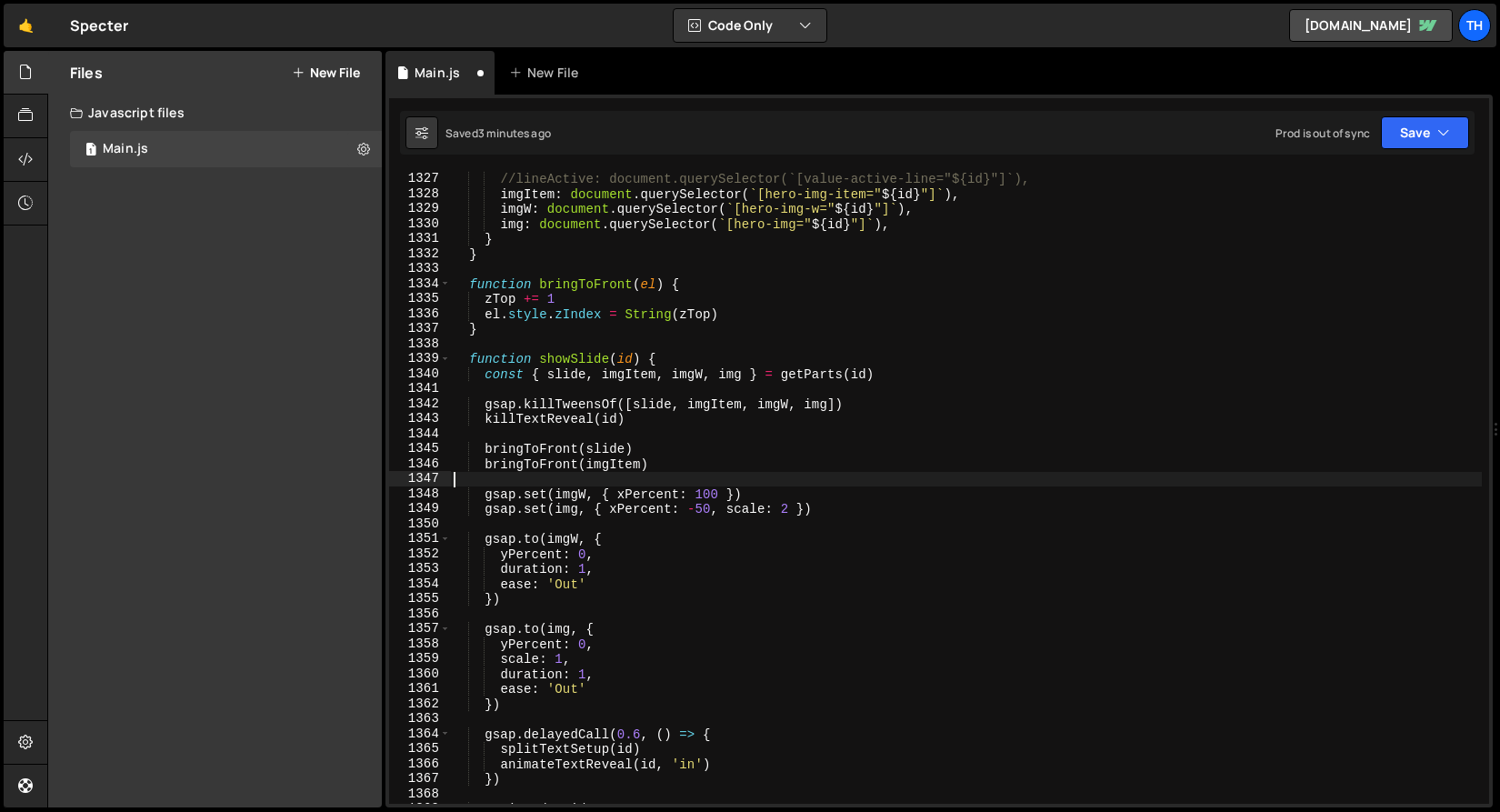
click at [676, 478] on div "slide : document . querySelector ( ` [hero-slide=" ${ id } "] ` ) , //lineActiv…" at bounding box center [966, 487] width 1032 height 662
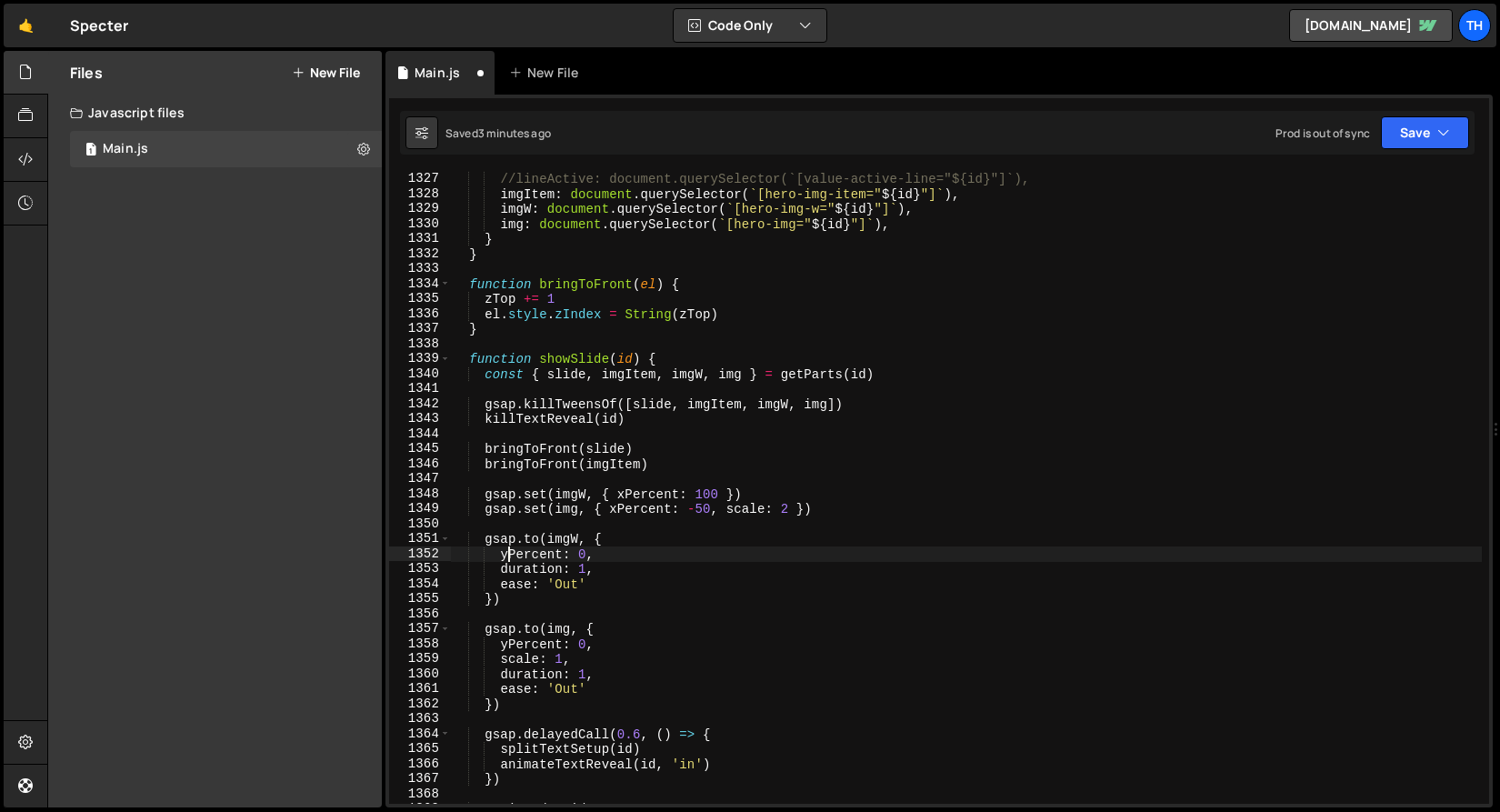
click at [505, 556] on div "slide : document . querySelector ( ` [hero-slide=" ${ id } "] ` ) , //lineActiv…" at bounding box center [966, 487] width 1032 height 662
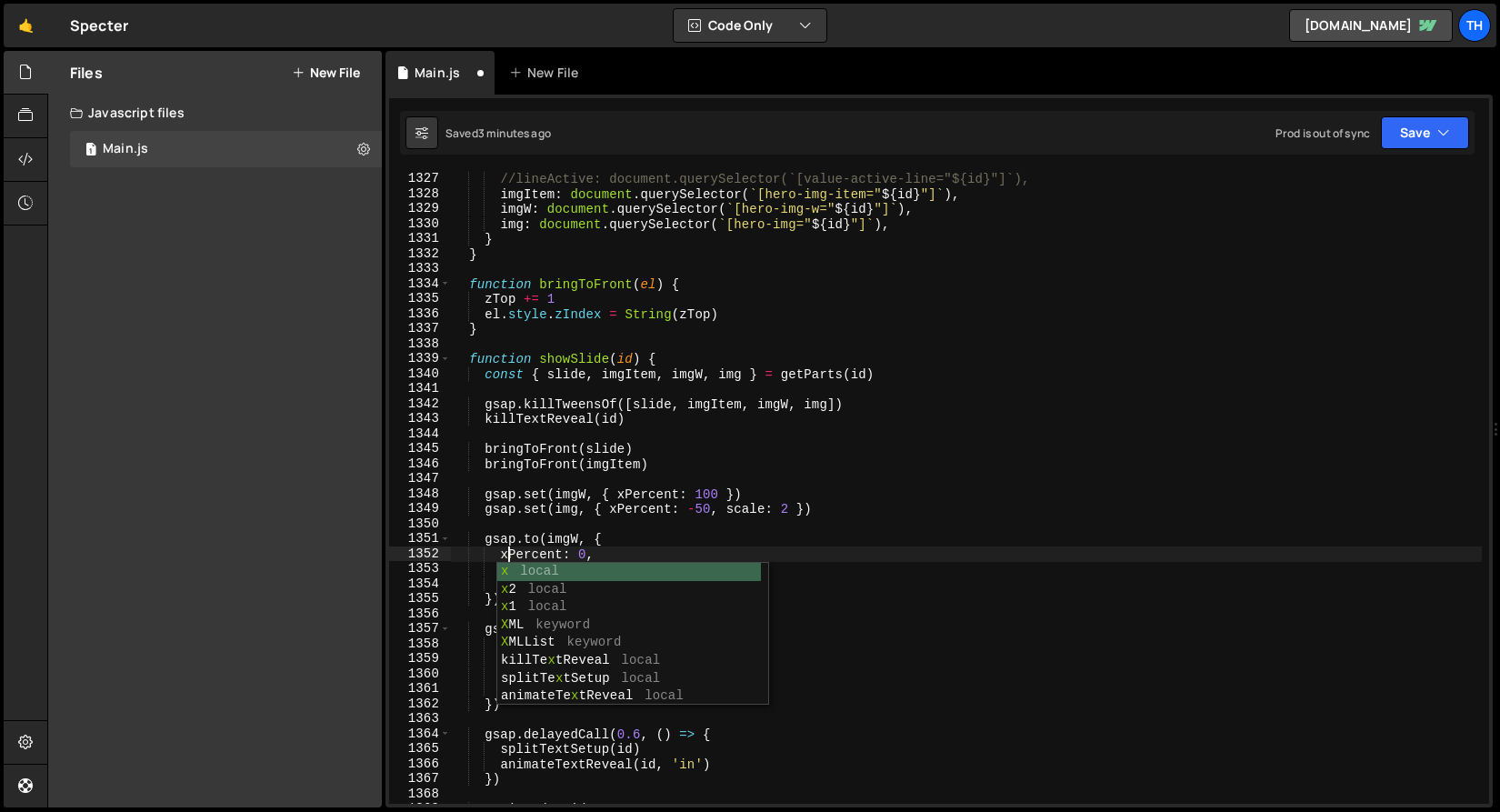
click at [452, 542] on div "slide : document . querySelector ( ` [hero-slide=" ${ id } "] ` ) , //lineActiv…" at bounding box center [966, 487] width 1032 height 662
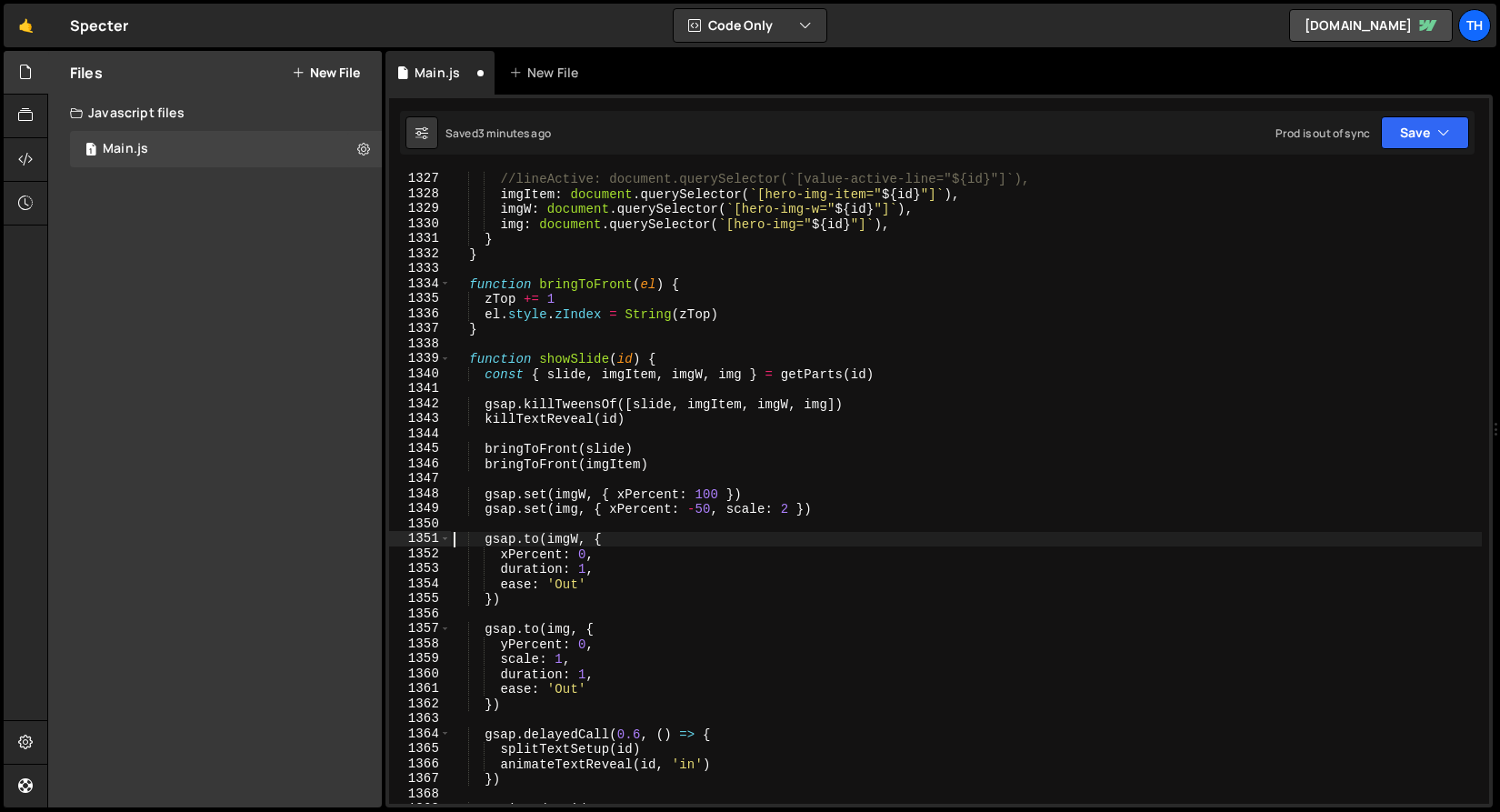
click at [508, 641] on div "slide : document . querySelector ( ` [hero-slide=" ${ id } "] ` ) , //lineActiv…" at bounding box center [966, 487] width 1032 height 662
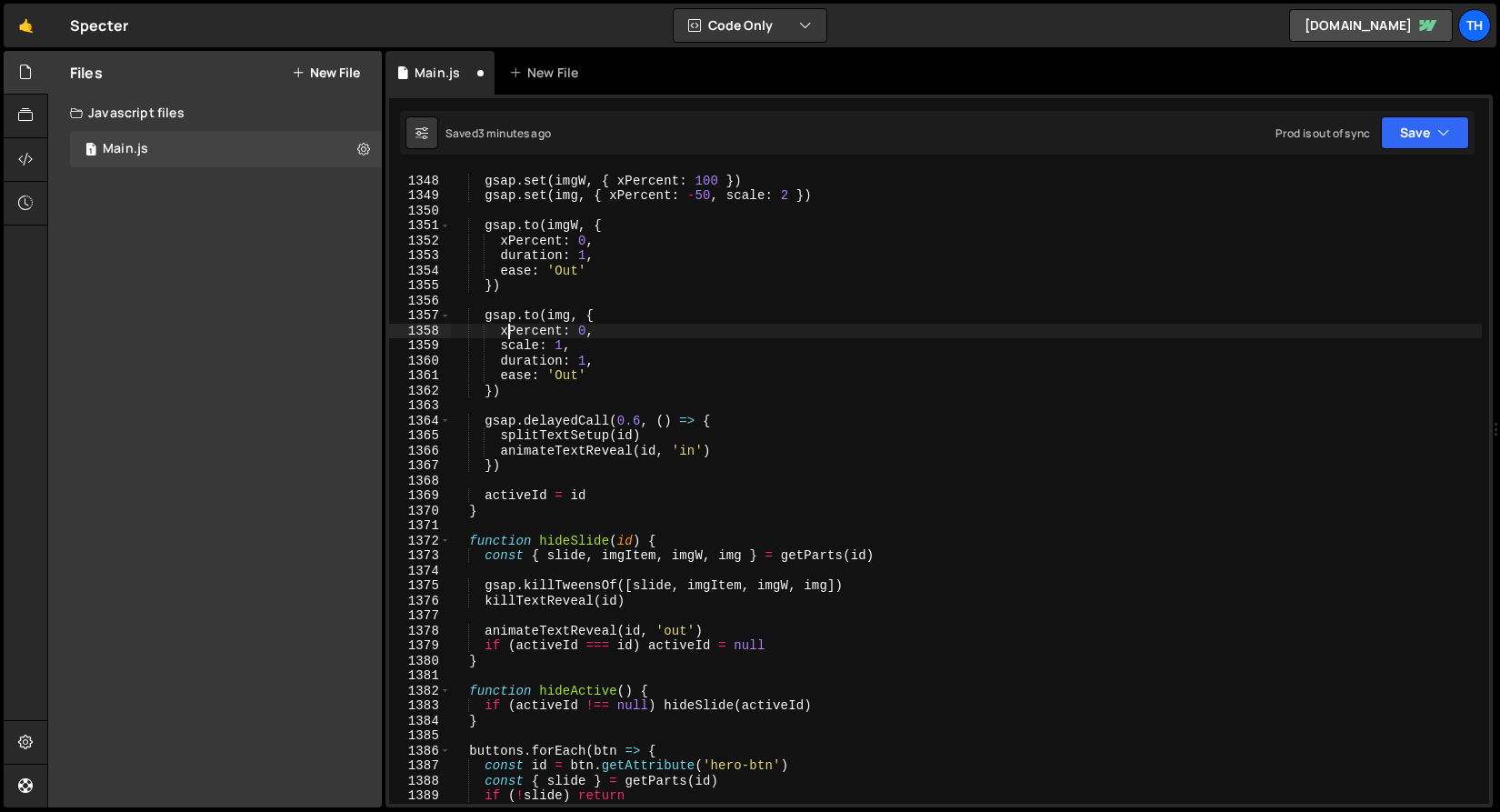
scroll to position [1512, 0]
click at [1414, 134] on button "Save" at bounding box center [1424, 133] width 88 height 33
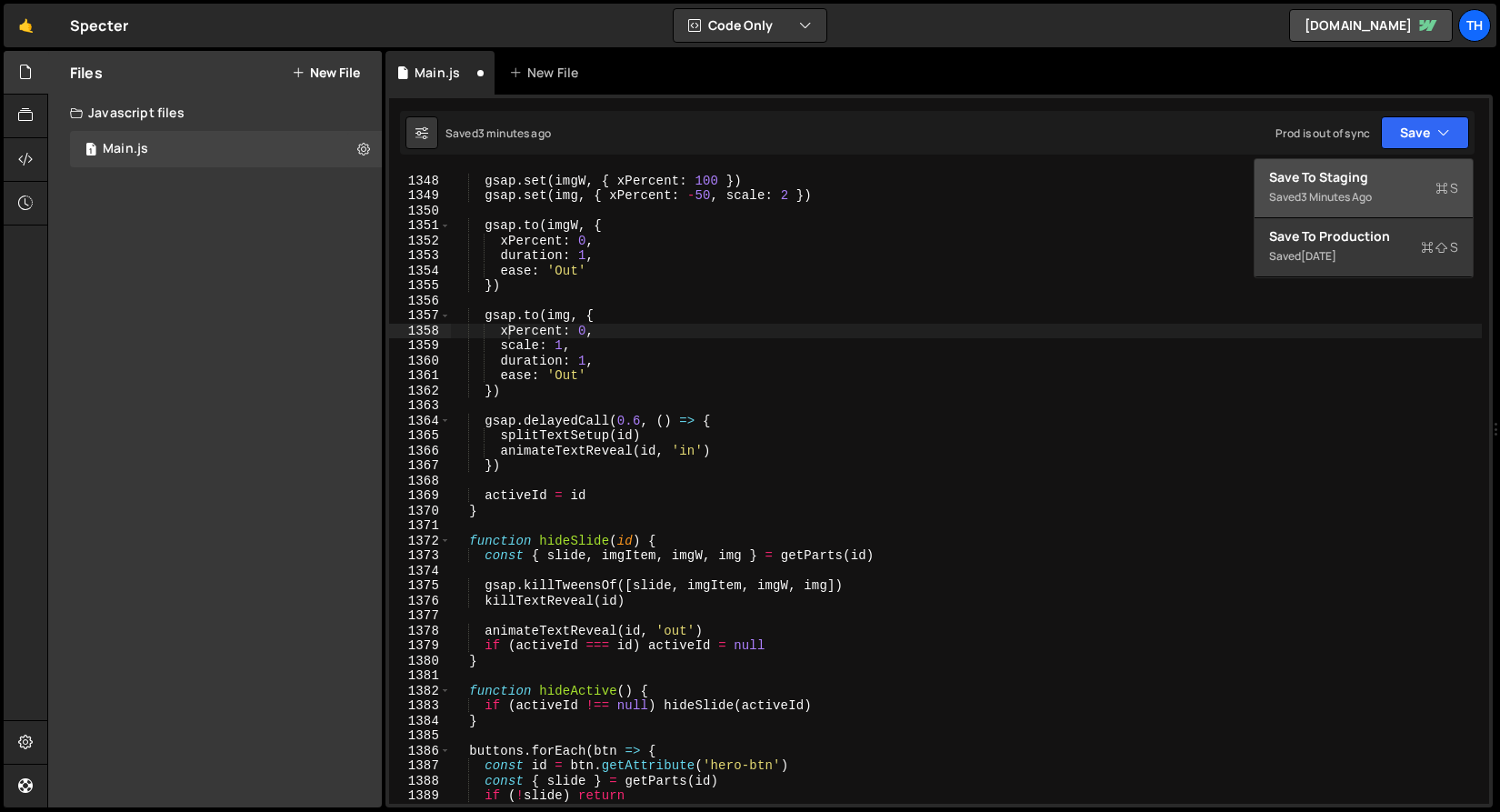
click at [1401, 173] on div "Save to Staging S" at bounding box center [1364, 177] width 190 height 18
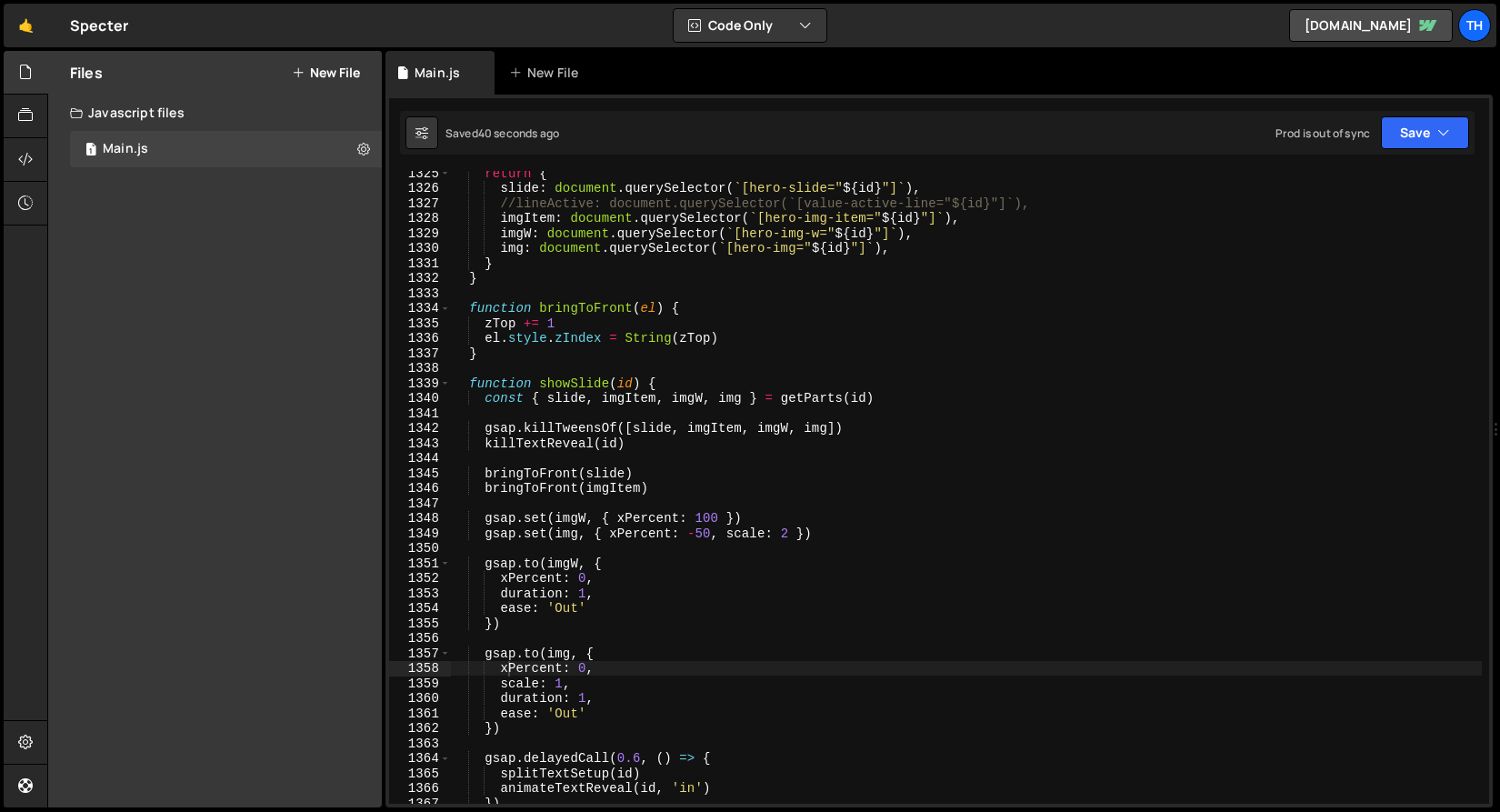
scroll to position [18093, 0]
click at [462, 254] on div "return { slide : document . querySelector ( ` [hero-slide=" ${ id } "] ` ) , //…" at bounding box center [966, 496] width 1032 height 662
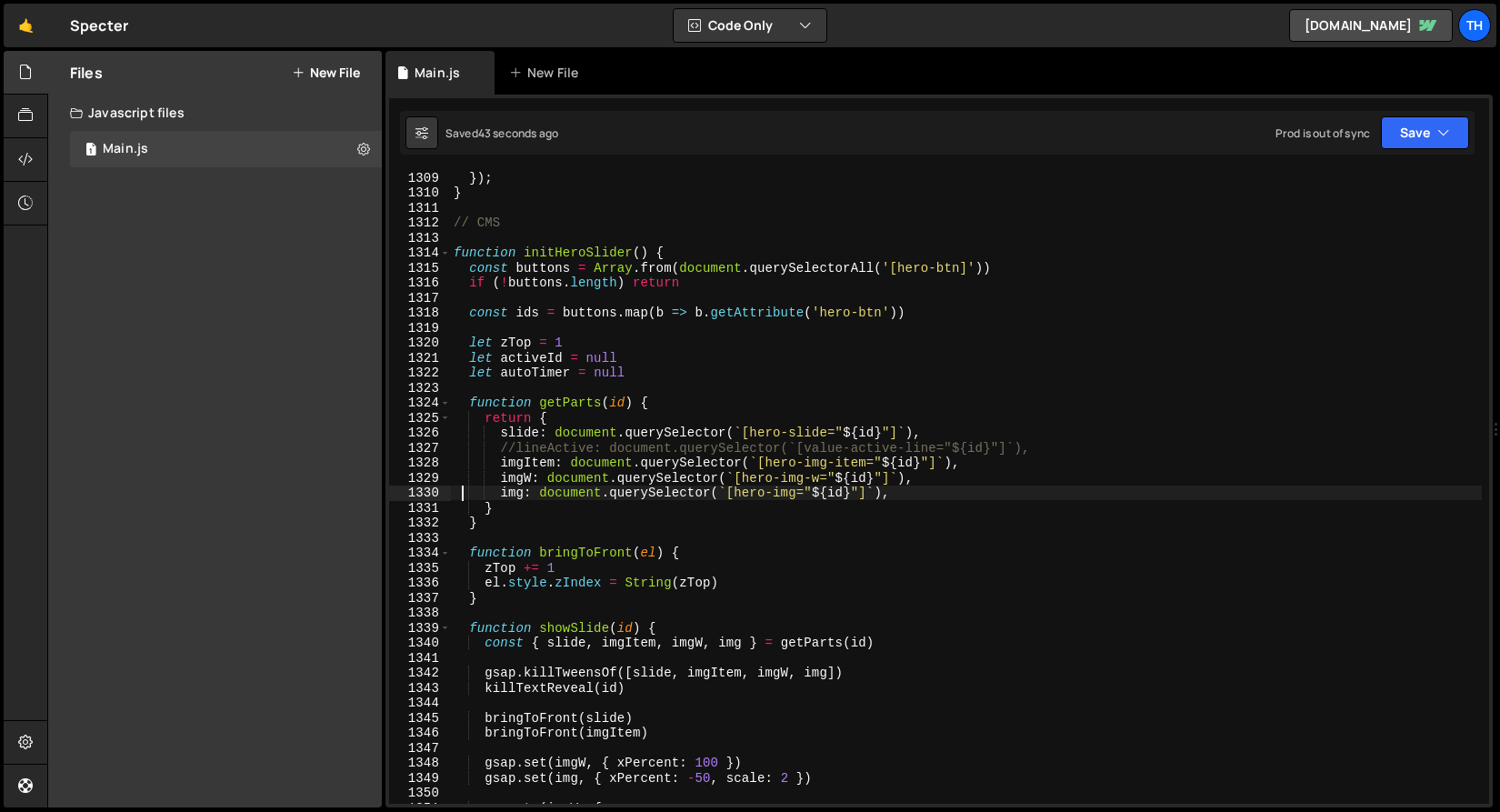
scroll to position [17868, 0]
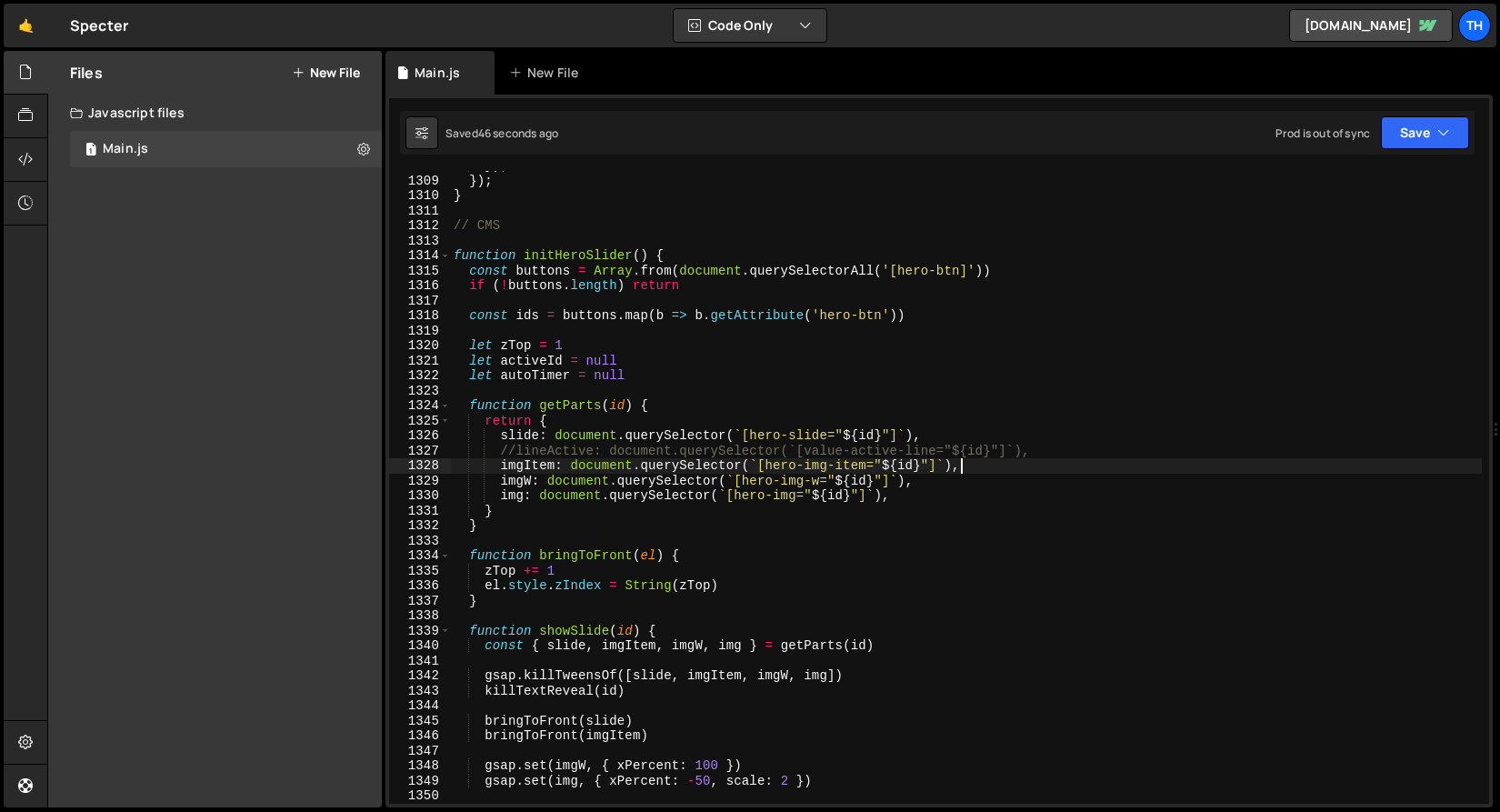
click at [1050, 462] on div "}) ; }) ; } // CMS function initHeroSlider ( ) { const buttons = Array . from (…" at bounding box center [966, 489] width 1032 height 662
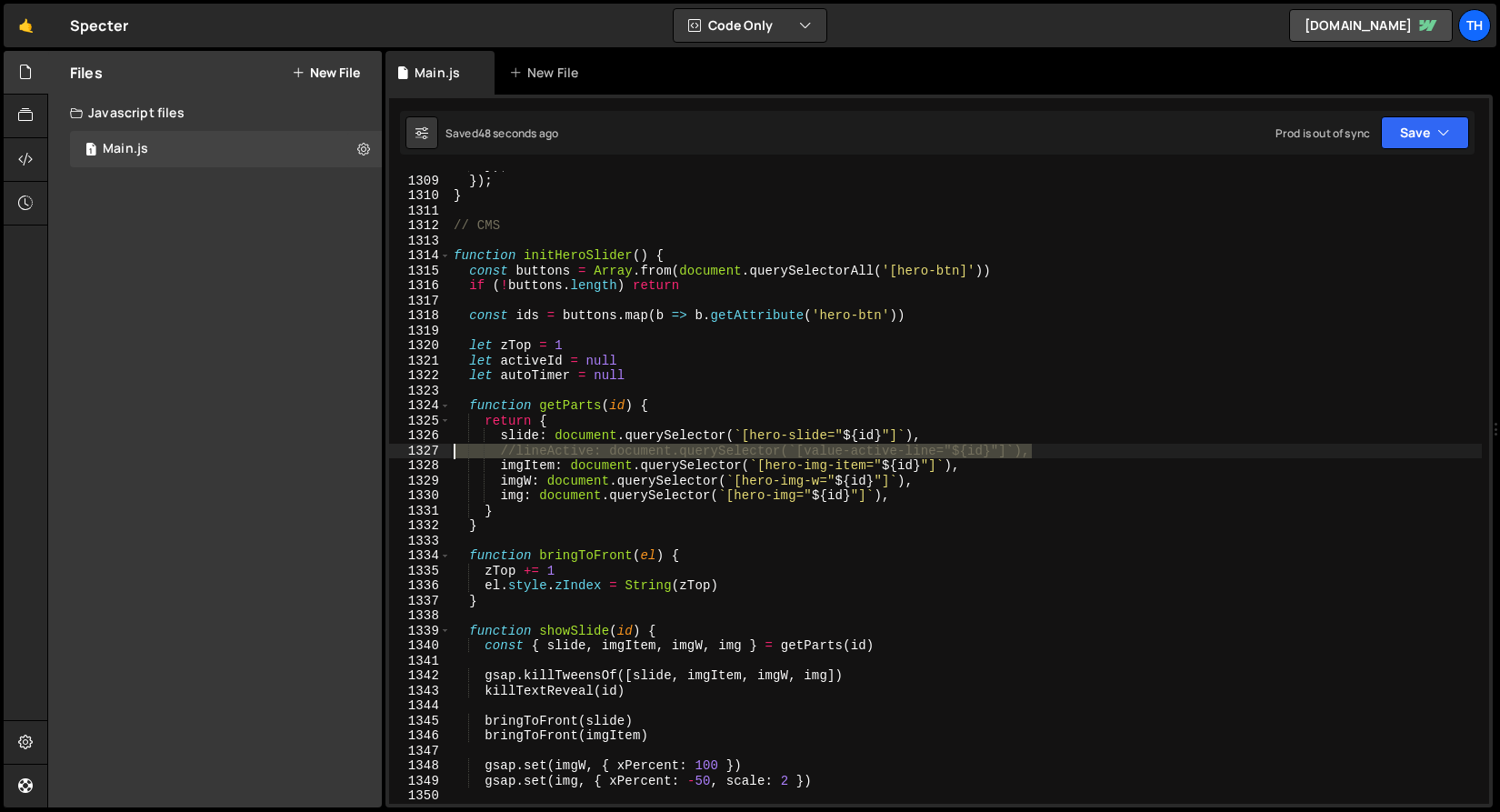
drag, startPoint x: 1054, startPoint y: 457, endPoint x: 340, endPoint y: 452, distance: 714.0
click at [343, 452] on div "Files New File Javascript files 1 Main.js 0 CSS files Copy share link Edit File…" at bounding box center [773, 429] width 1453 height 757
type textarea "//lineActive: document.querySelector(`[value-active-line="${id}"]`),"
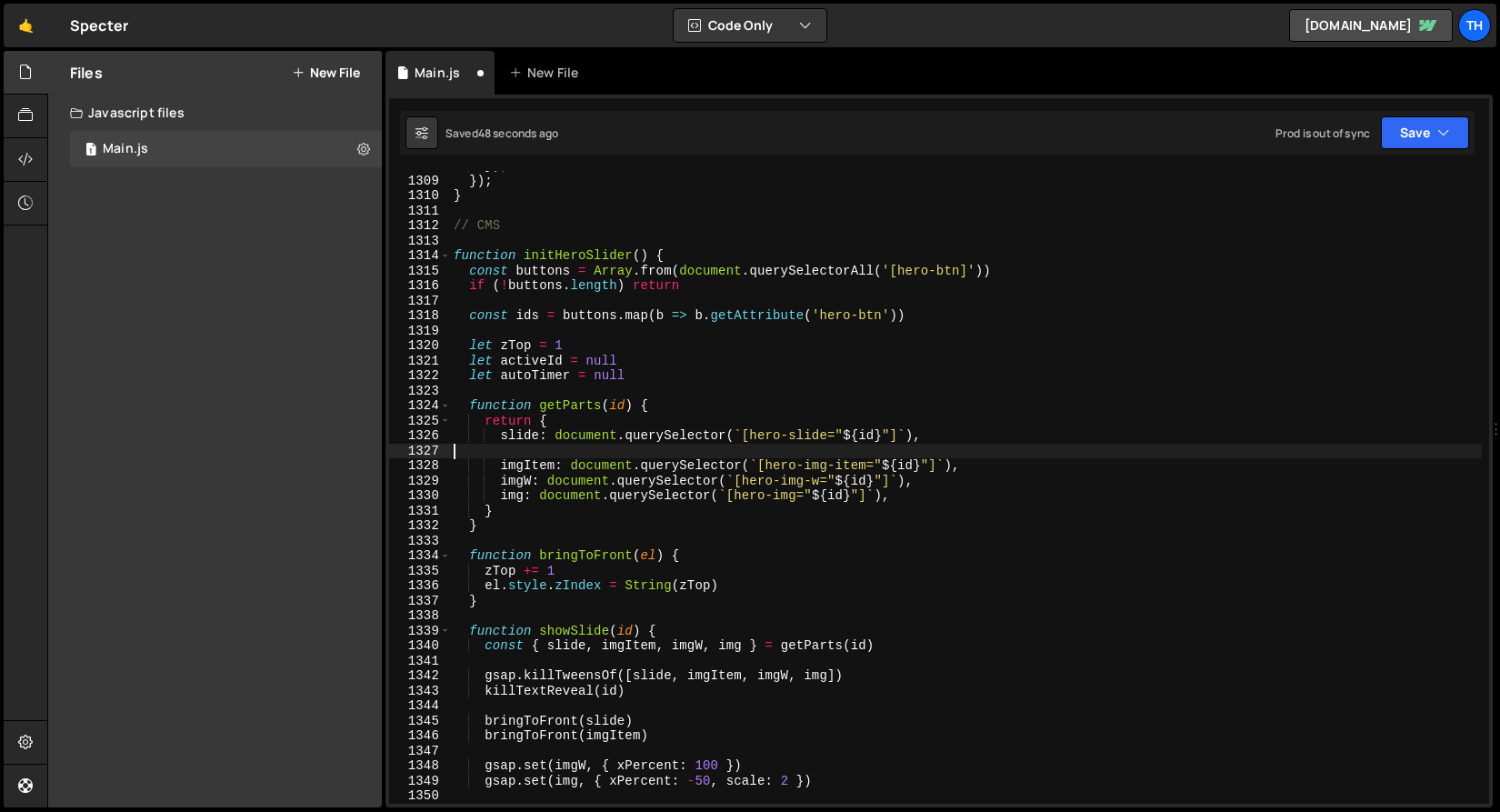
scroll to position [0, 0]
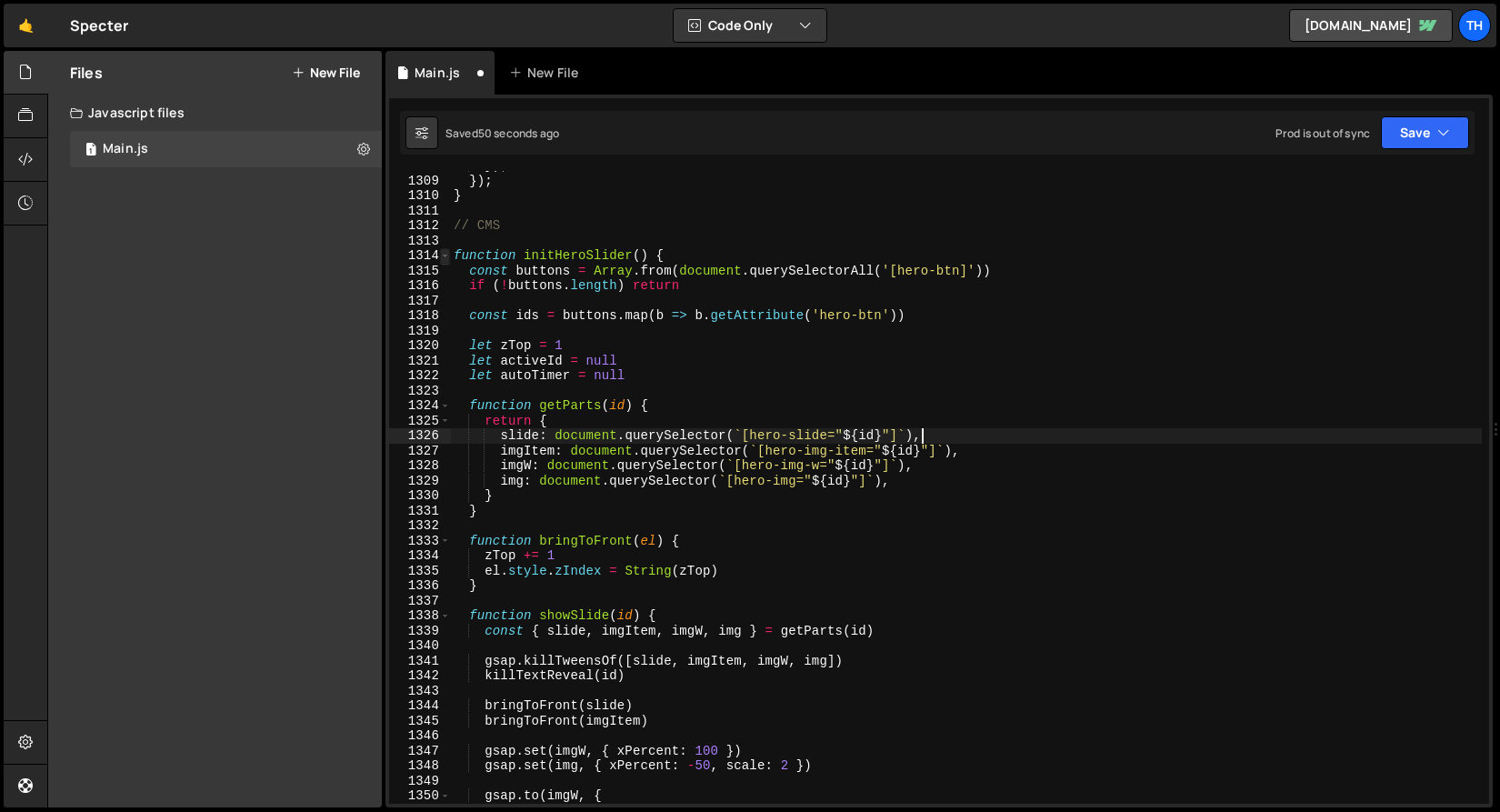
click at [443, 250] on span at bounding box center [444, 256] width 10 height 15
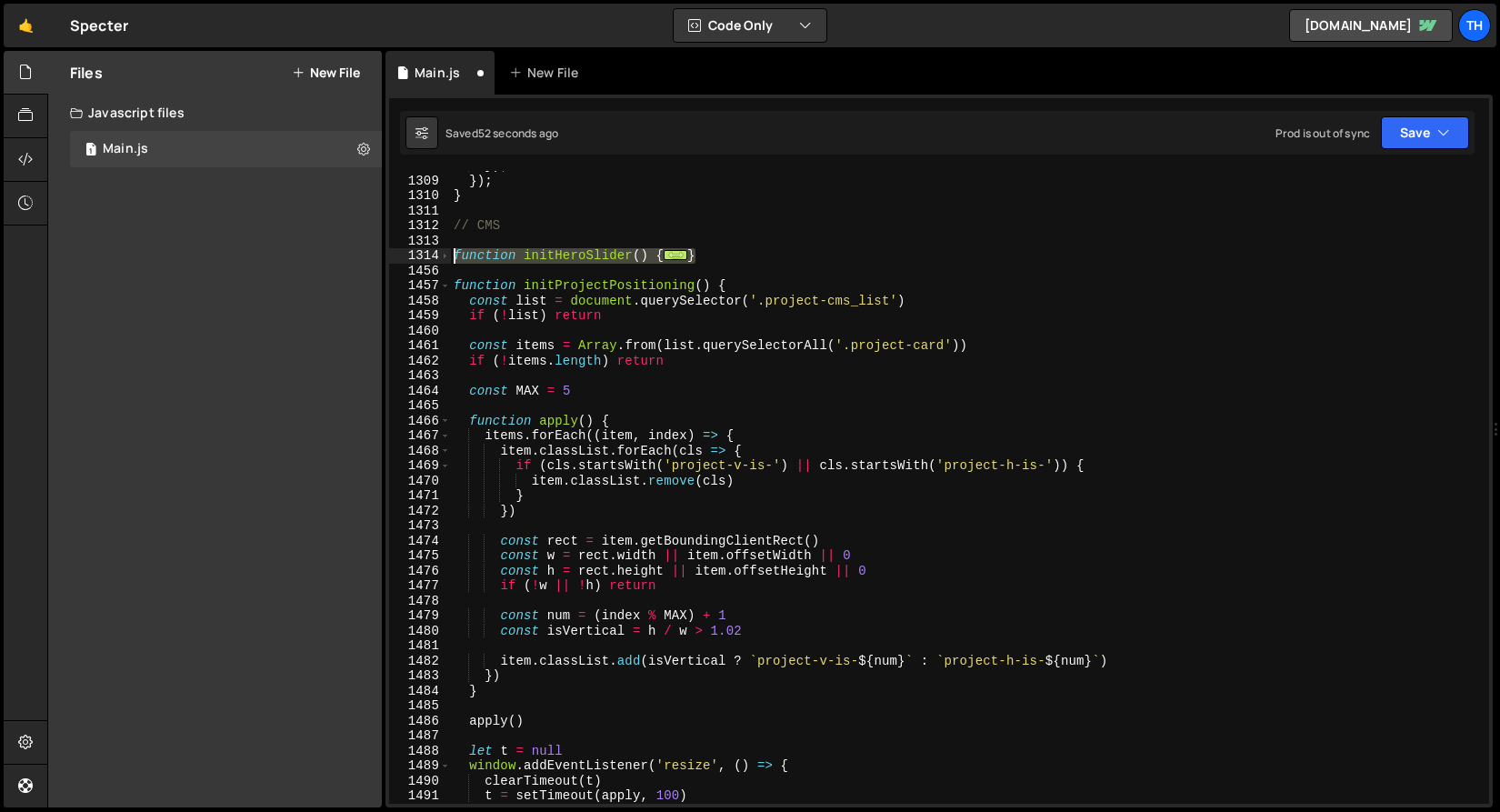
drag, startPoint x: 711, startPoint y: 260, endPoint x: 392, endPoint y: 258, distance: 319.0
click at [392, 258] on div "slide: document.querySelector(`[hero-slide="${id}"]`), 1308 1309 1310 1311 1312…" at bounding box center [939, 487] width 1100 height 633
type textarea "function initHeroSlider() { const buttons = Array.from(document.querySelectorAl…"
click at [494, 276] on div "}) ; }) ; } // CMS function initHeroSlider ( ) { ... } function initProjectPosi…" at bounding box center [966, 489] width 1032 height 662
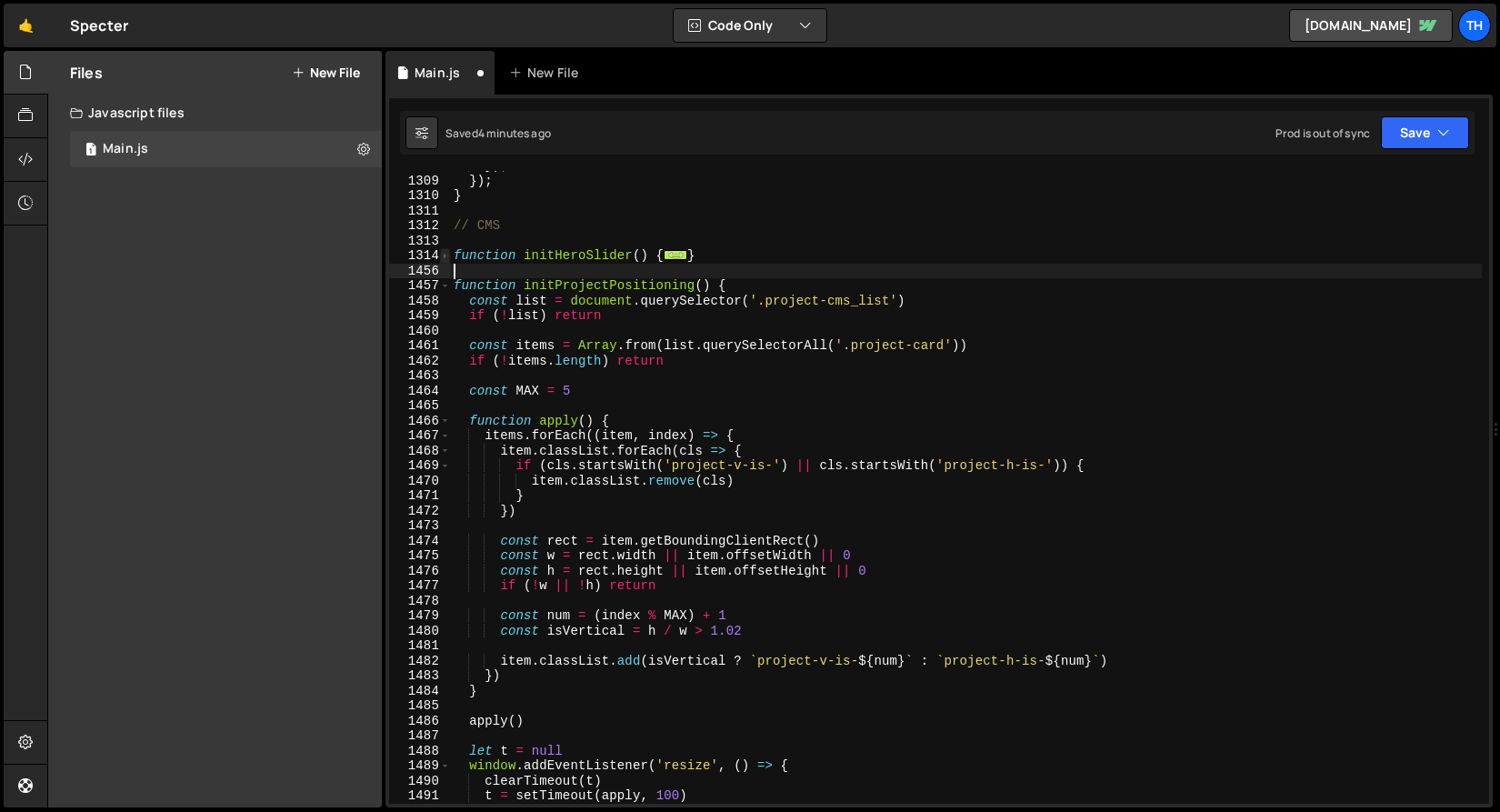
click at [440, 256] on span at bounding box center [444, 256] width 10 height 15
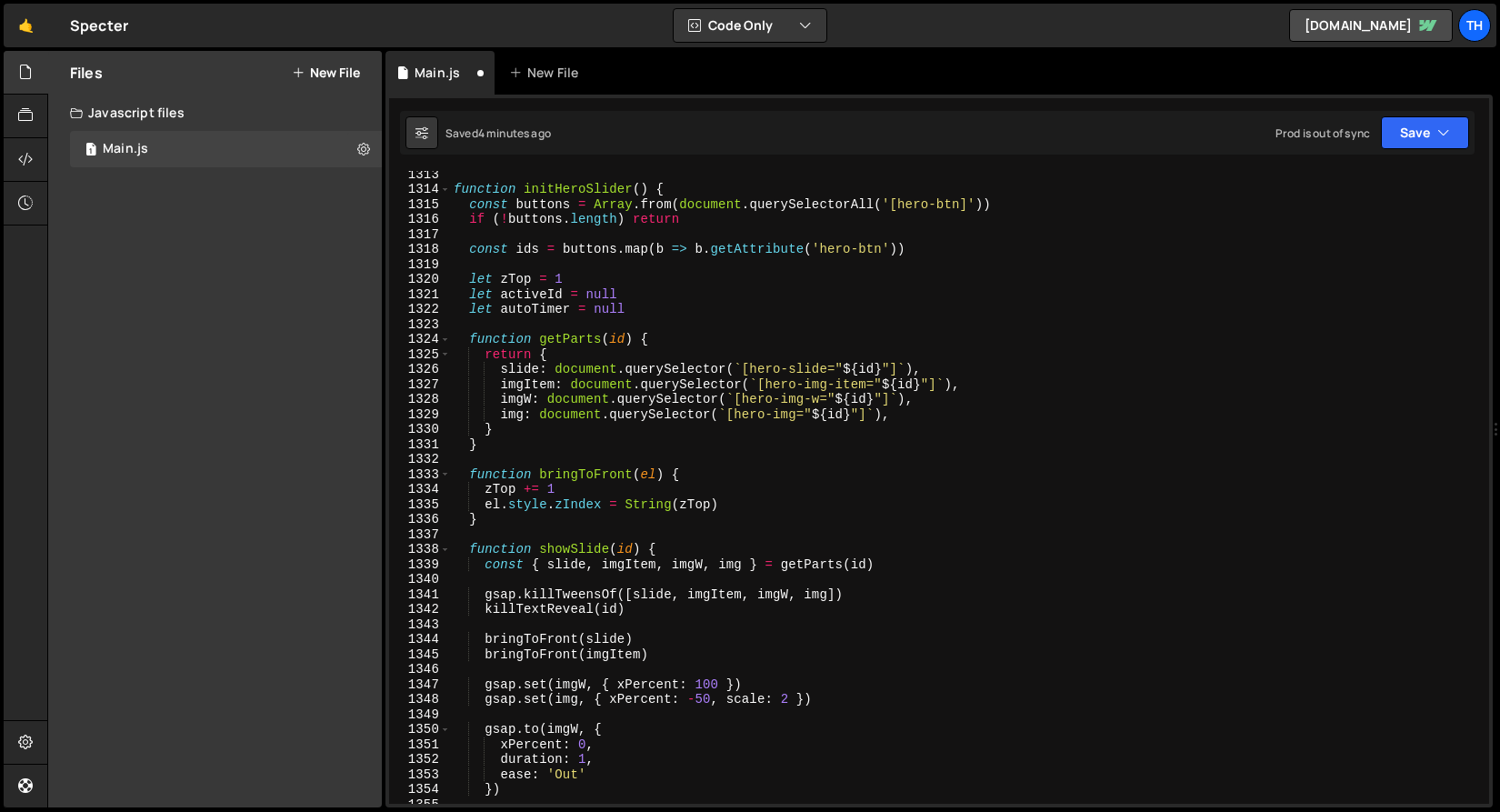
scroll to position [18090, 0]
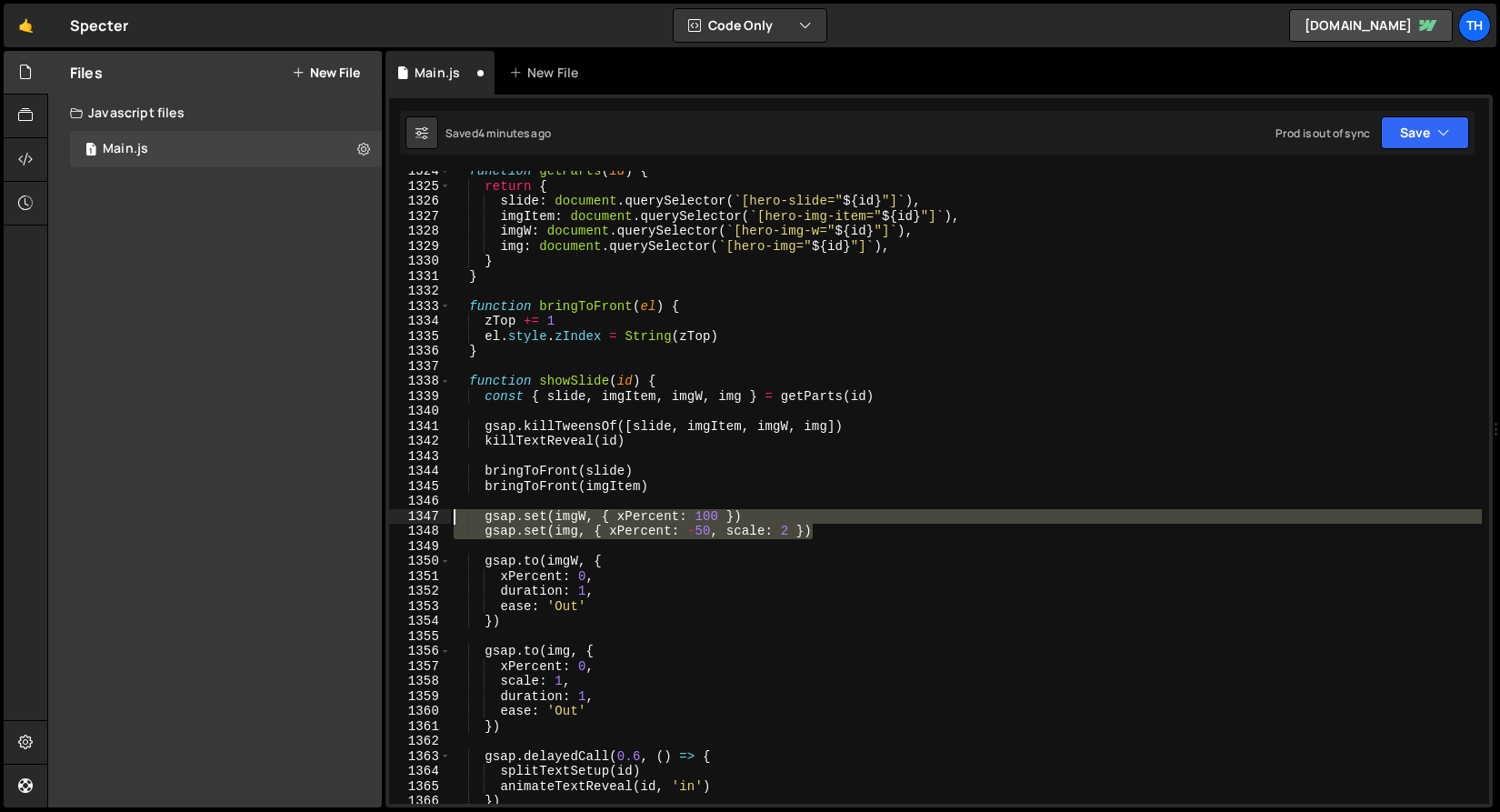
drag, startPoint x: 877, startPoint y: 536, endPoint x: 385, endPoint y: 513, distance: 492.5
click at [386, 513] on div "1 Type cmd + s to save your Javascript file. הההההההההההההההההההההההההההההההההה…" at bounding box center [939, 451] width 1108 height 713
type textarea "gsap.set(imgW, { xPercent: 100 }) gsap.set(img, { xPercent: -50, scale: 2 })"
paste textarea
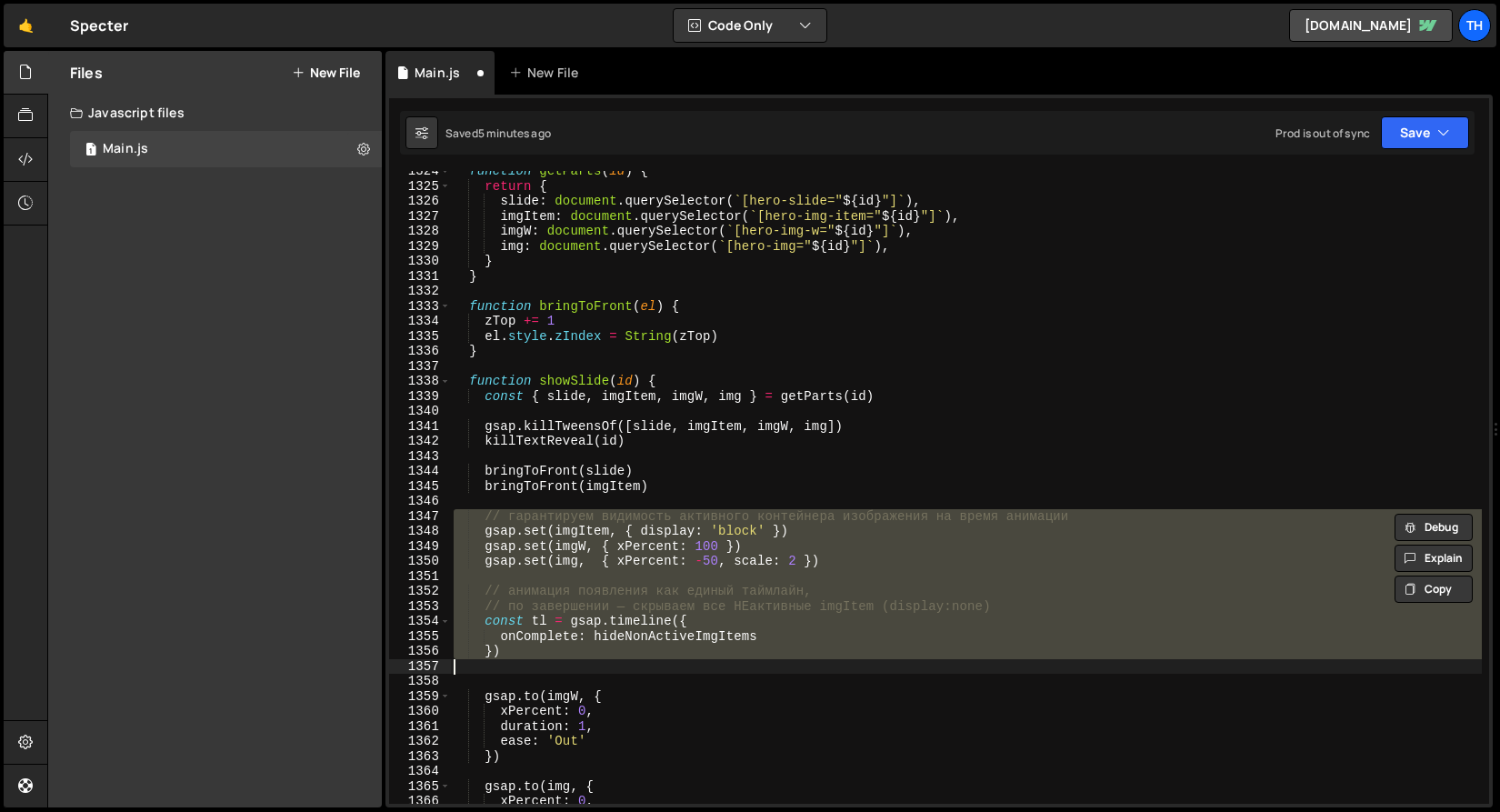
click at [916, 522] on div "function getParts ( id ) { return { slide : document . querySelector ( ` [hero-…" at bounding box center [966, 487] width 1032 height 633
type textarea "// гарантируем видимость активного контейнера изображения на время анимации"
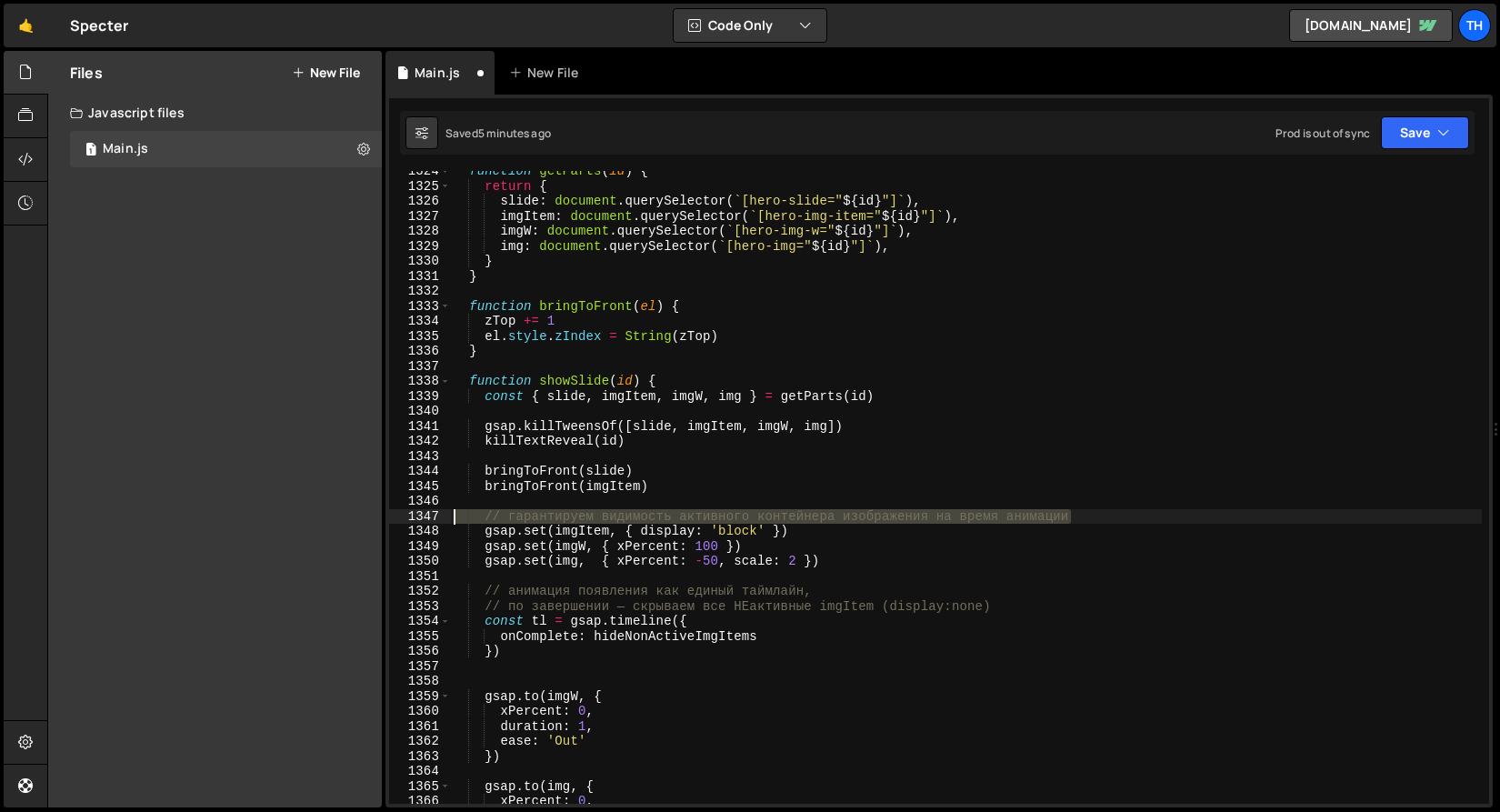
drag, startPoint x: 1092, startPoint y: 511, endPoint x: 372, endPoint y: 510, distance: 720.0
click at [372, 510] on div "Files New File Javascript files 1 Main.js 0 CSS files Copy share link Edit File…" at bounding box center [773, 429] width 1453 height 757
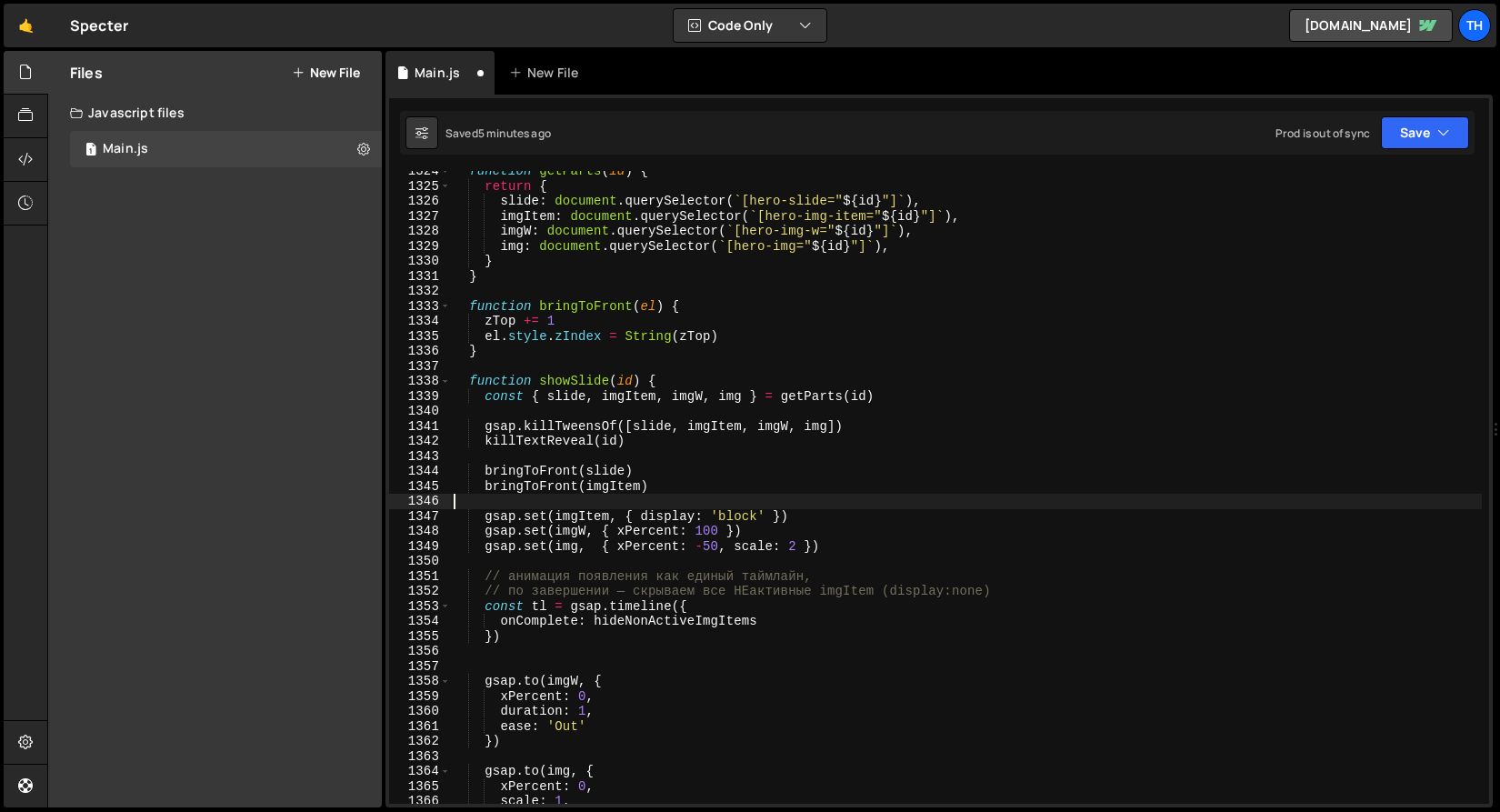
scroll to position [18037, 0]
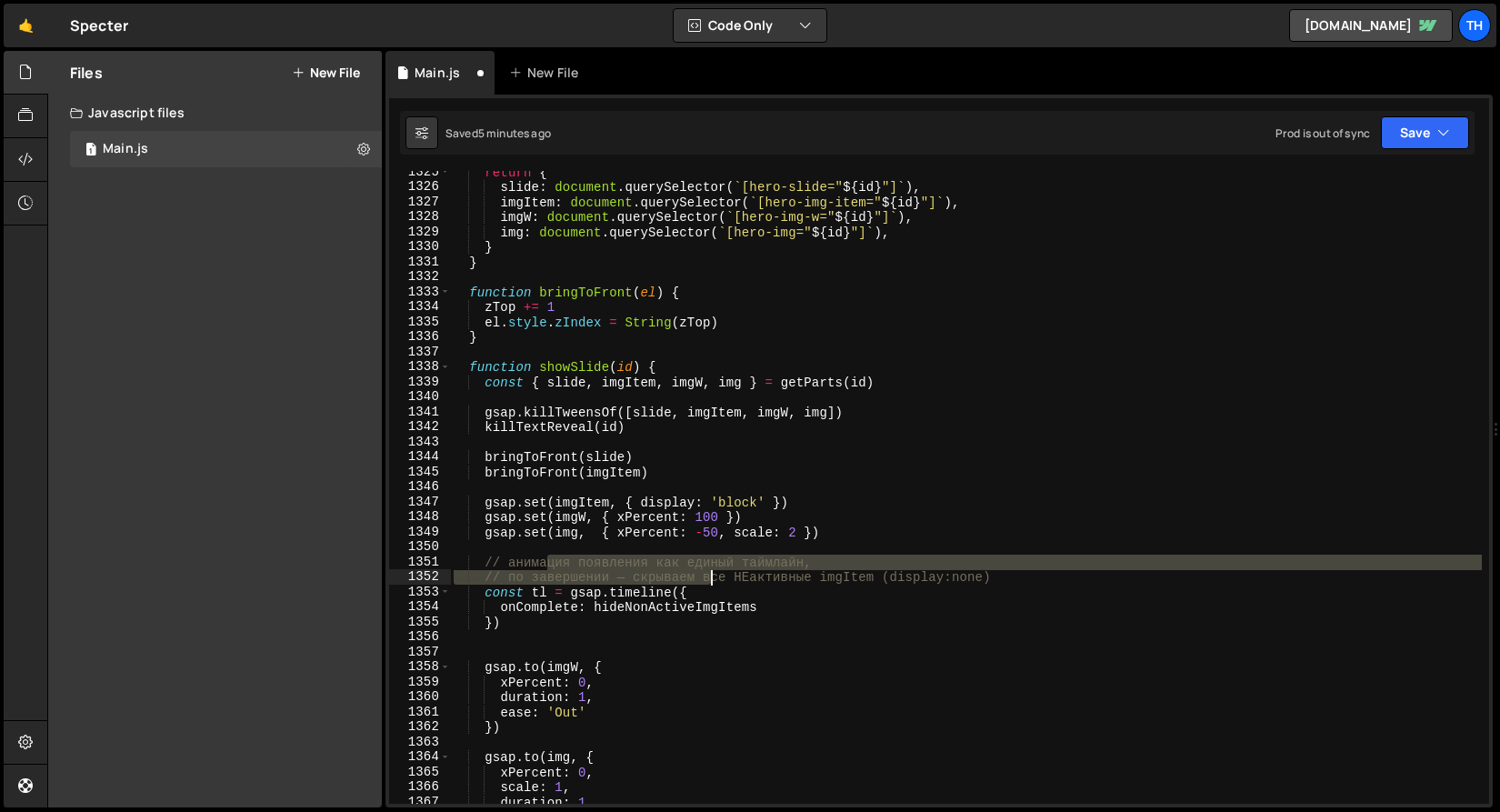
drag, startPoint x: 548, startPoint y: 564, endPoint x: 711, endPoint y: 570, distance: 163.1
click at [711, 570] on div "return { slide : document . querySelector ( ` [hero-slide=" ${ id } "] ` ) , im…" at bounding box center [966, 496] width 1032 height 662
click at [711, 570] on div "return { slide : document . querySelector ( ` [hero-slide=" ${ id } "] ` ) , im…" at bounding box center [966, 487] width 1032 height 633
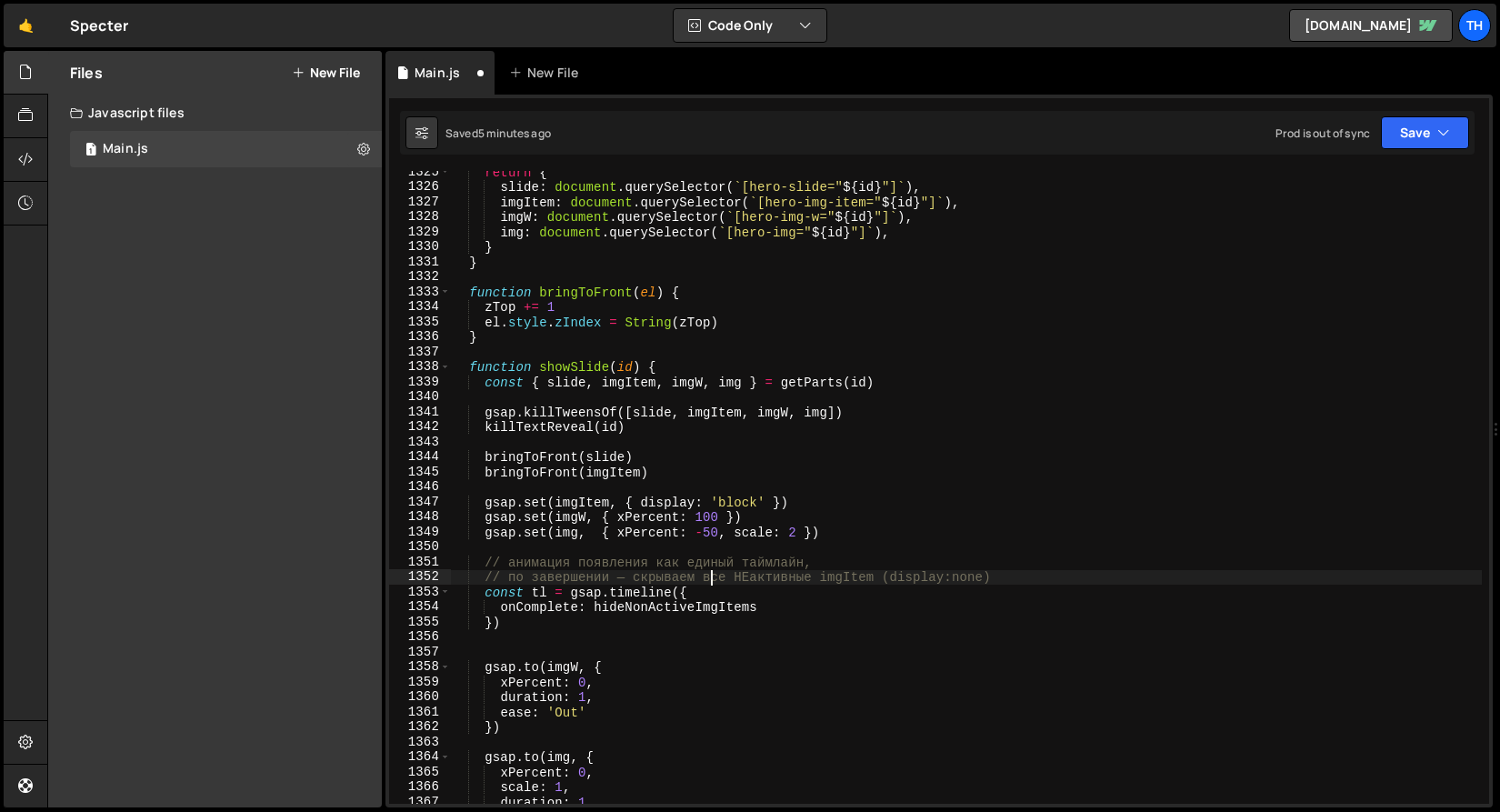
click at [634, 607] on div "return { slide : document . querySelector ( ` [hero-slide=" ${ id } "] ` ) , im…" at bounding box center [966, 496] width 1032 height 662
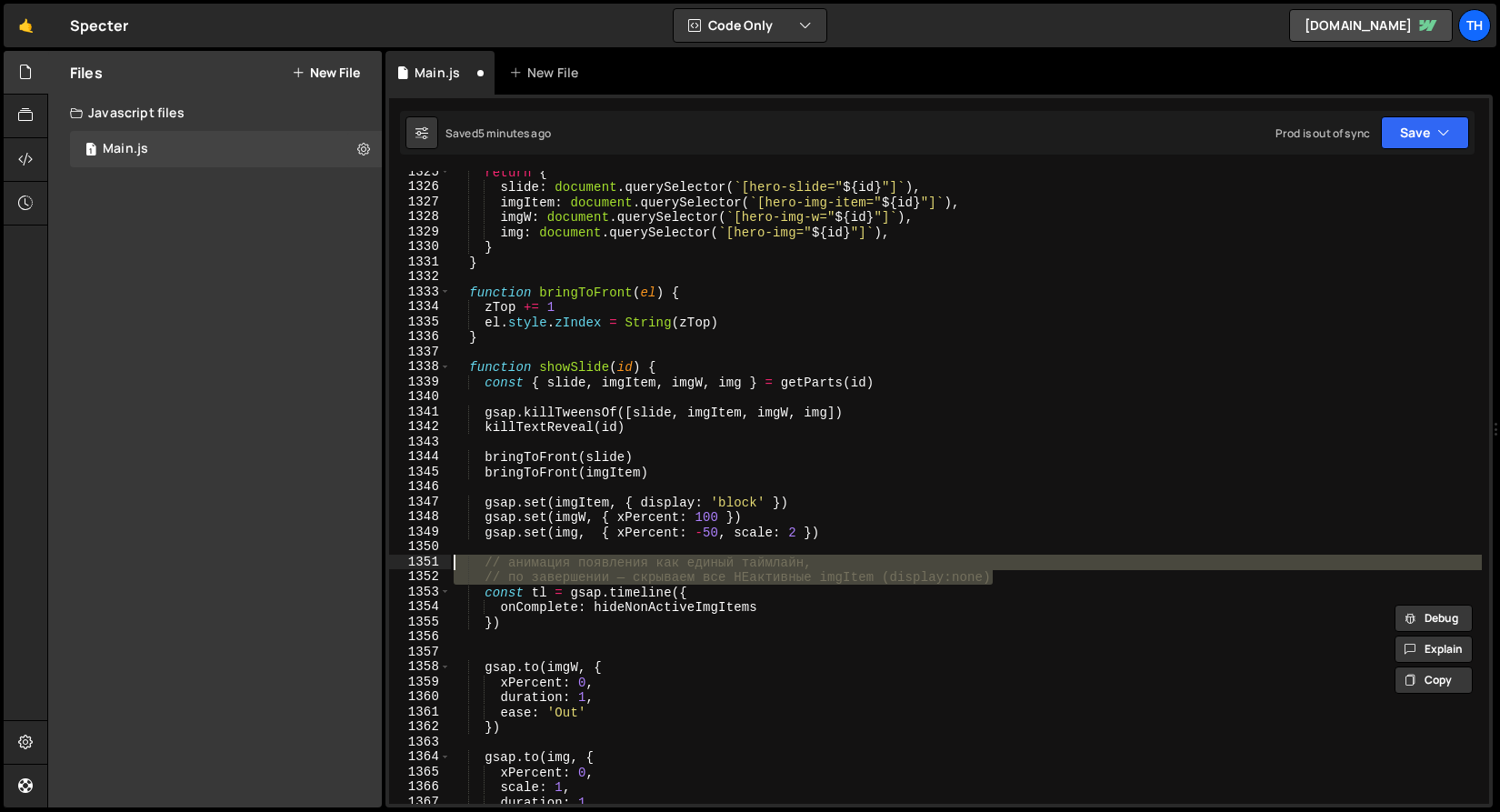
drag, startPoint x: 1015, startPoint y: 580, endPoint x: 392, endPoint y: 563, distance: 623.2
click at [392, 563] on div "onComplete: hideNonActiveImgItems 1325 1326 1327 1328 1329 1330 1331 1332 1333 …" at bounding box center [939, 487] width 1100 height 633
type textarea "// анимация появления как единый таймлайн, // по завершении — скрываем все НЕак…"
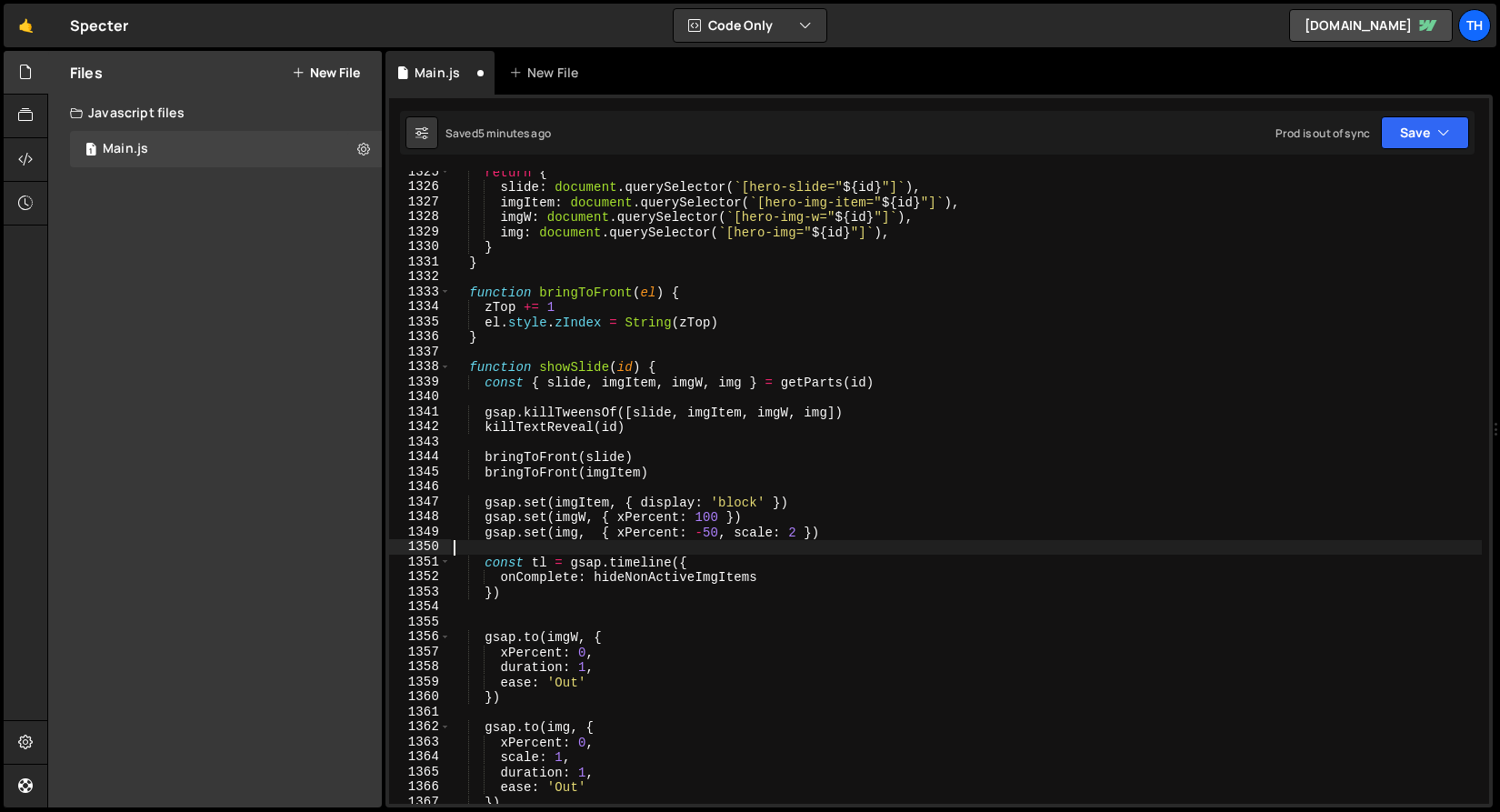
click at [490, 610] on div "return { slide : document . querySelector ( ` [hero-slide=" ${ id } "] ` ) , im…" at bounding box center [966, 496] width 1032 height 662
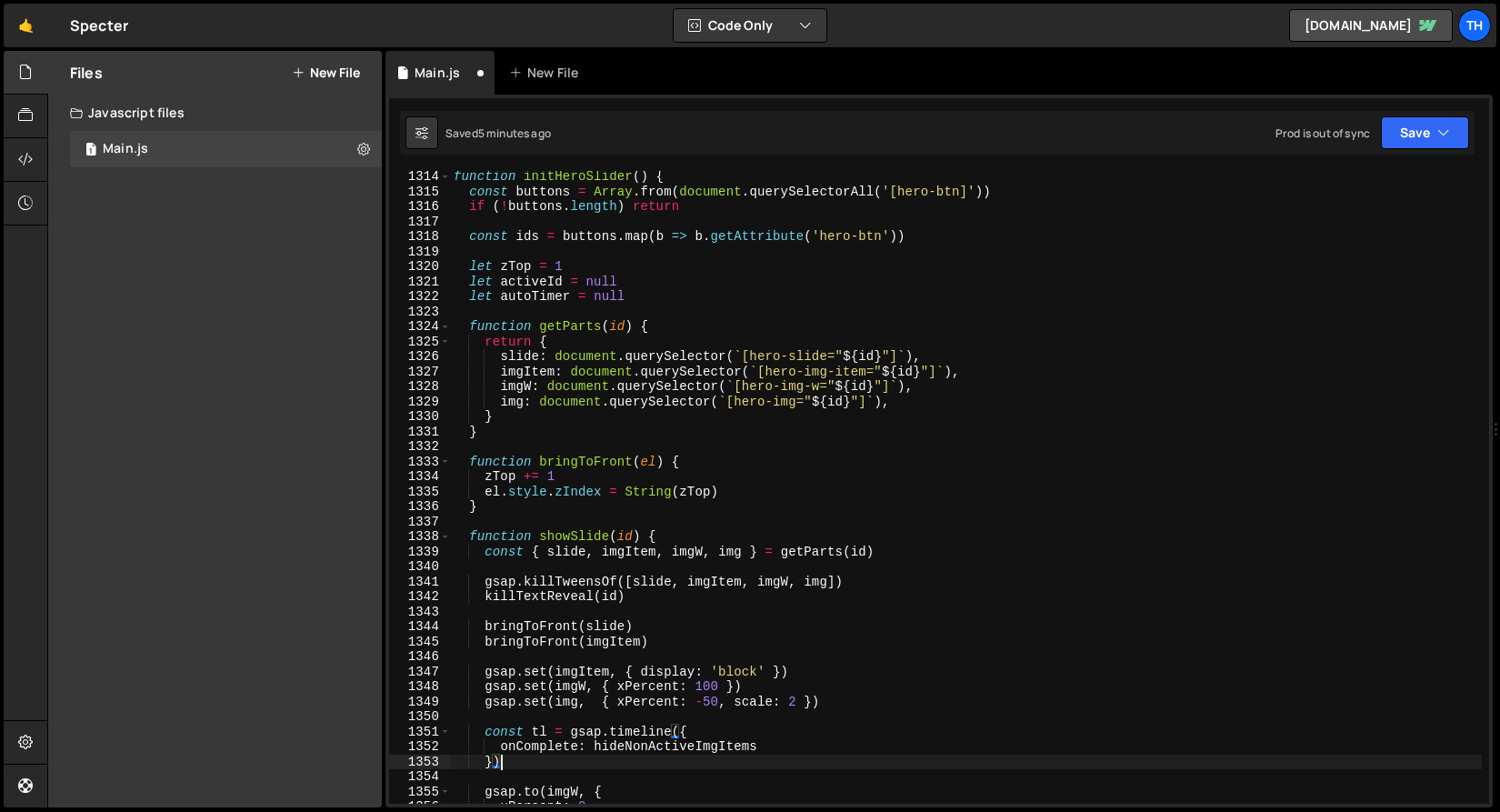
click at [460, 504] on div "function initHeroSlider ( ) { const buttons = Array . from ( document . querySe…" at bounding box center [966, 499] width 1032 height 662
type textarea "}"
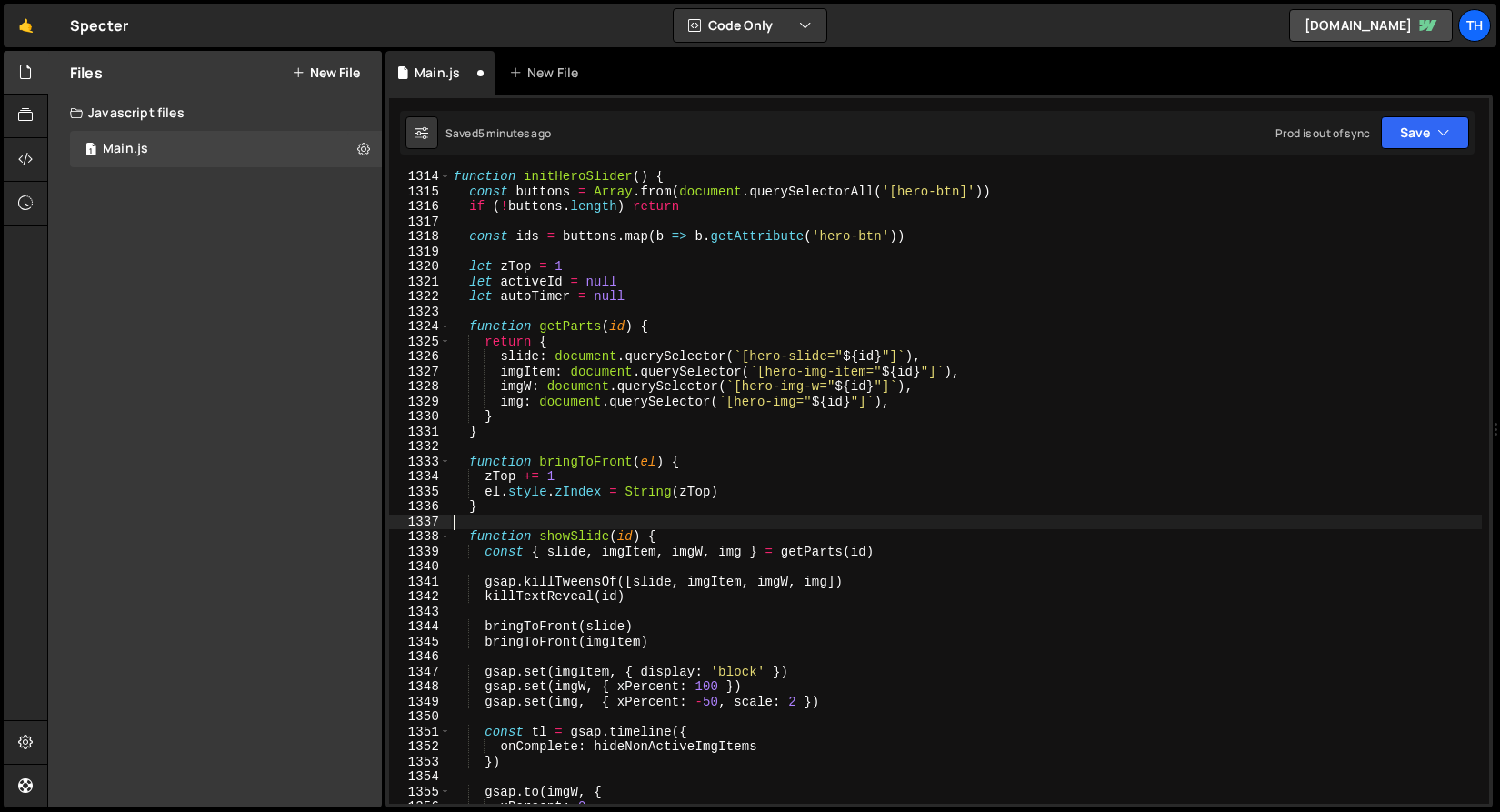
click at [460, 515] on div "function initHeroSlider ( ) { const buttons = Array . from ( document . querySe…" at bounding box center [966, 499] width 1032 height 662
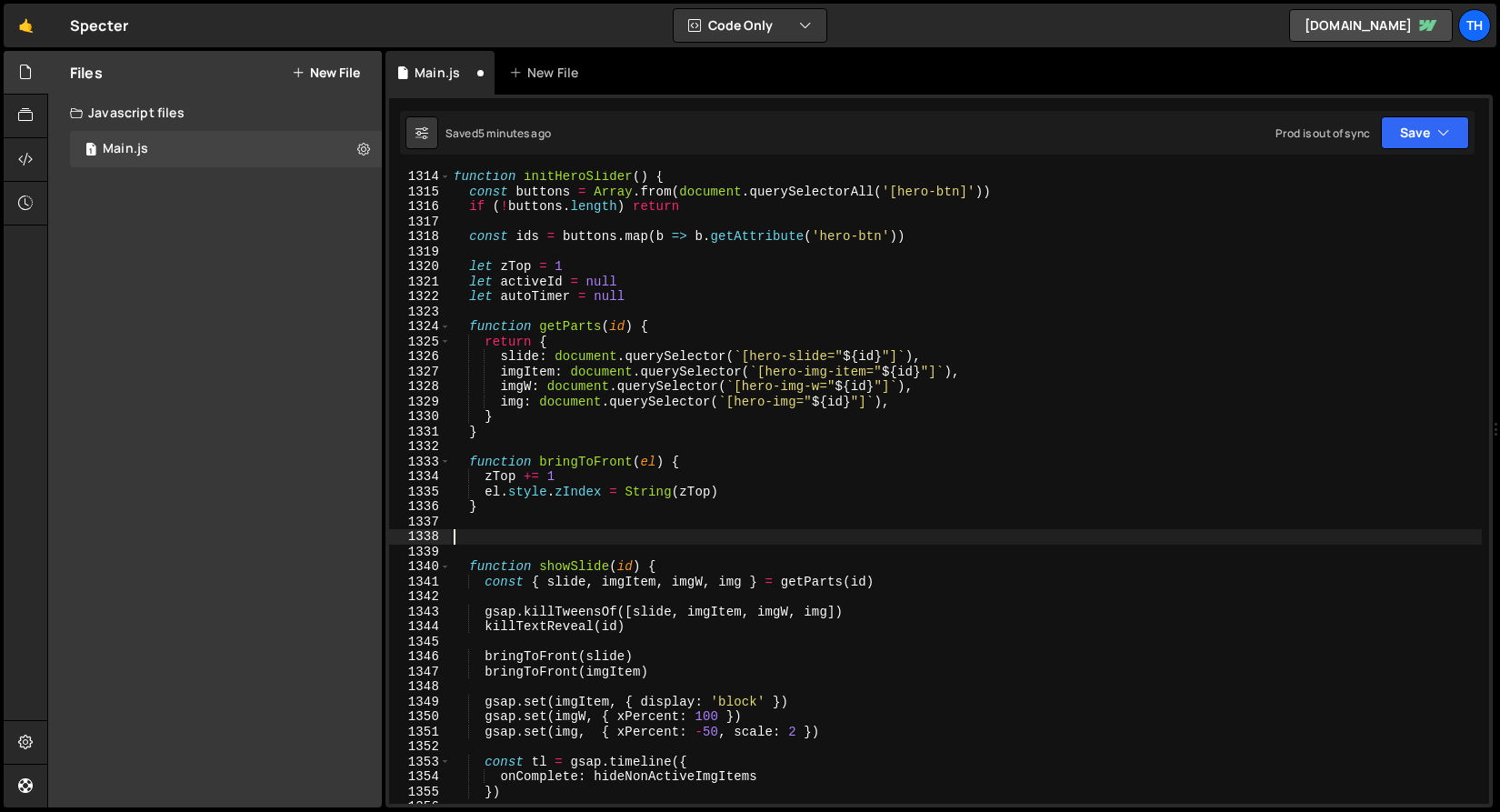
paste textarea "}"
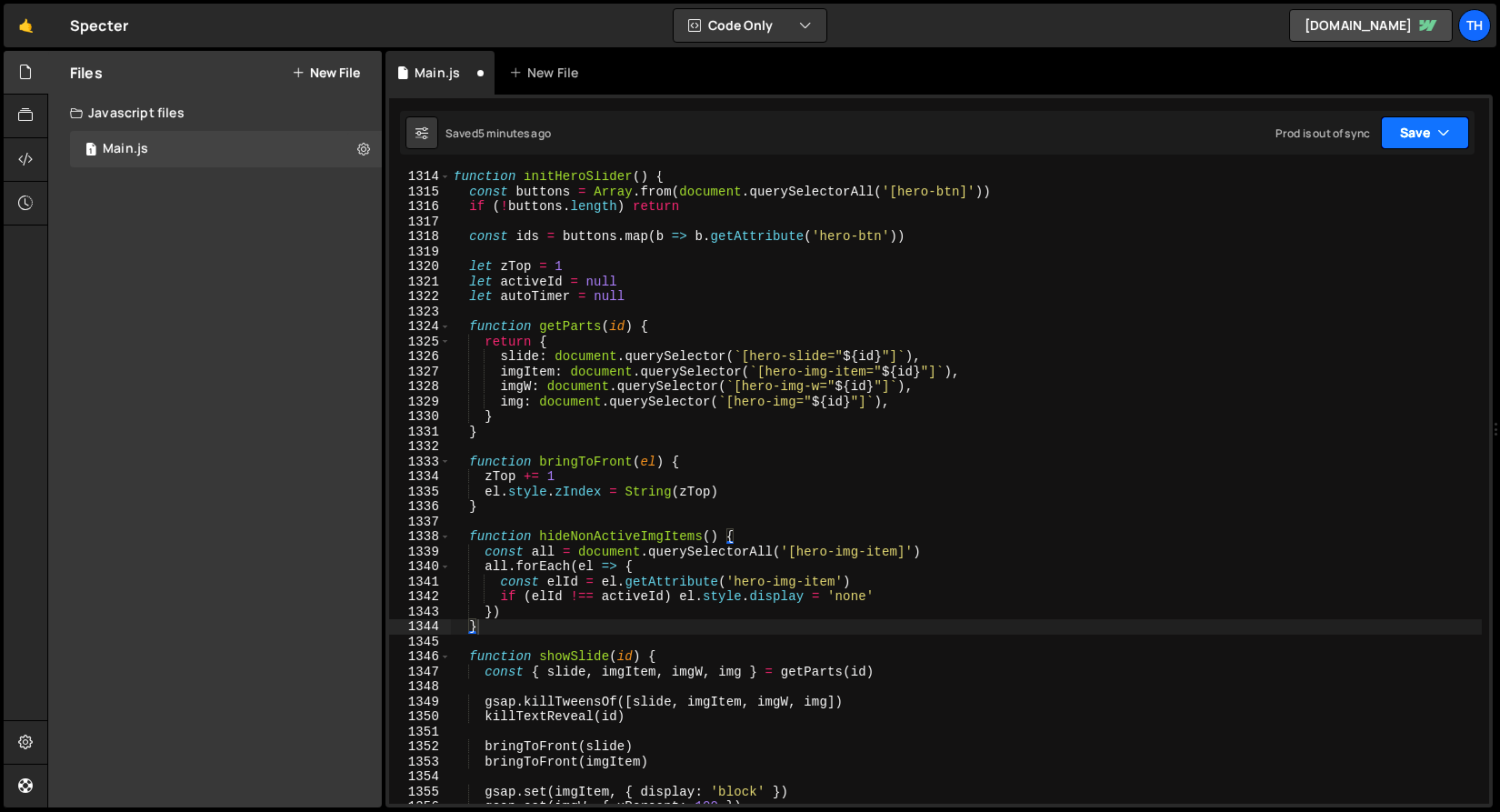
click at [1427, 130] on button "Save" at bounding box center [1424, 133] width 88 height 33
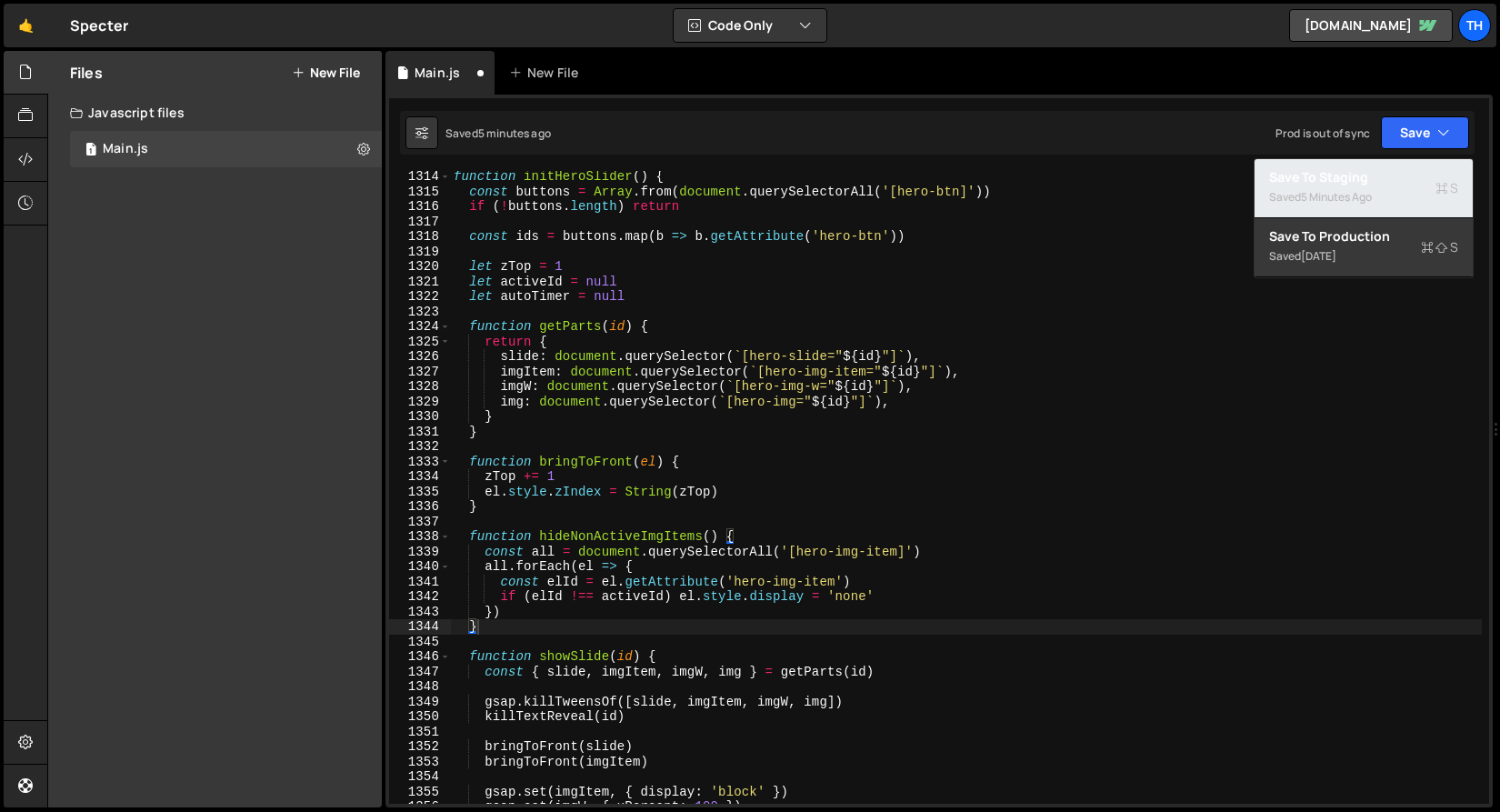
click at [1387, 191] on div "Saved 5 minutes ago" at bounding box center [1364, 197] width 190 height 22
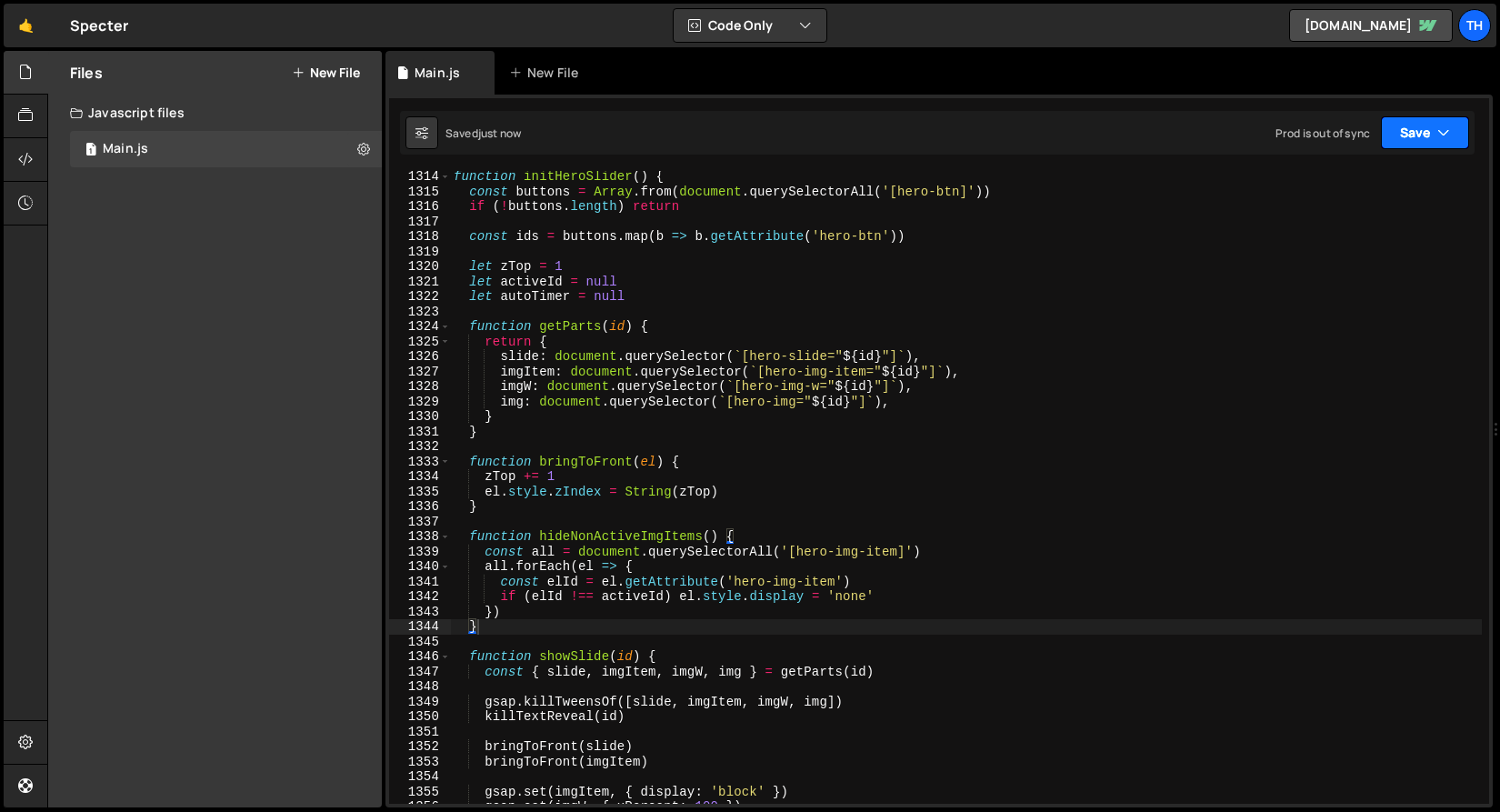
click at [1401, 142] on button "Save" at bounding box center [1424, 133] width 88 height 33
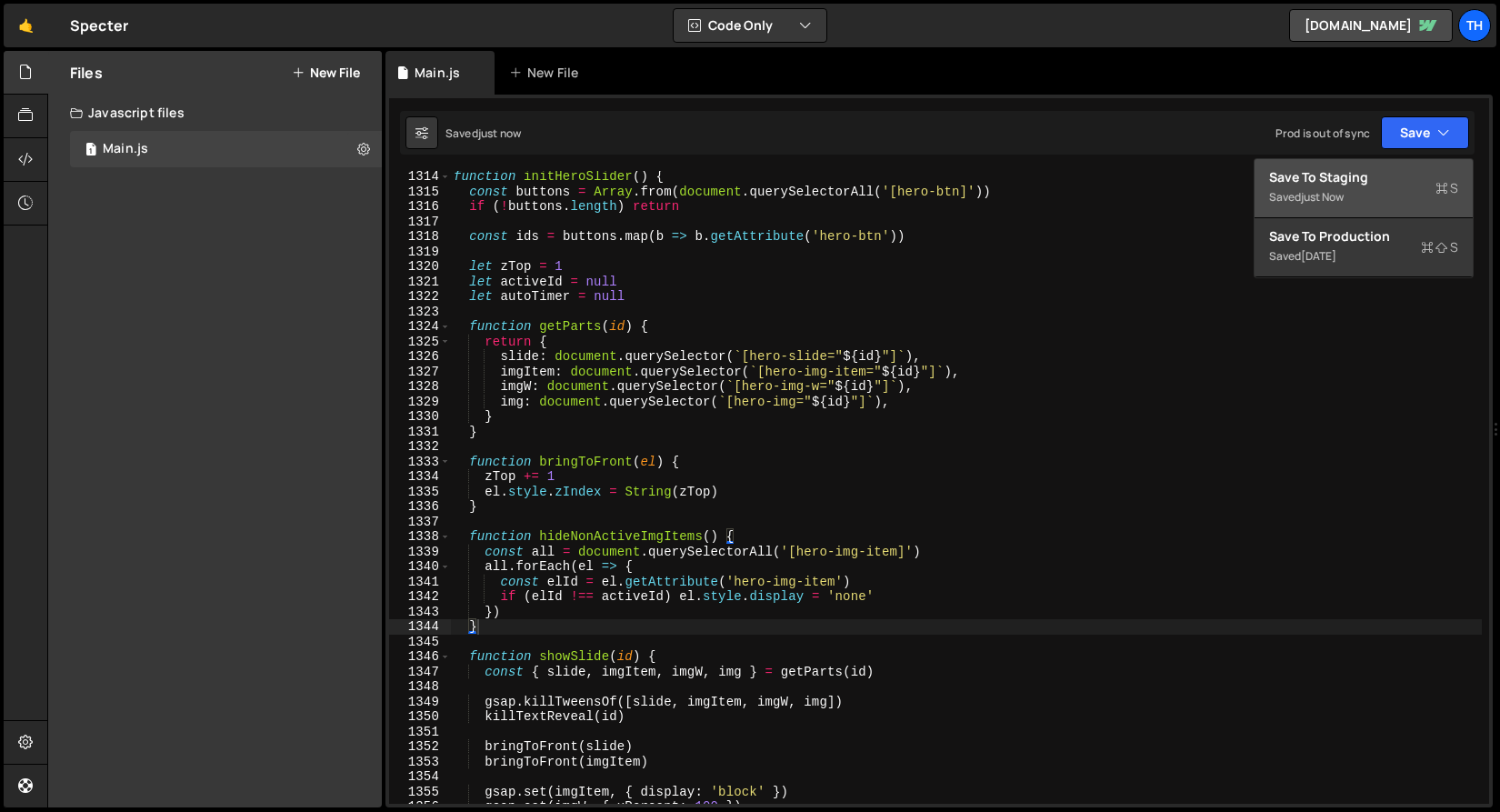
click at [1364, 184] on div "Save to Staging S" at bounding box center [1364, 177] width 190 height 18
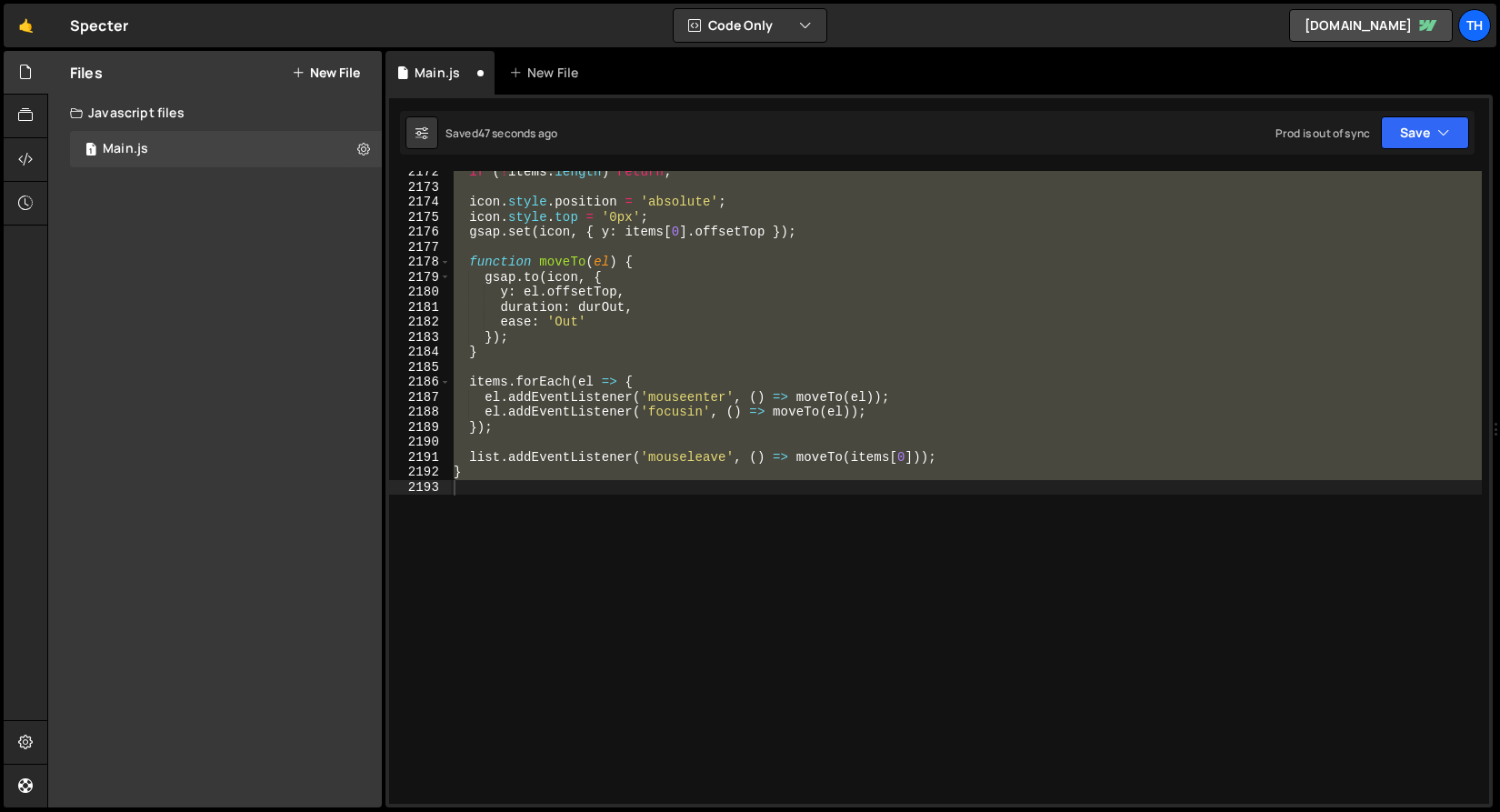
scroll to position [17928, 0]
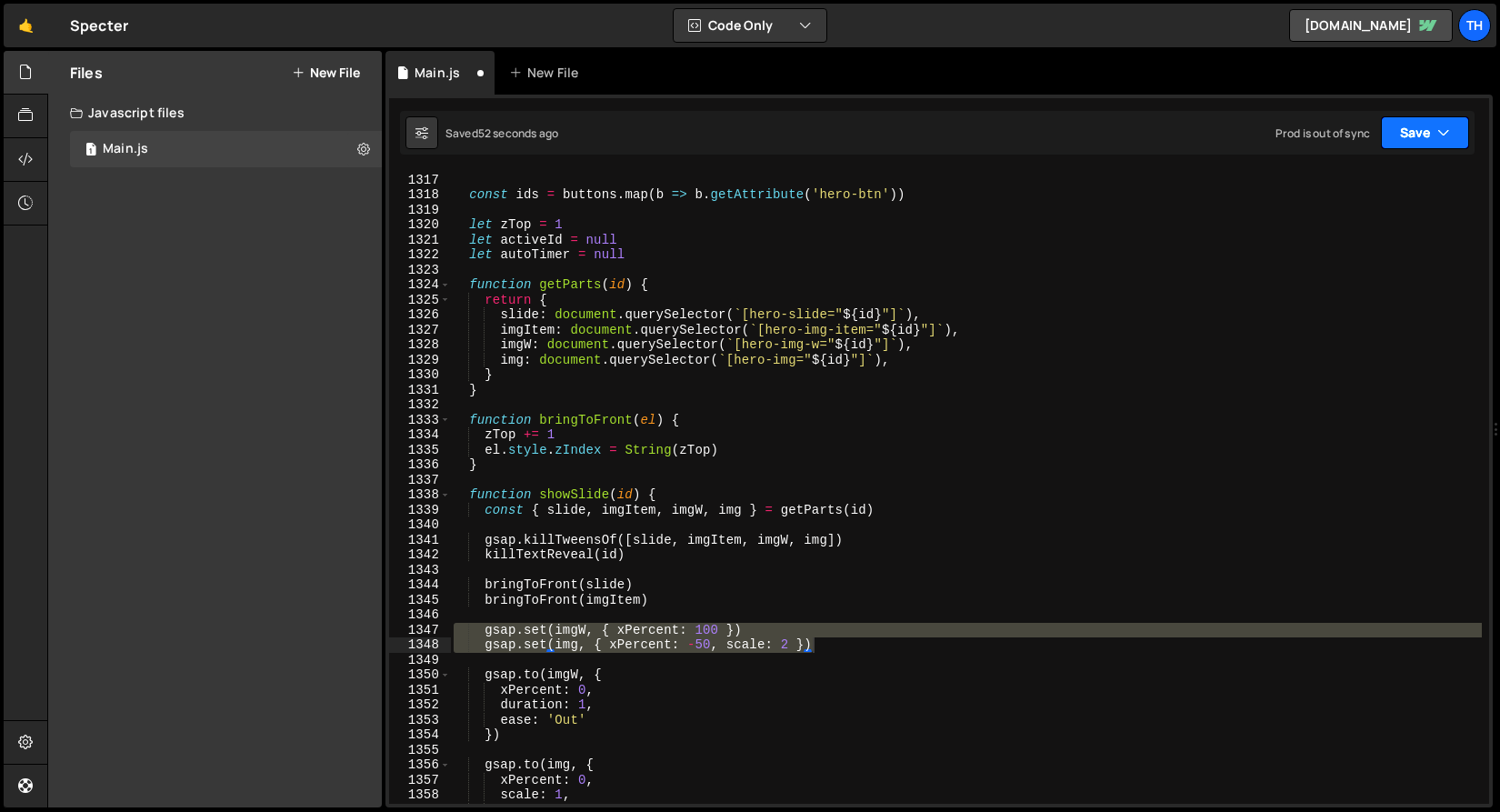
click at [1416, 137] on button "Save" at bounding box center [1424, 133] width 88 height 33
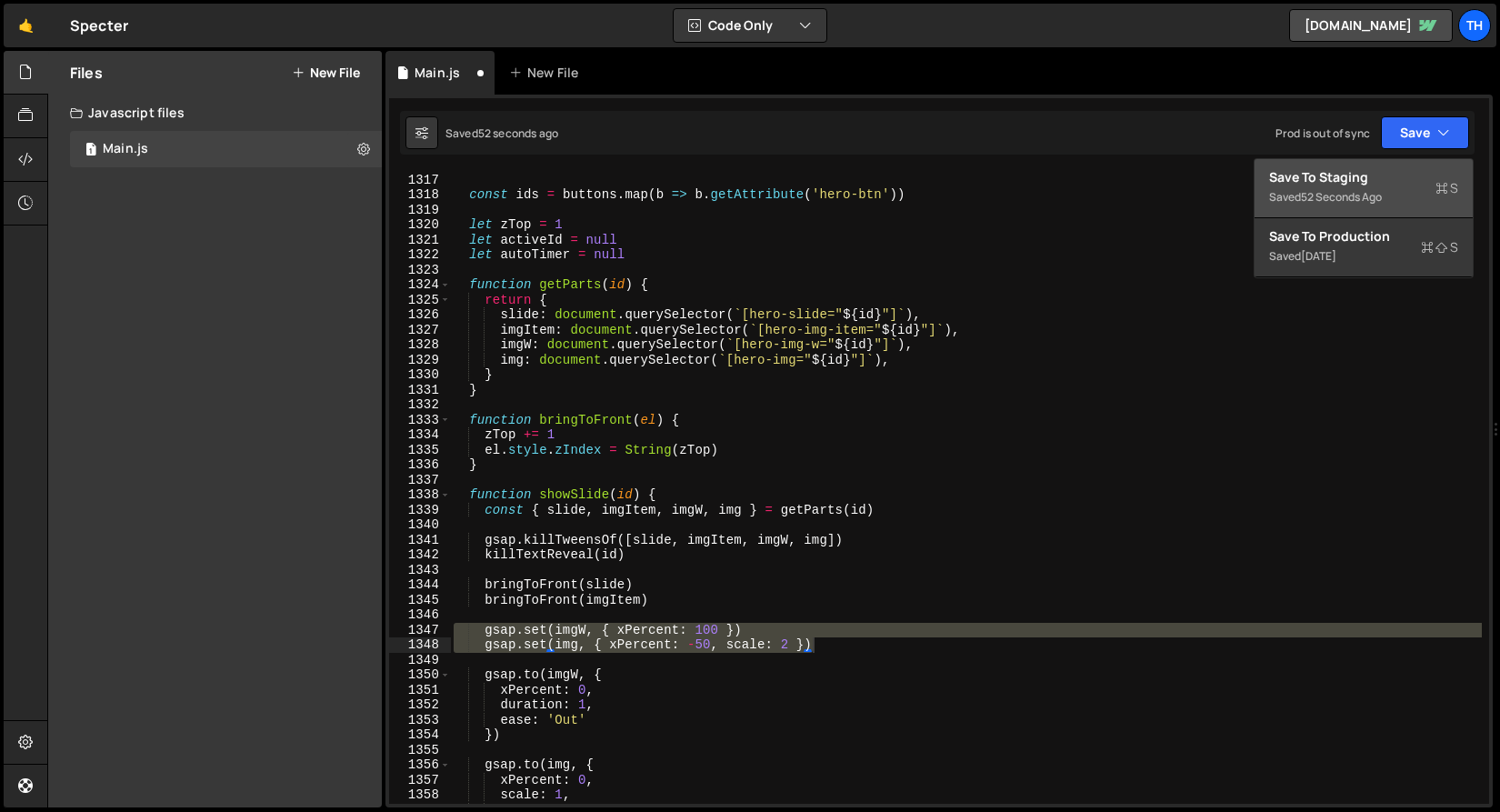
click at [1384, 183] on div "Save to Staging S" at bounding box center [1364, 177] width 190 height 18
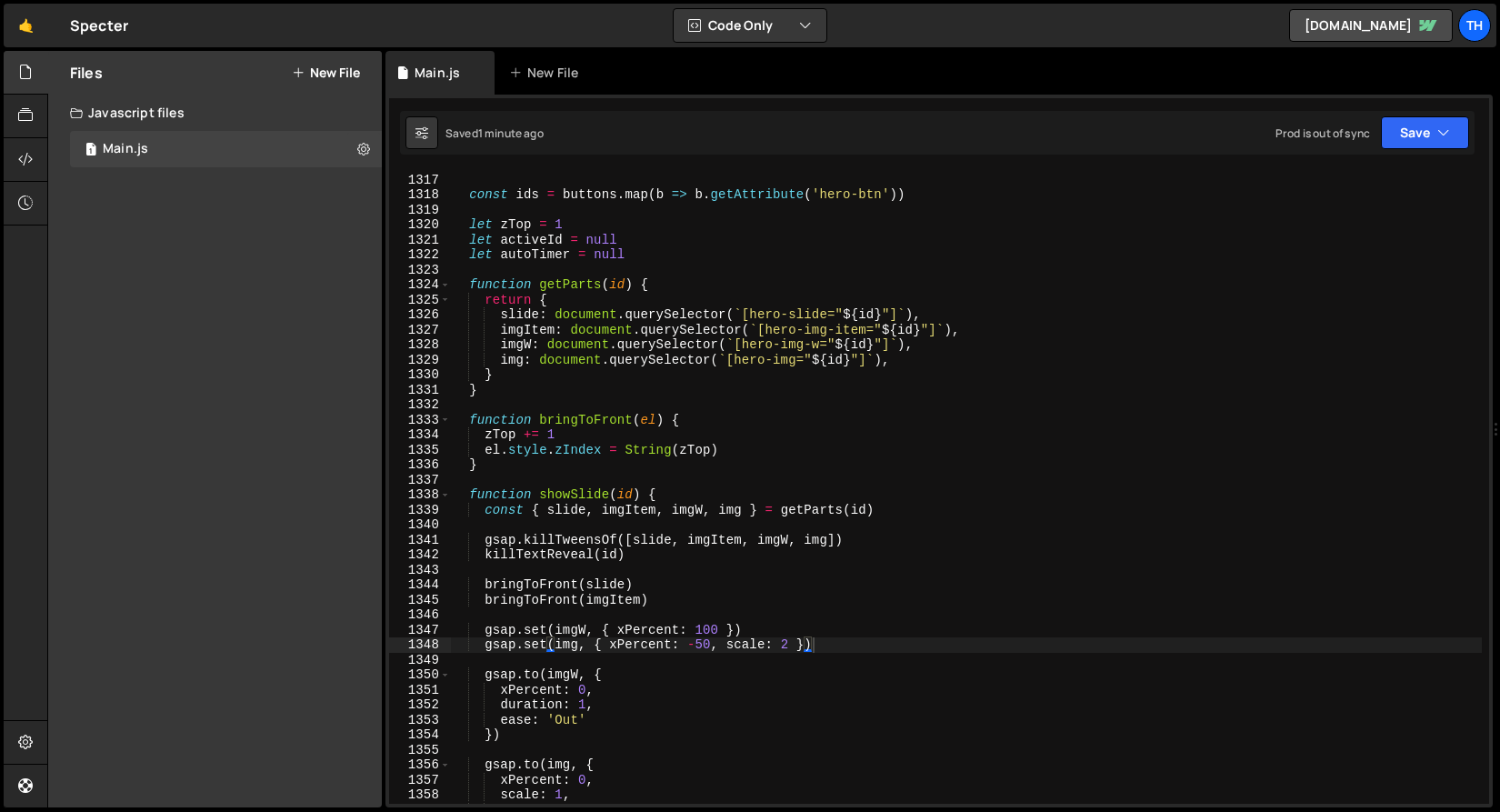
drag, startPoint x: 656, startPoint y: 632, endPoint x: 671, endPoint y: 629, distance: 15.3
click at [656, 632] on div "if ( ! buttons . length ) return const ids = buttons . map ( b => b . getAttrib…" at bounding box center [966, 488] width 1032 height 662
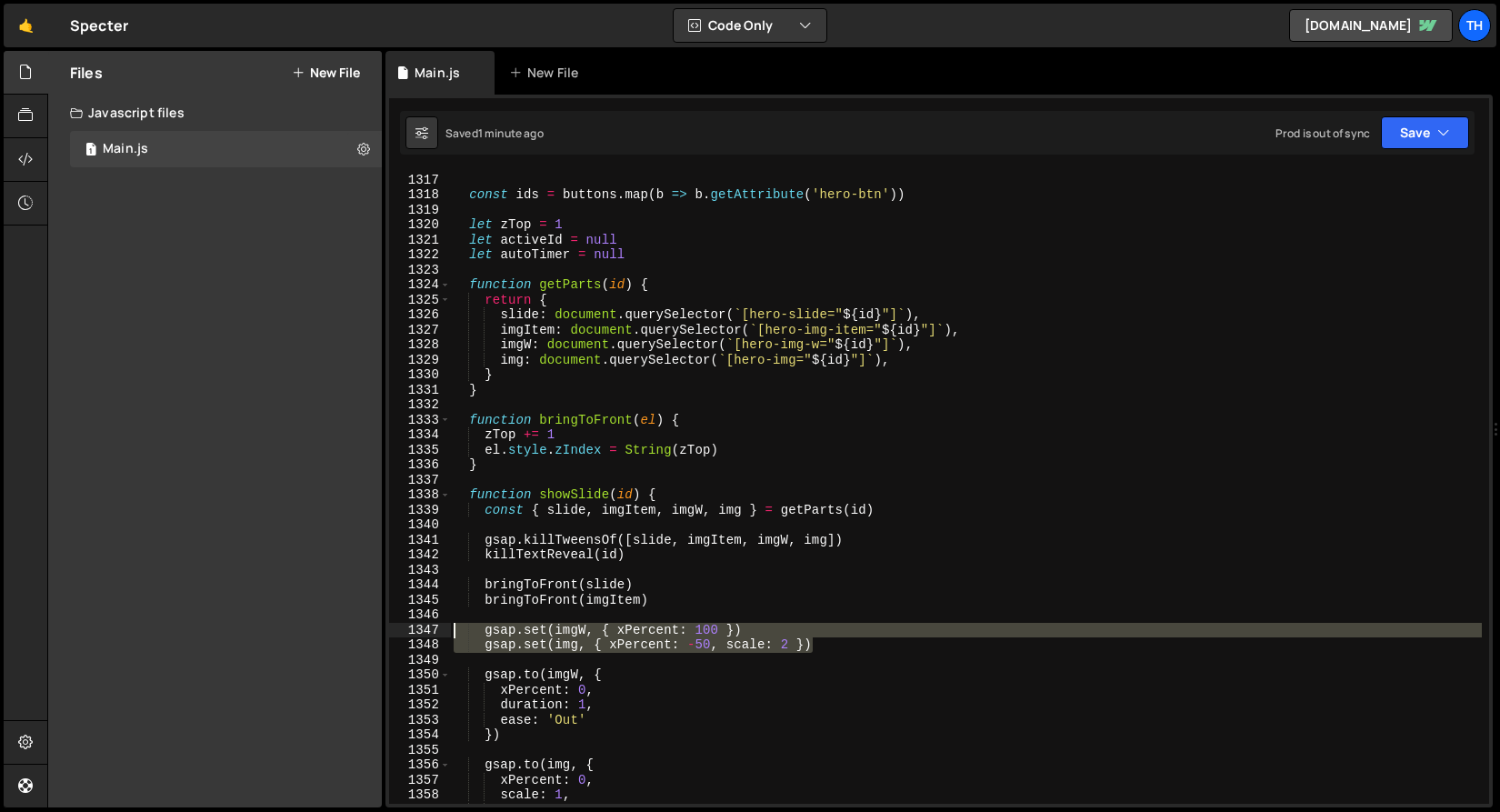
drag, startPoint x: 841, startPoint y: 649, endPoint x: 318, endPoint y: 630, distance: 523.3
click at [318, 630] on div "Files New File Javascript files 1 Main.js 0 CSS files Copy share link Edit File…" at bounding box center [773, 429] width 1453 height 757
paste textarea
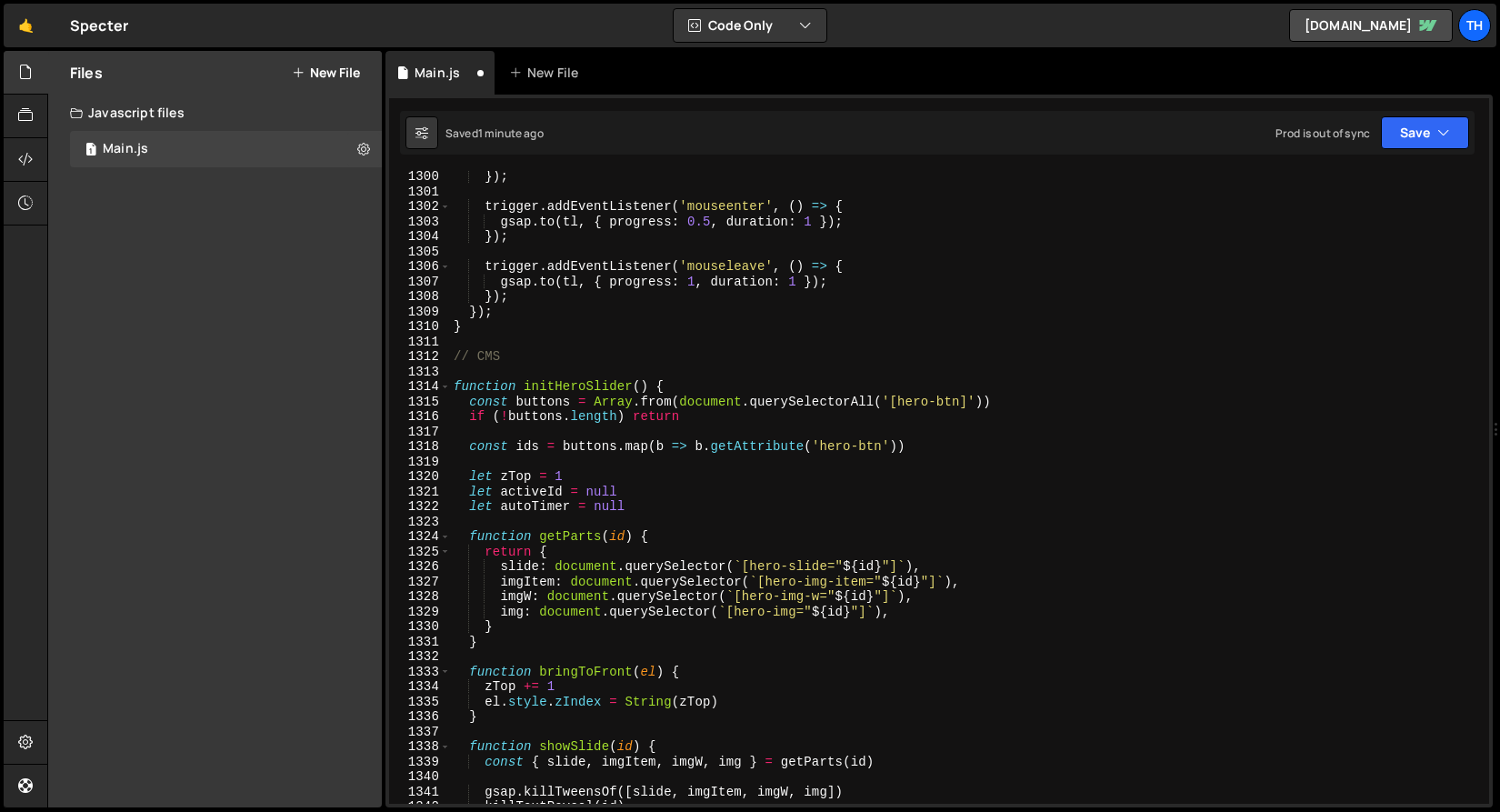
scroll to position [17684, 0]
click at [438, 387] on div "1314" at bounding box center [420, 387] width 62 height 15
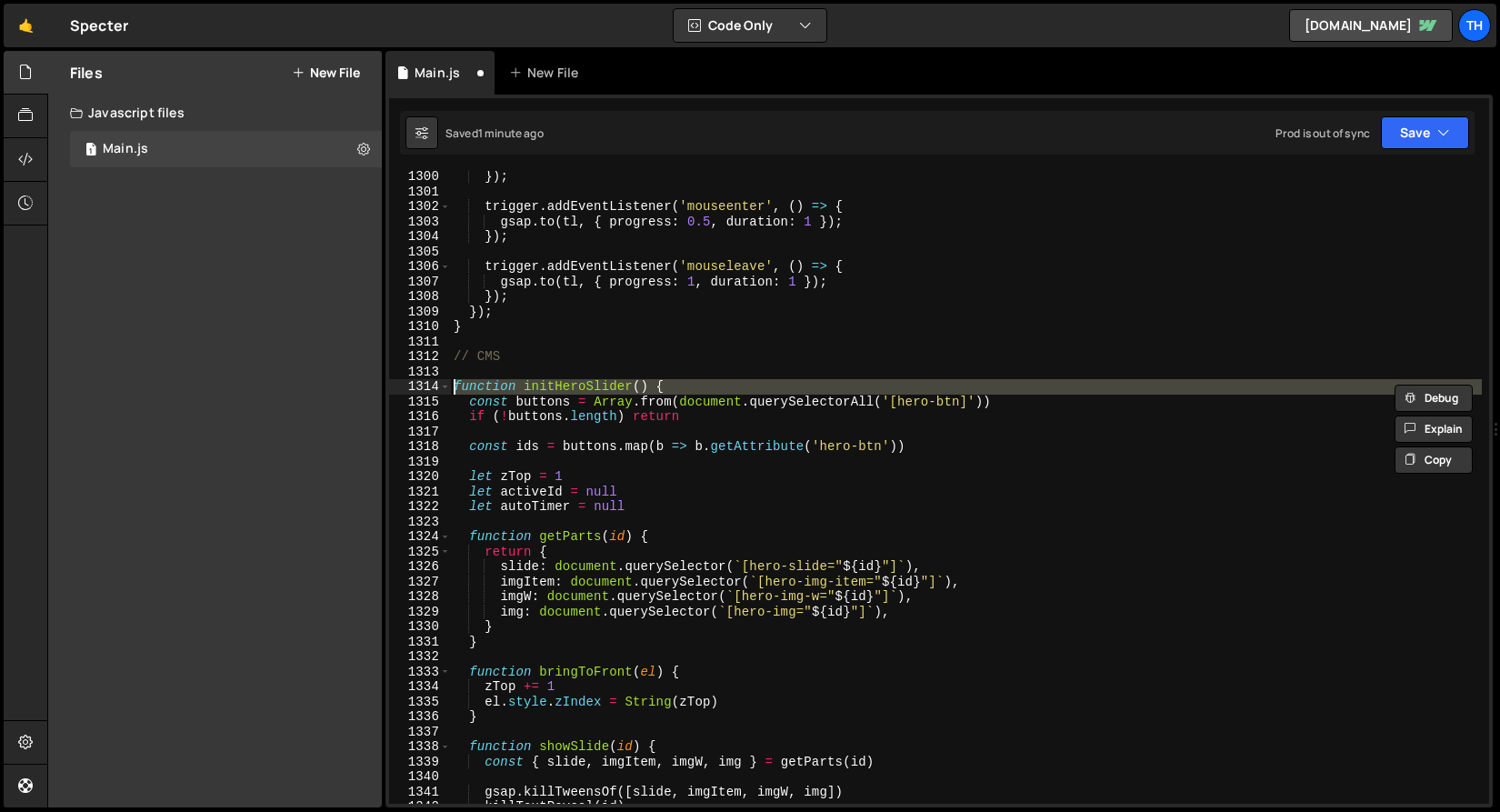
drag, startPoint x: 696, startPoint y: 386, endPoint x: 609, endPoint y: 388, distance: 87.0
click at [696, 386] on div "}) ; trigger . addEventListener ( 'mouseenter' , ( ) => { gsap . to ( tl , { pr…" at bounding box center [966, 487] width 1032 height 633
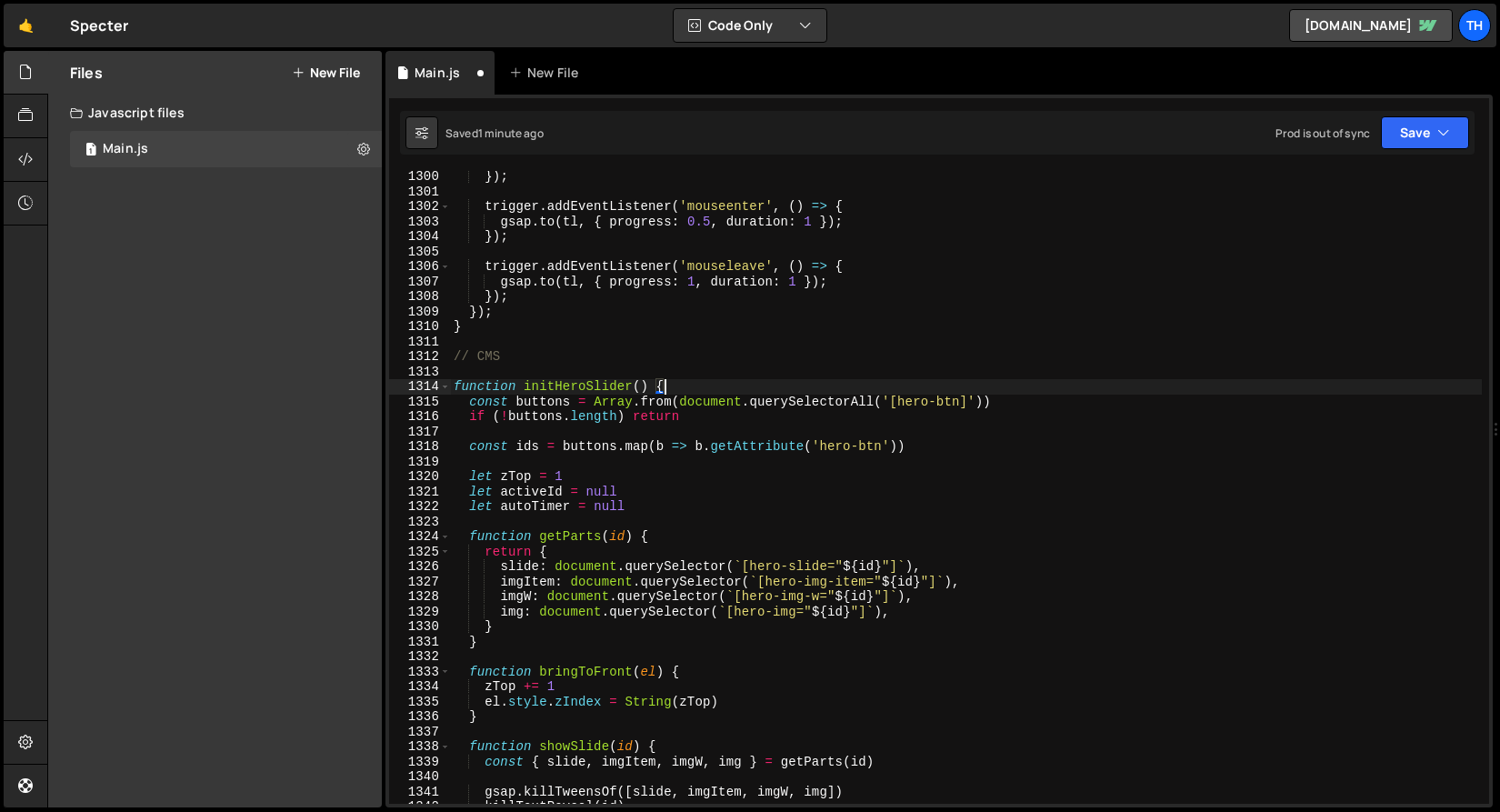
drag, startPoint x: 443, startPoint y: 388, endPoint x: 464, endPoint y: 386, distance: 21.1
click at [443, 388] on span at bounding box center [444, 387] width 10 height 15
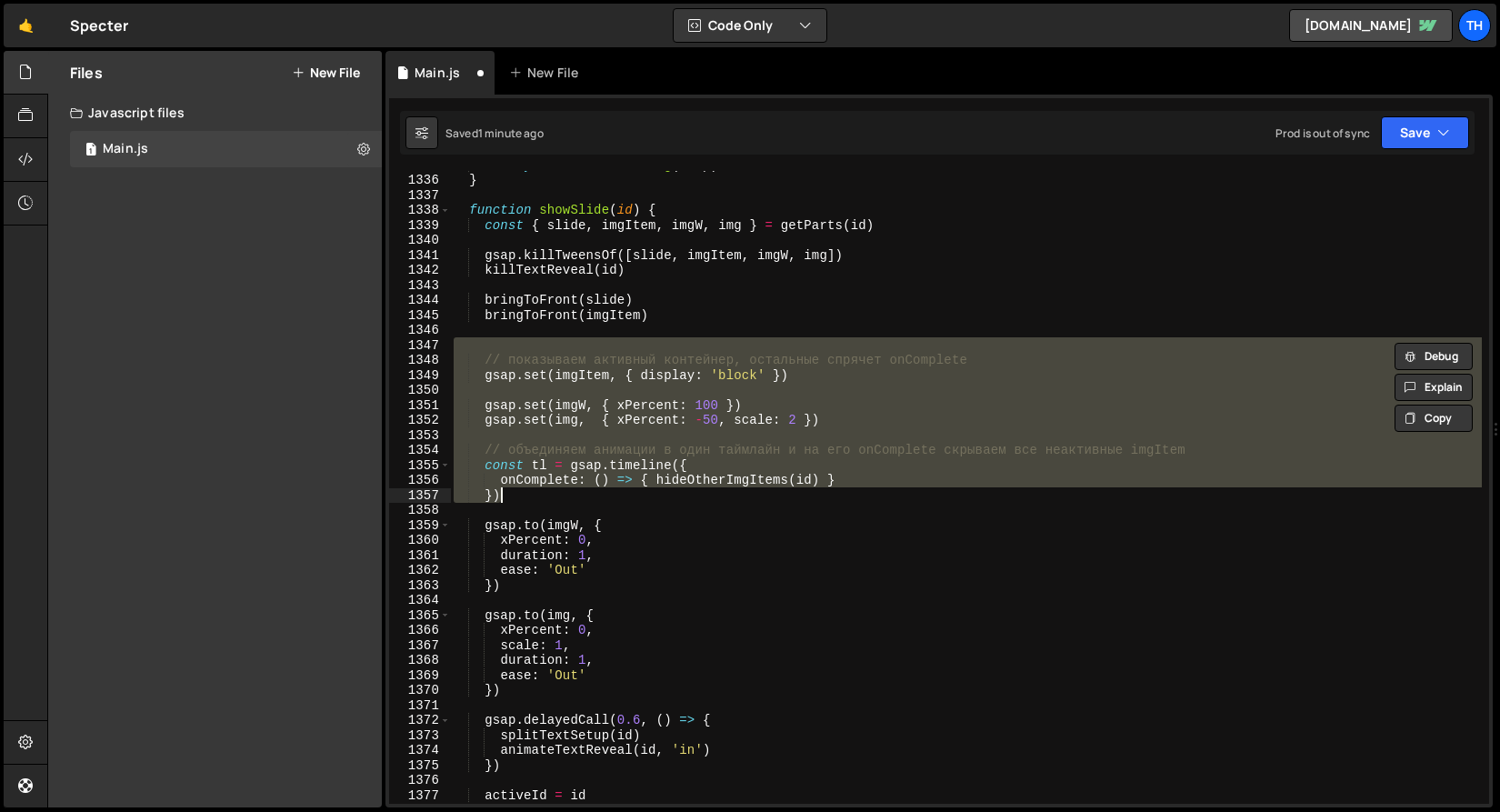
scroll to position [18171, 0]
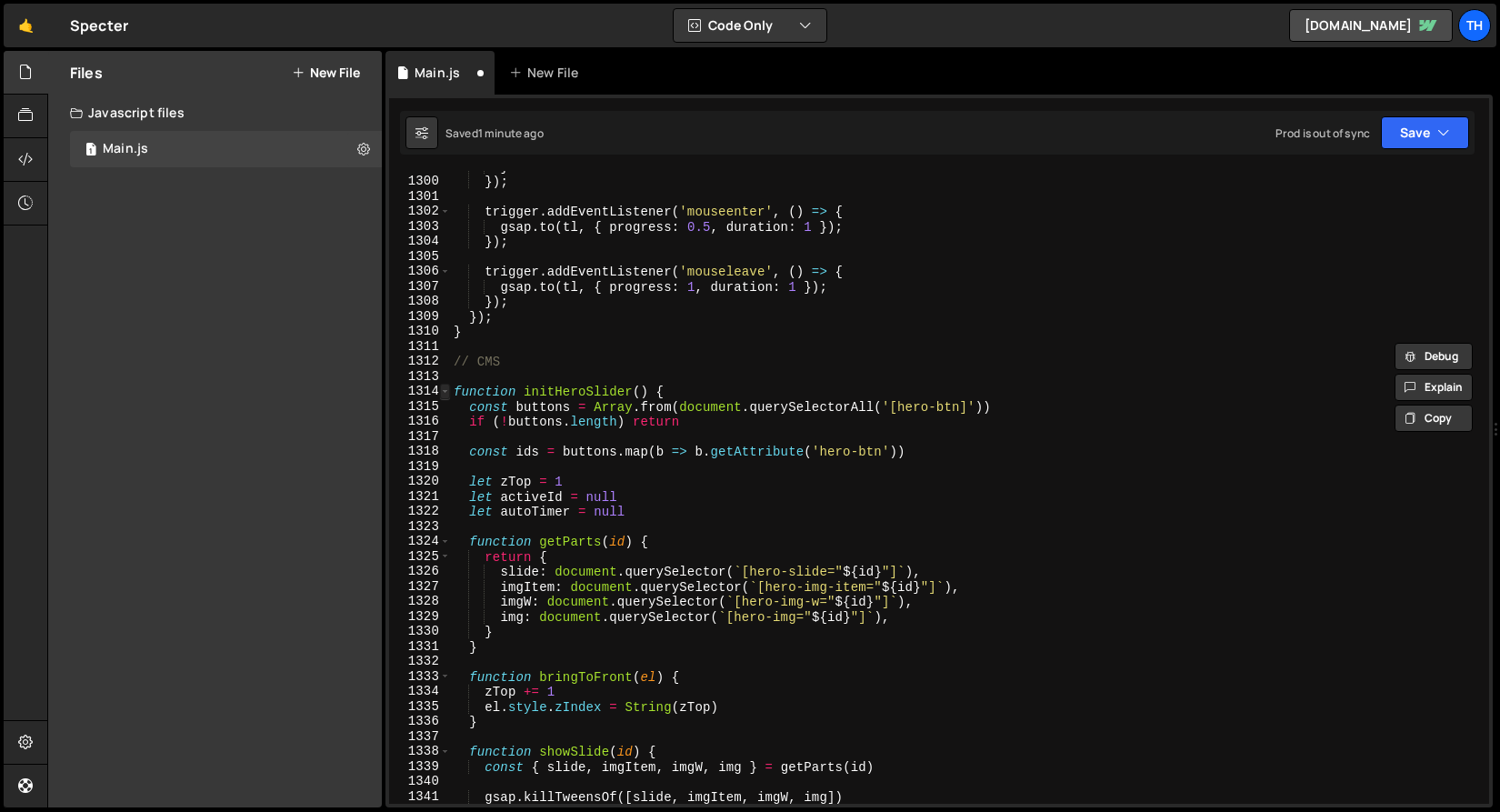
click at [445, 396] on span at bounding box center [444, 391] width 10 height 15
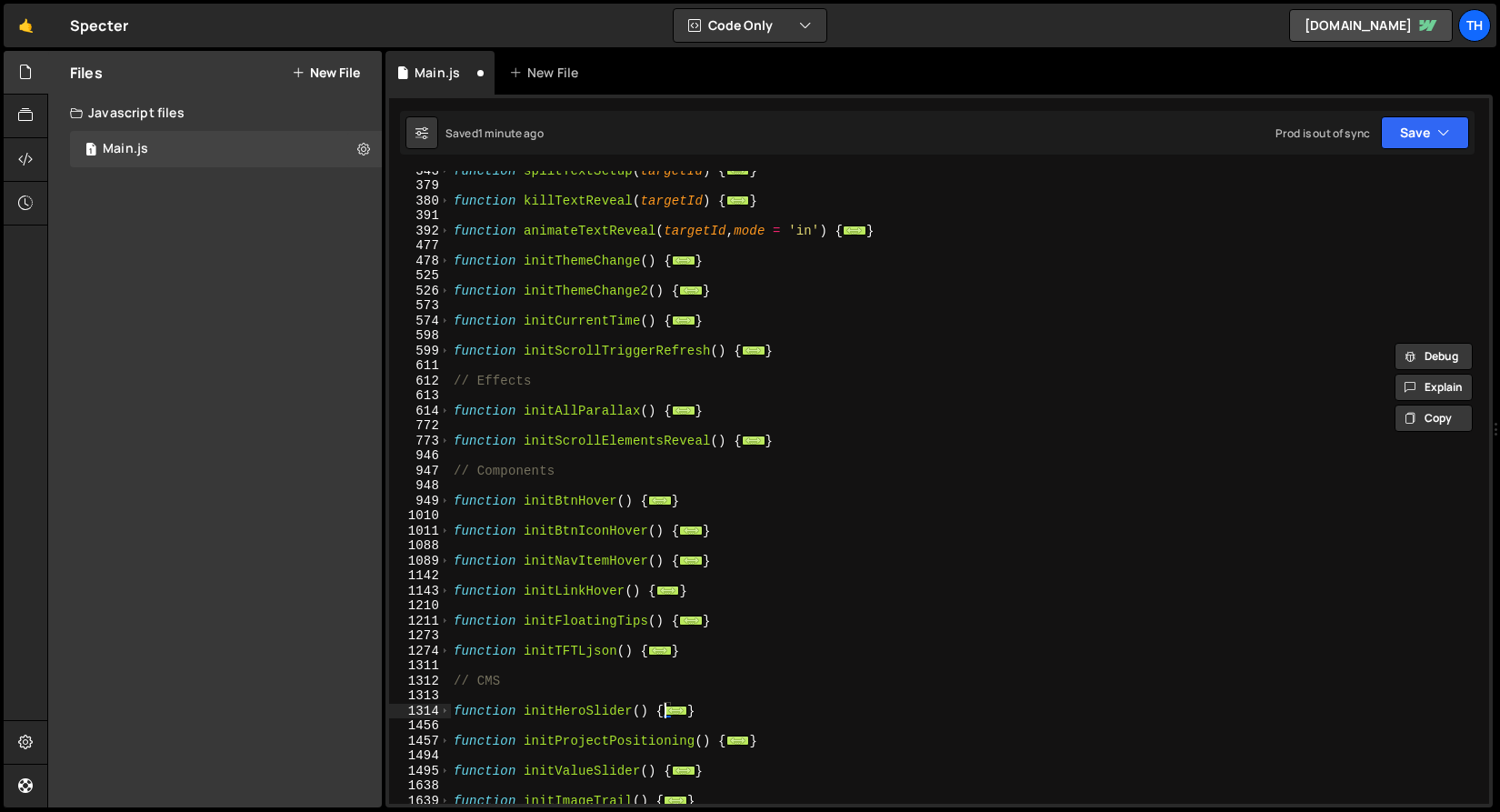
scroll to position [529, 0]
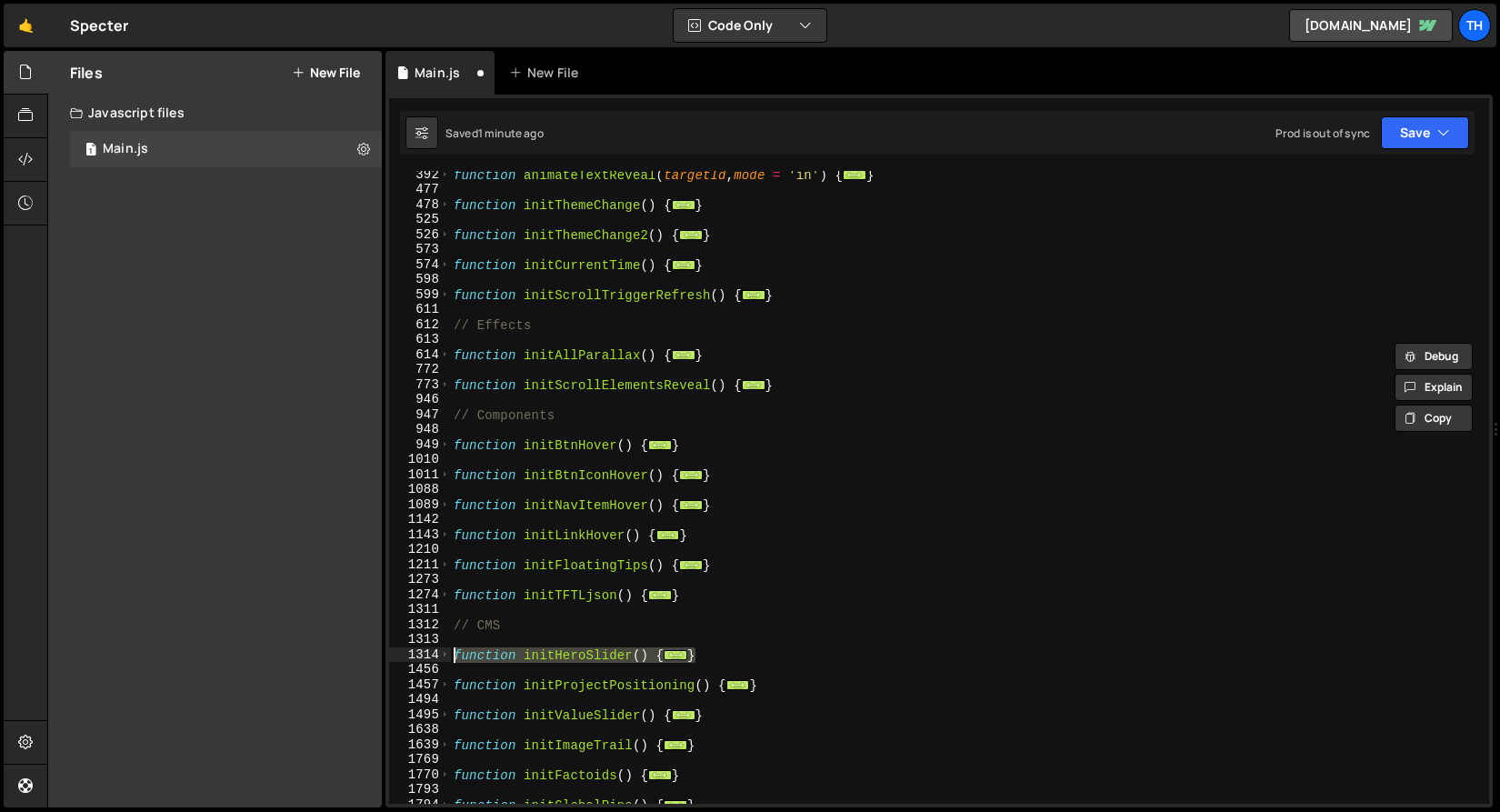
drag, startPoint x: 725, startPoint y: 657, endPoint x: 374, endPoint y: 652, distance: 351.0
click at [374, 652] on div "Files New File Javascript files 1 Main.js 0 CSS files Copy share link Edit File…" at bounding box center [773, 429] width 1453 height 757
paste textarea "}"
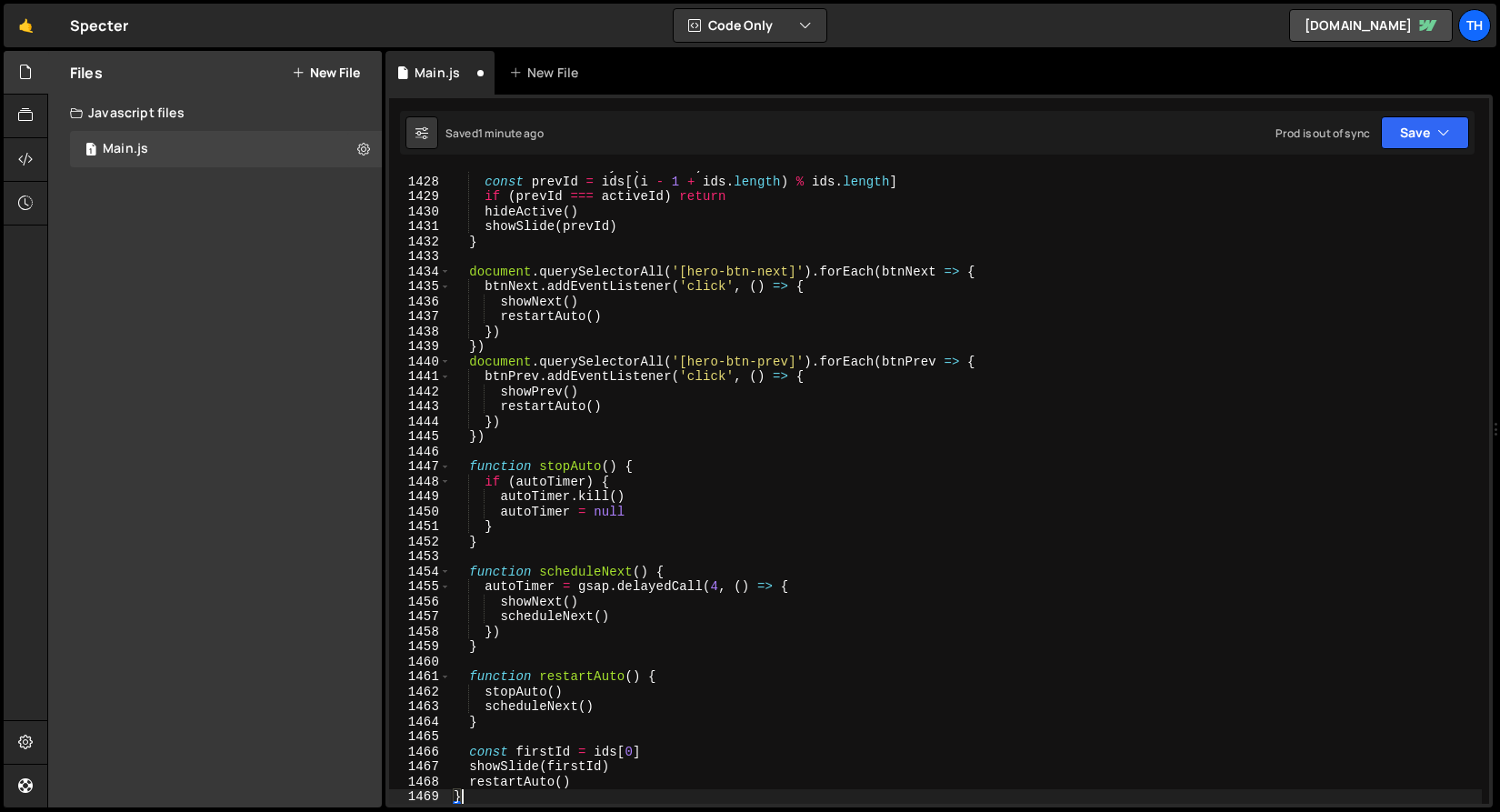
click at [1413, 150] on div "Saved 1 minute ago Prod is out of sync Upgrade to Edit Save Save to Staging S S…" at bounding box center [937, 133] width 1075 height 44
click at [1412, 146] on button "Save" at bounding box center [1424, 133] width 88 height 33
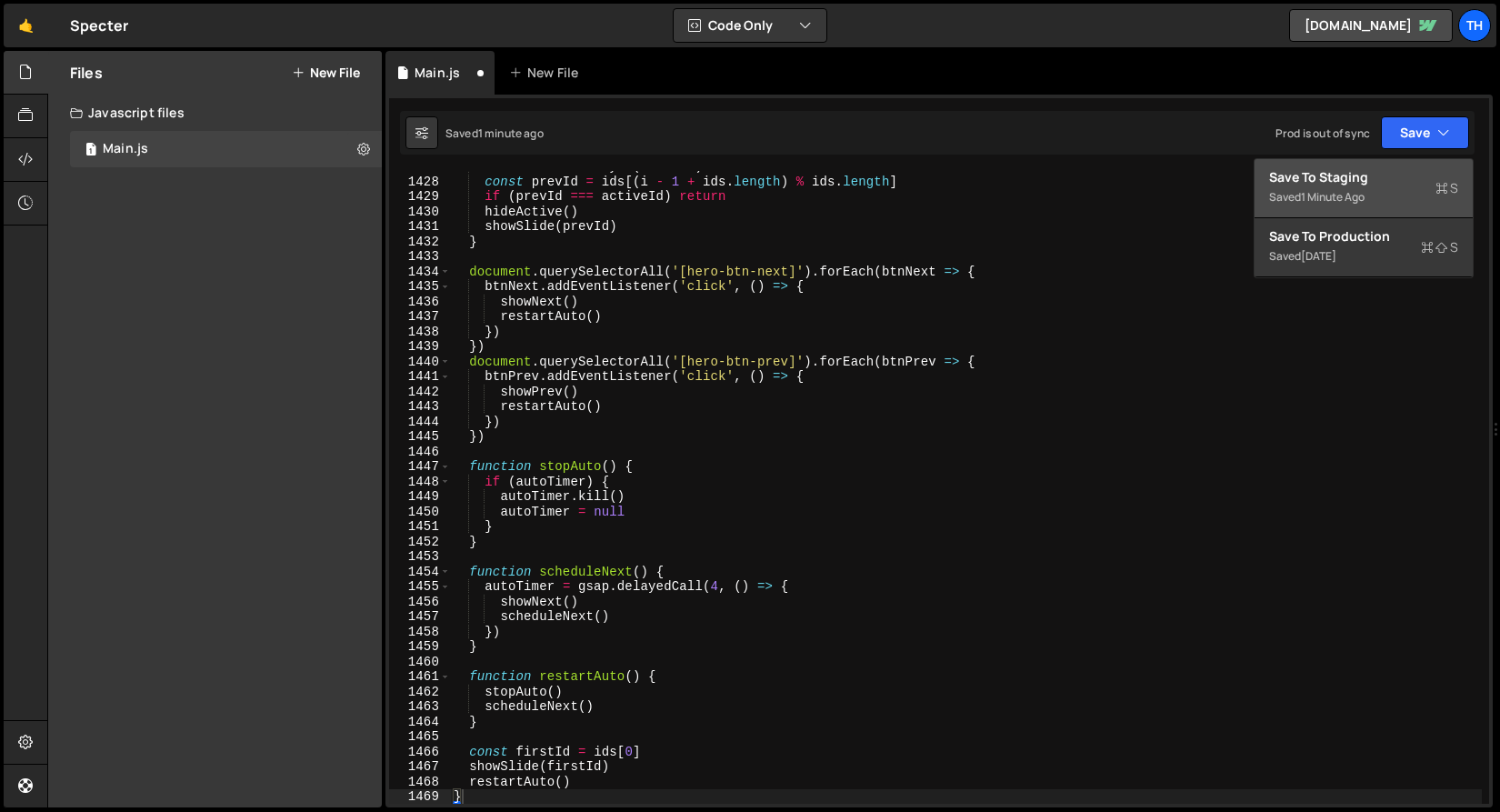
click at [1394, 172] on div "Save to Staging S" at bounding box center [1364, 177] width 190 height 18
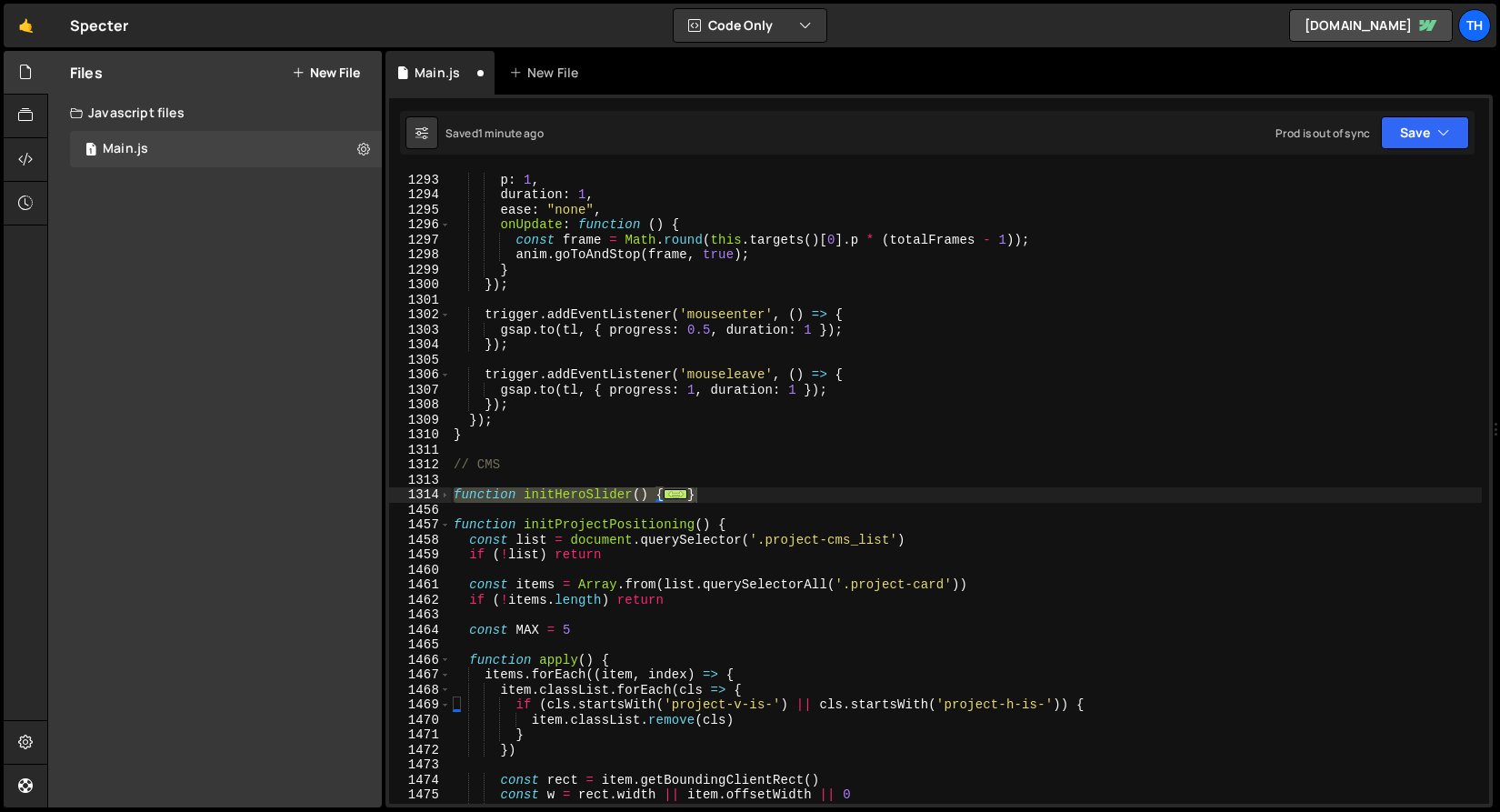
scroll to position [18879, 0]
type textarea "restartAuto() }"
click at [449, 497] on div "1314" at bounding box center [420, 495] width 62 height 15
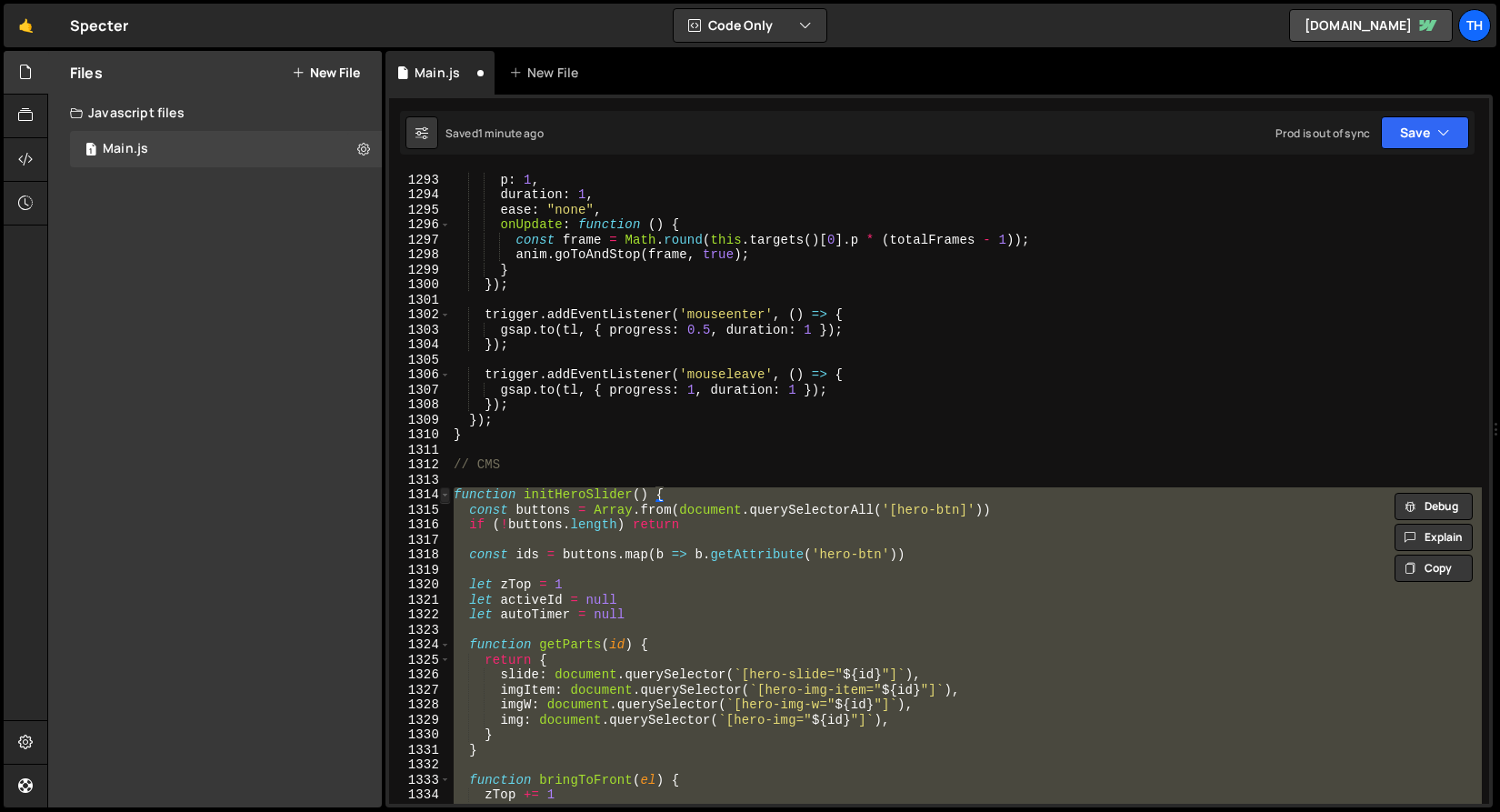
click at [443, 496] on span at bounding box center [444, 495] width 10 height 15
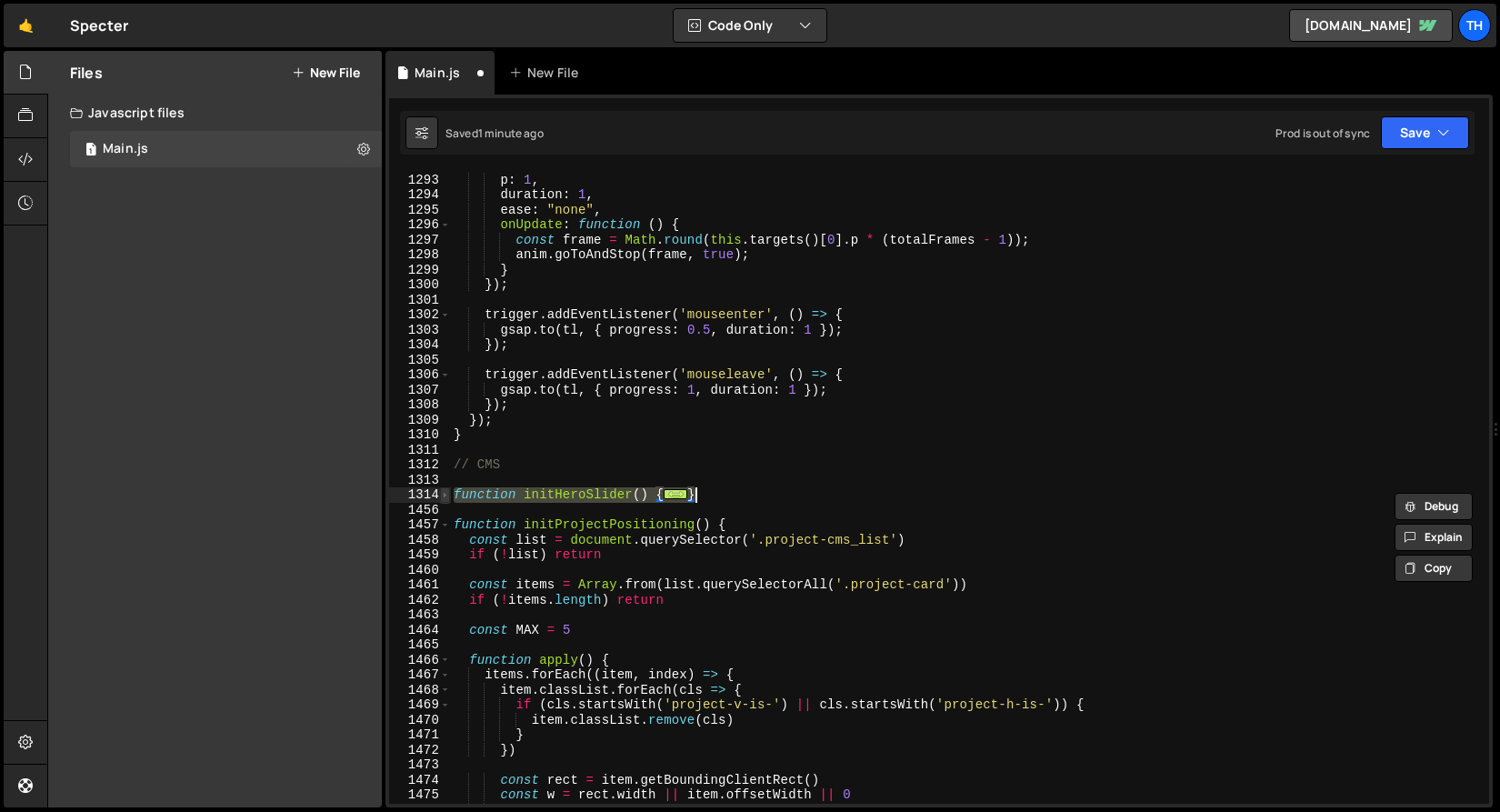
click at [443, 496] on span at bounding box center [444, 495] width 10 height 15
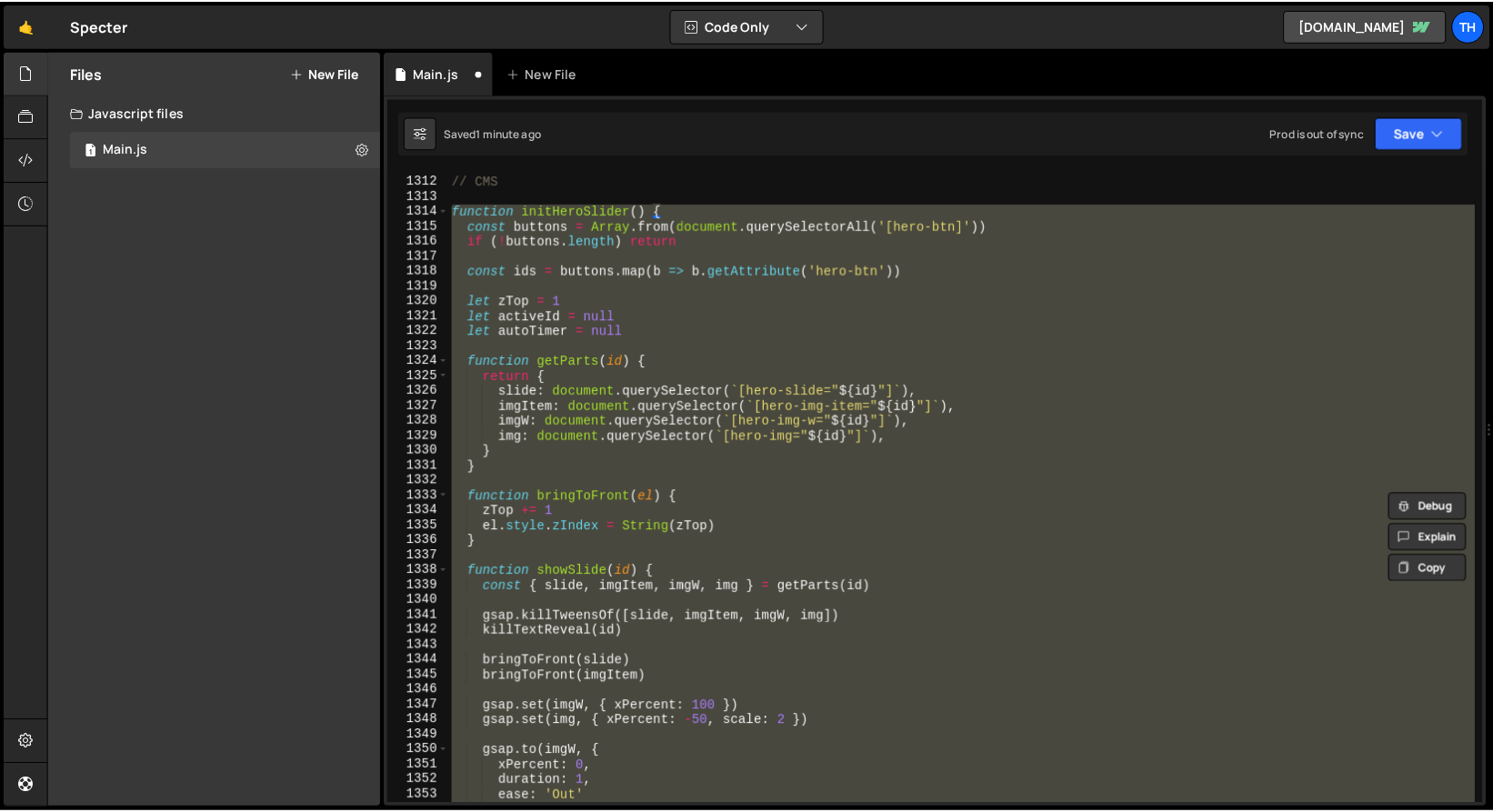
scroll to position [18173, 0]
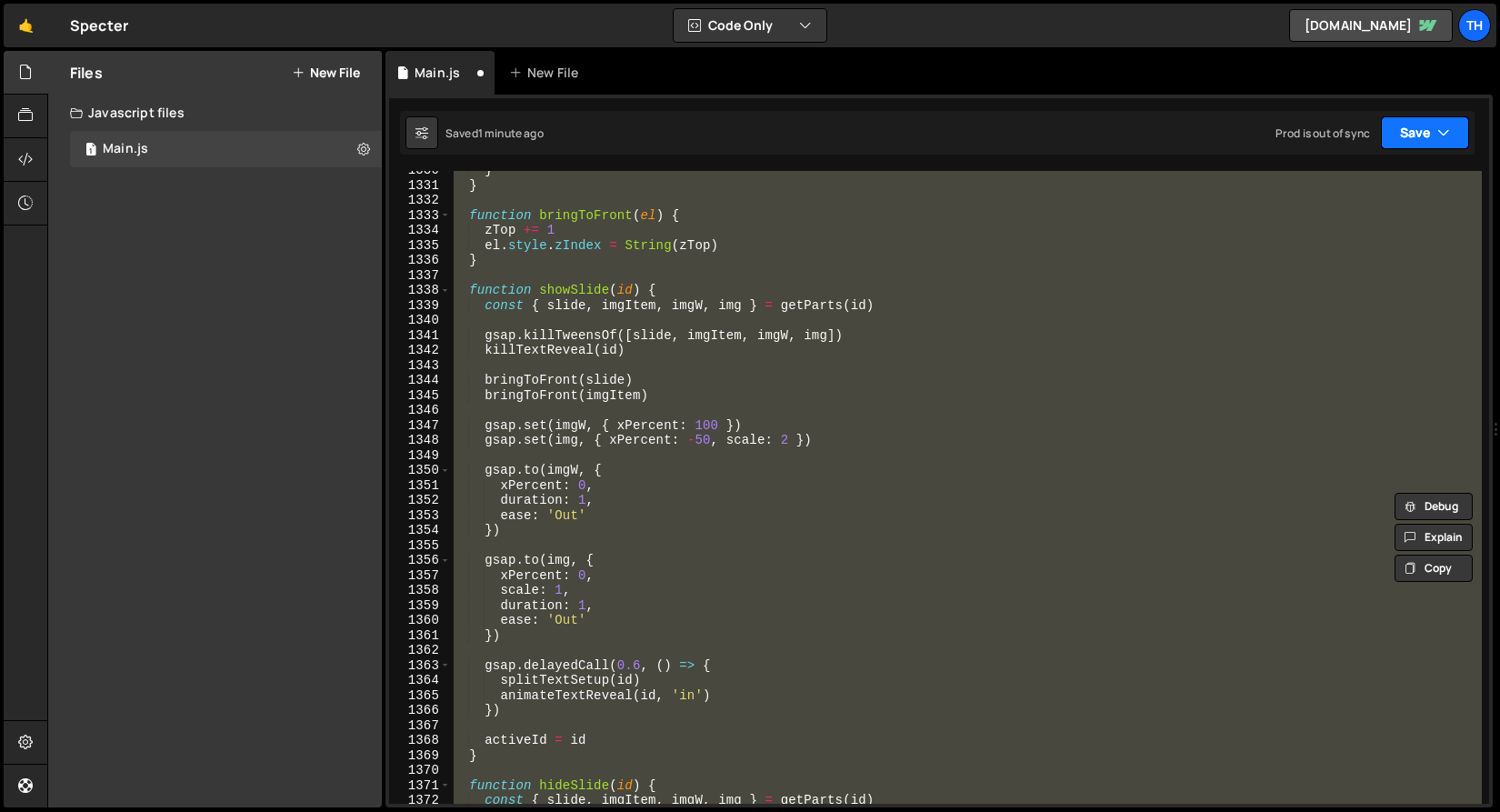
click at [1436, 135] on button "Save" at bounding box center [1424, 133] width 88 height 33
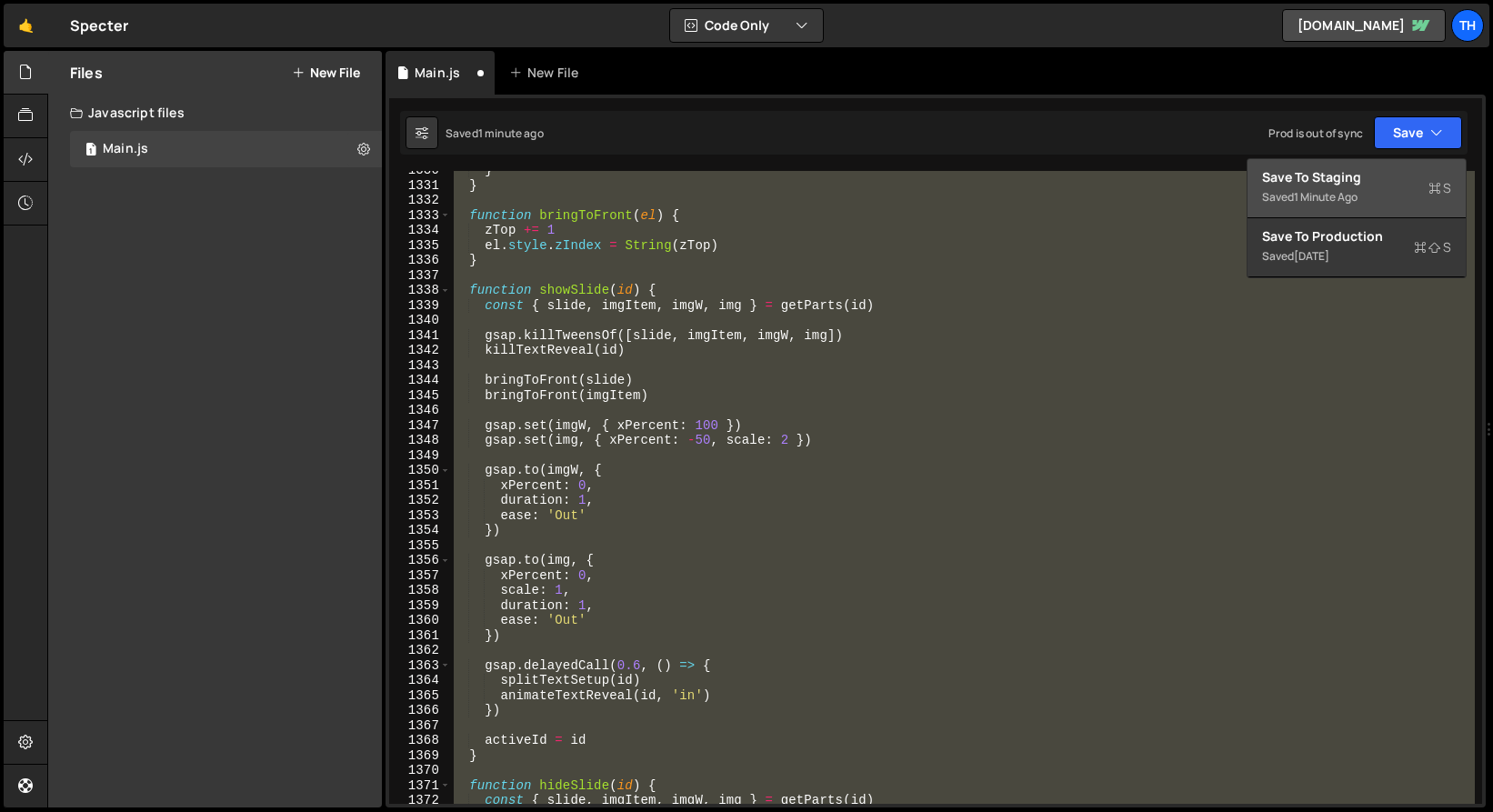
click at [1391, 177] on div "Save to Staging S" at bounding box center [1357, 177] width 190 height 18
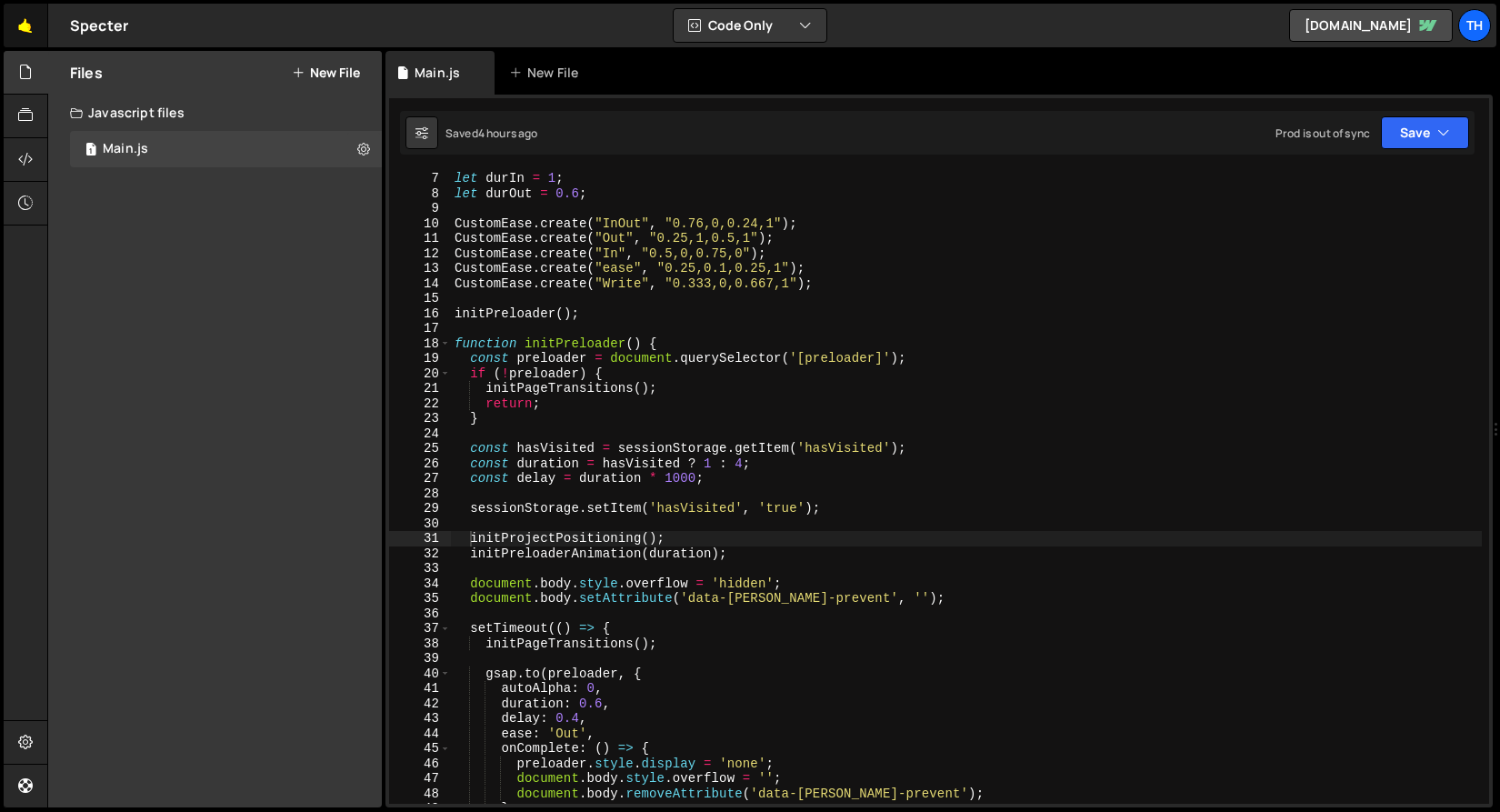
scroll to position [89, 0]
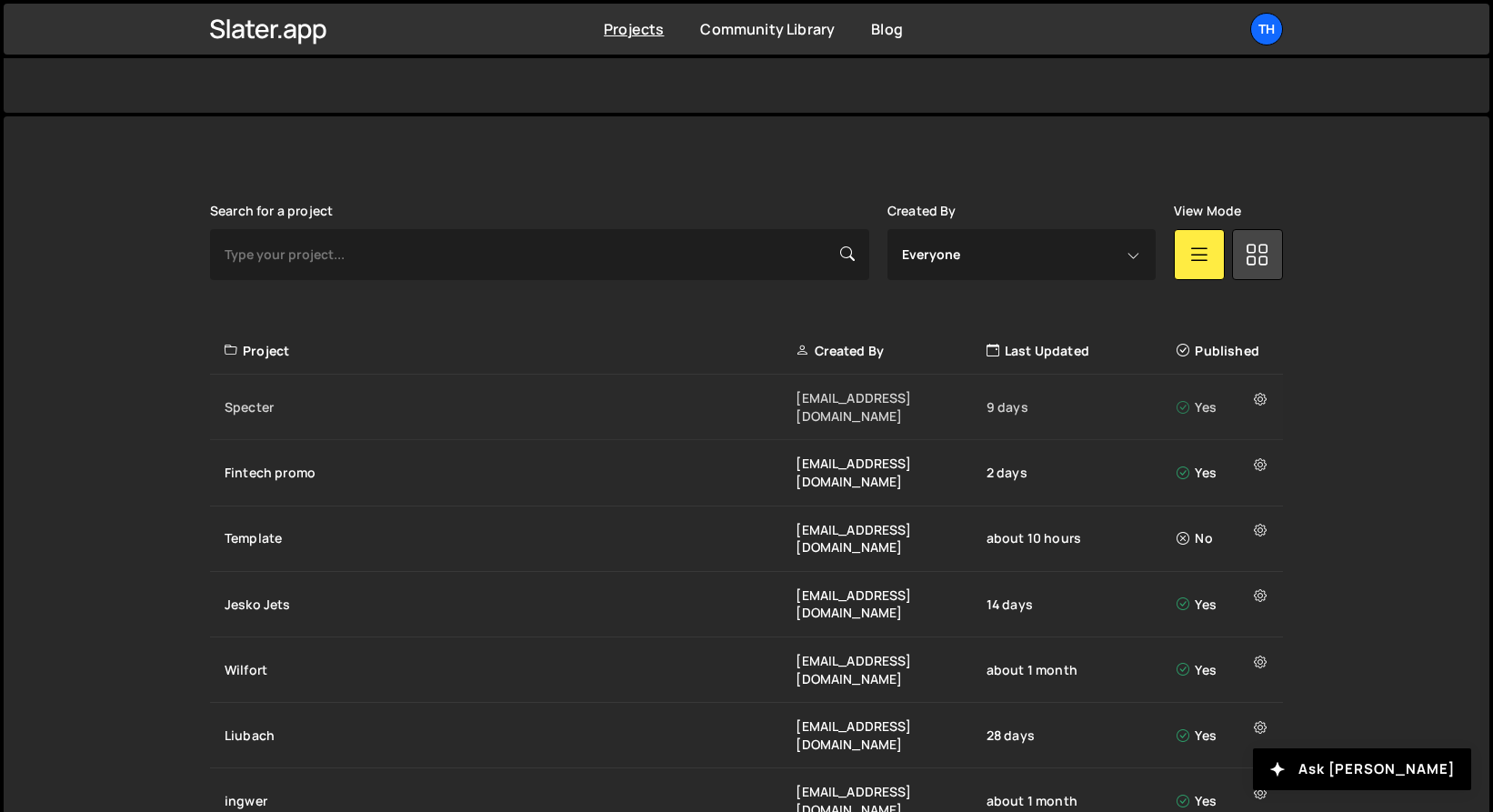
scroll to position [443, 0]
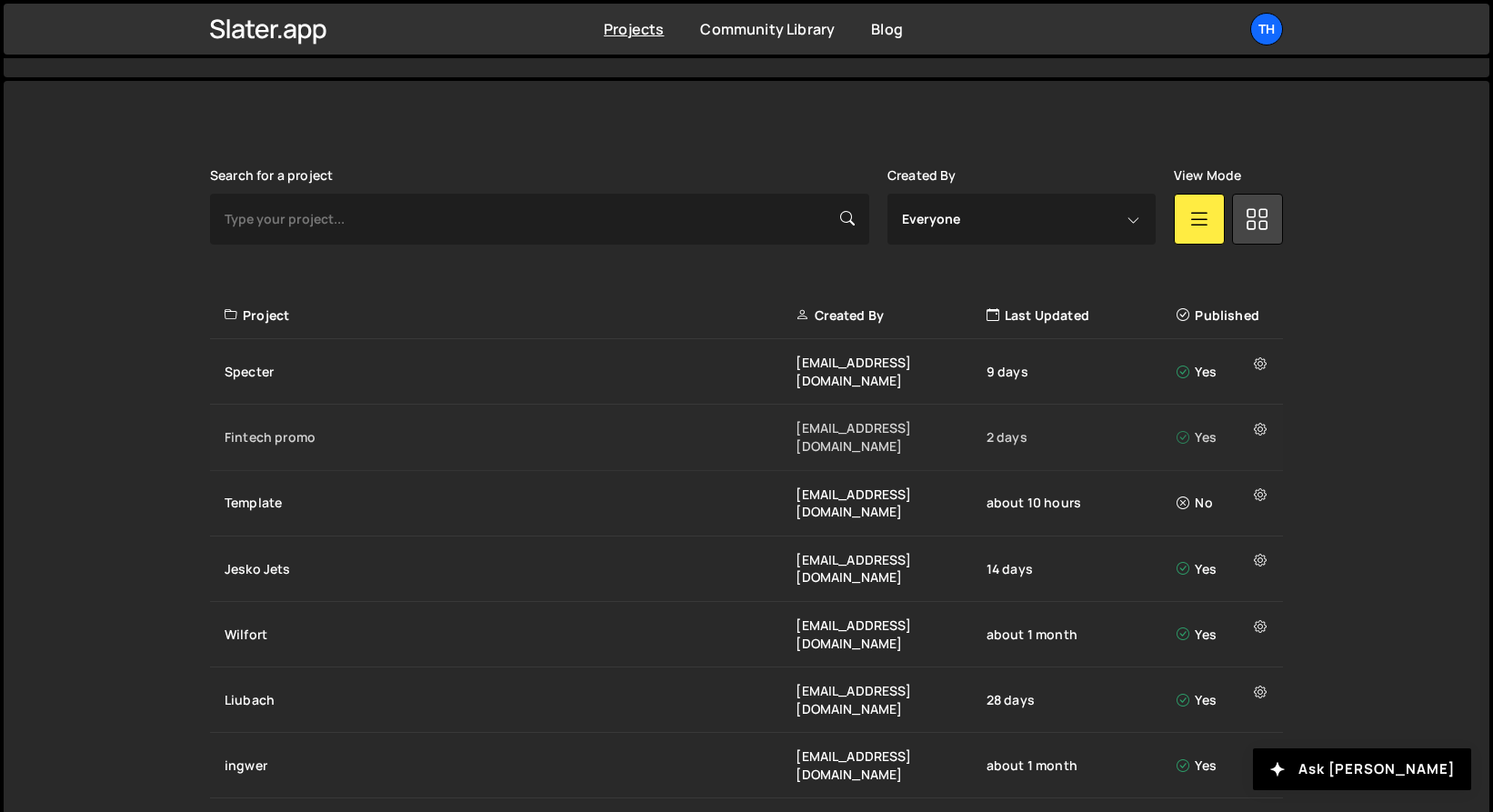
click at [318, 428] on div "Fintech promo" at bounding box center [510, 437] width 572 height 18
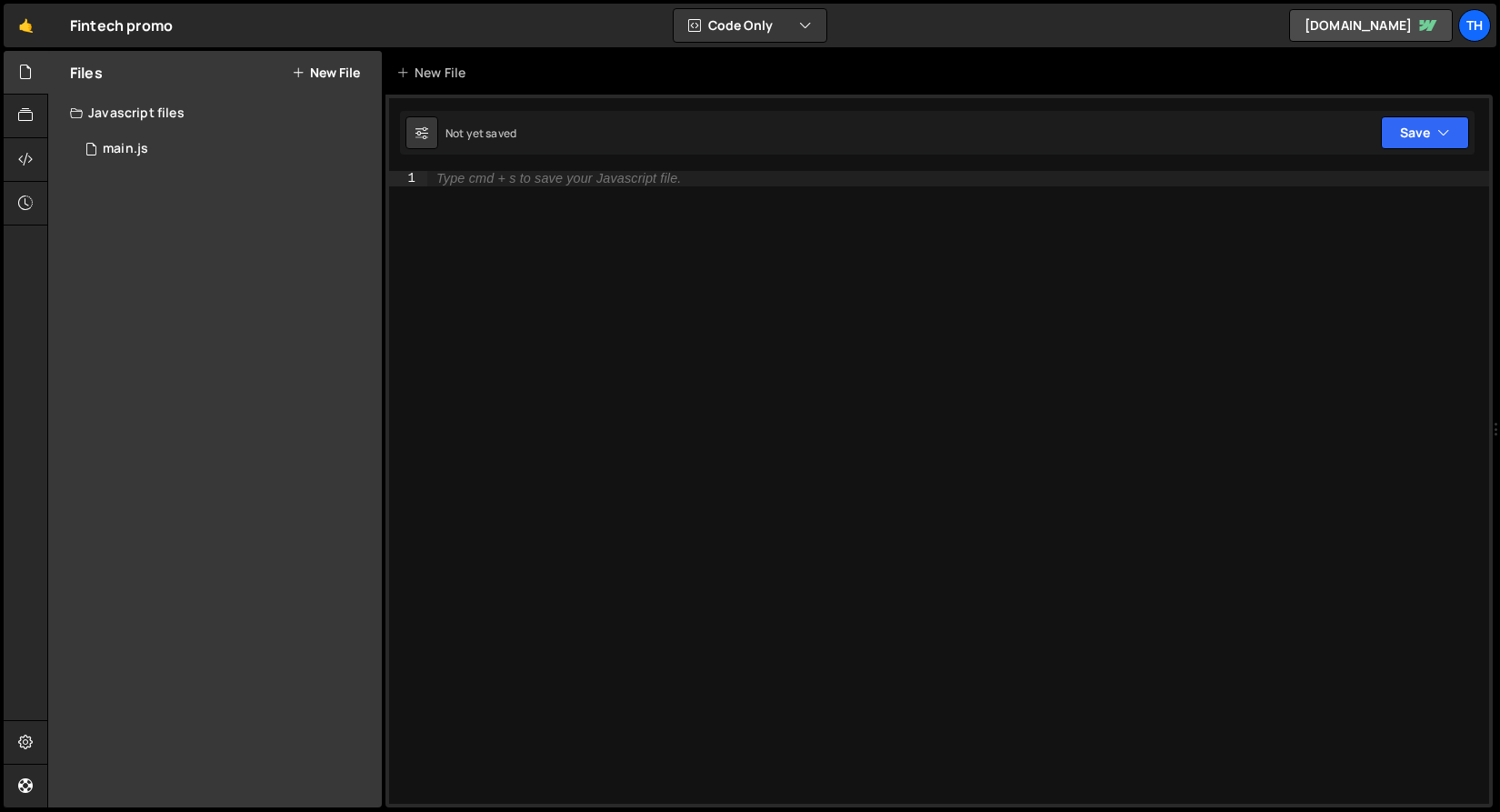
click at [262, 168] on div "Files New File Javascript files 1 main.js 0 CSS files Copy share link Edit File…" at bounding box center [215, 429] width 334 height 756
click at [263, 152] on div "1 main.js 0" at bounding box center [226, 149] width 312 height 36
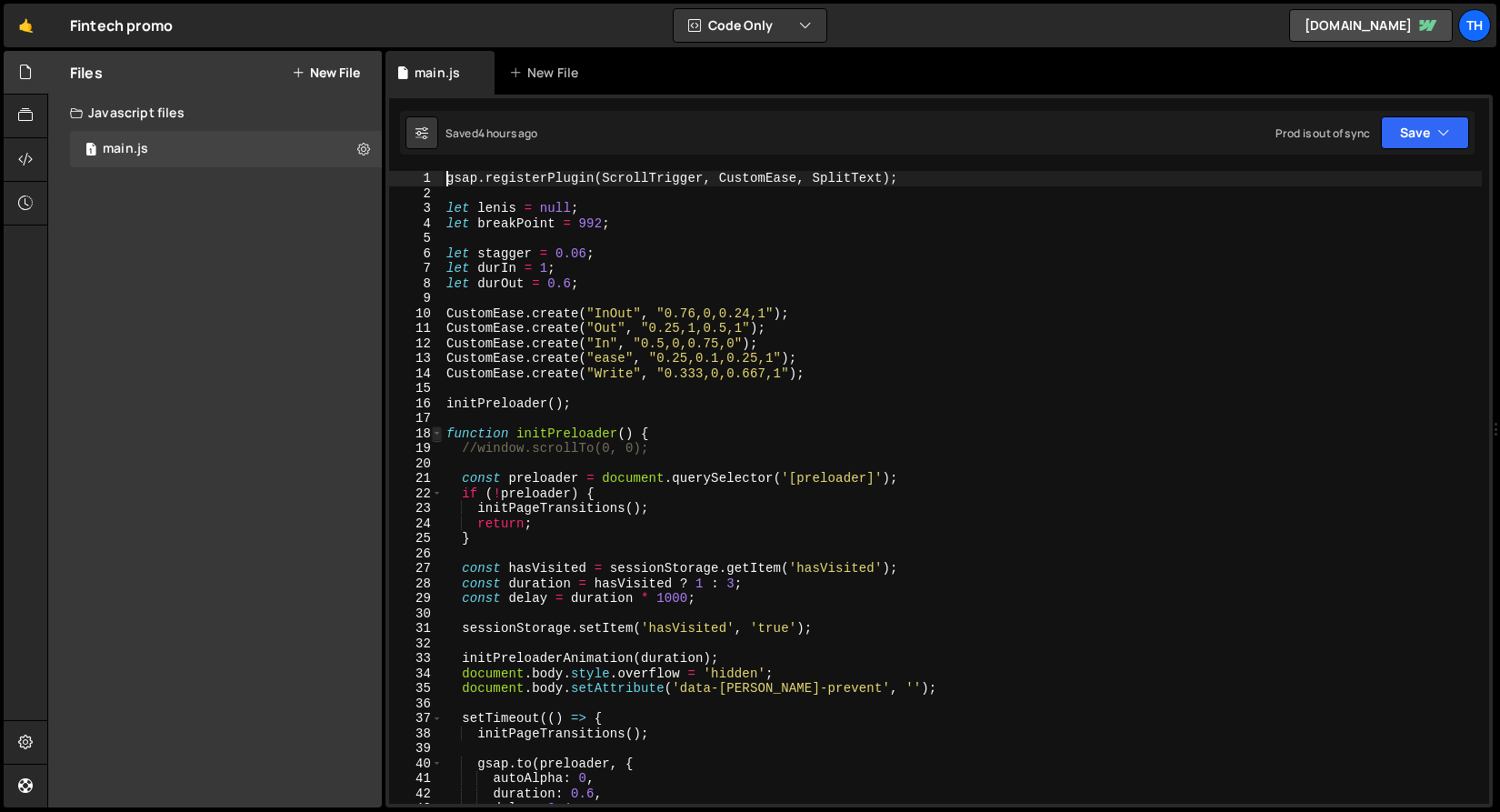
click at [439, 433] on span at bounding box center [437, 434] width 10 height 15
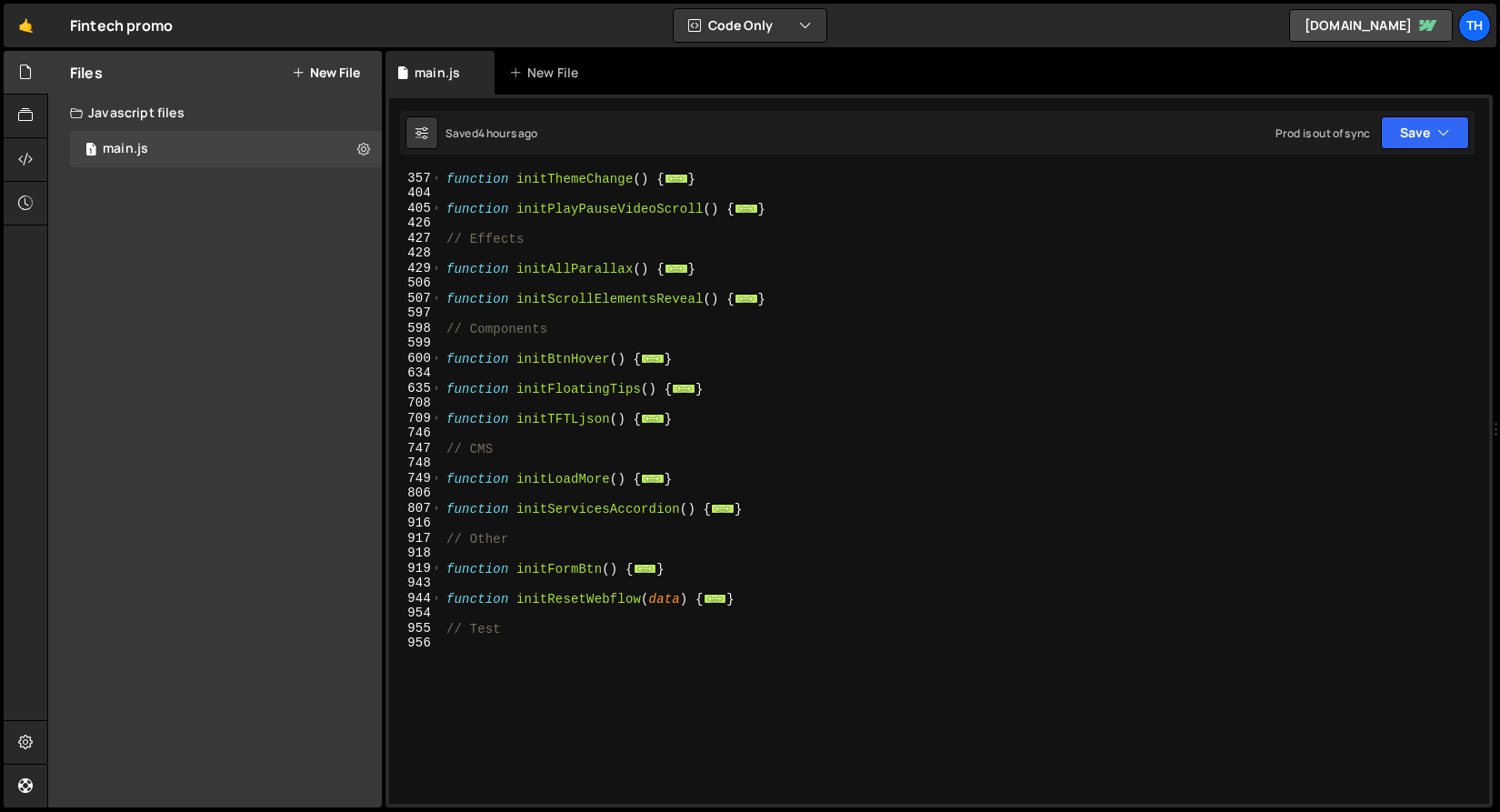
scroll to position [443, 0]
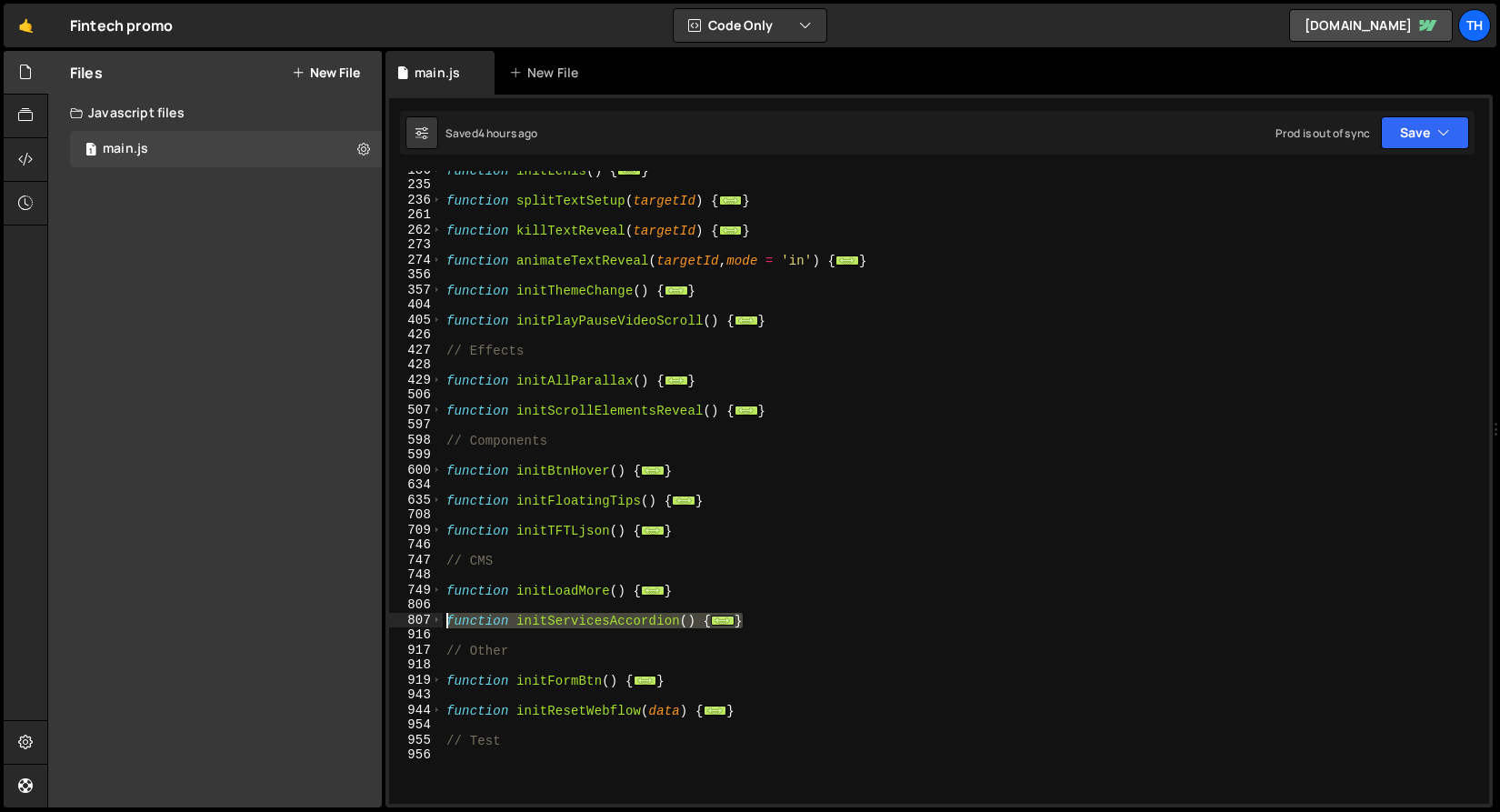
drag, startPoint x: 784, startPoint y: 614, endPoint x: 369, endPoint y: 618, distance: 415.0
click at [369, 618] on div "Files New File Javascript files 1 main.js 0 CSS files Copy share link Edit File…" at bounding box center [773, 429] width 1453 height 757
type textarea "function initServicesAccordion() { const buttons = Array.from(document.querySel…"
